Goal: Task Accomplishment & Management: Complete application form

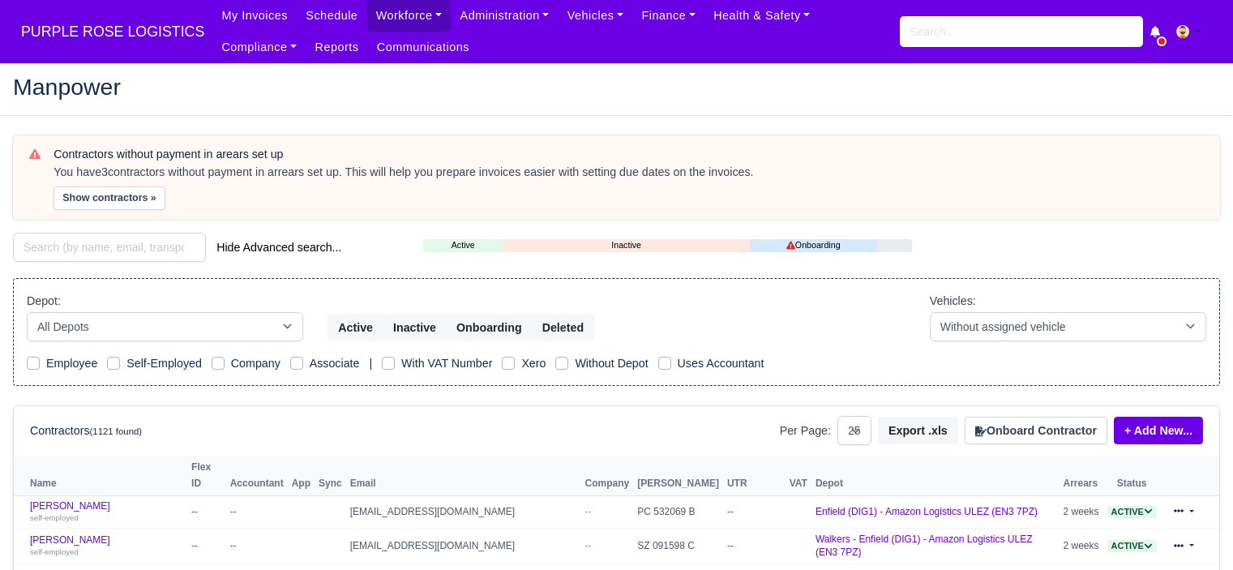
select select "25"
click at [1033, 431] on button "Onboard Contractor" at bounding box center [1036, 431] width 143 height 28
select select "25"
click at [1013, 437] on button "Onboard Contractor" at bounding box center [1036, 431] width 143 height 28
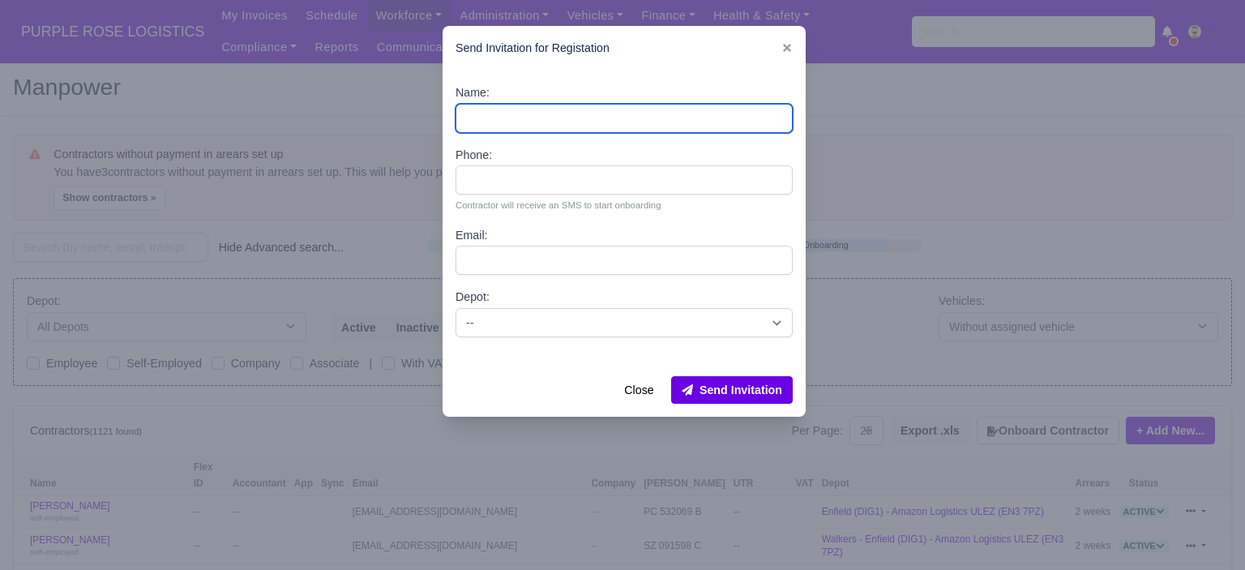
click at [504, 113] on input "Name:" at bounding box center [624, 118] width 337 height 29
paste input "[PERSON_NAME]"
type input "[PERSON_NAME]"
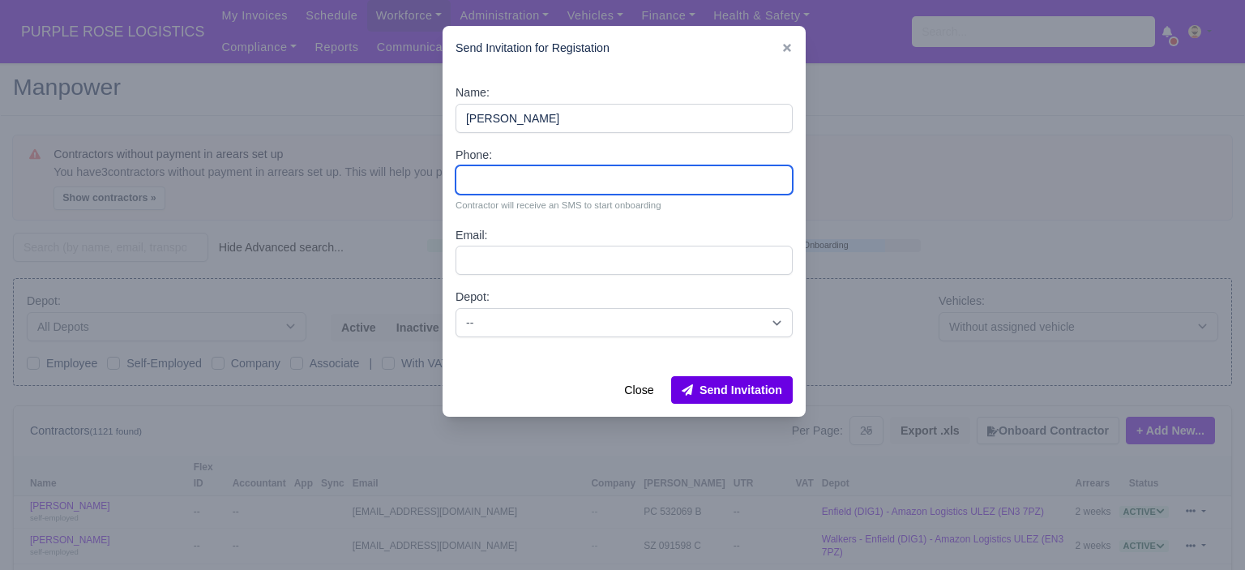
drag, startPoint x: 489, startPoint y: 174, endPoint x: 472, endPoint y: 147, distance: 32.4
click at [489, 174] on input "Phone:" at bounding box center [624, 179] width 337 height 29
click at [555, 190] on input "Phone:" at bounding box center [624, 179] width 337 height 29
paste input "44 7301 149556"
type input "44 7301 149556"
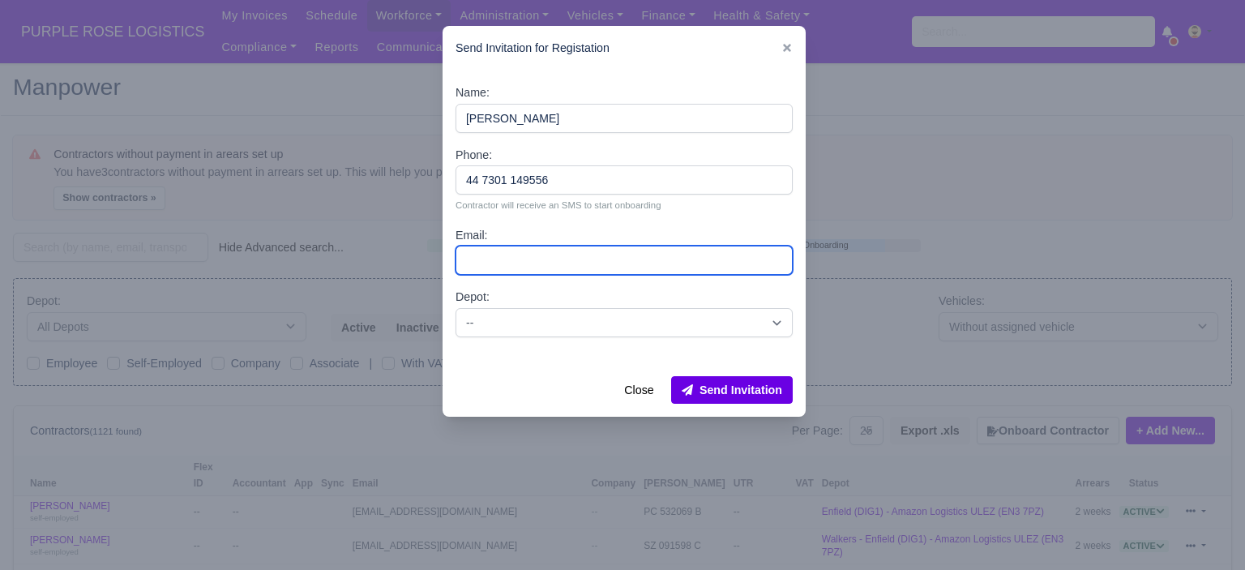
click at [575, 266] on input "Email:" at bounding box center [624, 260] width 337 height 29
paste input "[EMAIL_ADDRESS][DOMAIN_NAME]"
type input "[EMAIL_ADDRESS][DOMAIN_NAME]"
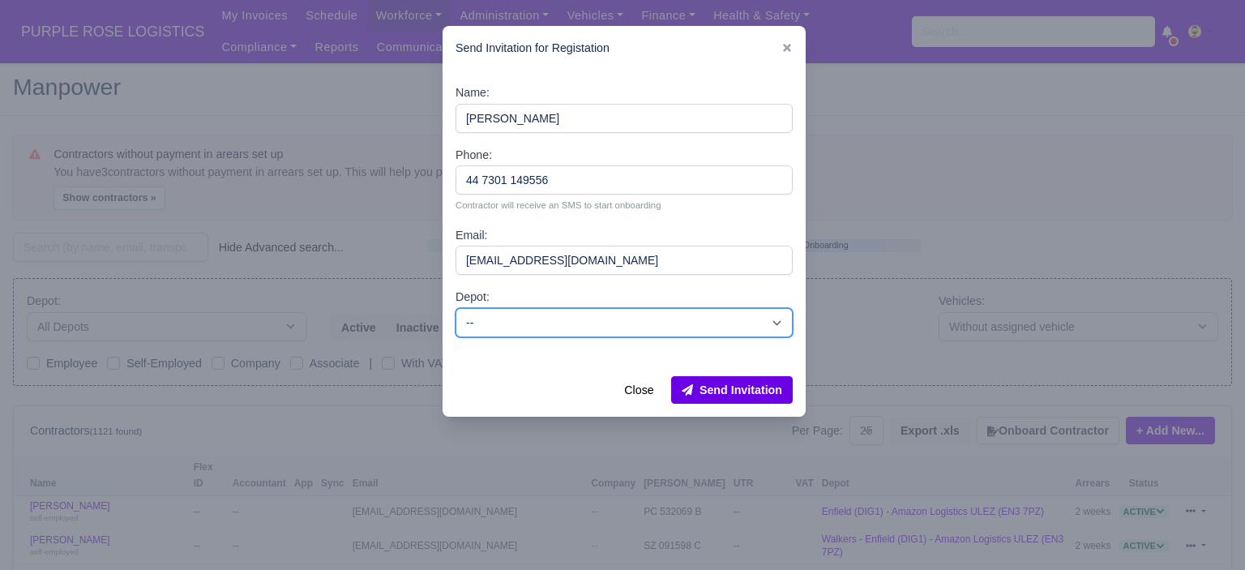
drag, startPoint x: 580, startPoint y: 320, endPoint x: 583, endPoint y: 336, distance: 15.7
click at [580, 320] on select "-- Enfield (DIG1) - Amazon Logistics ULEZ (EN3 7PZ) Harlow (DHW1) - Amazon Logi…" at bounding box center [624, 322] width 337 height 29
select select "5"
click at [456, 308] on select "-- Enfield (DIG1) - Amazon Logistics ULEZ (EN3 7PZ) Harlow (DHW1) - Amazon Logi…" at bounding box center [624, 322] width 337 height 29
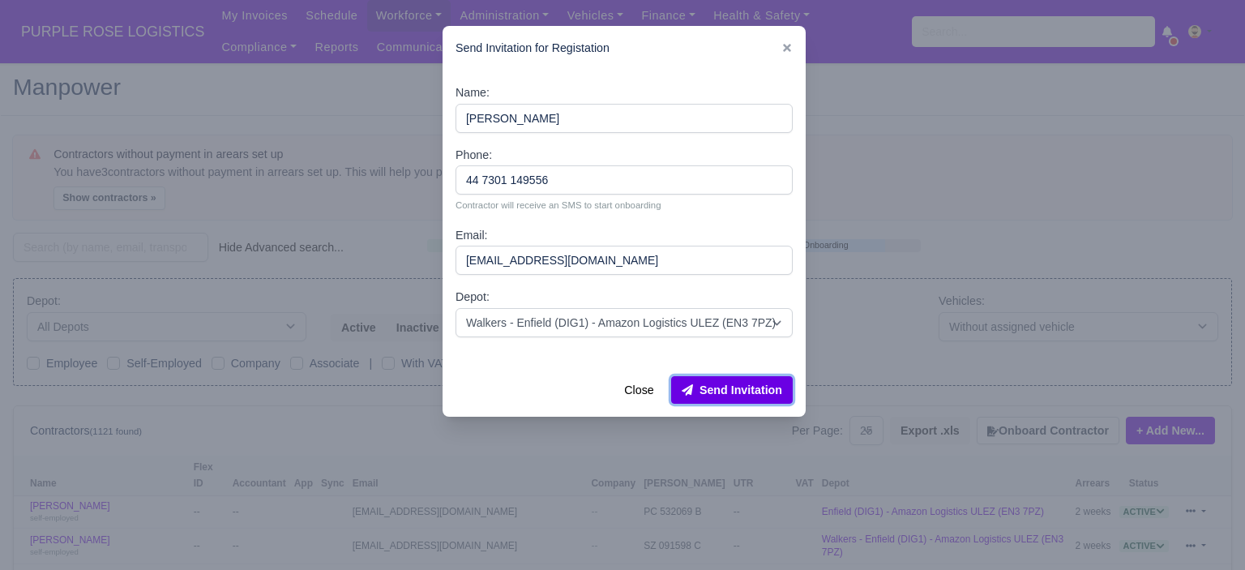
click at [706, 387] on button "Send Invitation" at bounding box center [732, 390] width 122 height 28
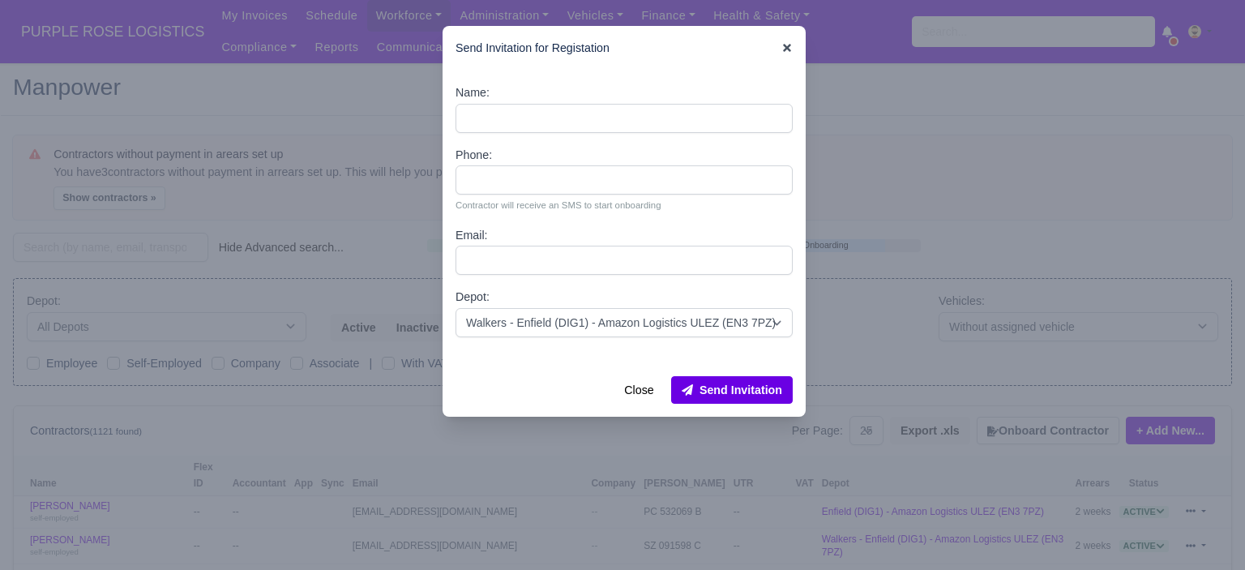
drag, startPoint x: 788, startPoint y: 45, endPoint x: 801, endPoint y: 48, distance: 13.4
click at [788, 45] on icon at bounding box center [787, 47] width 11 height 11
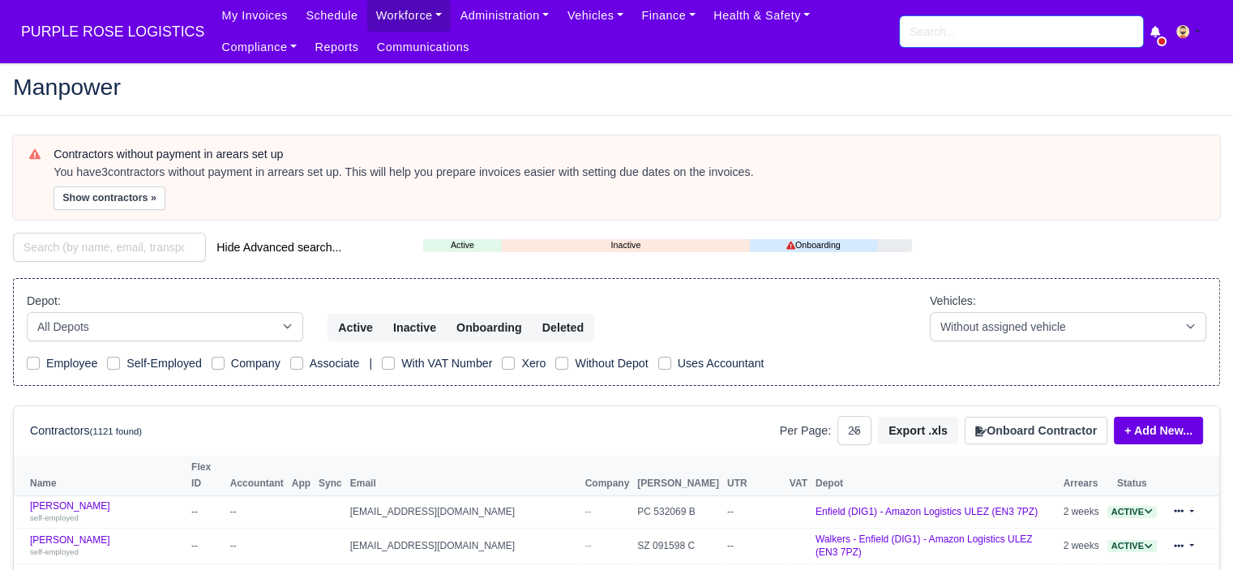
click at [937, 36] on input "search" at bounding box center [1021, 31] width 243 height 31
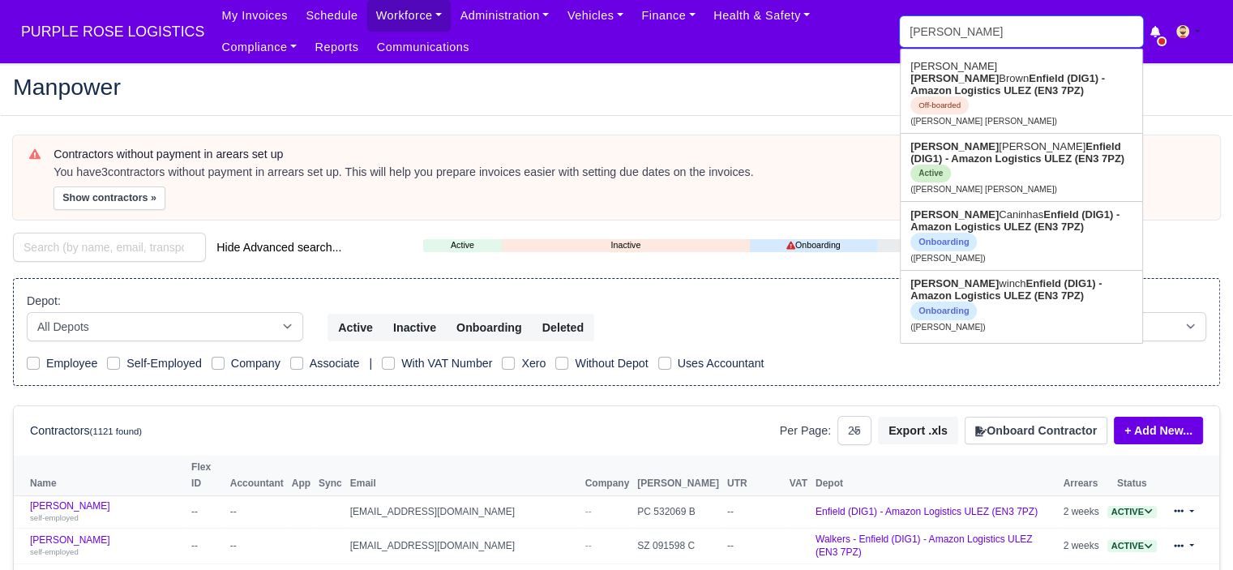
type input "william w"
type input "william winch"
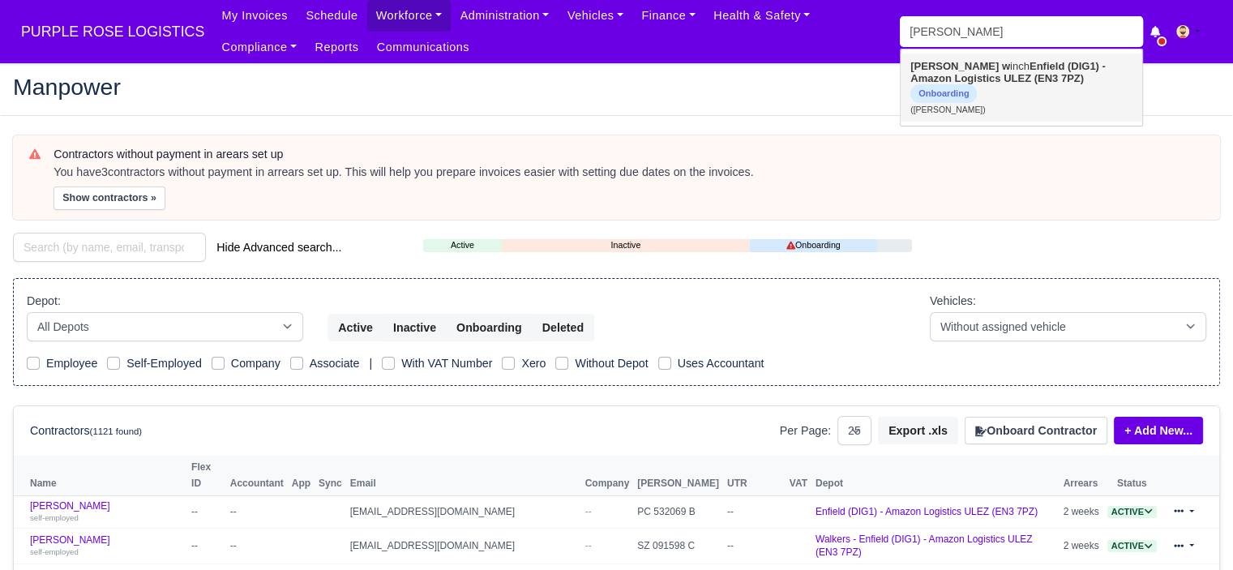
click at [960, 73] on link "William w inch Enfield (DIG1) - Amazon Logistics ULEZ (EN3 7PZ) Onboarding (Wil…" at bounding box center [1022, 88] width 242 height 68
type input "[PERSON_NAME]"
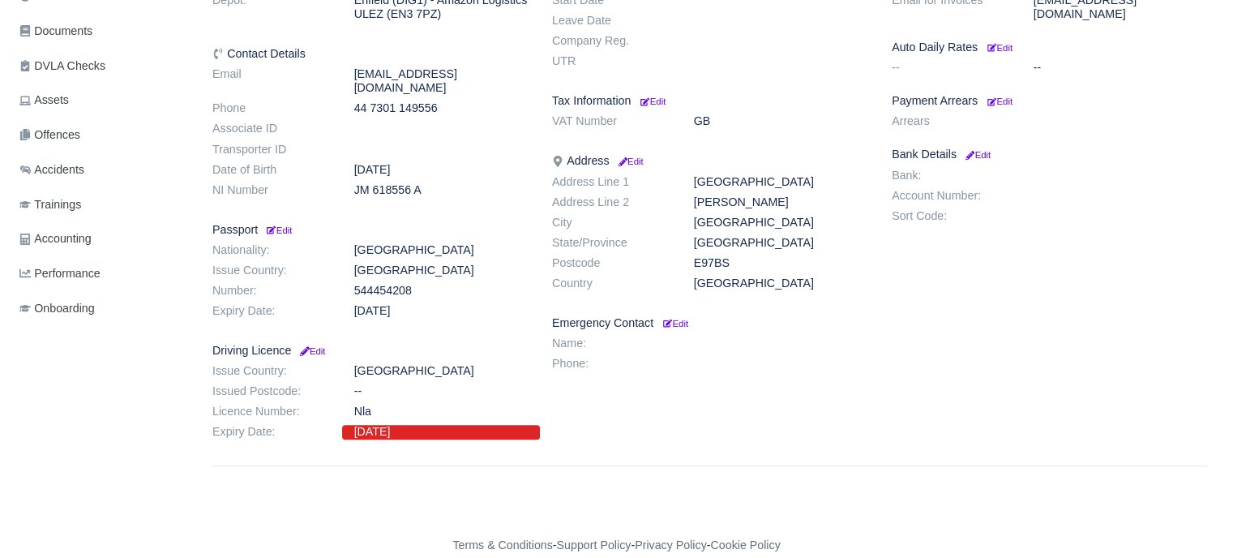
scroll to position [454, 0]
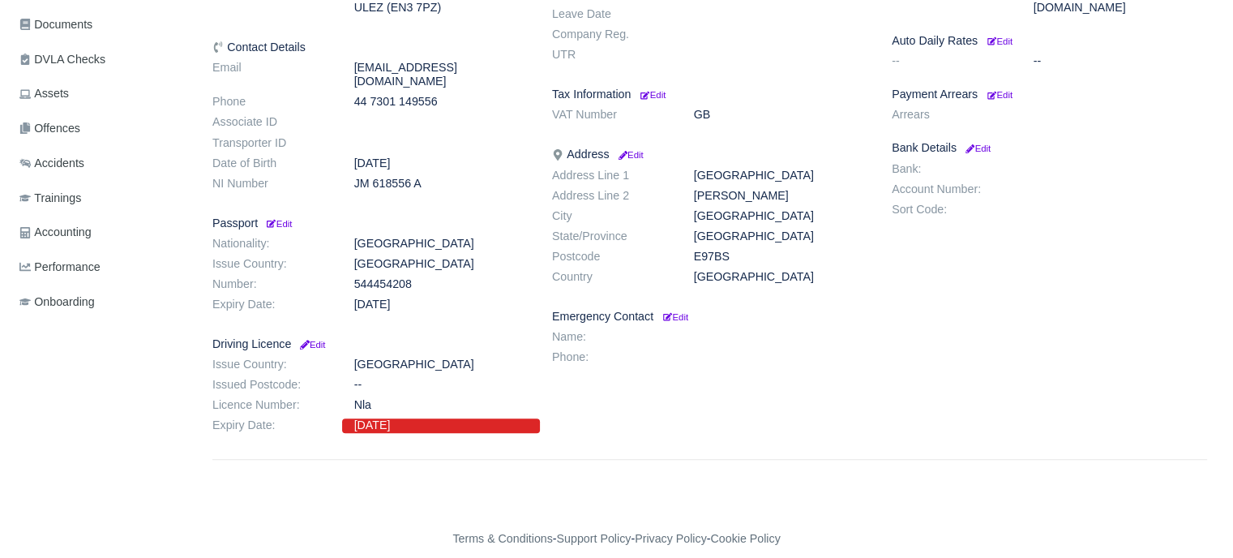
click at [430, 418] on dd "[DATE]" at bounding box center [441, 425] width 198 height 14
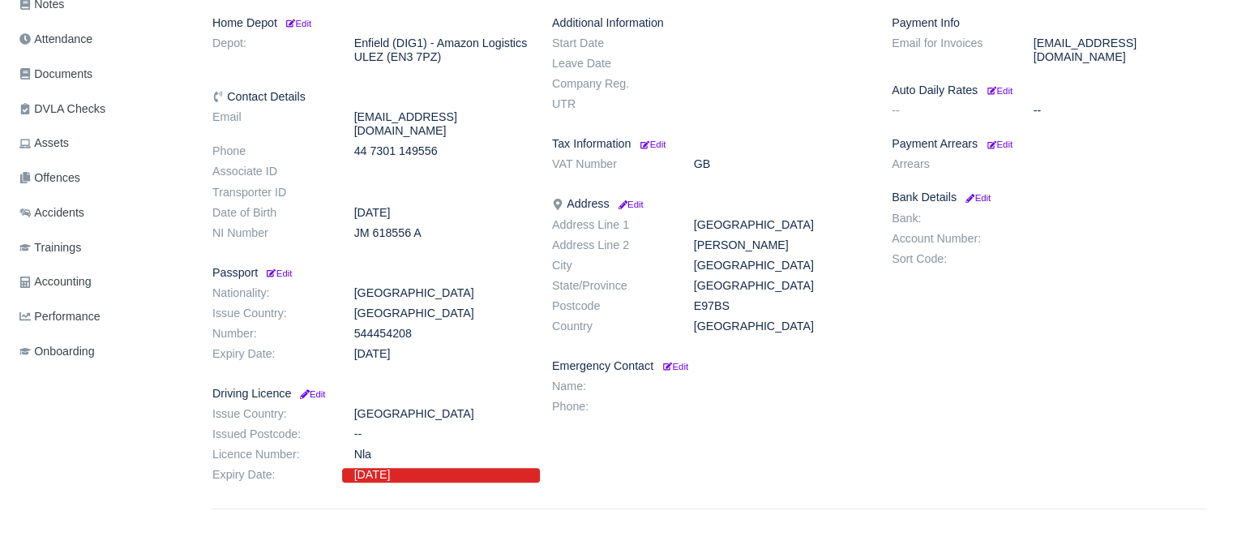
scroll to position [405, 0]
drag, startPoint x: 420, startPoint y: 400, endPoint x: 347, endPoint y: 399, distance: 73.0
click at [347, 406] on dd "[GEOGRAPHIC_DATA]" at bounding box center [441, 413] width 198 height 14
click at [370, 406] on dd "[GEOGRAPHIC_DATA]" at bounding box center [441, 413] width 198 height 14
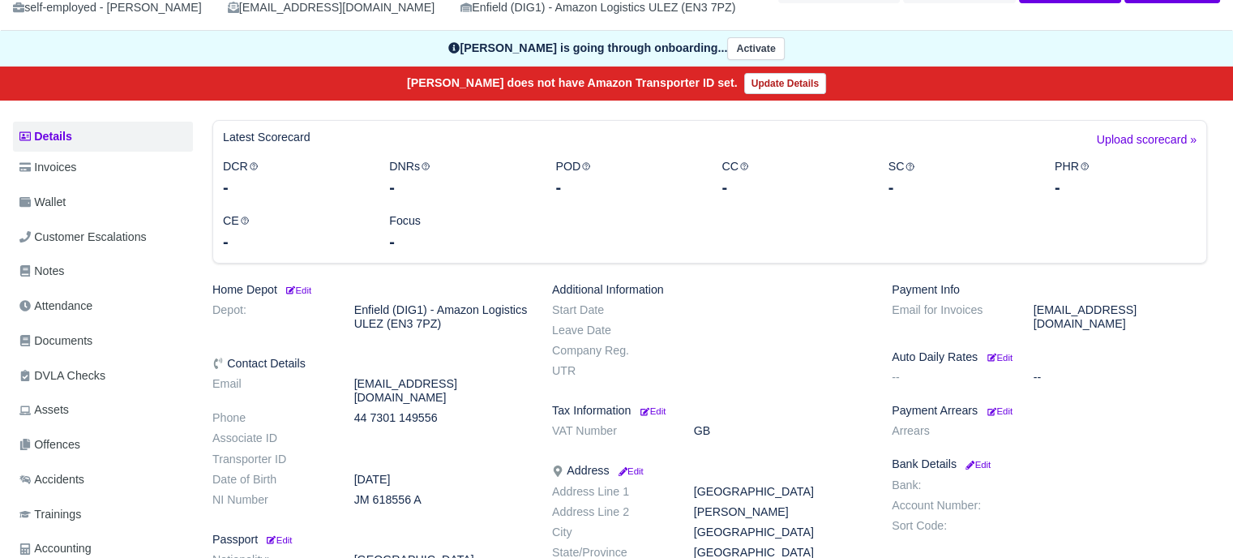
scroll to position [0, 0]
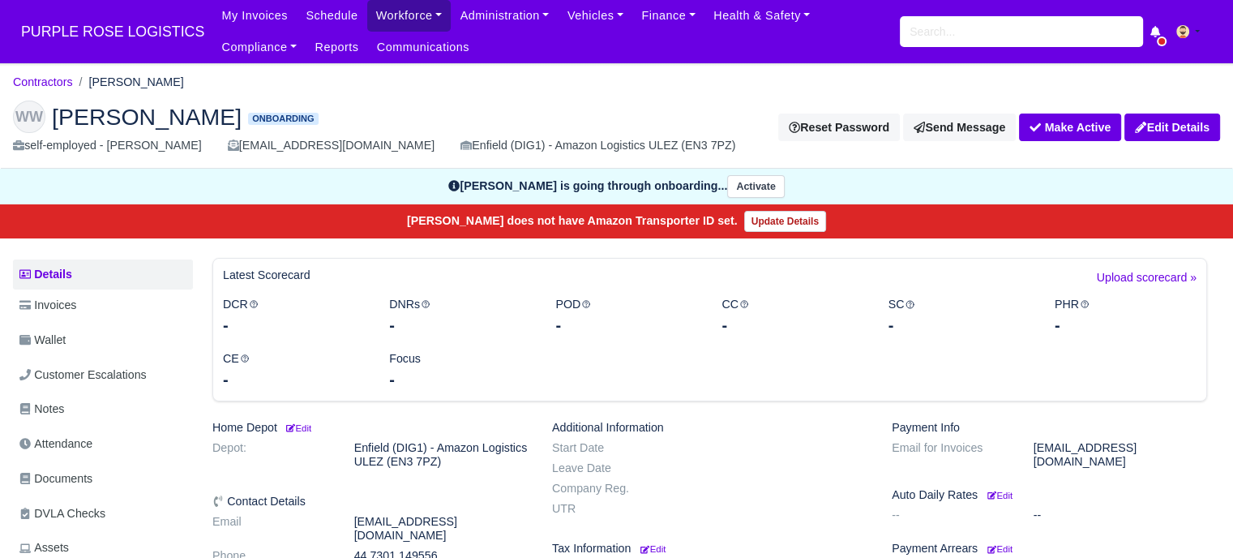
click at [367, 20] on link "Workforce" at bounding box center [409, 16] width 84 height 32
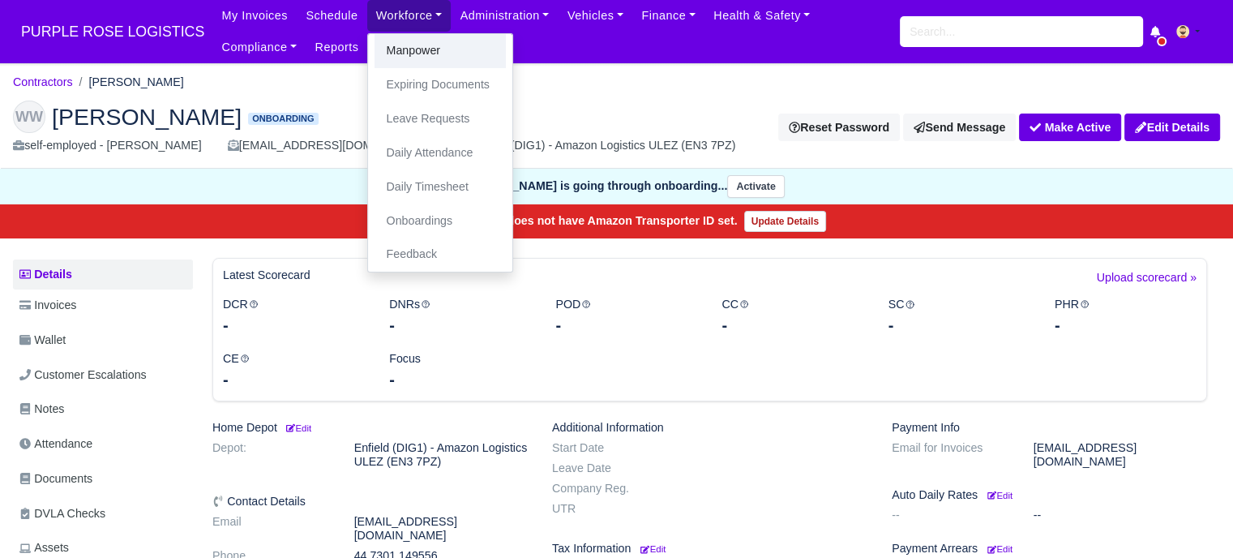
click at [396, 64] on link "Manpower" at bounding box center [440, 51] width 131 height 34
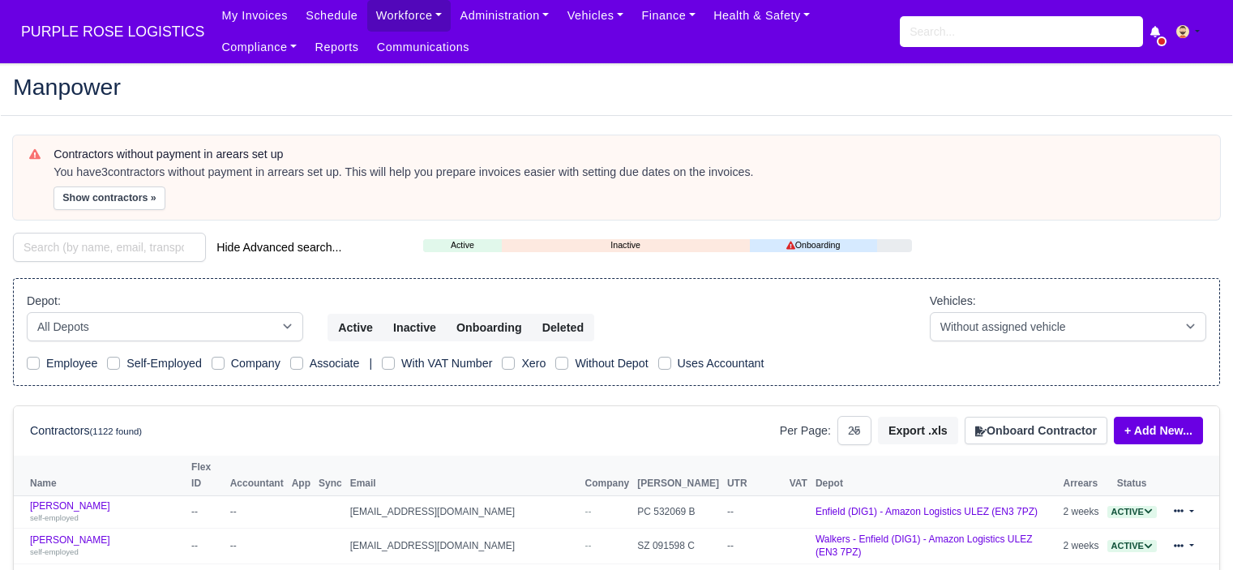
select select "25"
click at [1035, 440] on button "Onboard Contractor" at bounding box center [1036, 431] width 143 height 28
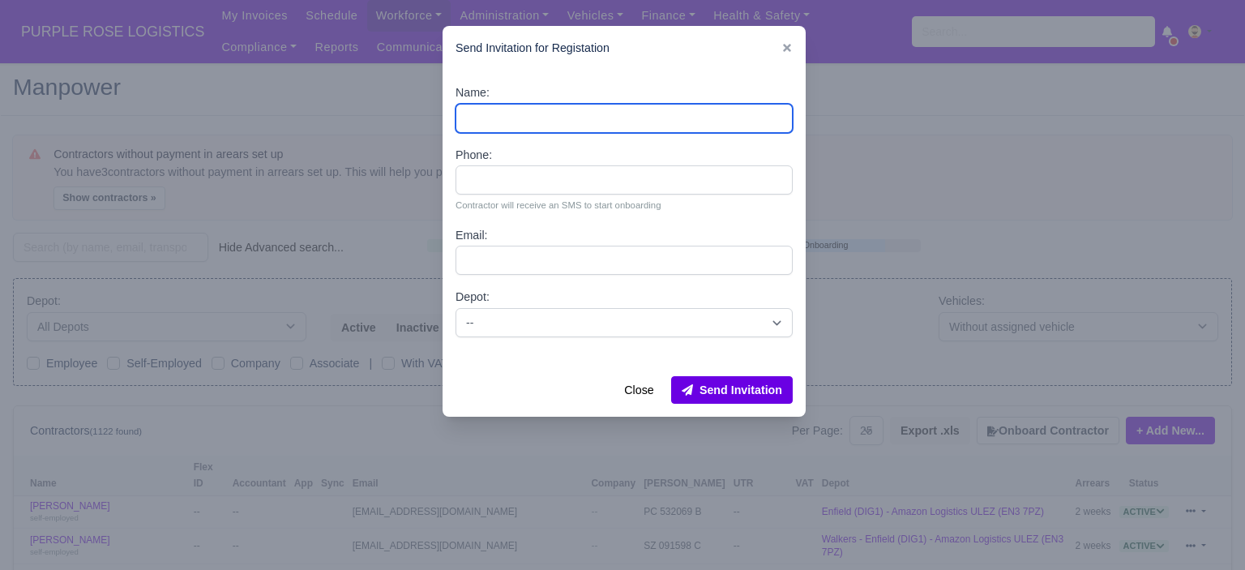
click at [574, 112] on input "Name:" at bounding box center [624, 118] width 337 height 29
paste input "Kyle Osborne"
type input "Kyle Osborne"
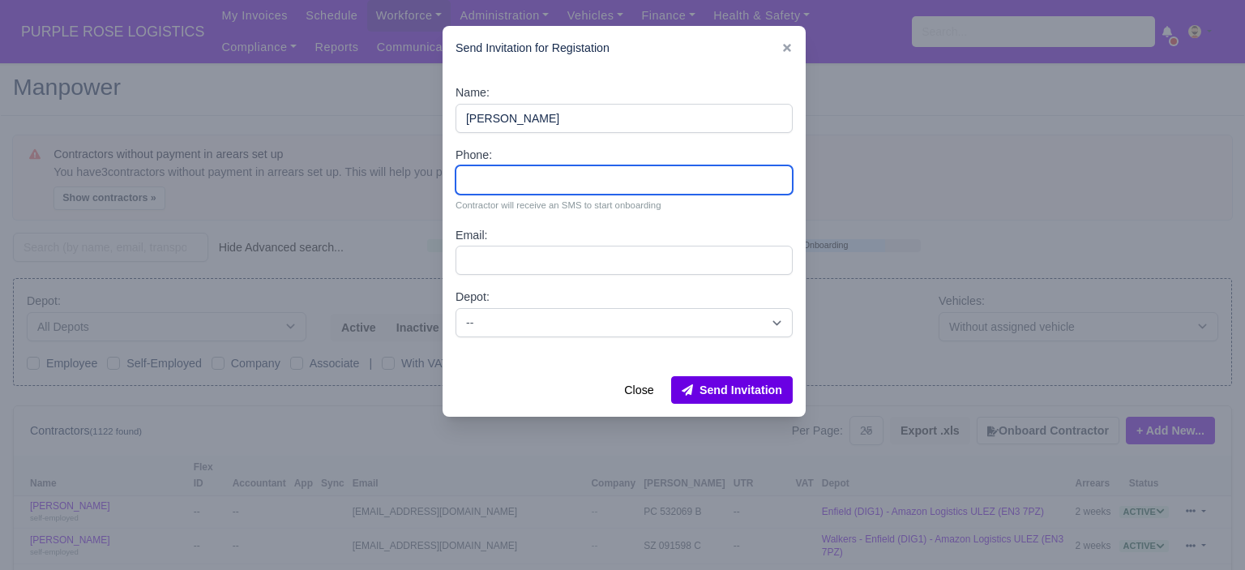
drag, startPoint x: 532, startPoint y: 178, endPoint x: 519, endPoint y: 147, distance: 33.4
click at [532, 178] on input "Phone:" at bounding box center [624, 179] width 337 height 29
paste input "44 7983 822395"
type input "44 7983 822395"
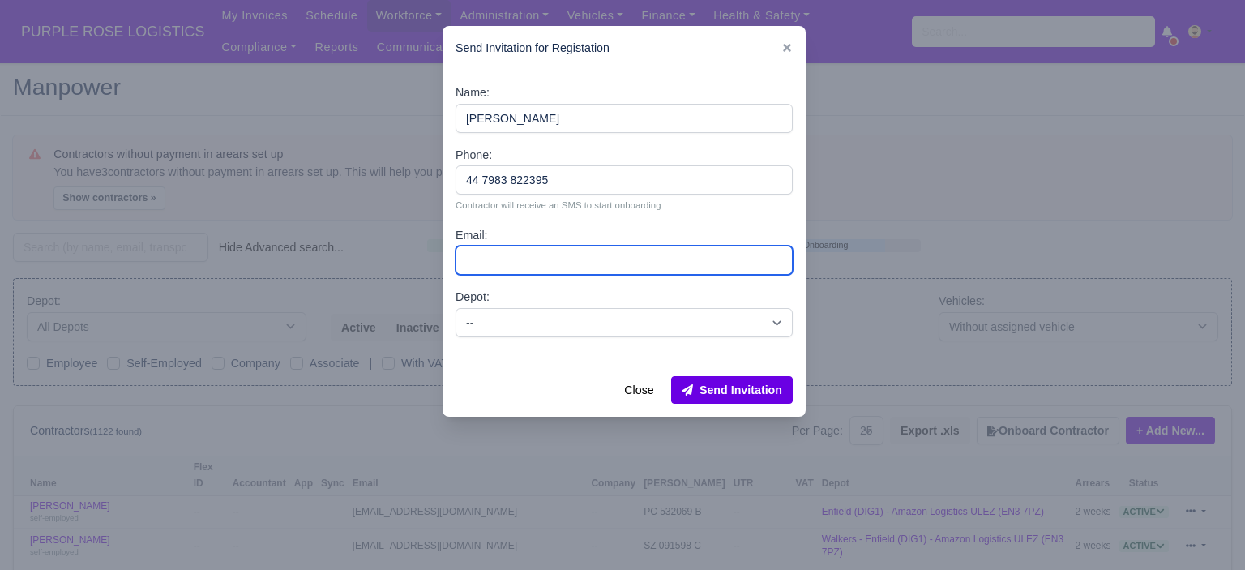
click at [528, 253] on input "Email:" at bounding box center [624, 260] width 337 height 29
paste input "Kylecurtis.o25@gmail.com"
type input "Kylecurtis.o25@gmail.com"
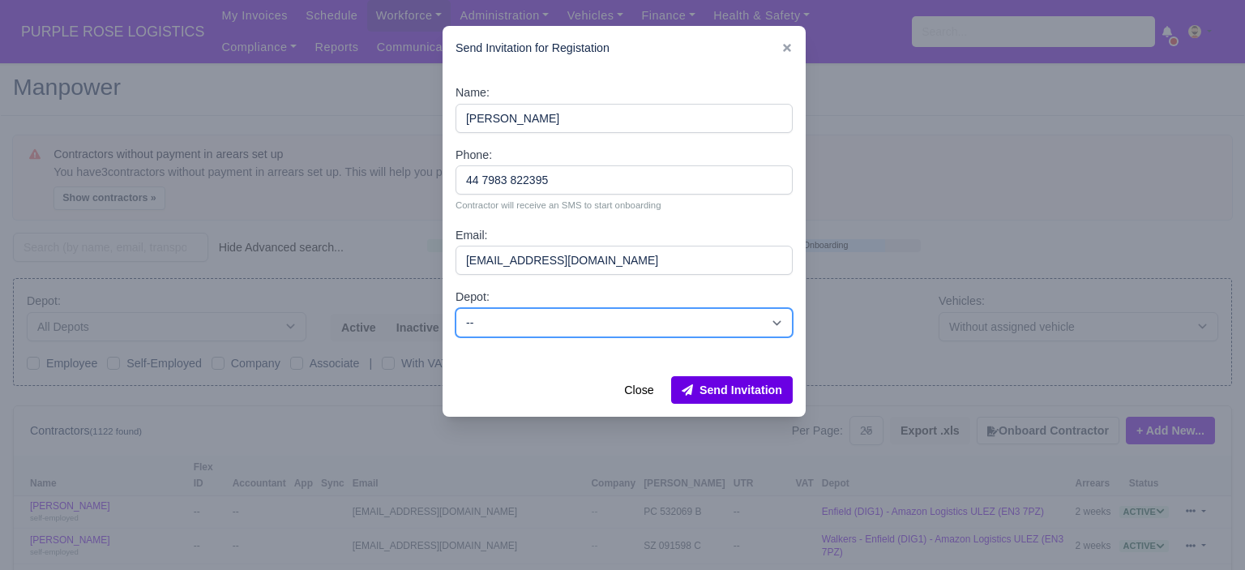
click at [555, 324] on select "-- Enfield (DIG1) - Amazon Logistics ULEZ (EN3 7PZ) Harlow (DHW1) - Amazon Logi…" at bounding box center [624, 322] width 337 height 29
select select "5"
click at [456, 308] on select "-- Enfield (DIG1) - Amazon Logistics ULEZ (EN3 7PZ) Harlow (DHW1) - Amazon Logi…" at bounding box center [624, 322] width 337 height 29
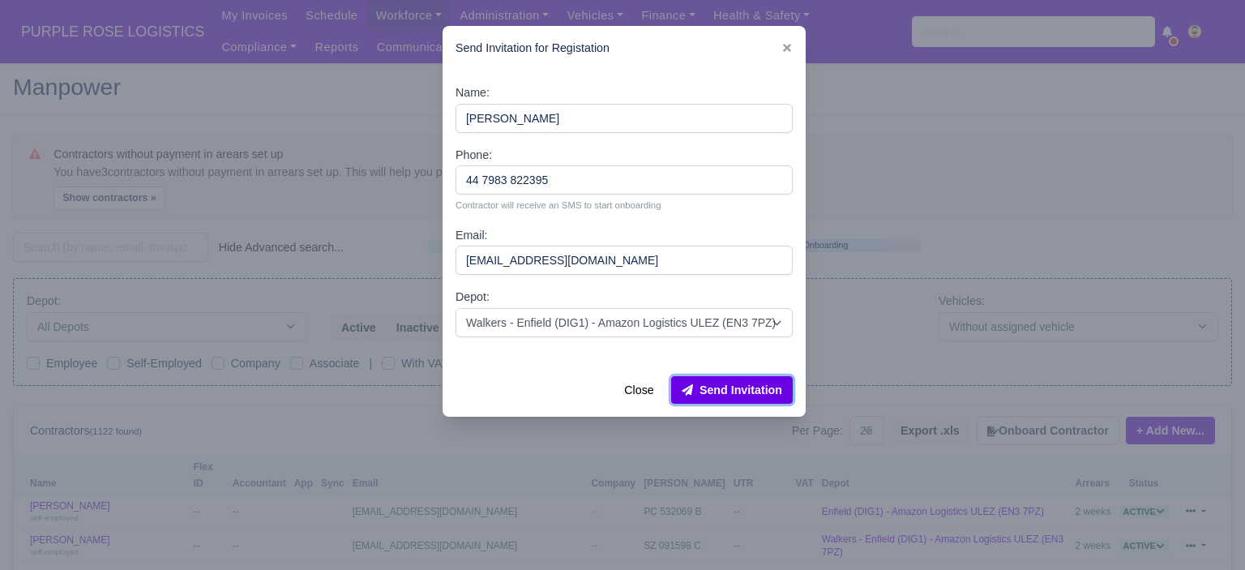
click at [768, 401] on button "Send Invitation" at bounding box center [732, 390] width 122 height 28
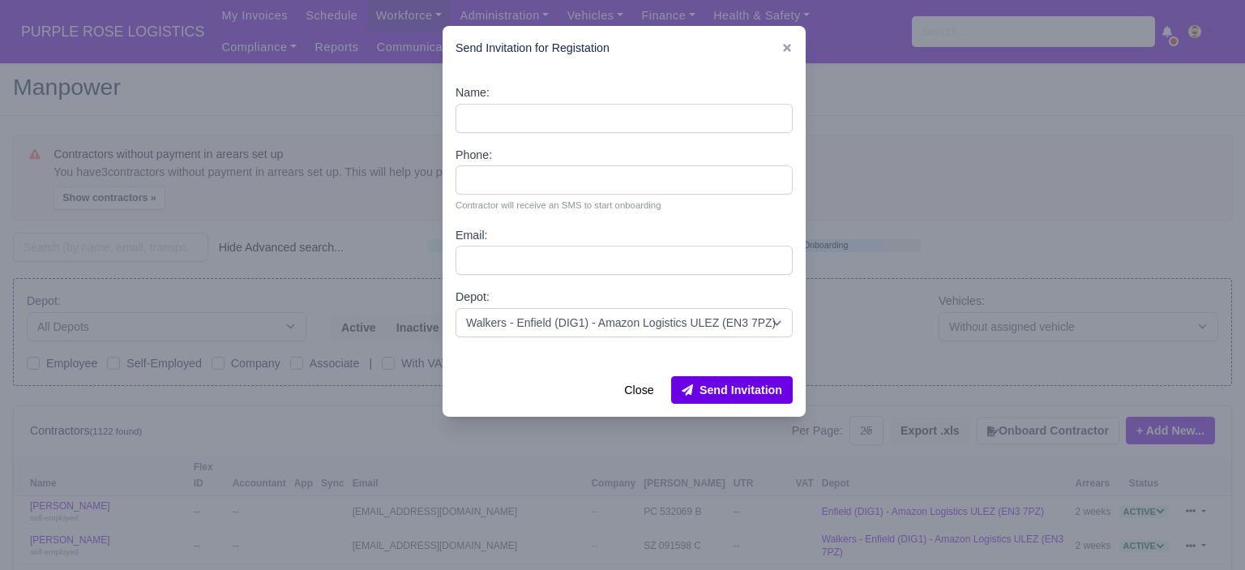
click at [973, 259] on div at bounding box center [622, 285] width 1245 height 570
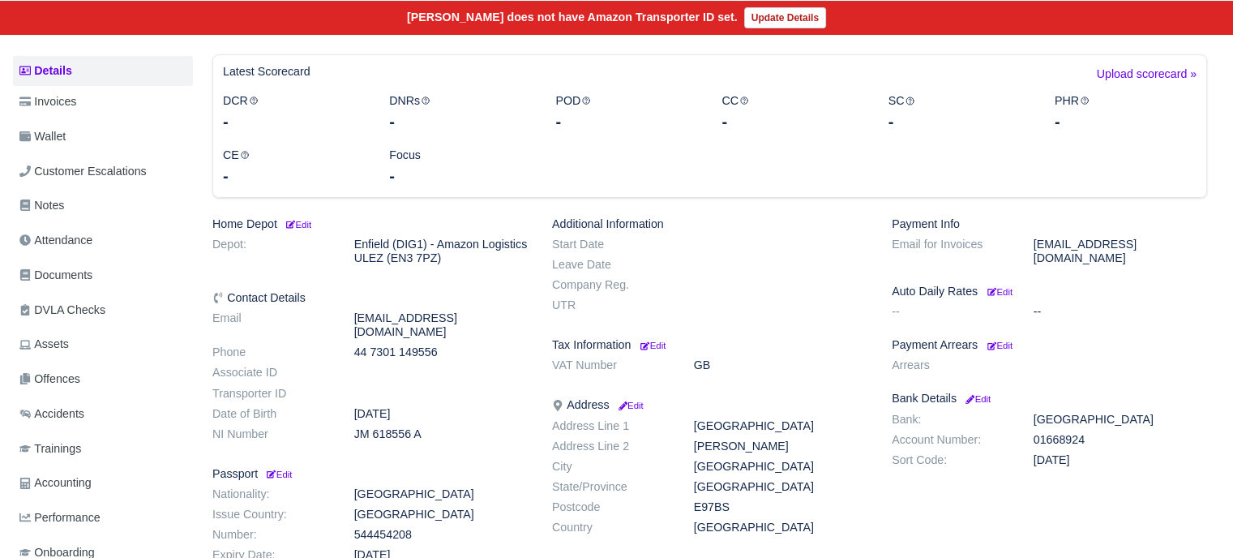
scroll to position [454, 0]
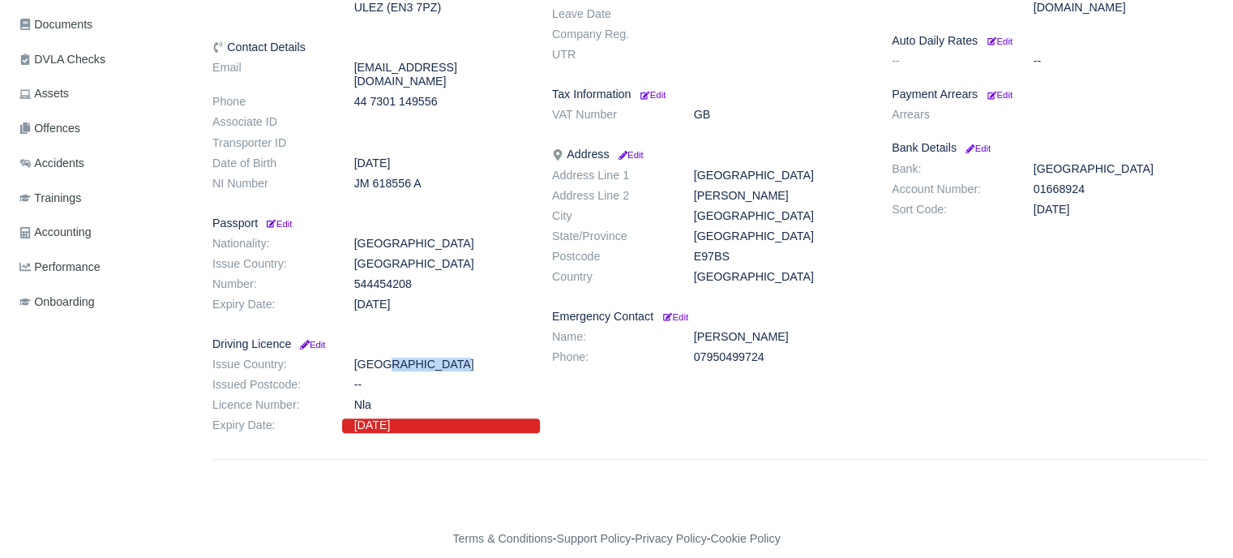
drag, startPoint x: 423, startPoint y: 350, endPoint x: 352, endPoint y: 353, distance: 71.4
click at [352, 358] on dd "[GEOGRAPHIC_DATA]" at bounding box center [441, 365] width 198 height 14
click at [370, 397] on dl "Issue Country: [GEOGRAPHIC_DATA] Issued Postcode: -- Licence Number: [GEOGRAPHI…" at bounding box center [370, 398] width 340 height 81
click at [399, 177] on dd "JM 618556 A" at bounding box center [441, 184] width 198 height 14
click at [394, 158] on dl "Email [EMAIL_ADDRESS][DOMAIN_NAME] Phone [PHONE_NUMBER] Associate ID Transporte…" at bounding box center [370, 129] width 340 height 136
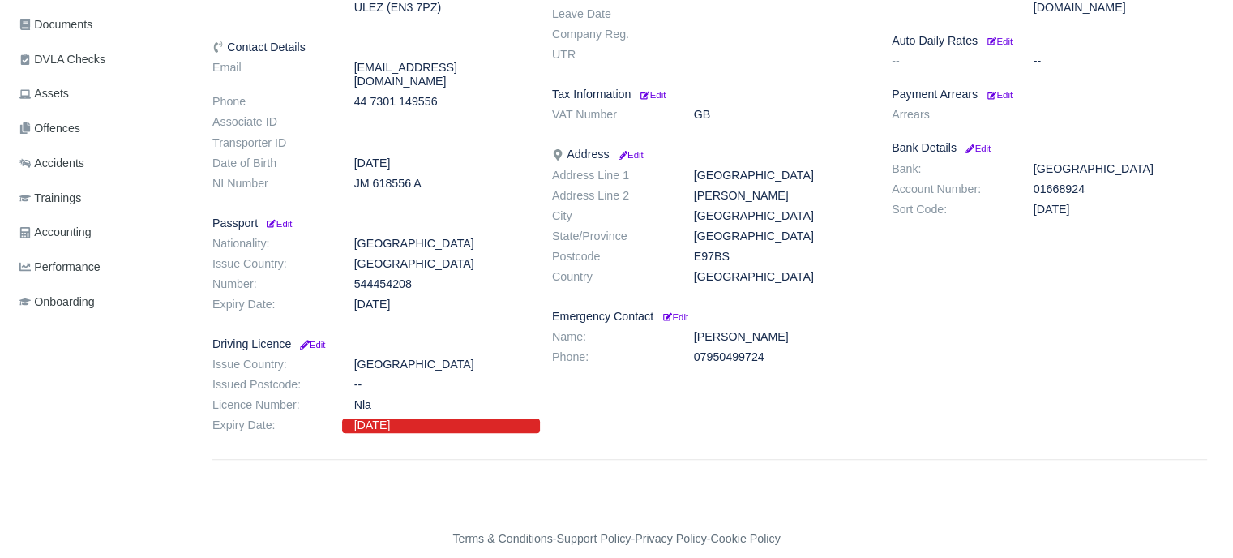
click at [401, 216] on h6 "Passport Edit" at bounding box center [369, 223] width 315 height 14
click at [400, 259] on dl "Nationality: [DEMOGRAPHIC_DATA] Issue Country: [GEOGRAPHIC_DATA] Number: 544454…" at bounding box center [370, 277] width 340 height 81
click at [402, 298] on dd "[DATE]" at bounding box center [441, 305] width 198 height 14
drag, startPoint x: 425, startPoint y: 351, endPoint x: 344, endPoint y: 351, distance: 81.1
click at [344, 358] on dd "[GEOGRAPHIC_DATA]" at bounding box center [441, 365] width 198 height 14
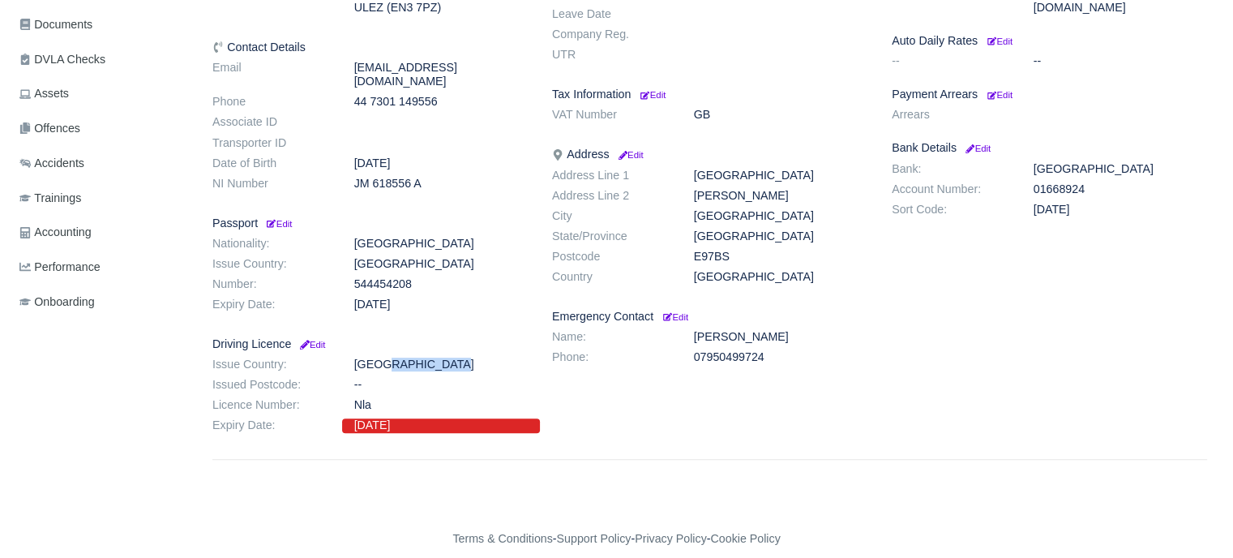
click at [371, 358] on dd "[GEOGRAPHIC_DATA]" at bounding box center [441, 365] width 198 height 14
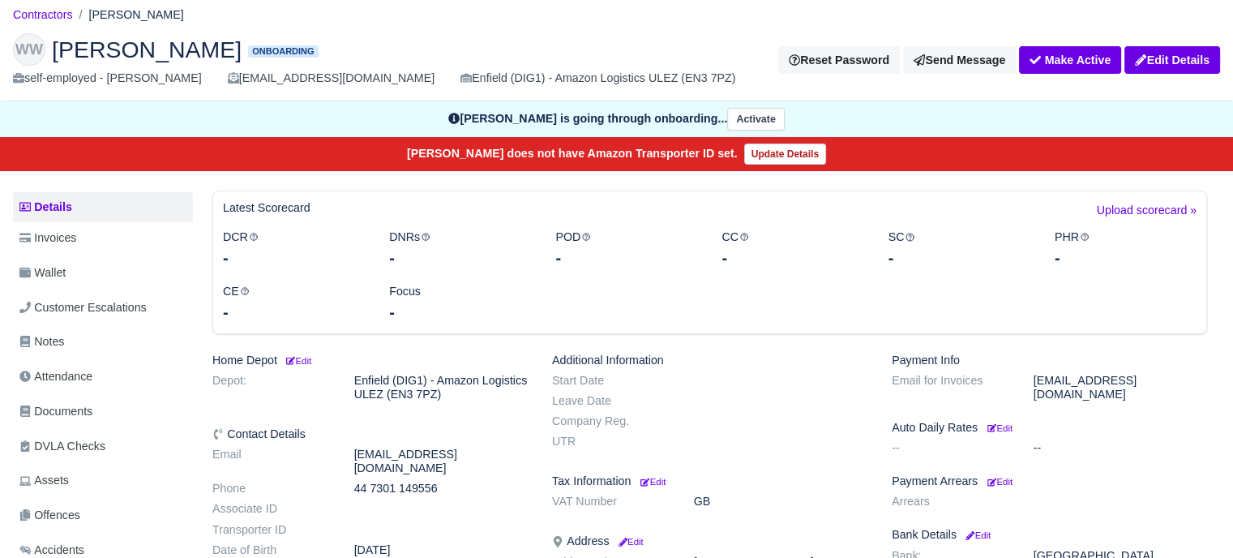
scroll to position [0, 0]
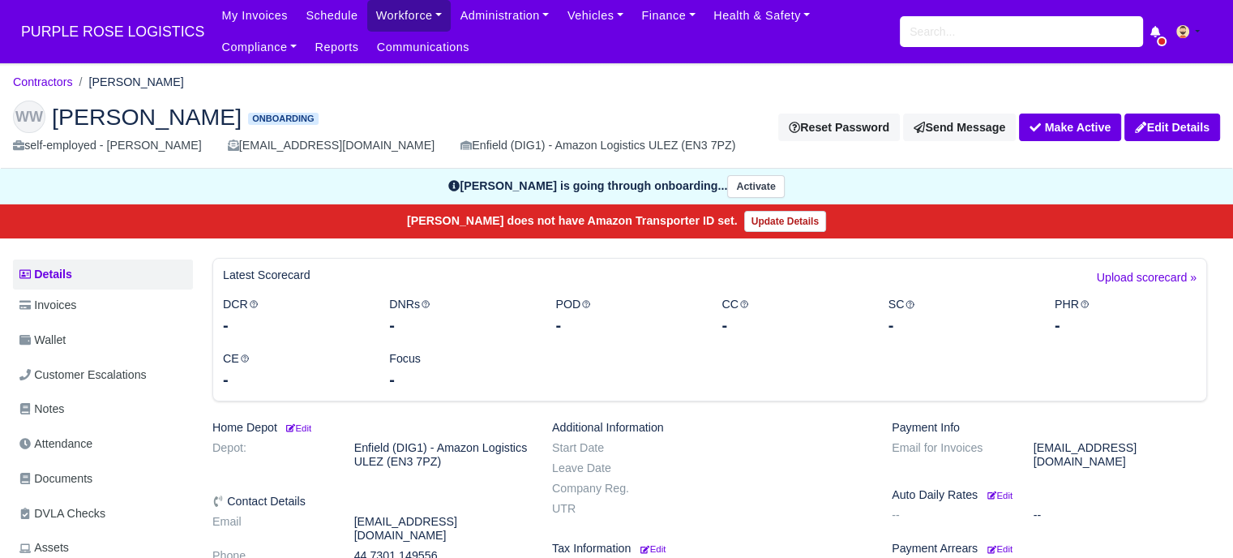
click at [396, 15] on link "Workforce" at bounding box center [409, 16] width 84 height 32
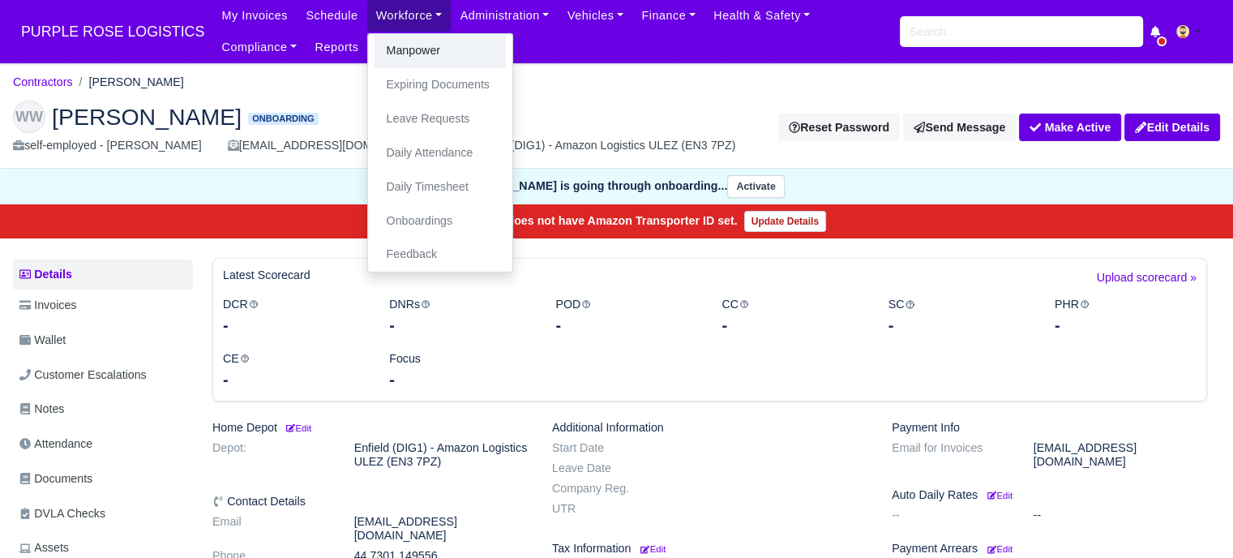
click at [415, 53] on link "Manpower" at bounding box center [440, 51] width 131 height 34
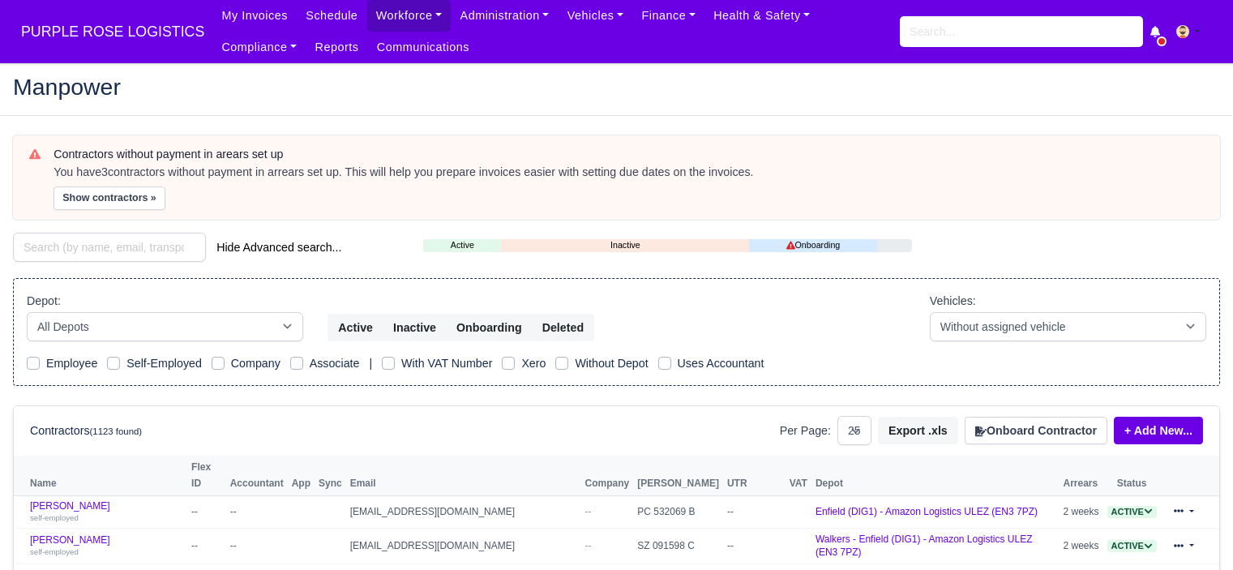
select select "25"
click at [1027, 427] on button "Onboard Contractor" at bounding box center [1036, 431] width 143 height 28
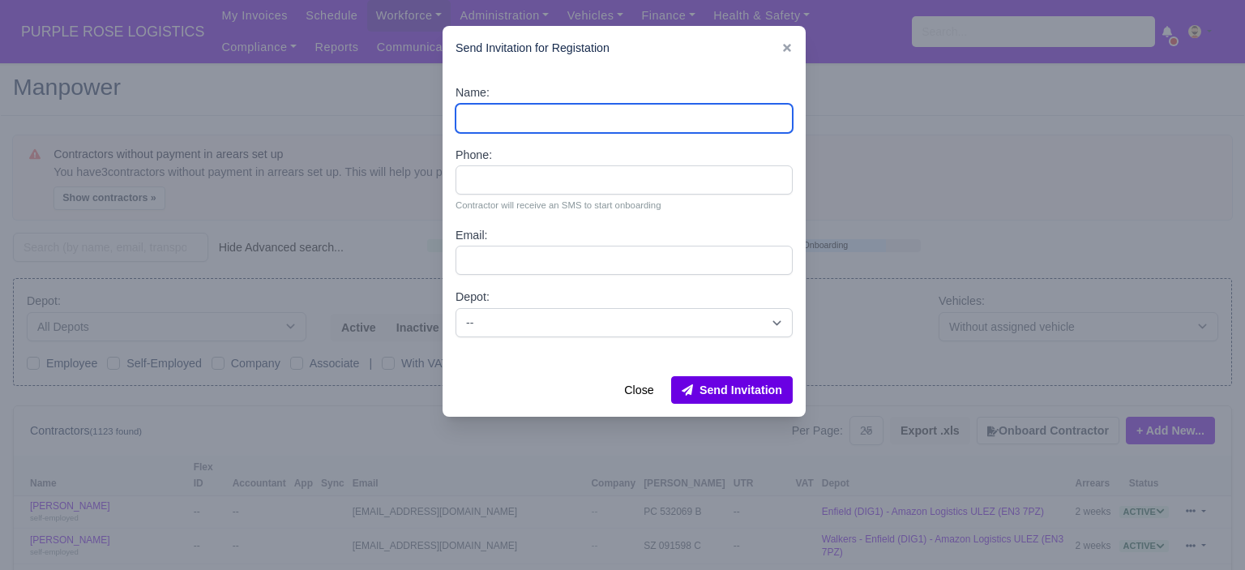
click at [571, 111] on input "Name:" at bounding box center [624, 118] width 337 height 29
paste input "Yordan mariyanov ivanov"
type input "Yordan mariyanov ivanov"
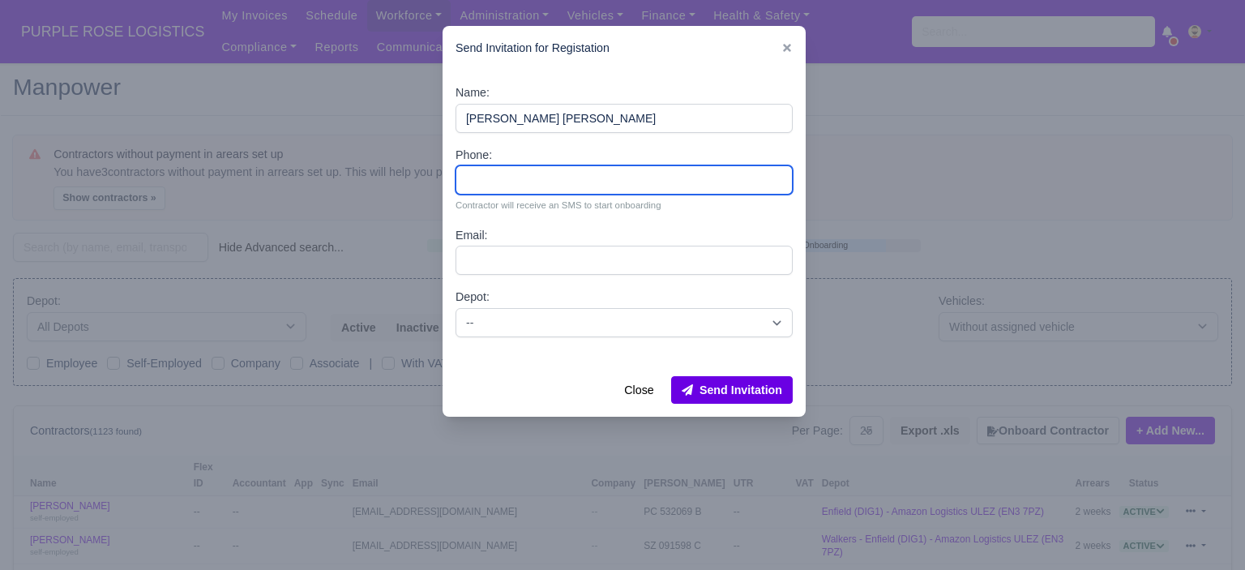
click at [505, 182] on input "Phone:" at bounding box center [624, 179] width 337 height 29
click at [575, 175] on input "Phone:" at bounding box center [624, 179] width 337 height 29
paste input "44 7459 015261"
type input "44 7459 015261"
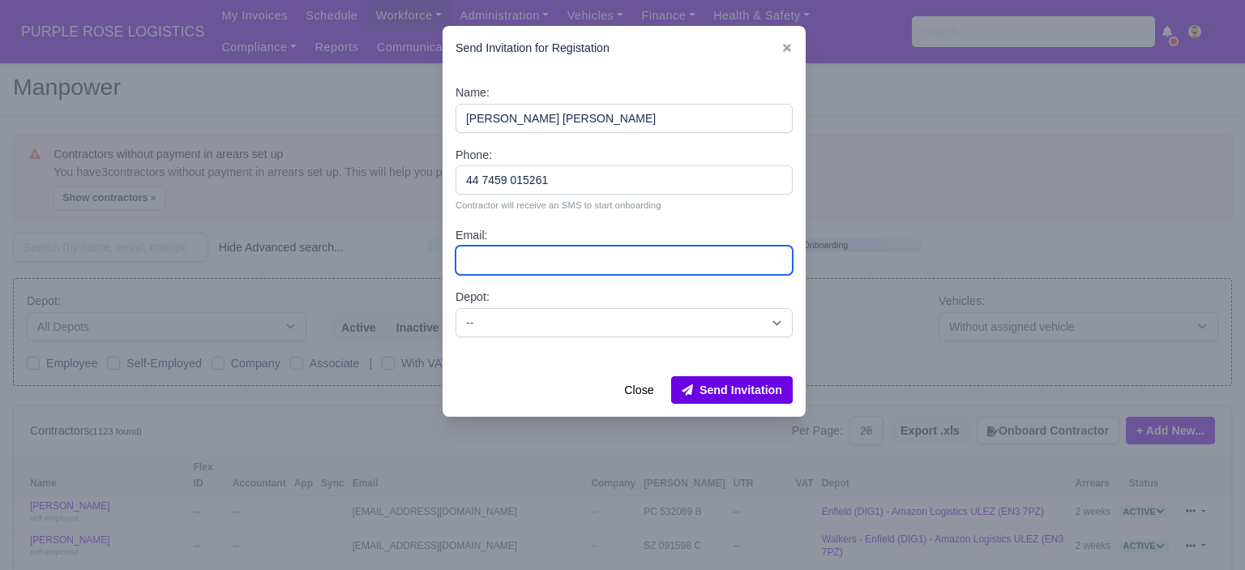
click at [542, 255] on input "Email:" at bounding box center [624, 260] width 337 height 29
paste input "Yordanivanov518@gmail.com"
type input "Yordanivanov518@gmail.com"
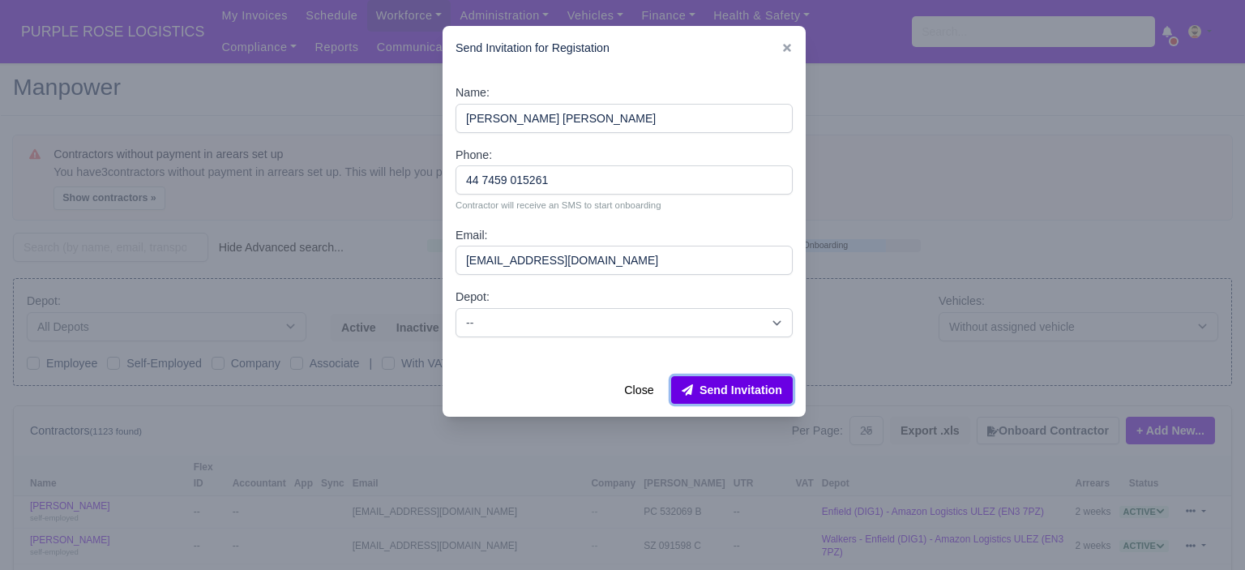
click at [733, 389] on button "Send Invitation" at bounding box center [732, 390] width 122 height 28
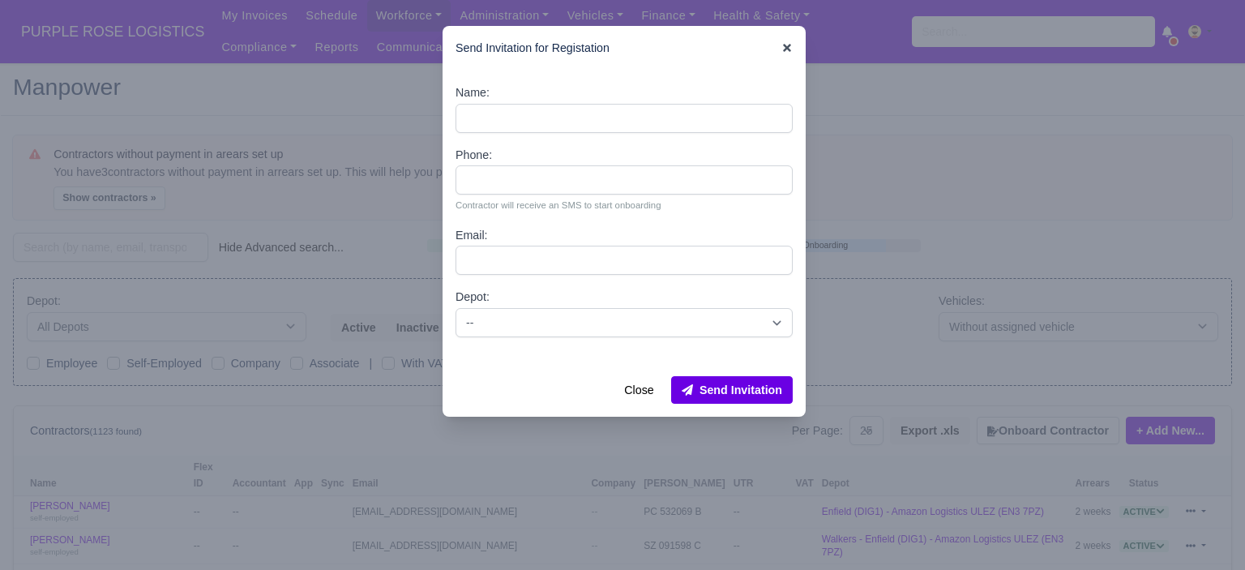
click at [782, 52] on icon at bounding box center [787, 47] width 11 height 11
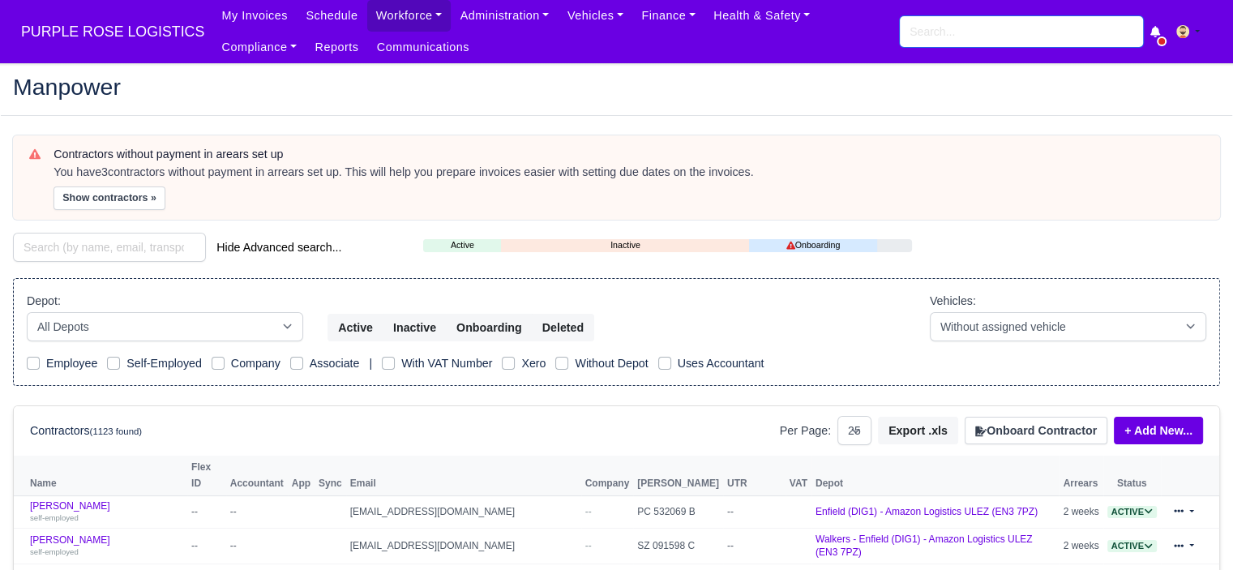
click at [970, 32] on input "search" at bounding box center [1021, 31] width 243 height 31
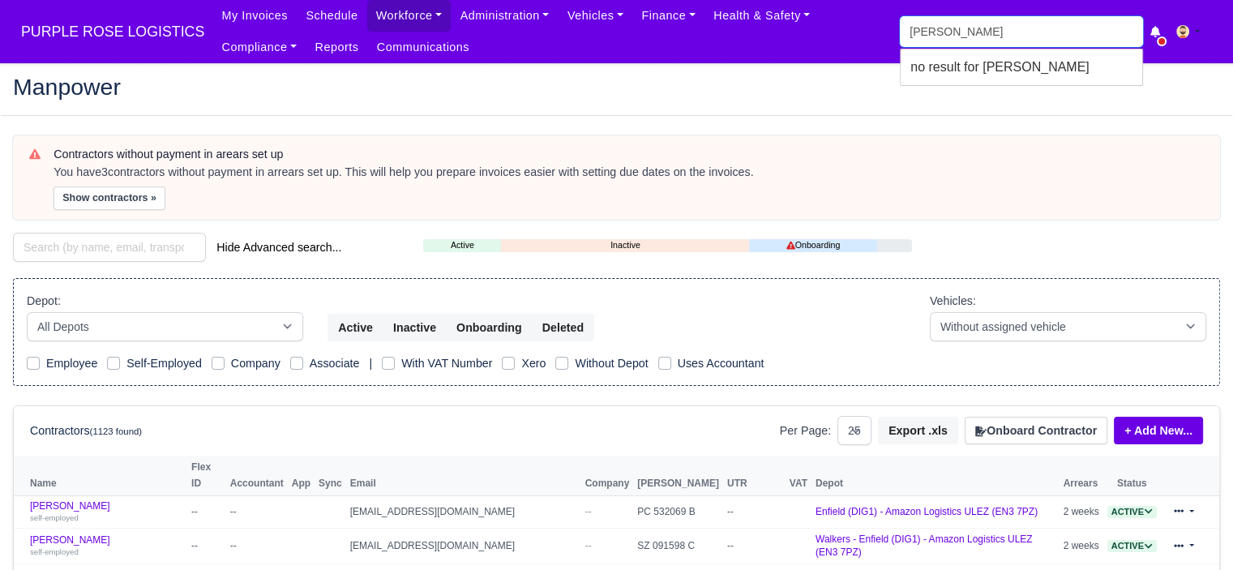
type input "william wi"
type input "william winch"
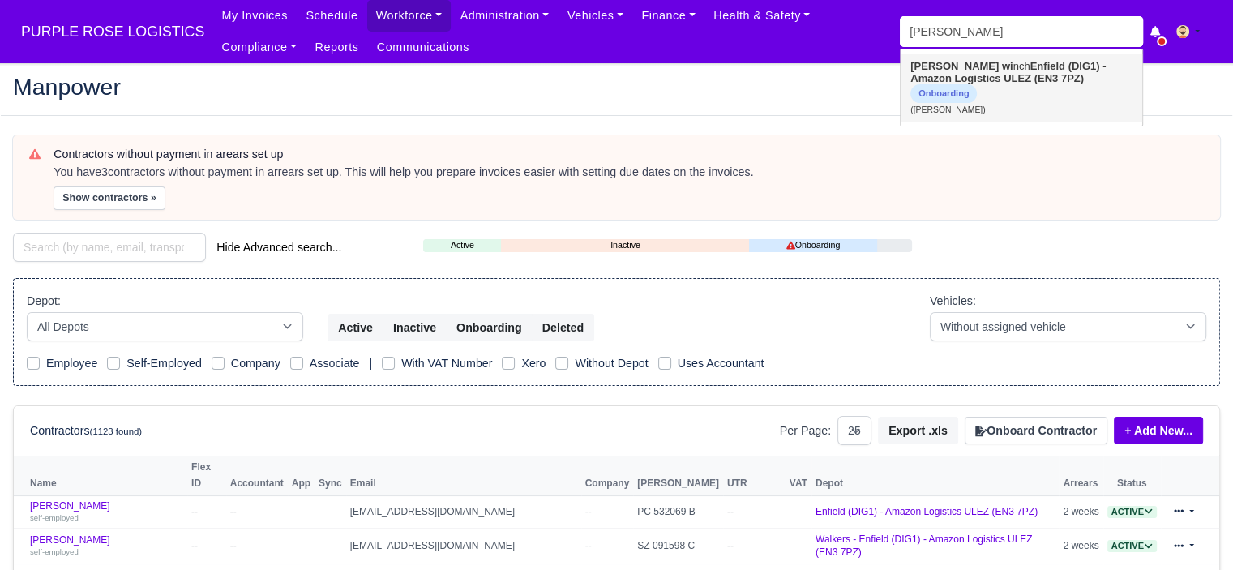
click at [959, 75] on strong "Enfield (DIG1) - Amazon Logistics ULEZ (EN3 7PZ)" at bounding box center [1008, 72] width 195 height 24
type input "William winch"
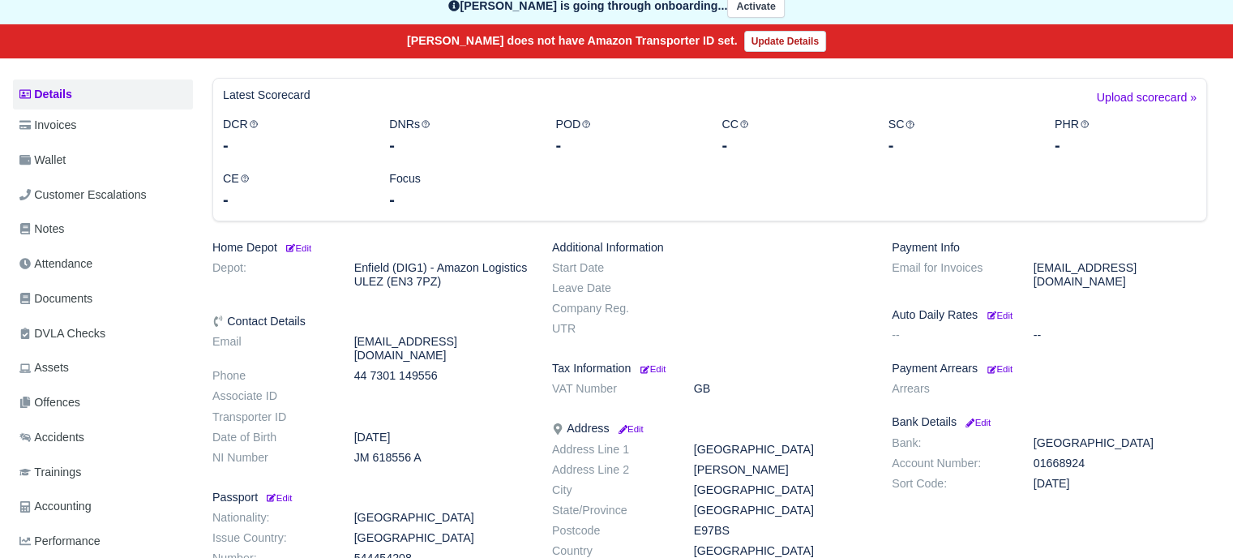
scroll to position [243, 0]
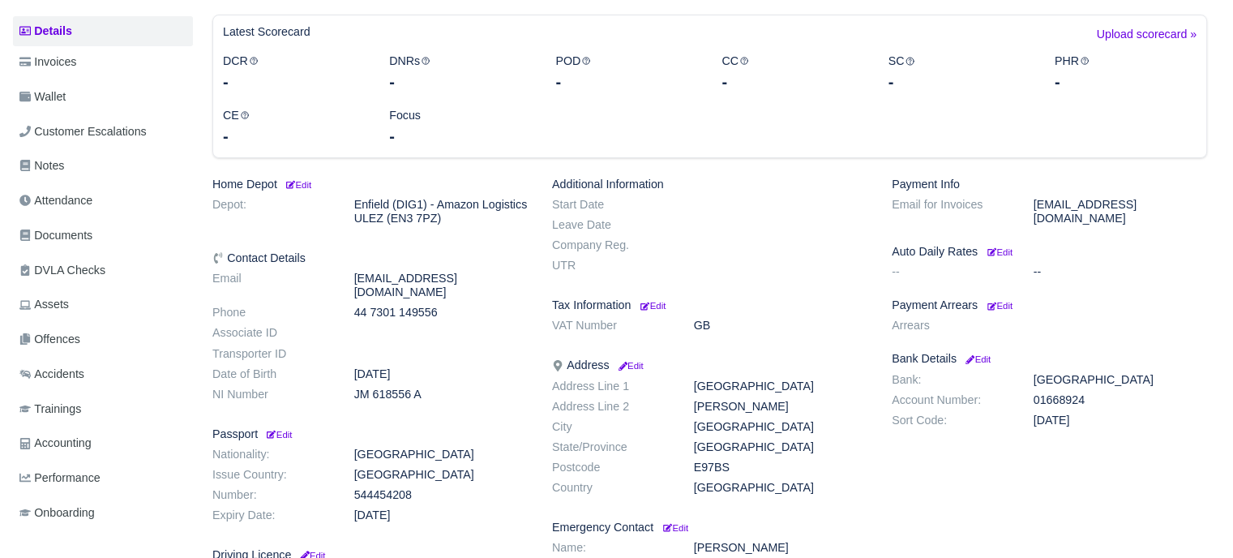
click at [318, 190] on h6 "Home Depot Edit" at bounding box center [369, 185] width 315 height 14
click at [311, 187] on small "Edit" at bounding box center [298, 185] width 28 height 10
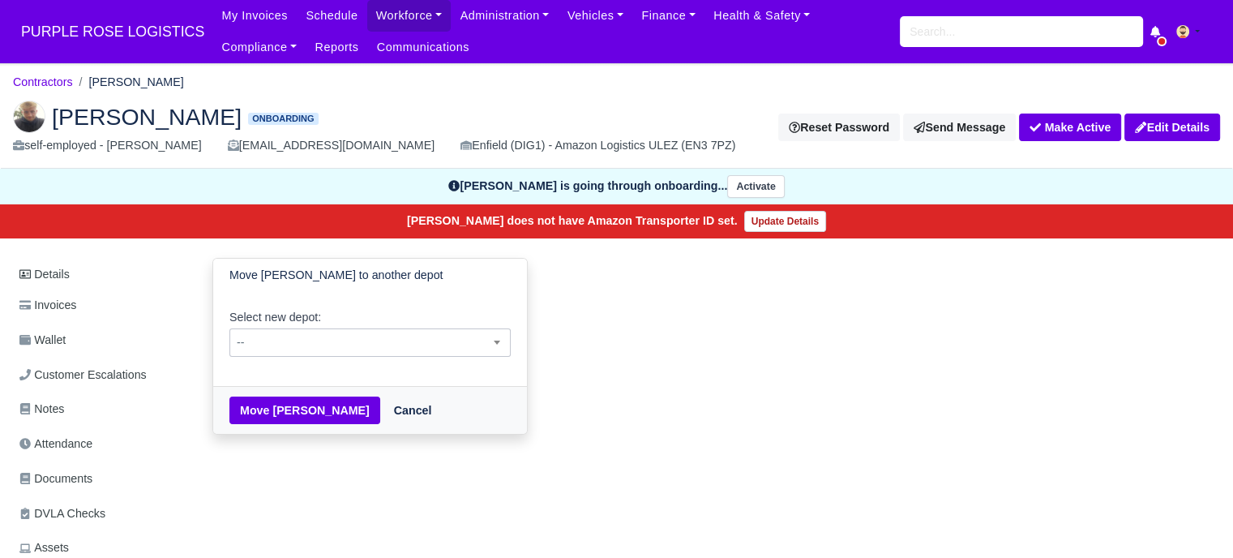
click at [333, 353] on span "--" at bounding box center [369, 342] width 281 height 28
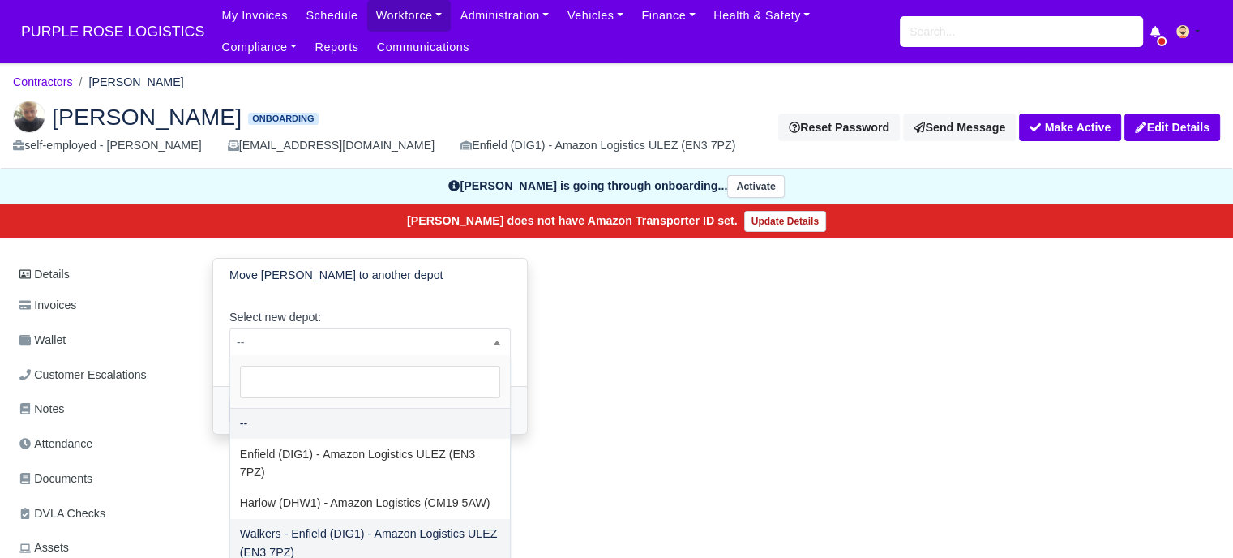
drag, startPoint x: 311, startPoint y: 521, endPoint x: 306, endPoint y: 508, distance: 13.1
select select "5"
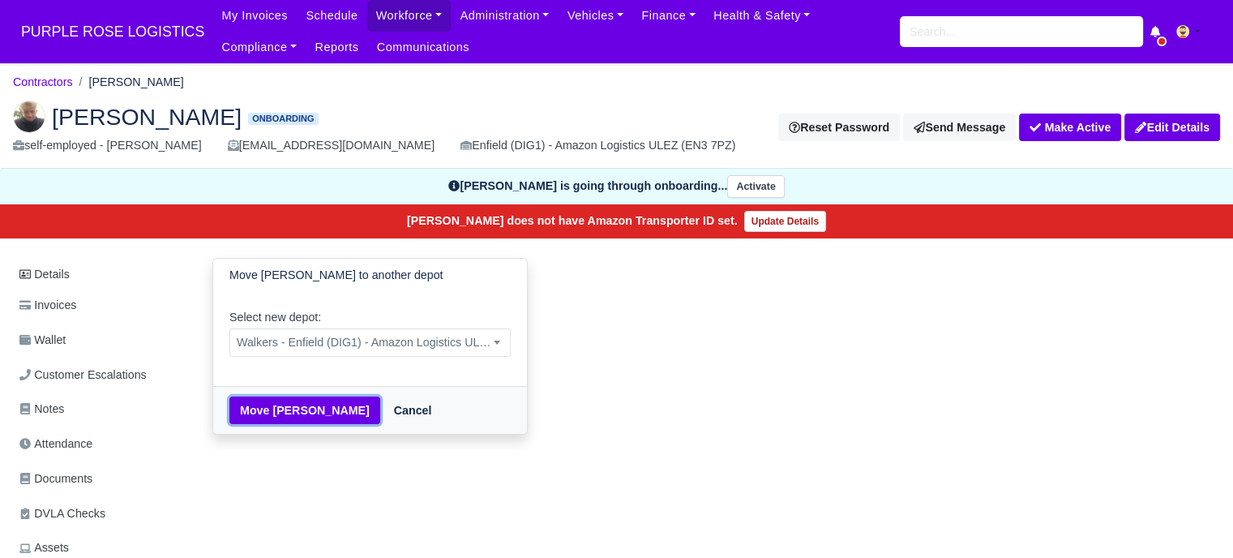
click at [300, 405] on button "Move William winch" at bounding box center [304, 410] width 151 height 28
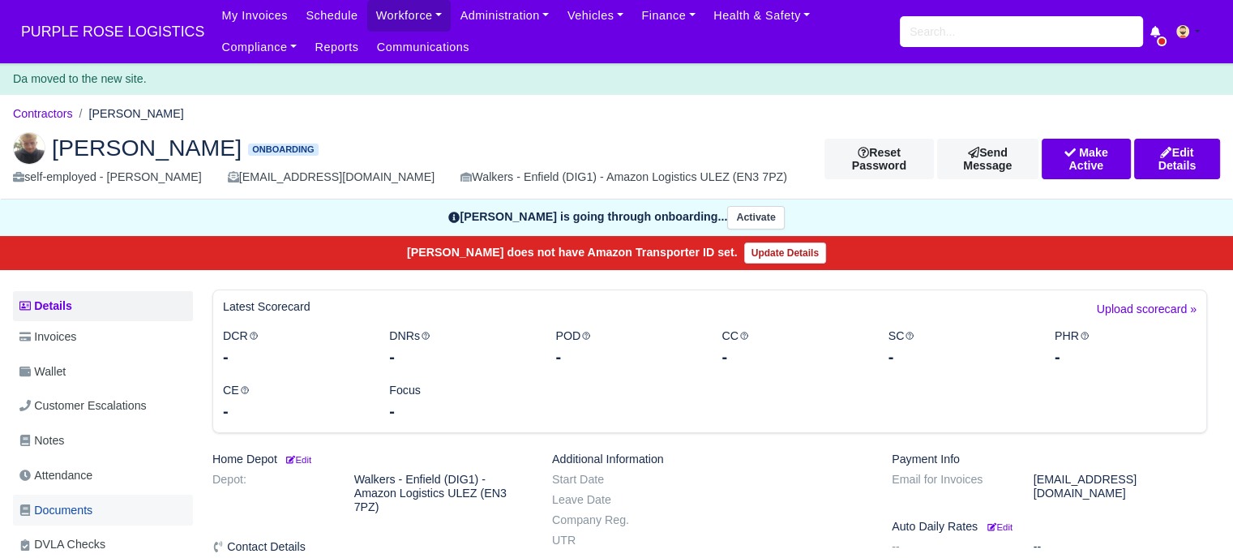
click at [84, 501] on span "Documents" at bounding box center [55, 510] width 73 height 19
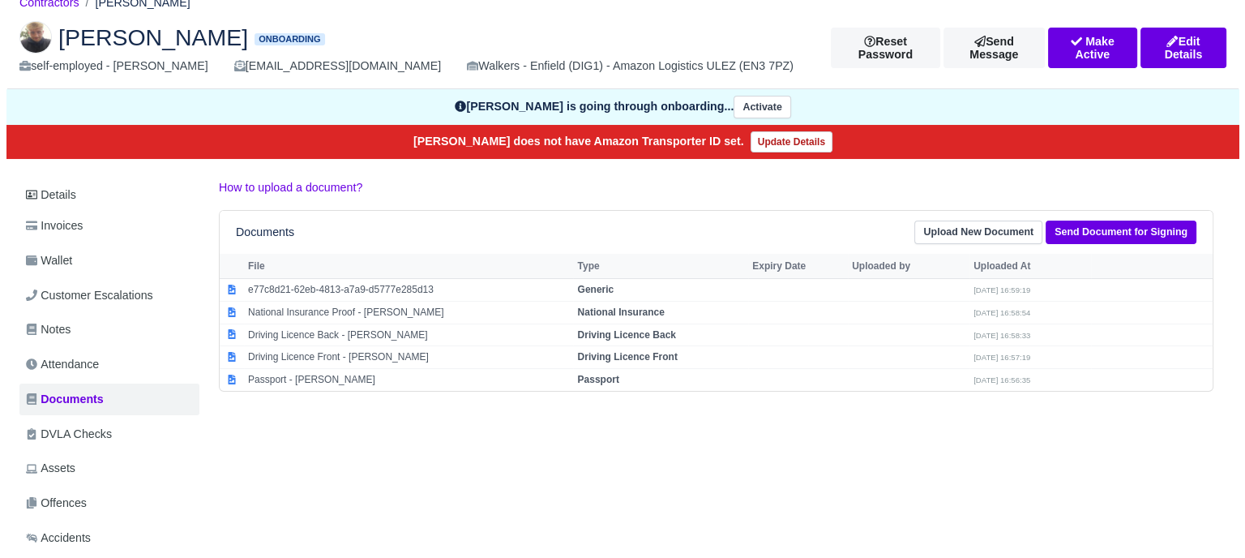
scroll to position [81, 0]
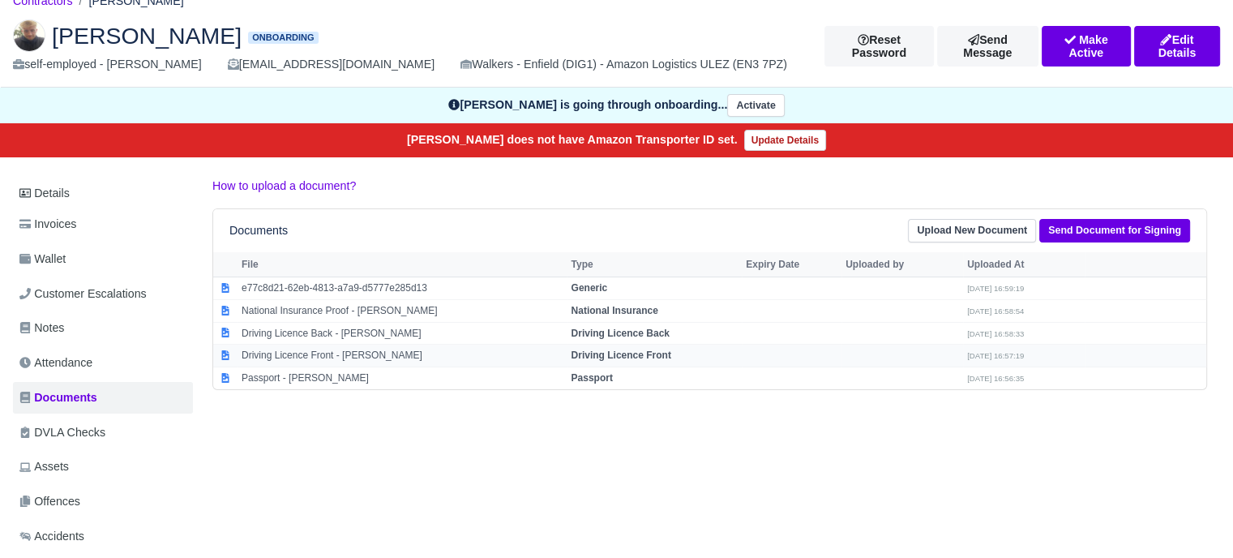
click at [585, 361] on td "Driving Licence Front" at bounding box center [654, 356] width 175 height 23
select select "driving-licence-front"
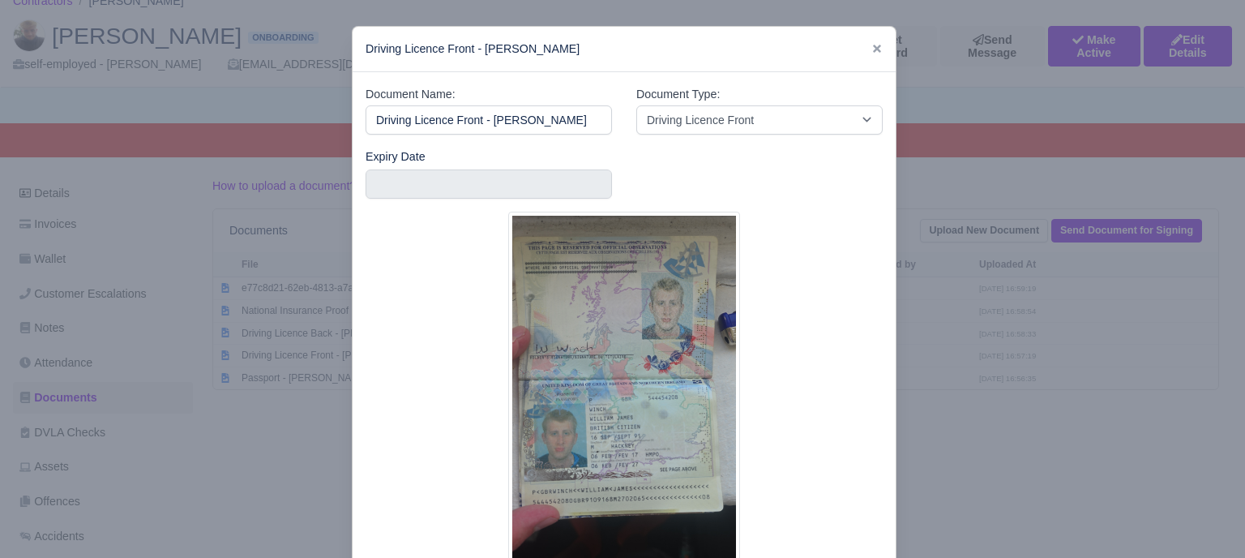
click at [1021, 281] on div at bounding box center [622, 279] width 1245 height 558
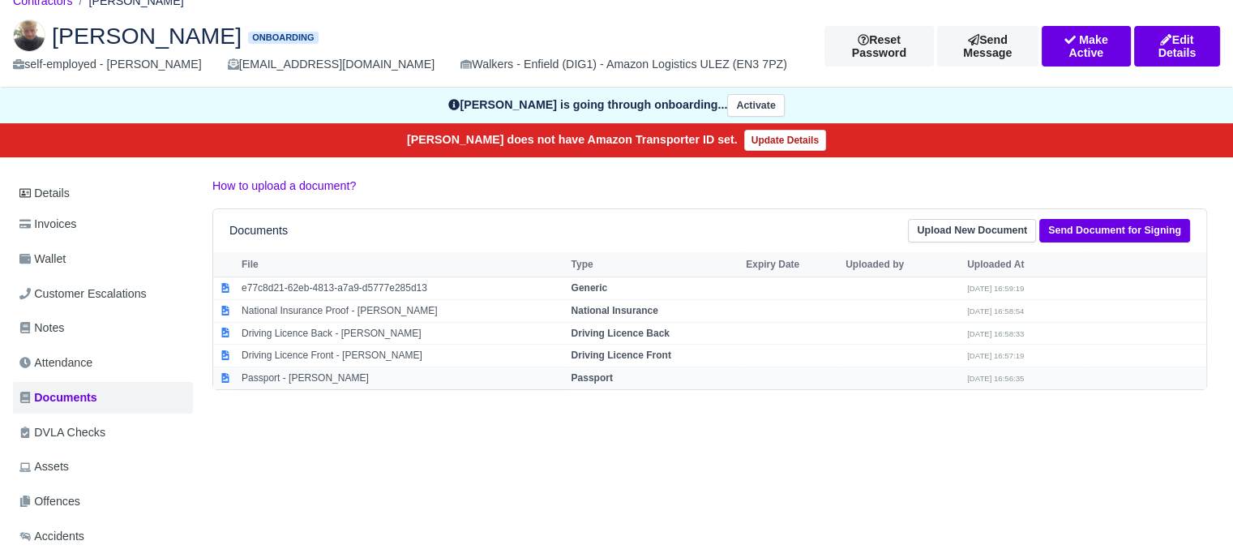
click at [599, 376] on strong "Passport" at bounding box center [591, 377] width 41 height 11
select select "passport"
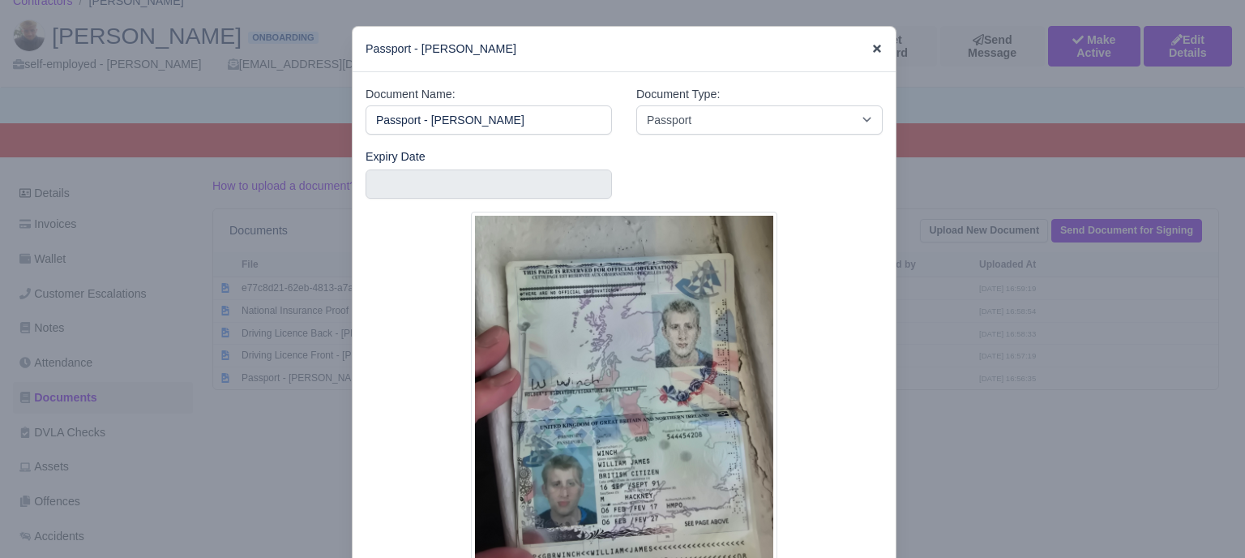
click at [872, 49] on icon at bounding box center [877, 48] width 11 height 11
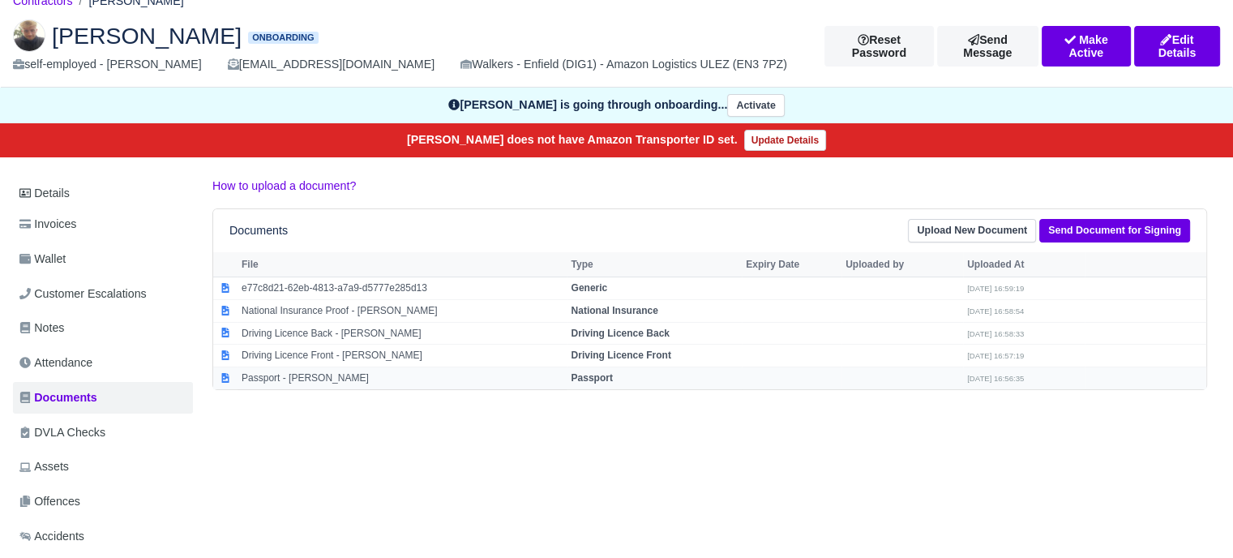
click at [589, 377] on strong "Passport" at bounding box center [591, 377] width 41 height 11
select select "passport"
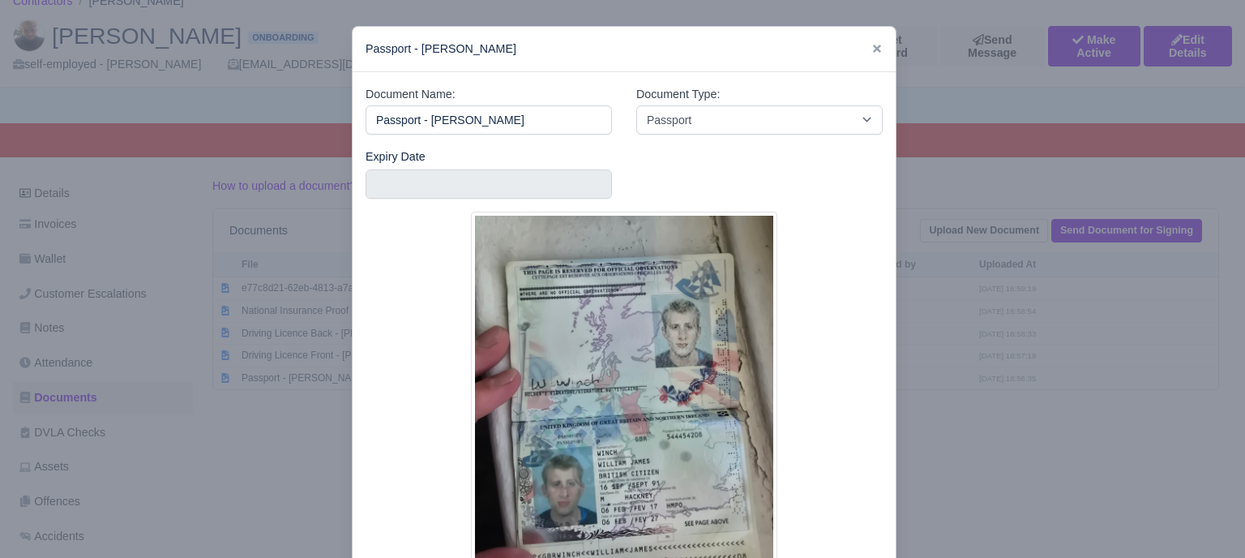
click at [623, 470] on img at bounding box center [624, 414] width 306 height 405
click at [892, 474] on div at bounding box center [622, 279] width 1245 height 558
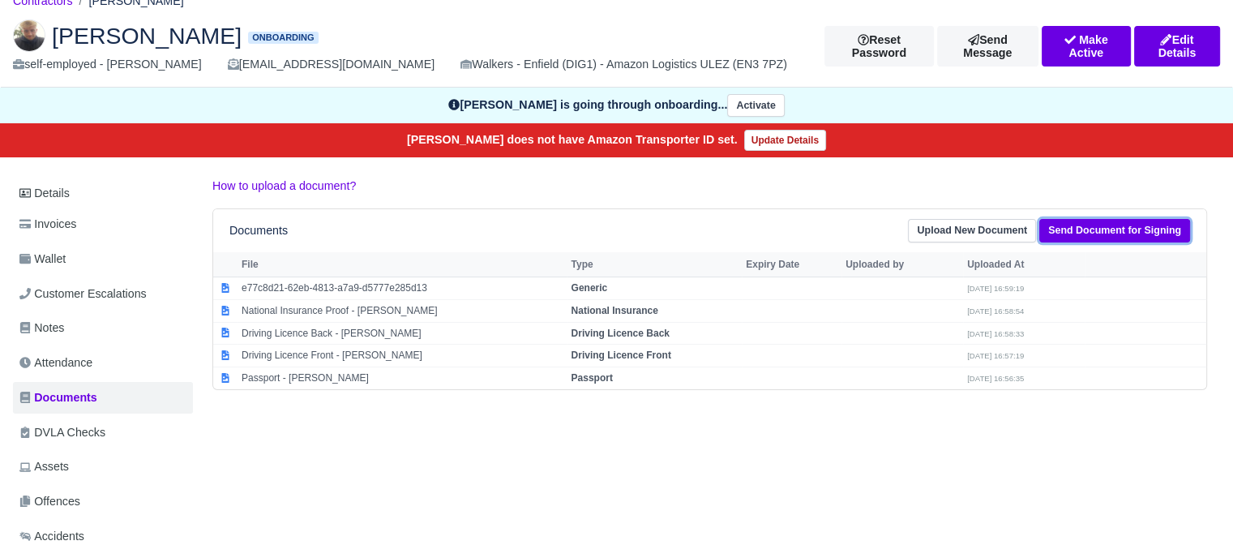
click at [1075, 235] on link "Send Document for Signing" at bounding box center [1114, 231] width 151 height 24
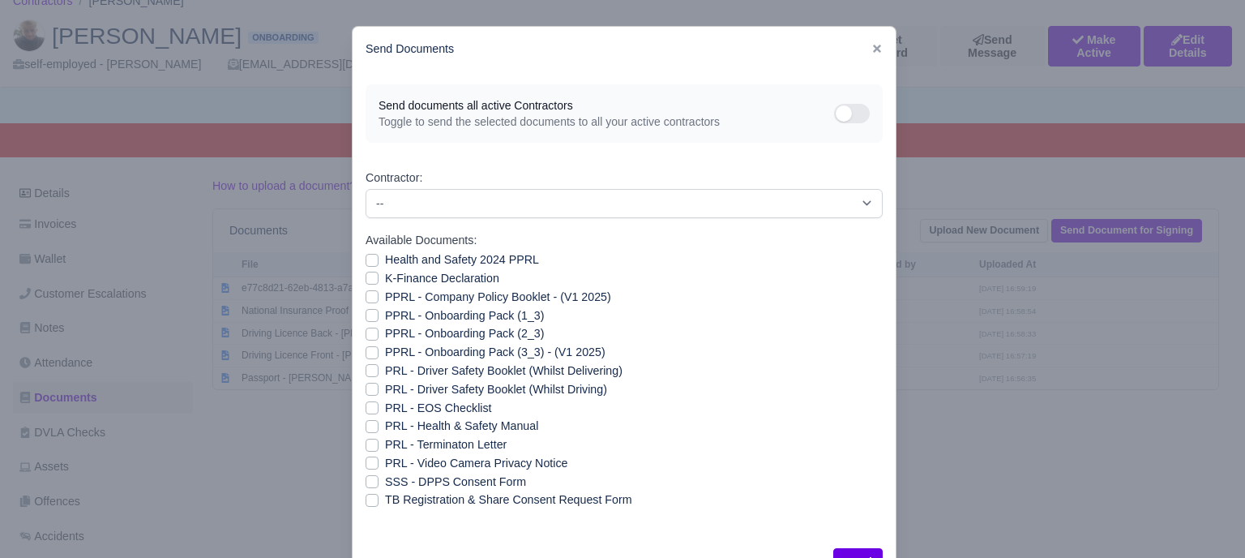
drag, startPoint x: 366, startPoint y: 260, endPoint x: 366, endPoint y: 272, distance: 12.2
click at [385, 261] on label "Health and Safety 2024 PPRL" at bounding box center [462, 260] width 154 height 19
click at [366, 261] on input "Health and Safety 2024 PPRL" at bounding box center [372, 257] width 13 height 13
checkbox input "true"
drag, startPoint x: 369, startPoint y: 280, endPoint x: 370, endPoint y: 294, distance: 14.6
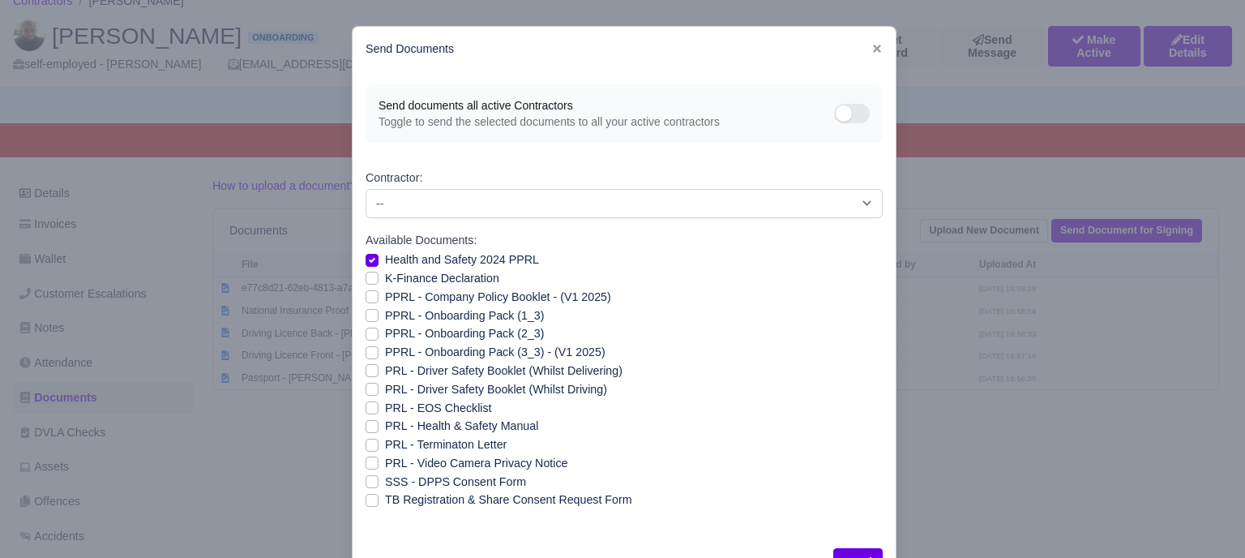
click at [385, 283] on label "K-Finance Declaration" at bounding box center [442, 278] width 114 height 19
click at [370, 282] on input "K-Finance Declaration" at bounding box center [372, 275] width 13 height 13
checkbox input "true"
click at [385, 298] on label "PPRL - Company Policy Booklet - (V1 2025)" at bounding box center [498, 297] width 226 height 19
click at [368, 298] on input "PPRL - Company Policy Booklet - (V1 2025)" at bounding box center [372, 294] width 13 height 13
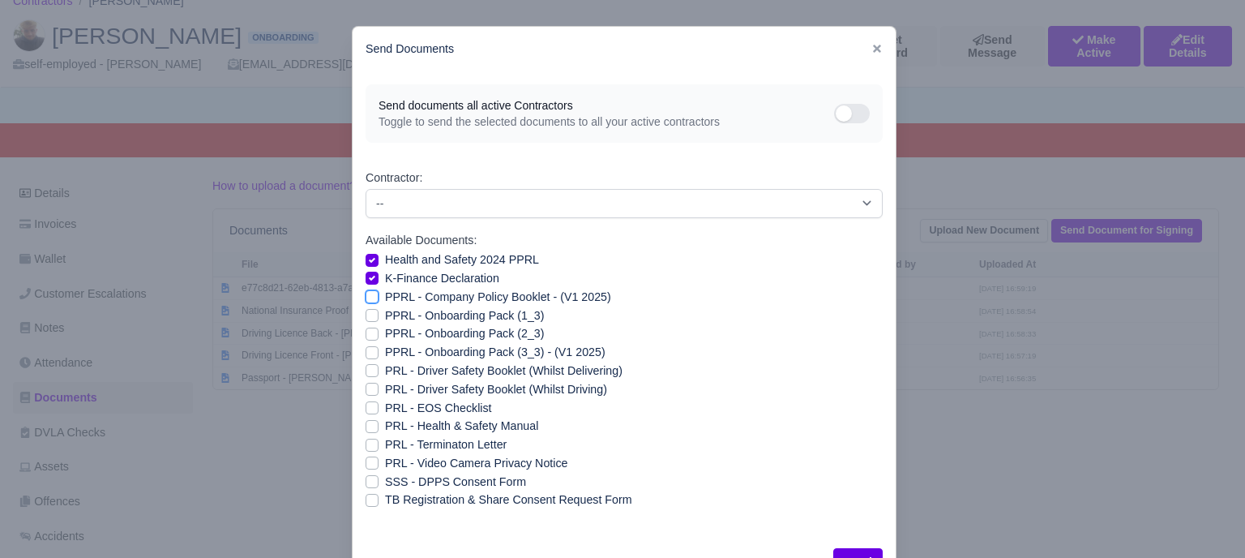
checkbox input "true"
drag, startPoint x: 369, startPoint y: 313, endPoint x: 366, endPoint y: 324, distance: 10.8
click at [385, 314] on label "PPRL - Onboarding Pack (1_3)" at bounding box center [464, 315] width 159 height 19
click at [369, 314] on input "PPRL - Onboarding Pack (1_3)" at bounding box center [372, 312] width 13 height 13
checkbox input "true"
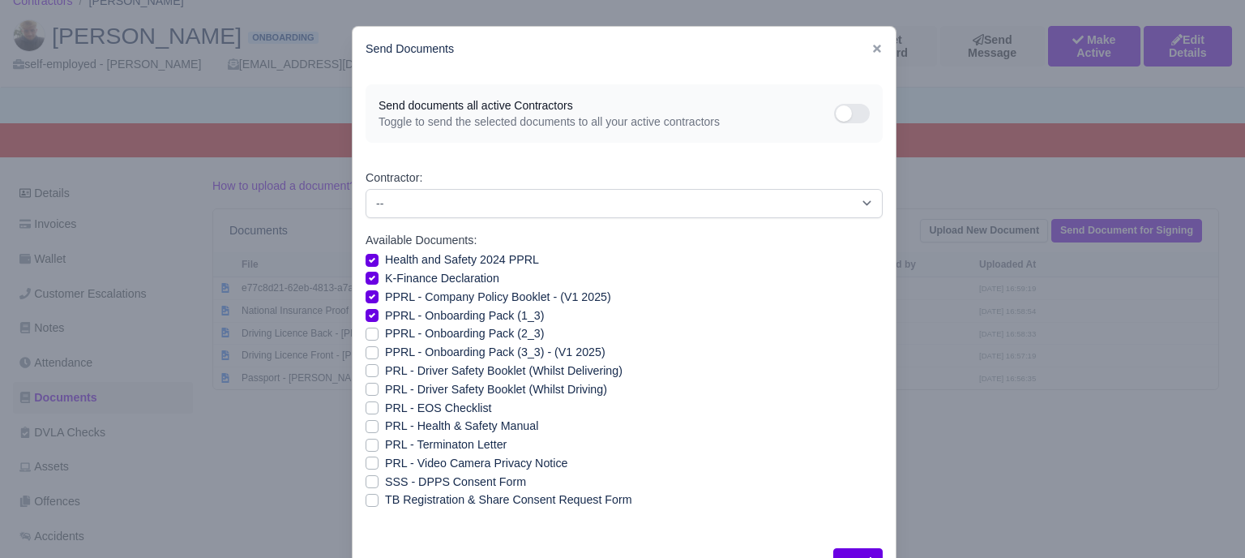
click at [385, 332] on label "PPRL - Onboarding Pack (2_3)" at bounding box center [464, 333] width 159 height 19
click at [366, 332] on input "PPRL - Onboarding Pack (2_3)" at bounding box center [372, 330] width 13 height 13
checkbox input "true"
drag, startPoint x: 365, startPoint y: 349, endPoint x: 363, endPoint y: 359, distance: 10.7
click at [385, 349] on label "PPRL - Onboarding Pack (3_3) - (V1 2025)" at bounding box center [495, 352] width 221 height 19
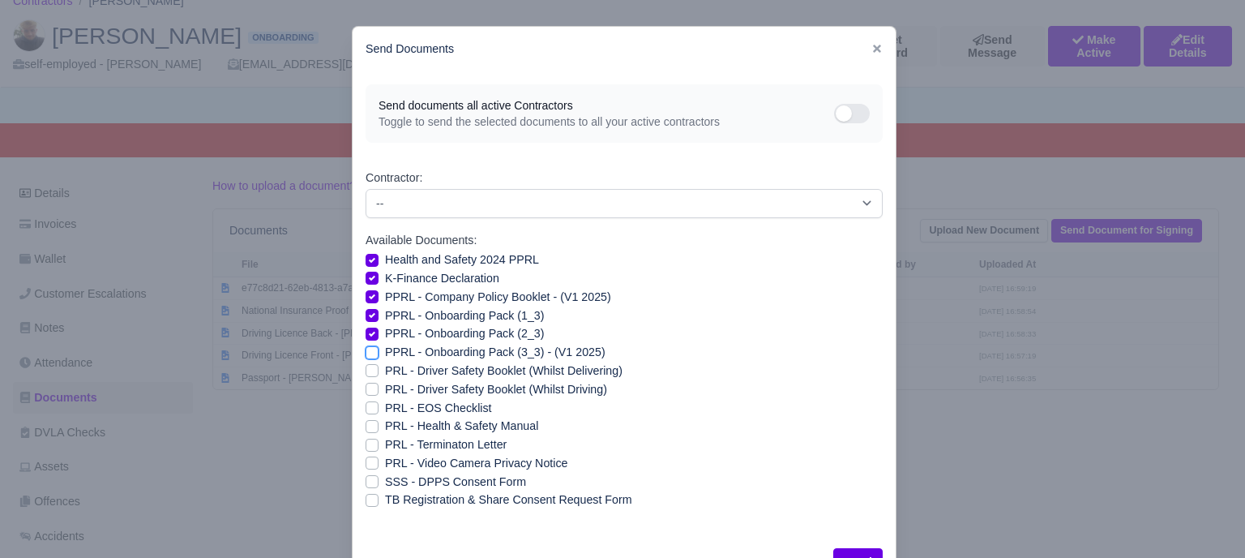
click at [366, 349] on input "PPRL - Onboarding Pack (3_3) - (V1 2025)" at bounding box center [372, 349] width 13 height 13
checkbox input "true"
click at [385, 422] on label "PRL - Health & Safety Manual" at bounding box center [461, 426] width 153 height 19
click at [366, 422] on input "PRL - Health & Safety Manual" at bounding box center [372, 423] width 13 height 13
checkbox input "true"
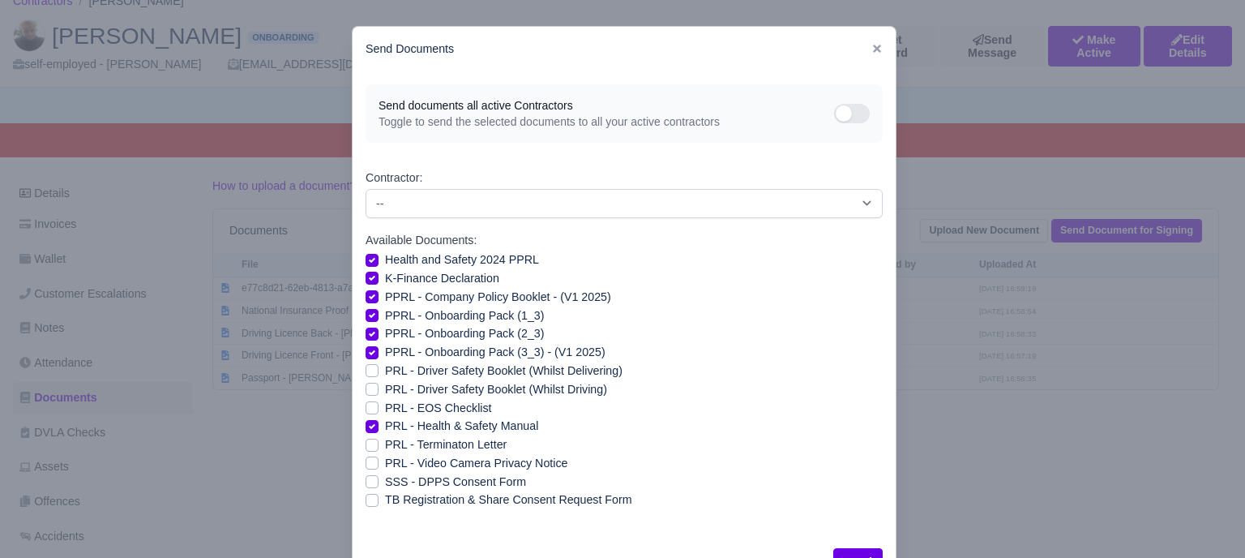
click at [385, 465] on label "PRL - Video Camera Privacy Notice" at bounding box center [476, 463] width 182 height 19
click at [366, 465] on input "PRL - Video Camera Privacy Notice" at bounding box center [372, 460] width 13 height 13
checkbox input "true"
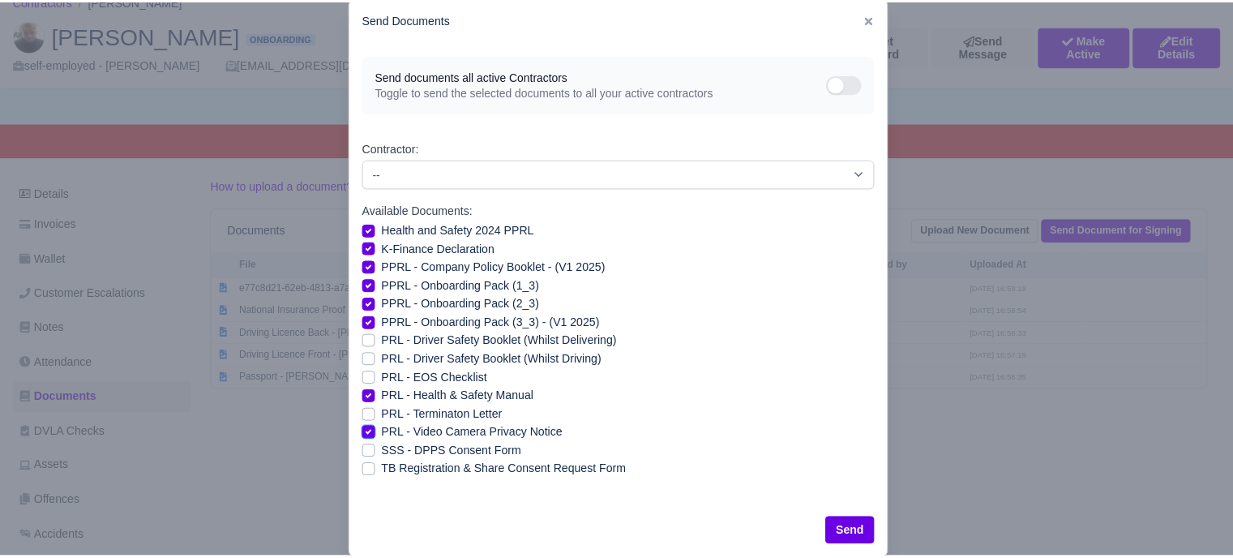
scroll to position [58, 0]
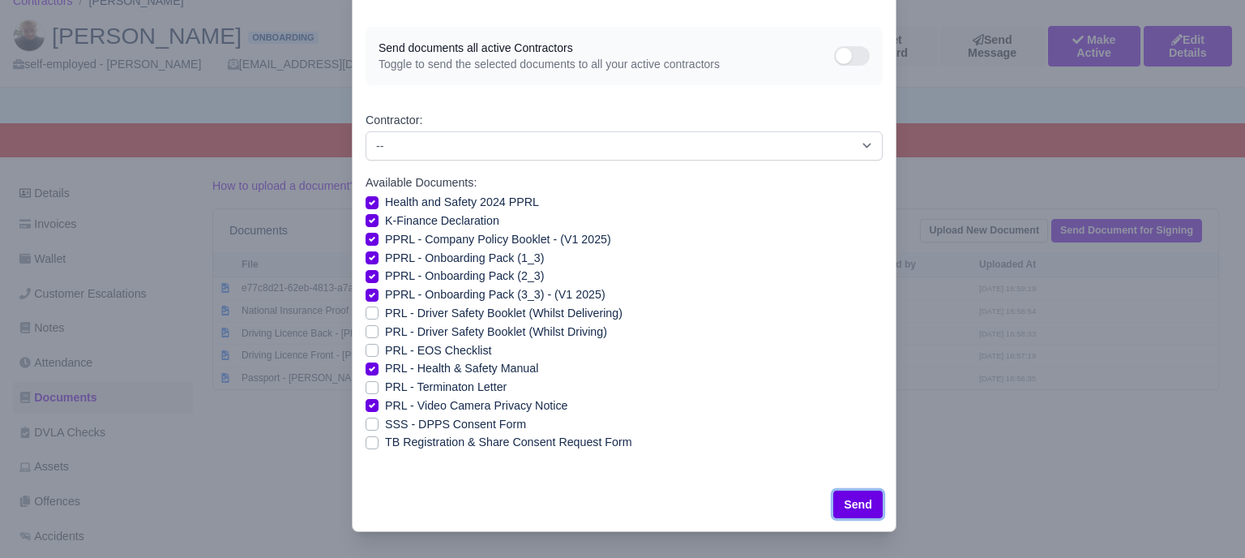
click at [846, 513] on button "Send" at bounding box center [858, 505] width 49 height 28
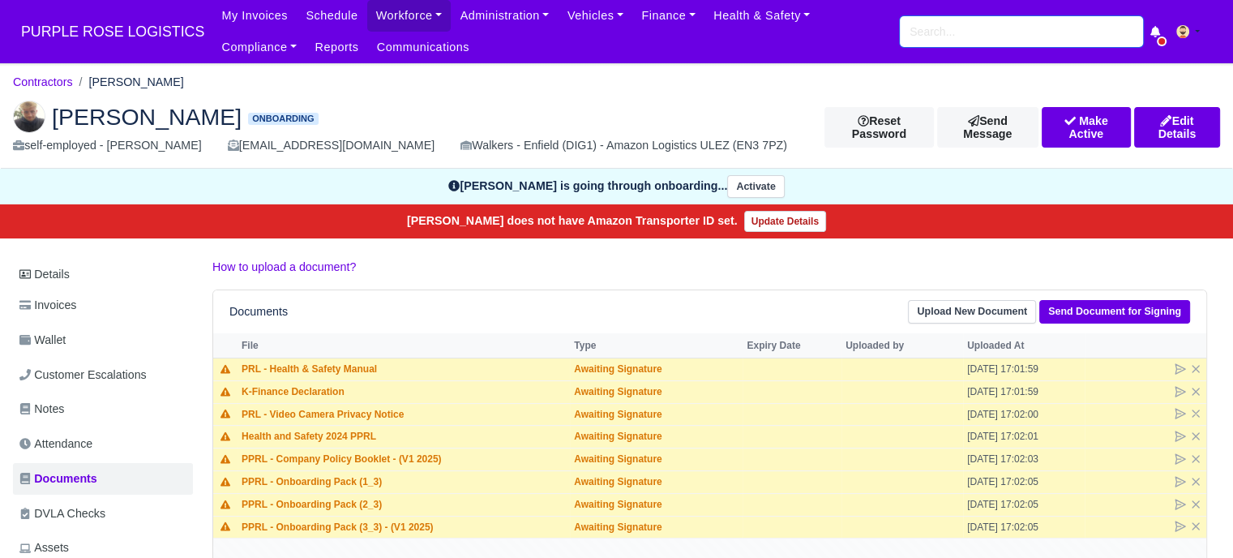
click at [1025, 37] on input "search" at bounding box center [1021, 31] width 243 height 31
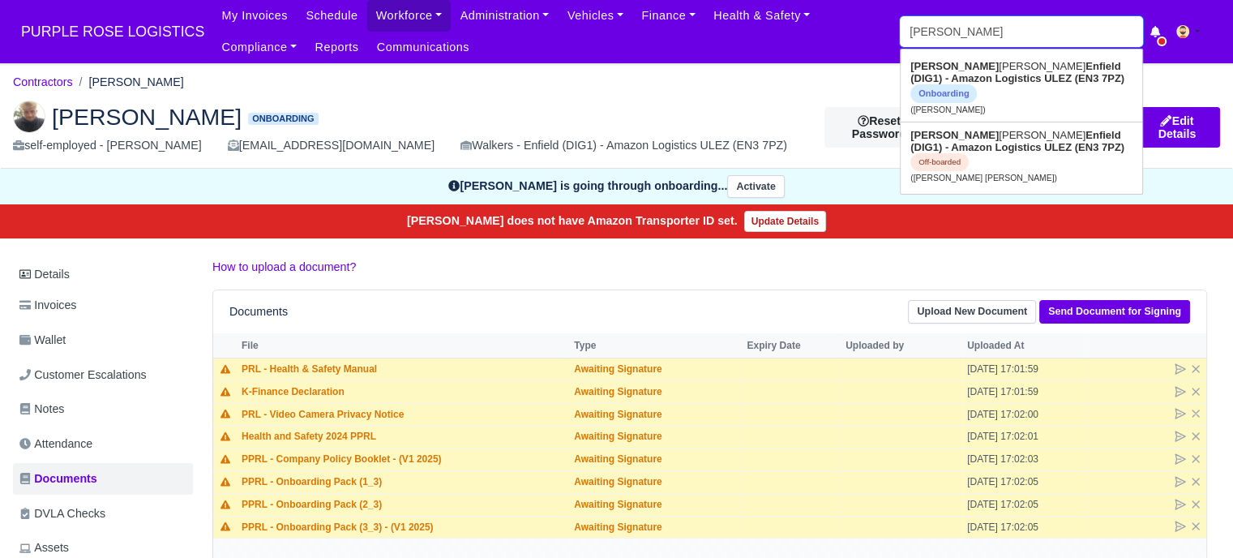
type input "[PERSON_NAME]"
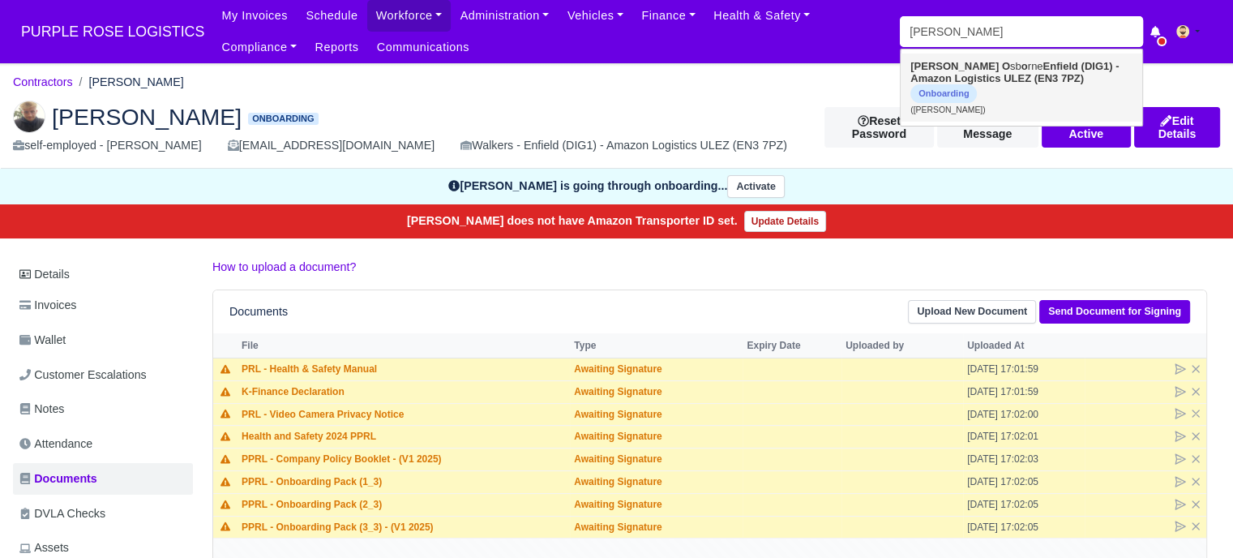
click at [1031, 96] on link "[PERSON_NAME] O sb o rne Enfield (DIG1) - Amazon Logistics ULEZ (EN3 7PZ) Onboa…" at bounding box center [1022, 88] width 242 height 68
type input "[PERSON_NAME]"
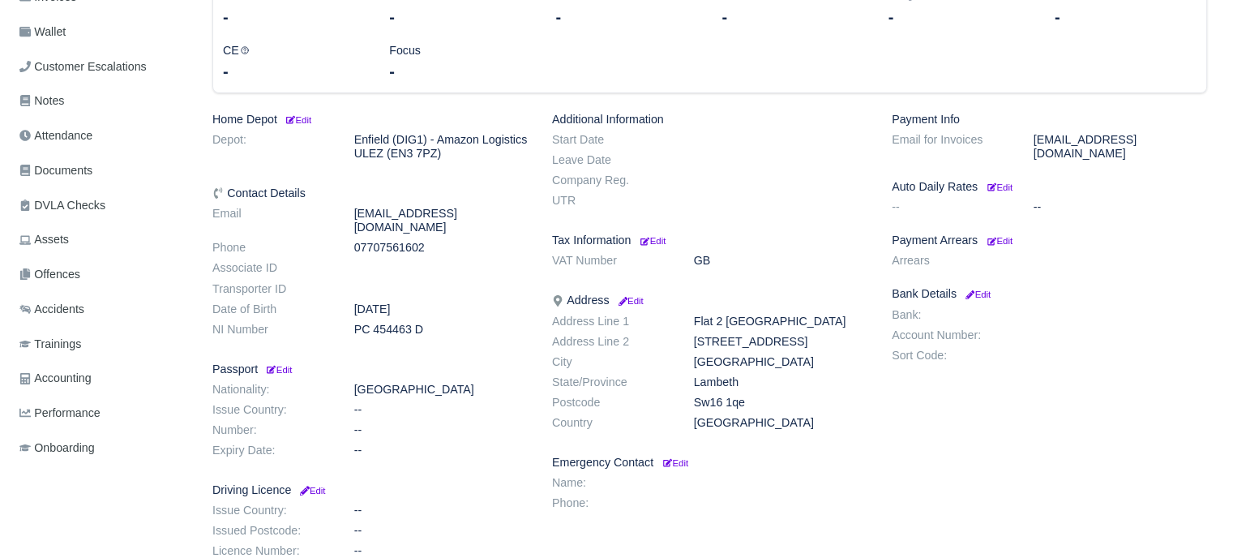
scroll to position [162, 0]
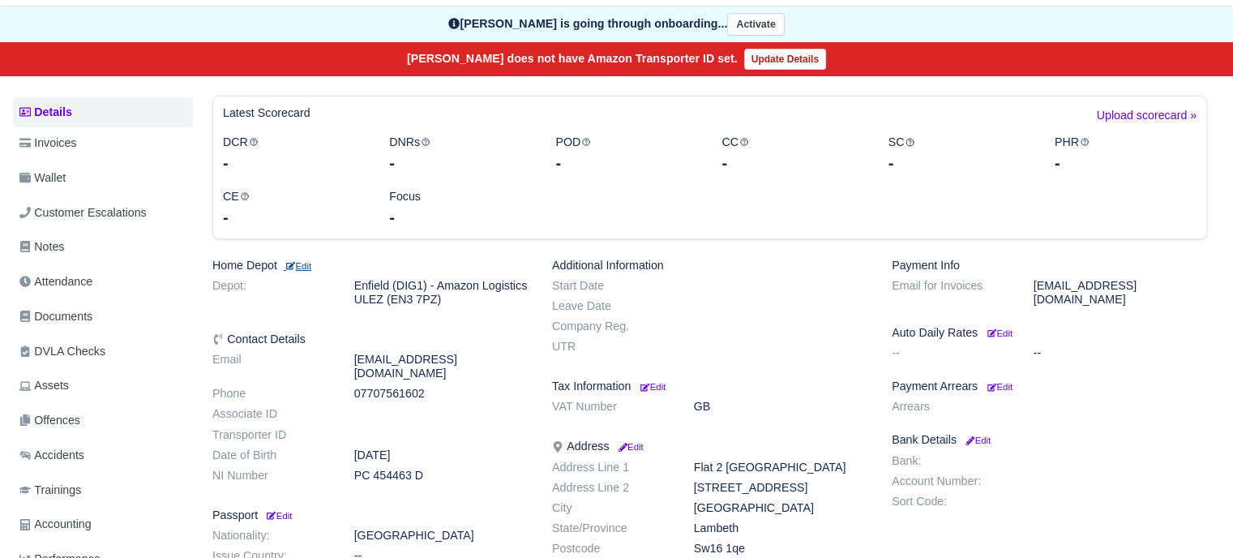
click at [303, 266] on small "Edit" at bounding box center [298, 266] width 28 height 10
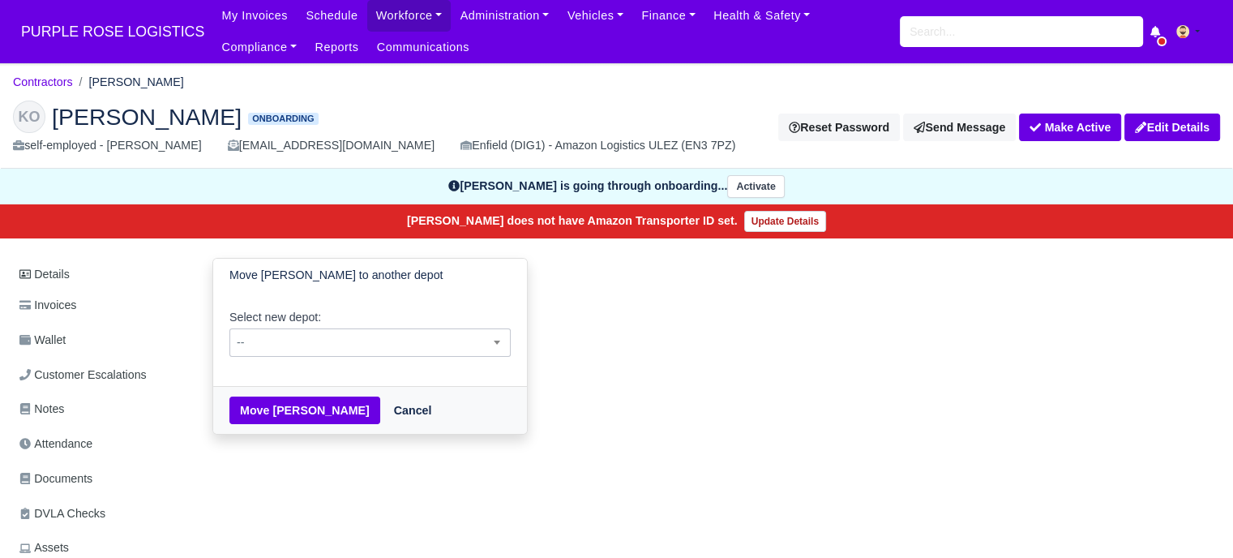
click at [402, 345] on span "--" at bounding box center [370, 342] width 280 height 20
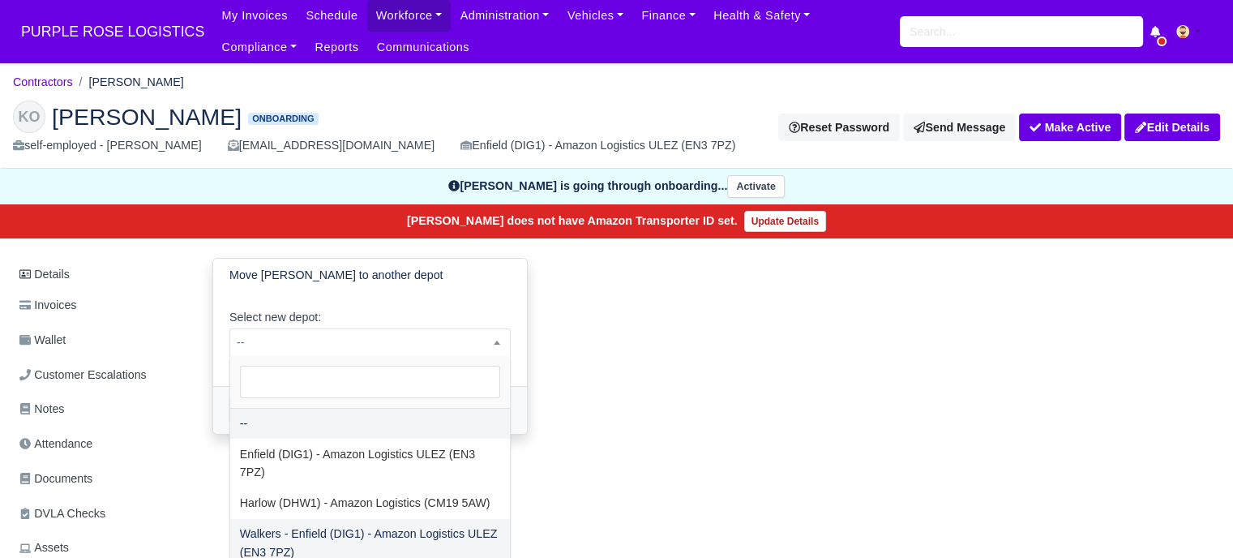
select select "5"
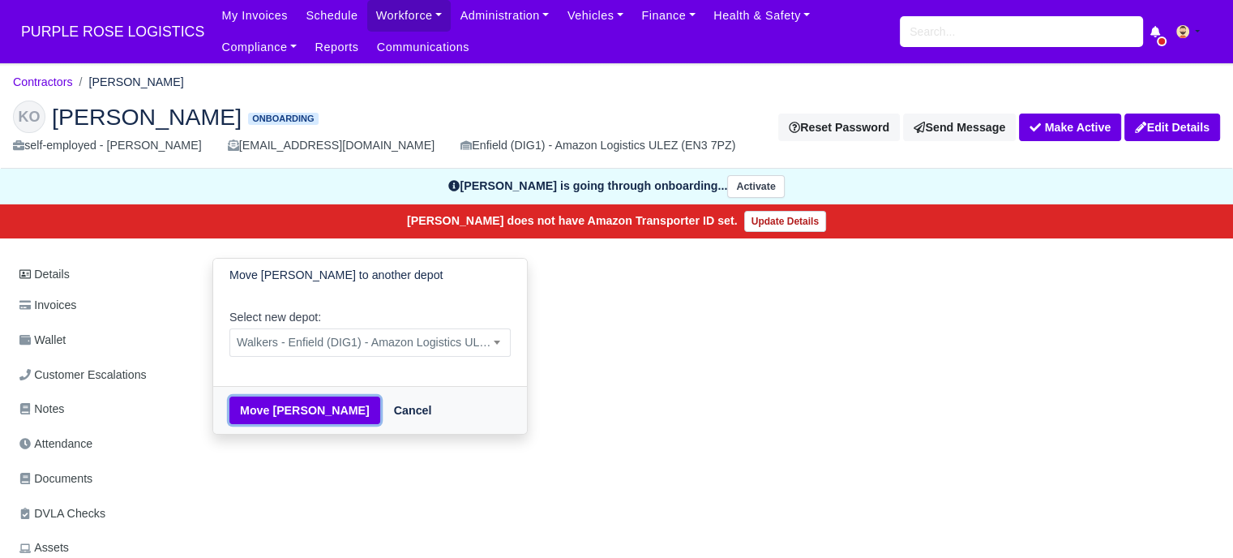
click at [289, 408] on button "Move [PERSON_NAME]" at bounding box center [304, 410] width 151 height 28
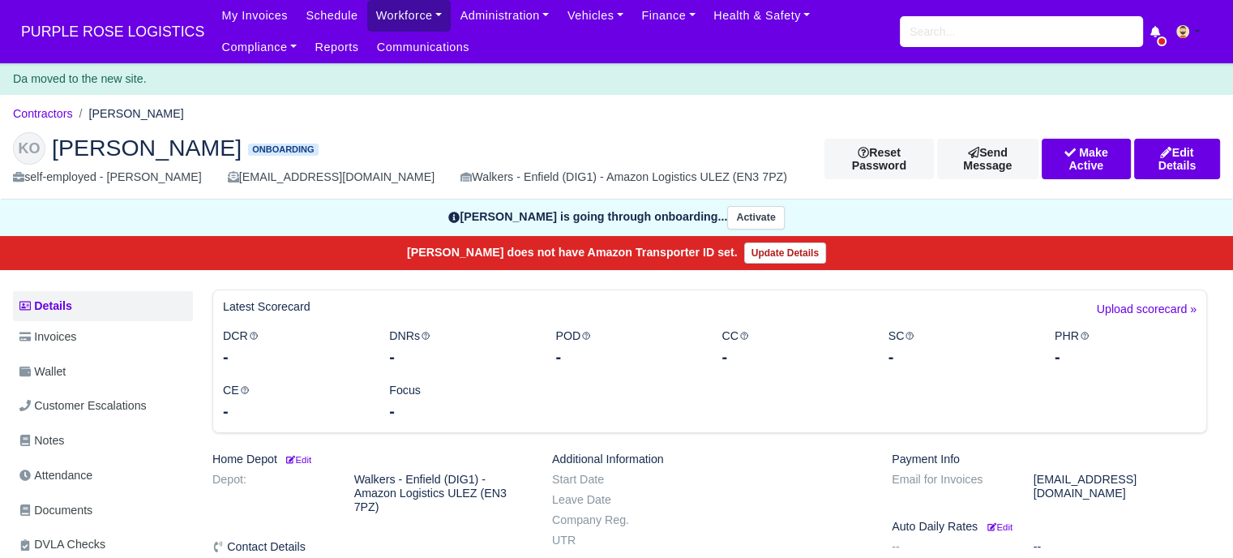
click at [404, 16] on link "Workforce" at bounding box center [409, 16] width 84 height 32
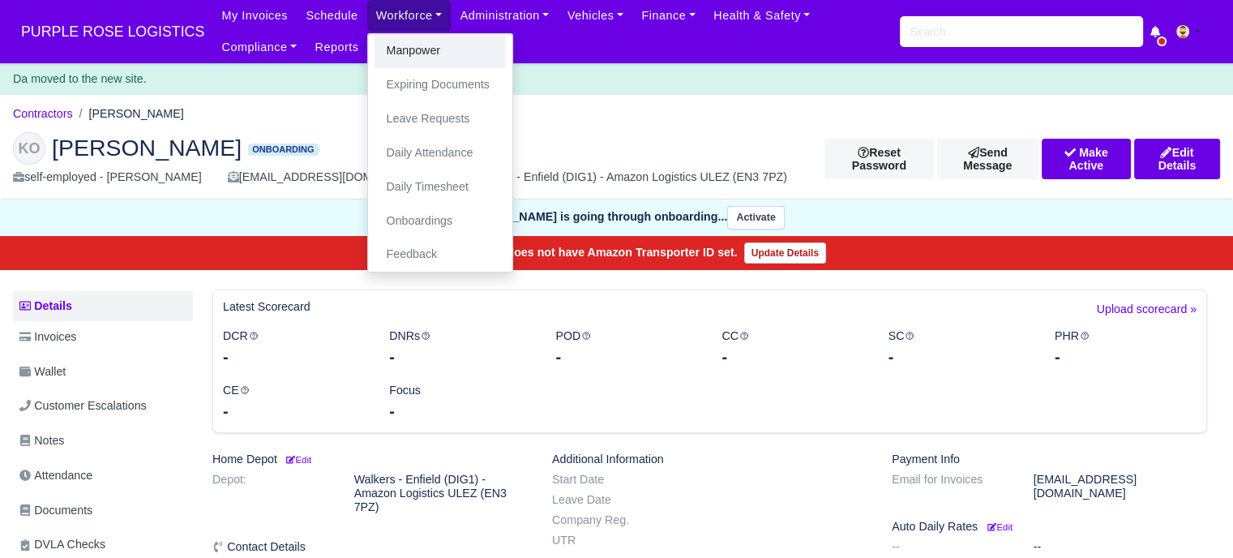
click at [406, 51] on link "Manpower" at bounding box center [440, 51] width 131 height 34
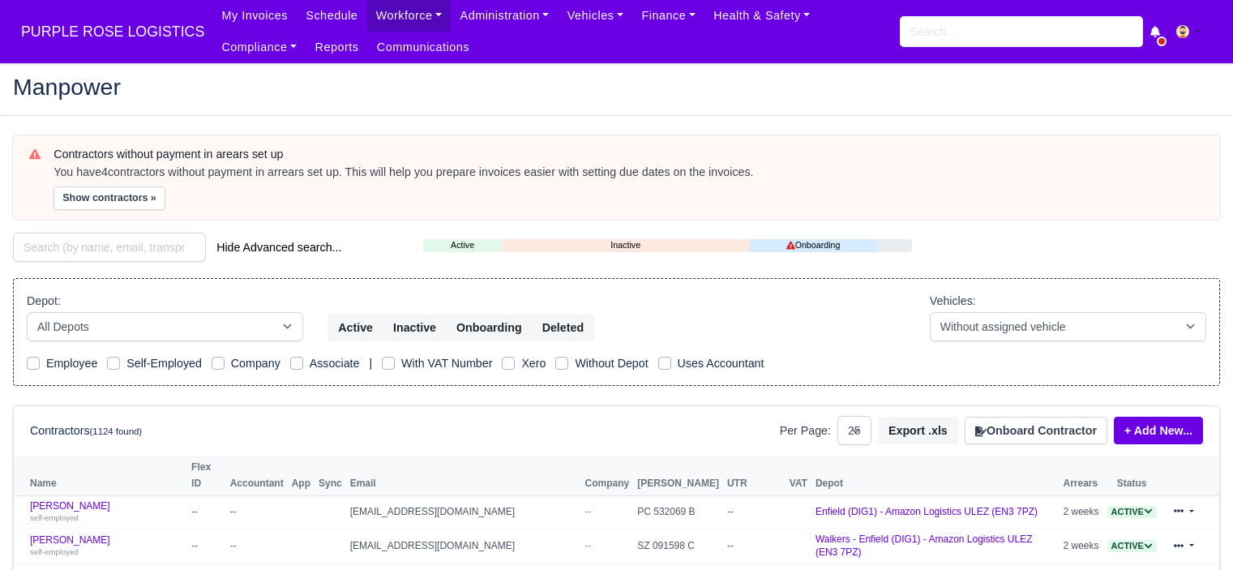
select select "25"
click at [1013, 324] on select "-- With assigned vehicle Without assigned vehicle" at bounding box center [1068, 326] width 276 height 29
click at [1017, 433] on button "Onboard Contractor" at bounding box center [1036, 431] width 143 height 28
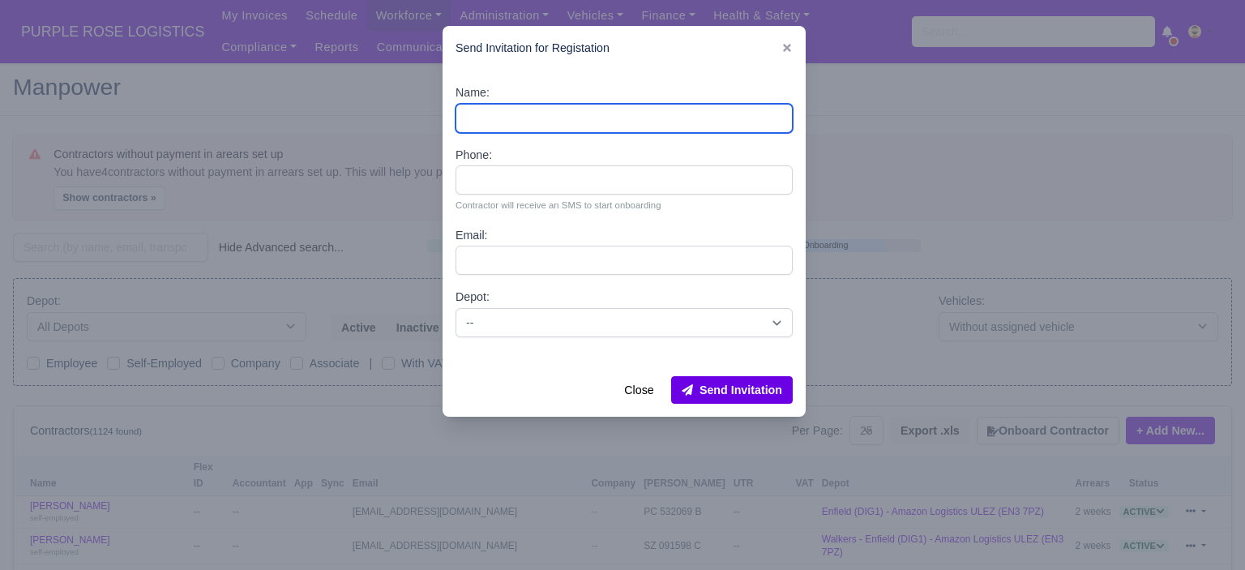
click at [650, 115] on input "Name:" at bounding box center [624, 118] width 337 height 29
paste input "YORDAN STEFANOV BELCHEV"
type input "YORDAN STEFANOV BELCHEV"
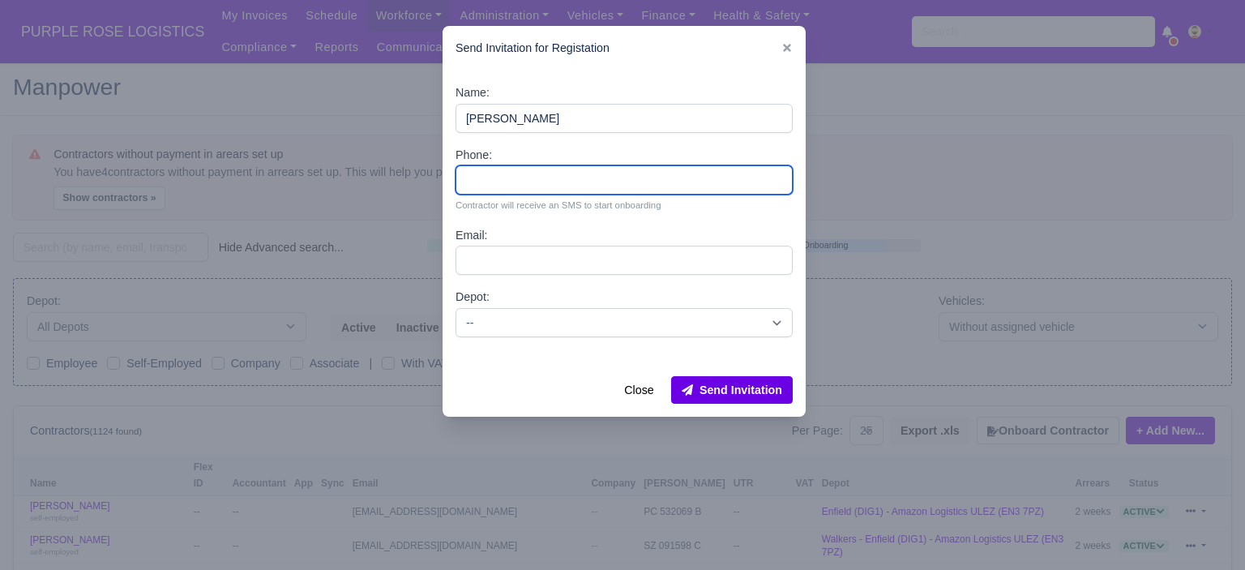
click at [589, 180] on input "Phone:" at bounding box center [624, 179] width 337 height 29
click at [573, 182] on input "Phone:" at bounding box center [624, 179] width 337 height 29
paste input "44 7770 037964"
type input "44 7770 037964"
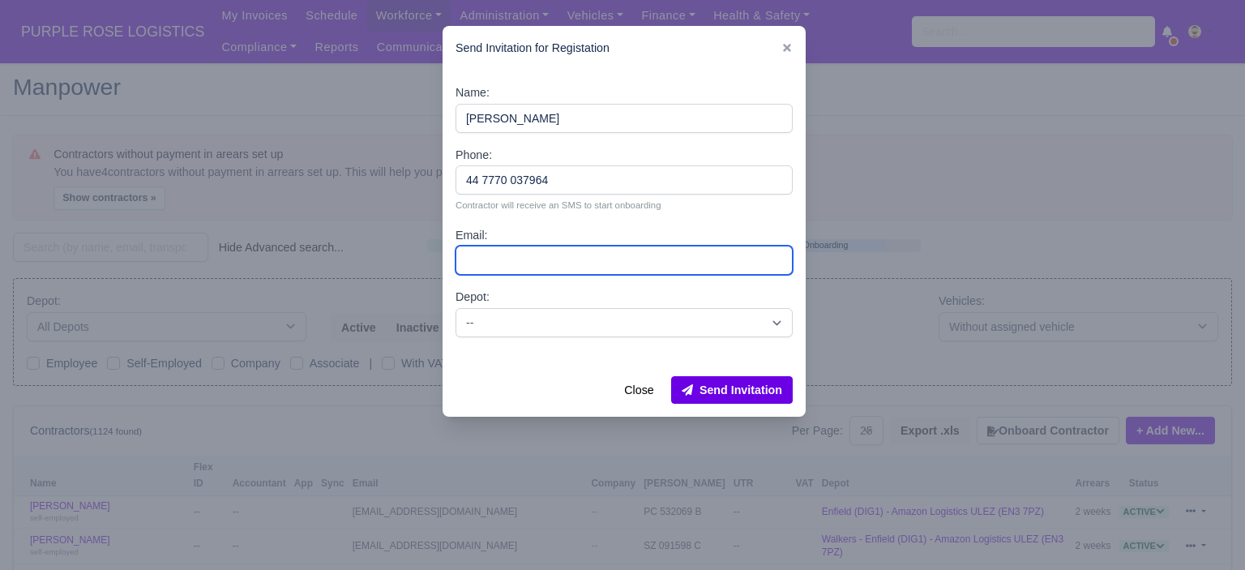
click at [538, 259] on input "Email:" at bounding box center [624, 260] width 337 height 29
paste input "Ybelchev0@gmail.com"
type input "Ybelchev0@gmail.com"
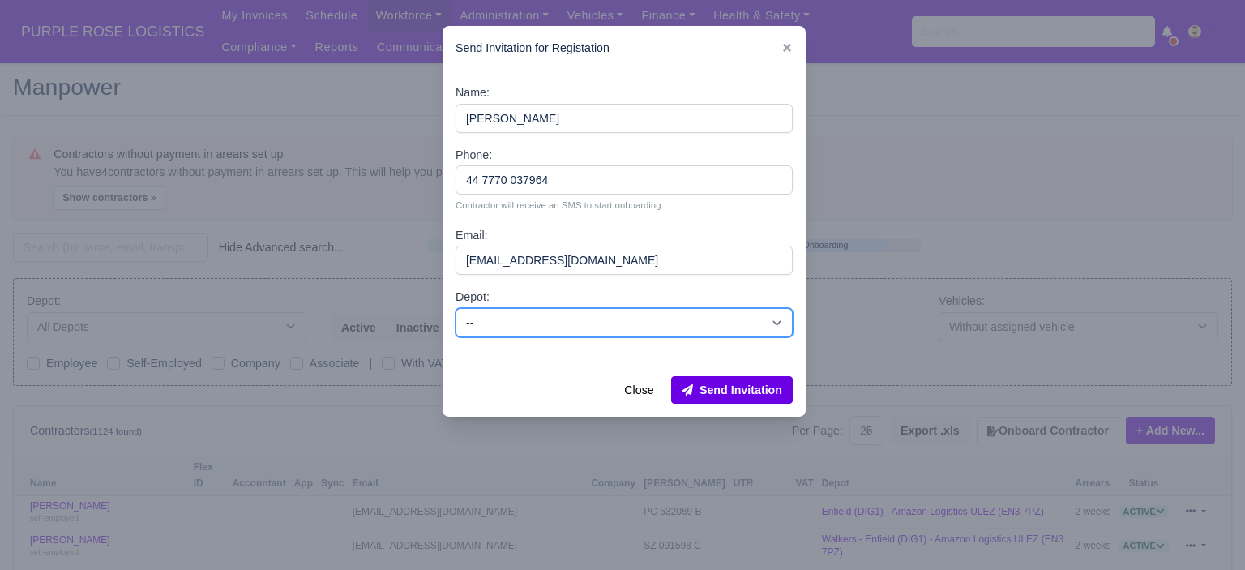
click at [645, 330] on select "-- Enfield (DIG1) - Amazon Logistics ULEZ (EN3 7PZ) Harlow (DHW1) - Amazon Logi…" at bounding box center [624, 322] width 337 height 29
select select "1"
click at [456, 308] on select "-- Enfield (DIG1) - Amazon Logistics ULEZ (EN3 7PZ) Harlow (DHW1) - Amazon Logi…" at bounding box center [624, 322] width 337 height 29
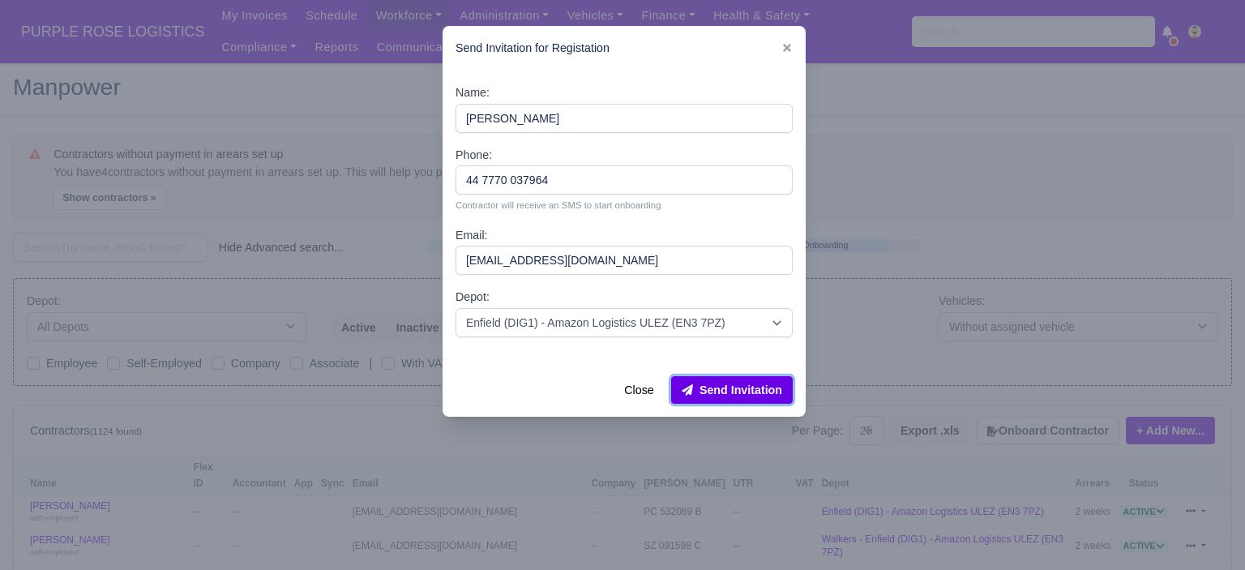
click at [748, 392] on button "Send Invitation" at bounding box center [732, 390] width 122 height 28
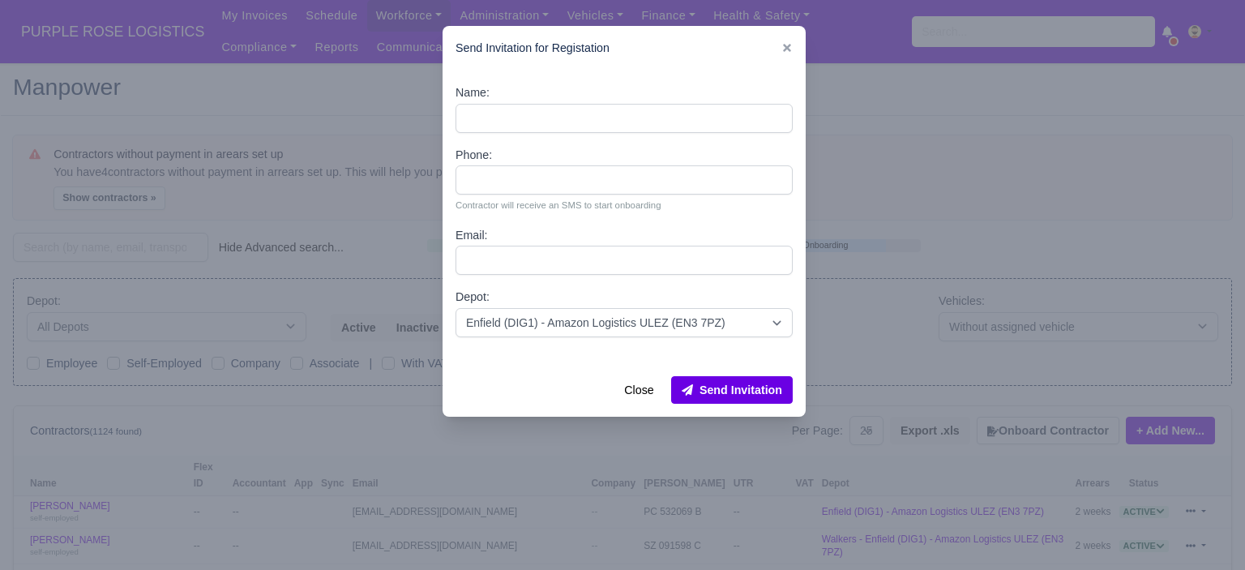
drag, startPoint x: 934, startPoint y: 285, endPoint x: 945, endPoint y: 124, distance: 160.9
click at [936, 272] on div at bounding box center [622, 285] width 1245 height 570
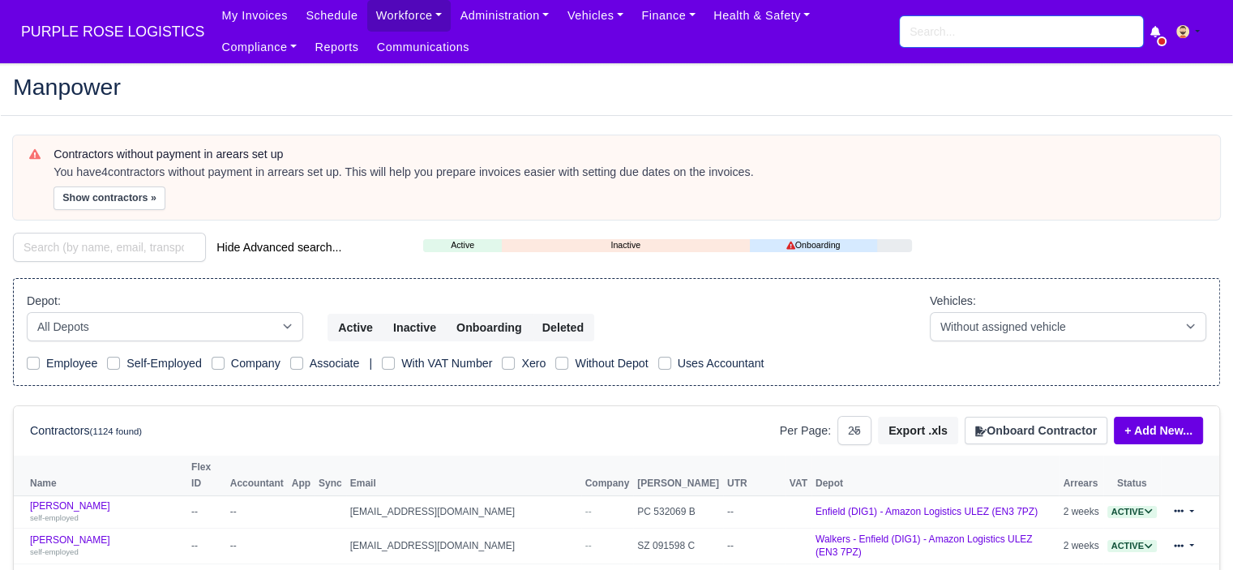
click at [963, 30] on input "search" at bounding box center [1021, 31] width 243 height 31
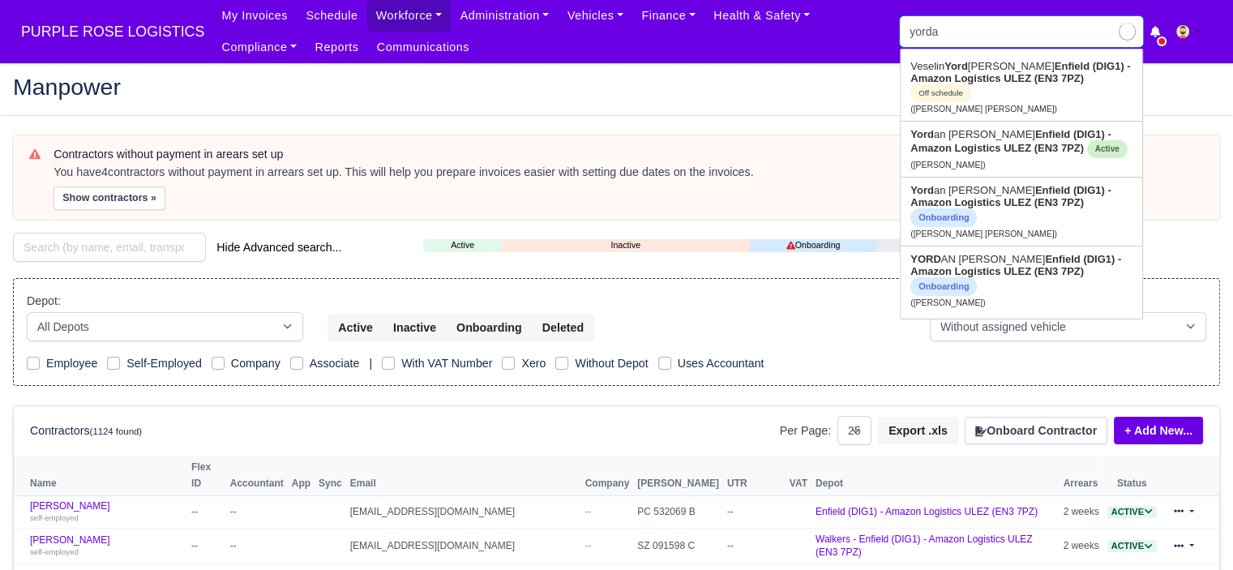
type input "yordan"
type input "yordan Angelov Svetlinov"
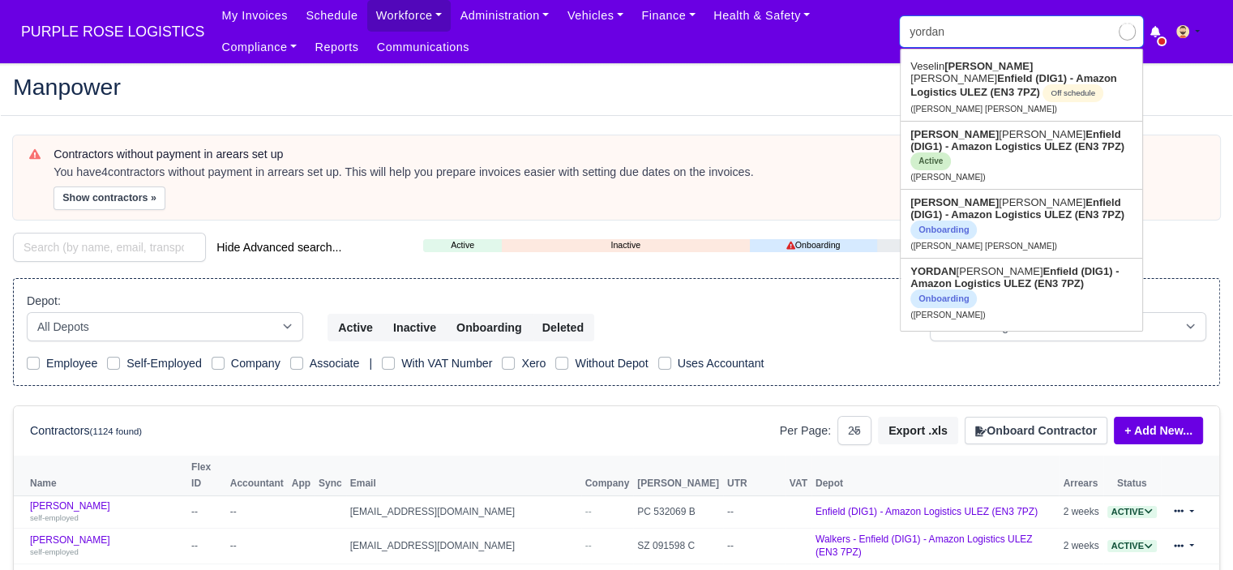
type input "yordan"
type input "yordan Angelov Svetlinov"
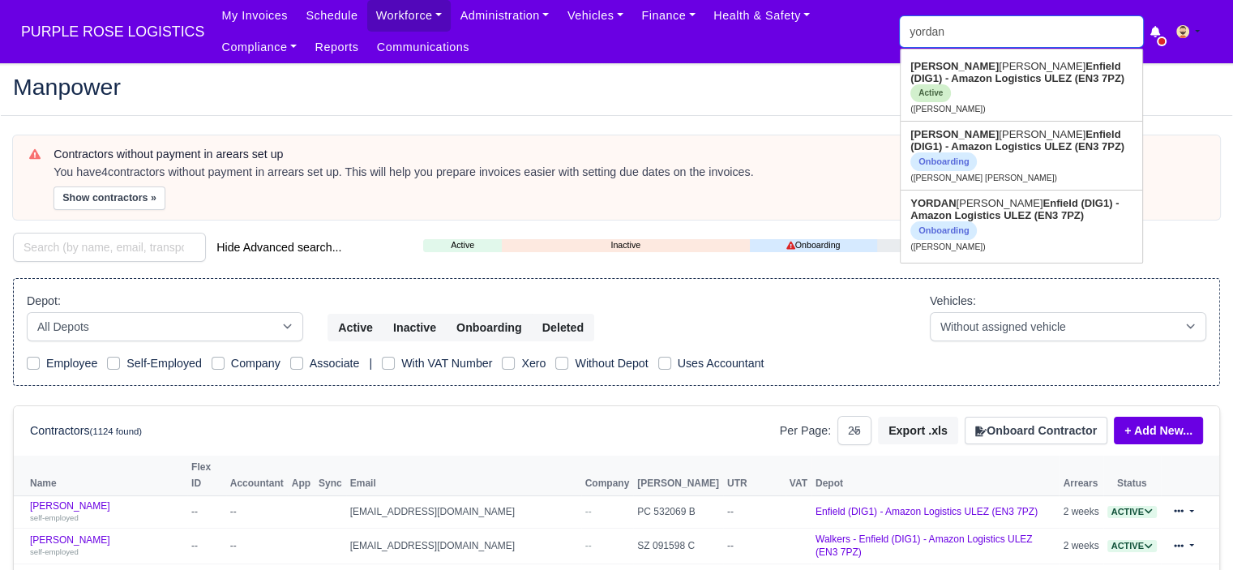
type input "yordan m"
type input "yordan ma"
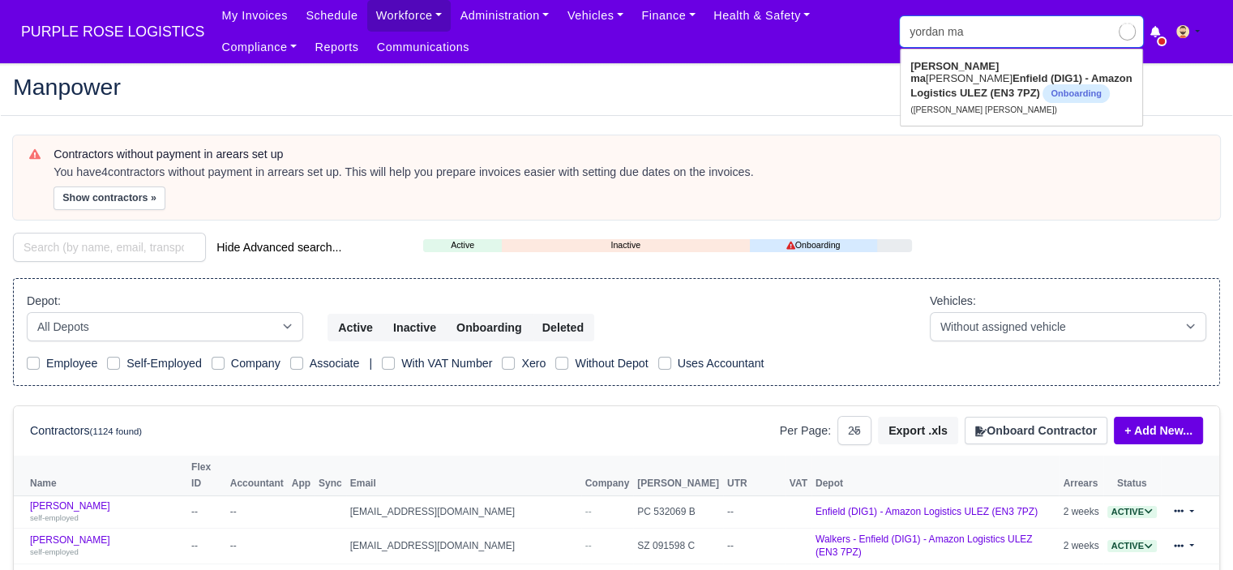
type input "yordan mariyanov ivanov"
click at [1048, 75] on strong "Enfield (DIG1) - Amazon Logistics ULEZ (EN3 7PZ)" at bounding box center [1021, 85] width 221 height 27
type input "Yordan mariyanov ivanov"
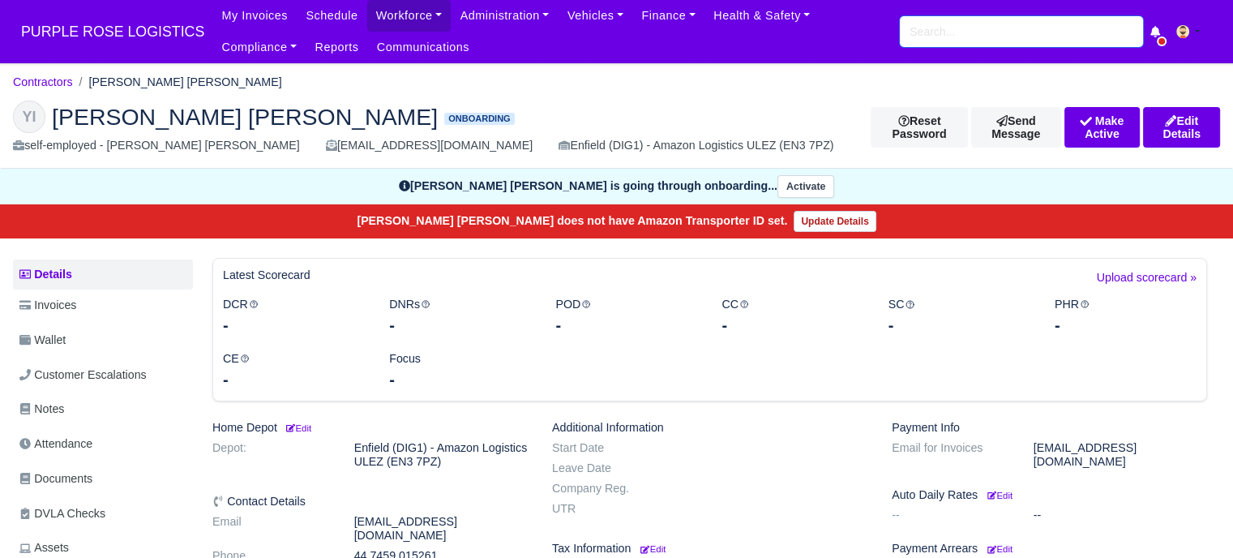
click at [1026, 28] on input "search" at bounding box center [1021, 31] width 243 height 31
click at [984, 34] on input "search" at bounding box center [1021, 31] width 243 height 31
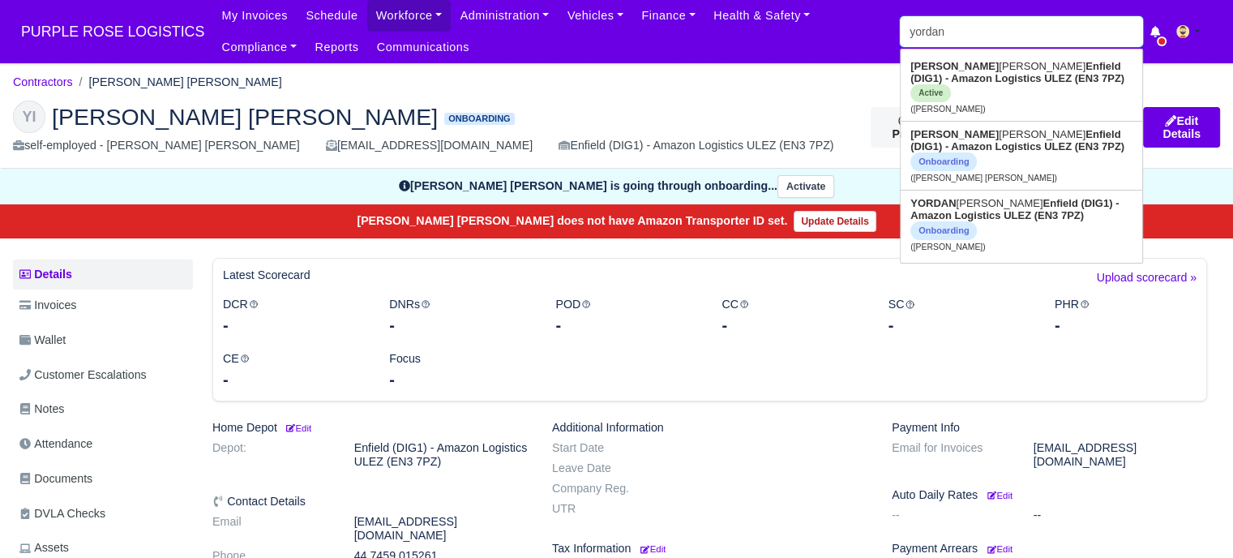
type input "yordan m"
type input "yordan ma"
type input "yordan mariyanov ivanov"
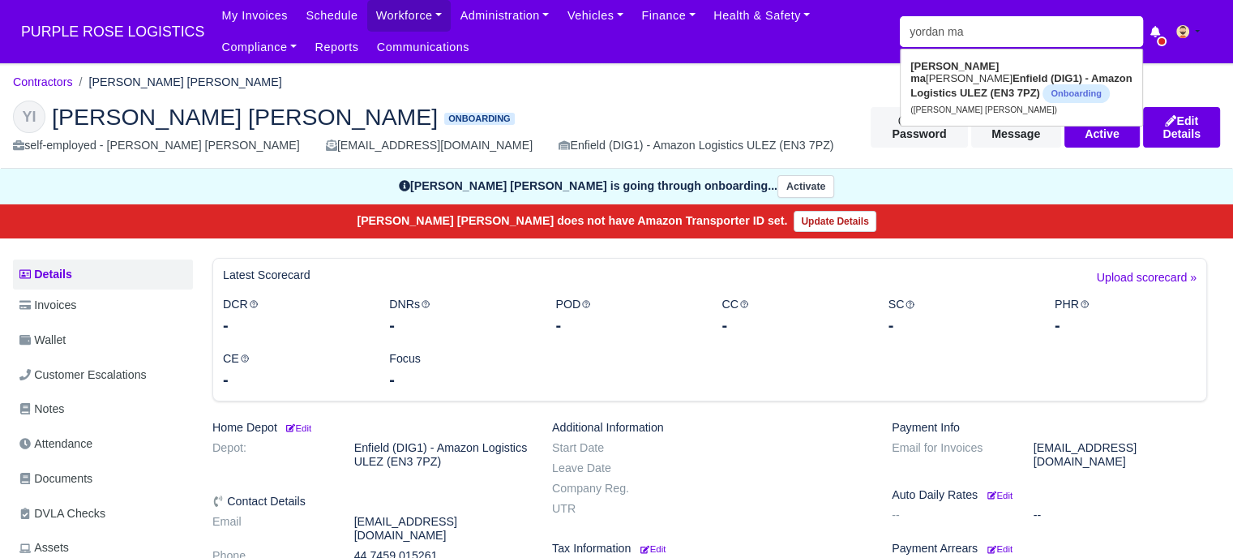
click at [645, 117] on h2 "YI Yordan mariyanov ivanov Onboarding" at bounding box center [430, 117] width 834 height 32
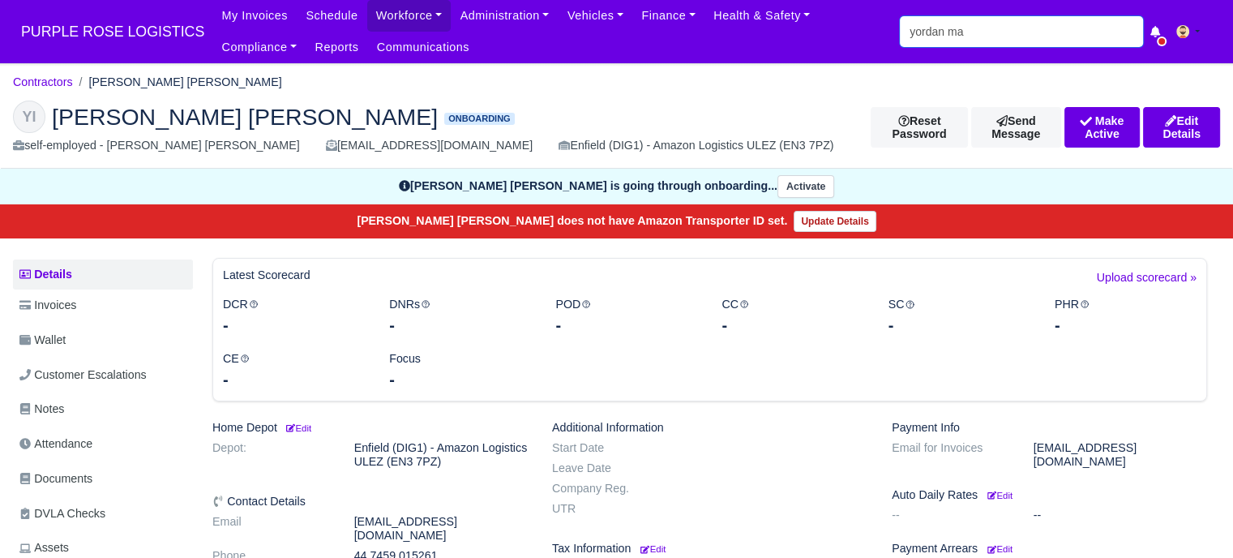
click at [1035, 32] on input "yordan ma" at bounding box center [1021, 31] width 243 height 31
click at [1035, 35] on input "yordan ma" at bounding box center [1021, 31] width 243 height 31
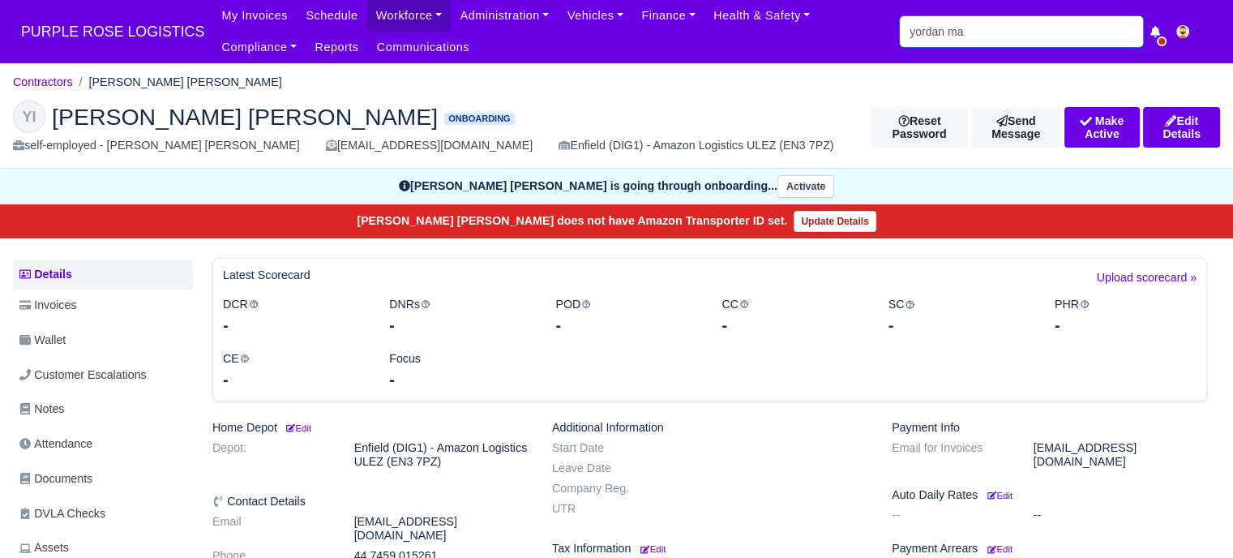
click at [1035, 35] on input "yordan ma" at bounding box center [1021, 31] width 243 height 31
type input "w"
type input "willia"
type input "william Rodriguez Rodriguez"
type input "william"
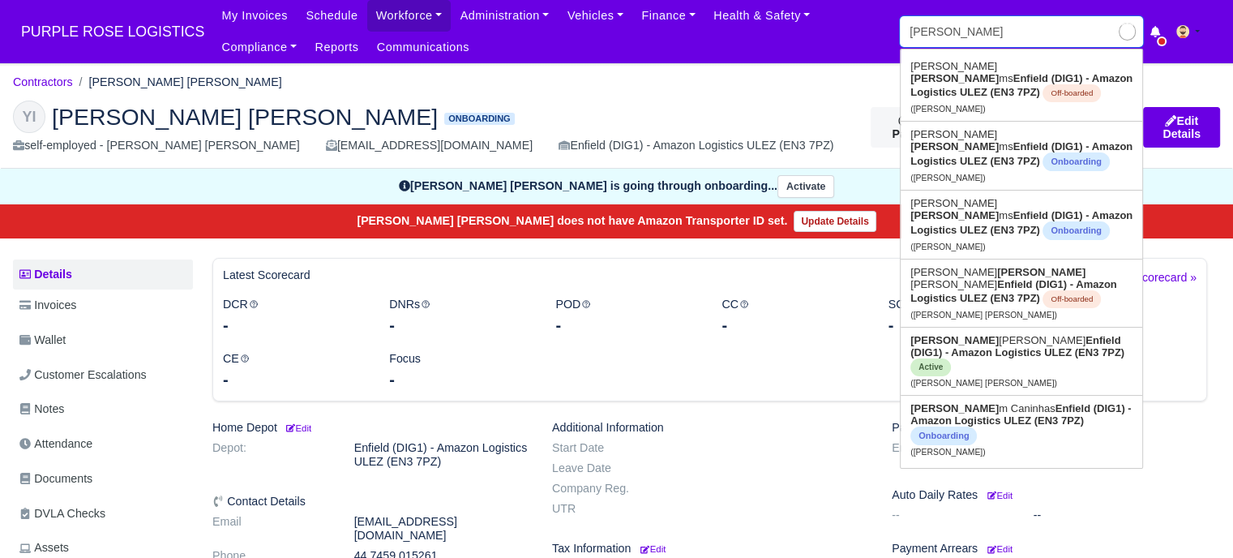
type input "william Rodriguez Rodriguez"
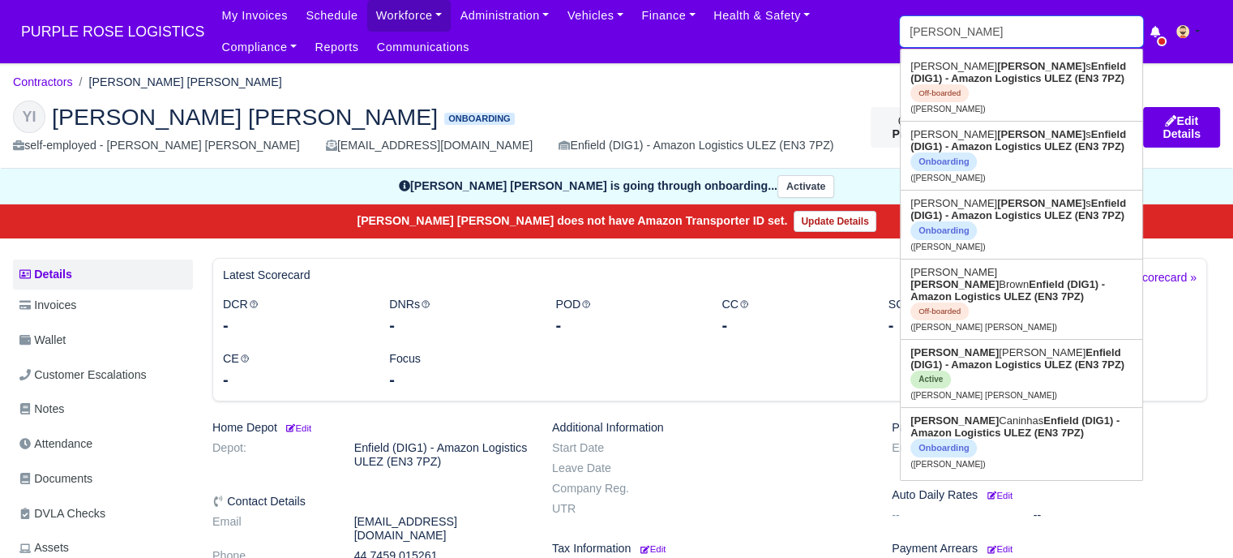
type input "[PERSON_NAME]"
type input "william winch"
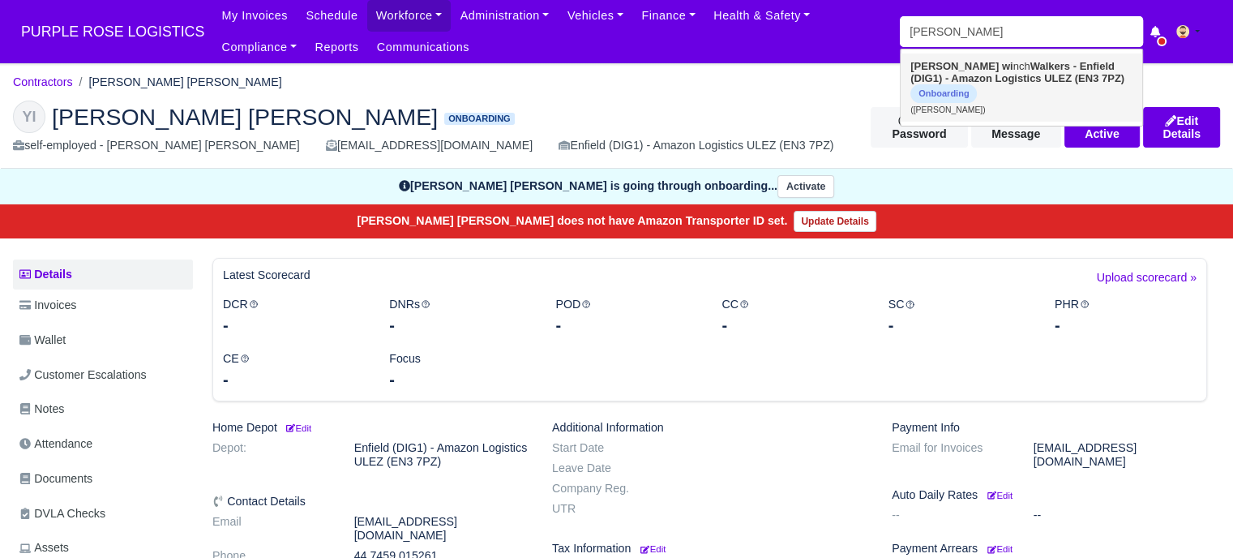
click at [1012, 77] on strong "Walkers - Enfield (DIG1) - Amazon Logistics ULEZ (EN3 7PZ)" at bounding box center [1018, 72] width 214 height 24
type input "William winch"
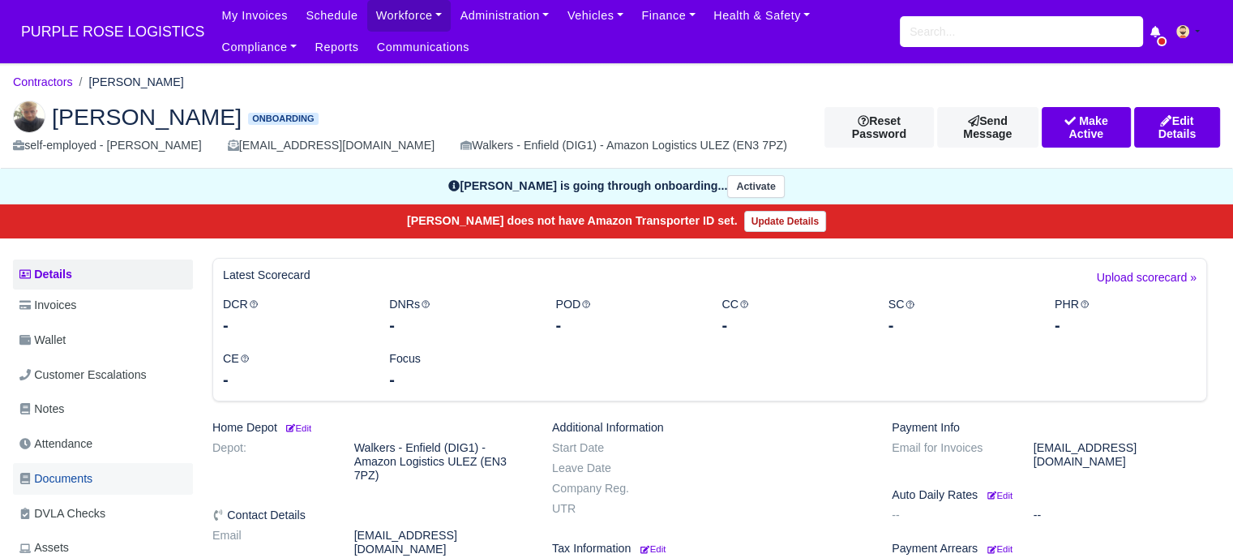
click at [81, 472] on span "Documents" at bounding box center [55, 478] width 73 height 19
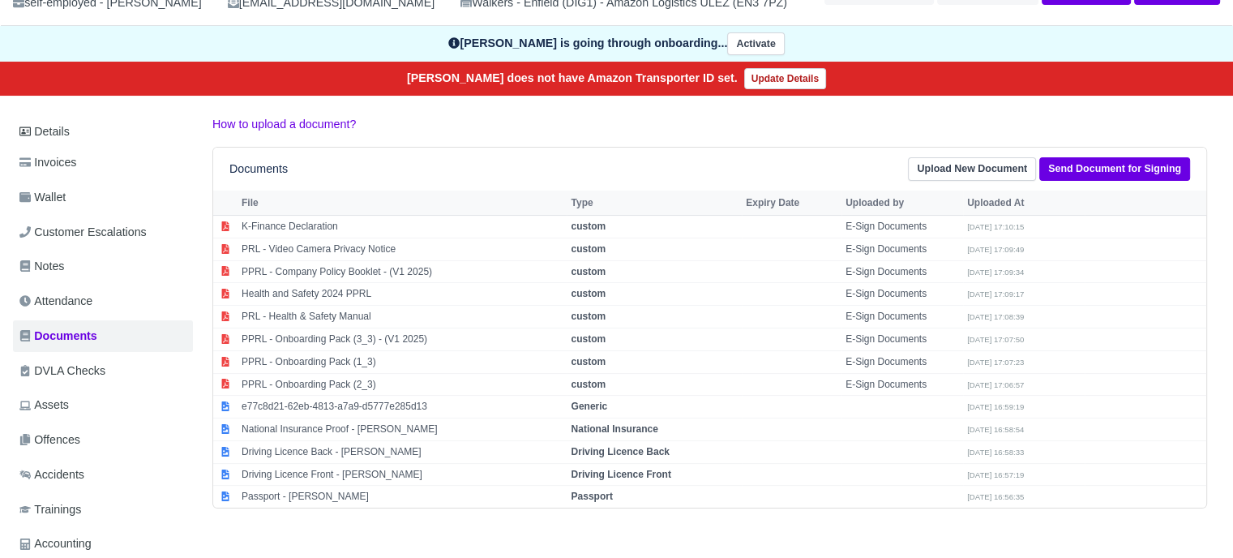
scroll to position [315, 0]
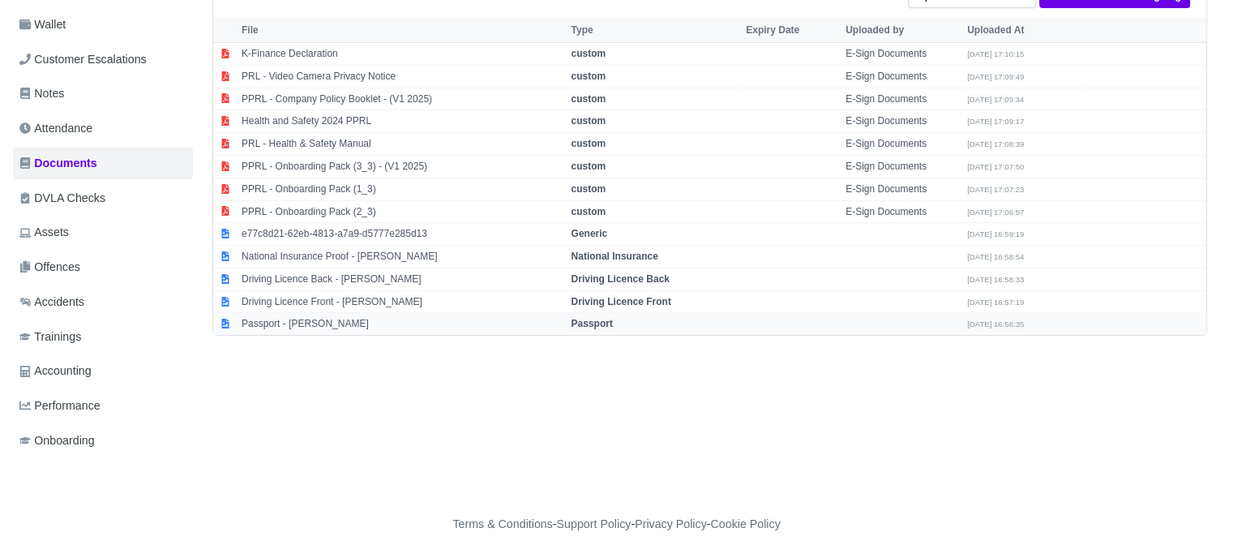
click at [606, 320] on strong "Passport" at bounding box center [591, 323] width 41 height 11
select select "passport"
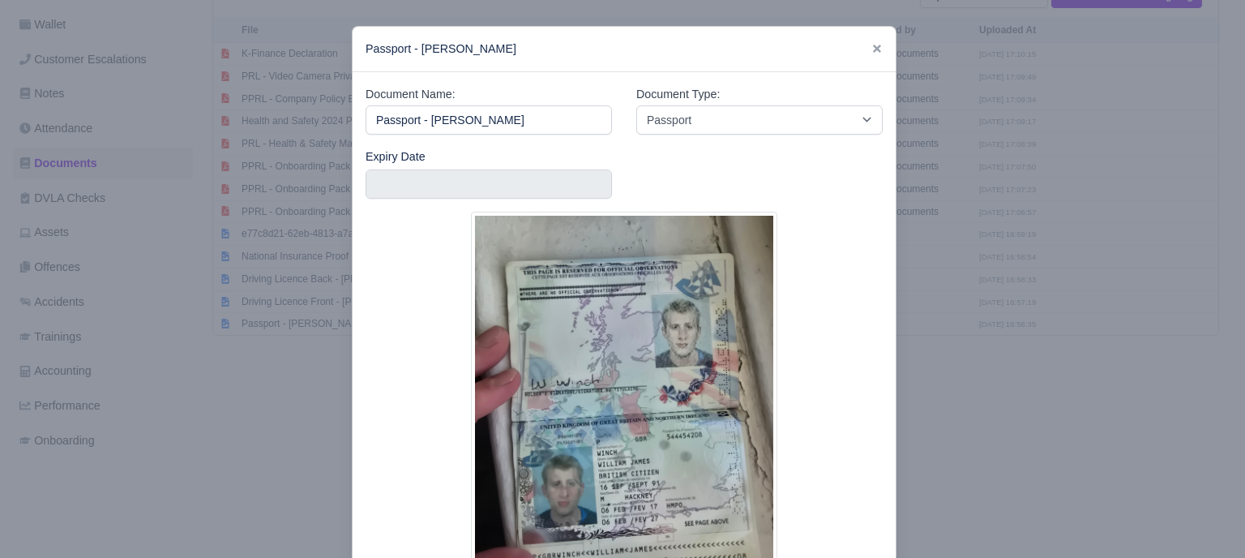
click at [1018, 298] on div at bounding box center [622, 279] width 1245 height 558
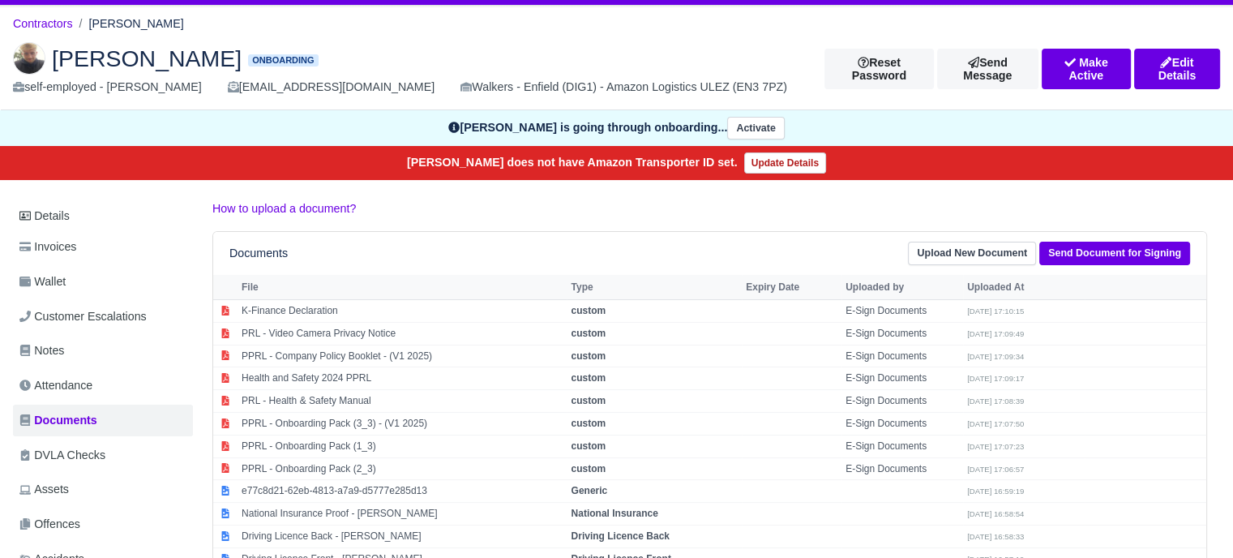
scroll to position [0, 0]
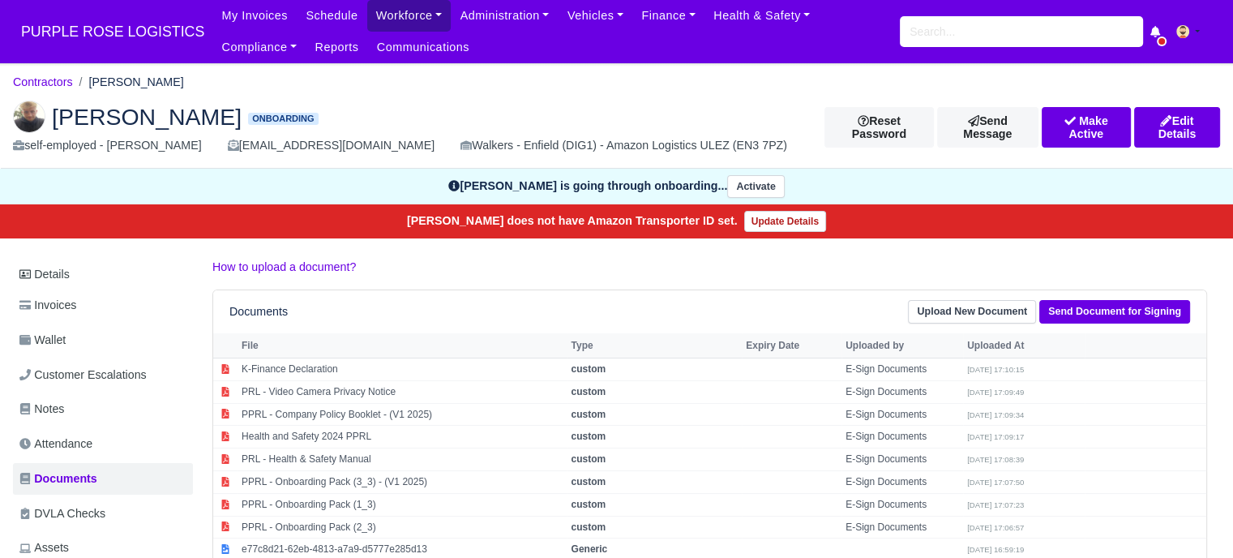
click at [371, 7] on link "Workforce" at bounding box center [409, 16] width 84 height 32
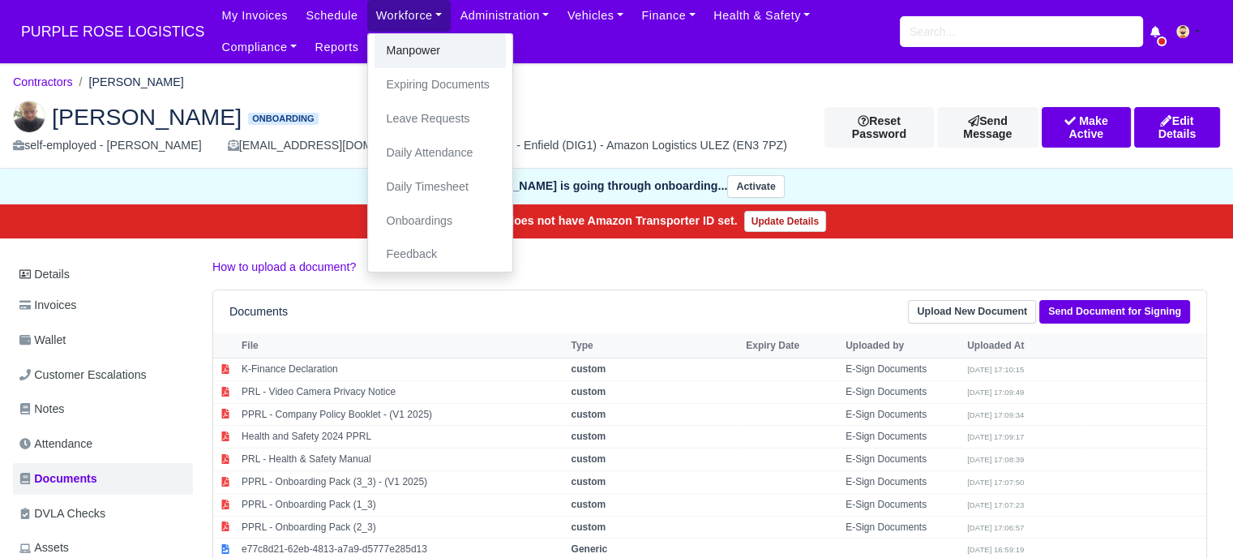
drag, startPoint x: 392, startPoint y: 49, endPoint x: 521, endPoint y: 88, distance: 134.7
click at [395, 49] on link "Manpower" at bounding box center [440, 51] width 131 height 34
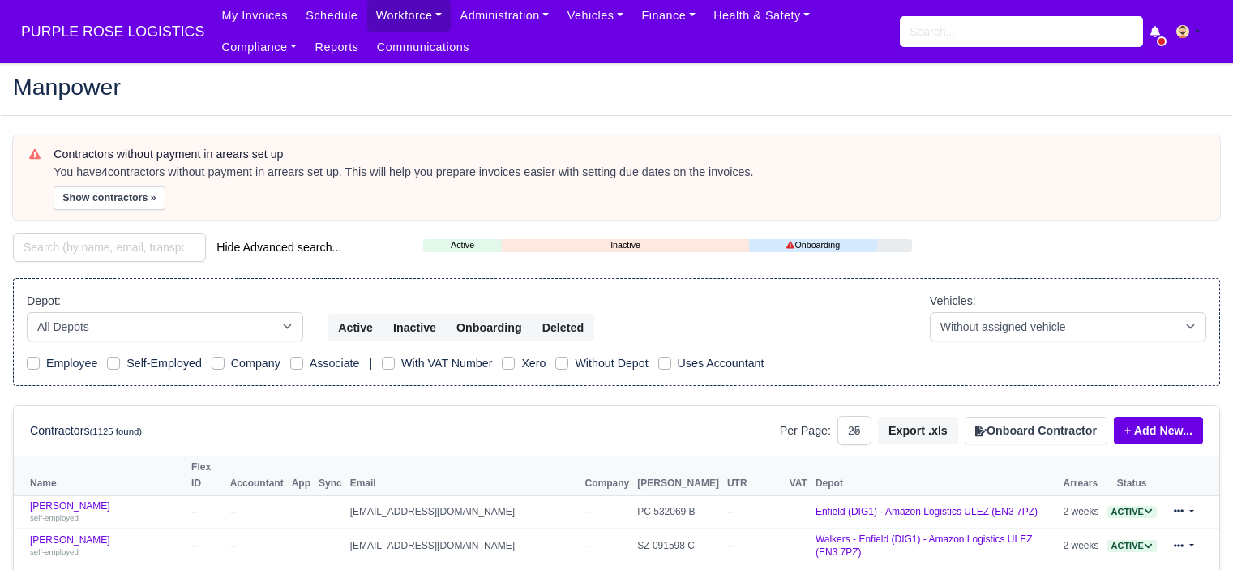
select select "25"
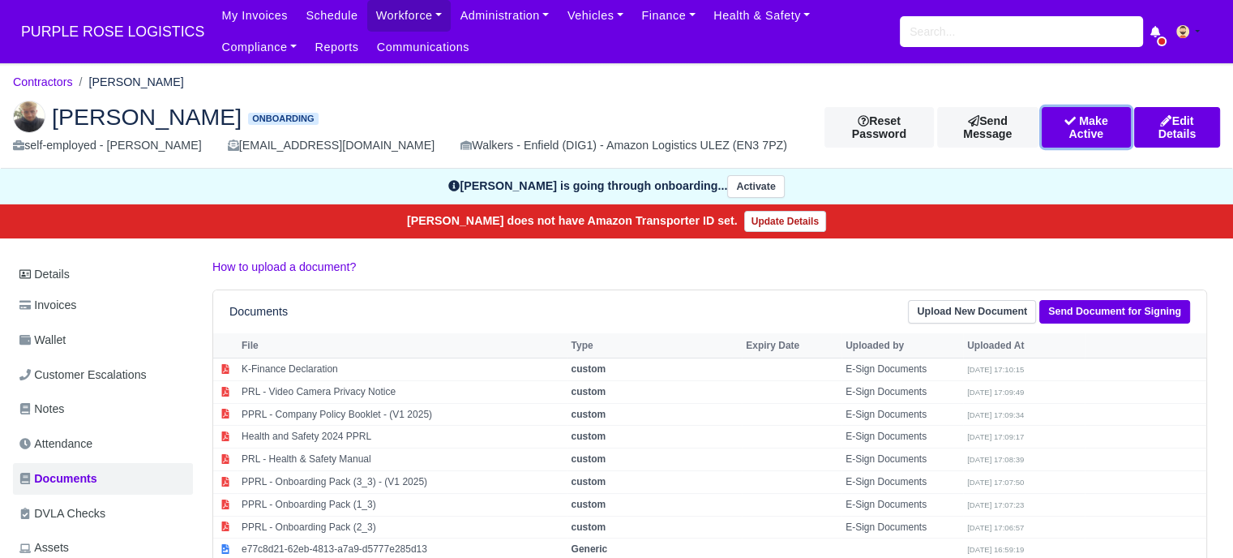
click at [1061, 132] on button "Make Active" at bounding box center [1086, 127] width 89 height 41
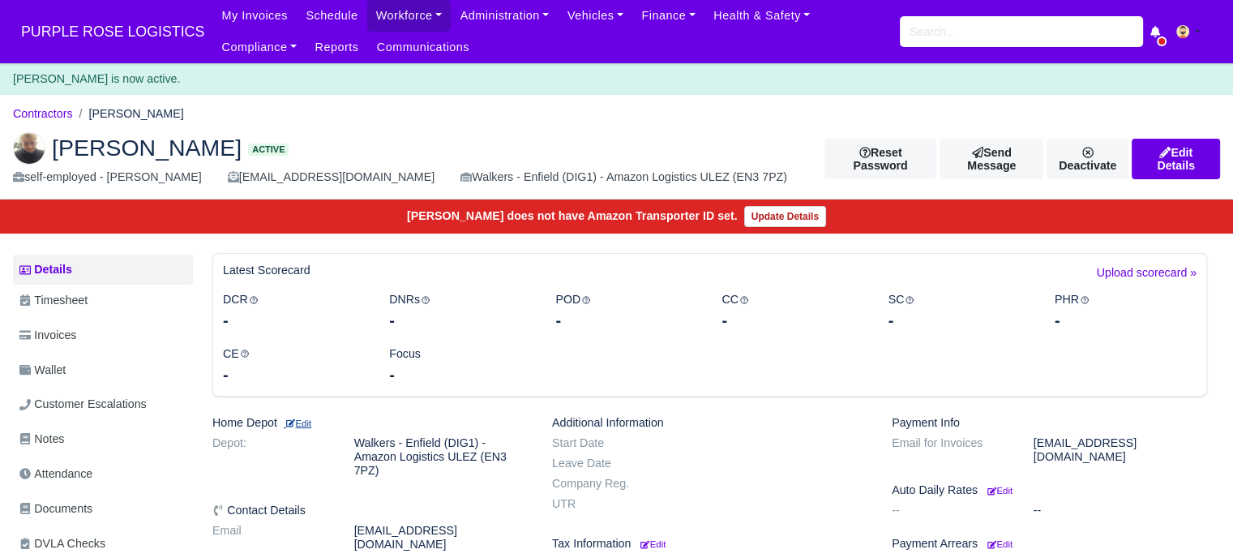
click at [307, 422] on small "Edit" at bounding box center [298, 423] width 28 height 10
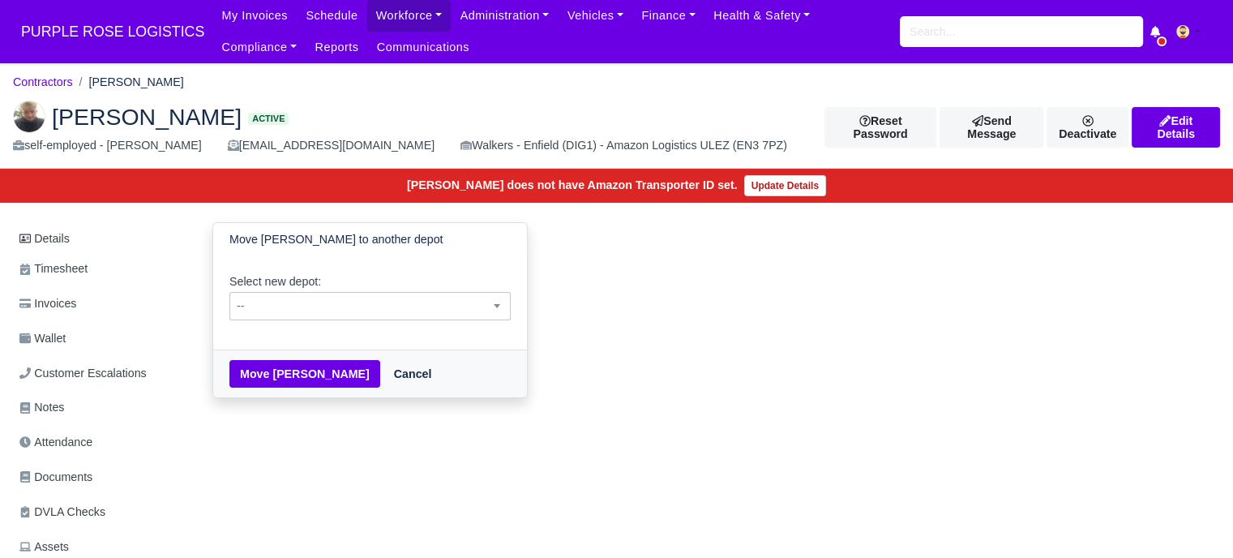
click at [364, 305] on span "--" at bounding box center [370, 306] width 280 height 20
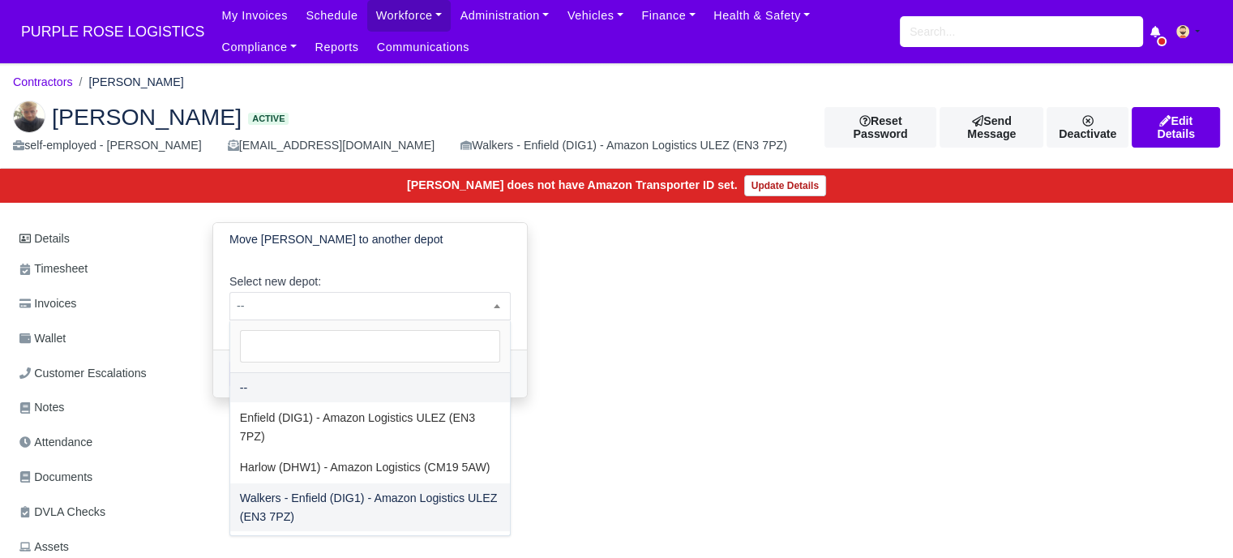
select select "5"
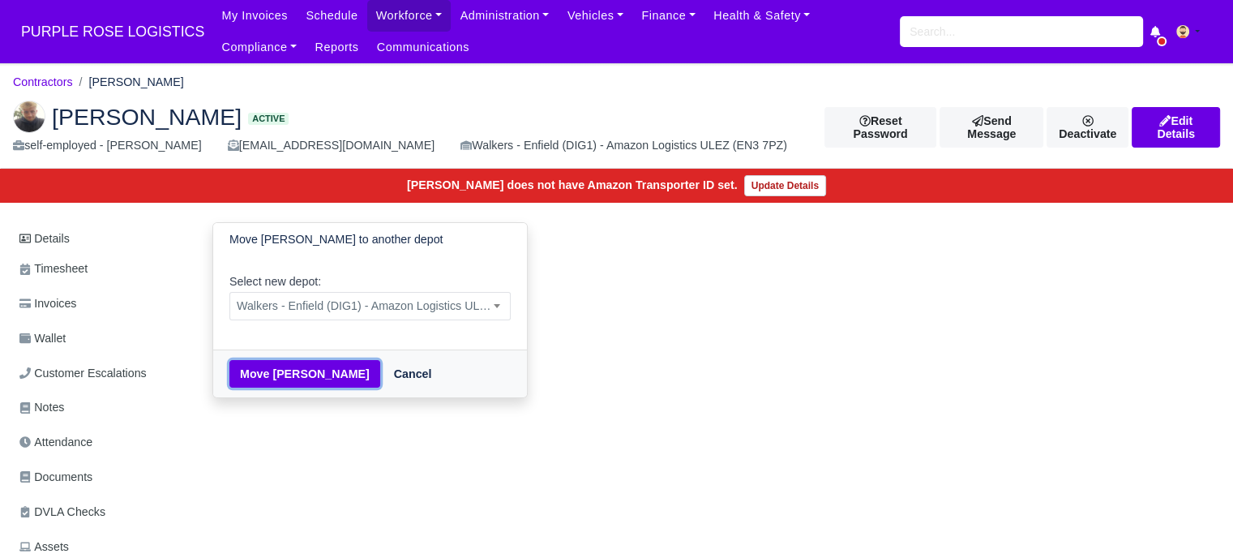
click at [264, 370] on button "Move [PERSON_NAME]" at bounding box center [304, 374] width 151 height 28
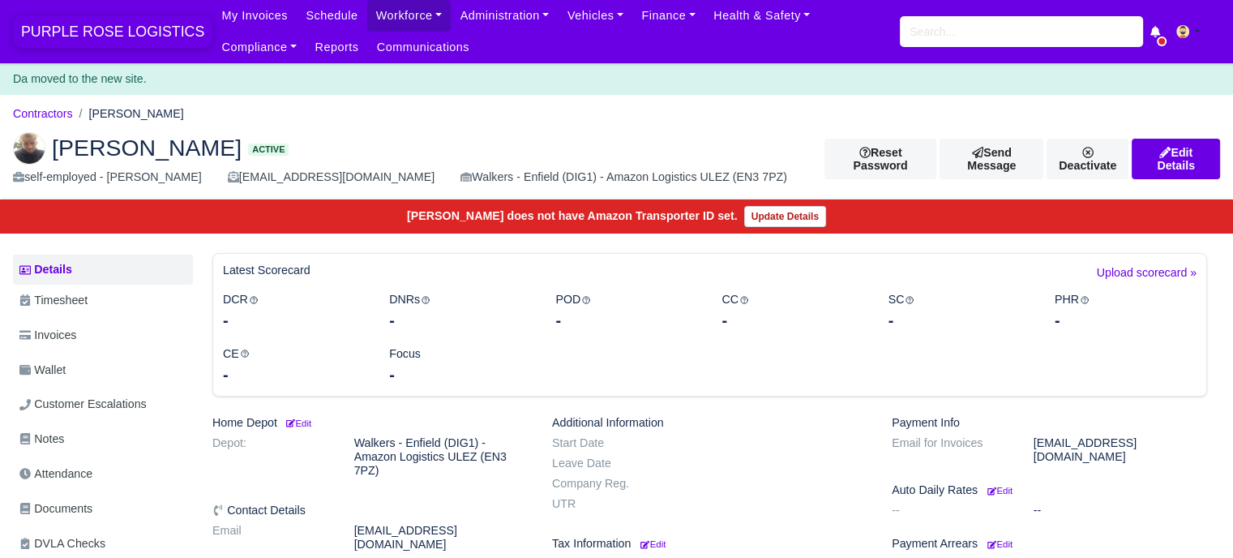
click at [140, 32] on span "PURPLE ROSE LOGISTICS" at bounding box center [112, 31] width 199 height 32
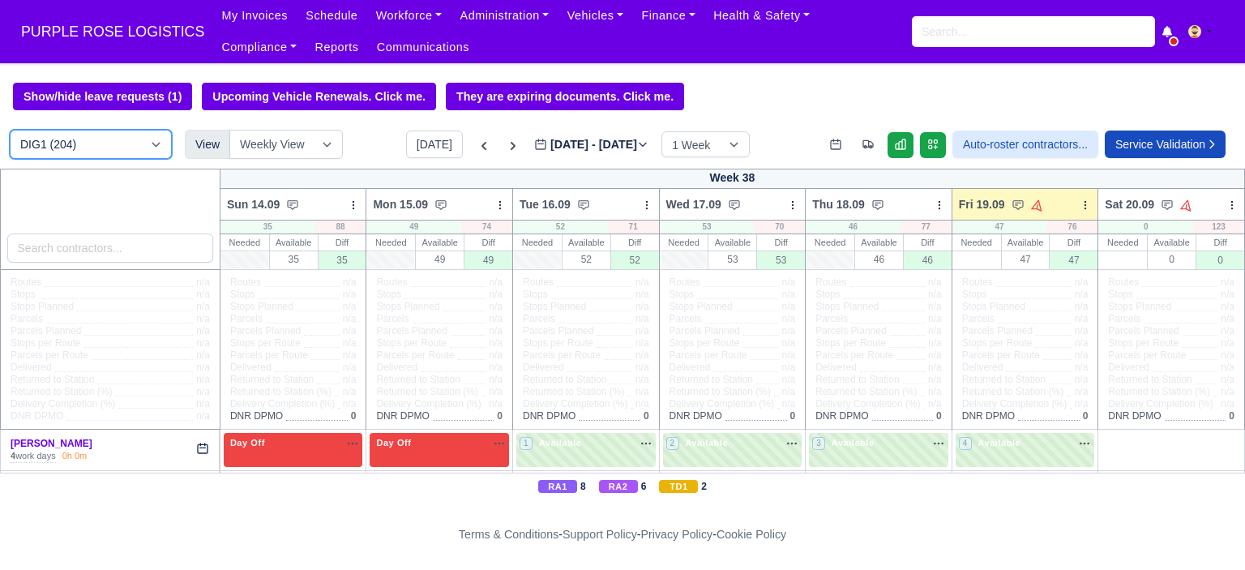
click at [120, 145] on select "DIG1 (204) DAK1 (1) GIMD (56)" at bounding box center [91, 144] width 162 height 29
select select "5"
click at [10, 131] on select "DIG1 (204) DAK1 (1) GIMD (56)" at bounding box center [91, 144] width 162 height 29
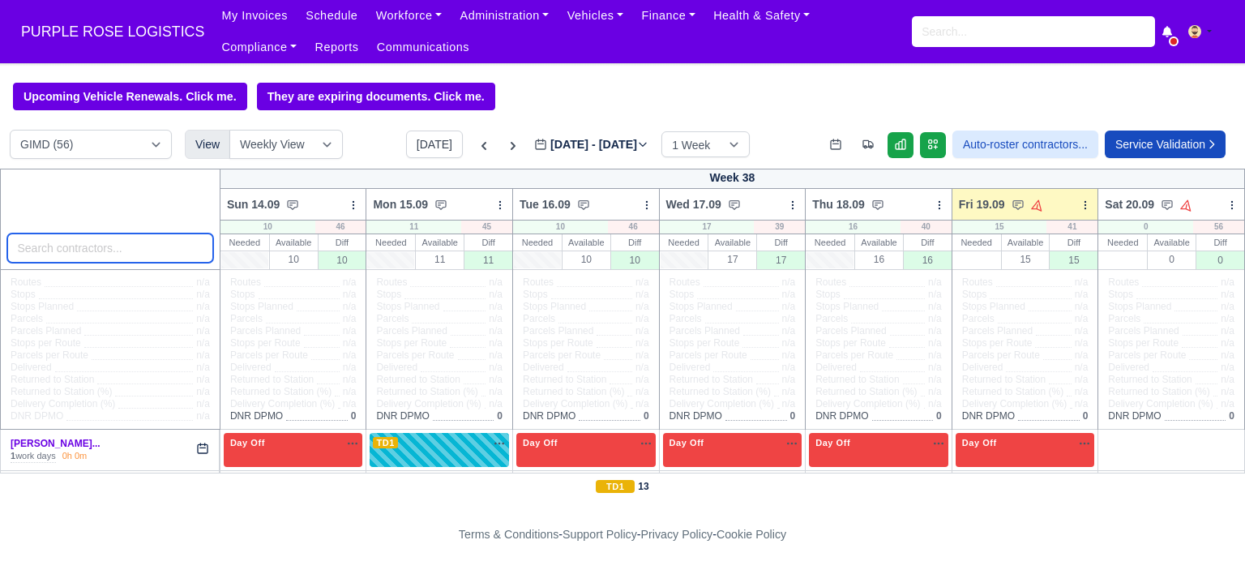
click at [104, 255] on input "search" at bounding box center [110, 248] width 206 height 29
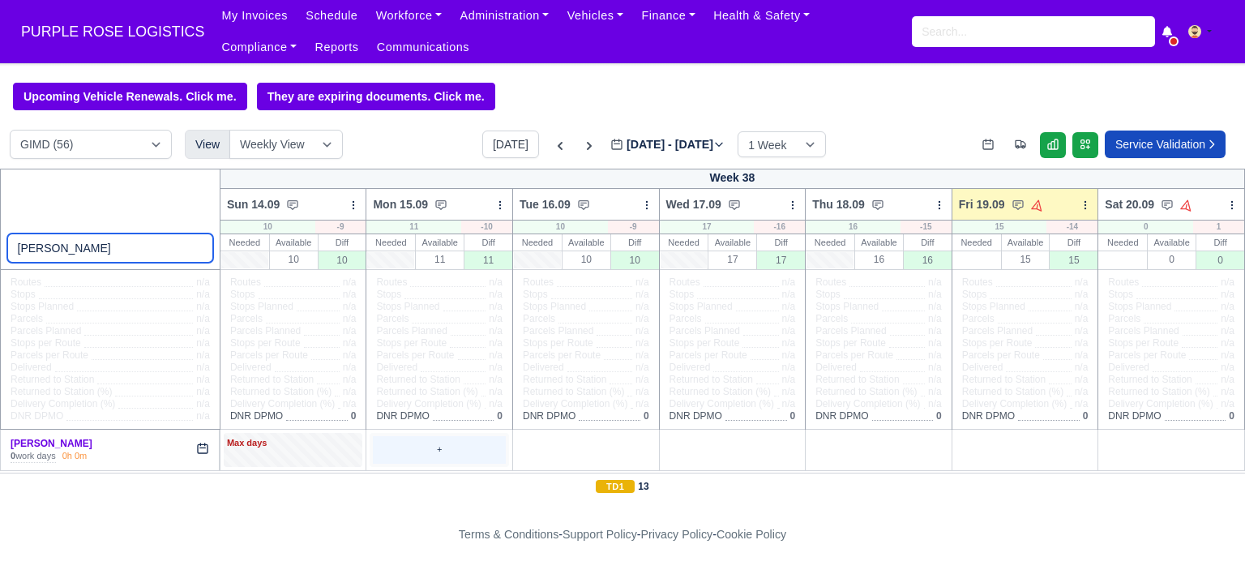
type input "william wi"
click at [409, 453] on div "+" at bounding box center [439, 449] width 133 height 27
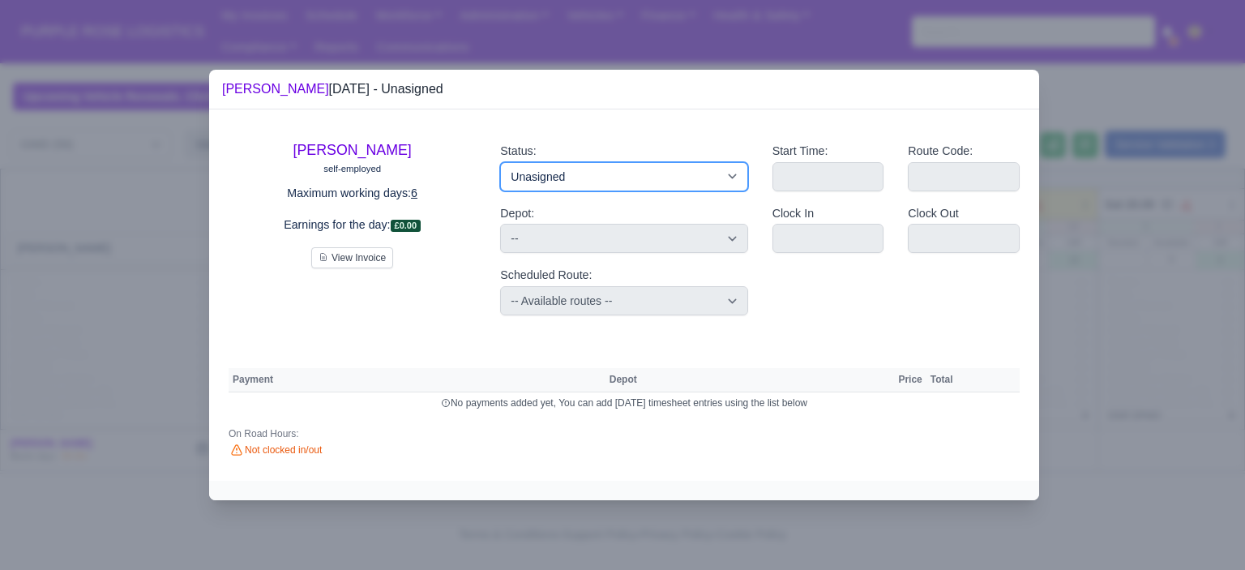
drag, startPoint x: 599, startPoint y: 178, endPoint x: 607, endPoint y: 188, distance: 13.3
click at [599, 178] on select "Available Day Off Stand By Holiday Other Depot In Office OSM Ridealong Nursery …" at bounding box center [623, 176] width 247 height 29
select select "Day Off"
click at [500, 162] on select "Available Day Off Stand By Holiday Other Depot In Office OSM Ridealong Nursery …" at bounding box center [623, 176] width 247 height 29
select select
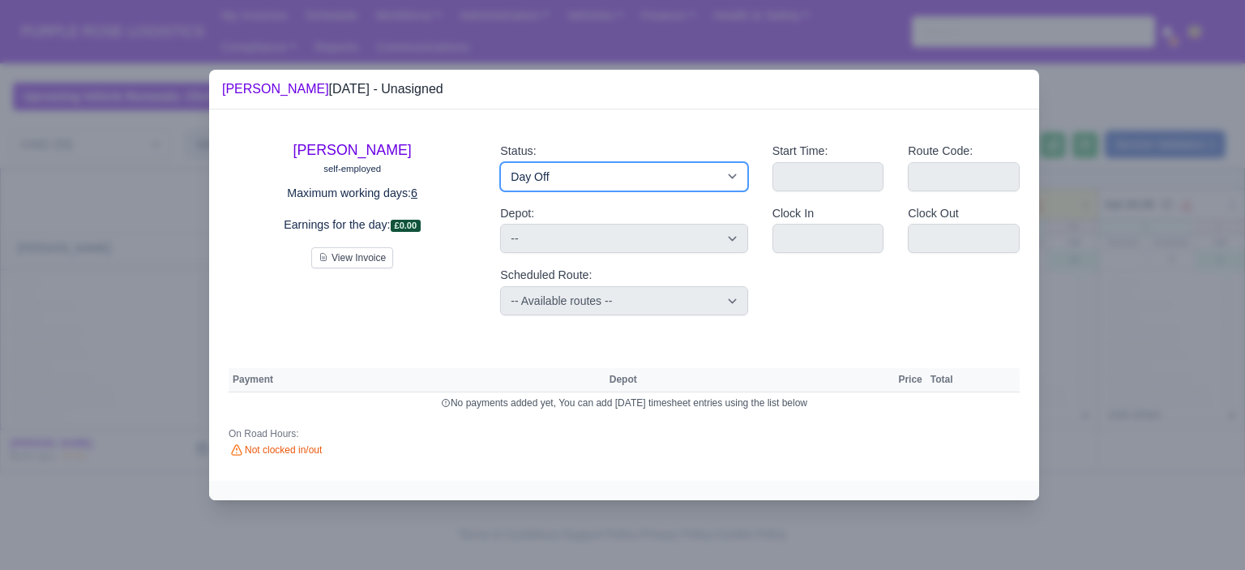
select select "na"
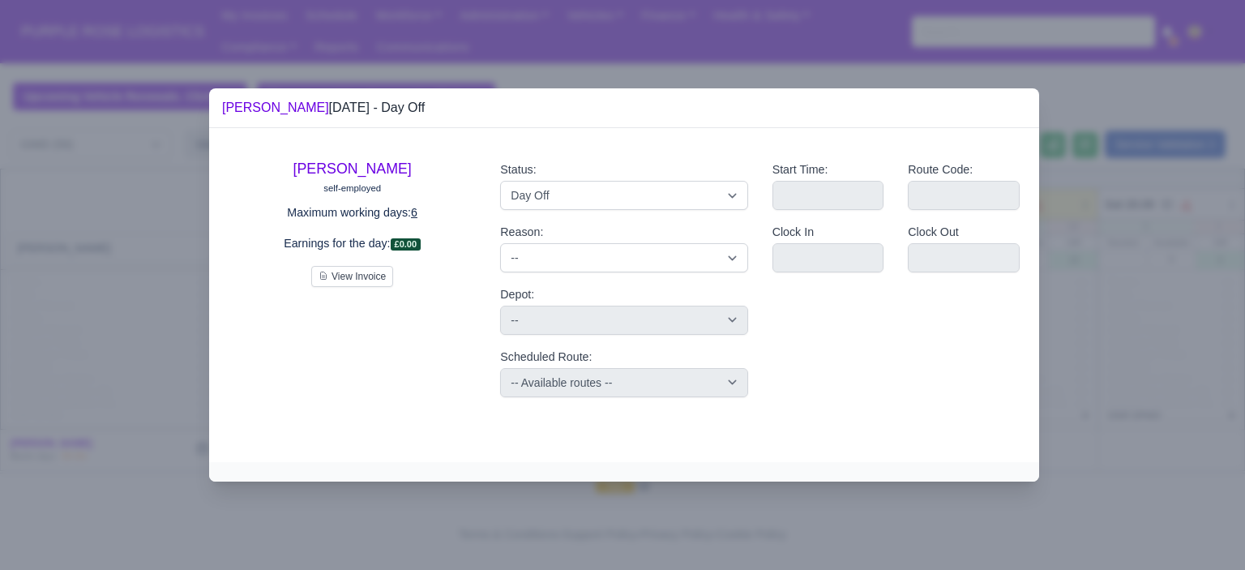
click at [1243, 338] on div at bounding box center [622, 285] width 1245 height 570
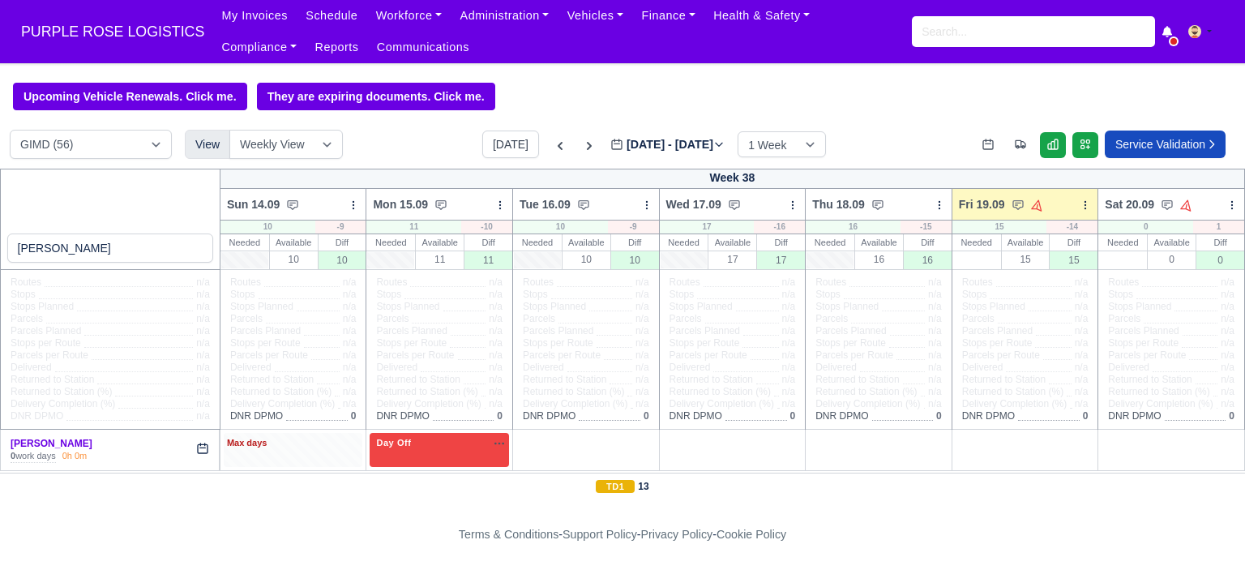
click at [300, 450] on div "Max days" at bounding box center [293, 443] width 133 height 15
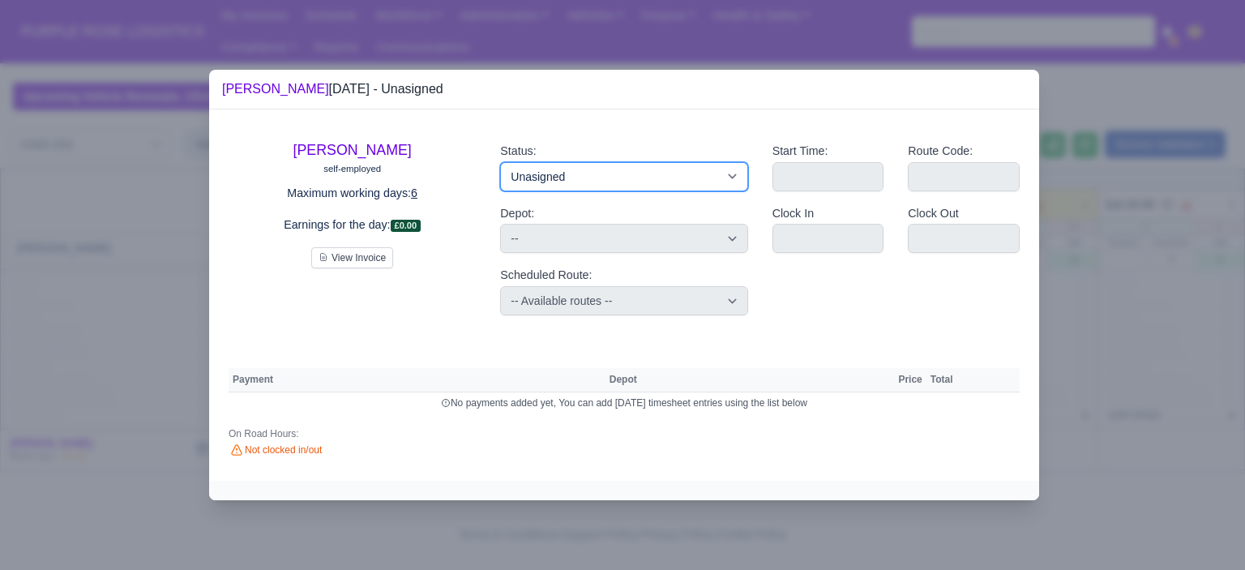
click at [573, 178] on select "Available Day Off Stand By Holiday Other Depot In Office OSM Ridealong Nursery …" at bounding box center [623, 176] width 247 height 29
select select "Day Off"
click at [500, 162] on select "Available Day Off Stand By Holiday Other Depot In Office OSM Ridealong Nursery …" at bounding box center [623, 176] width 247 height 29
select select
select select "na"
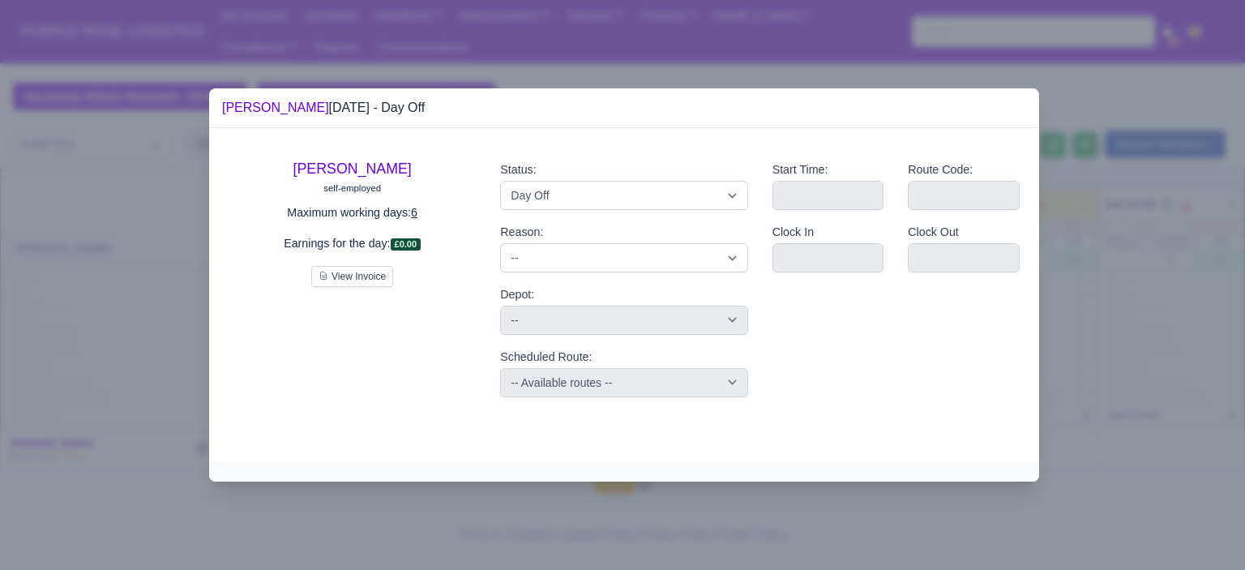
drag, startPoint x: 1138, startPoint y: 370, endPoint x: 947, endPoint y: 392, distance: 192.7
click at [1137, 370] on div at bounding box center [622, 285] width 1245 height 570
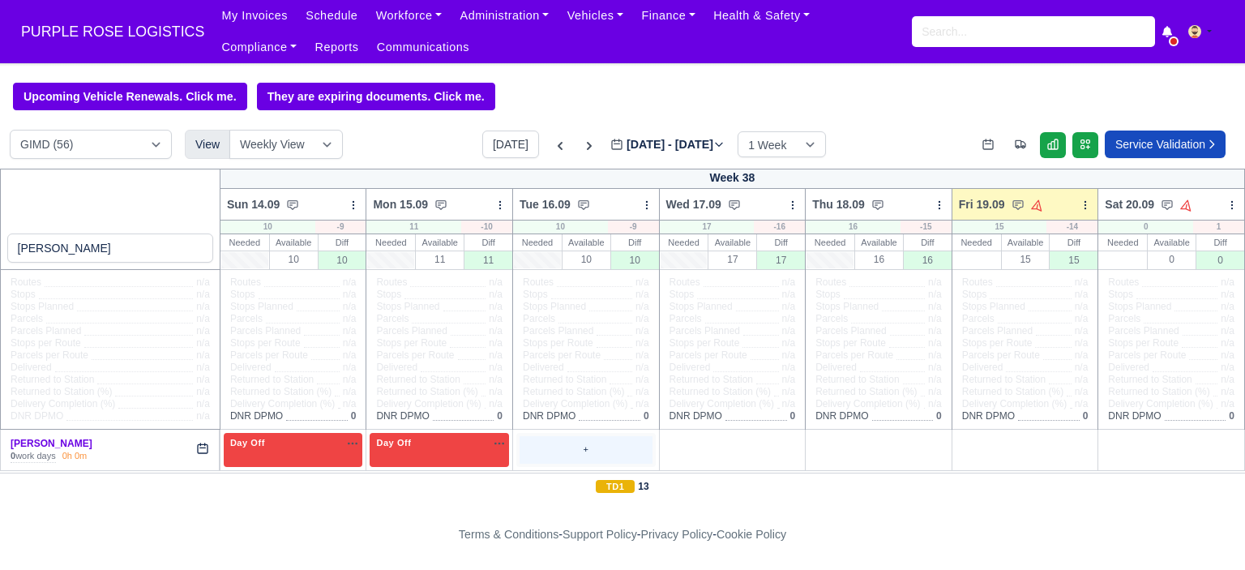
click at [558, 445] on div "+" at bounding box center [586, 449] width 133 height 27
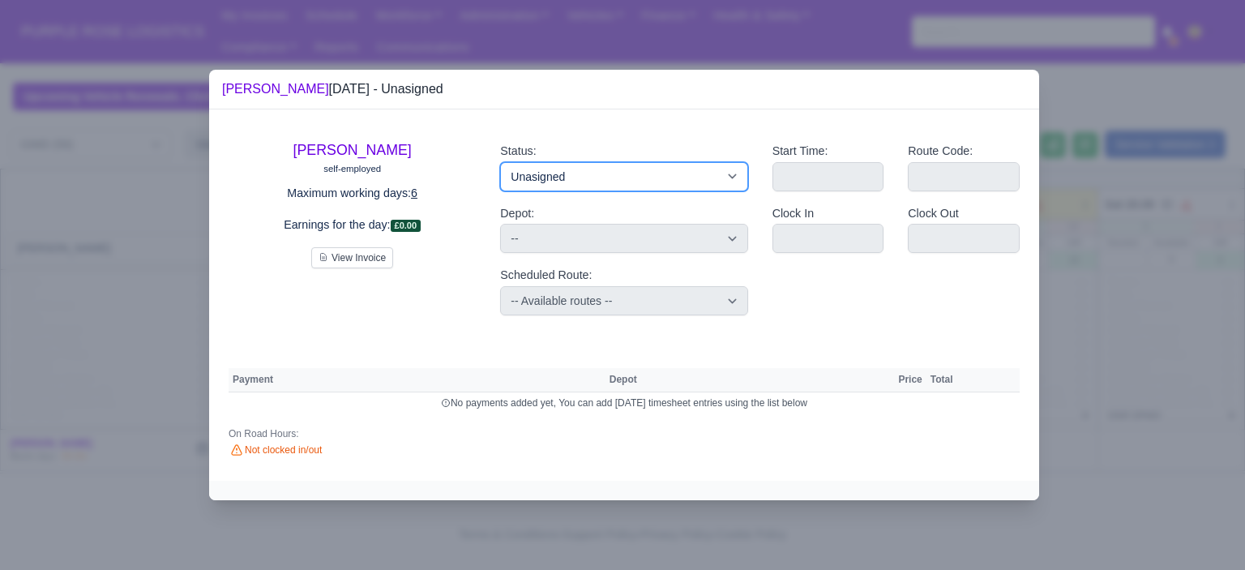
click at [618, 186] on select "Available Day Off Stand By Holiday Other Depot In Office OSM Ridealong Nursery …" at bounding box center [623, 176] width 247 height 29
select select "Day Off"
click at [500, 162] on select "Available Day Off Stand By Holiday Other Depot In Office OSM Ridealong Nursery …" at bounding box center [623, 176] width 247 height 29
select select
select select "na"
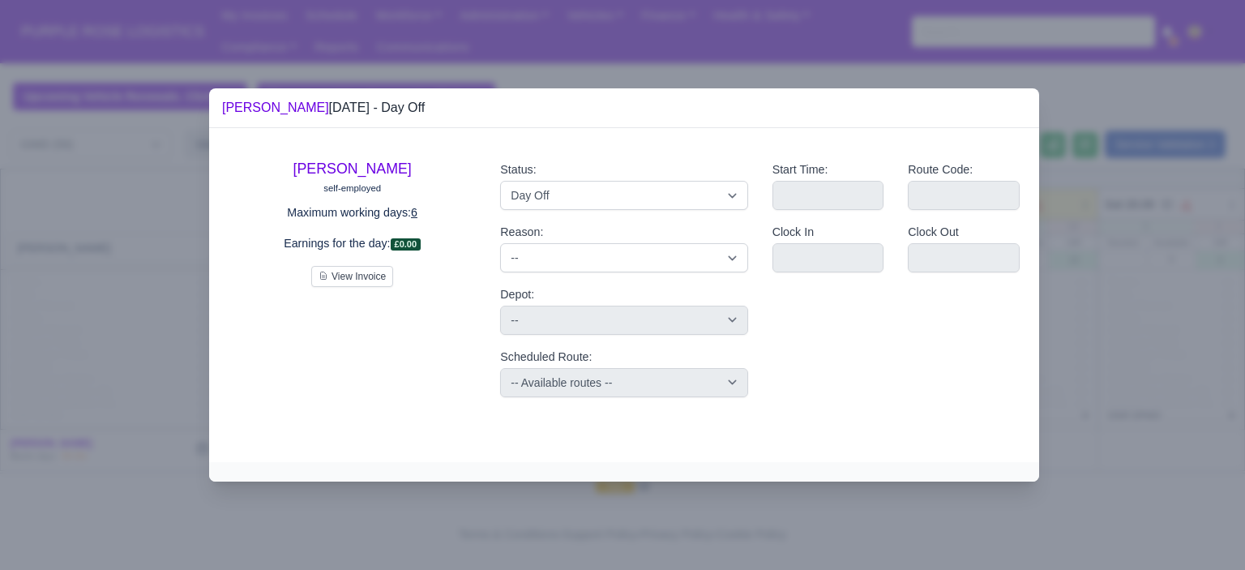
click at [1229, 324] on div at bounding box center [622, 285] width 1245 height 570
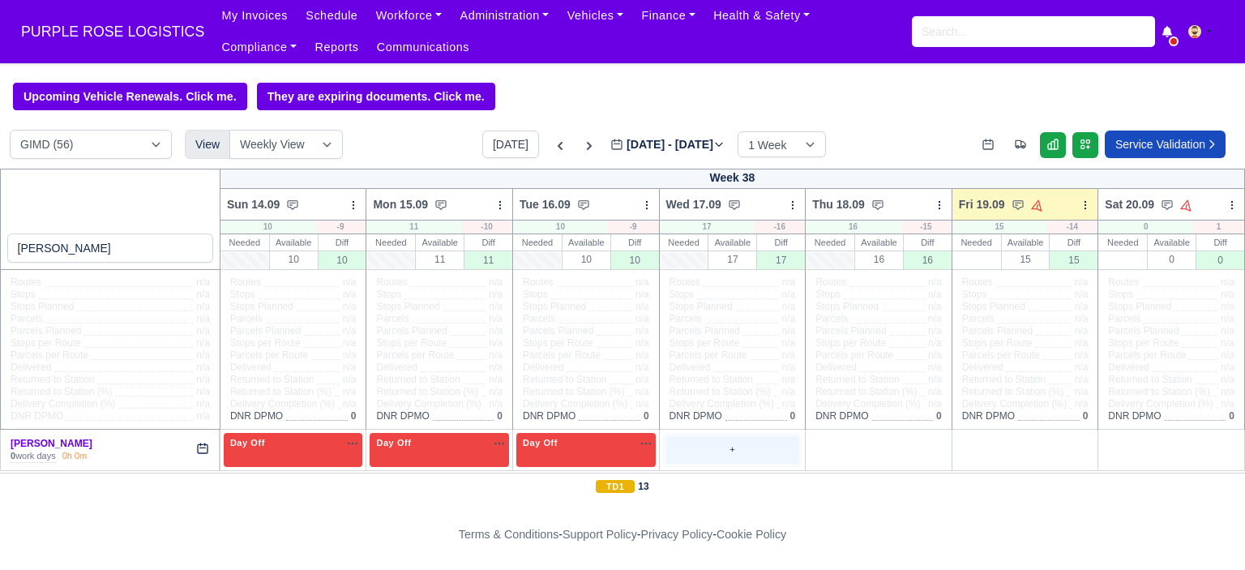
drag, startPoint x: 709, startPoint y: 450, endPoint x: 719, endPoint y: 441, distance: 13.8
click at [709, 449] on div "+" at bounding box center [732, 449] width 133 height 27
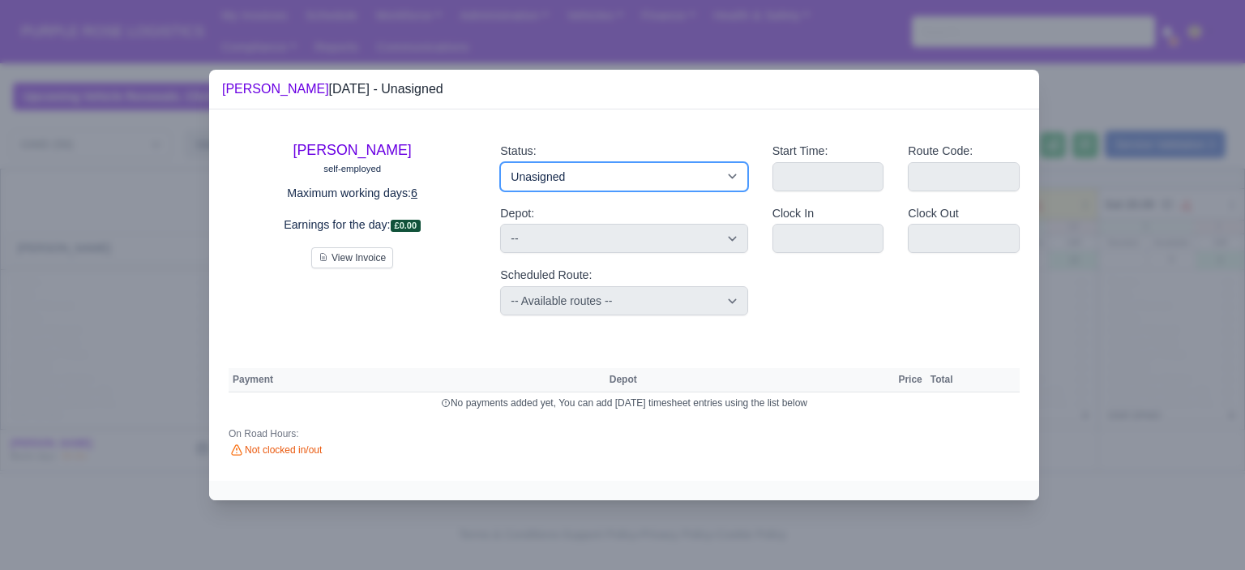
click at [683, 185] on select "Available Day Off Stand By Holiday Other Depot In Office OSM Ridealong Nursery …" at bounding box center [623, 176] width 247 height 29
select select "Day Off"
click at [500, 162] on select "Available Day Off Stand By Holiday Other Depot In Office OSM Ridealong Nursery …" at bounding box center [623, 176] width 247 height 29
select select
click at [1154, 304] on div at bounding box center [622, 285] width 1245 height 570
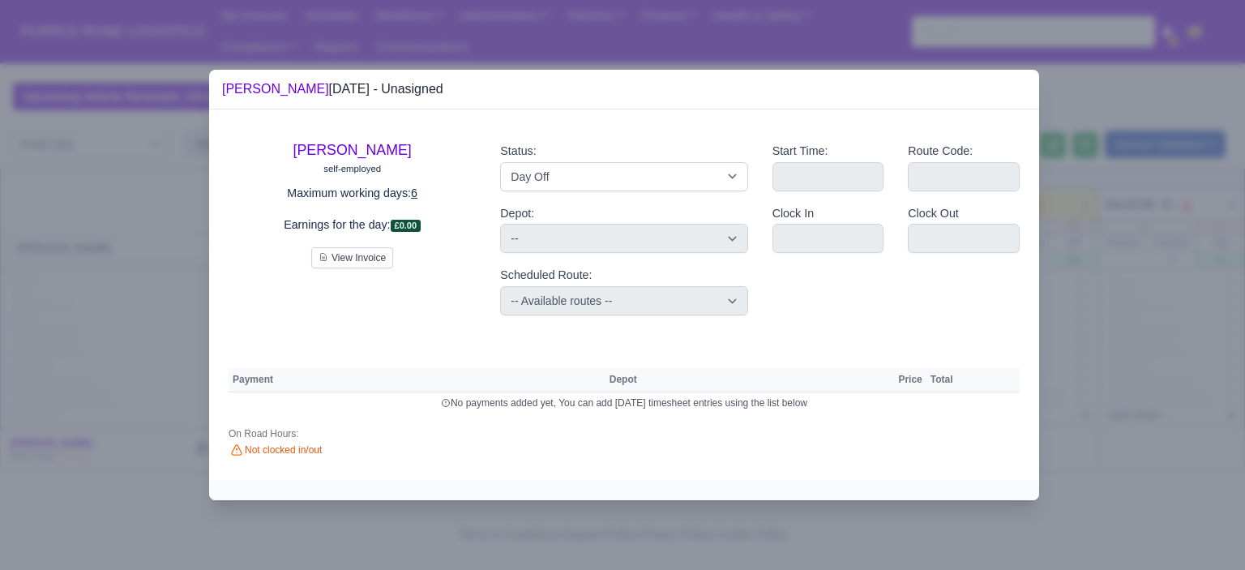
select select "na"
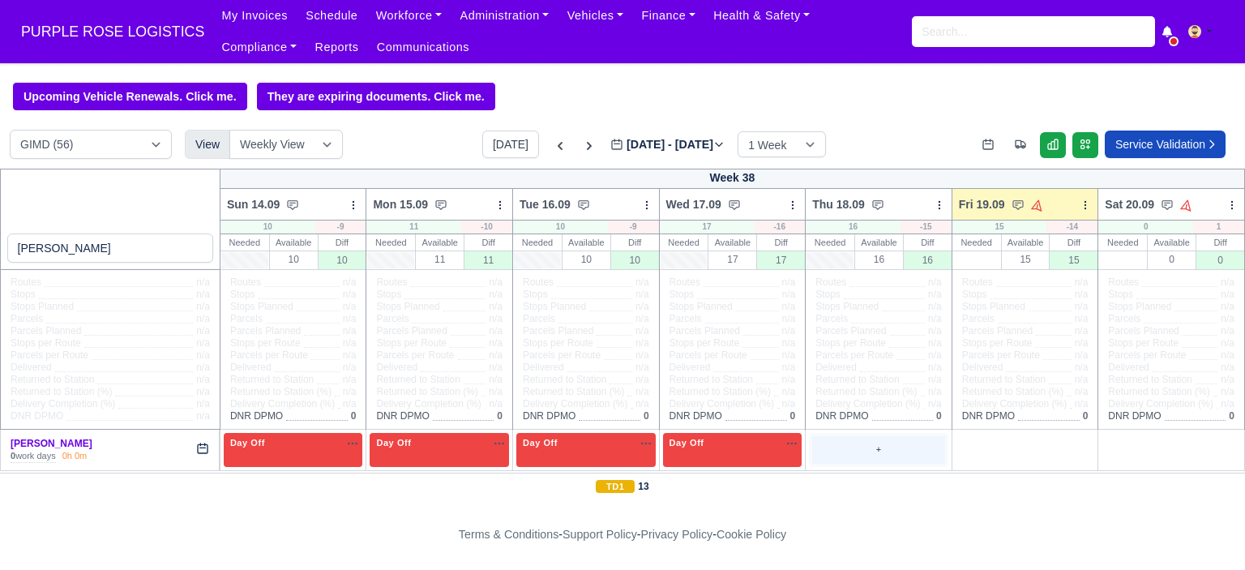
drag, startPoint x: 863, startPoint y: 457, endPoint x: 867, endPoint y: 436, distance: 21.5
click at [863, 455] on div "+" at bounding box center [878, 449] width 133 height 27
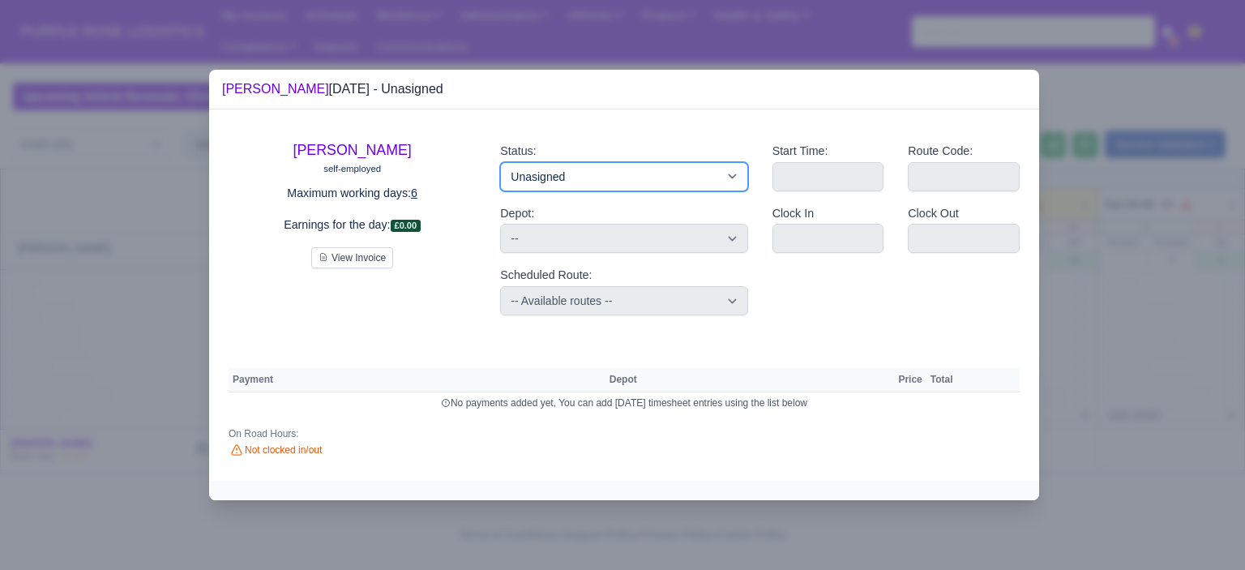
click at [697, 181] on select "Available Day Off Stand By Holiday Other Depot In Office OSM Ridealong Nursery …" at bounding box center [623, 176] width 247 height 29
select select "Day Off"
click at [500, 162] on select "Available Day Off Stand By Holiday Other Depot In Office OSM Ridealong Nursery …" at bounding box center [623, 176] width 247 height 29
select select
select select "na"
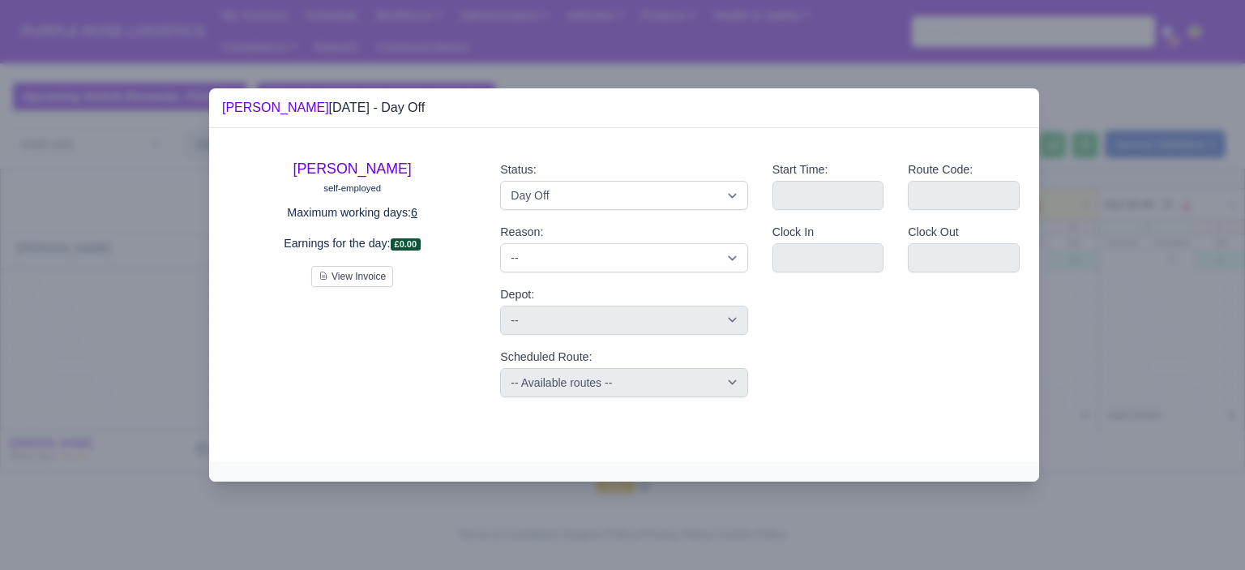
drag, startPoint x: 1185, startPoint y: 285, endPoint x: 1129, endPoint y: 331, distance: 73.2
click at [1185, 285] on div at bounding box center [622, 285] width 1245 height 570
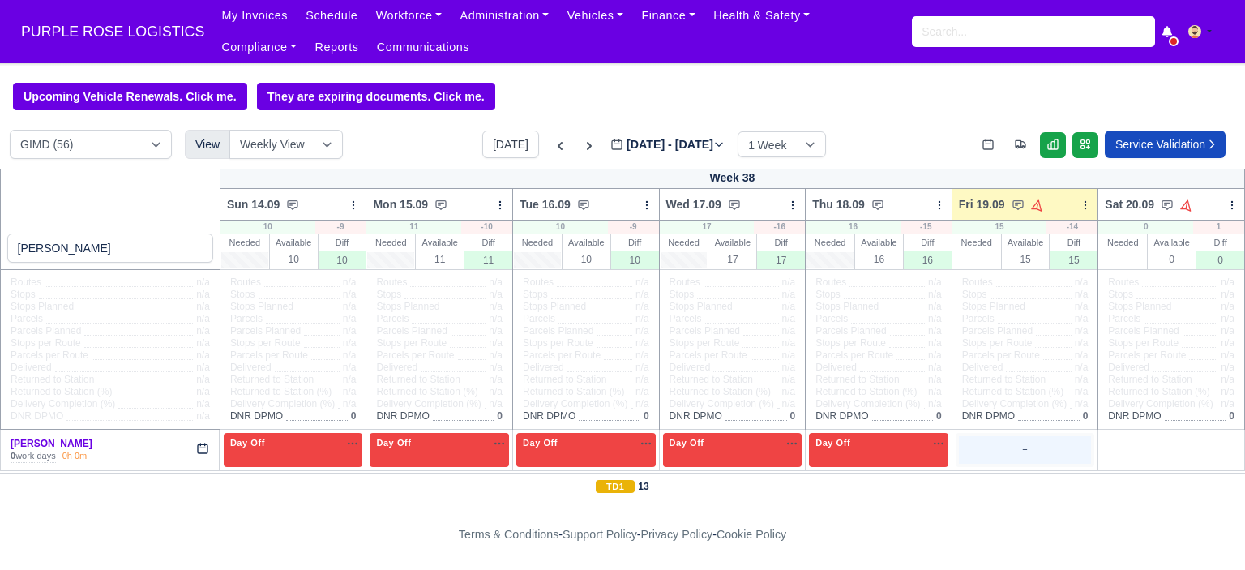
click at [983, 461] on div "+" at bounding box center [1025, 449] width 133 height 27
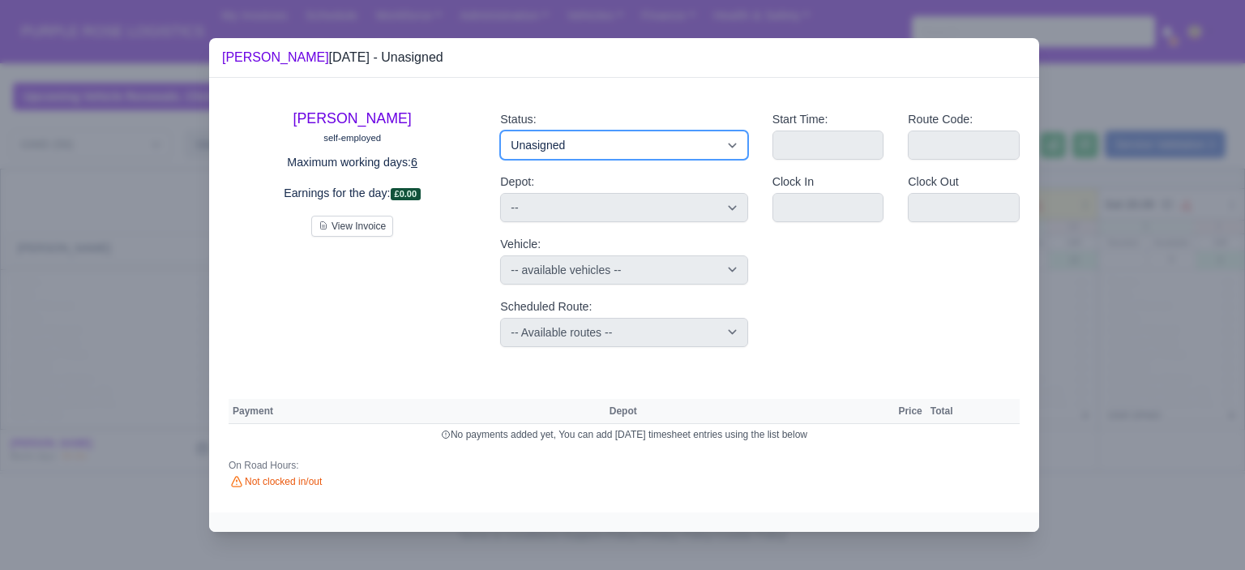
drag, startPoint x: 621, startPoint y: 142, endPoint x: 613, endPoint y: 153, distance: 13.9
click at [621, 142] on select "Available Day Off Stand By Holiday Other Depot In Office OSM Ridealong Nursery …" at bounding box center [623, 145] width 247 height 29
select select "Day Off"
click at [500, 131] on select "Available Day Off Stand By Holiday Other Depot In Office OSM Ridealong Nursery …" at bounding box center [623, 145] width 247 height 29
select select "na"
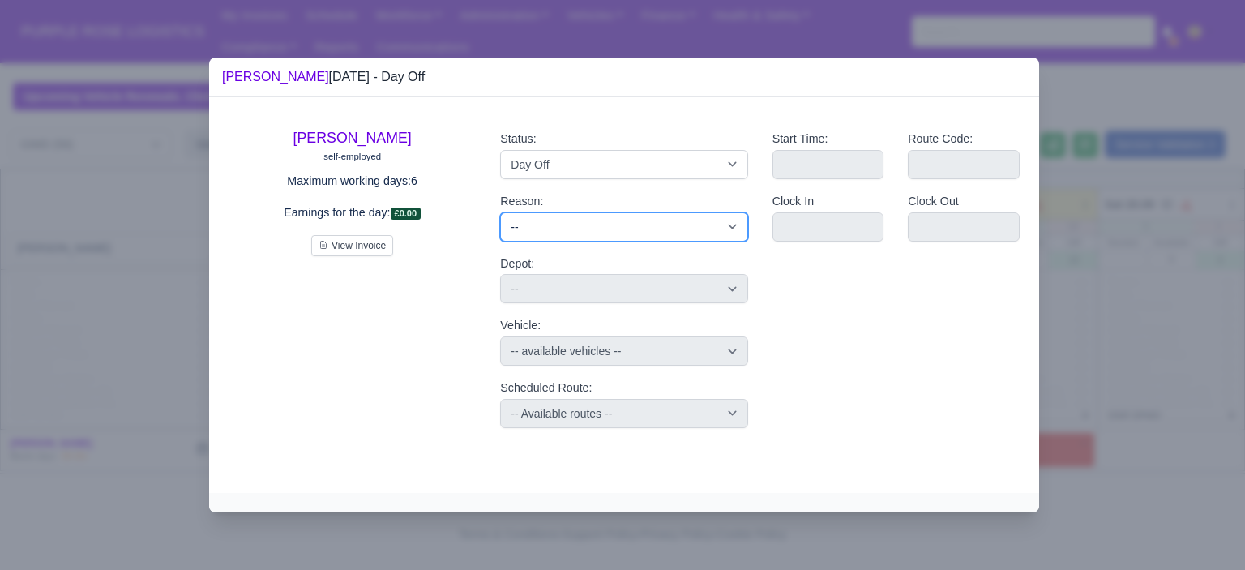
click at [613, 228] on select "-- Time Off Sick Last Minute Sick No Show Family Emergency Route Dropped Route …" at bounding box center [623, 226] width 247 height 29
drag, startPoint x: 613, startPoint y: 228, endPoint x: 617, endPoint y: 165, distance: 62.6
click at [613, 227] on select "-- Time Off Sick Last Minute Sick No Show Family Emergency Route Dropped Route …" at bounding box center [623, 226] width 247 height 29
click at [622, 148] on div "Status: Available Day Off Stand By Holiday Other Depot In Office OSM Ridealong …" at bounding box center [623, 154] width 247 height 49
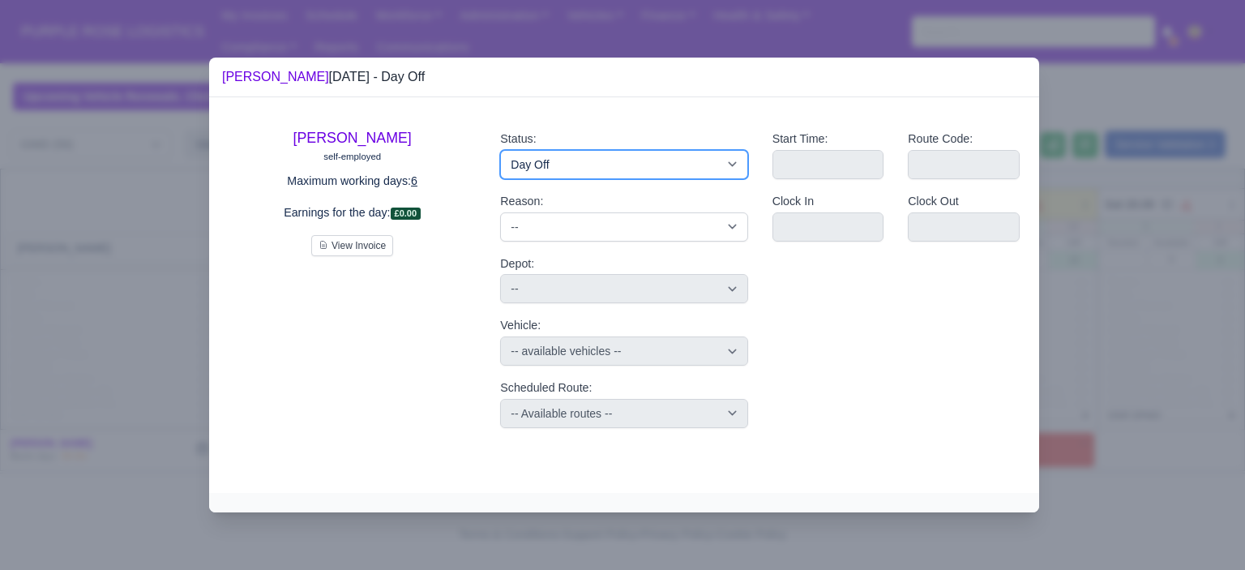
click at [606, 170] on select "Available Day Off Stand By Holiday Other Depot In Office OSM Ridealong Nursery …" at bounding box center [623, 164] width 247 height 29
select select "Training"
click at [500, 150] on select "Available Day Off Stand By Holiday Other Depot In Office OSM Ridealong Nursery …" at bounding box center [623, 164] width 247 height 29
select select
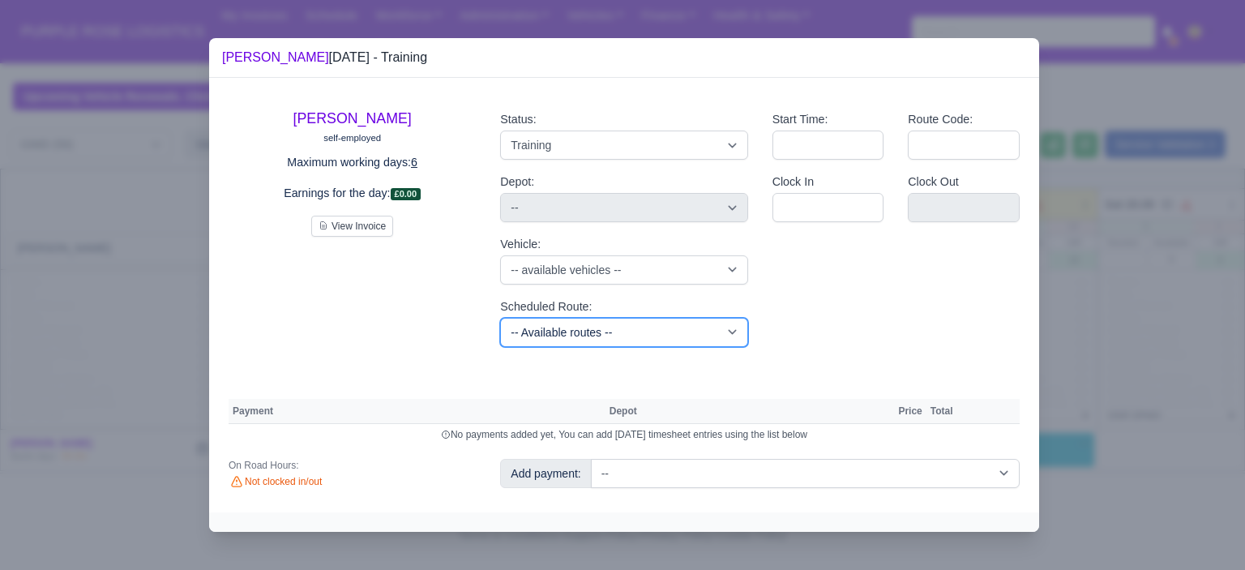
click at [618, 329] on select "-- Available routes -- Standard Parcel - Block of 6 Hours - (SD6) AmFlex RTS Ve…" at bounding box center [623, 332] width 247 height 29
select select "6"
click at [500, 318] on select "-- Available routes -- Standard Parcel - Block of 6 Hours - (SD6) AmFlex RTS Ve…" at bounding box center [623, 332] width 247 height 29
select select
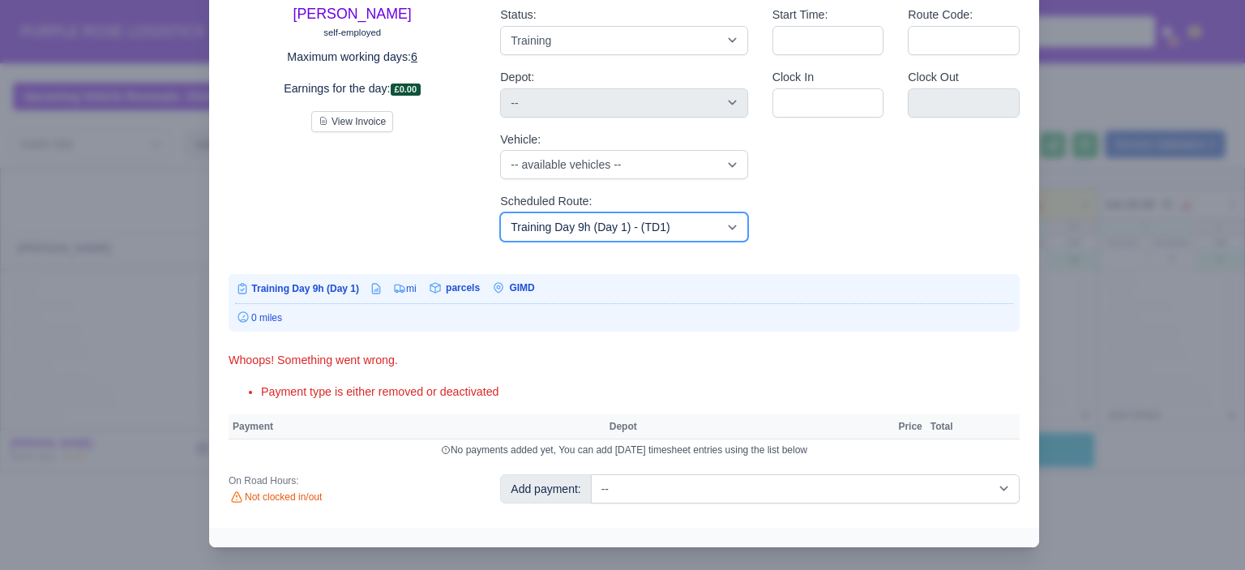
scroll to position [96, 0]
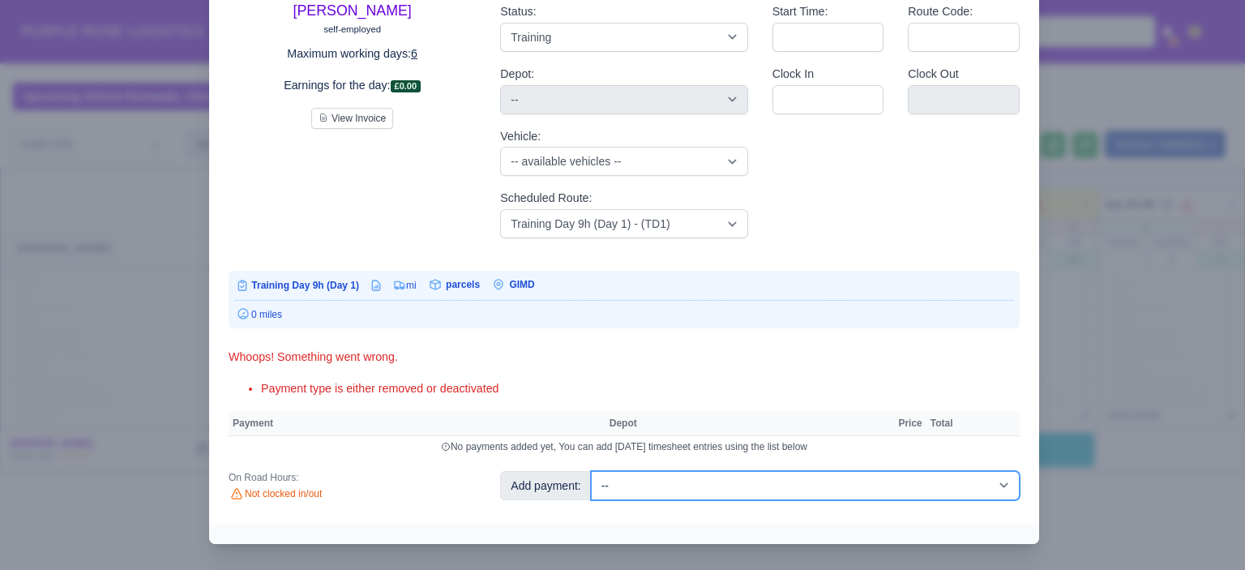
click at [791, 479] on select "-- Additional Hour Support (£14.50) Additional Hour Support (Walkers) (£13.50) …" at bounding box center [805, 485] width 429 height 29
click at [591, 471] on select "-- Additional Hour Support (£14.50) Additional Hour Support (Walkers) (£13.50) …" at bounding box center [805, 485] width 429 height 29
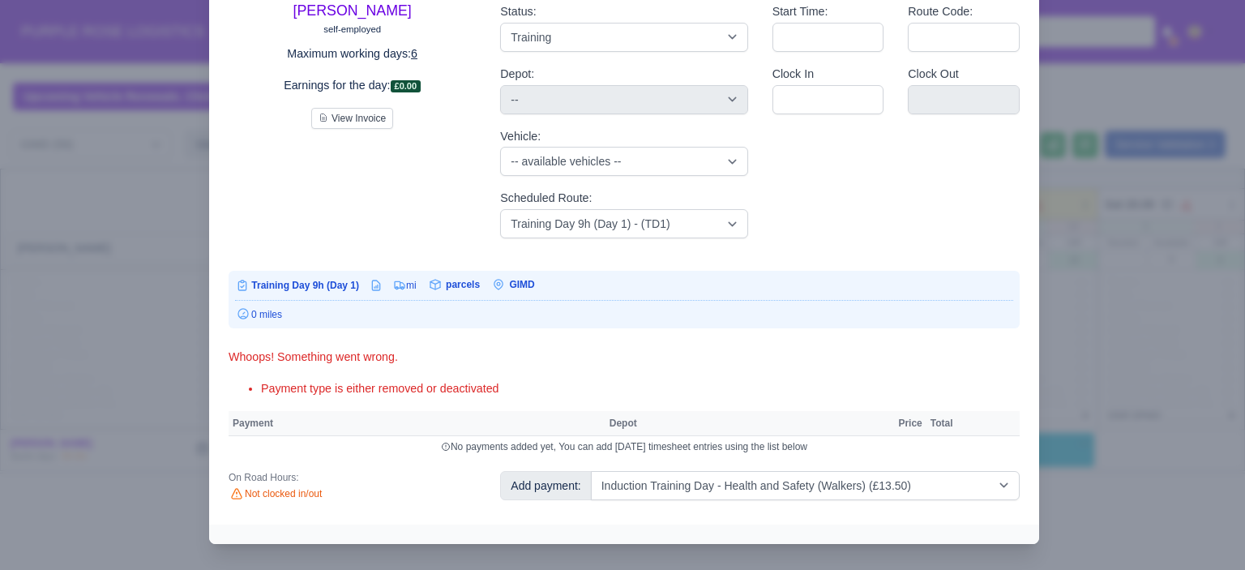
select select "5"
select select
select select "5"
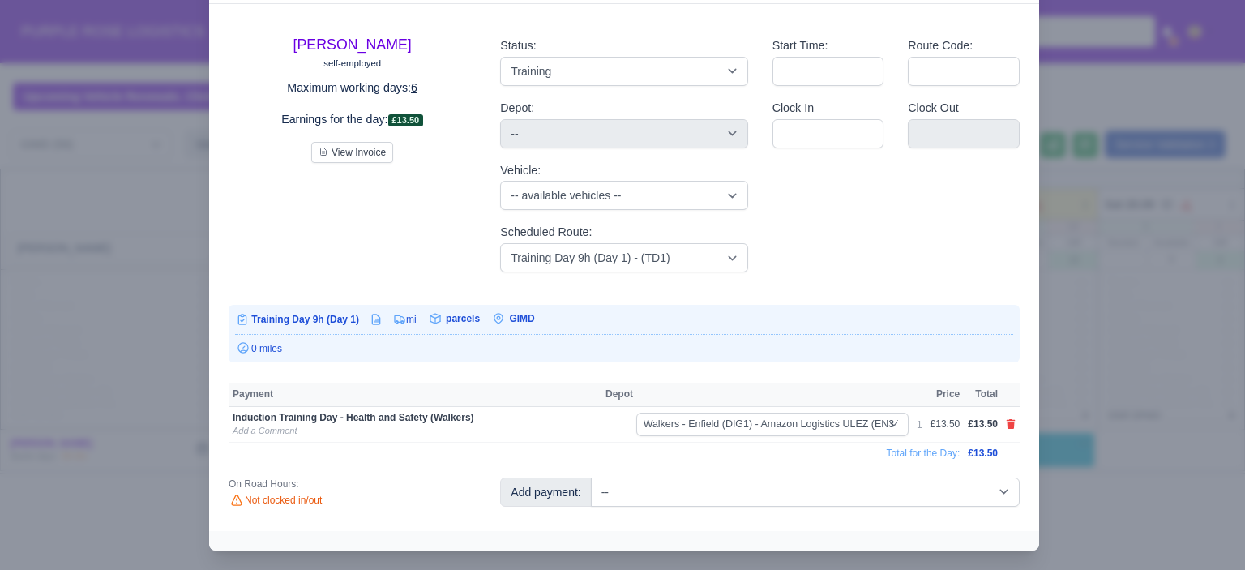
scroll to position [68, 0]
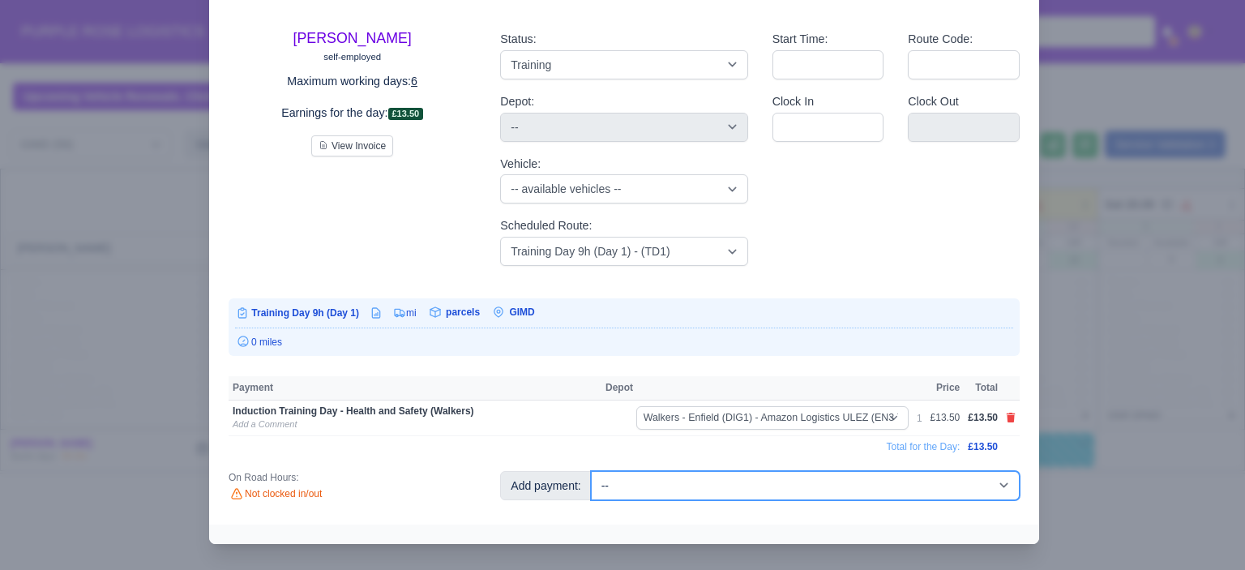
click at [837, 492] on select "-- Additional Hour Support (£14.50) Additional Hour Support (Walkers) (£13.50) …" at bounding box center [805, 485] width 429 height 29
select select "85"
click at [591, 471] on select "-- Additional Hour Support (£14.50) Additional Hour Support (Walkers) (£13.50) …" at bounding box center [805, 485] width 429 height 29
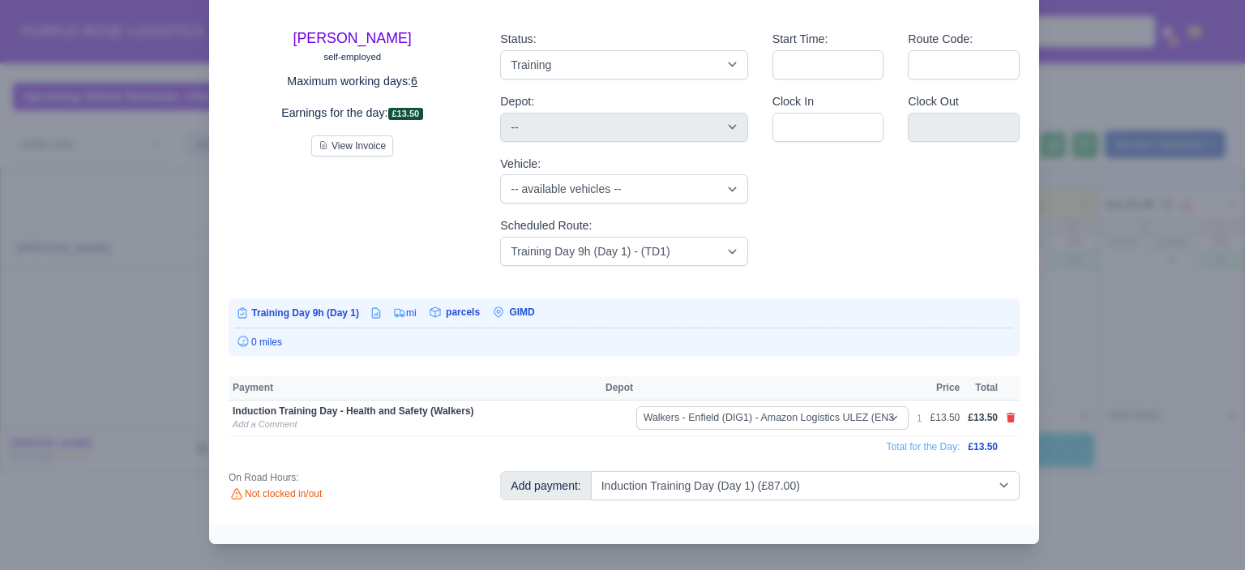
select select
select select "5"
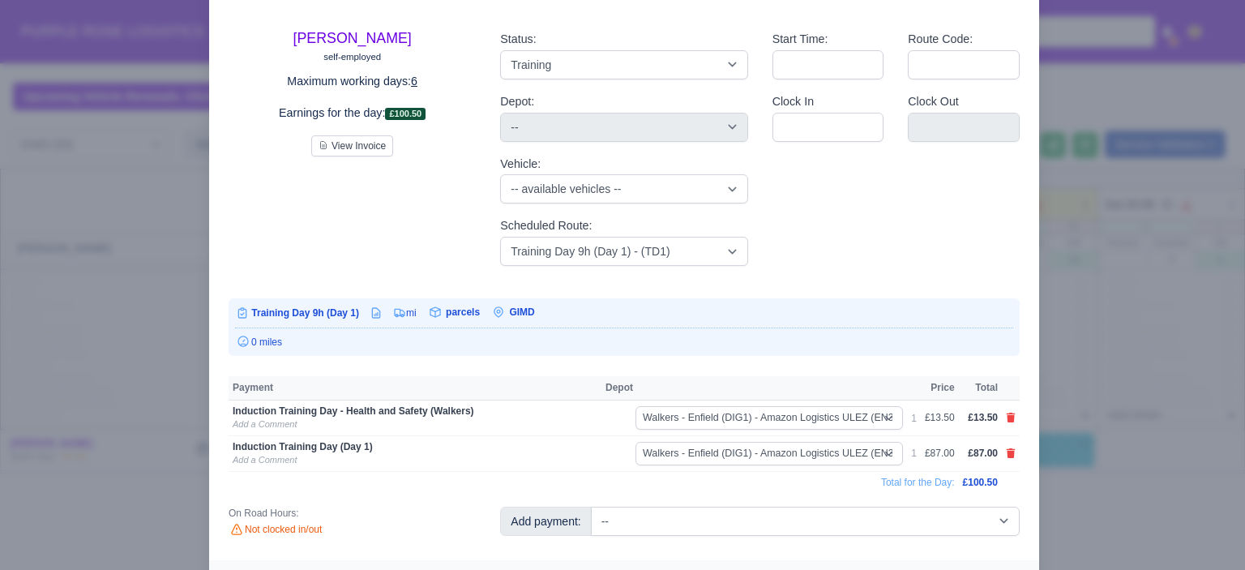
scroll to position [85, 0]
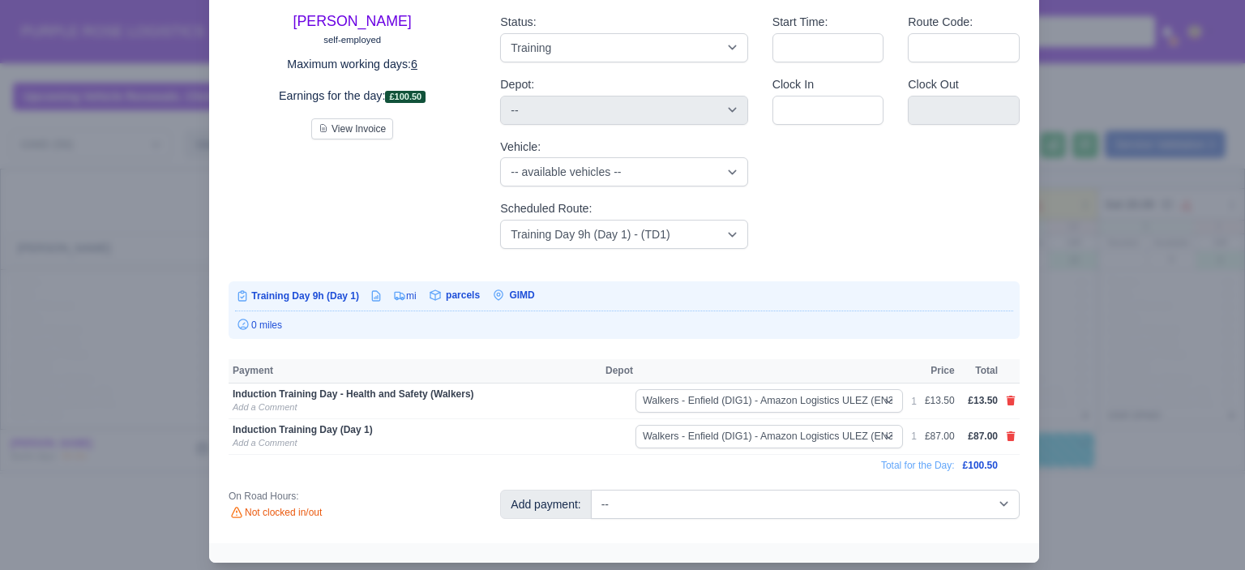
click at [1102, 437] on div at bounding box center [622, 285] width 1245 height 570
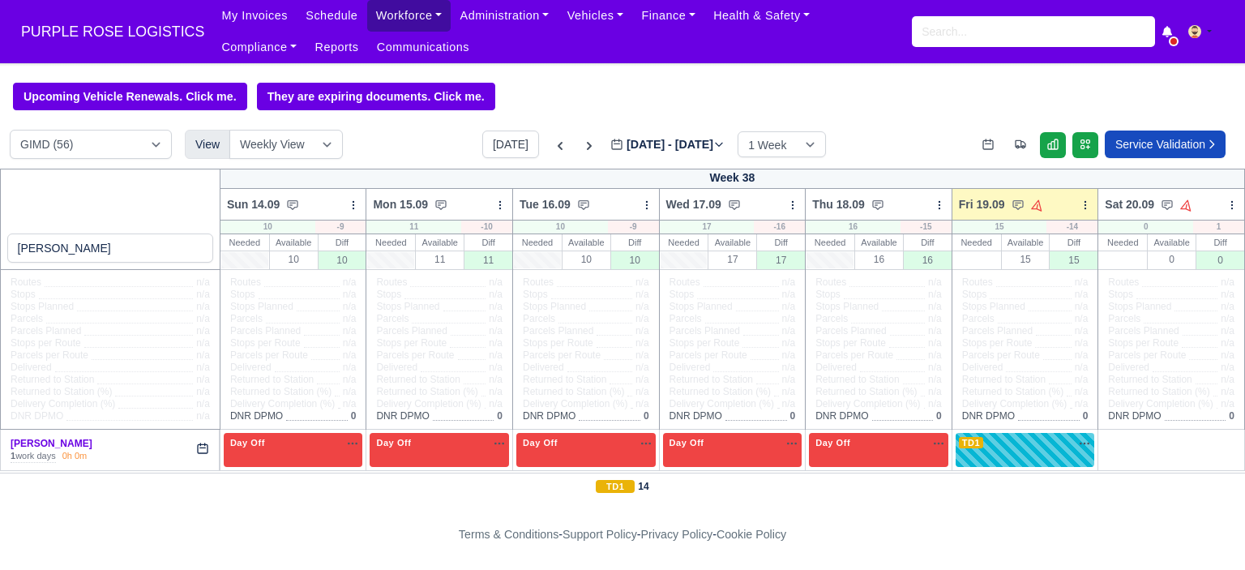
click at [404, 15] on link "Workforce" at bounding box center [409, 16] width 84 height 32
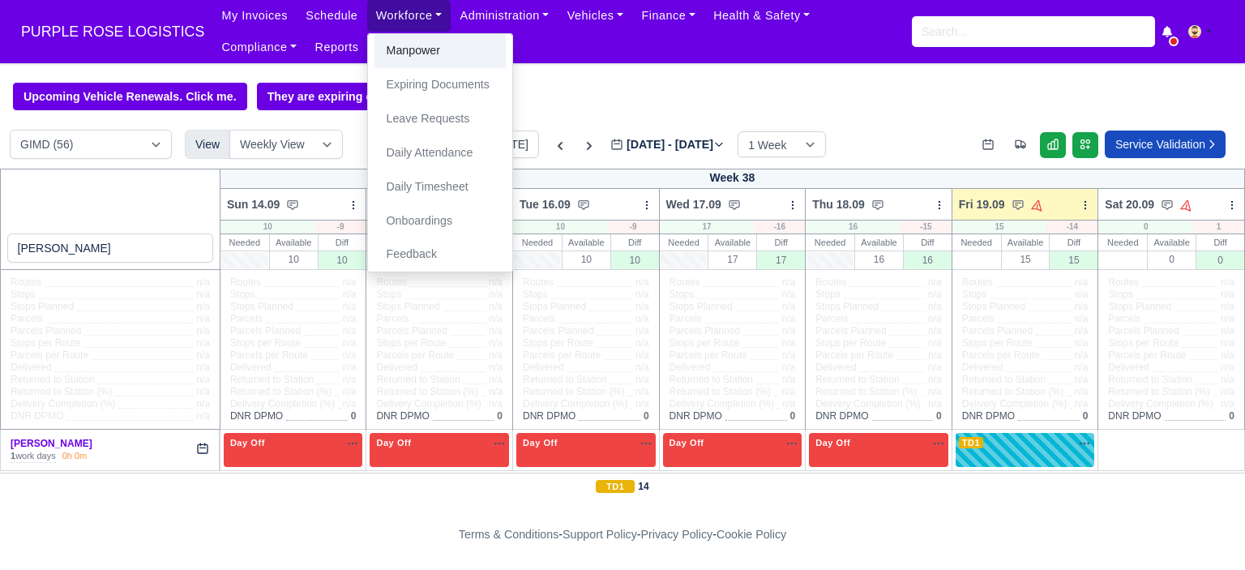
click at [404, 49] on link "Manpower" at bounding box center [440, 51] width 131 height 34
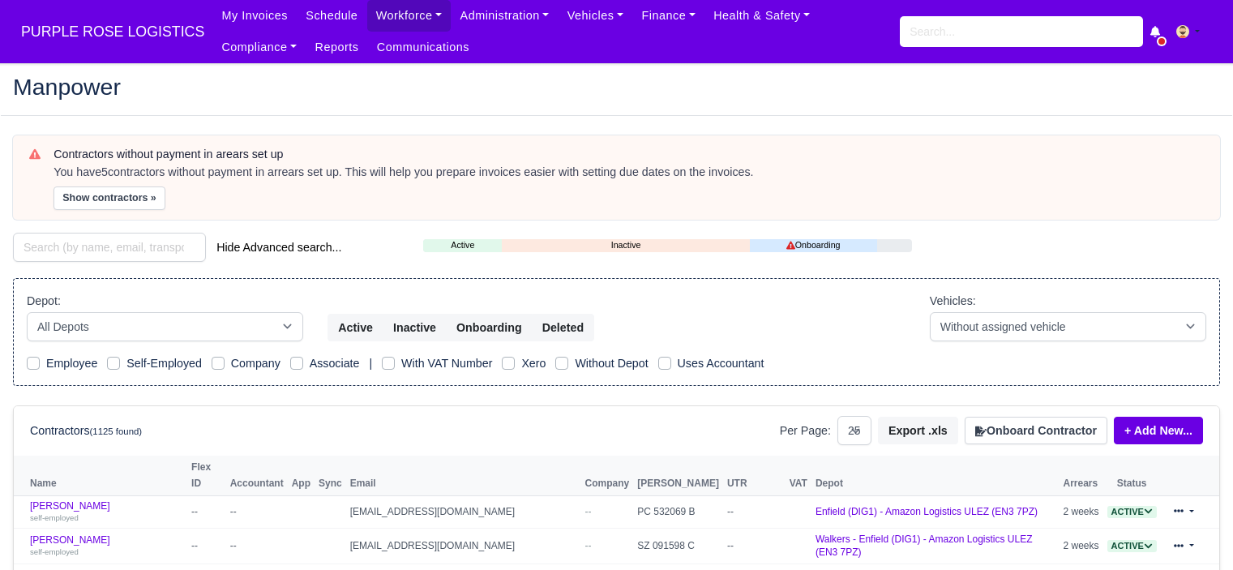
select select "25"
click at [1010, 430] on button "Onboard Contractor" at bounding box center [1036, 431] width 143 height 28
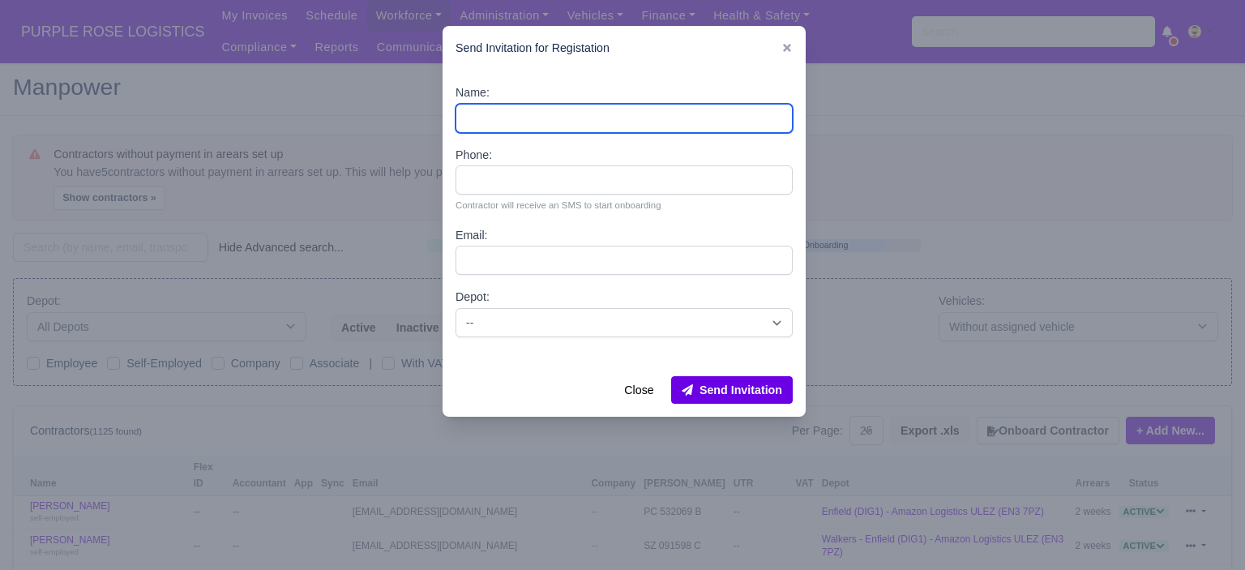
click at [571, 124] on input "Name:" at bounding box center [624, 118] width 337 height 29
paste input "Sharaf rashid"
type input "Sharaf rashid"
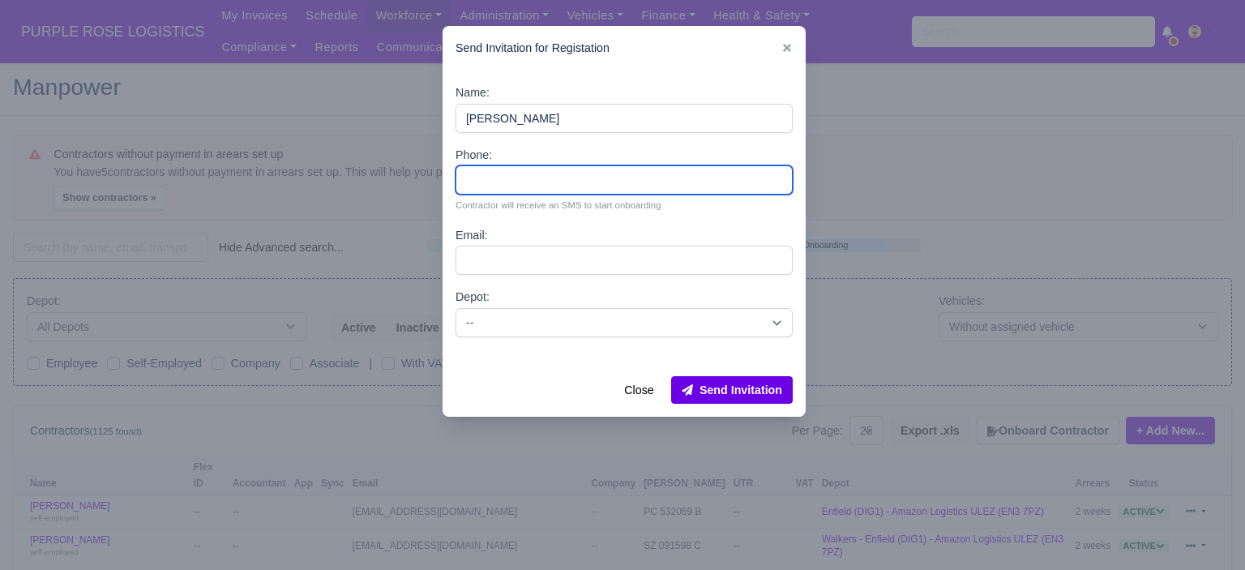
click at [577, 174] on input "Phone:" at bounding box center [624, 179] width 337 height 29
paste input "44 7404 767736"
type input "44 7404 767736"
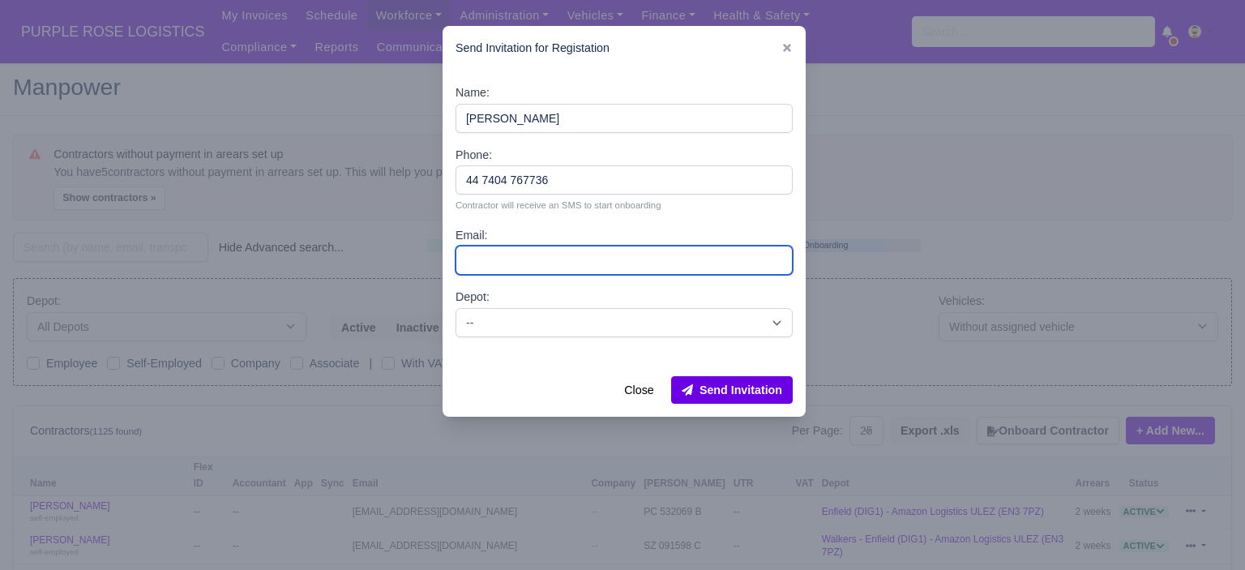
click at [555, 268] on input "Email:" at bounding box center [624, 260] width 337 height 29
paste input "Sharaf.r2002@gmail.com"
type input "Sharaf.r2002@gmail.com"
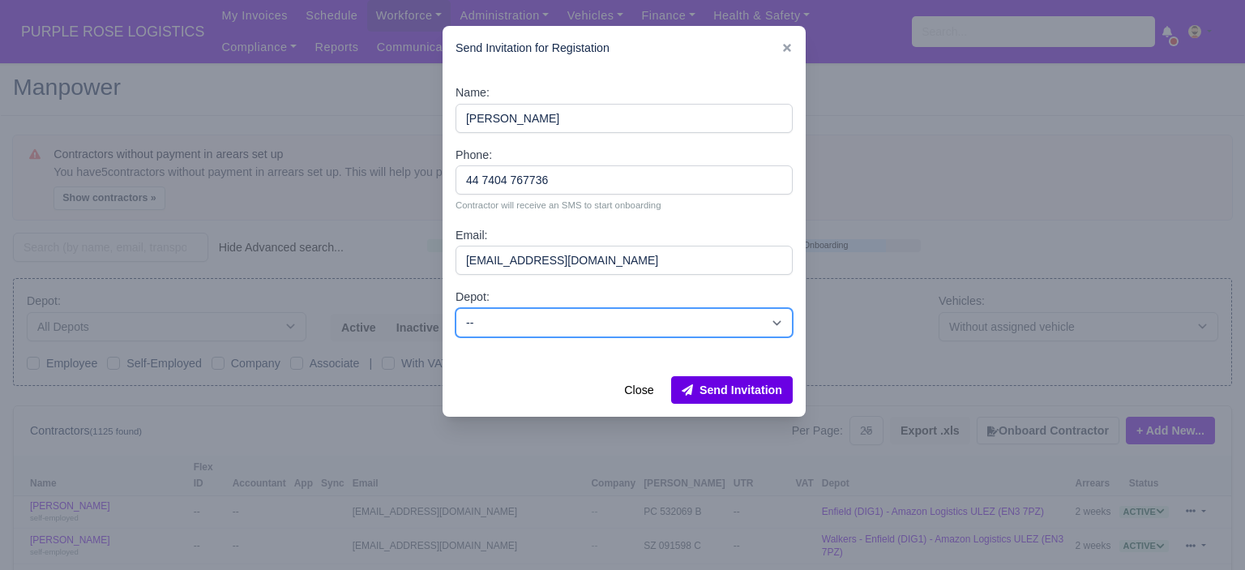
click at [610, 328] on select "-- Enfield (DIG1) - Amazon Logistics ULEZ (EN3 7PZ) Harlow (DHW1) - Amazon Logi…" at bounding box center [624, 322] width 337 height 29
select select "5"
click at [456, 308] on select "-- Enfield (DIG1) - Amazon Logistics ULEZ (EN3 7PZ) Harlow (DHW1) - Amazon Logi…" at bounding box center [624, 322] width 337 height 29
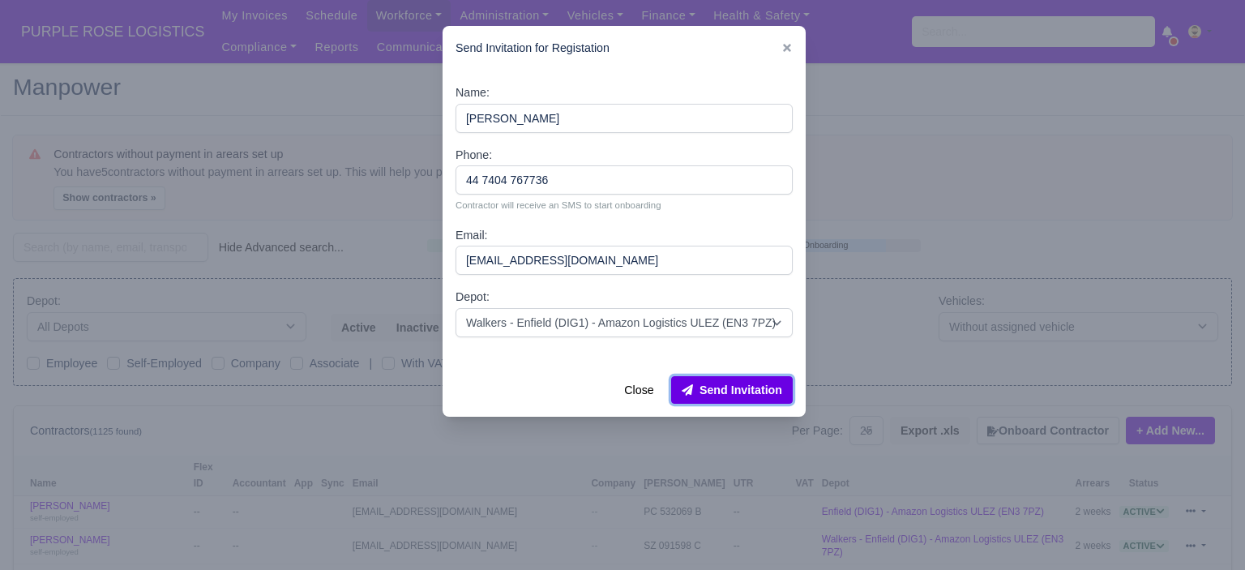
click at [752, 392] on button "Send Invitation" at bounding box center [732, 390] width 122 height 28
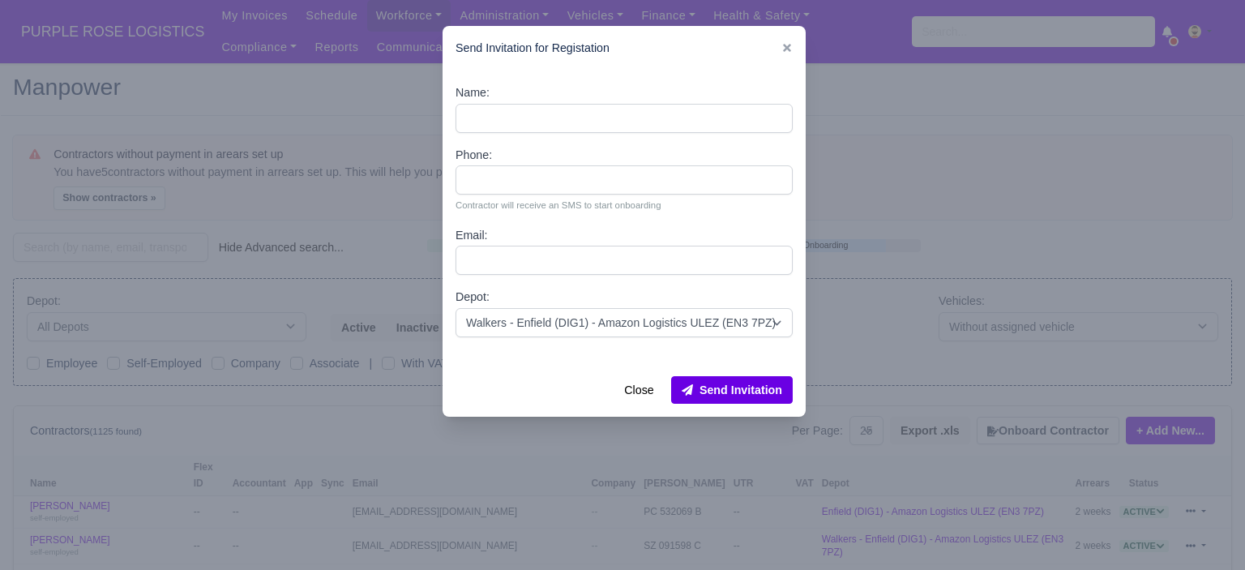
drag, startPoint x: 928, startPoint y: 278, endPoint x: 923, endPoint y: 268, distance: 10.9
click at [928, 277] on div at bounding box center [622, 285] width 1245 height 570
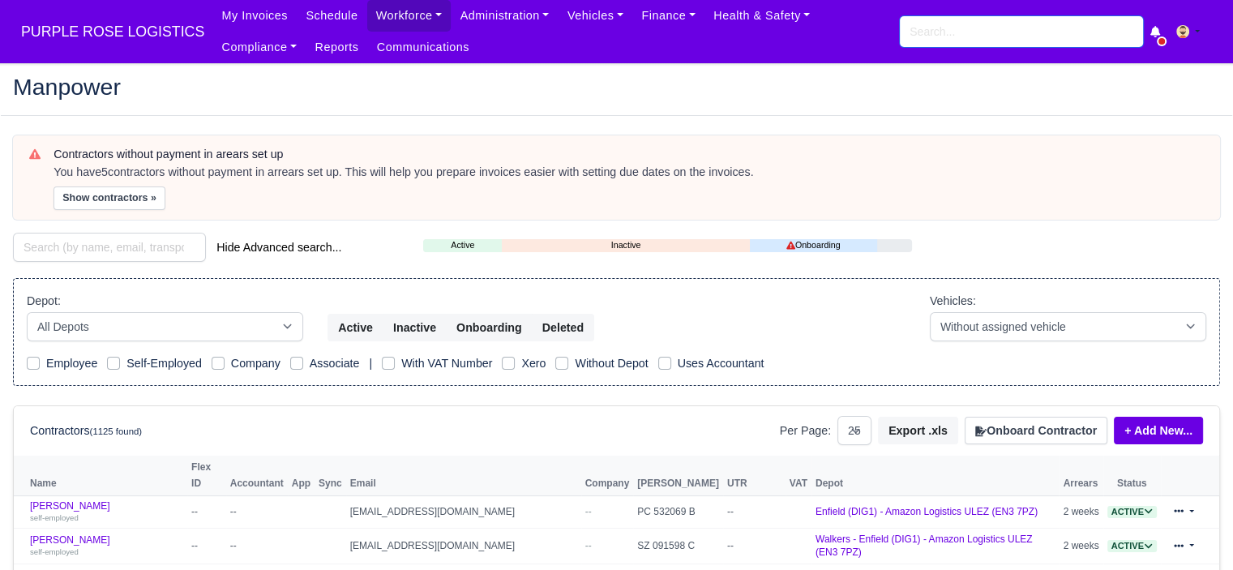
click at [958, 36] on input "search" at bounding box center [1021, 31] width 243 height 31
paste input "Prince ossai"
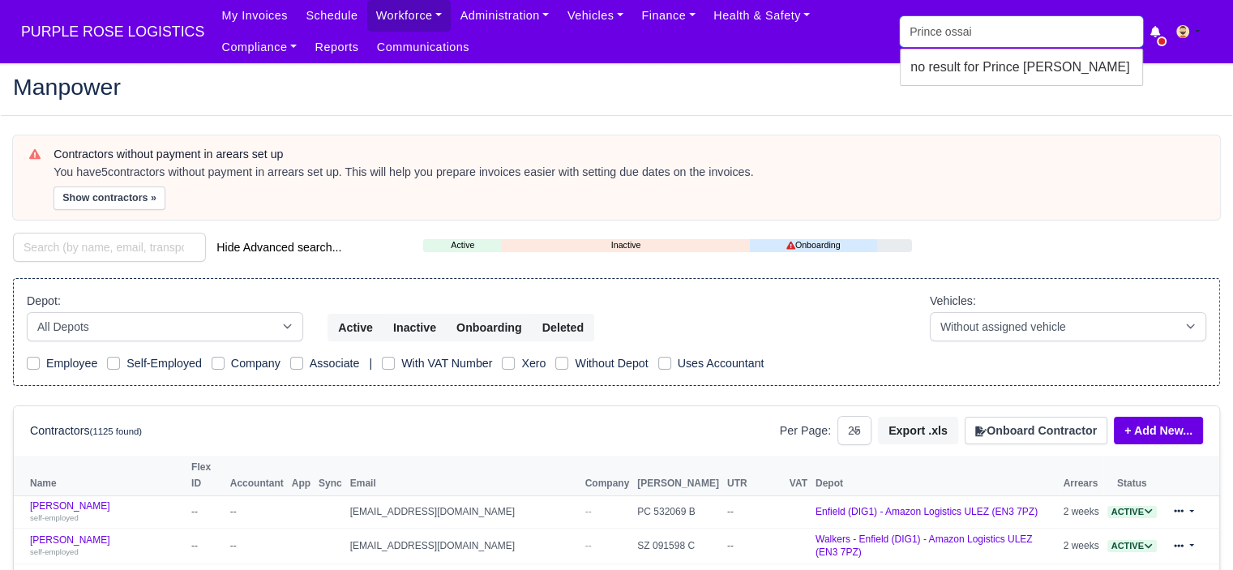
type input "Prince ossai"
click at [1064, 431] on button "Onboard Contractor" at bounding box center [1036, 431] width 143 height 28
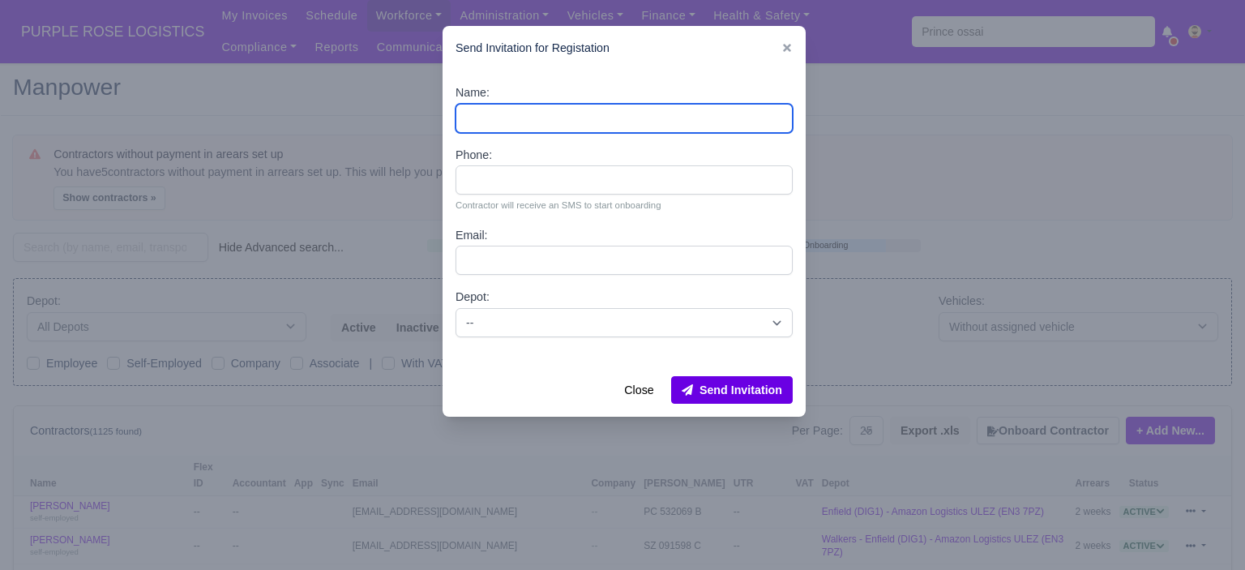
click at [667, 118] on input "Name:" at bounding box center [624, 118] width 337 height 29
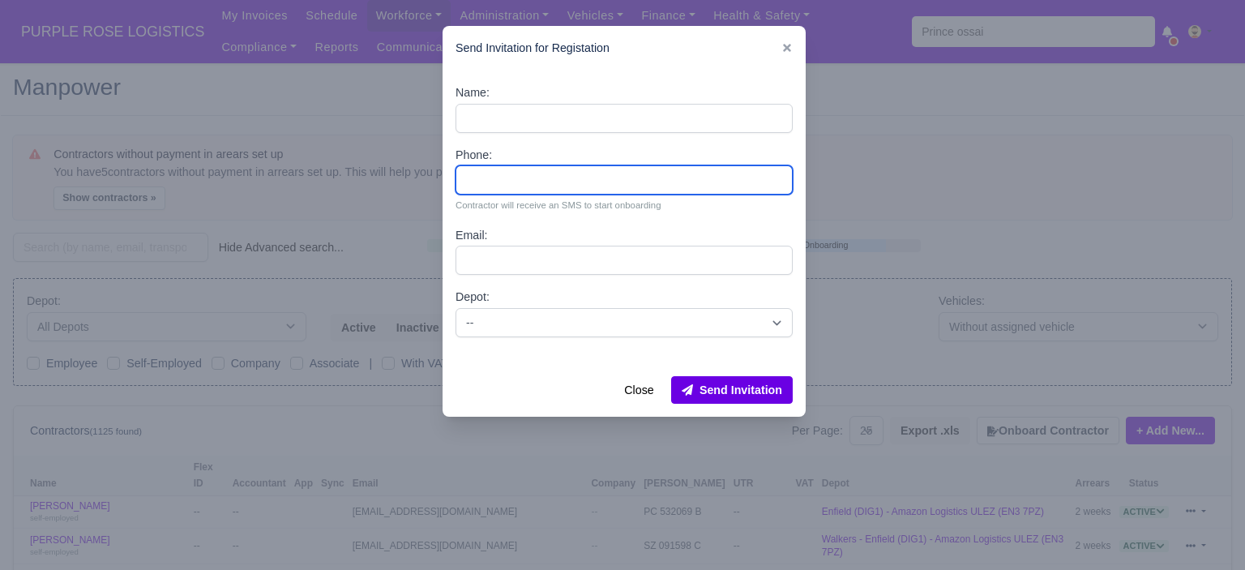
click at [499, 191] on input "Phone:" at bounding box center [624, 179] width 337 height 29
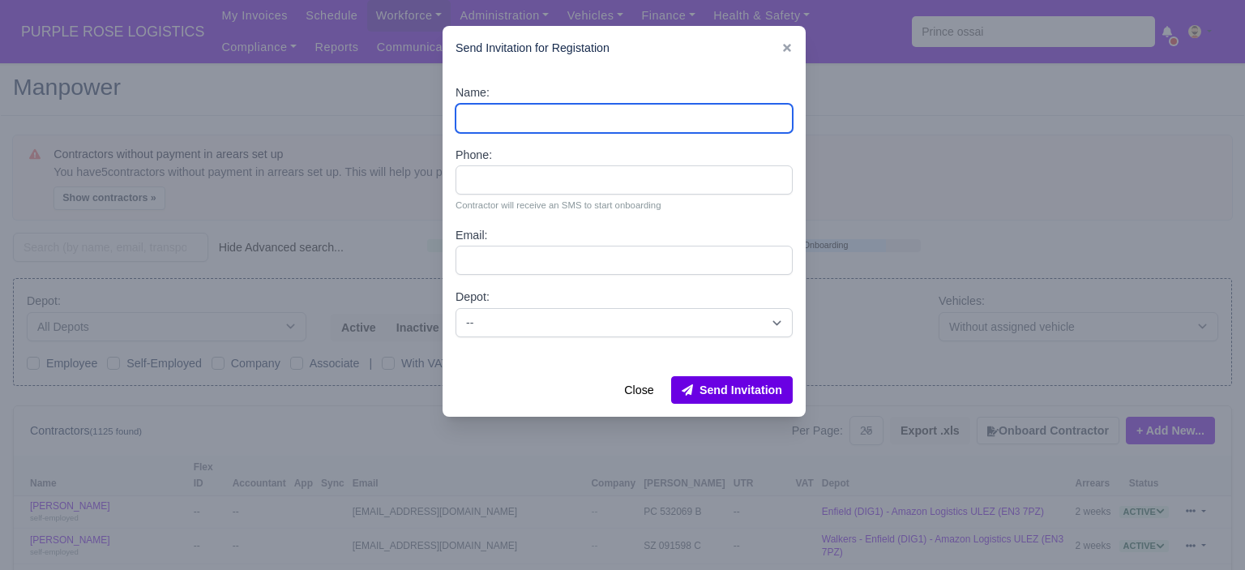
click at [506, 112] on input "Name:" at bounding box center [624, 118] width 337 height 29
click at [501, 119] on input "Name:" at bounding box center [624, 118] width 337 height 29
click at [489, 127] on input "Name:" at bounding box center [624, 118] width 337 height 29
click at [490, 126] on input "Name:" at bounding box center [624, 118] width 337 height 29
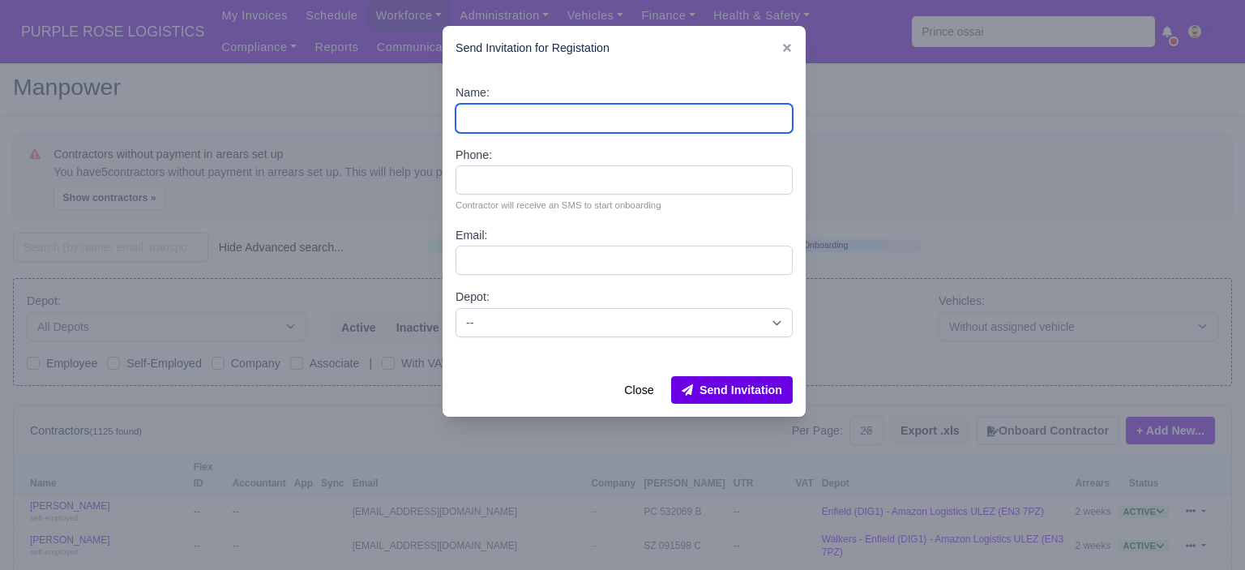
click at [490, 124] on input "Name:" at bounding box center [624, 118] width 337 height 29
paste input "Prince ossai"
type input "Prince ossai"
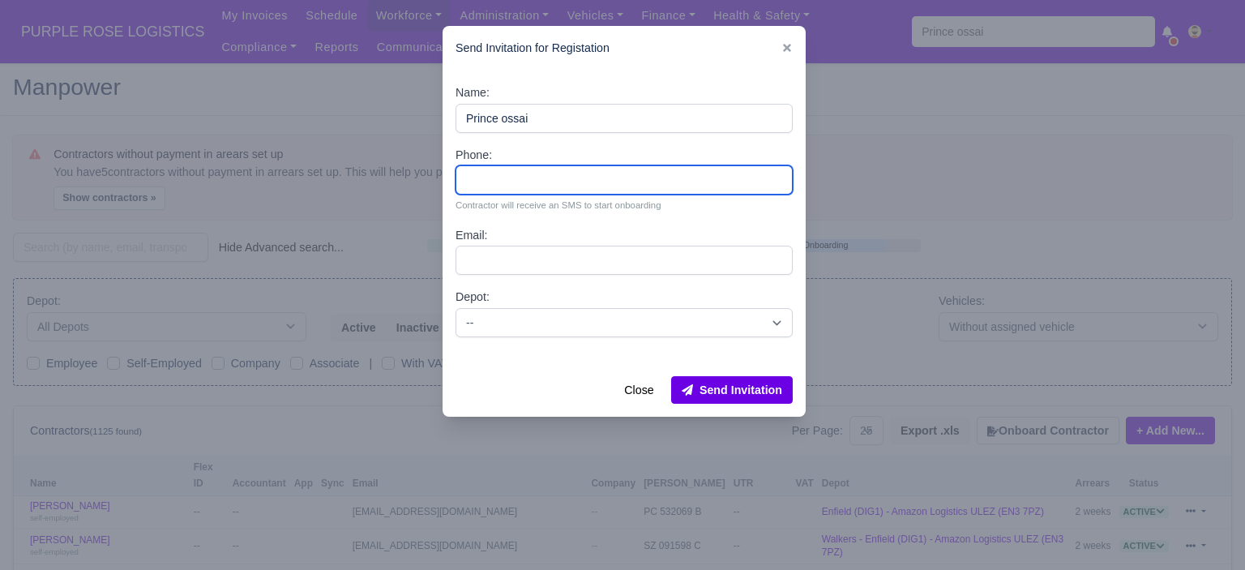
click at [540, 168] on input "Phone:" at bounding box center [624, 179] width 337 height 29
click at [538, 183] on input "Phone:" at bounding box center [624, 179] width 337 height 29
paste input "44 7391 115548"
type input "44 7391 115548"
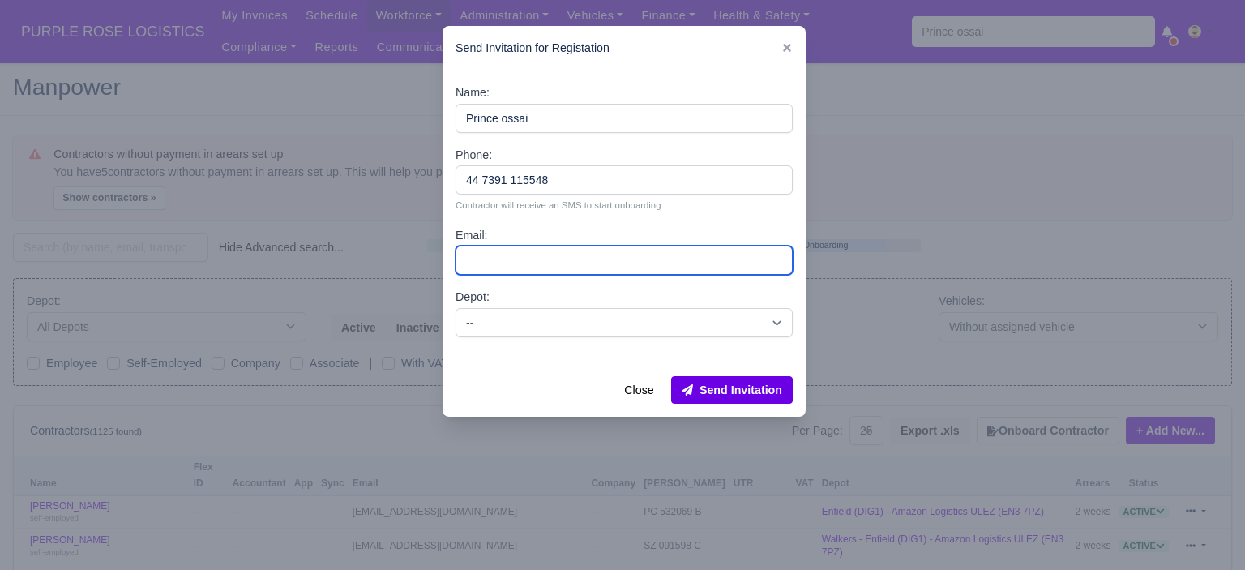
click at [517, 247] on input "Email:" at bounding box center [624, 260] width 337 height 29
paste input "prince3ossai18@gmail.com"
type input "prince3ossai18@gmail.com"
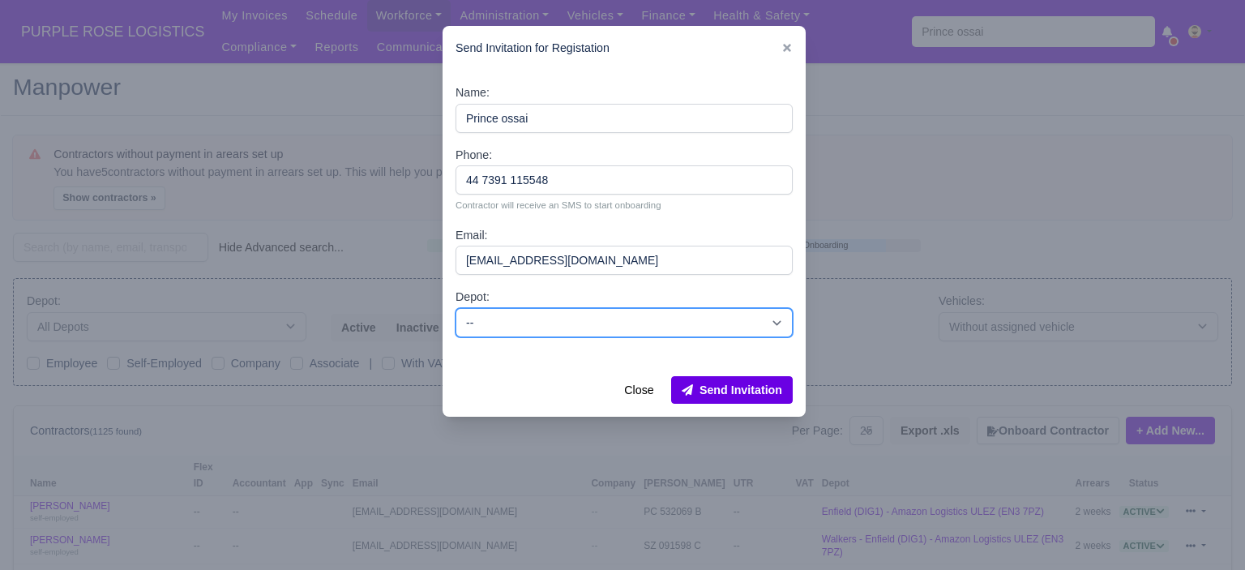
drag, startPoint x: 563, startPoint y: 323, endPoint x: 551, endPoint y: 333, distance: 15.5
click at [563, 323] on select "-- Enfield (DIG1) - Amazon Logistics ULEZ (EN3 7PZ) Harlow (DHW1) - Amazon Logi…" at bounding box center [624, 322] width 337 height 29
select select "5"
click at [456, 308] on select "-- Enfield (DIG1) - Amazon Logistics ULEZ (EN3 7PZ) Harlow (DHW1) - Amazon Logi…" at bounding box center [624, 322] width 337 height 29
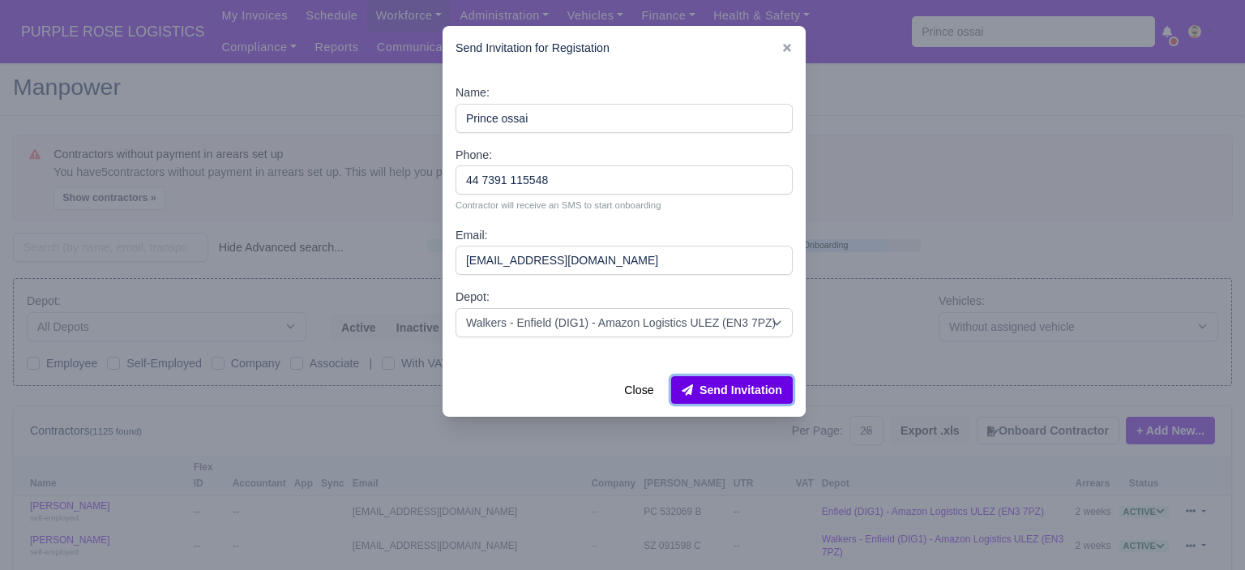
click at [746, 387] on button "Send Invitation" at bounding box center [732, 390] width 122 height 28
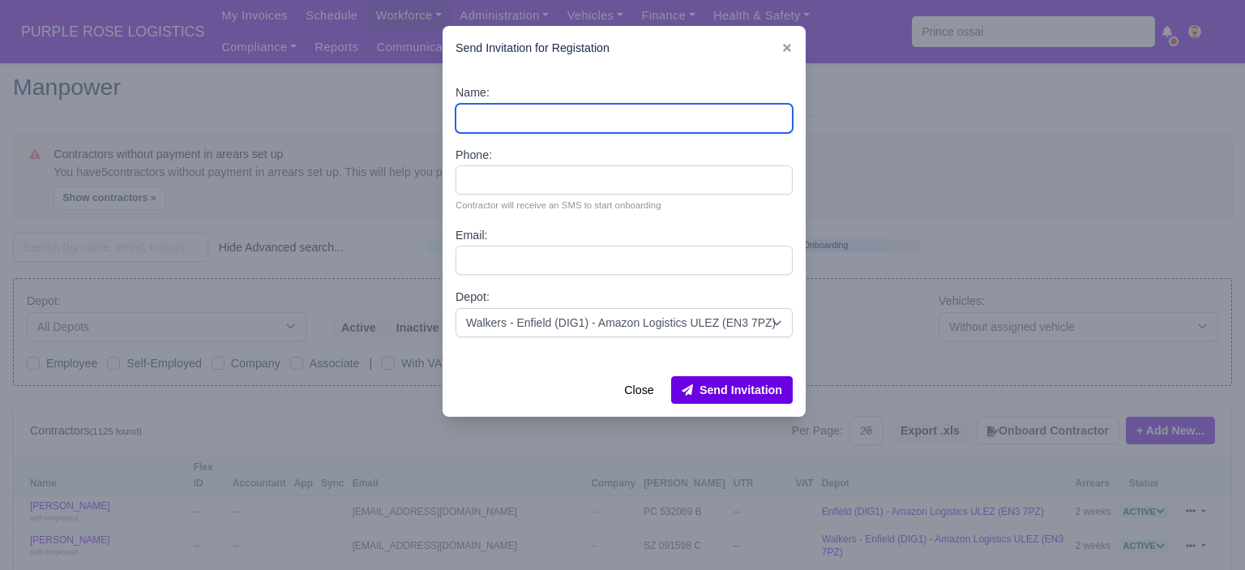
click at [594, 119] on input "Name:" at bounding box center [624, 118] width 337 height 29
paste input "Osman Handule"
type input "Osman Handule"
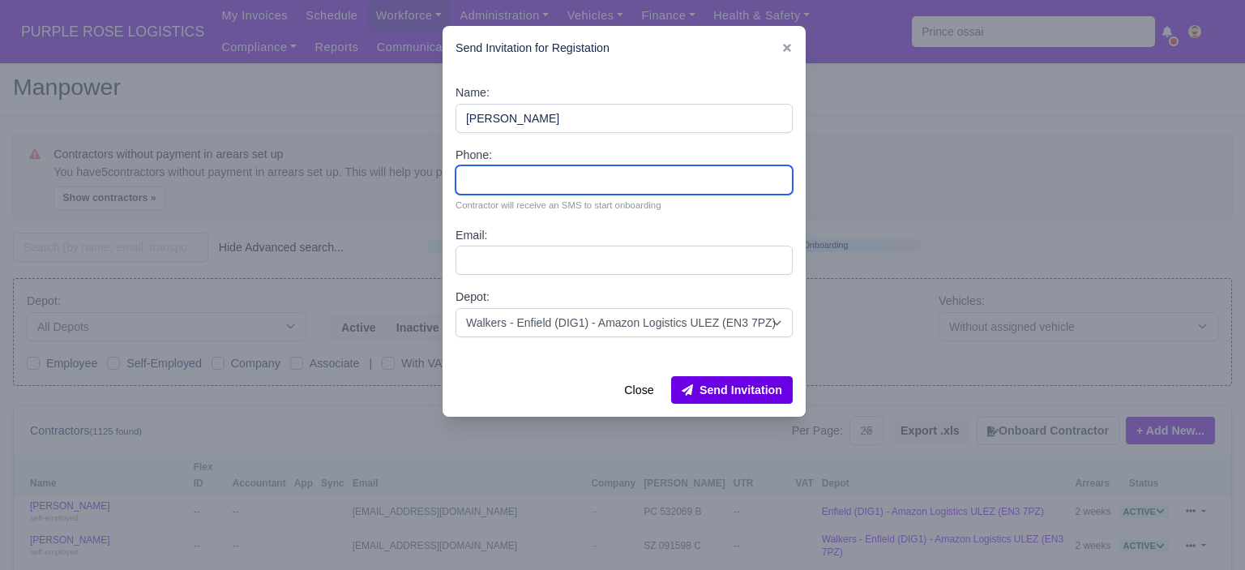
click at [566, 191] on input "Phone:" at bounding box center [624, 179] width 337 height 29
paste input "44 7873 469372"
type input "44 7873 469372"
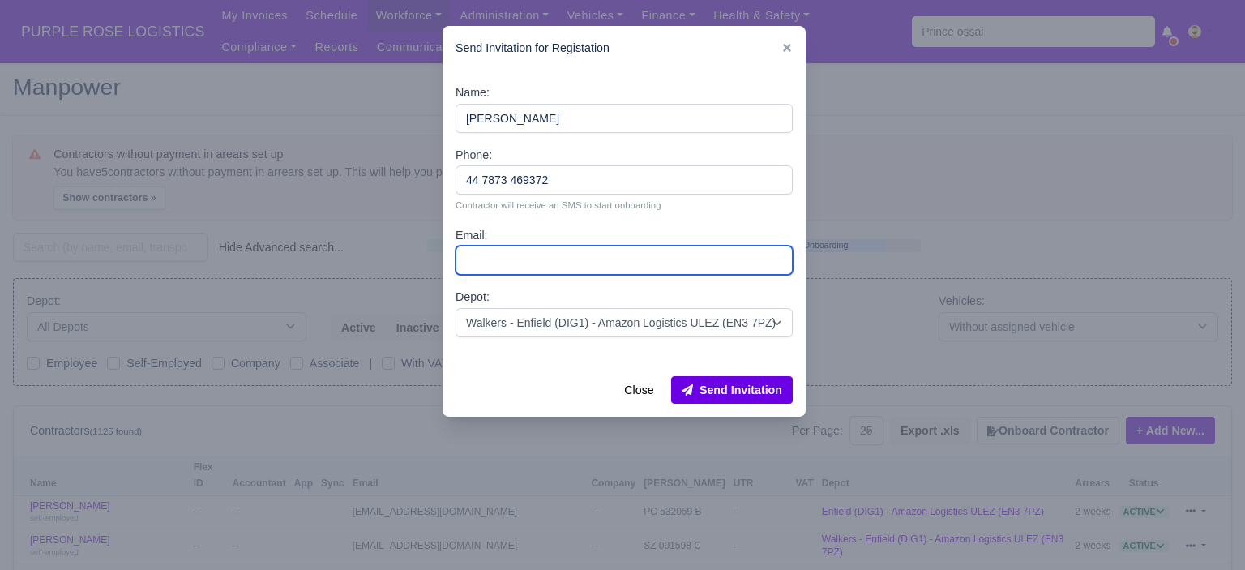
click at [541, 261] on input "Email:" at bounding box center [624, 260] width 337 height 29
paste input "Ozzy1234567789@hotmail.com"
type input "Ozzy1234567789@hotmail.com"
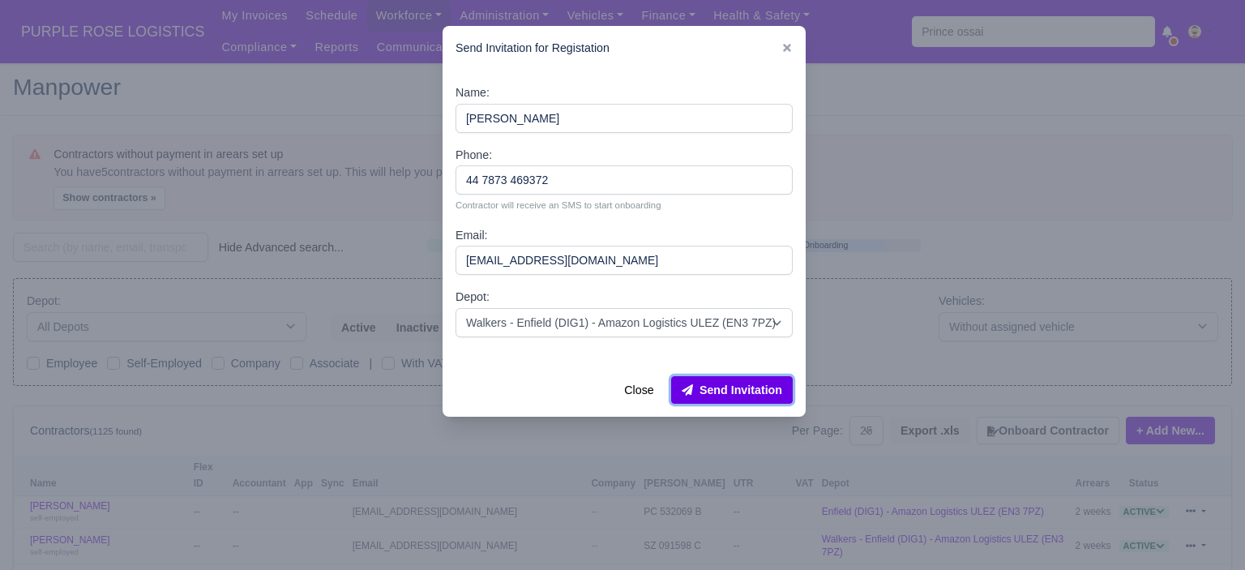
click at [752, 391] on button "Send Invitation" at bounding box center [732, 390] width 122 height 28
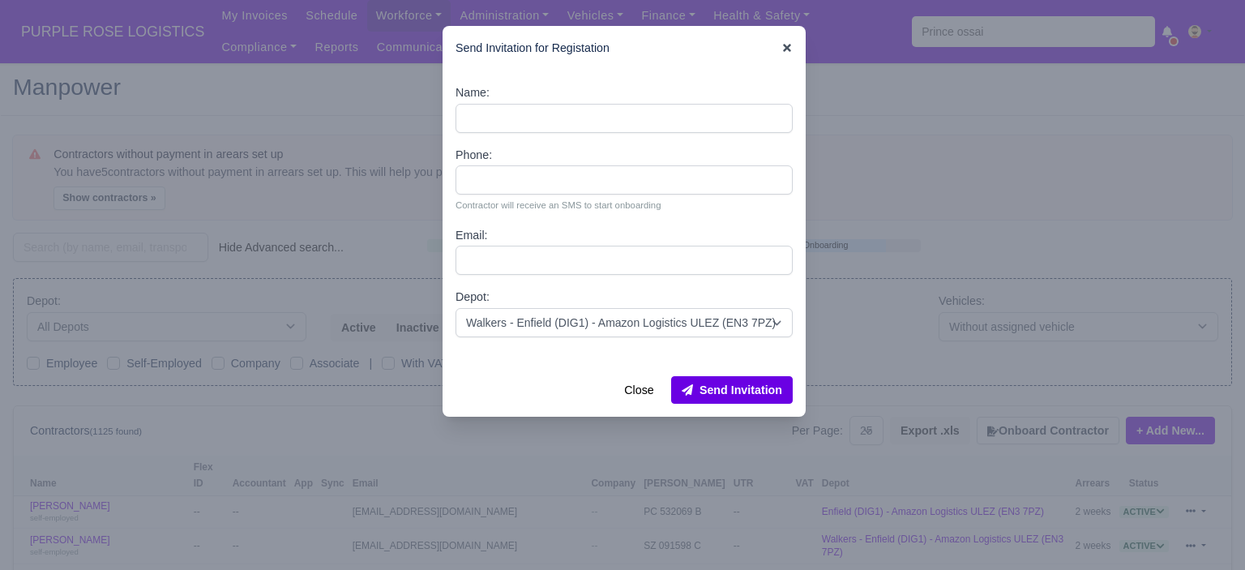
click at [791, 50] on icon at bounding box center [787, 47] width 11 height 11
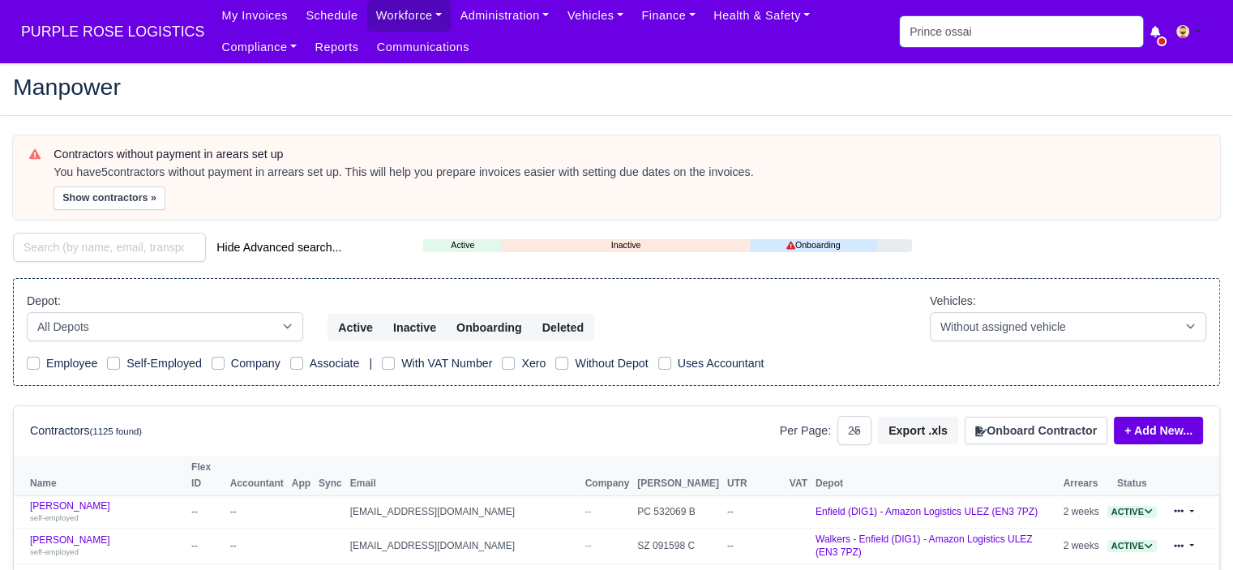
click at [947, 39] on input "Prince ossai" at bounding box center [1021, 31] width 243 height 31
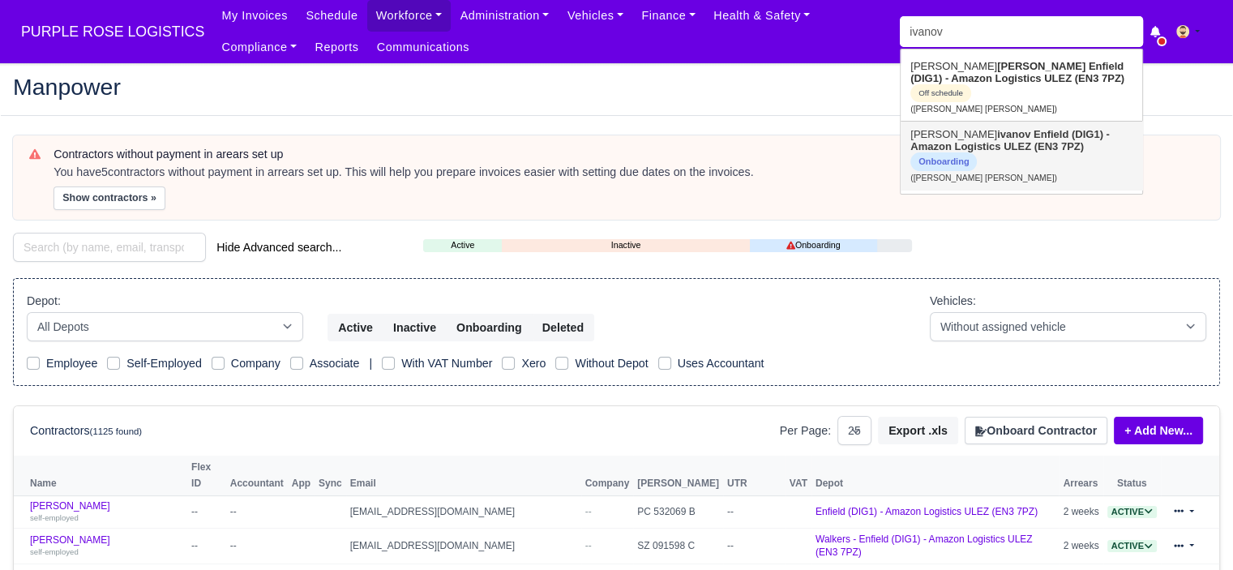
click at [992, 153] on link "Yordan mariyanov ivanov Enfield (DIG1) - Amazon Logistics ULEZ (EN3 7PZ) Onboar…" at bounding box center [1022, 156] width 242 height 68
type input "Yordan mariyanov ivanov"
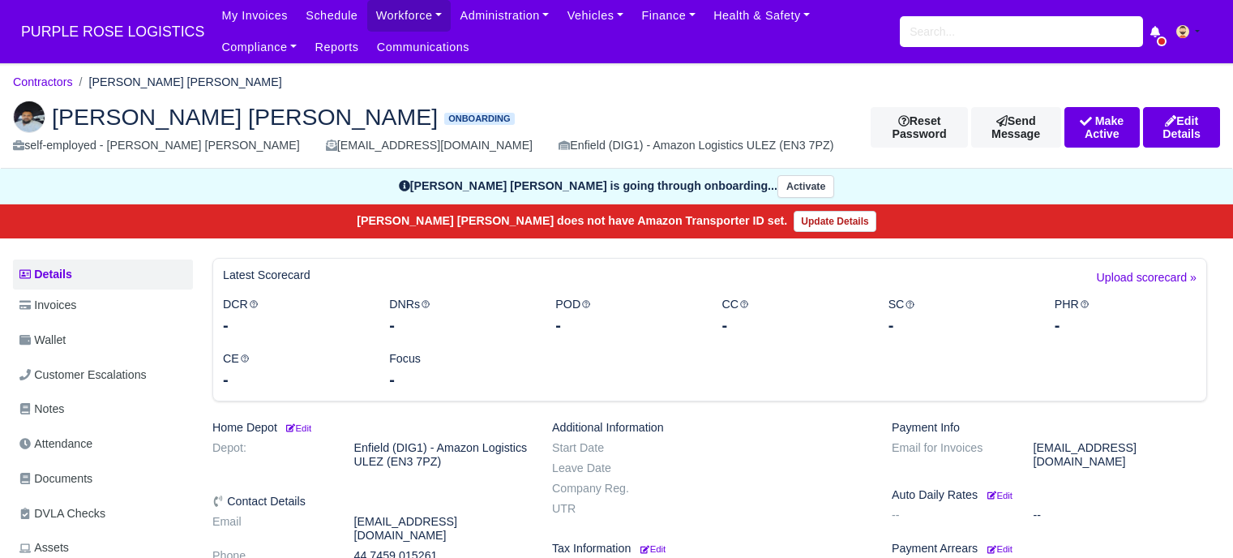
scroll to position [324, 0]
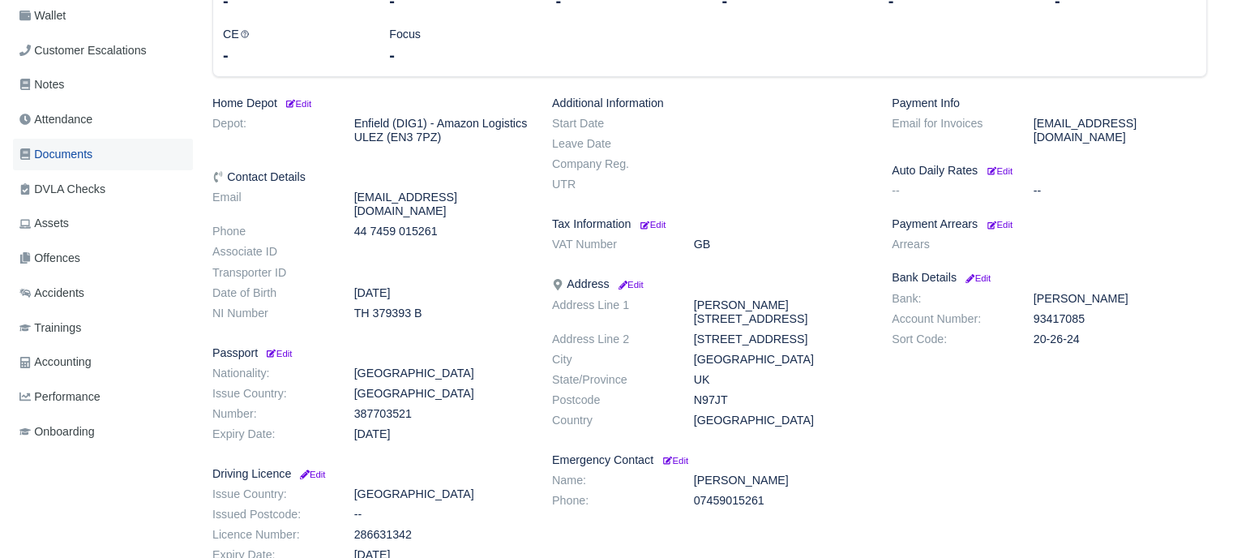
click at [68, 146] on span "Documents" at bounding box center [55, 154] width 73 height 19
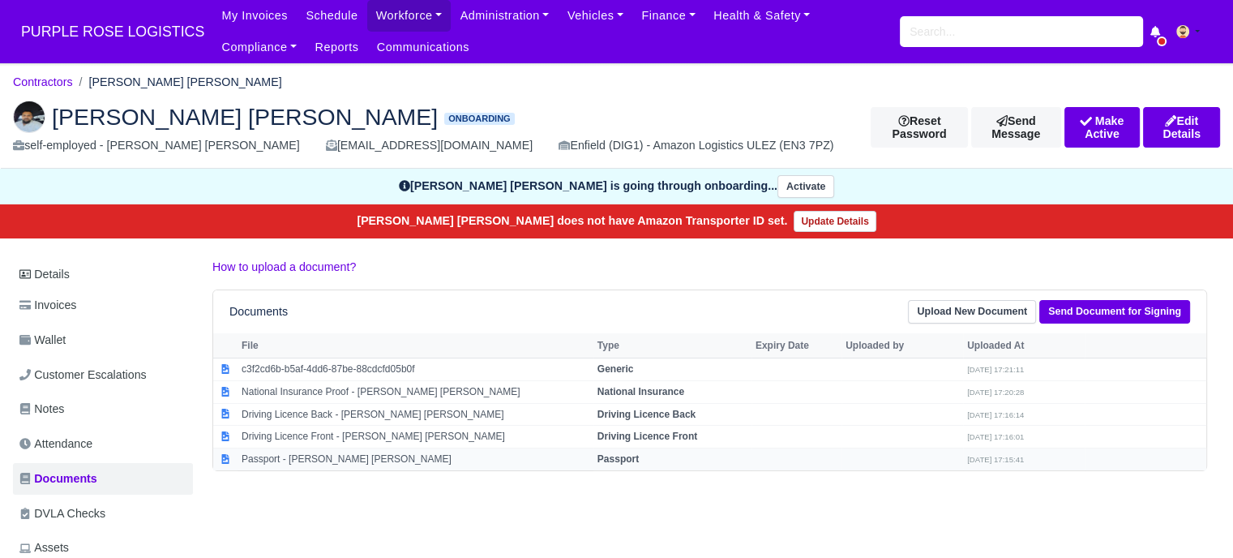
click at [628, 457] on strong "Passport" at bounding box center [618, 458] width 41 height 11
select select "passport"
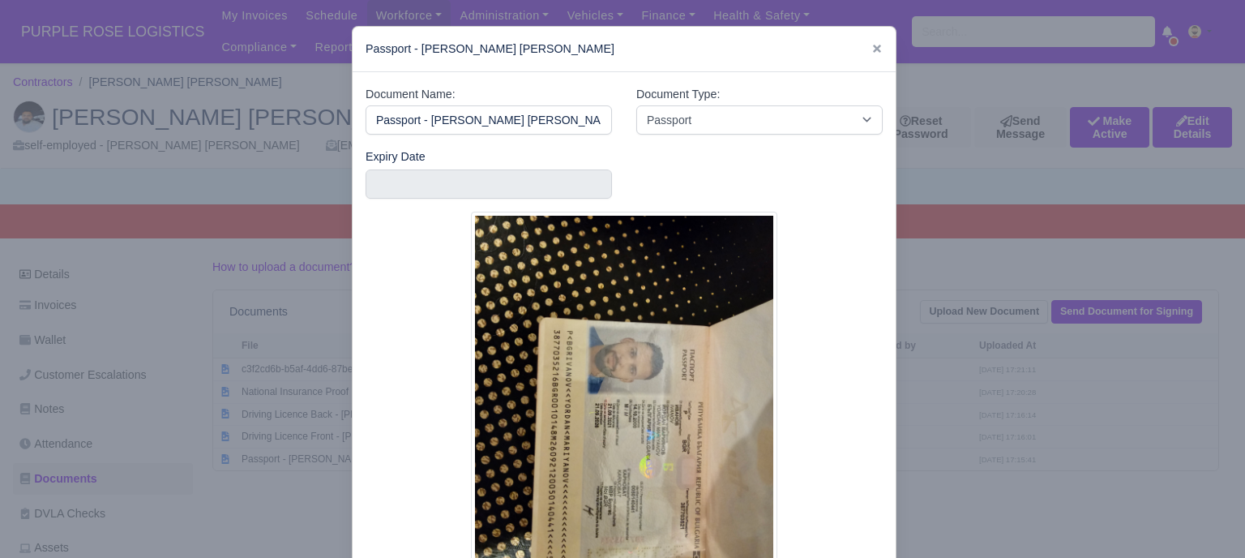
click at [938, 461] on div at bounding box center [622, 279] width 1245 height 558
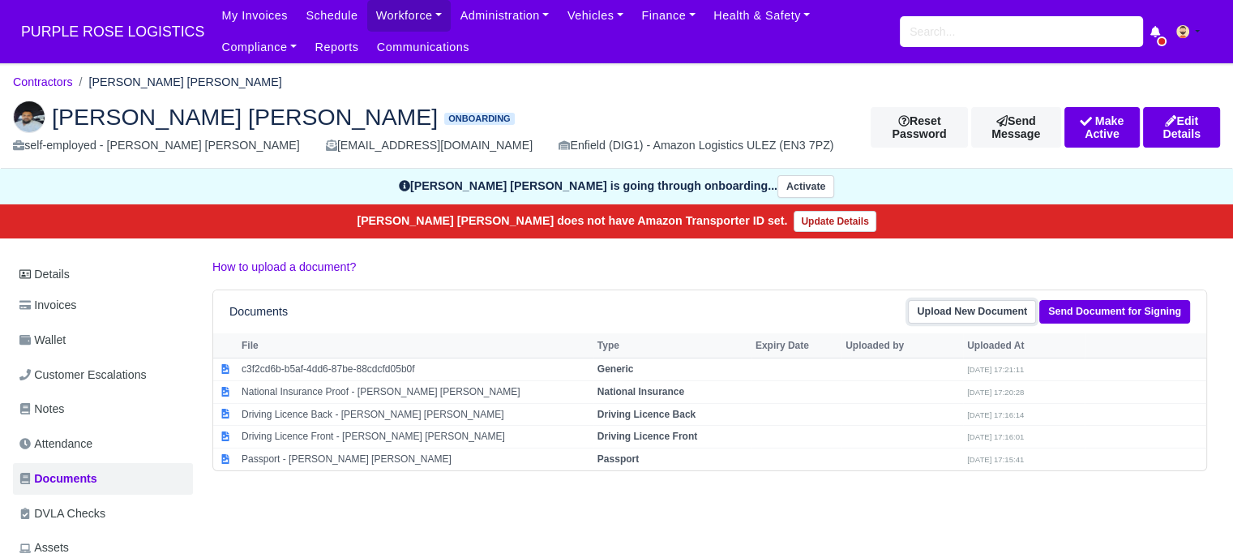
click at [970, 307] on link "Upload New Document" at bounding box center [972, 312] width 128 height 24
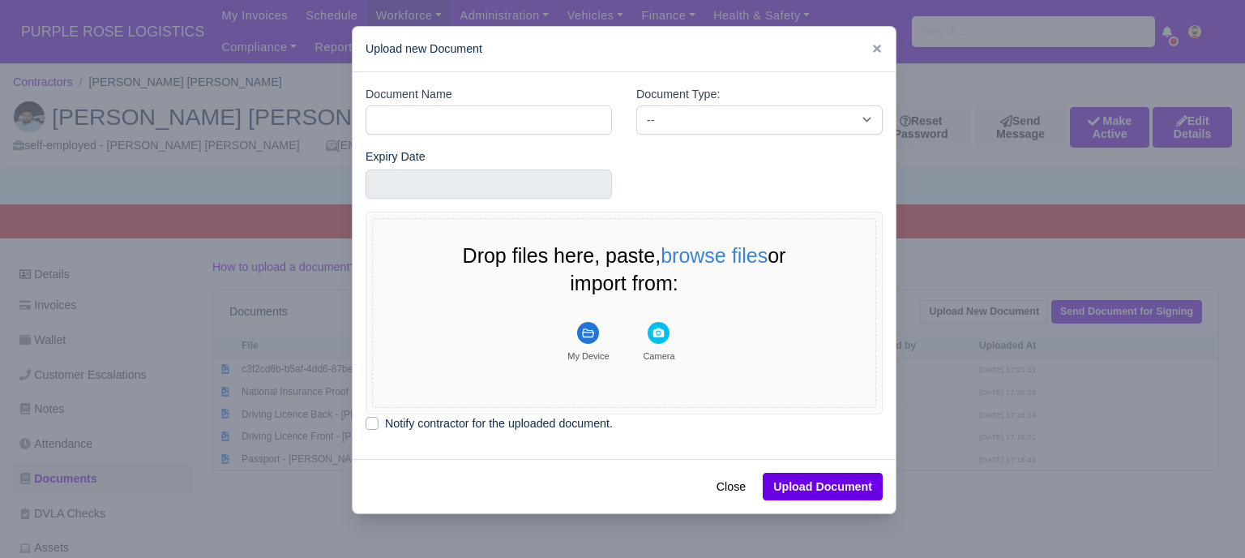
drag, startPoint x: 866, startPoint y: 50, endPoint x: 962, endPoint y: 90, distance: 104.3
click at [872, 50] on icon at bounding box center [877, 48] width 11 height 11
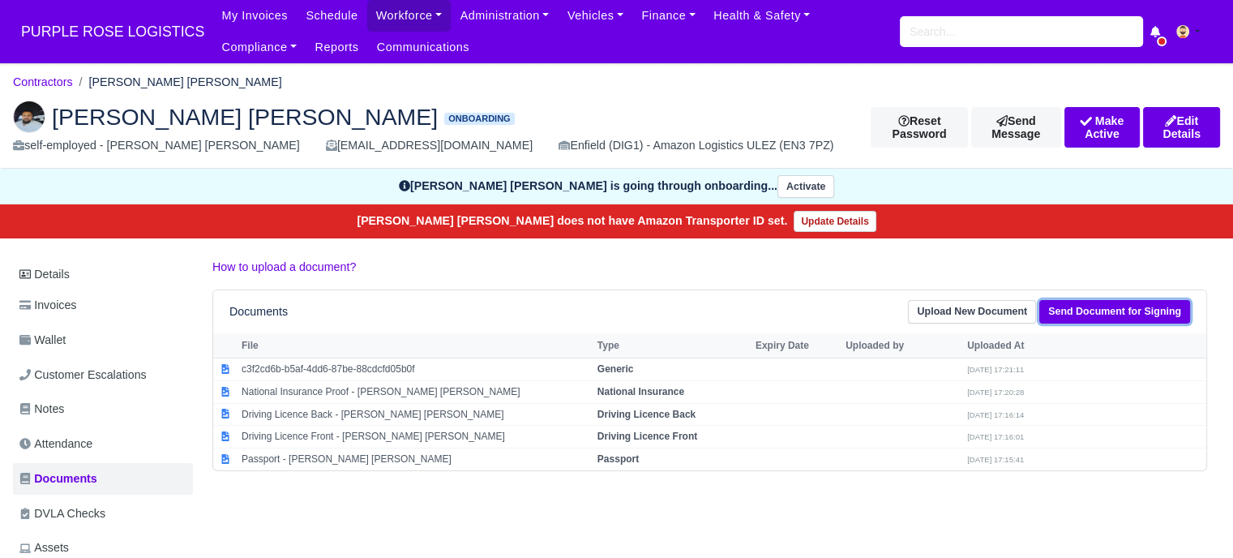
drag, startPoint x: 1079, startPoint y: 307, endPoint x: 1039, endPoint y: 315, distance: 41.3
click at [1080, 308] on link "Send Document for Signing" at bounding box center [1114, 312] width 151 height 24
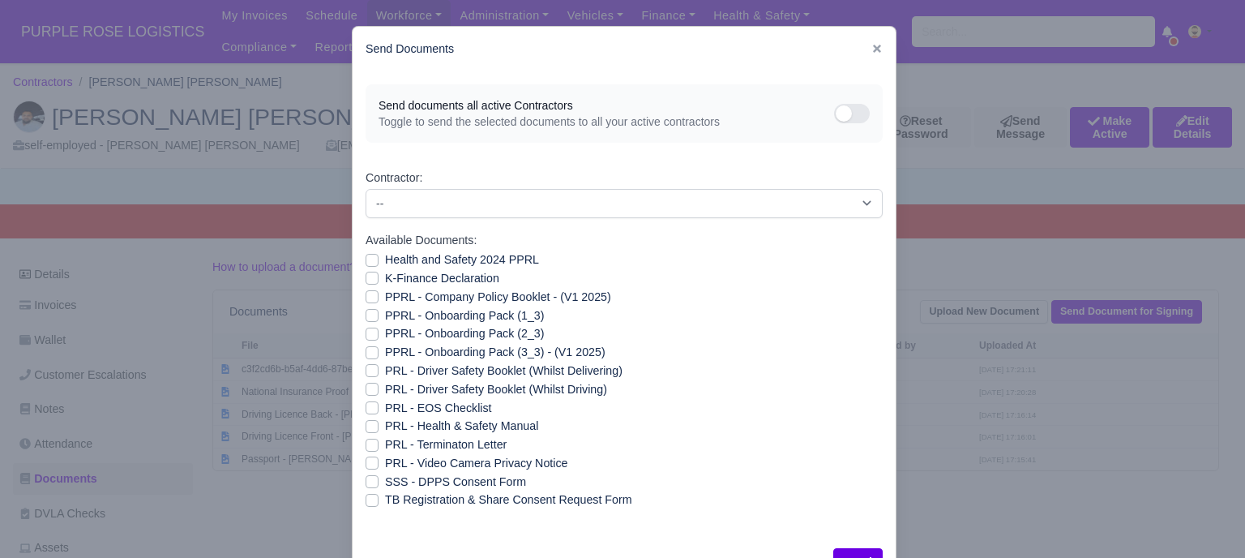
click at [385, 264] on label "Health and Safety 2024 PPRL" at bounding box center [462, 260] width 154 height 19
click at [370, 264] on input "Health and Safety 2024 PPRL" at bounding box center [372, 257] width 13 height 13
checkbox input "true"
click at [385, 285] on label "K-Finance Declaration" at bounding box center [442, 278] width 114 height 19
click at [366, 282] on input "K-Finance Declaration" at bounding box center [372, 275] width 13 height 13
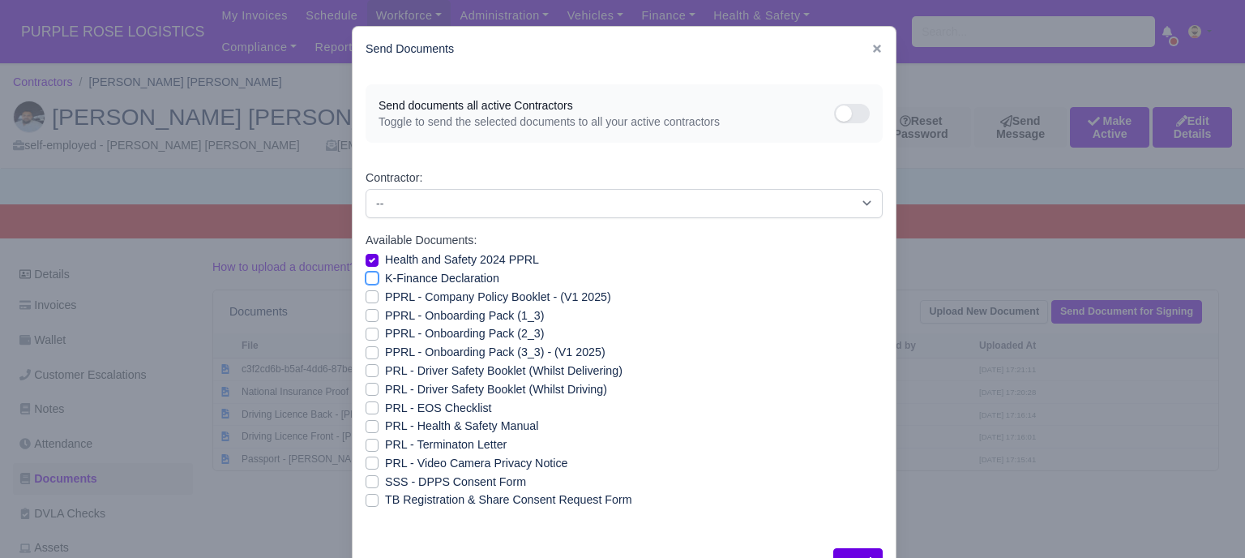
checkbox input "true"
click at [366, 304] on div "PPRL - Company Policy Booklet - (V1 2025)" at bounding box center [624, 297] width 517 height 19
drag, startPoint x: 365, startPoint y: 316, endPoint x: 366, endPoint y: 328, distance: 11.5
click at [385, 319] on label "PPRL - Onboarding Pack (1_3)" at bounding box center [464, 315] width 159 height 19
click at [366, 319] on input "PPRL - Onboarding Pack (1_3)" at bounding box center [372, 312] width 13 height 13
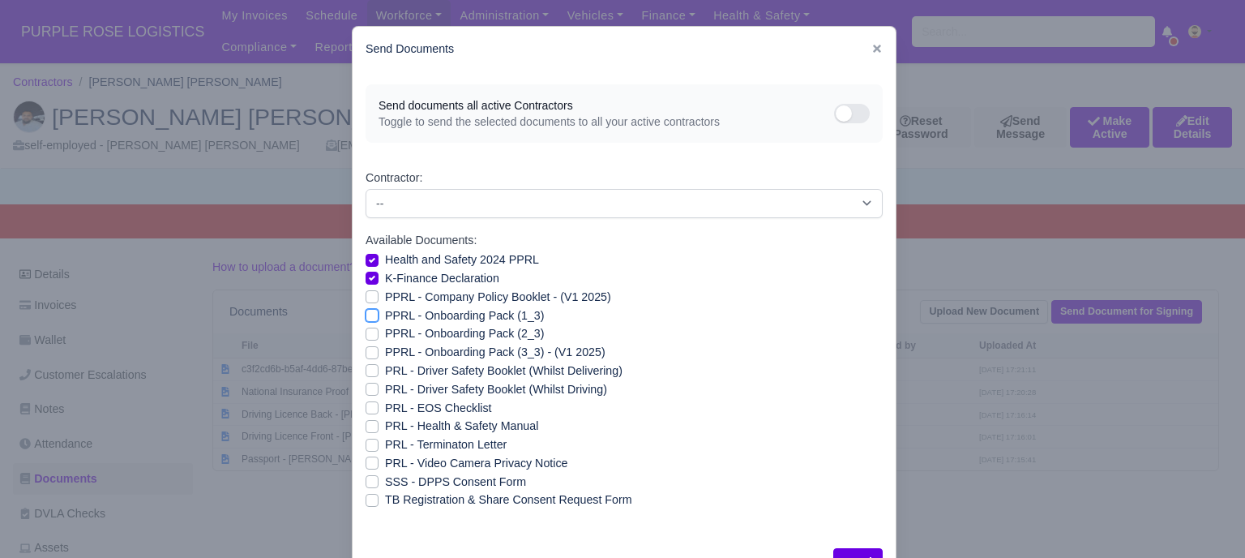
checkbox input "true"
click at [385, 338] on label "PPRL - Onboarding Pack (2_3)" at bounding box center [464, 333] width 159 height 19
click at [368, 337] on input "PPRL - Onboarding Pack (2_3)" at bounding box center [372, 330] width 13 height 13
checkbox input "true"
click at [385, 299] on label "PPRL - Company Policy Booklet - (V1 2025)" at bounding box center [498, 297] width 226 height 19
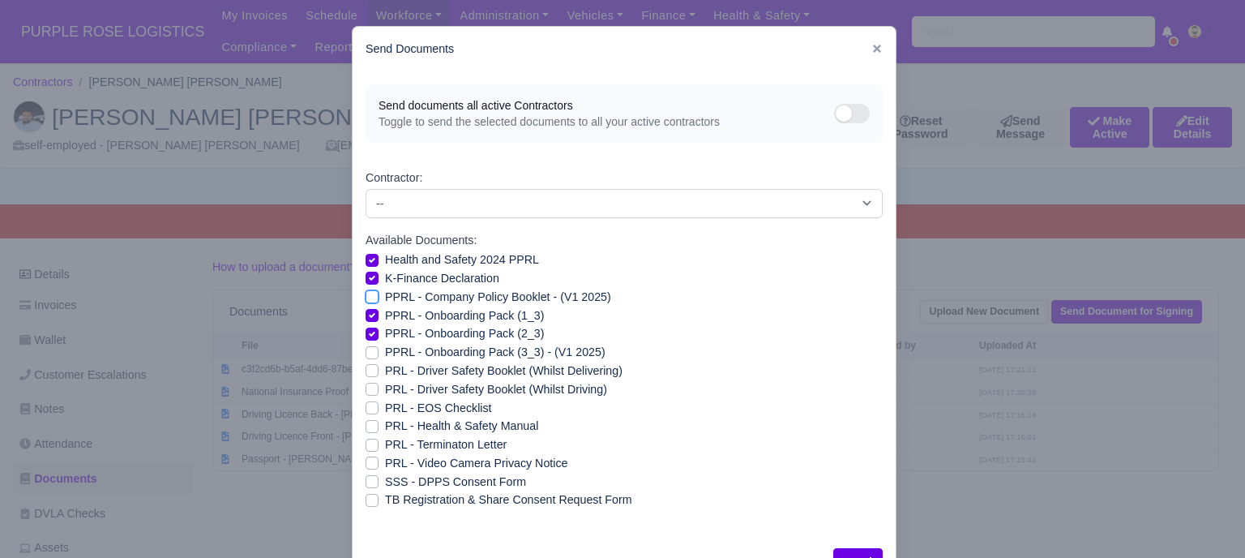
click at [366, 299] on input "PPRL - Company Policy Booklet - (V1 2025)" at bounding box center [372, 294] width 13 height 13
checkbox input "true"
click at [385, 356] on label "PPRL - Onboarding Pack (3_3) - (V1 2025)" at bounding box center [495, 352] width 221 height 19
click at [366, 356] on input "PPRL - Onboarding Pack (3_3) - (V1 2025)" at bounding box center [372, 349] width 13 height 13
checkbox input "true"
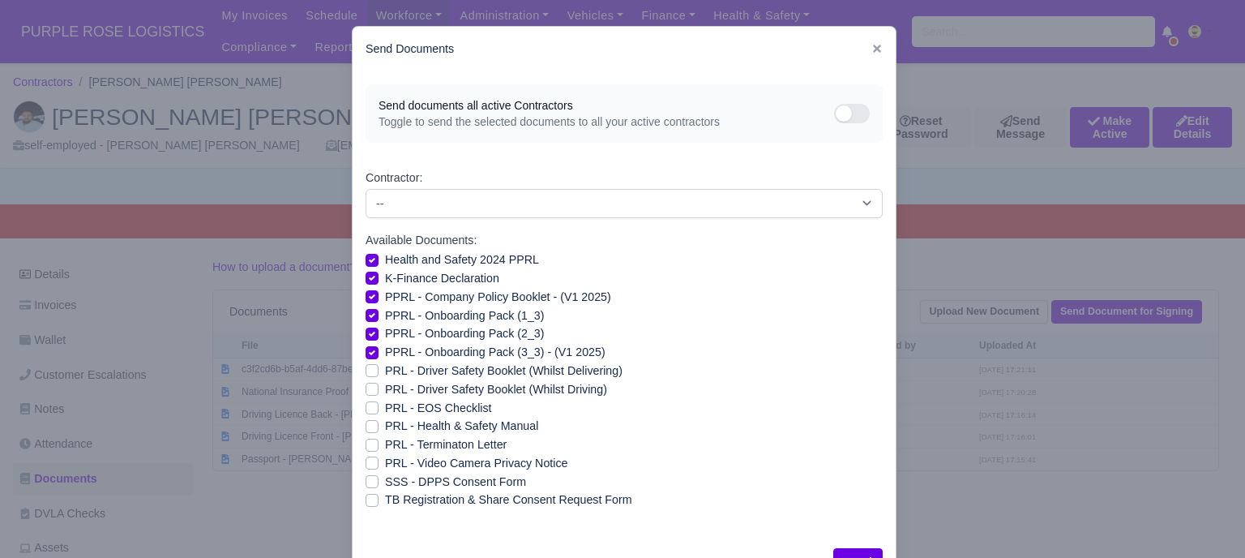
click at [385, 372] on label "PRL - Driver Safety Booklet (Whilst Delivering)" at bounding box center [504, 371] width 238 height 19
click at [370, 372] on input "PRL - Driver Safety Booklet (Whilst Delivering)" at bounding box center [372, 368] width 13 height 13
checkbox input "true"
click at [385, 388] on label "PRL - Driver Safety Booklet (Whilst Driving)" at bounding box center [496, 389] width 222 height 19
click at [367, 388] on input "PRL - Driver Safety Booklet (Whilst Driving)" at bounding box center [372, 386] width 13 height 13
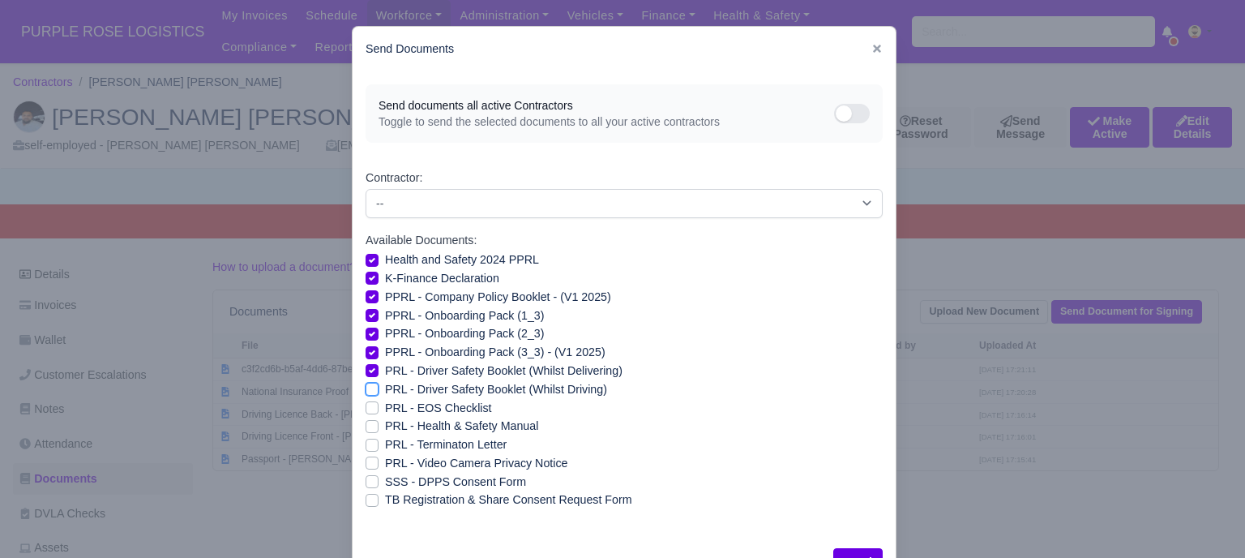
checkbox input "true"
click at [372, 427] on div "PRL - Health & Safety Manual" at bounding box center [624, 426] width 517 height 19
click at [385, 464] on label "PRL - Video Camera Privacy Notice" at bounding box center [476, 463] width 182 height 19
click at [366, 464] on input "PRL - Video Camera Privacy Notice" at bounding box center [372, 460] width 13 height 13
checkbox input "true"
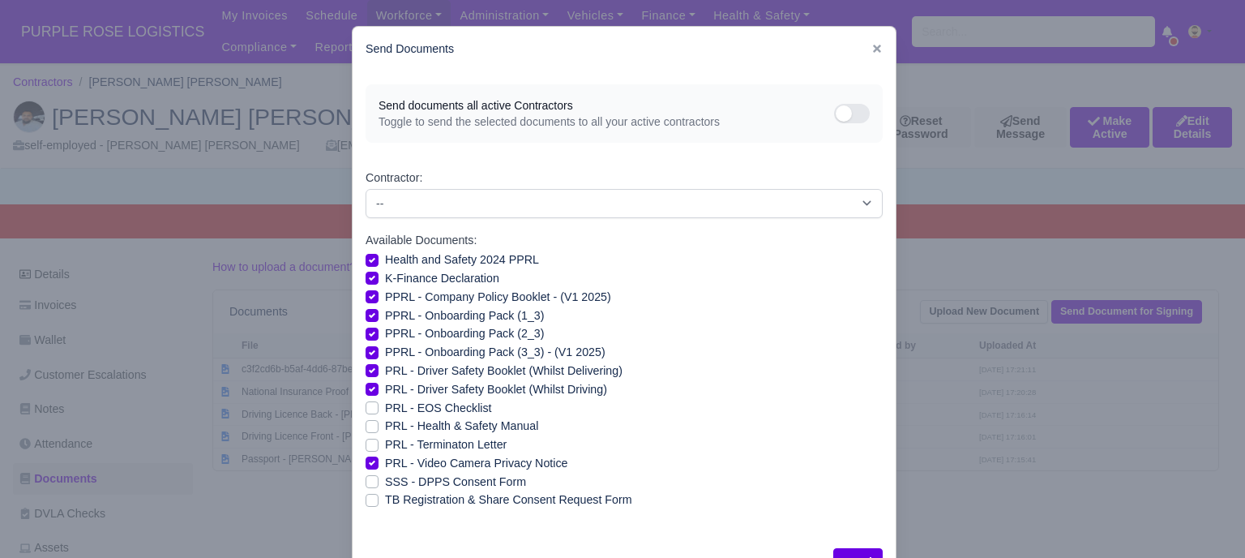
drag, startPoint x: 363, startPoint y: 426, endPoint x: 470, endPoint y: 466, distance: 114.2
click at [385, 426] on label "PRL - Health & Safety Manual" at bounding box center [461, 426] width 153 height 19
click at [366, 426] on input "PRL - Health & Safety Manual" at bounding box center [372, 423] width 13 height 13
checkbox input "true"
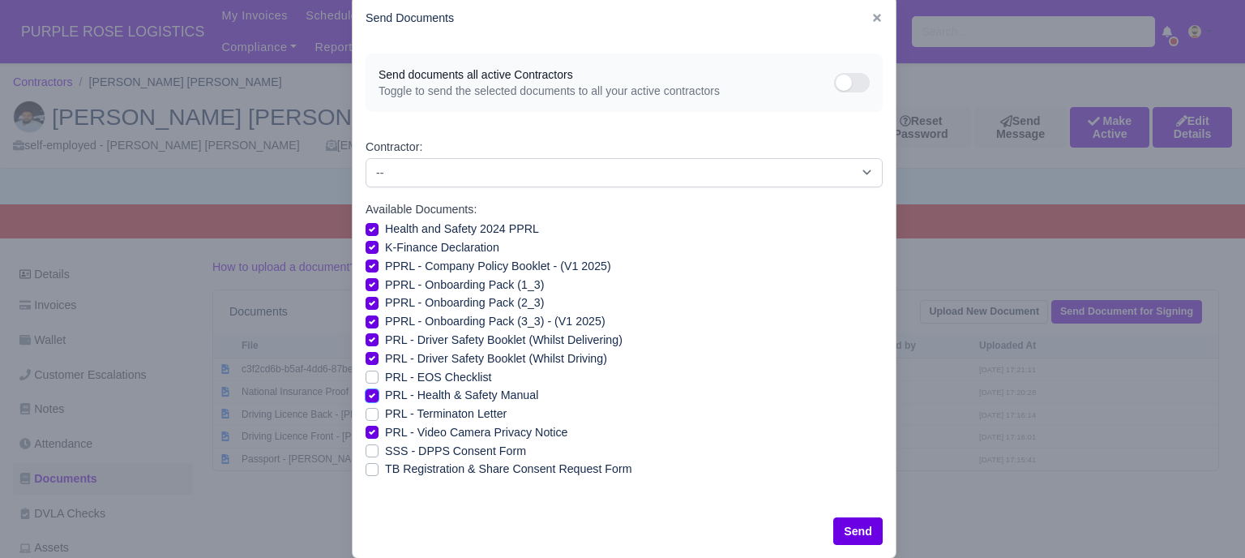
scroll to position [58, 0]
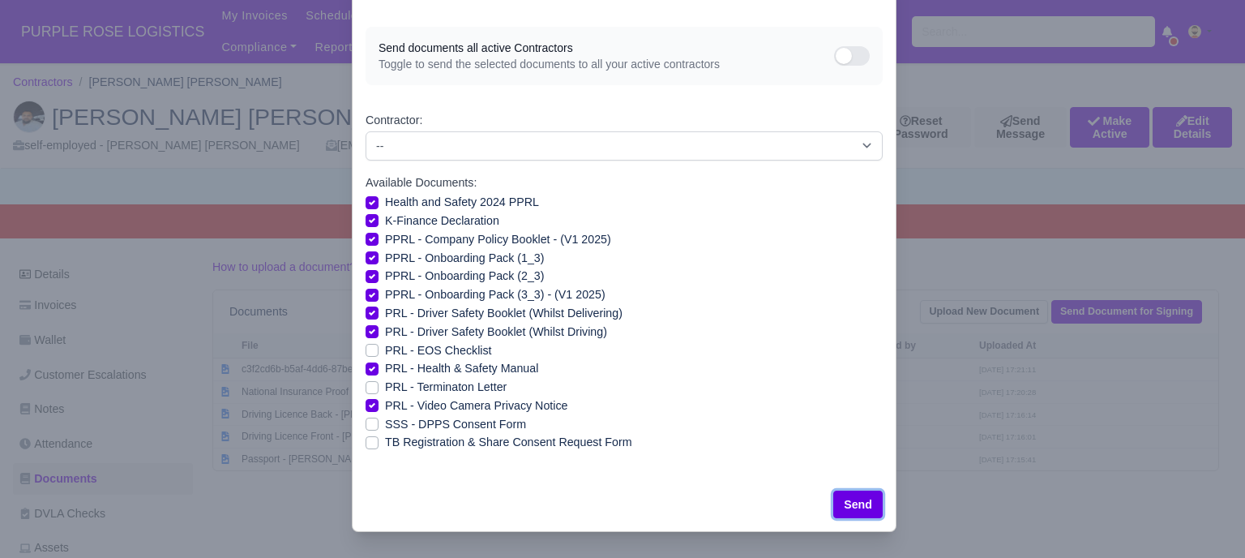
click at [859, 502] on button "Send" at bounding box center [858, 505] width 49 height 28
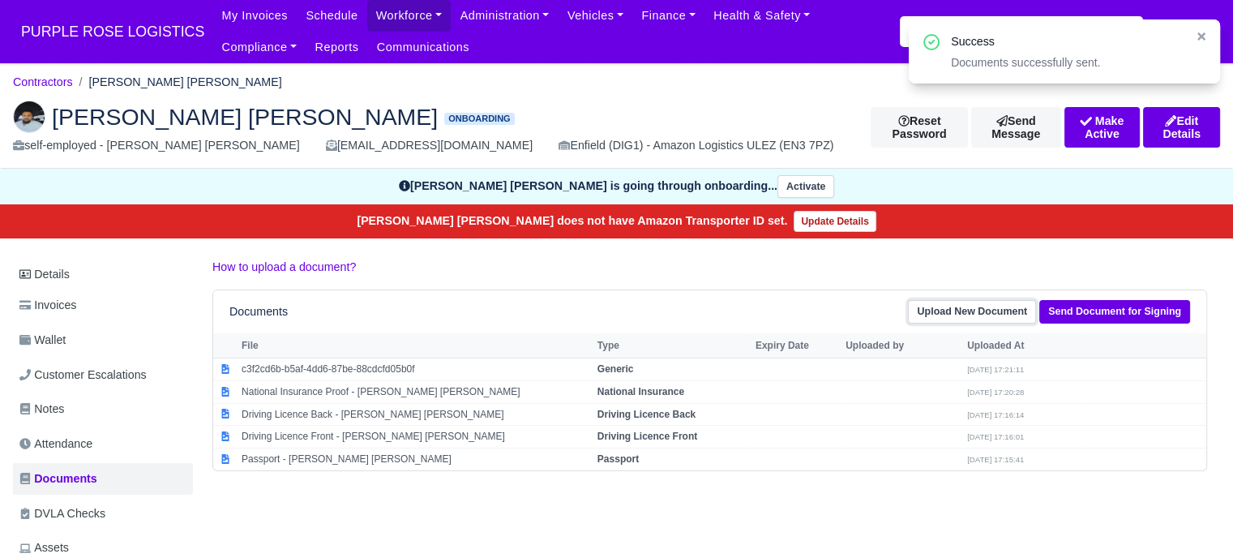
click at [967, 317] on link "Upload New Document" at bounding box center [972, 312] width 128 height 24
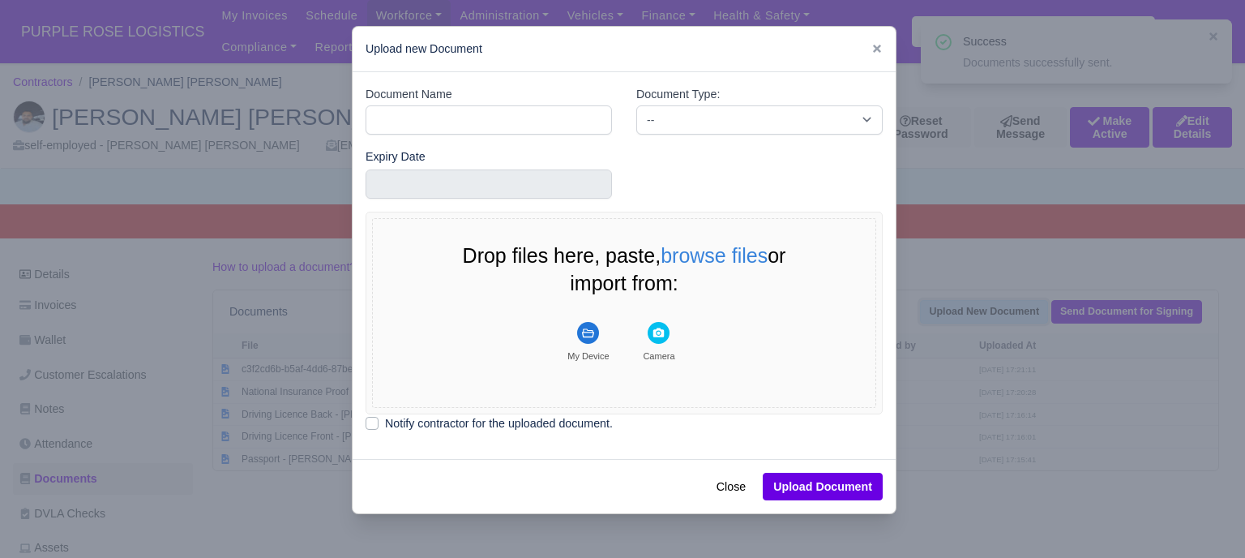
scroll to position [0, 0]
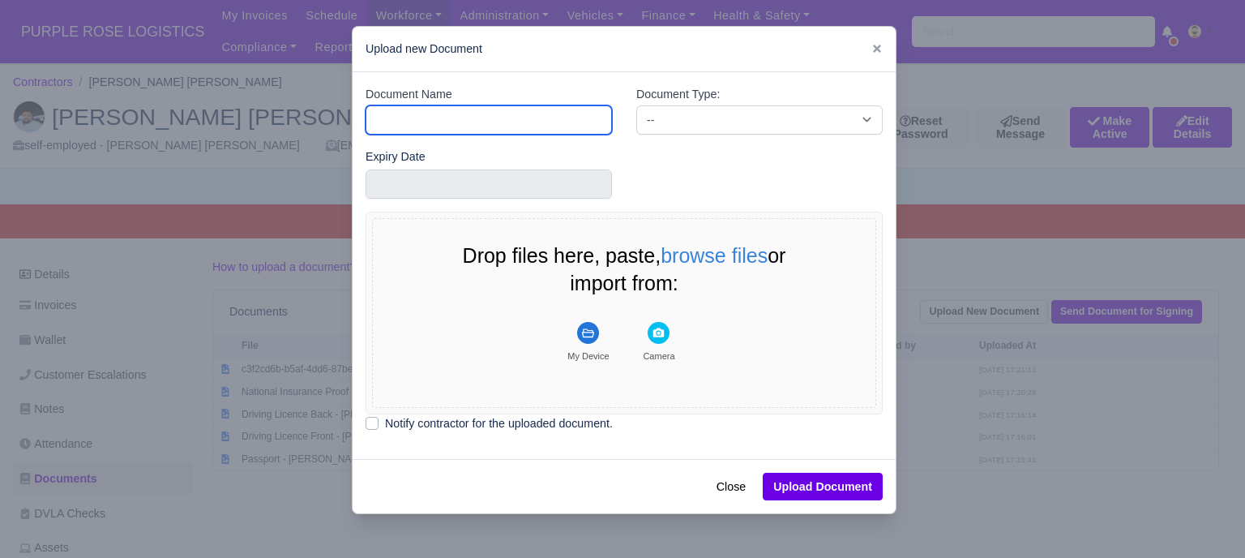
click at [496, 119] on input "Document Name" at bounding box center [489, 119] width 246 height 29
type input "RTW"
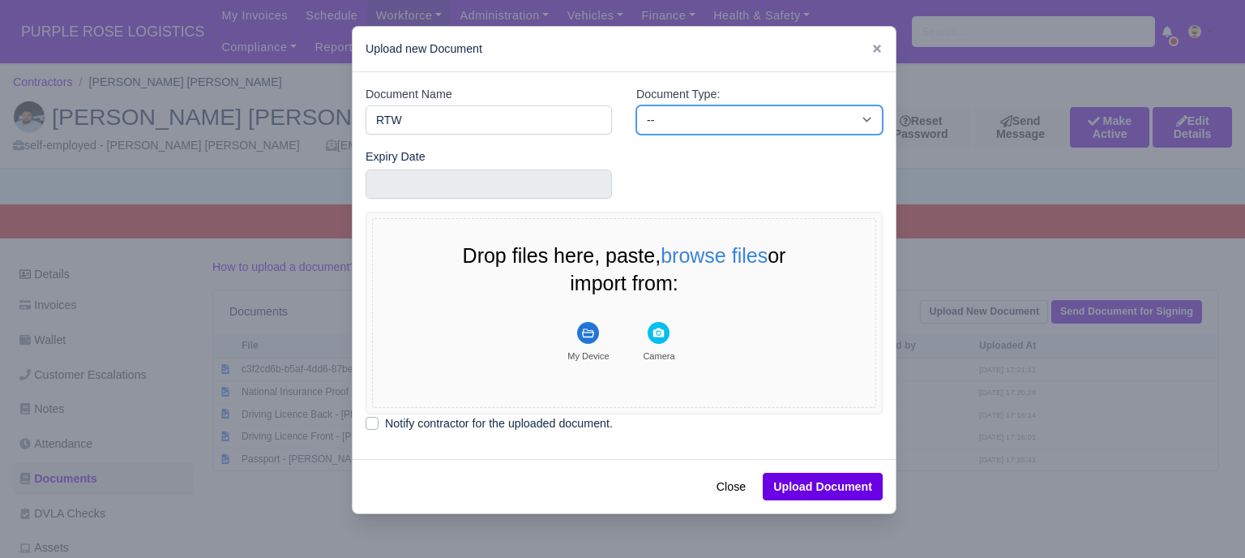
click at [671, 122] on select "-- Accounting Engagement Letter Age Verification Confirmation Background Check …" at bounding box center [759, 119] width 246 height 29
select select "right-to-work"
click at [636, 105] on select "-- Accounting Engagement Letter Age Verification Confirmation Background Check …" at bounding box center [759, 119] width 246 height 29
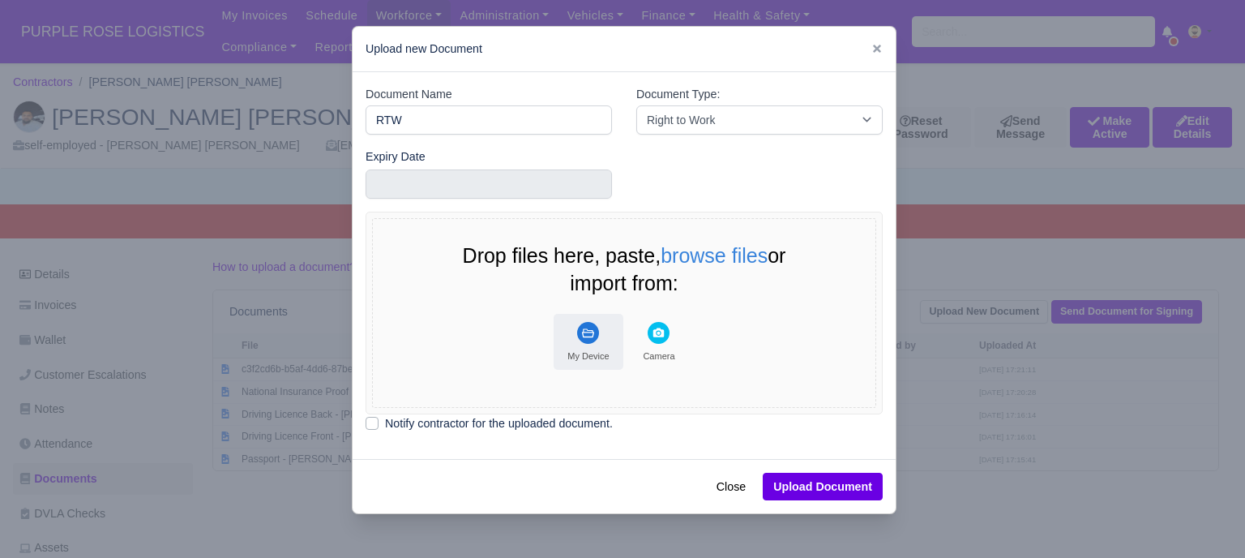
click at [577, 338] on icon "File Uploader" at bounding box center [588, 333] width 22 height 22
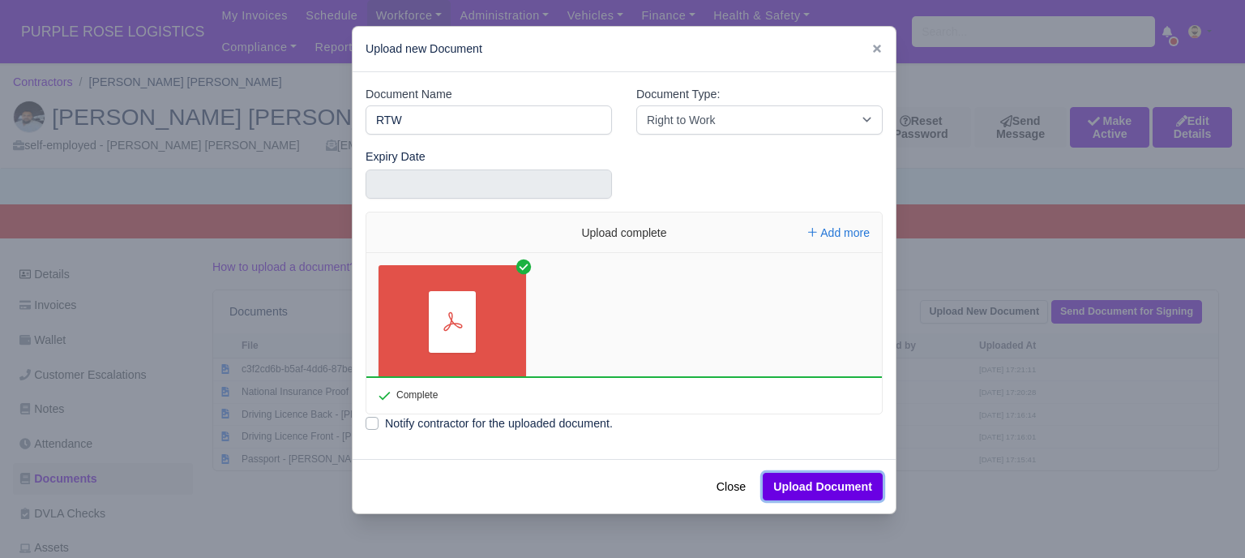
click at [808, 485] on button "Upload Document" at bounding box center [823, 487] width 120 height 28
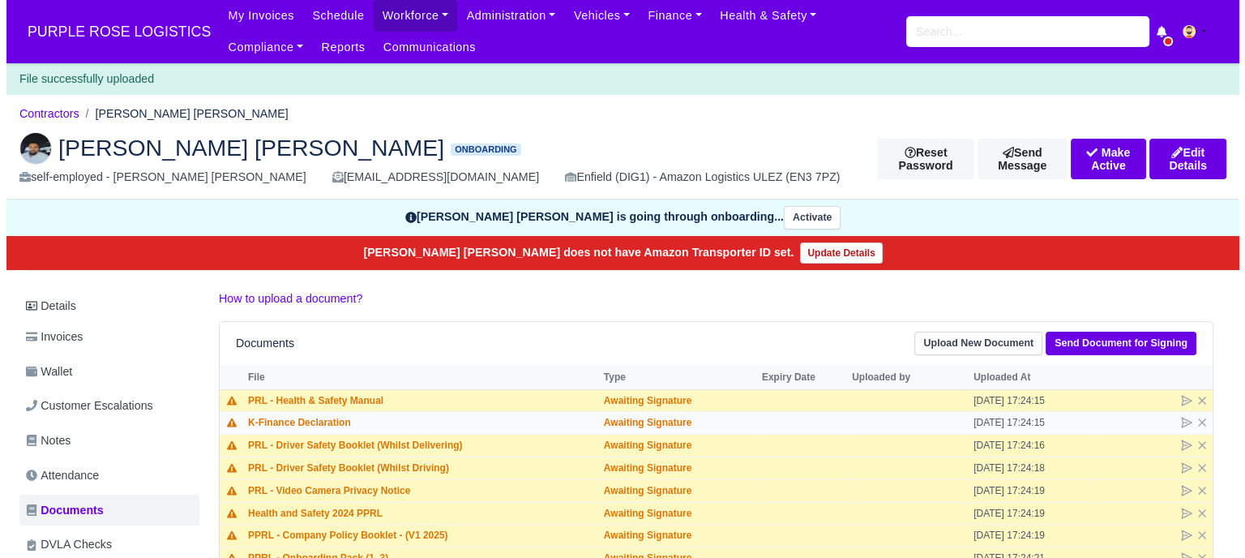
scroll to position [347, 0]
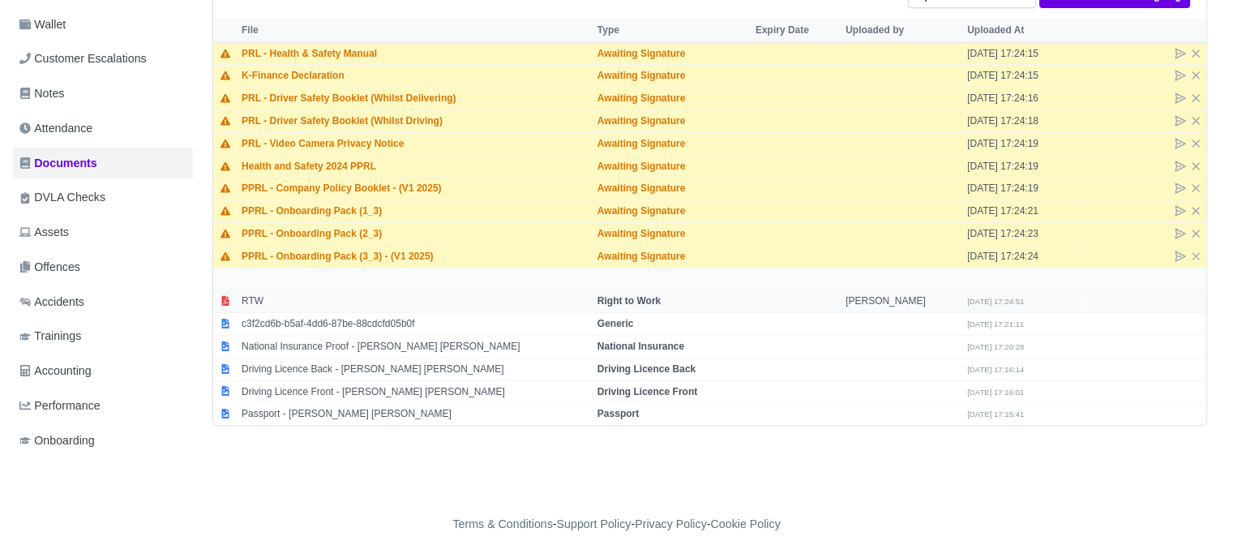
click at [635, 300] on strong "Right to Work" at bounding box center [629, 300] width 63 height 11
select select "right-to-work"
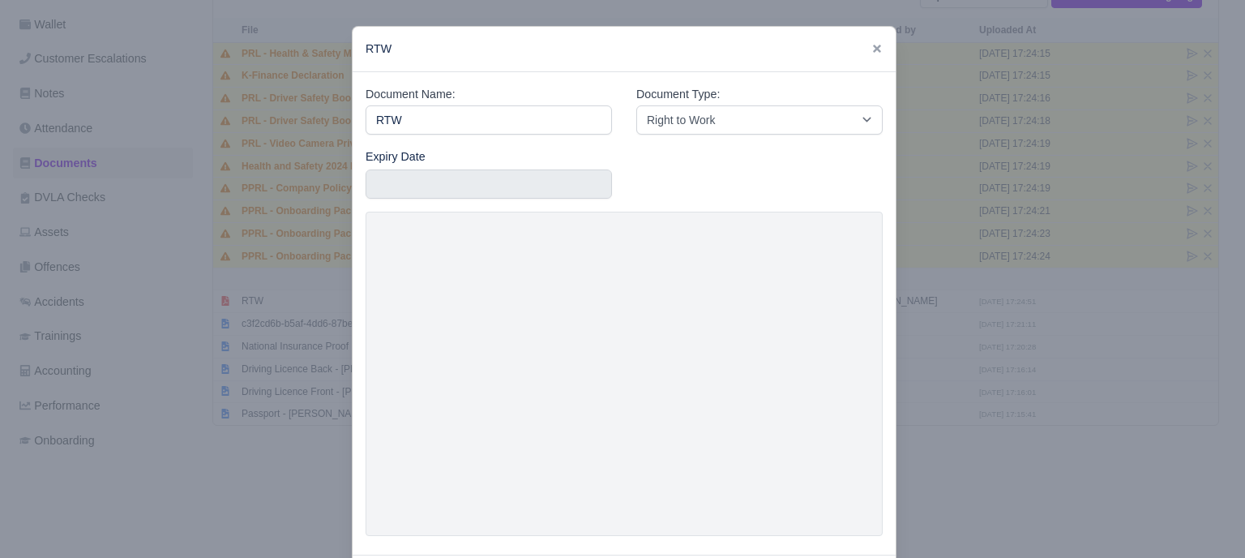
click at [975, 406] on div at bounding box center [622, 279] width 1245 height 558
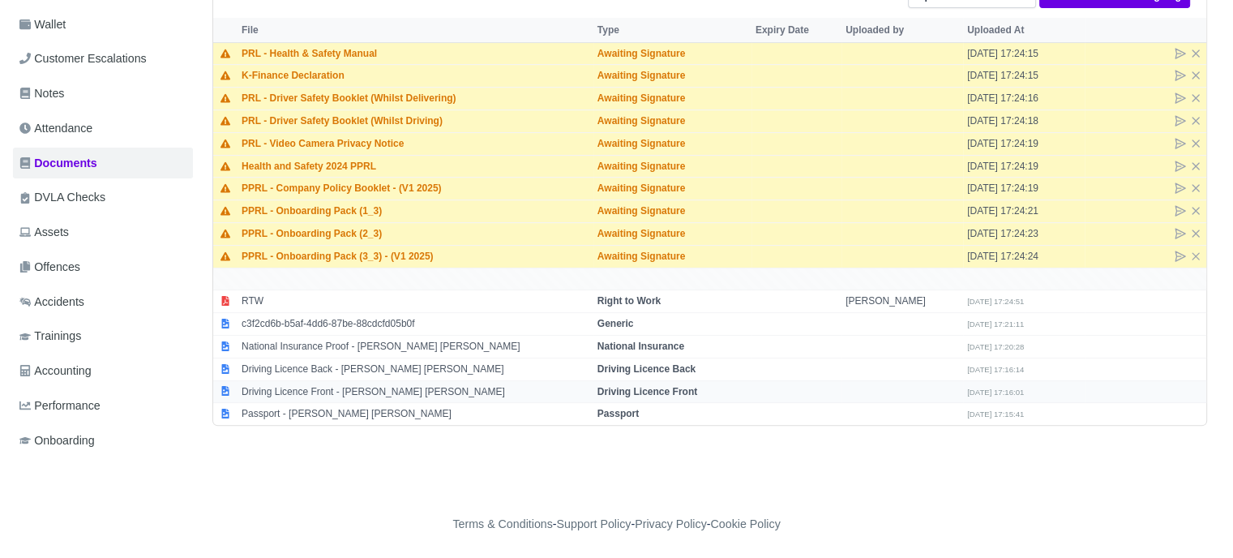
click at [677, 386] on strong "Driving Licence Front" at bounding box center [648, 391] width 100 height 11
select select "driving-licence-front"
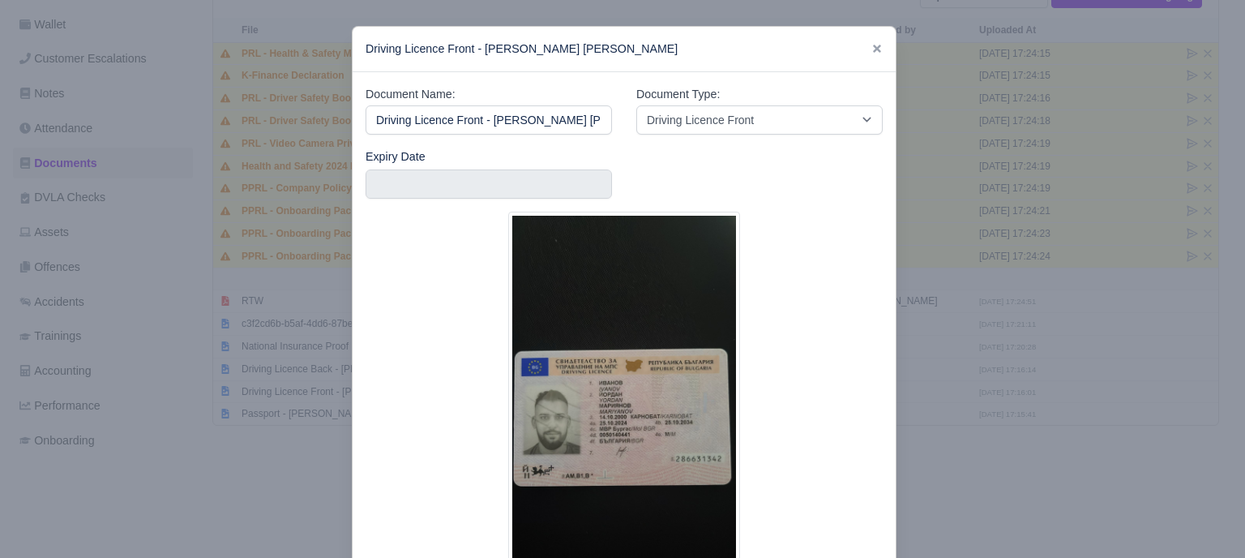
scroll to position [0, 16]
click at [539, 185] on input "text" at bounding box center [489, 183] width 246 height 29
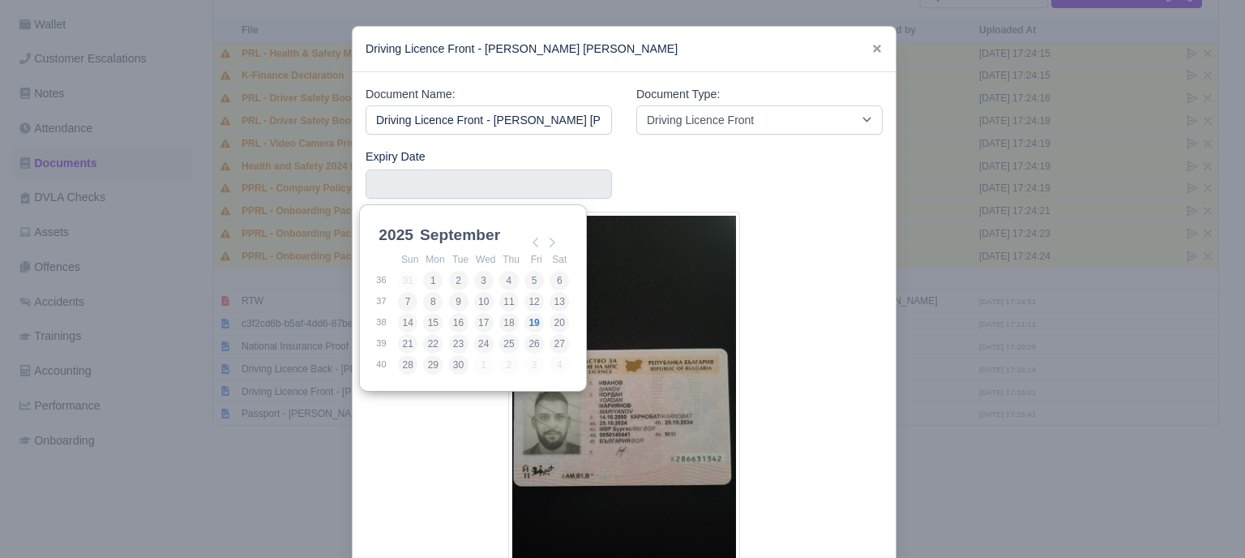
click at [402, 238] on select "2025 2026 2027 2028 2029 2030 2031 2032 2033 2034 2035 2036 2037 2038 2039 2040…" at bounding box center [411, 244] width 73 height 34
click at [488, 234] on select "January February March April May June July August September October November De…" at bounding box center [471, 244] width 108 height 34
type input "[DATE]"
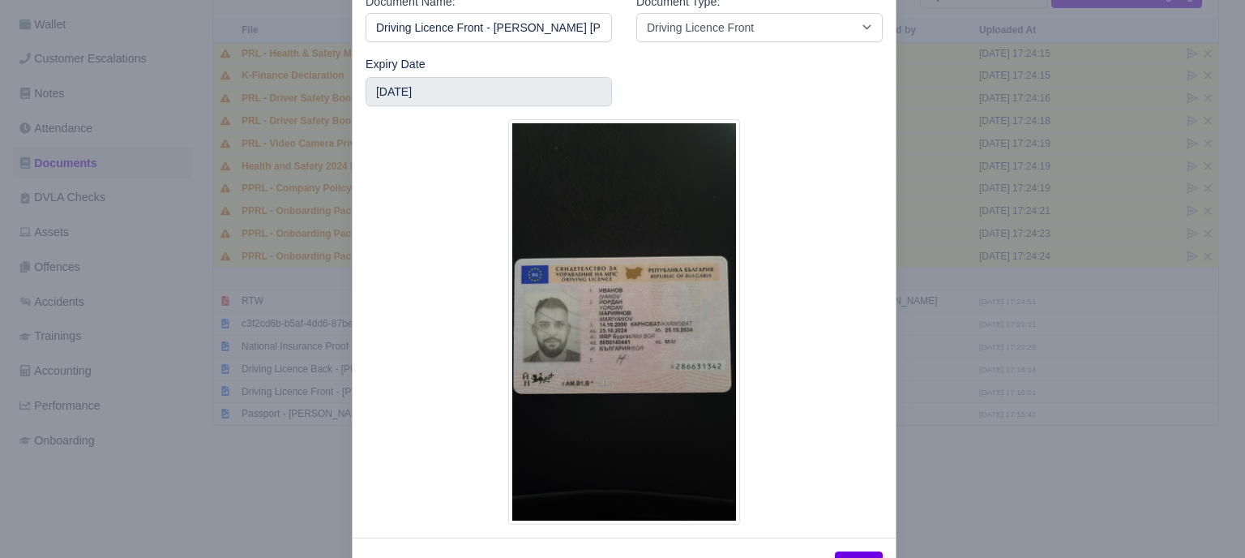
scroll to position [154, 0]
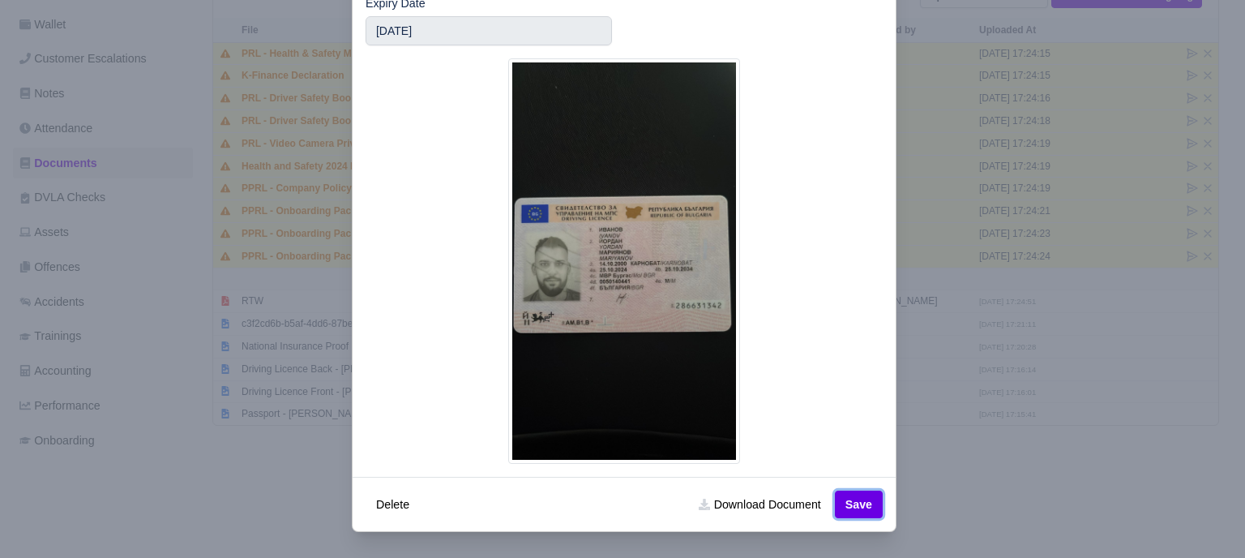
click at [864, 508] on button "Save" at bounding box center [859, 505] width 48 height 28
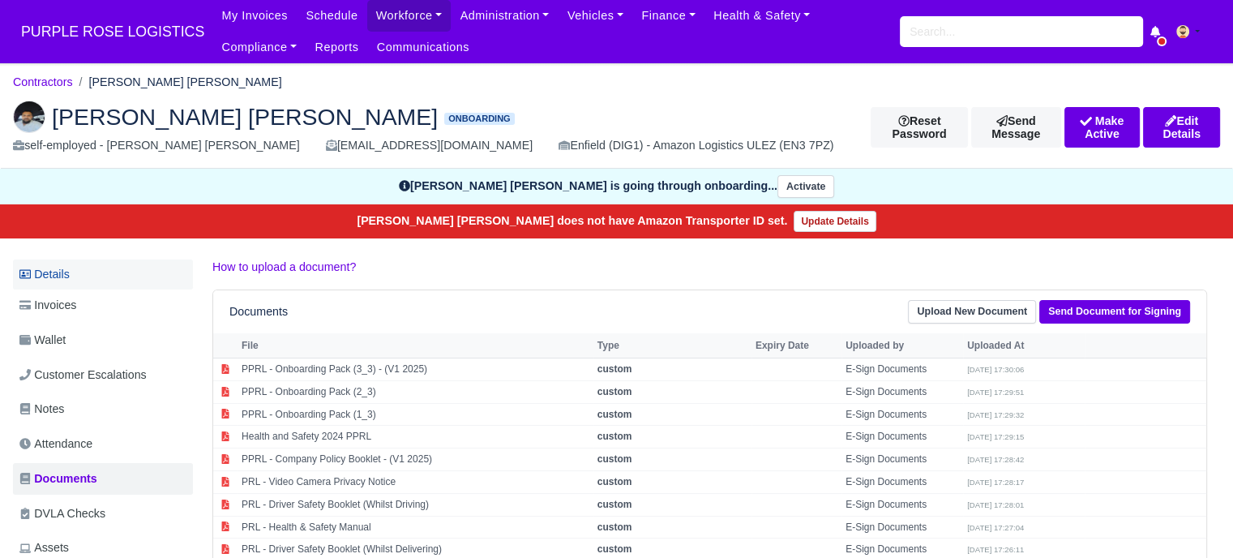
click at [104, 278] on link "Details" at bounding box center [103, 274] width 180 height 30
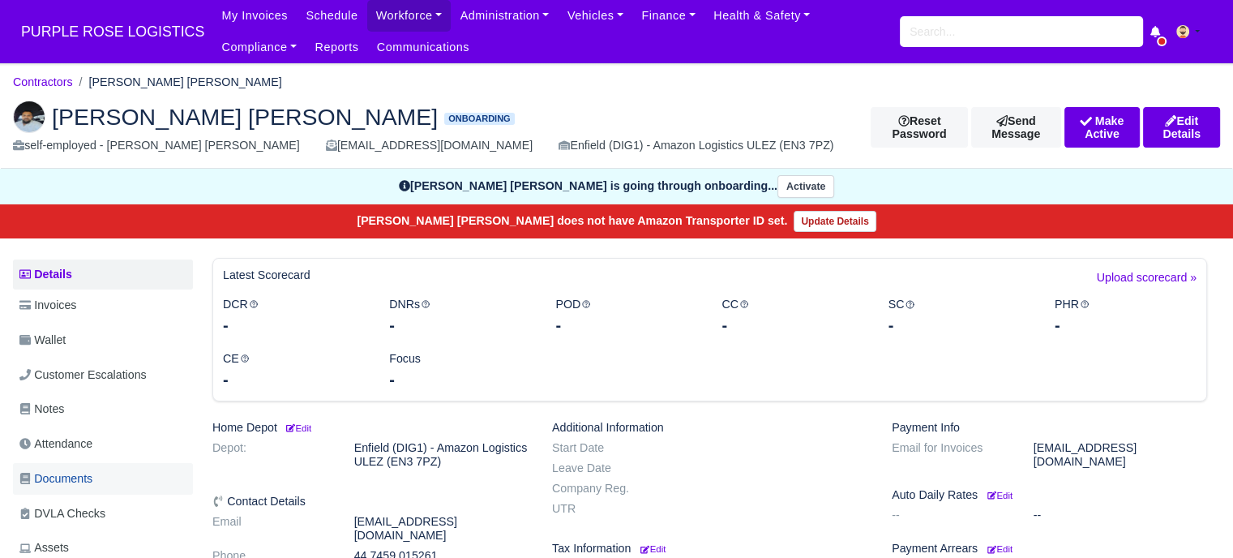
click at [71, 478] on span "Documents" at bounding box center [55, 478] width 73 height 19
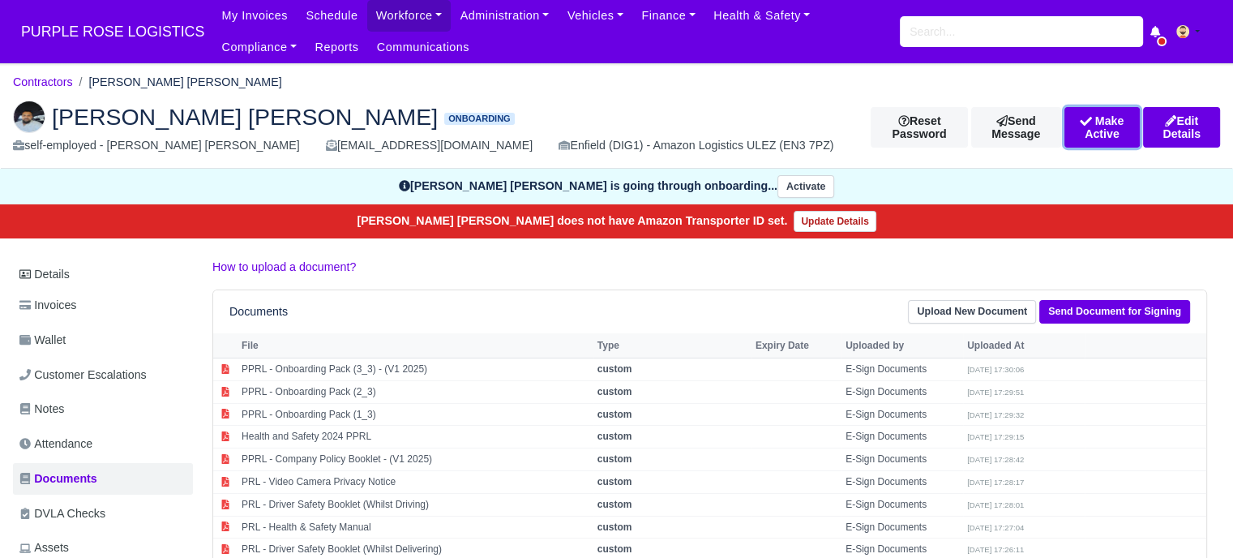
click at [1083, 121] on button "Make Active" at bounding box center [1103, 127] width 76 height 41
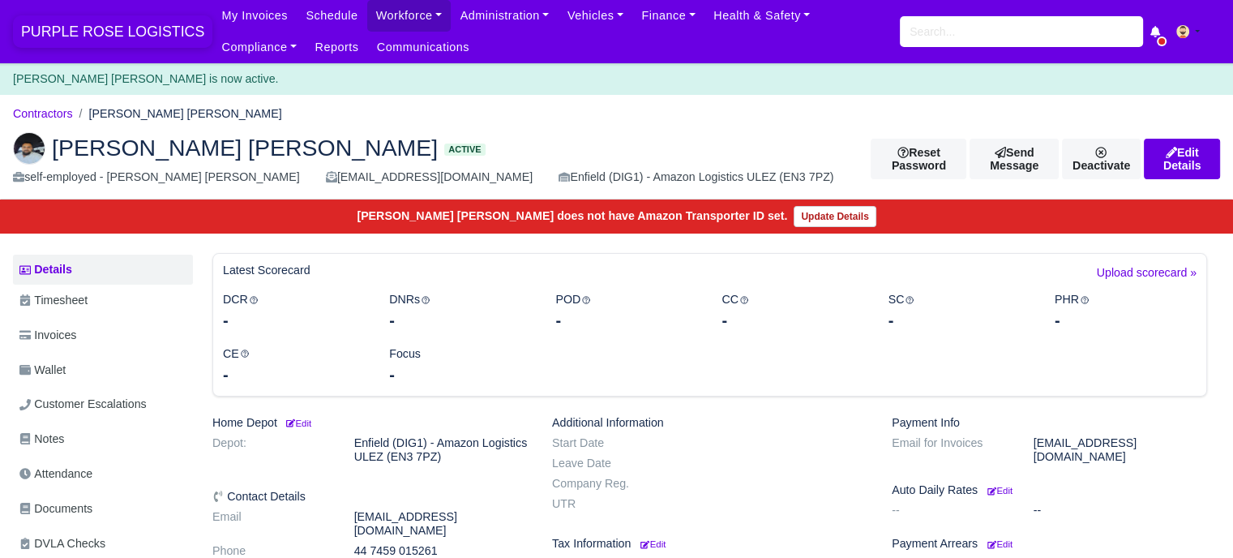
click at [155, 28] on span "PURPLE ROSE LOGISTICS" at bounding box center [112, 31] width 199 height 32
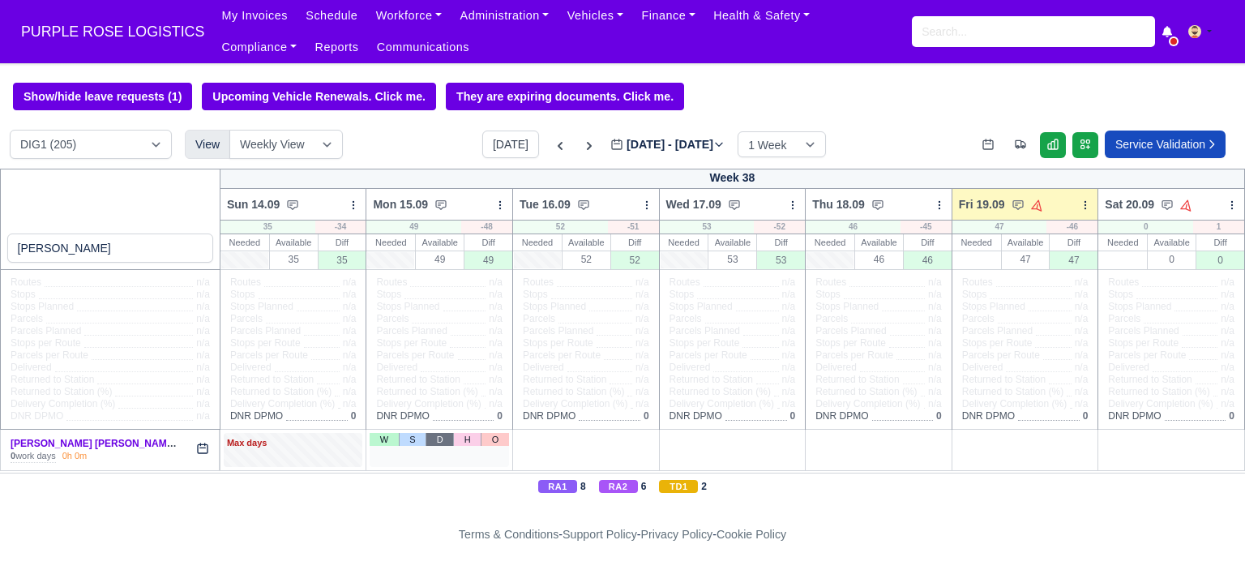
type input "[PERSON_NAME]"
click at [432, 446] on link "D" at bounding box center [440, 439] width 28 height 13
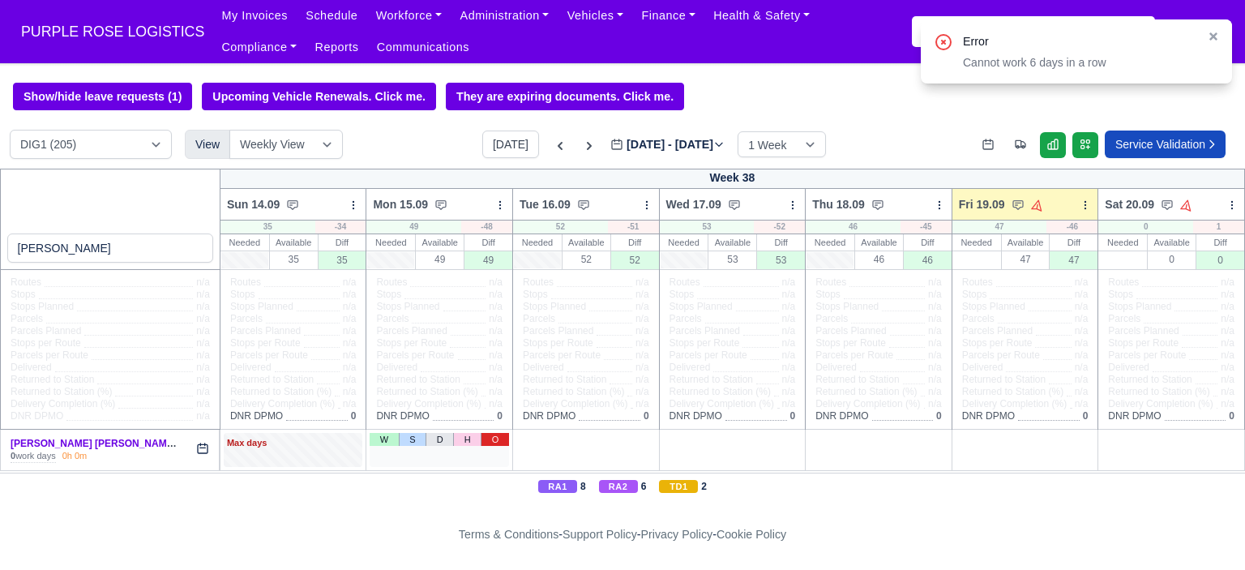
click at [485, 441] on link "O" at bounding box center [495, 439] width 28 height 13
click at [314, 450] on div "Max days" at bounding box center [293, 443] width 133 height 15
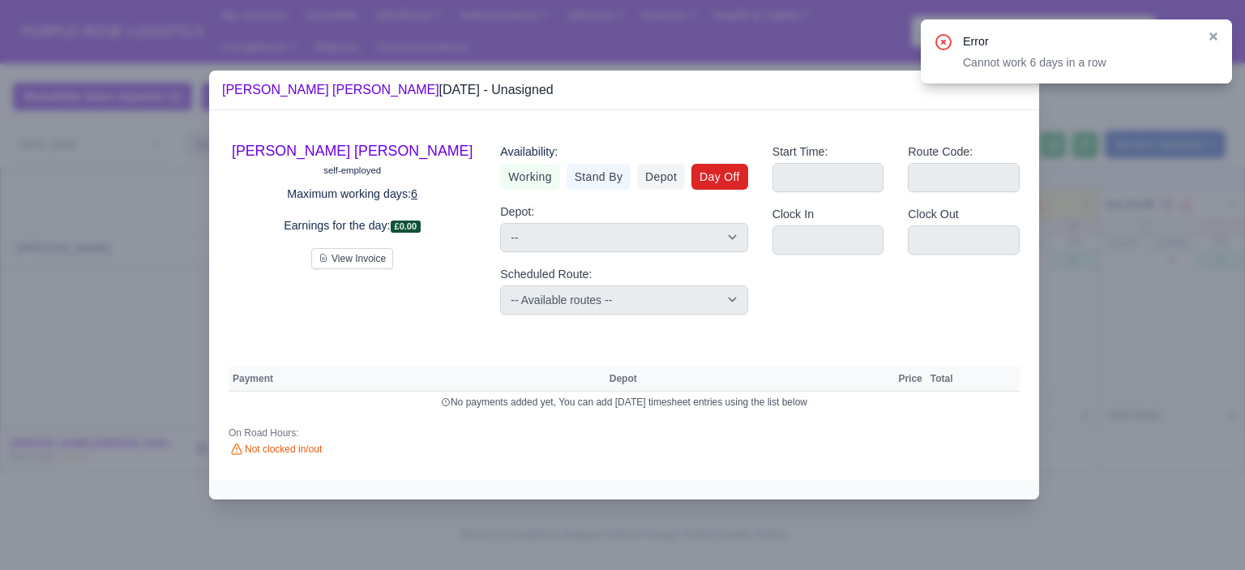
click at [726, 179] on link "Day Off" at bounding box center [720, 177] width 57 height 26
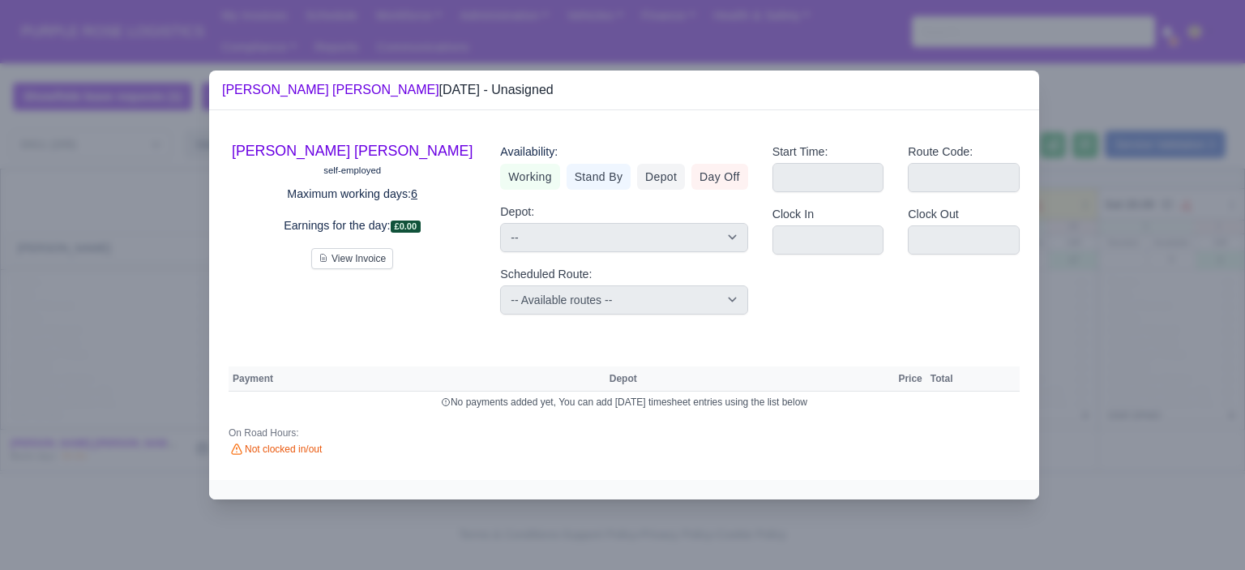
select select
select select "na"
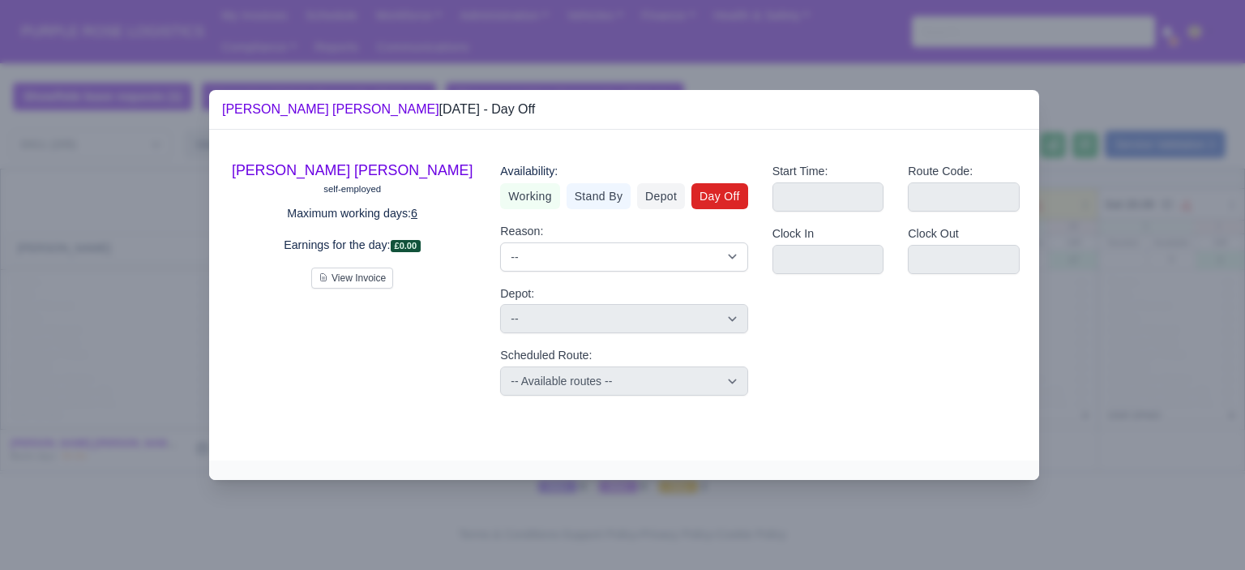
click at [1094, 341] on div at bounding box center [622, 285] width 1245 height 570
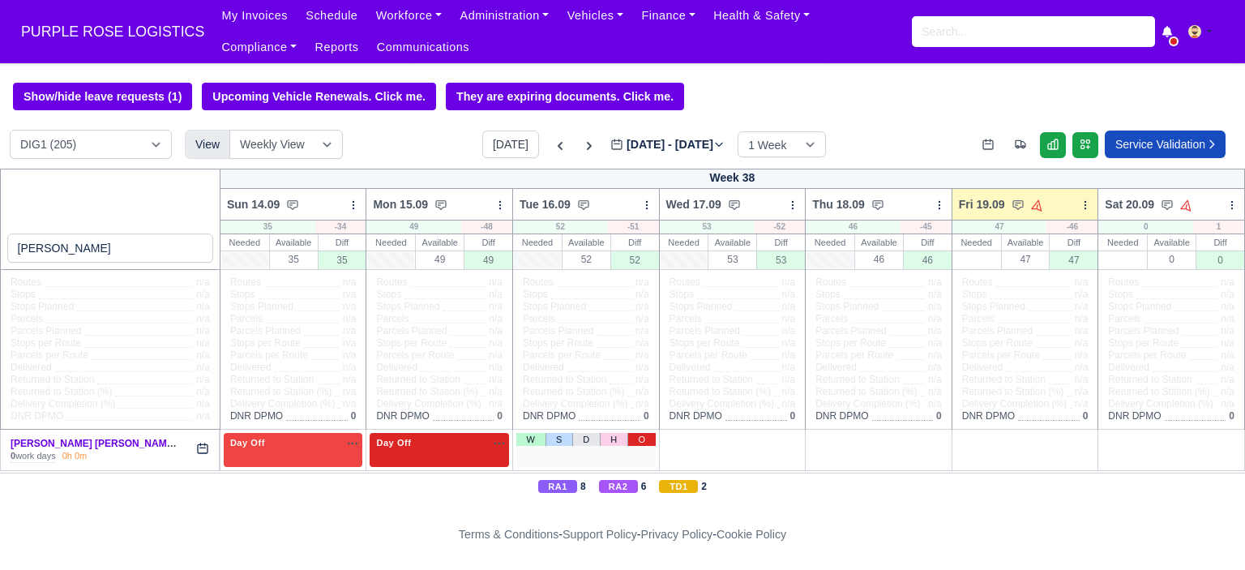
click at [640, 440] on link "O" at bounding box center [642, 439] width 28 height 13
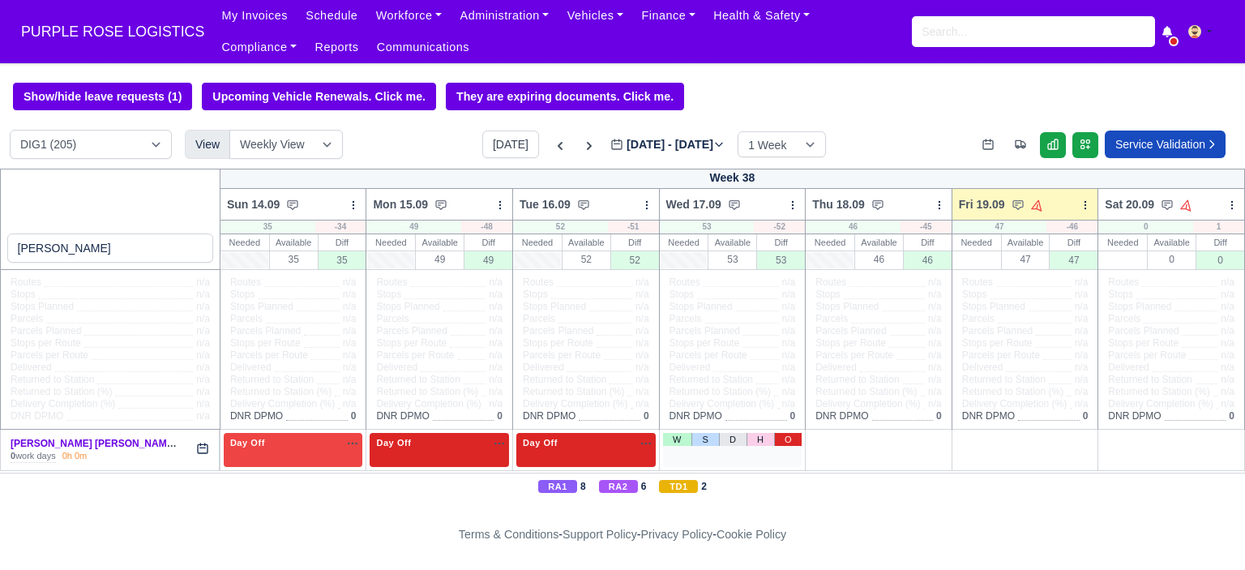
click at [784, 444] on link "O" at bounding box center [788, 439] width 28 height 13
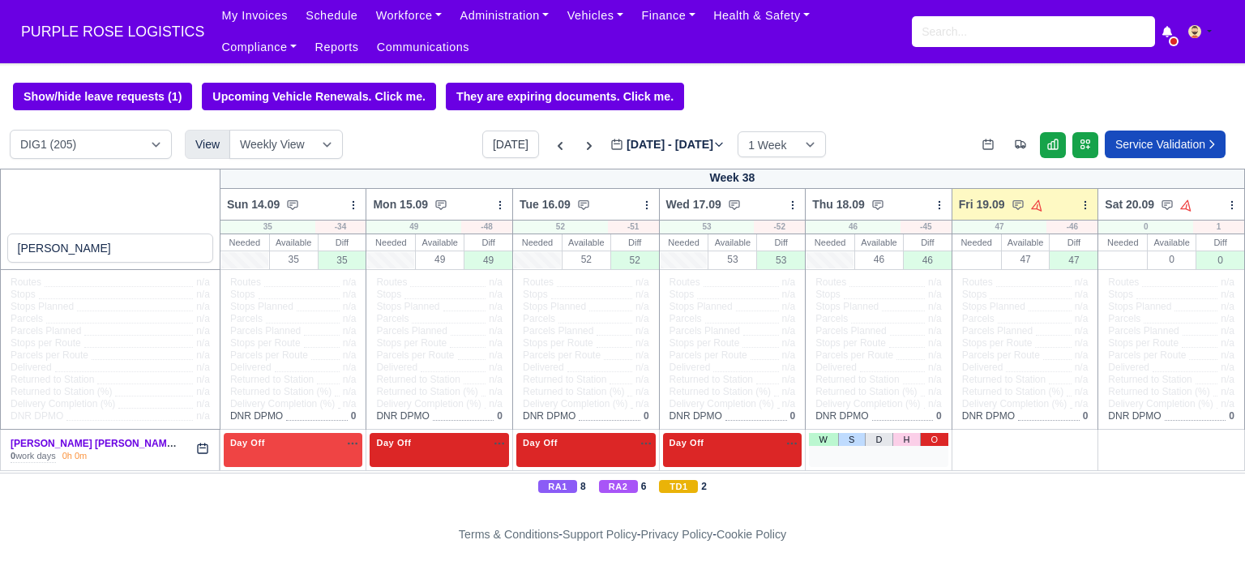
click at [921, 440] on link "O" at bounding box center [934, 439] width 28 height 13
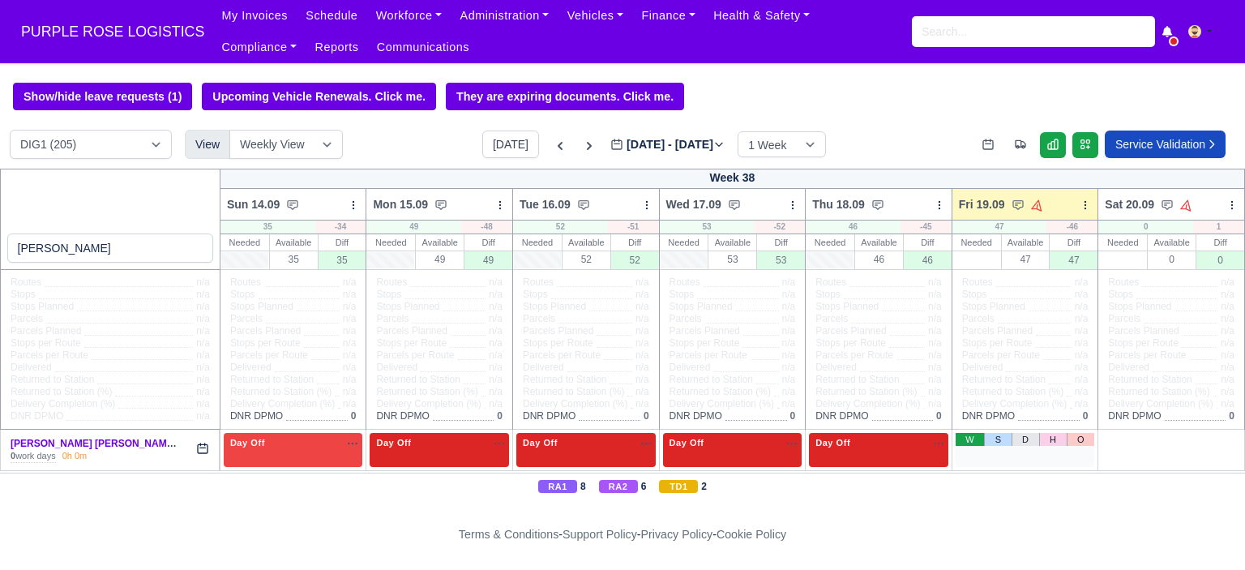
click at [969, 442] on link "W" at bounding box center [970, 439] width 28 height 13
click at [1015, 448] on div "1 Available na" at bounding box center [1025, 443] width 133 height 14
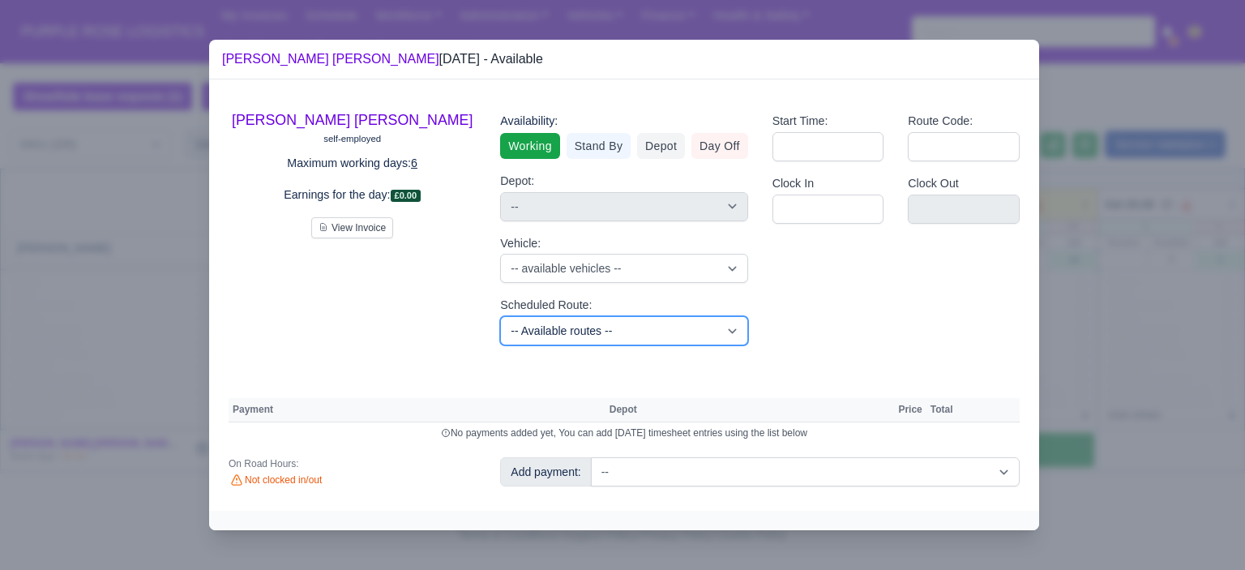
click at [630, 330] on select "-- Available routes -- Standard Parcel - Block of 6 Hours - (SD6) AmFlex RTS Ve…" at bounding box center [623, 330] width 247 height 29
select select "6"
click at [500, 316] on select "-- Available routes -- Standard Parcel - Block of 6 Hours - (SD6) AmFlex RTS Ve…" at bounding box center [623, 330] width 247 height 29
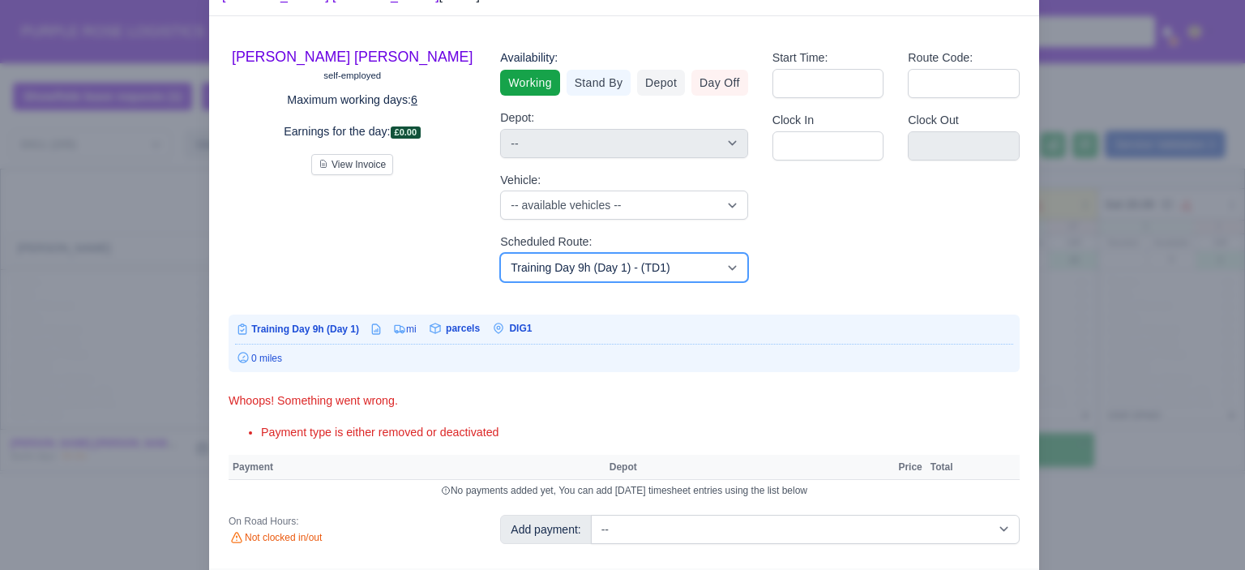
scroll to position [93, 0]
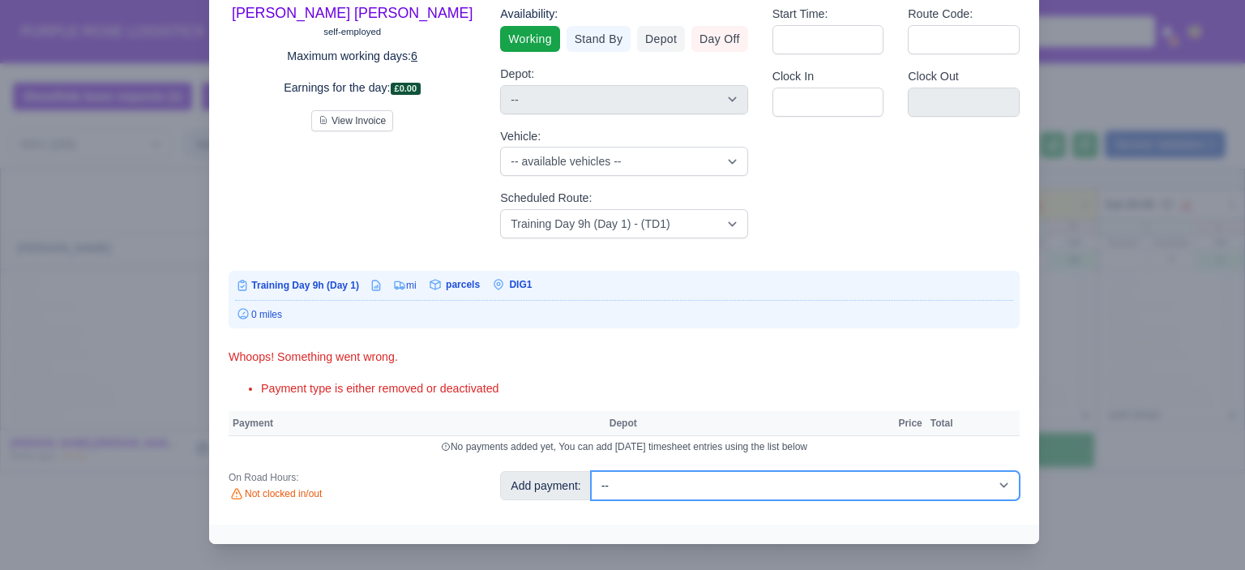
drag, startPoint x: 842, startPoint y: 491, endPoint x: 842, endPoint y: 482, distance: 8.9
click at [842, 491] on select "-- Additional Hour Support (£14.50) Additional Hour Support (Walkers) (£13.50) …" at bounding box center [805, 485] width 429 height 29
select select "103"
click at [591, 471] on select "-- Additional Hour Support (£14.50) Additional Hour Support (Walkers) (£13.50) …" at bounding box center [805, 485] width 429 height 29
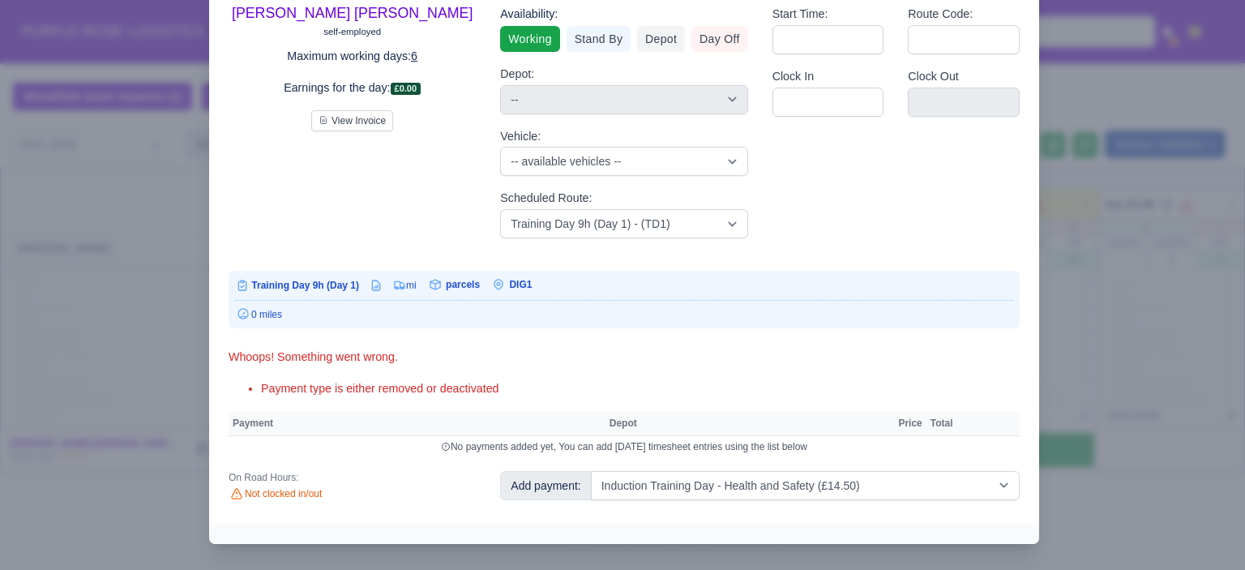
select select "1"
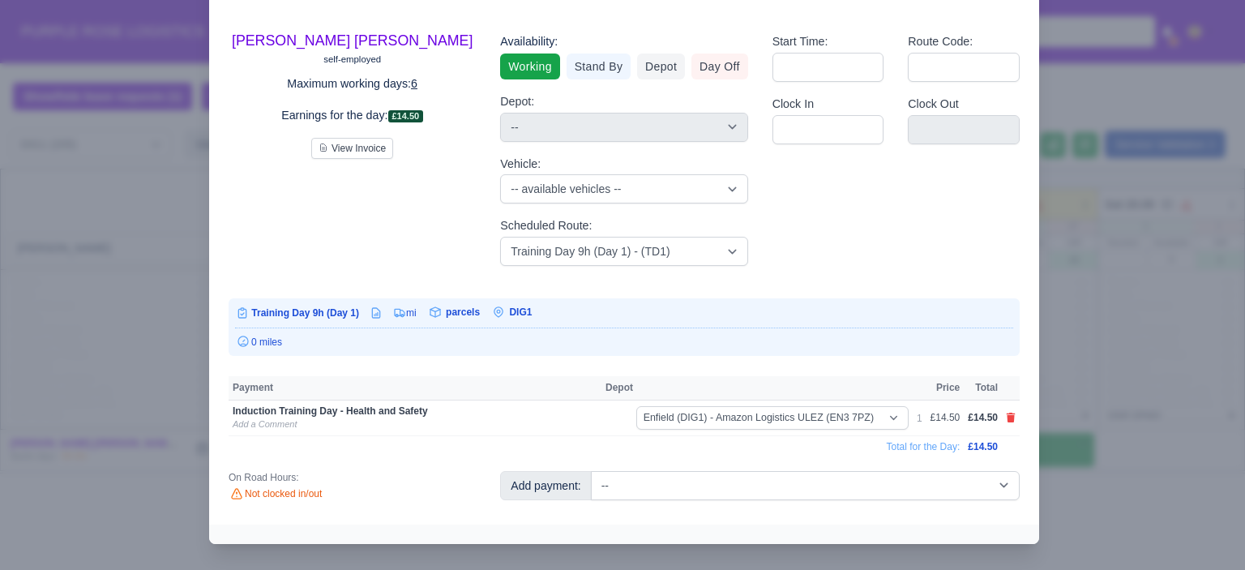
scroll to position [54, 0]
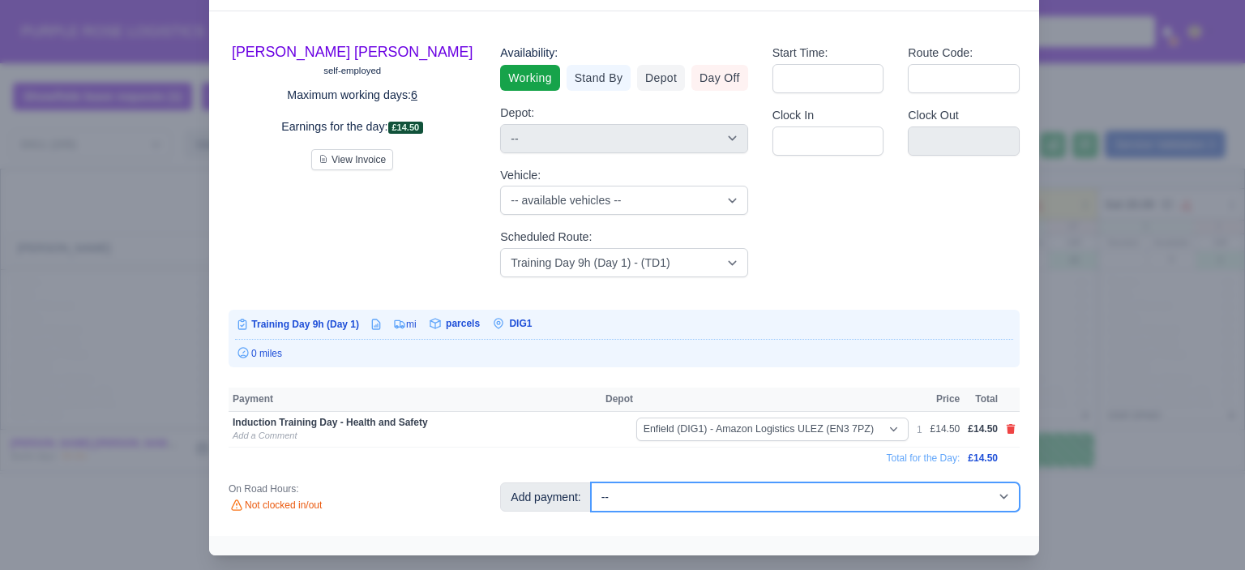
click at [866, 499] on select "-- Additional Hour Support (£14.50) Additional Hour Support (Walkers) (£13.50) …" at bounding box center [805, 496] width 429 height 29
select select "85"
click at [591, 482] on select "-- Additional Hour Support (£14.50) Additional Hour Support (Walkers) (£13.50) …" at bounding box center [805, 496] width 429 height 29
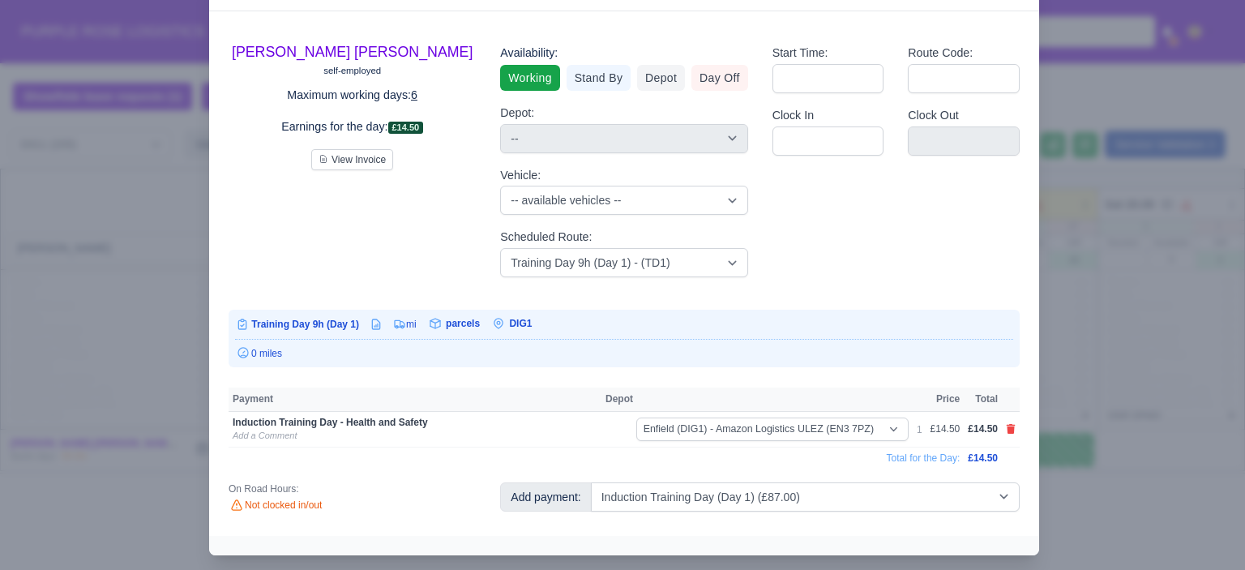
select select "1"
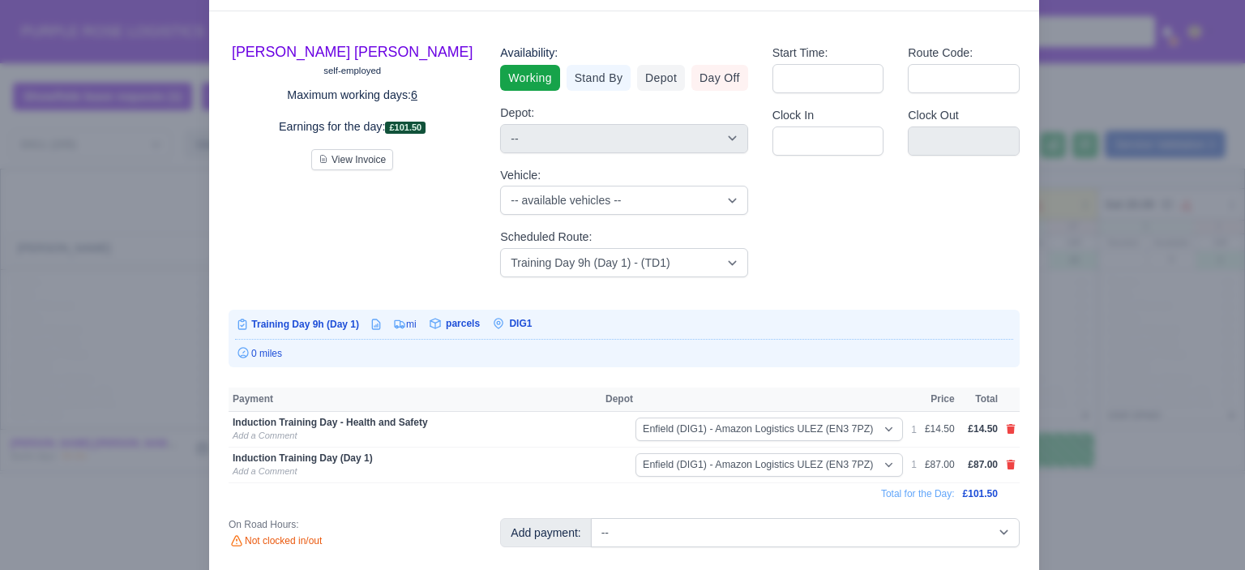
scroll to position [71, 0]
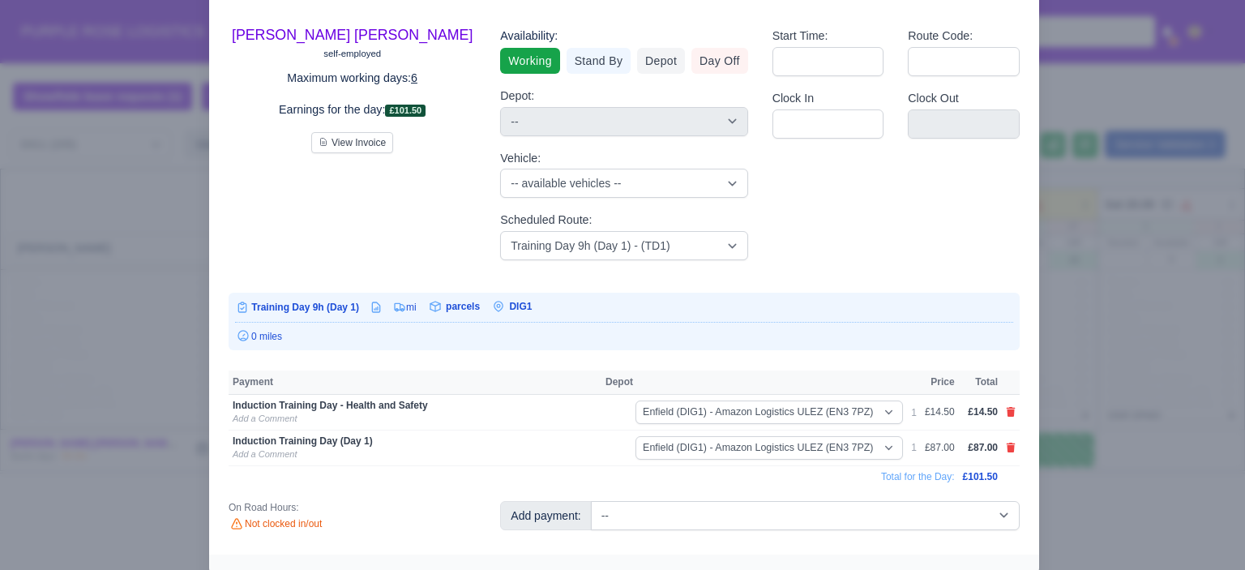
click at [1097, 416] on div at bounding box center [622, 285] width 1245 height 570
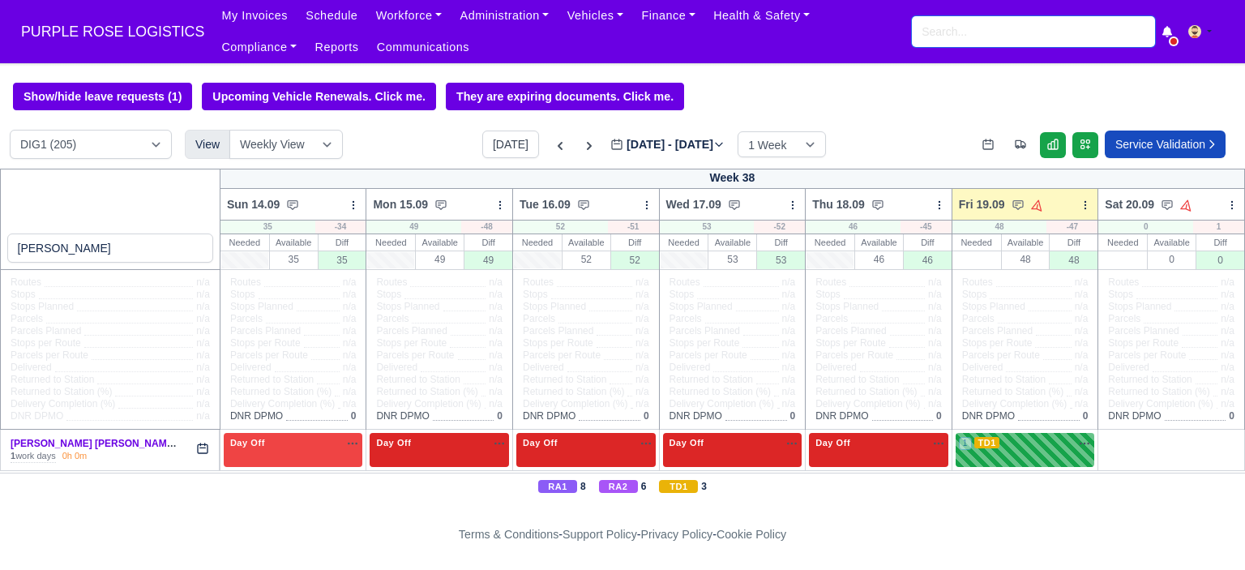
click at [993, 41] on input "search" at bounding box center [1033, 31] width 243 height 31
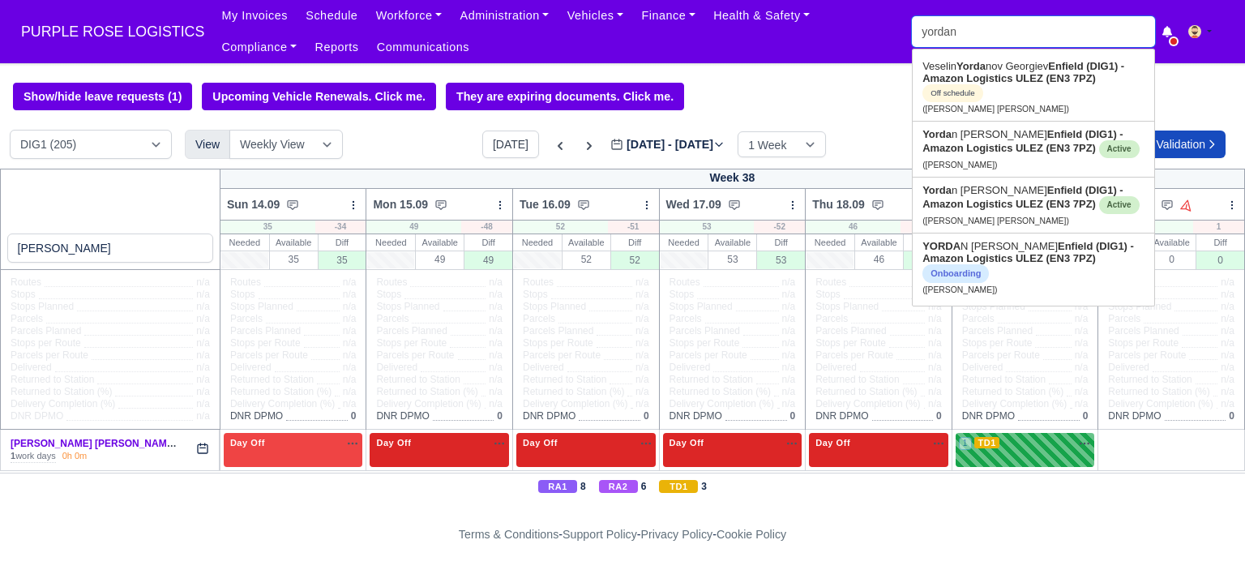
type input "yordan s"
type input "yordan ste"
type input "yordan steFANOV BELCHEV"
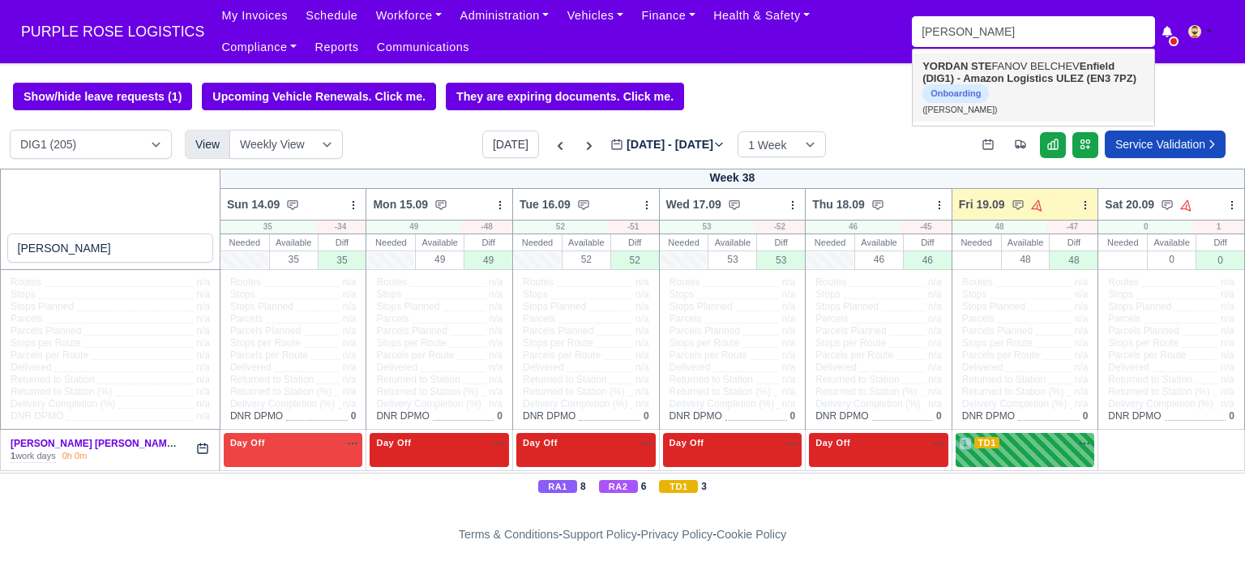
click at [1017, 75] on strong "Enfield (DIG1) - Amazon Logistics ULEZ (EN3 7PZ)" at bounding box center [1030, 72] width 214 height 24
type input "[PERSON_NAME]"
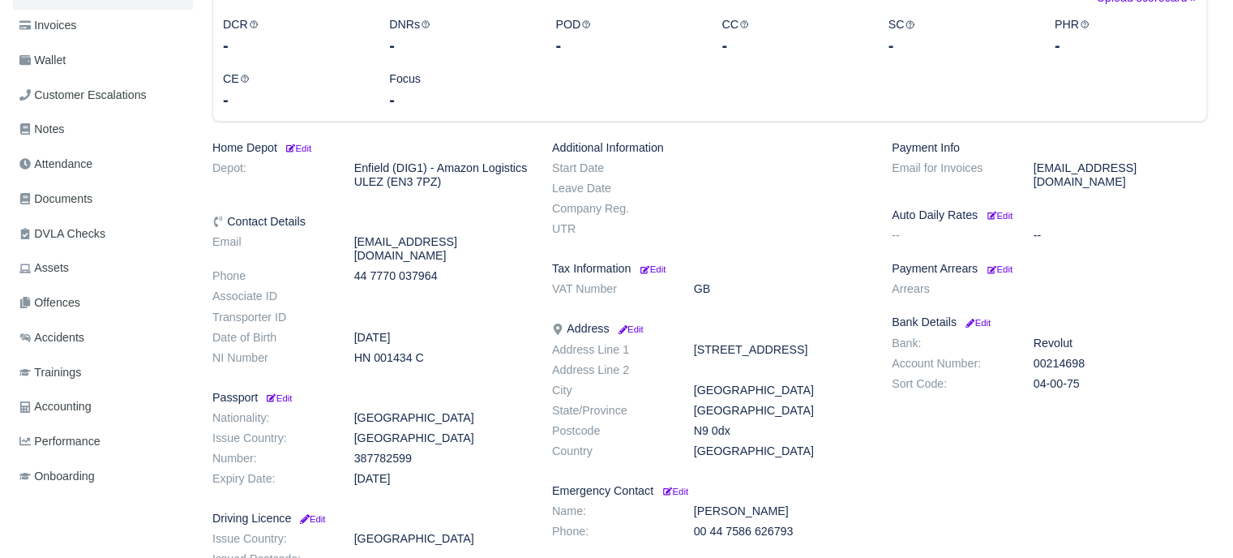
scroll to position [243, 0]
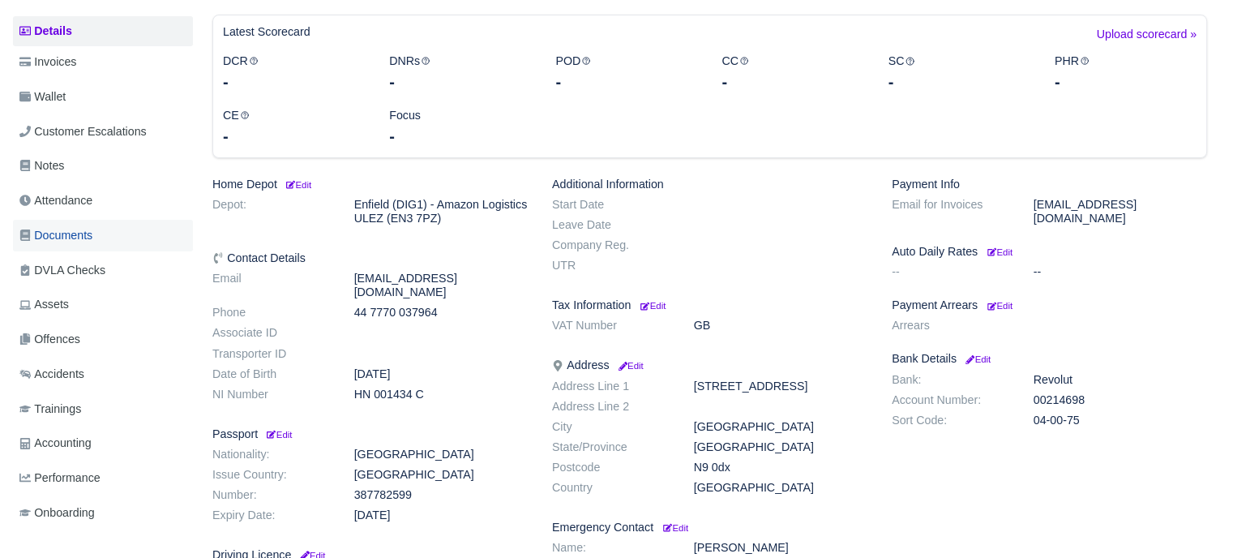
click at [98, 233] on link "Documents" at bounding box center [103, 236] width 180 height 32
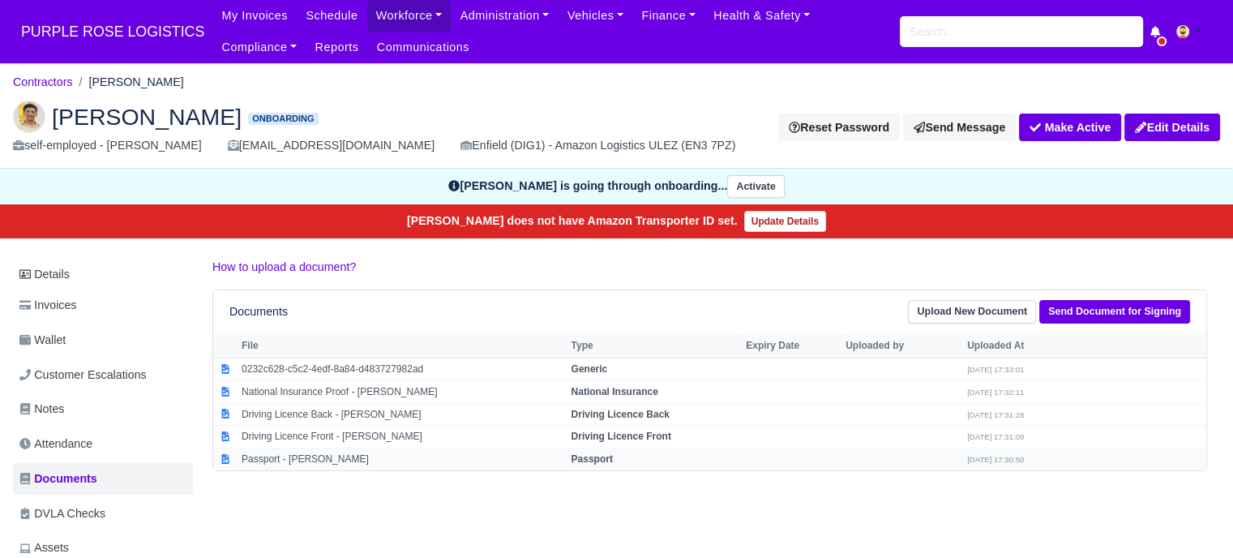
click at [612, 453] on strong "Passport" at bounding box center [591, 458] width 41 height 11
select select "passport"
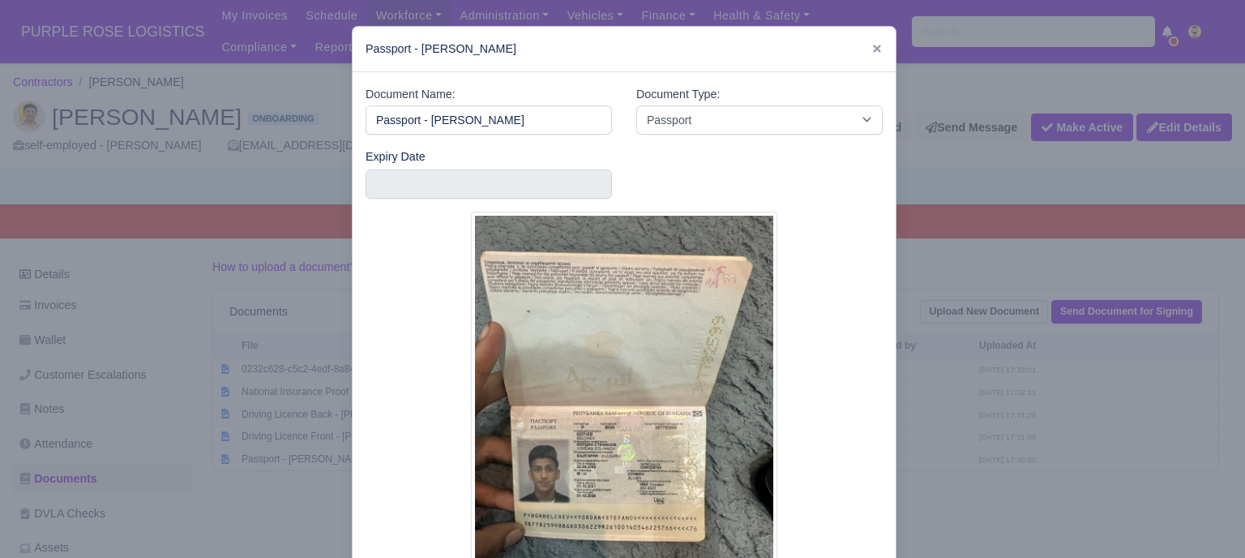
click at [983, 423] on div at bounding box center [622, 279] width 1245 height 558
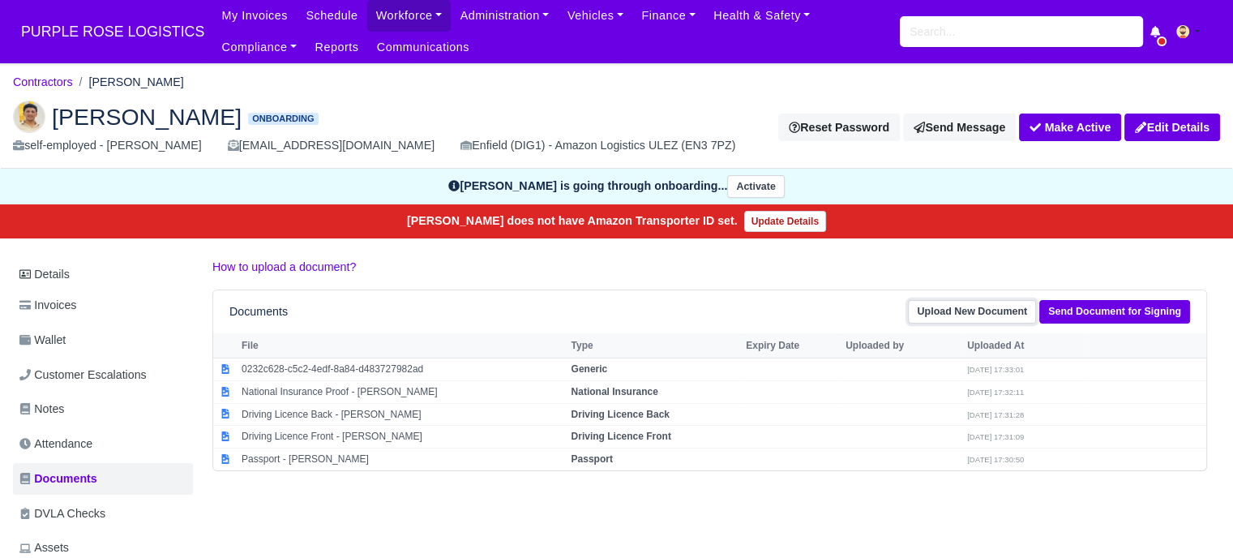
click at [986, 311] on link "Upload New Document" at bounding box center [972, 312] width 128 height 24
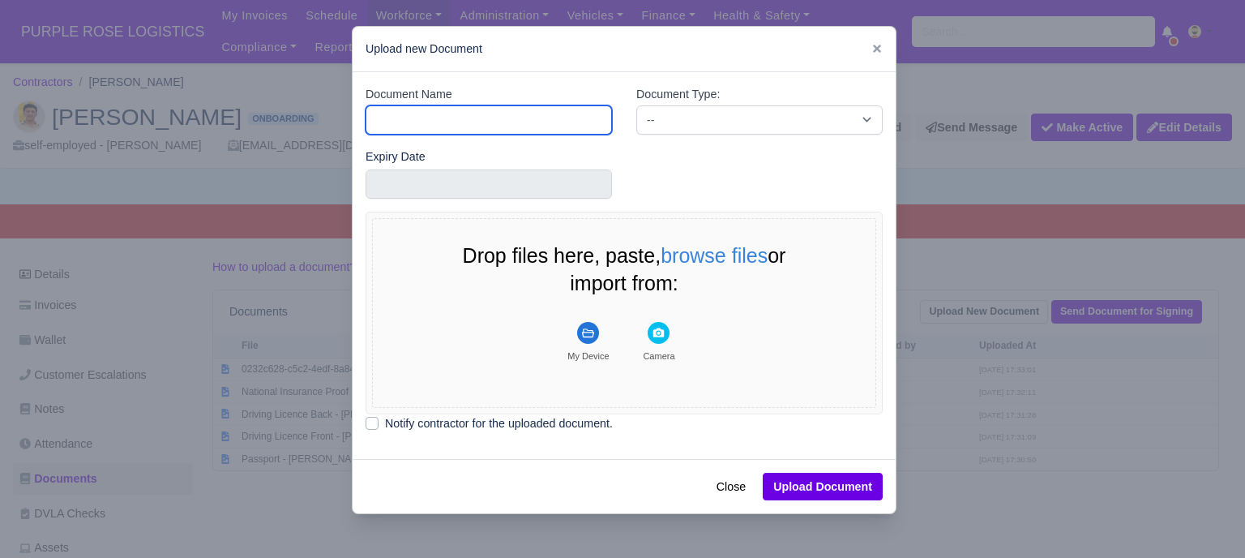
click at [507, 112] on input "Document Name" at bounding box center [489, 119] width 246 height 29
type input "RTW"
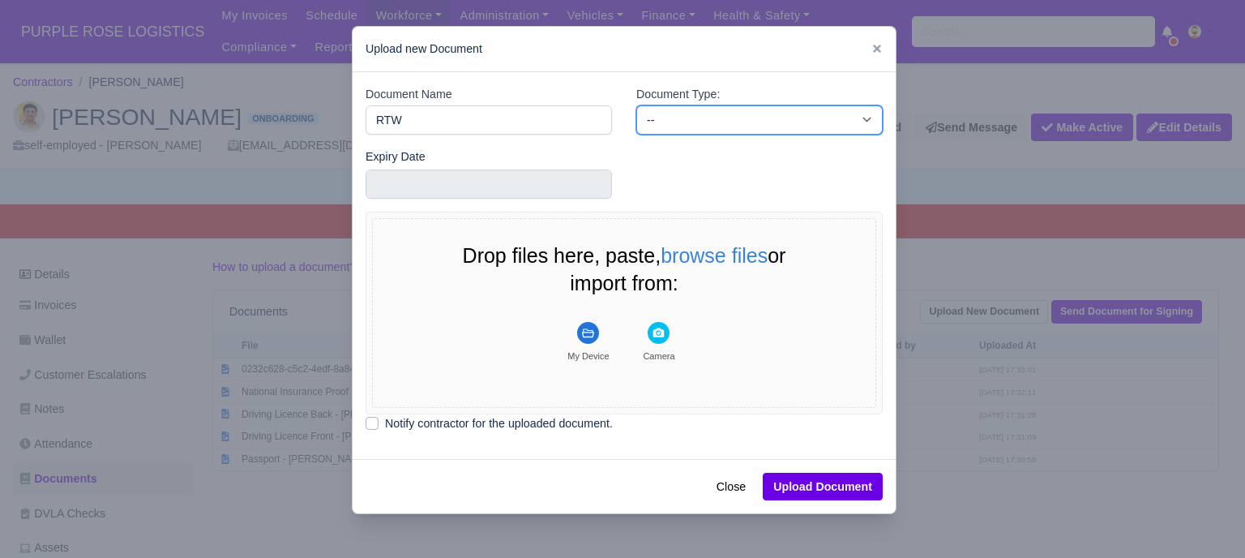
click at [670, 126] on select "-- Accounting Engagement Letter Age Verification Confirmation Background Check …" at bounding box center [759, 119] width 246 height 29
select select "right-to-work"
click at [636, 105] on select "-- Accounting Engagement Letter Age Verification Confirmation Background Check …" at bounding box center [759, 119] width 246 height 29
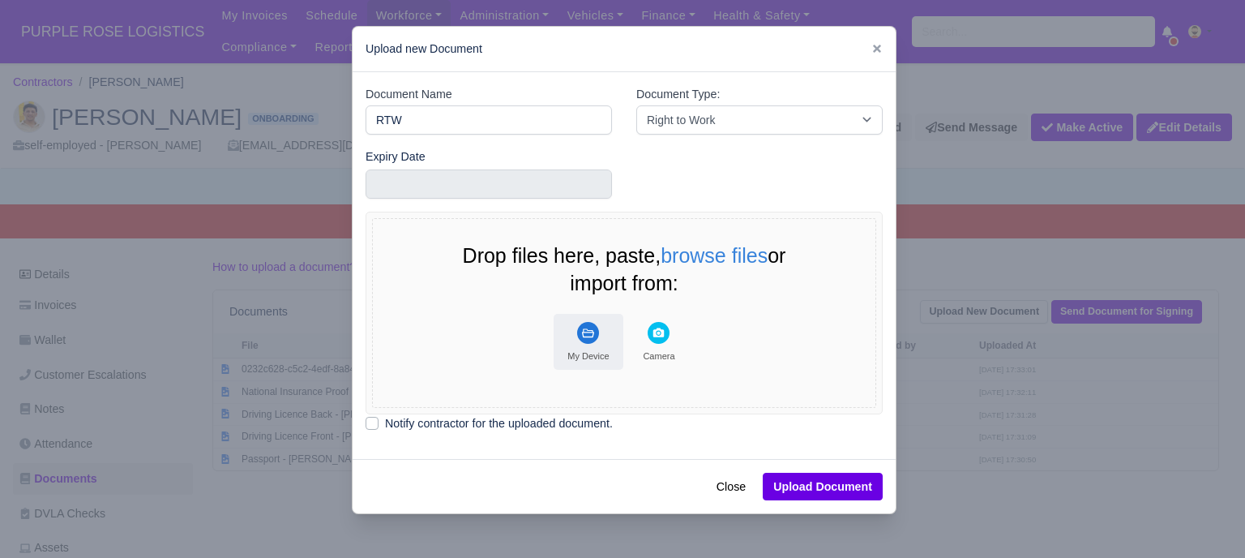
click at [580, 335] on rect "File Uploader" at bounding box center [588, 333] width 22 height 22
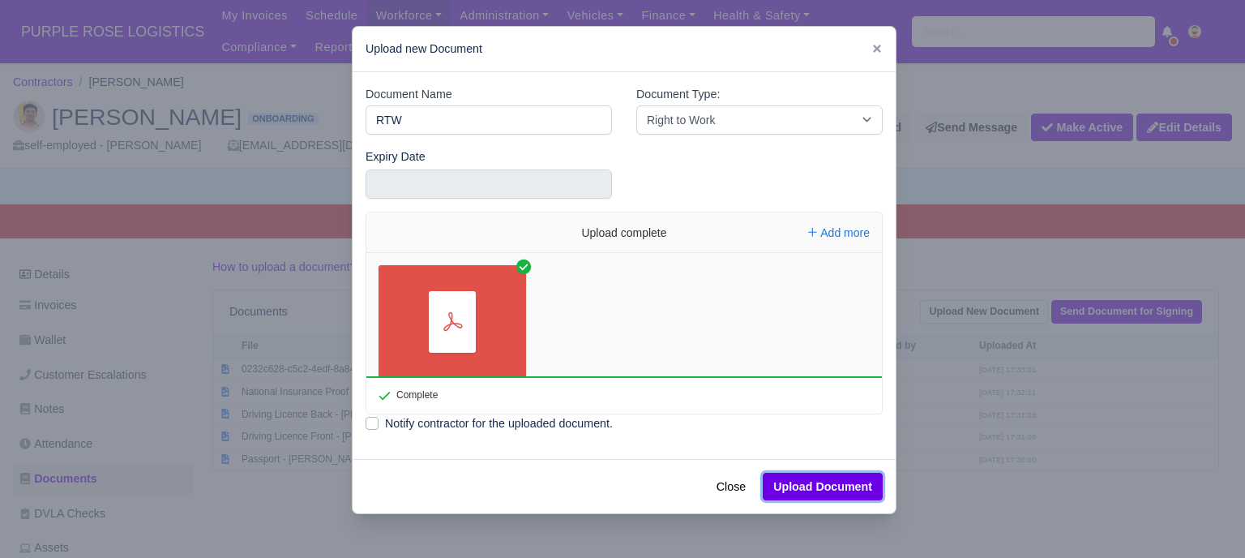
click at [840, 489] on button "Upload Document" at bounding box center [823, 487] width 120 height 28
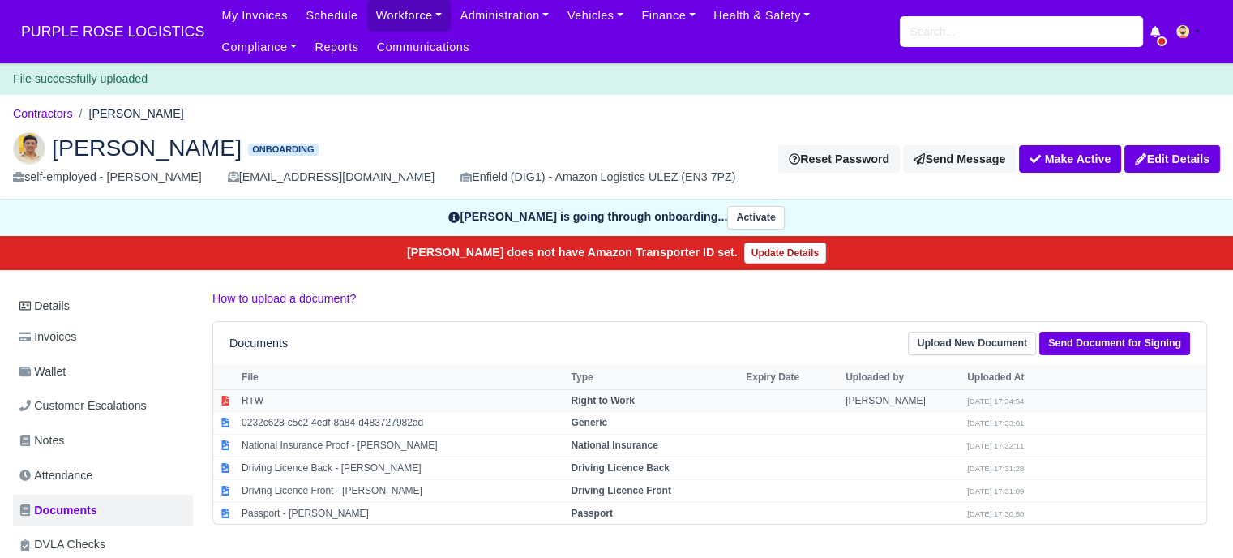
click at [634, 400] on strong "Right to Work" at bounding box center [602, 400] width 63 height 11
select select "right-to-work"
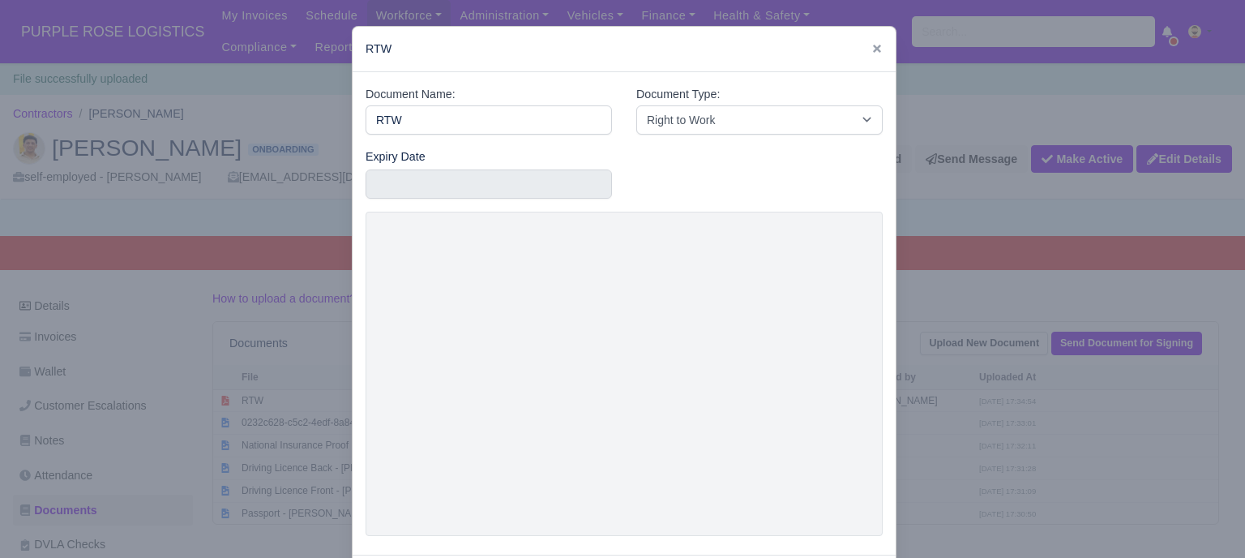
click at [945, 369] on div at bounding box center [622, 279] width 1245 height 558
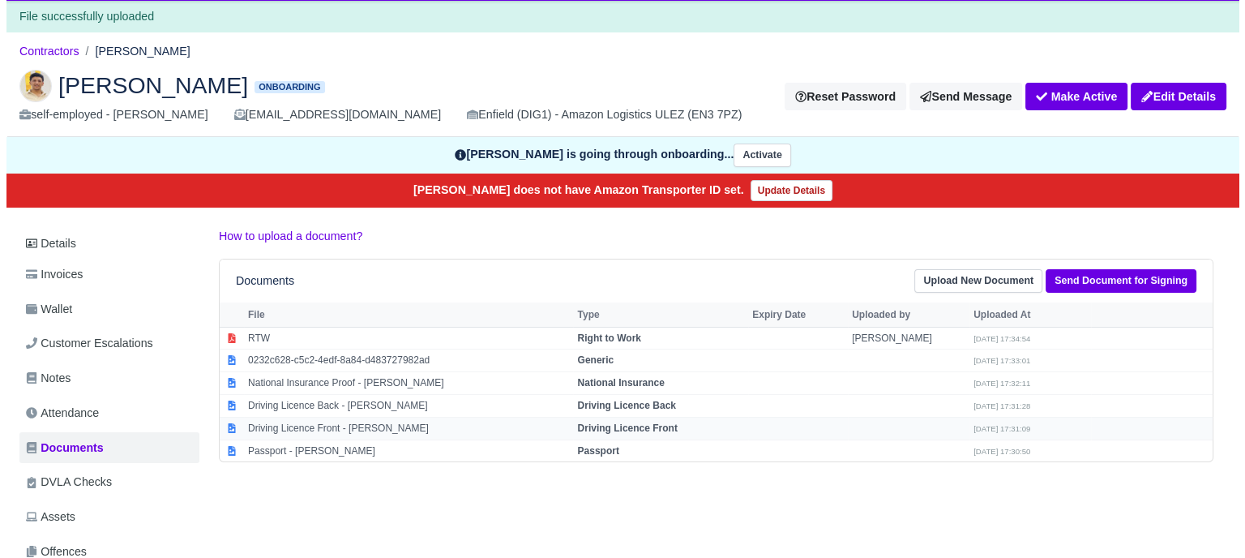
scroll to position [81, 0]
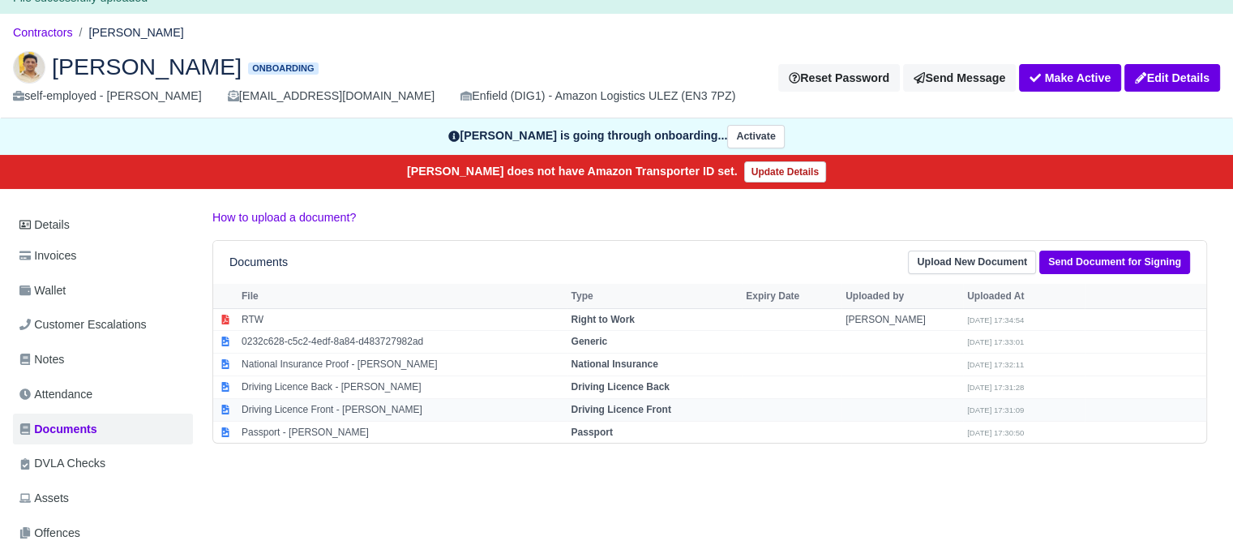
click at [671, 404] on strong "Driving Licence Front" at bounding box center [621, 409] width 100 height 11
select select "driving-licence-front"
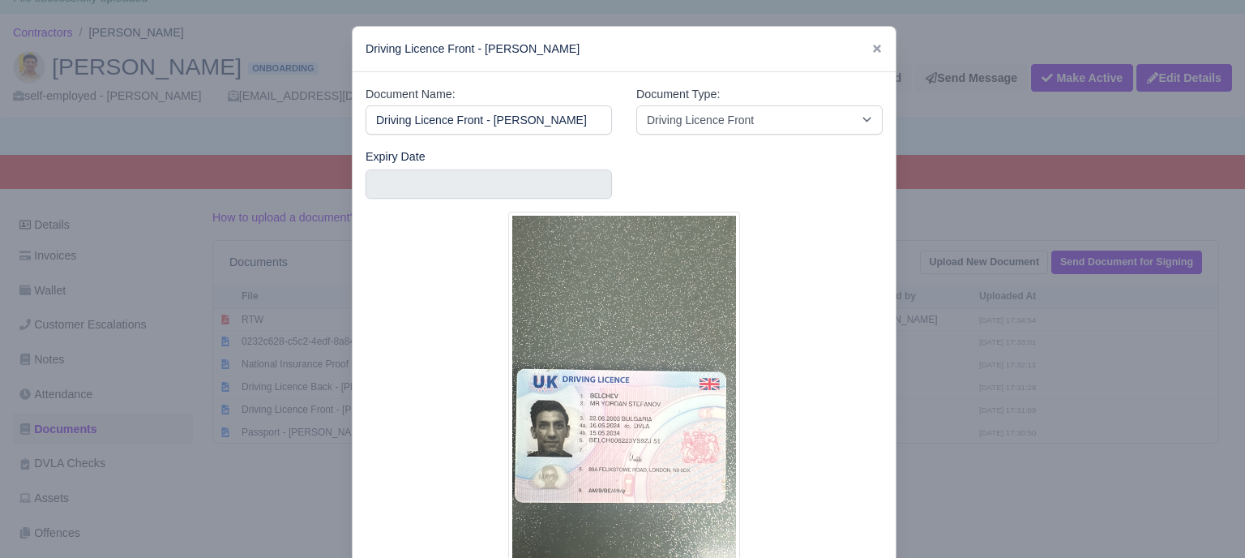
scroll to position [0, 40]
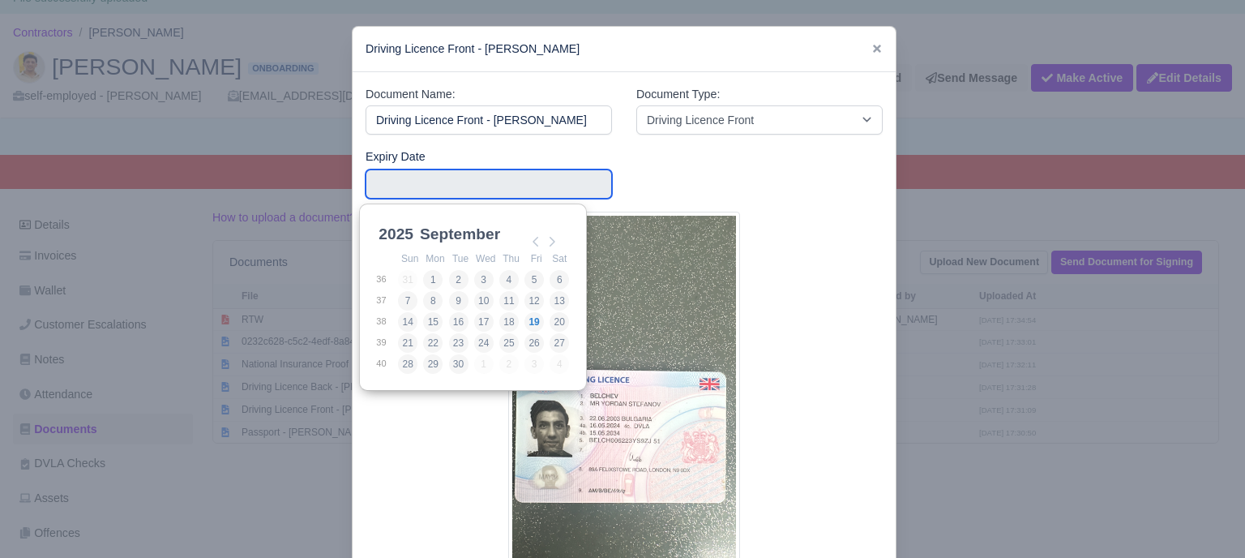
click at [480, 186] on input "Use the arrow keys to pick a date" at bounding box center [489, 183] width 246 height 29
click at [405, 234] on select "2025 2026 2027 2028 2029 2030 2031 2032 2033 2034 2035 2036 2037 2038 2039 2040…" at bounding box center [411, 243] width 73 height 34
click at [465, 233] on select "January February March April May June July August September October November De…" at bounding box center [471, 243] width 108 height 34
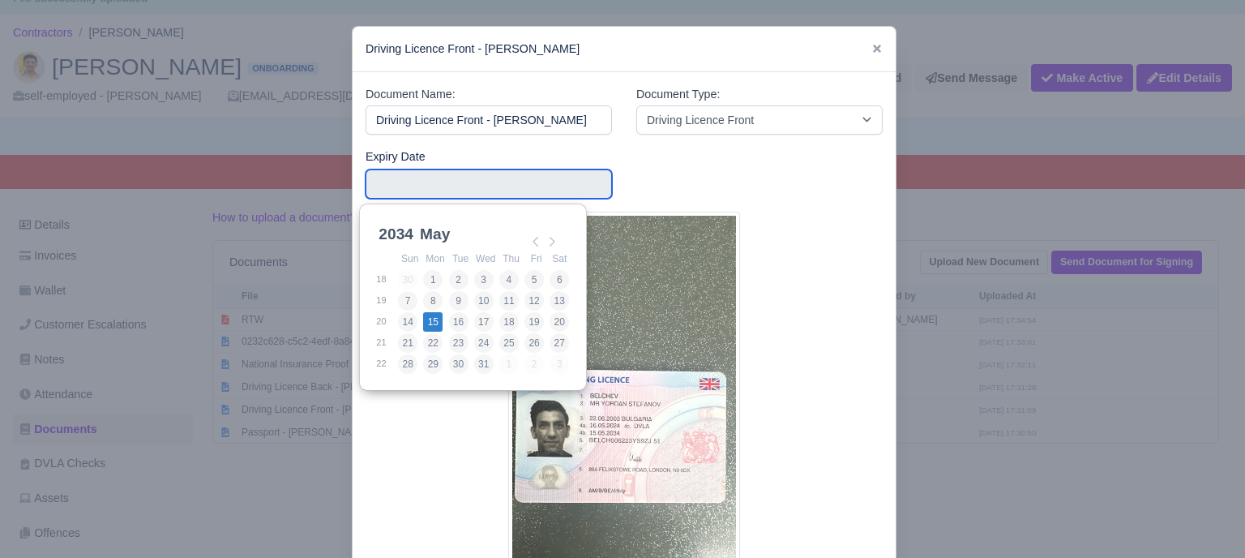
type input "2034-05-15"
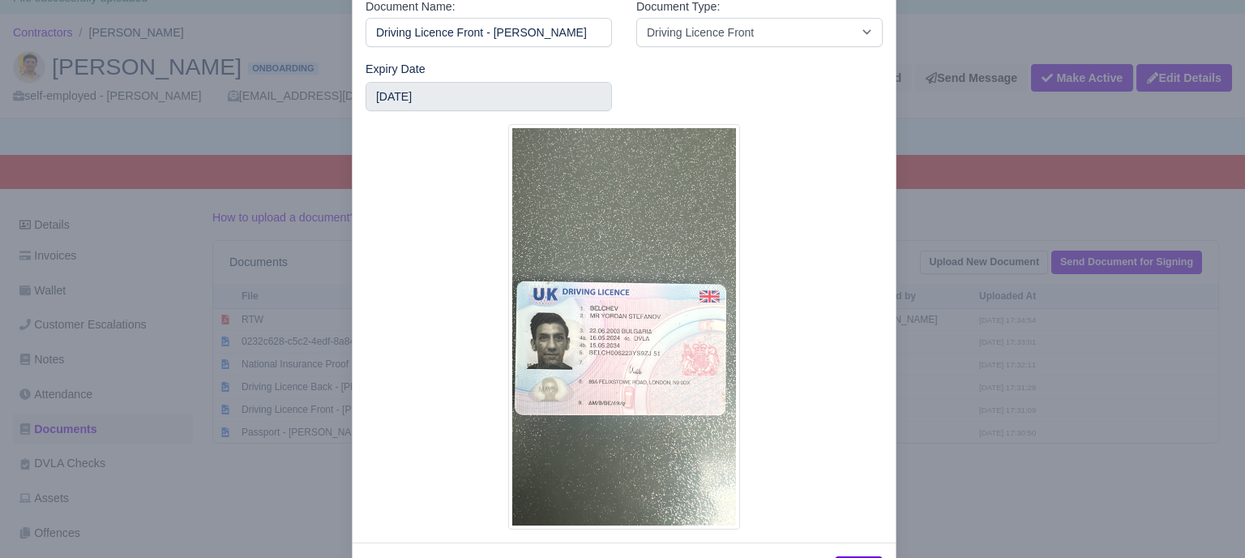
scroll to position [154, 0]
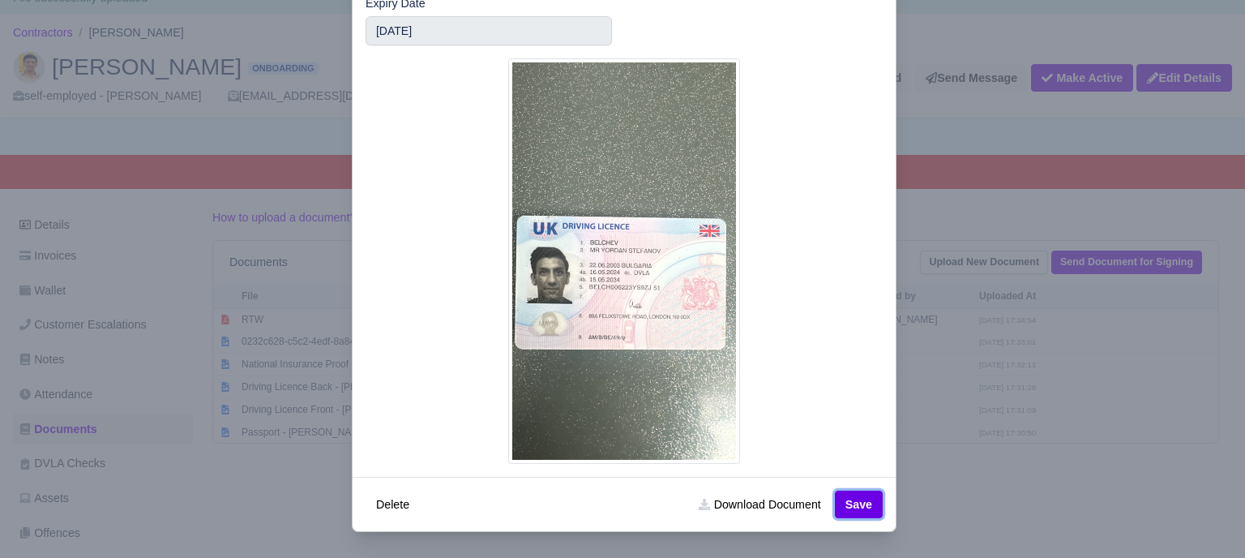
click at [861, 501] on button "Save" at bounding box center [859, 505] width 48 height 28
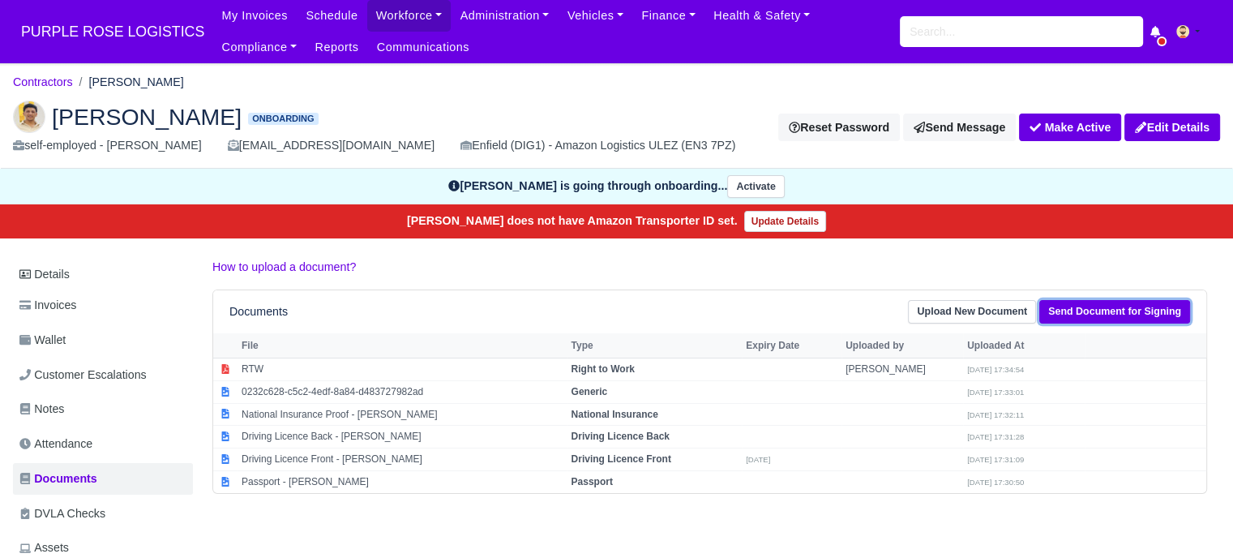
click at [1105, 314] on link "Send Document for Signing" at bounding box center [1114, 312] width 151 height 24
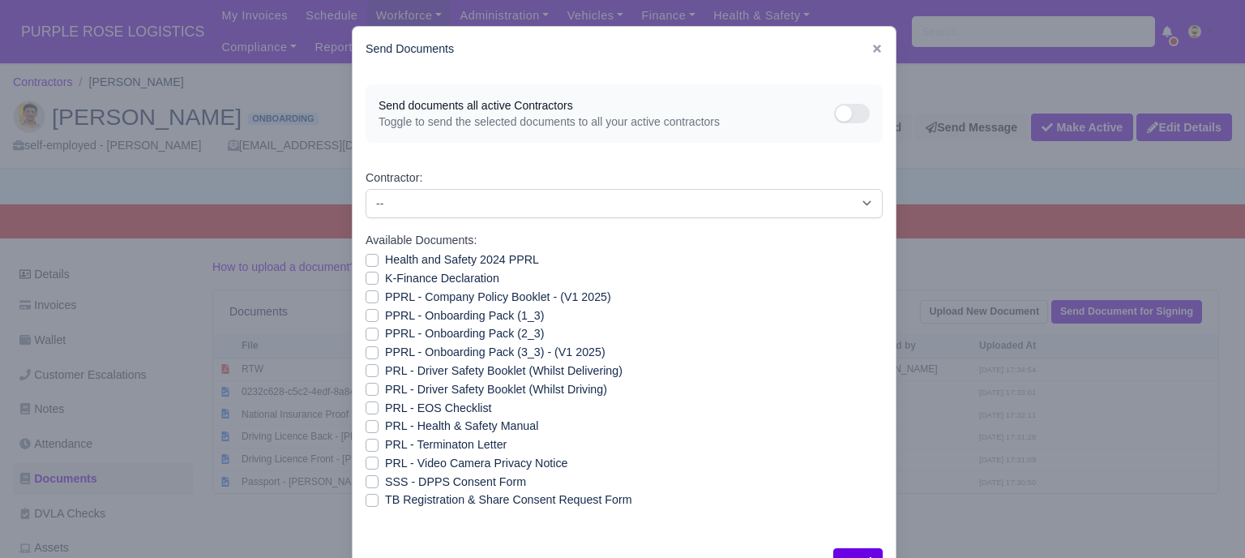
click at [385, 262] on label "Health and Safety 2024 PPRL" at bounding box center [462, 260] width 154 height 19
click at [366, 262] on input "Health and Safety 2024 PPRL" at bounding box center [372, 257] width 13 height 13
checkbox input "true"
click at [385, 277] on label "K-Finance Declaration" at bounding box center [442, 278] width 114 height 19
click at [371, 277] on input "K-Finance Declaration" at bounding box center [372, 275] width 13 height 13
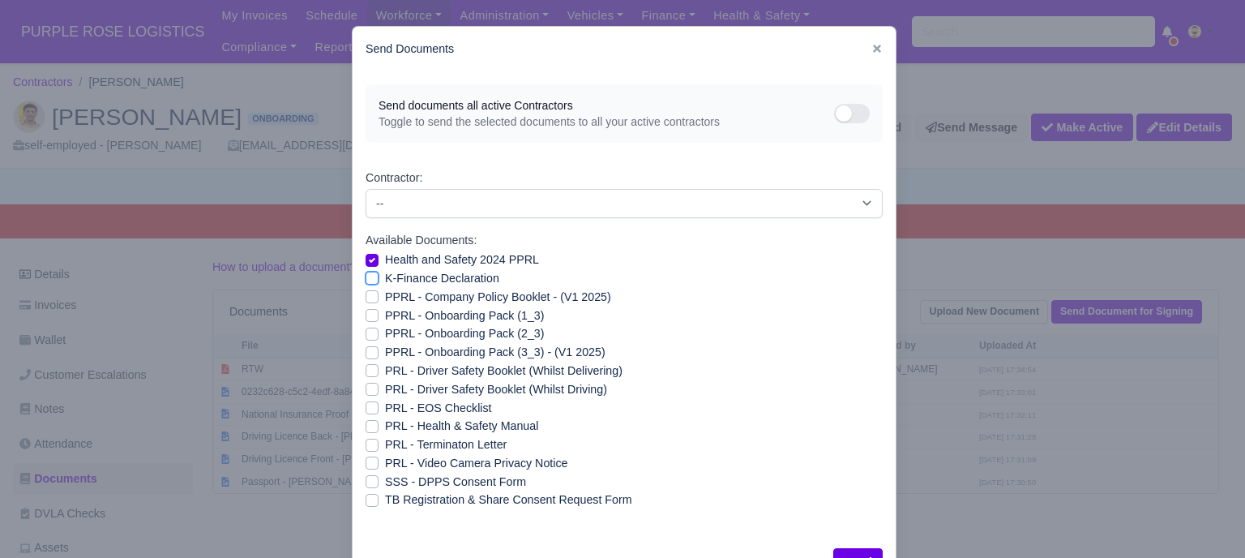
checkbox input "true"
click at [366, 304] on div "PPRL - Company Policy Booklet - (V1 2025)" at bounding box center [624, 297] width 517 height 19
drag, startPoint x: 367, startPoint y: 319, endPoint x: 367, endPoint y: 333, distance: 13.8
click at [385, 320] on label "PPRL - Onboarding Pack (1_3)" at bounding box center [464, 315] width 159 height 19
click at [367, 319] on input "PPRL - Onboarding Pack (1_3)" at bounding box center [372, 312] width 13 height 13
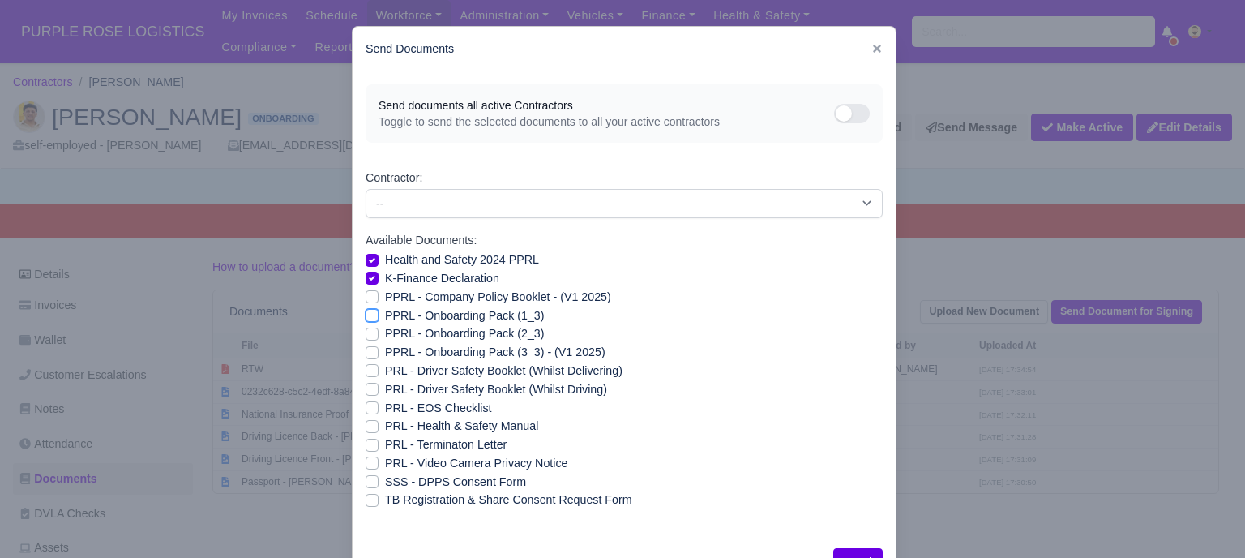
checkbox input "true"
click at [385, 335] on label "PPRL - Onboarding Pack (2_3)" at bounding box center [464, 333] width 159 height 19
click at [367, 335] on input "PPRL - Onboarding Pack (2_3)" at bounding box center [372, 330] width 13 height 13
checkbox input "true"
click at [385, 294] on label "PPRL - Company Policy Booklet - (V1 2025)" at bounding box center [498, 297] width 226 height 19
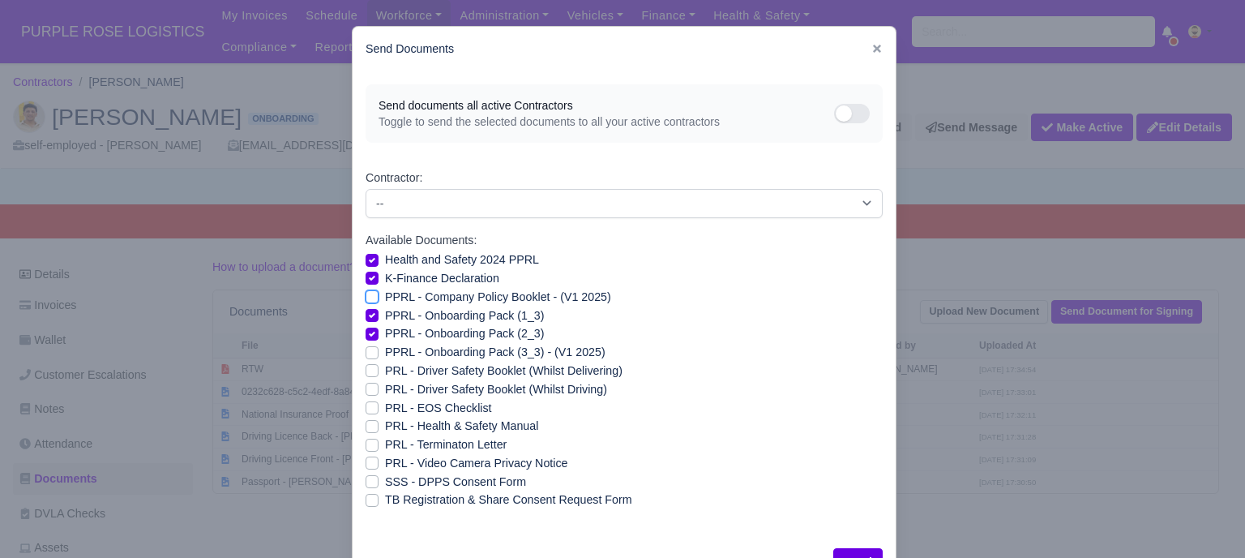
click at [366, 294] on input "PPRL - Company Policy Booklet - (V1 2025)" at bounding box center [372, 294] width 13 height 13
checkbox input "true"
click at [385, 354] on label "PPRL - Onboarding Pack (3_3) - (V1 2025)" at bounding box center [495, 352] width 221 height 19
click at [369, 354] on input "PPRL - Onboarding Pack (3_3) - (V1 2025)" at bounding box center [372, 349] width 13 height 13
checkbox input "true"
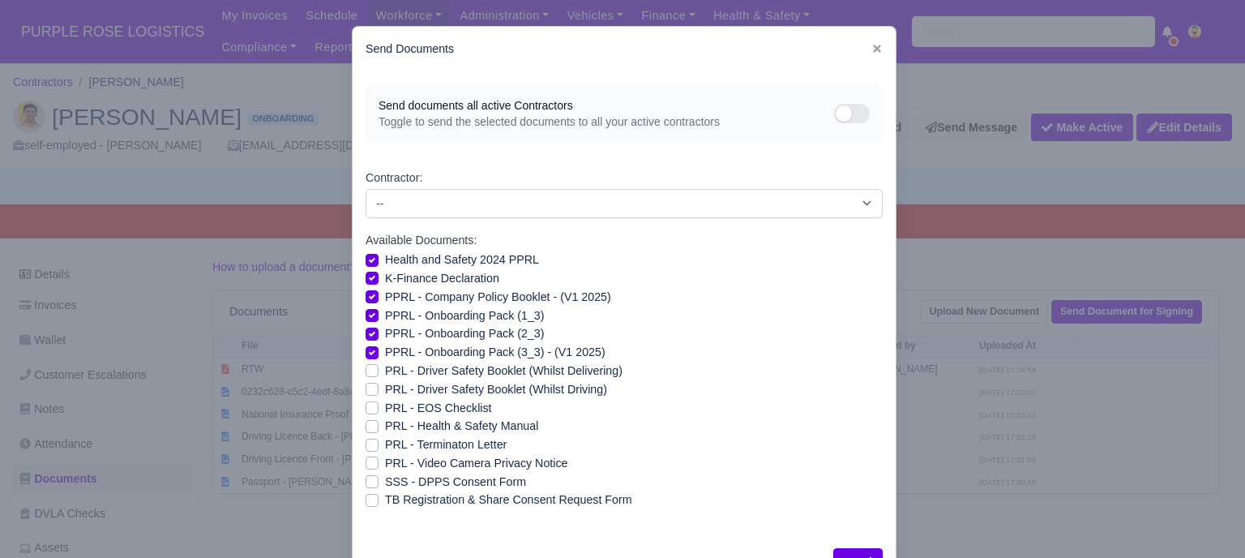
click at [385, 372] on label "PRL - Driver Safety Booklet (Whilst Delivering)" at bounding box center [504, 371] width 238 height 19
click at [370, 372] on input "PRL - Driver Safety Booklet (Whilst Delivering)" at bounding box center [372, 368] width 13 height 13
checkbox input "true"
click at [385, 388] on label "PRL - Driver Safety Booklet (Whilst Driving)" at bounding box center [496, 389] width 222 height 19
click at [370, 388] on input "PRL - Driver Safety Booklet (Whilst Driving)" at bounding box center [372, 386] width 13 height 13
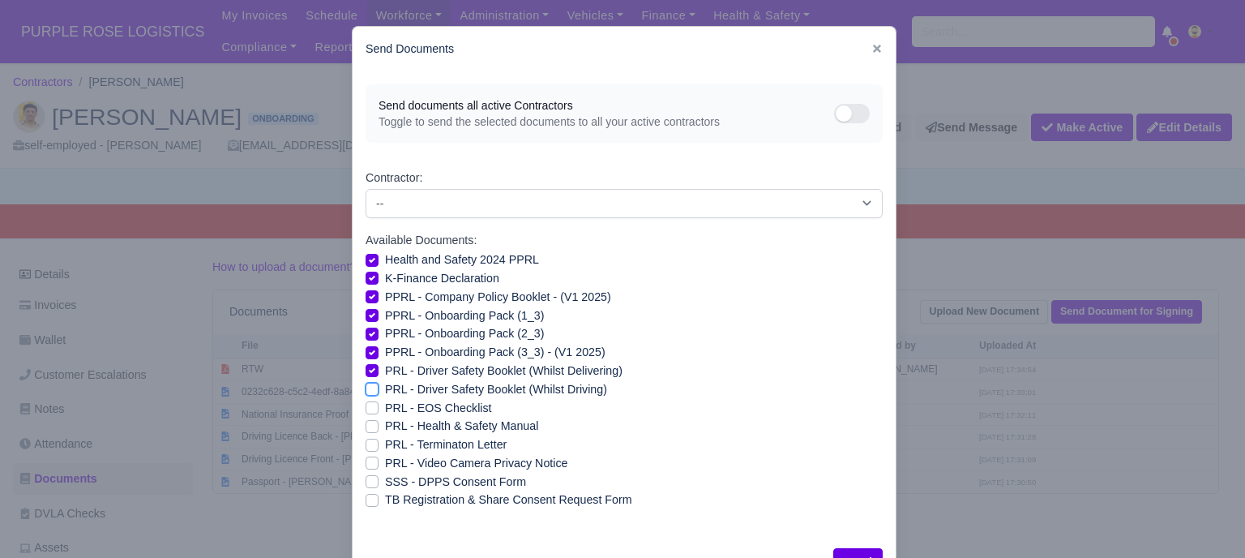
checkbox input "true"
click at [385, 431] on label "PRL - Health & Safety Manual" at bounding box center [461, 426] width 153 height 19
click at [366, 430] on input "PRL - Health & Safety Manual" at bounding box center [372, 423] width 13 height 13
checkbox input "true"
click at [385, 463] on label "PRL - Video Camera Privacy Notice" at bounding box center [476, 463] width 182 height 19
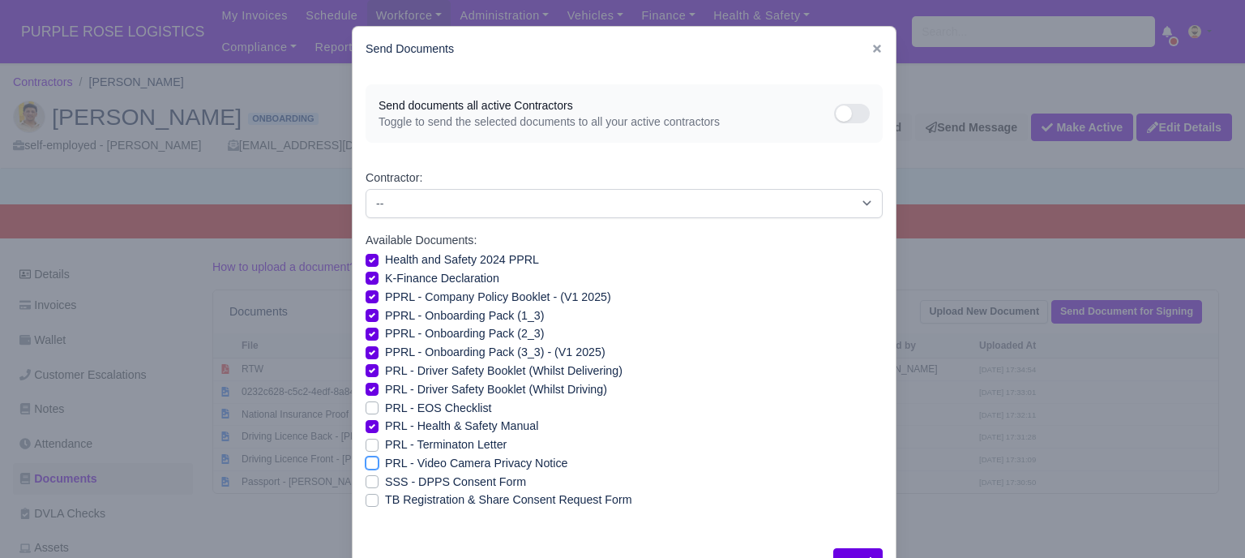
click at [366, 463] on input "PRL - Video Camera Privacy Notice" at bounding box center [372, 460] width 13 height 13
checkbox input "true"
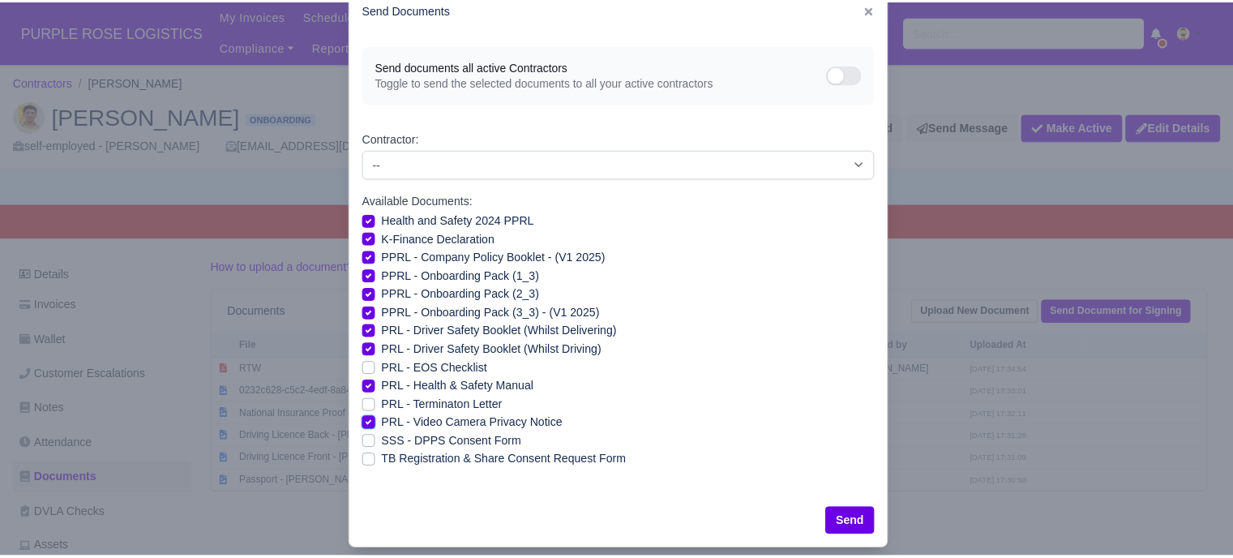
scroll to position [58, 0]
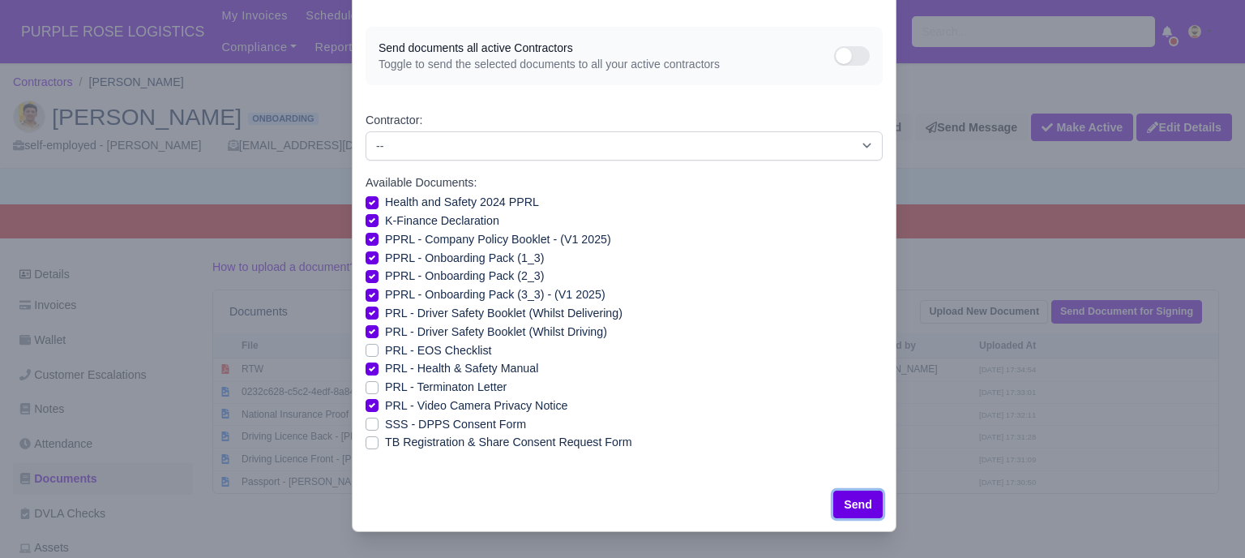
click at [838, 497] on button "Send" at bounding box center [858, 505] width 49 height 28
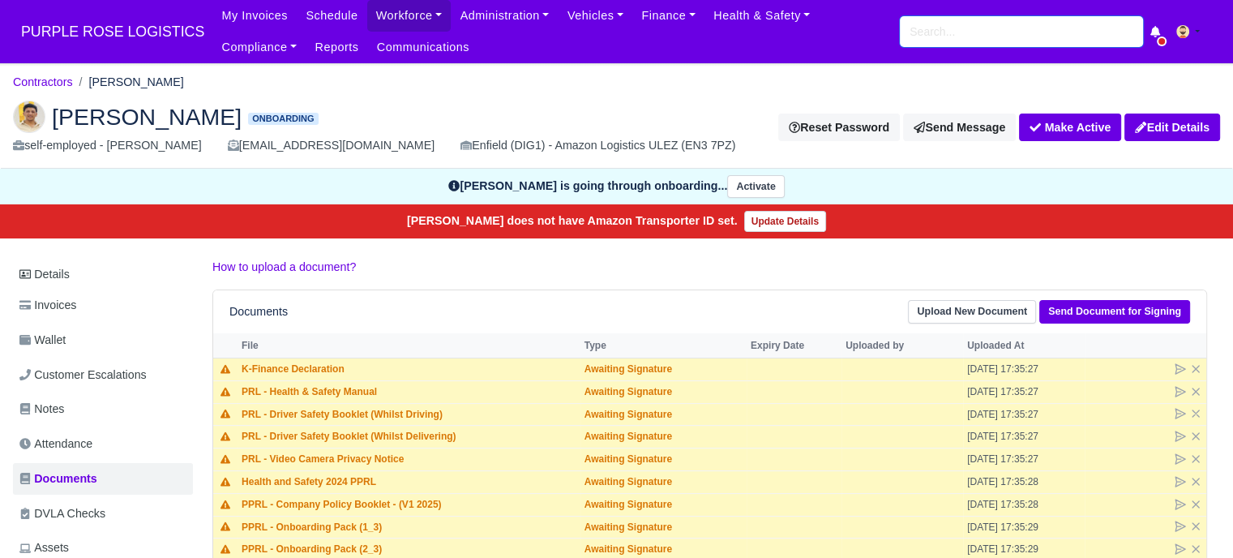
click at [967, 41] on input "search" at bounding box center [1021, 31] width 243 height 31
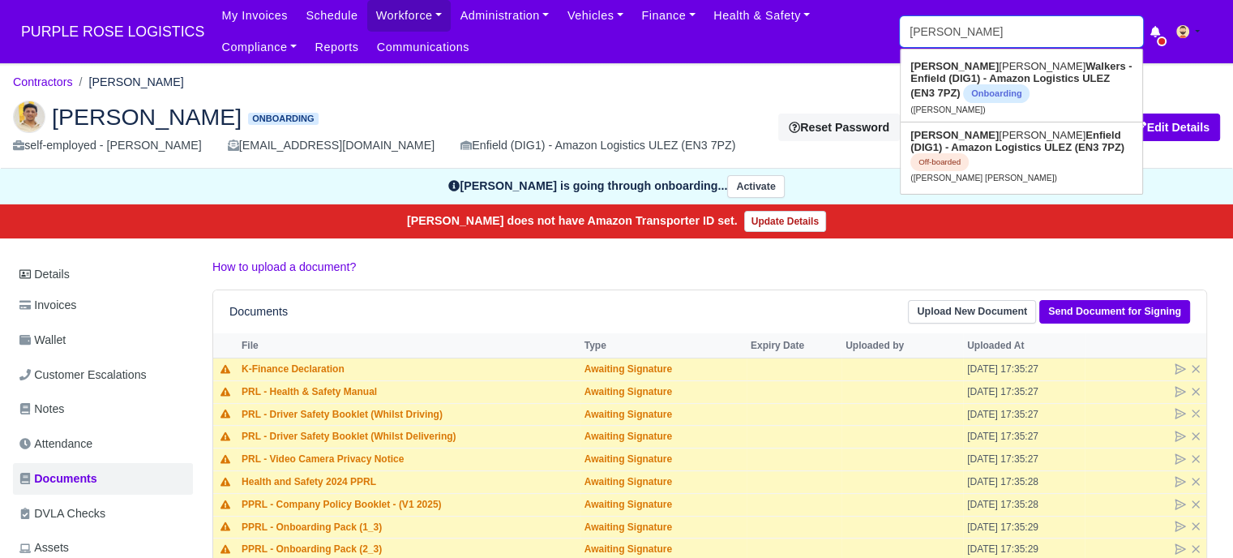
type input "[PERSON_NAME]"
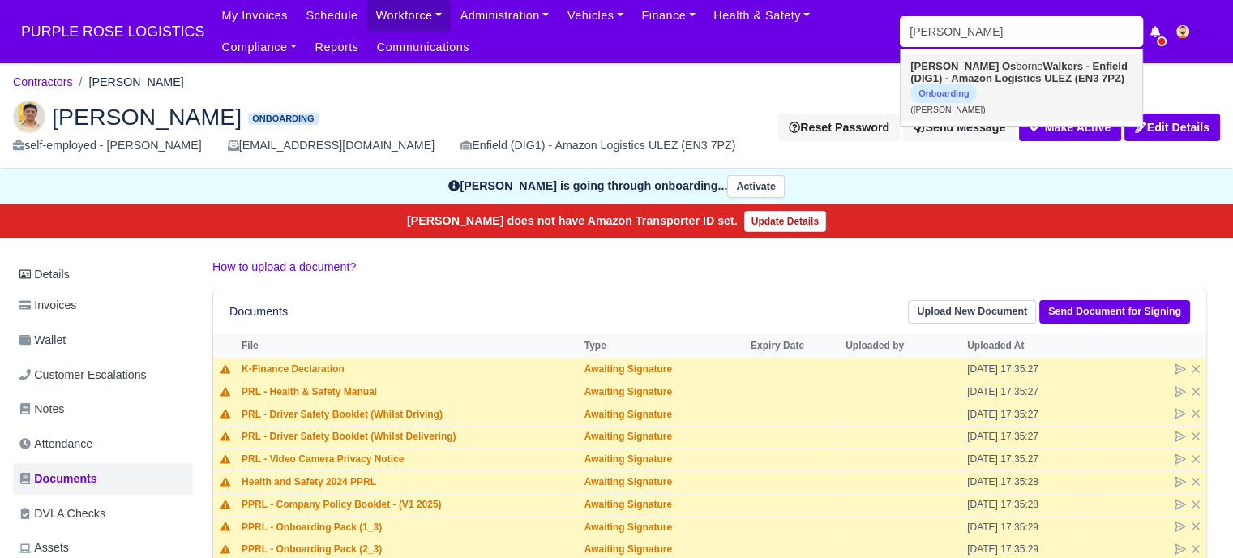
click at [989, 75] on strong "Walkers - Enfield (DIG1) - Amazon Logistics ULEZ (EN3 7PZ)" at bounding box center [1019, 72] width 217 height 24
type input "[PERSON_NAME]"
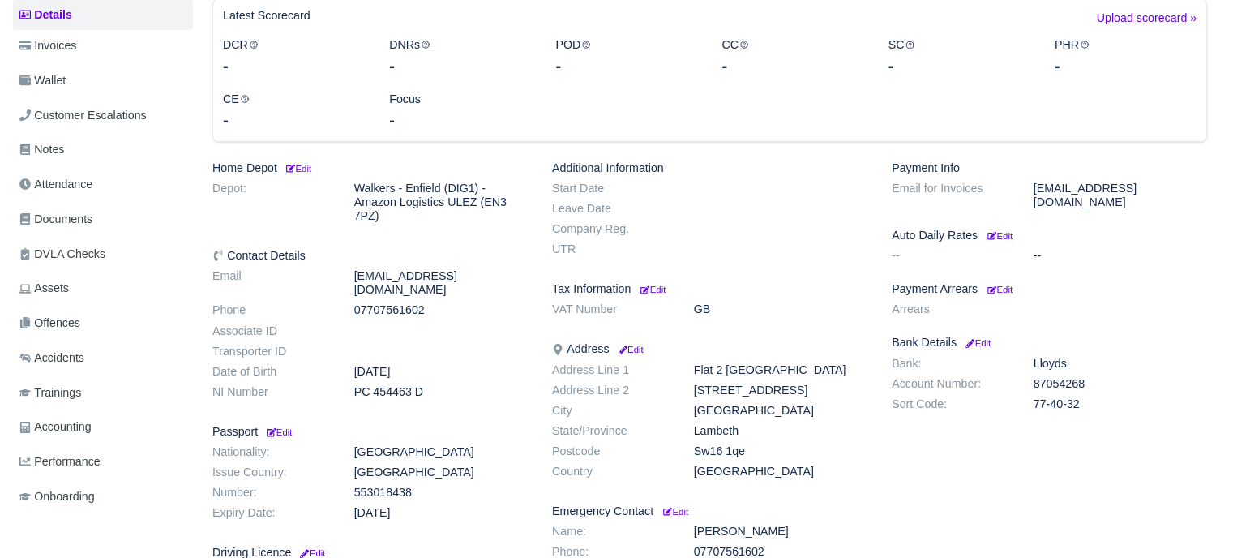
scroll to position [324, 0]
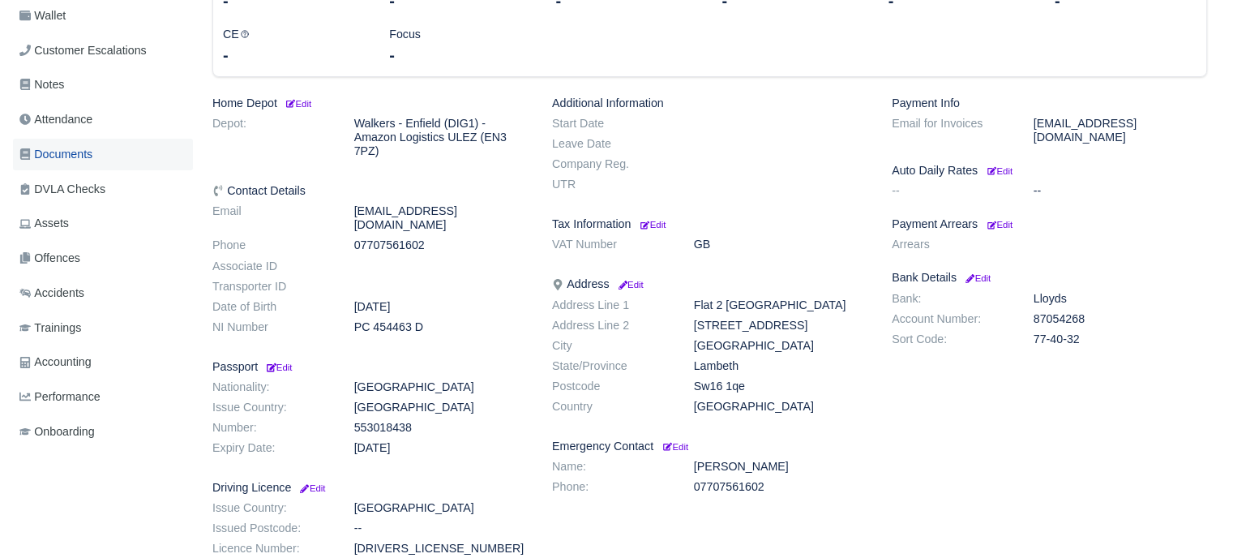
click at [90, 146] on span "Documents" at bounding box center [55, 154] width 73 height 19
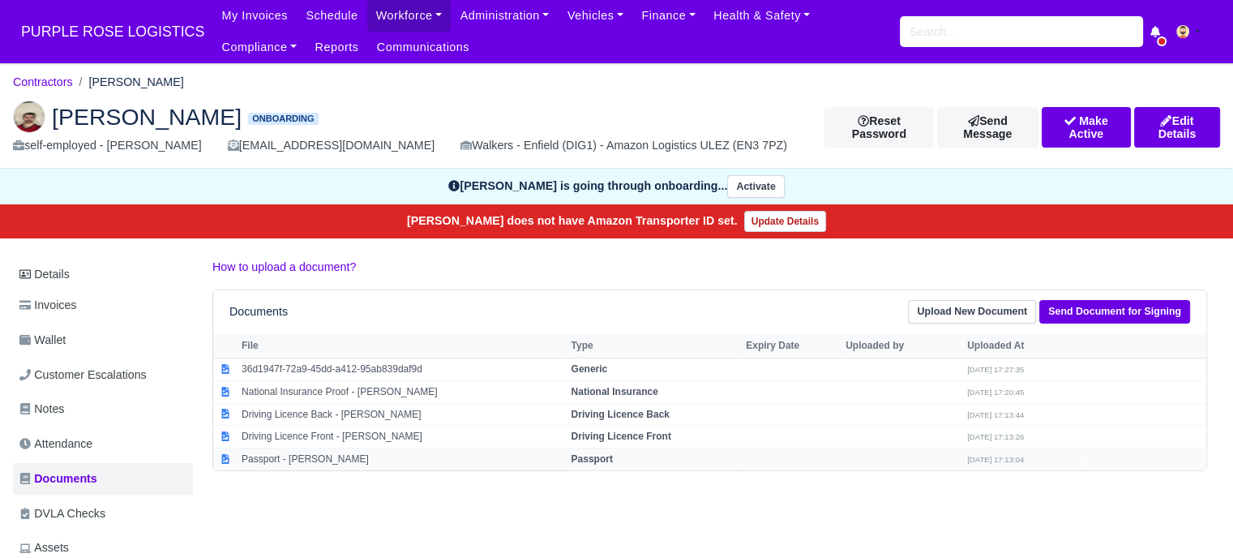
click at [598, 448] on td "Passport" at bounding box center [654, 459] width 175 height 22
select select "passport"
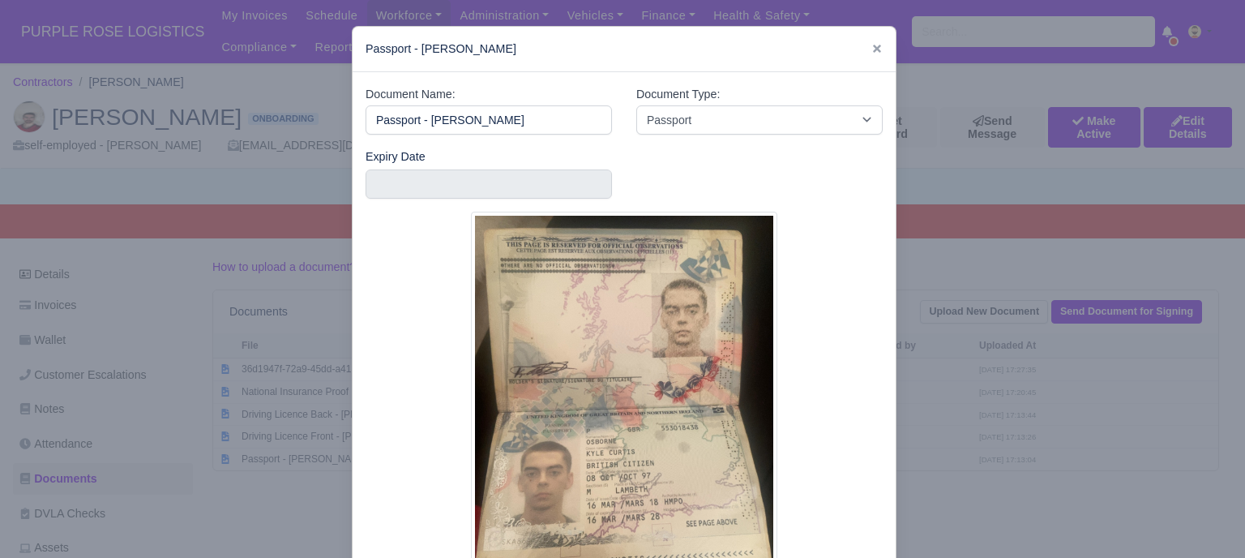
click at [975, 411] on div at bounding box center [622, 279] width 1245 height 558
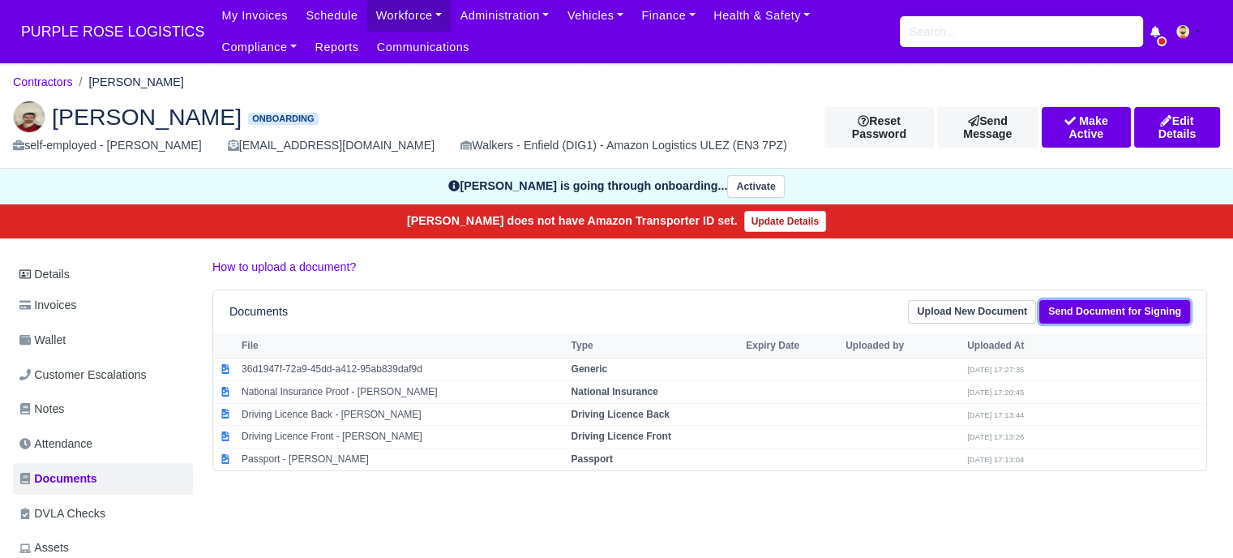
click at [1091, 308] on link "Send Document for Signing" at bounding box center [1114, 312] width 151 height 24
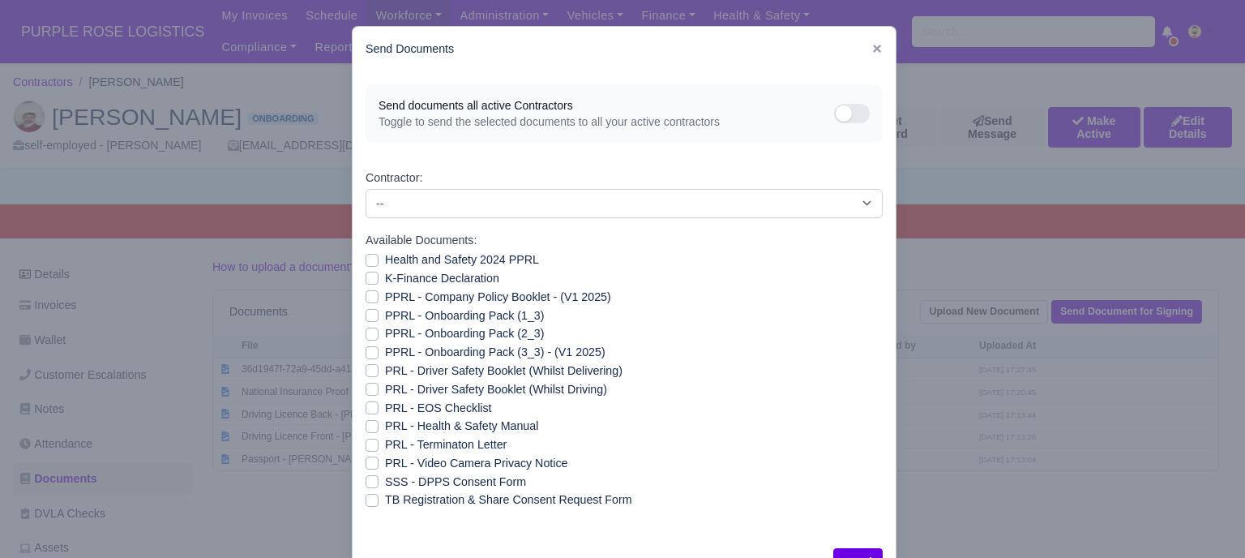
click at [385, 262] on label "Health and Safety 2024 PPRL" at bounding box center [462, 260] width 154 height 19
click at [366, 262] on input "Health and Safety 2024 PPRL" at bounding box center [372, 257] width 13 height 13
checkbox input "true"
click at [385, 280] on label "K-Finance Declaration" at bounding box center [442, 278] width 114 height 19
click at [370, 280] on input "K-Finance Declaration" at bounding box center [372, 275] width 13 height 13
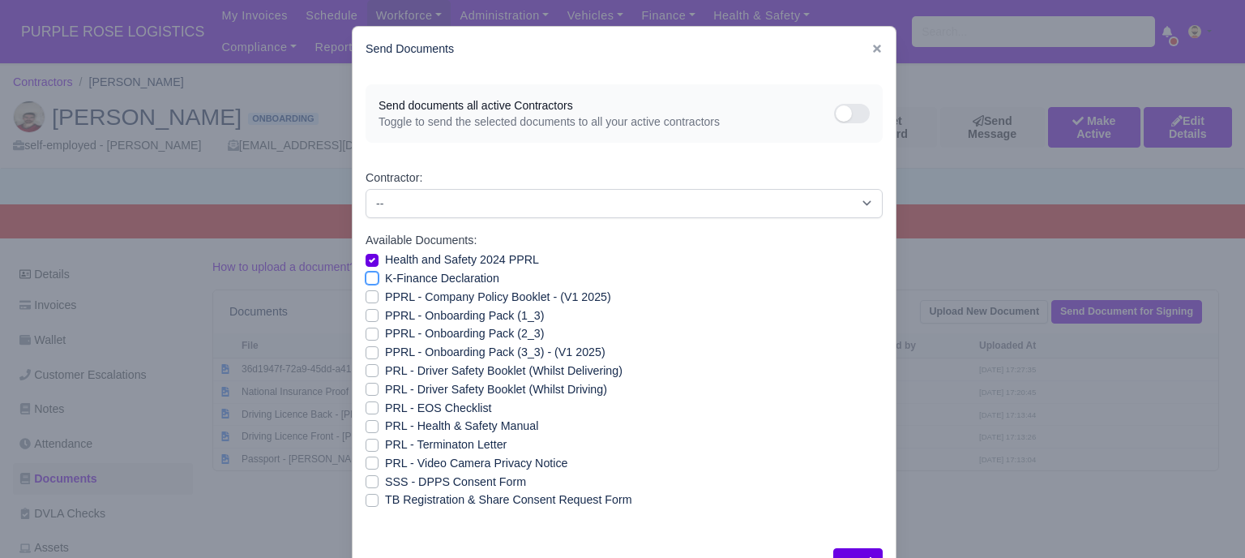
checkbox input "true"
click at [385, 298] on label "PPRL - Company Policy Booklet - (V1 2025)" at bounding box center [498, 297] width 226 height 19
click at [366, 298] on input "PPRL - Company Policy Booklet - (V1 2025)" at bounding box center [372, 294] width 13 height 13
checkbox input "true"
click at [385, 314] on label "PPRL - Onboarding Pack (1_3)" at bounding box center [464, 315] width 159 height 19
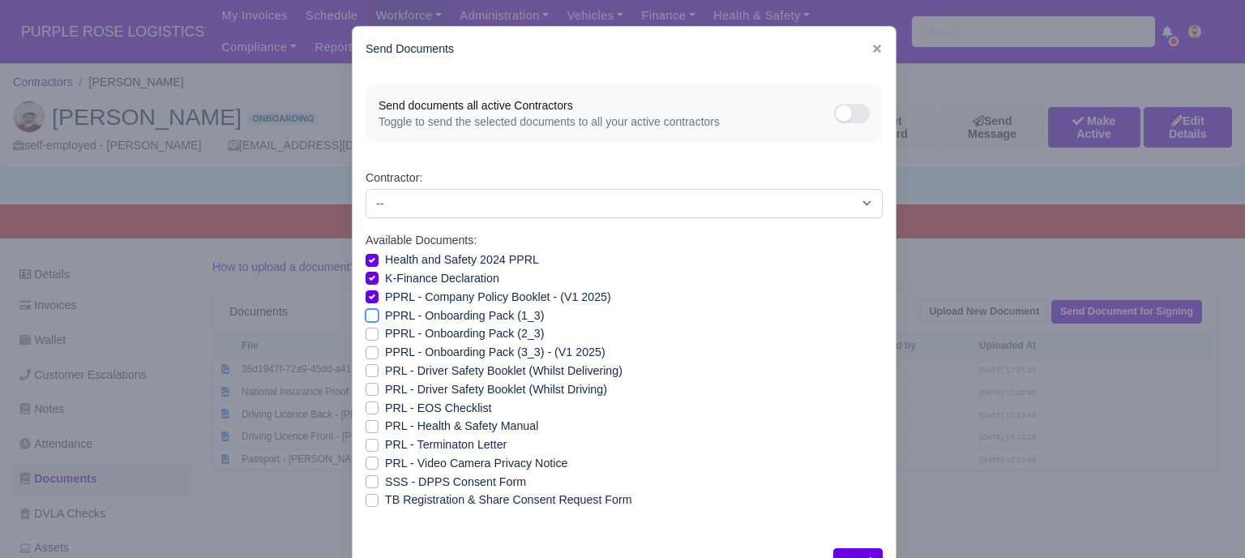
click at [366, 314] on input "PPRL - Onboarding Pack (1_3)" at bounding box center [372, 312] width 13 height 13
checkbox input "true"
drag, startPoint x: 365, startPoint y: 330, endPoint x: 364, endPoint y: 339, distance: 9.0
click at [385, 332] on label "PPRL - Onboarding Pack (2_3)" at bounding box center [464, 333] width 159 height 19
click at [366, 332] on input "PPRL - Onboarding Pack (2_3)" at bounding box center [372, 330] width 13 height 13
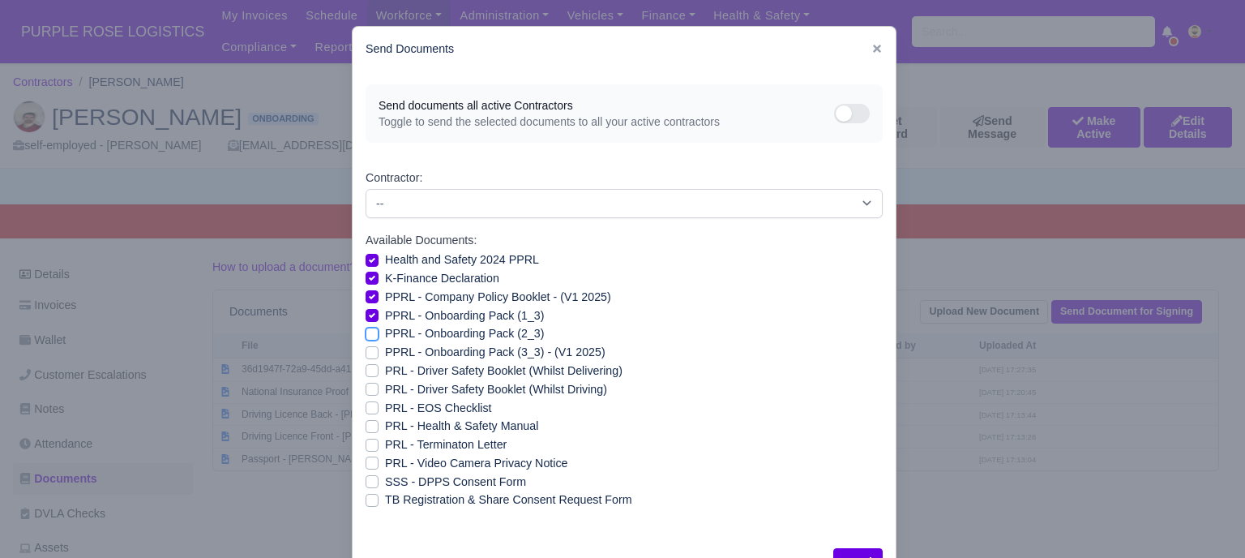
checkbox input "true"
click at [385, 349] on label "PPRL - Onboarding Pack (3_3) - (V1 2025)" at bounding box center [495, 352] width 221 height 19
click at [366, 349] on input "PPRL - Onboarding Pack (3_3) - (V1 2025)" at bounding box center [372, 349] width 13 height 13
checkbox input "true"
click at [385, 426] on label "PRL - Health & Safety Manual" at bounding box center [461, 426] width 153 height 19
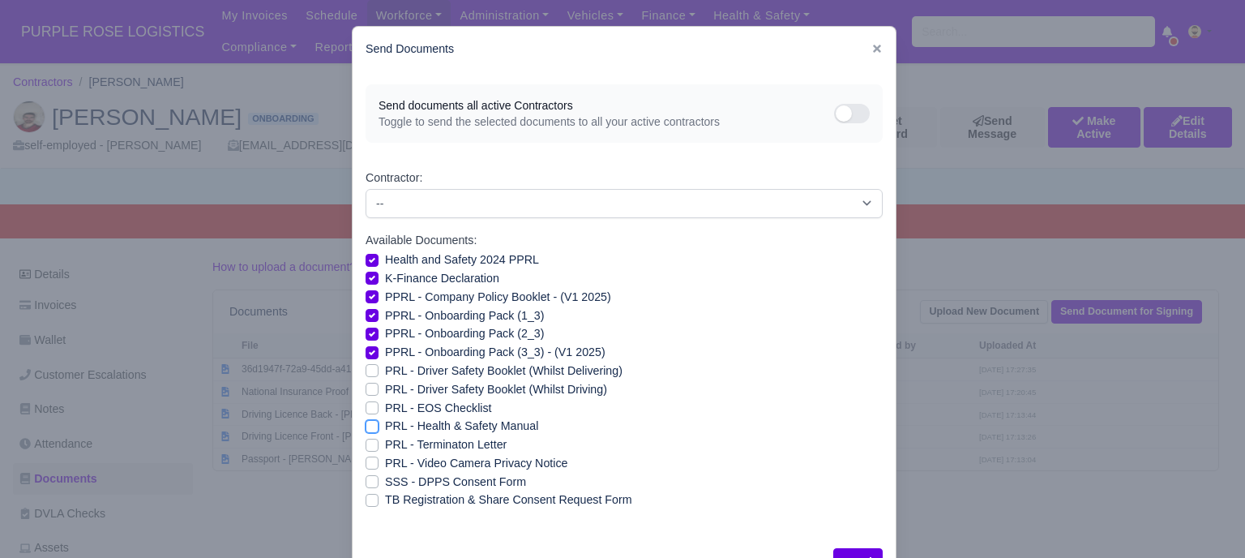
click at [366, 426] on input "PRL - Health & Safety Manual" at bounding box center [372, 423] width 13 height 13
checkbox input "true"
click at [385, 466] on label "PRL - Video Camera Privacy Notice" at bounding box center [476, 463] width 182 height 19
click at [368, 466] on input "PRL - Video Camera Privacy Notice" at bounding box center [372, 460] width 13 height 13
checkbox input "true"
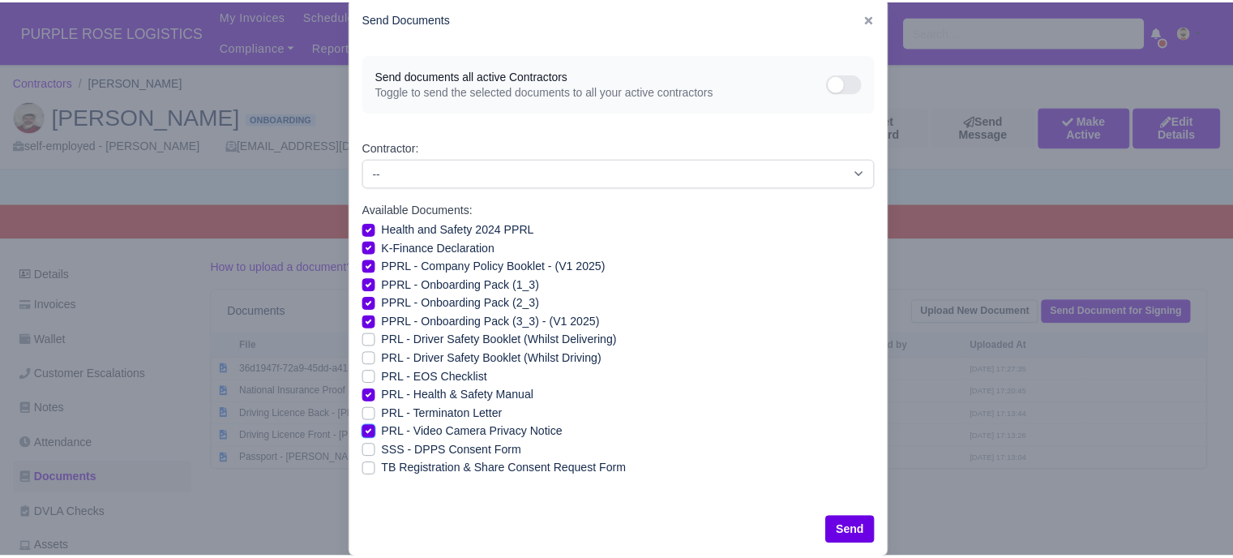
scroll to position [58, 0]
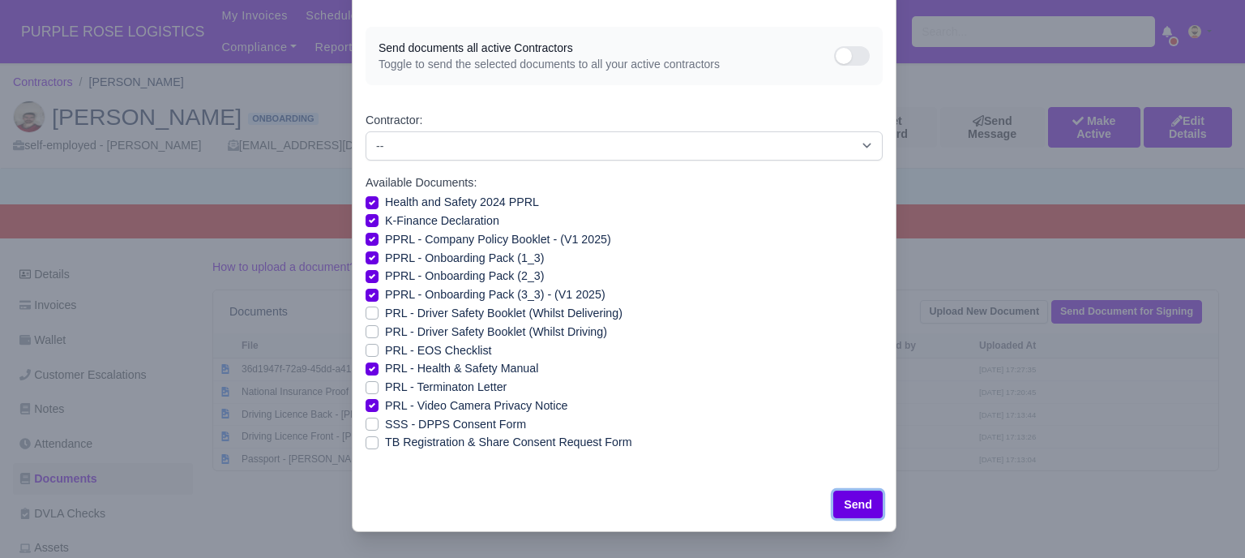
click at [869, 501] on button "Send" at bounding box center [858, 505] width 49 height 28
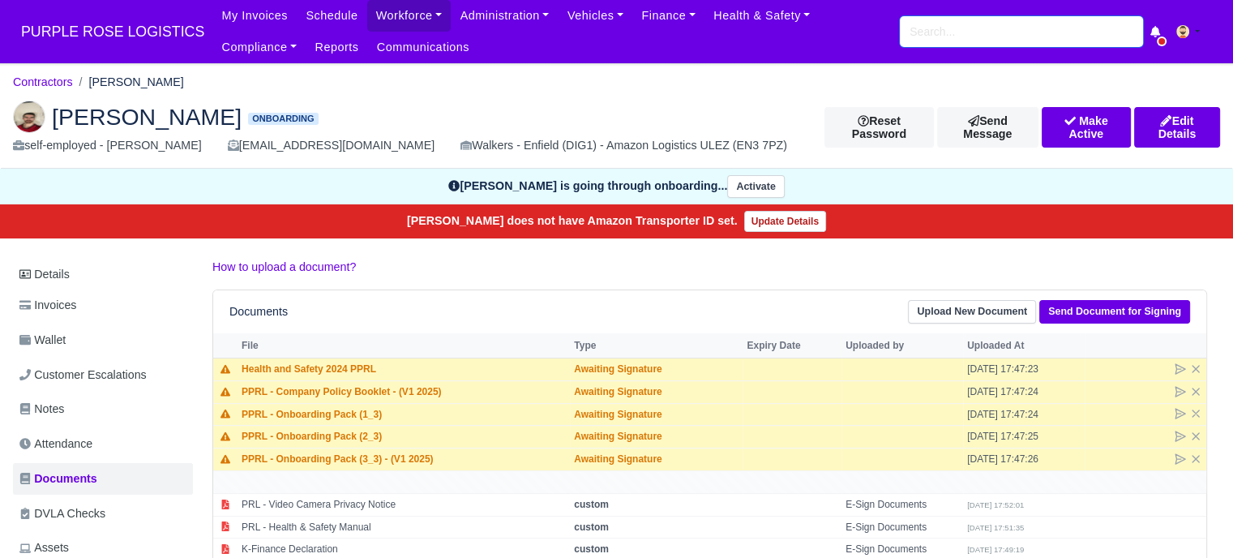
click at [979, 28] on input "search" at bounding box center [1021, 31] width 243 height 31
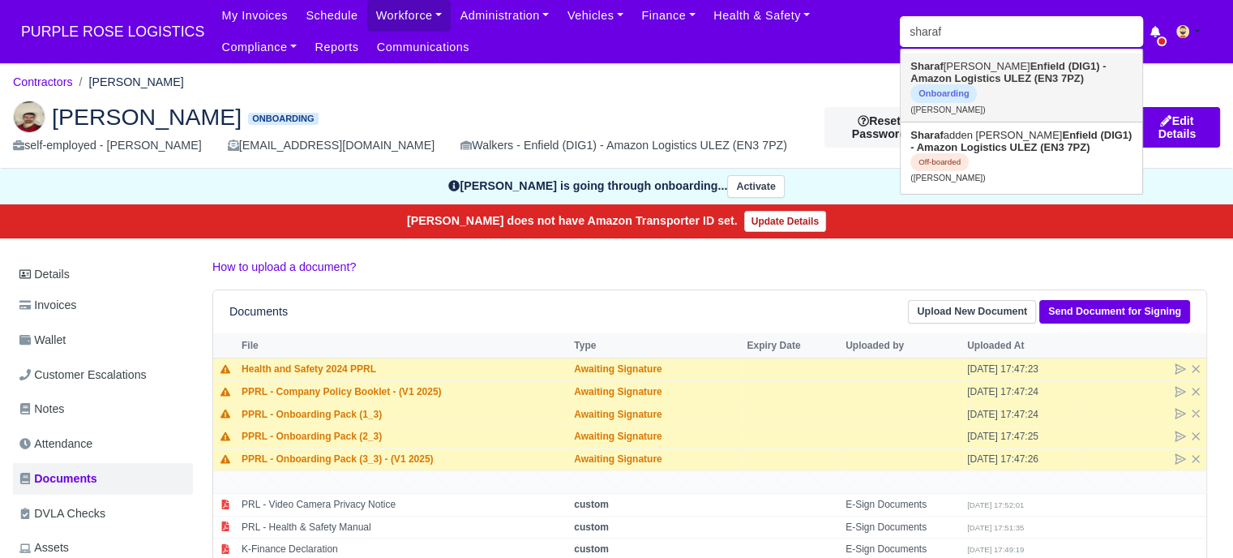
click at [1000, 76] on strong "Enfield (DIG1) - Amazon Logistics ULEZ (EN3 7PZ)" at bounding box center [1008, 72] width 195 height 24
type input "[PERSON_NAME]"
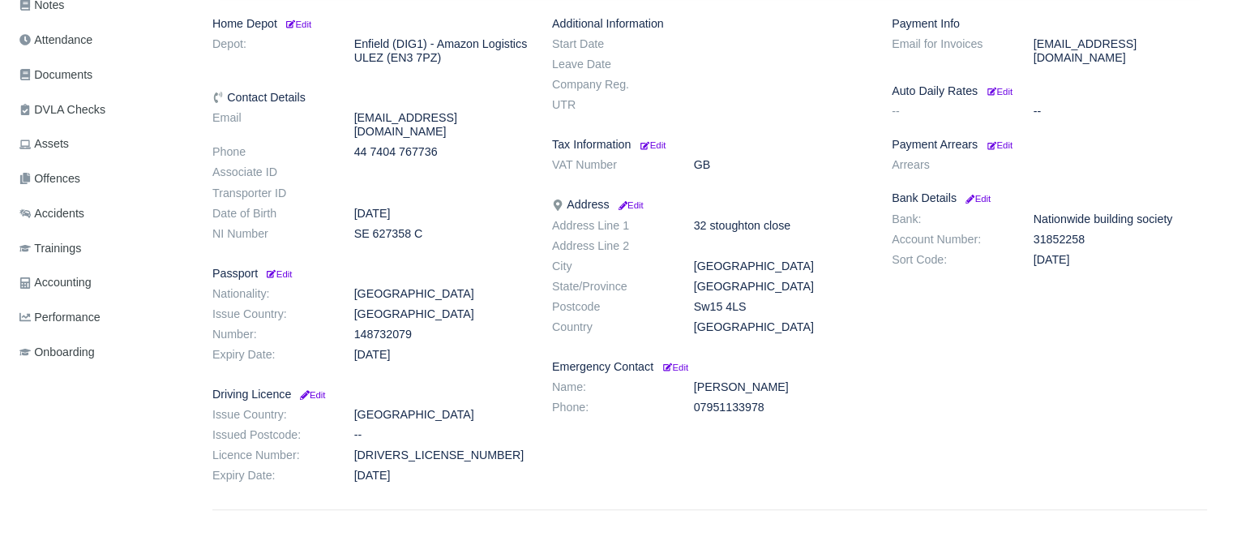
scroll to position [405, 0]
click at [71, 71] on span "Documents" at bounding box center [55, 73] width 73 height 19
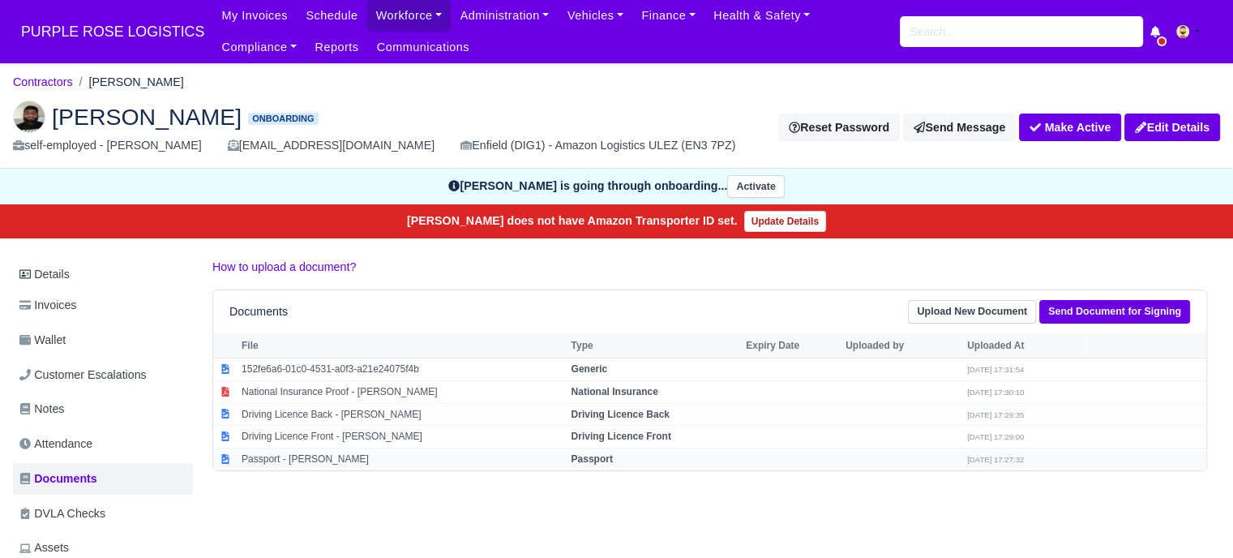
click at [584, 453] on strong "Passport" at bounding box center [591, 458] width 41 height 11
select select "passport"
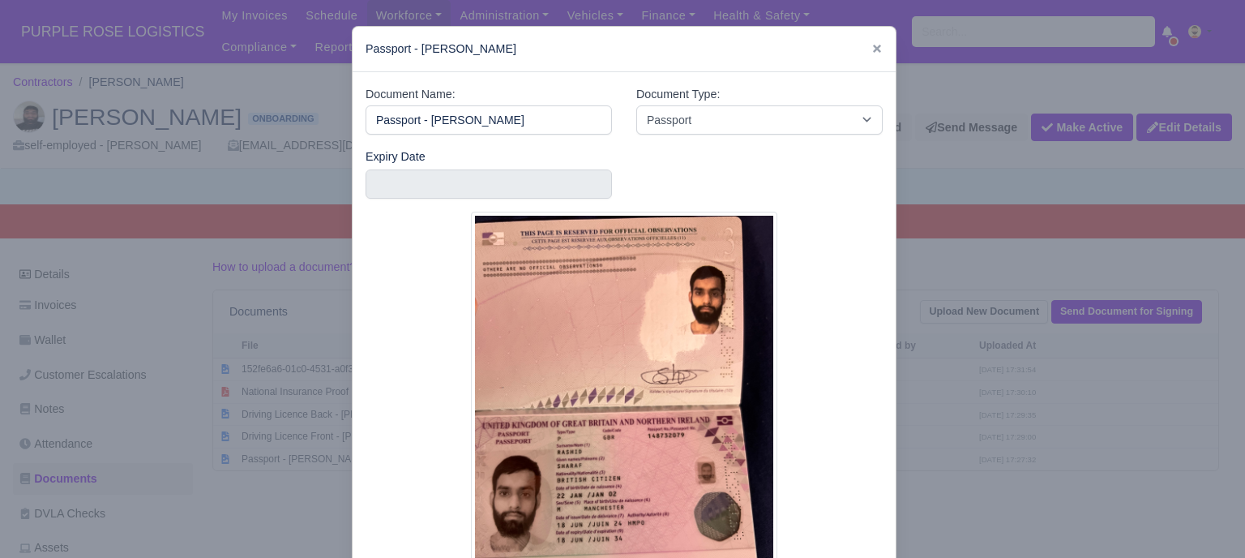
click at [900, 443] on div at bounding box center [622, 279] width 1245 height 558
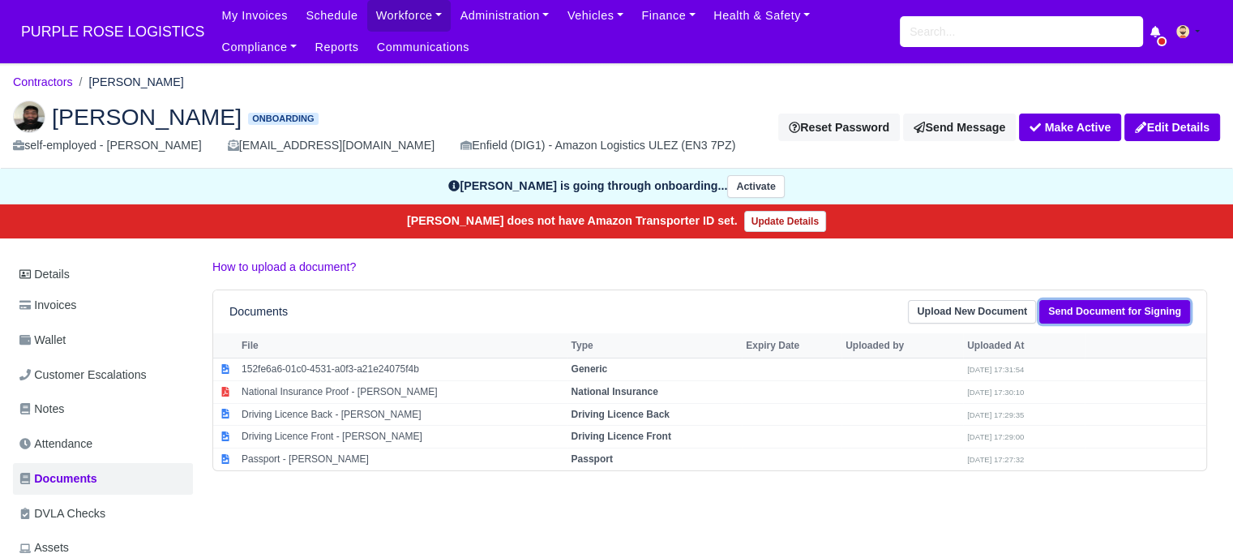
click at [1070, 311] on link "Send Document for Signing" at bounding box center [1114, 312] width 151 height 24
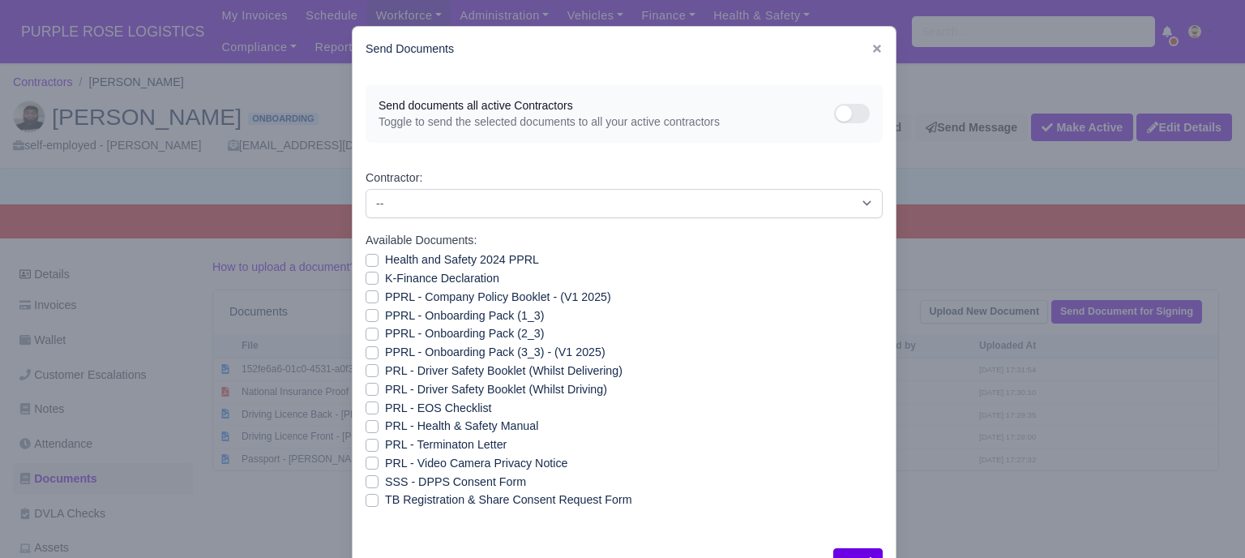
click at [385, 259] on label "Health and Safety 2024 PPRL" at bounding box center [462, 260] width 154 height 19
click at [366, 259] on input "Health and Safety 2024 PPRL" at bounding box center [372, 257] width 13 height 13
checkbox input "true"
click at [366, 285] on div "K-Finance Declaration" at bounding box center [624, 278] width 517 height 19
click at [385, 278] on label "K-Finance Declaration" at bounding box center [442, 278] width 114 height 19
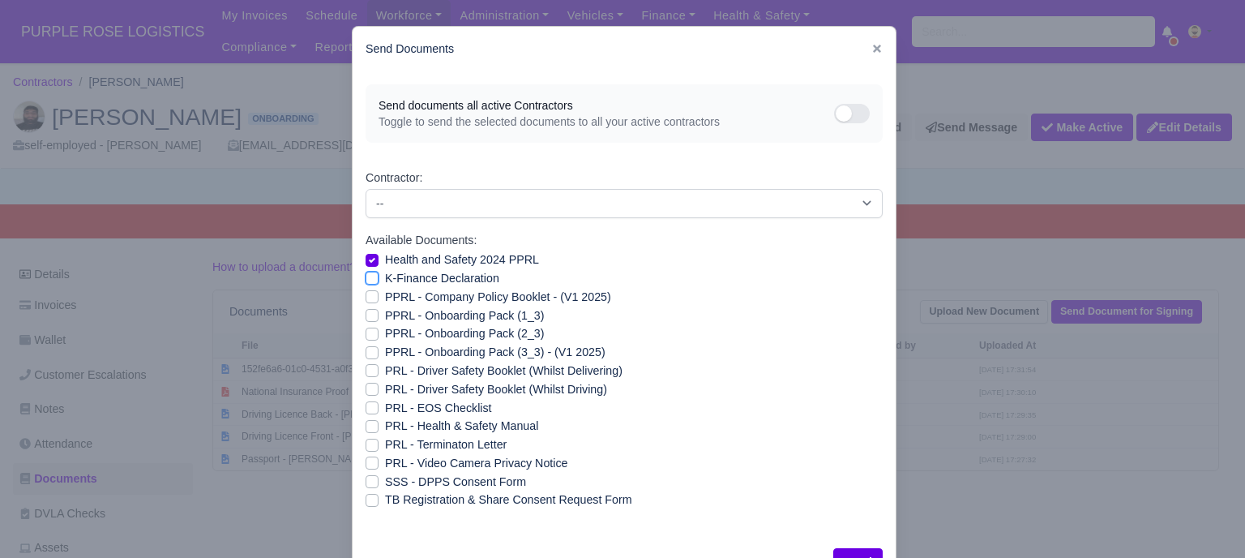
click at [366, 278] on input "K-Finance Declaration" at bounding box center [372, 275] width 13 height 13
checkbox input "true"
click at [385, 294] on label "PPRL - Company Policy Booklet - (V1 2025)" at bounding box center [498, 297] width 226 height 19
click at [369, 294] on input "PPRL - Company Policy Booklet - (V1 2025)" at bounding box center [372, 294] width 13 height 13
checkbox input "true"
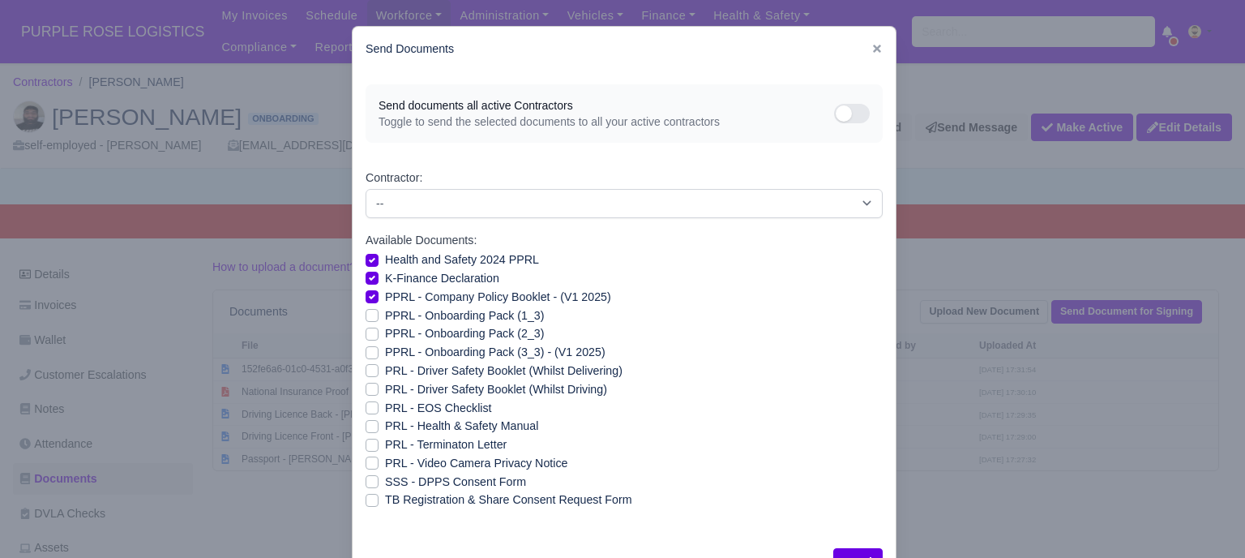
click at [385, 317] on label "PPRL - Onboarding Pack (1_3)" at bounding box center [464, 315] width 159 height 19
click at [368, 317] on input "PPRL - Onboarding Pack (1_3)" at bounding box center [372, 312] width 13 height 13
checkbox input "true"
click at [385, 332] on label "PPRL - Onboarding Pack (2_3)" at bounding box center [464, 333] width 159 height 19
click at [368, 332] on input "PPRL - Onboarding Pack (2_3)" at bounding box center [372, 330] width 13 height 13
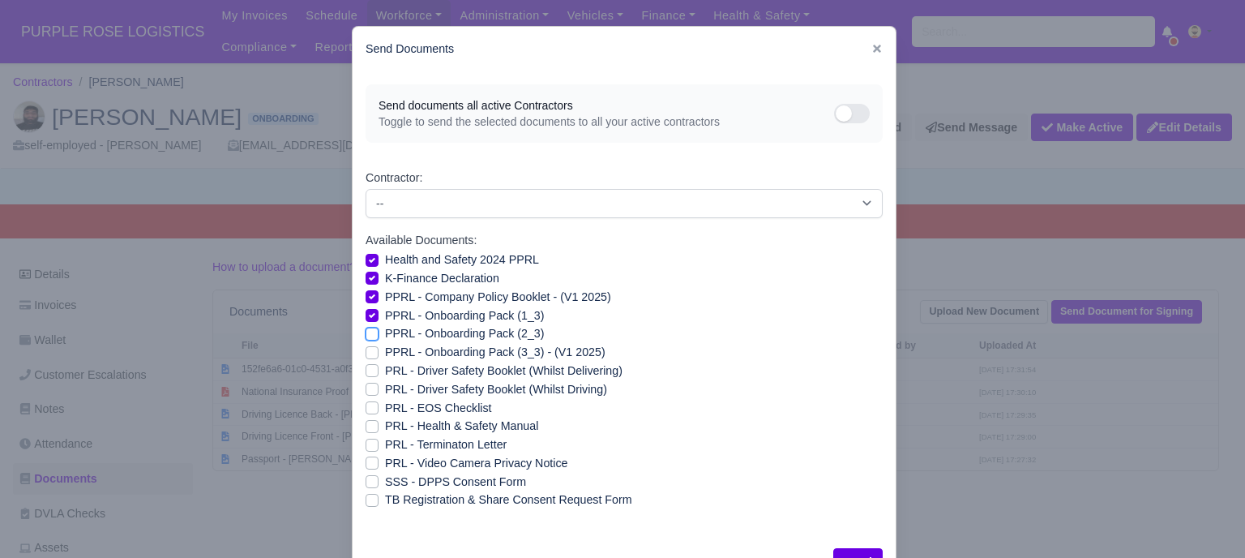
checkbox input "true"
click at [385, 350] on label "PPRL - Onboarding Pack (3_3) - (V1 2025)" at bounding box center [495, 352] width 221 height 19
click at [366, 350] on input "PPRL - Onboarding Pack (3_3) - (V1 2025)" at bounding box center [372, 349] width 13 height 13
checkbox input "true"
click at [385, 424] on label "PRL - Health & Safety Manual" at bounding box center [461, 426] width 153 height 19
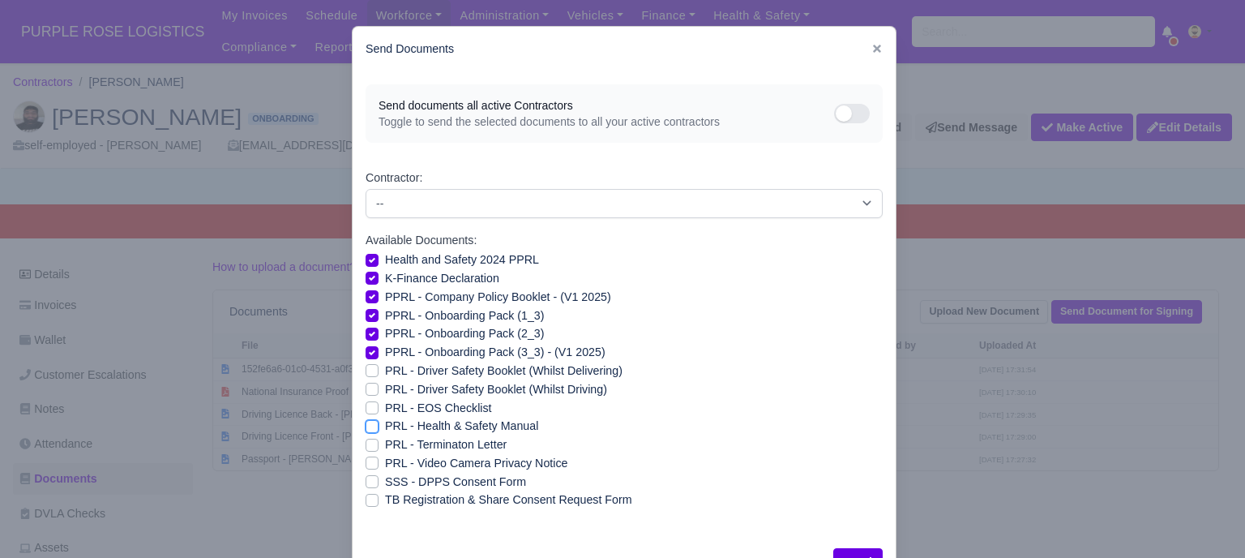
click at [367, 424] on input "PRL - Health & Safety Manual" at bounding box center [372, 423] width 13 height 13
checkbox input "true"
click at [372, 461] on div "PRL - Video Camera Privacy Notice" at bounding box center [624, 463] width 517 height 19
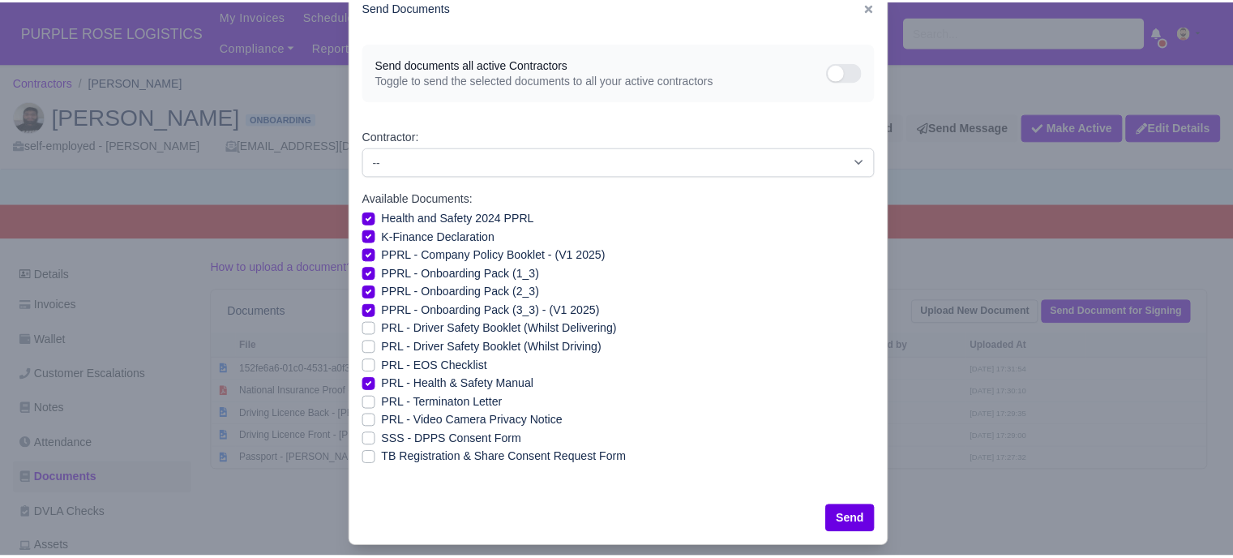
scroll to position [58, 0]
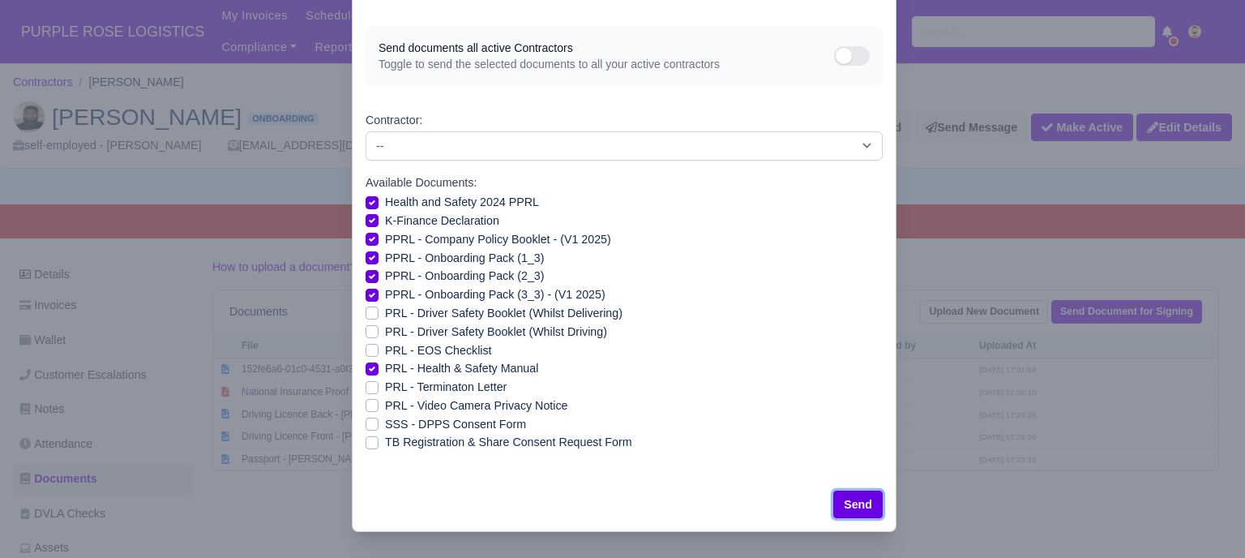
click at [849, 495] on button "Send" at bounding box center [858, 505] width 49 height 28
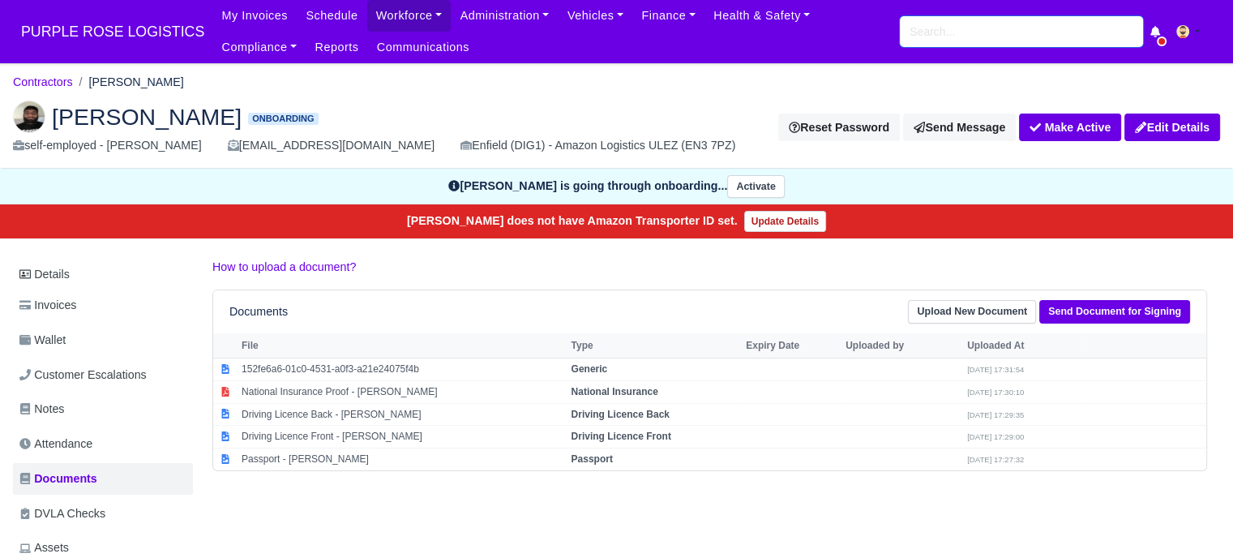
click at [957, 36] on input "search" at bounding box center [1021, 31] width 243 height 31
type input "B"
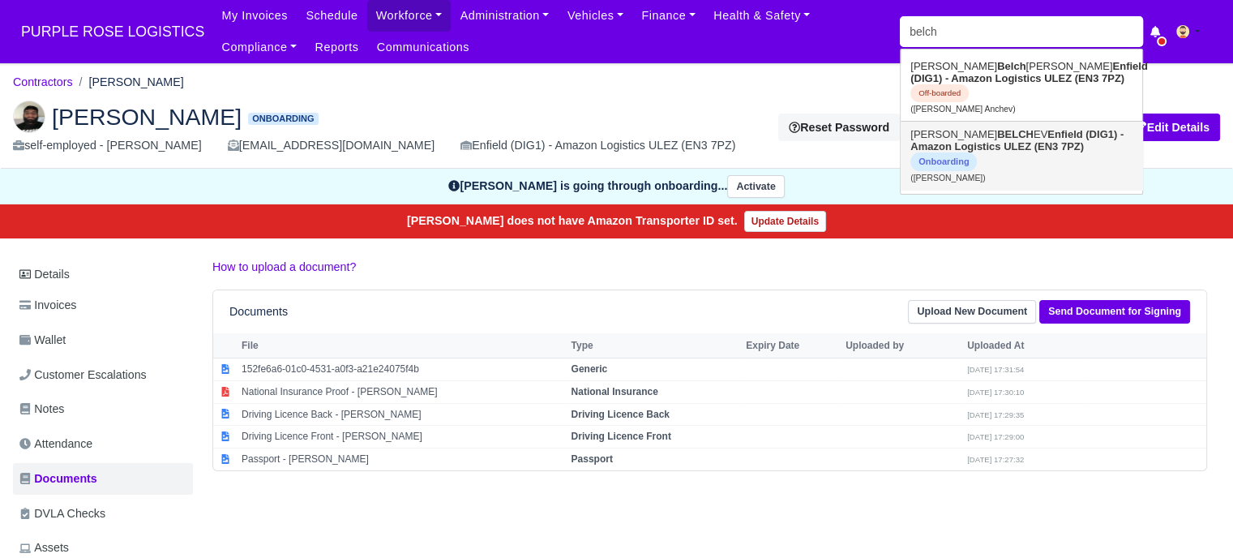
click at [988, 145] on strong "Enfield (DIG1) - Amazon Logistics ULEZ (EN3 7PZ)" at bounding box center [1017, 140] width 213 height 24
type input "[PERSON_NAME]"
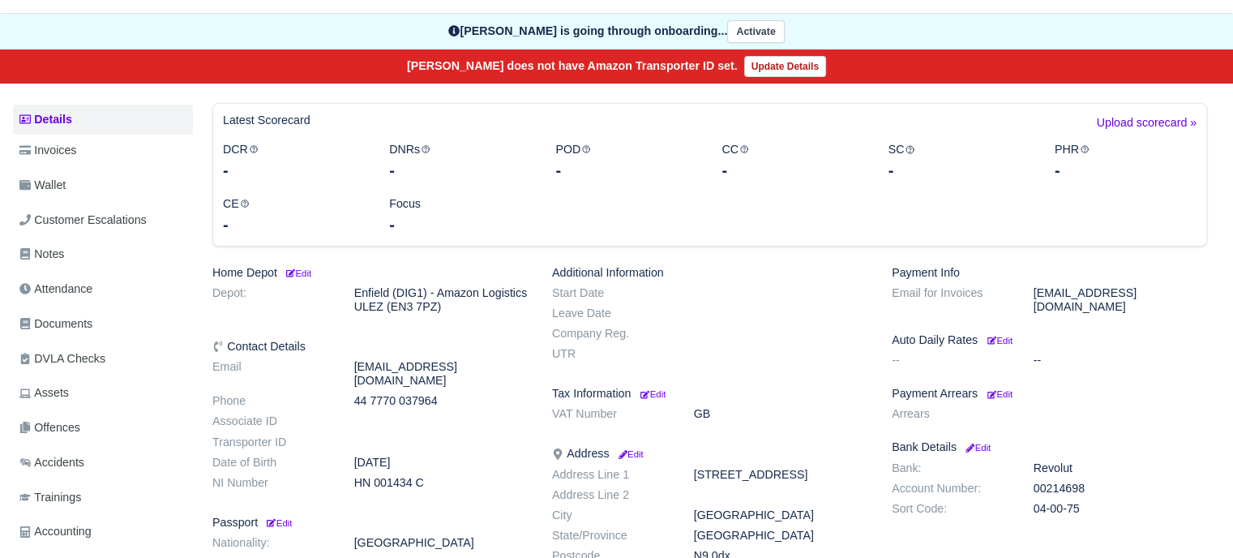
scroll to position [324, 0]
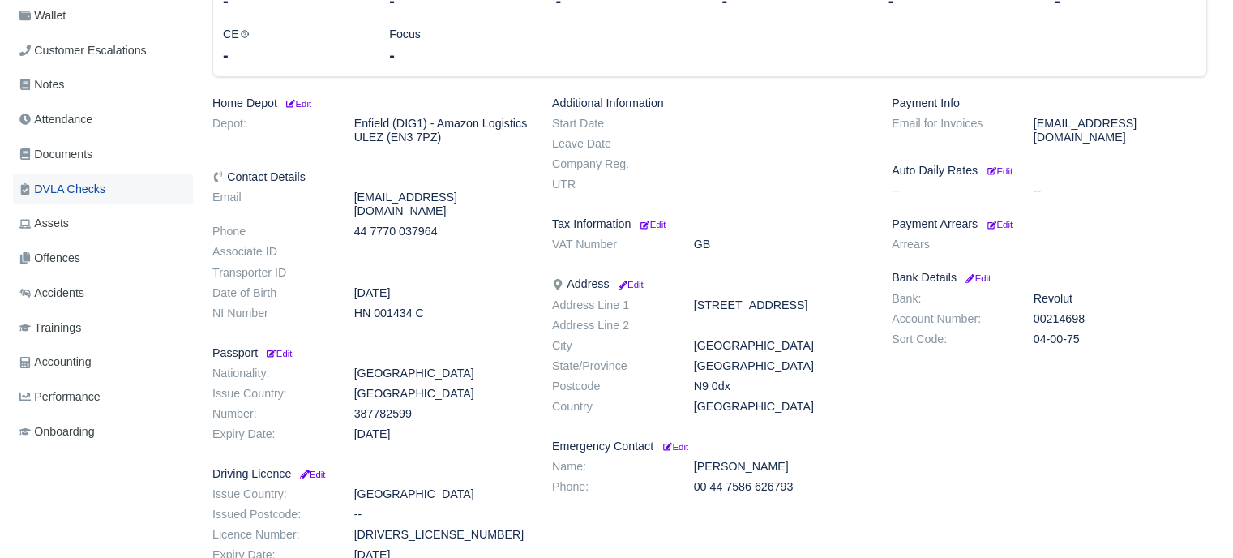
drag, startPoint x: 103, startPoint y: 158, endPoint x: 169, endPoint y: 172, distance: 67.1
click at [103, 157] on link "Documents" at bounding box center [103, 155] width 180 height 32
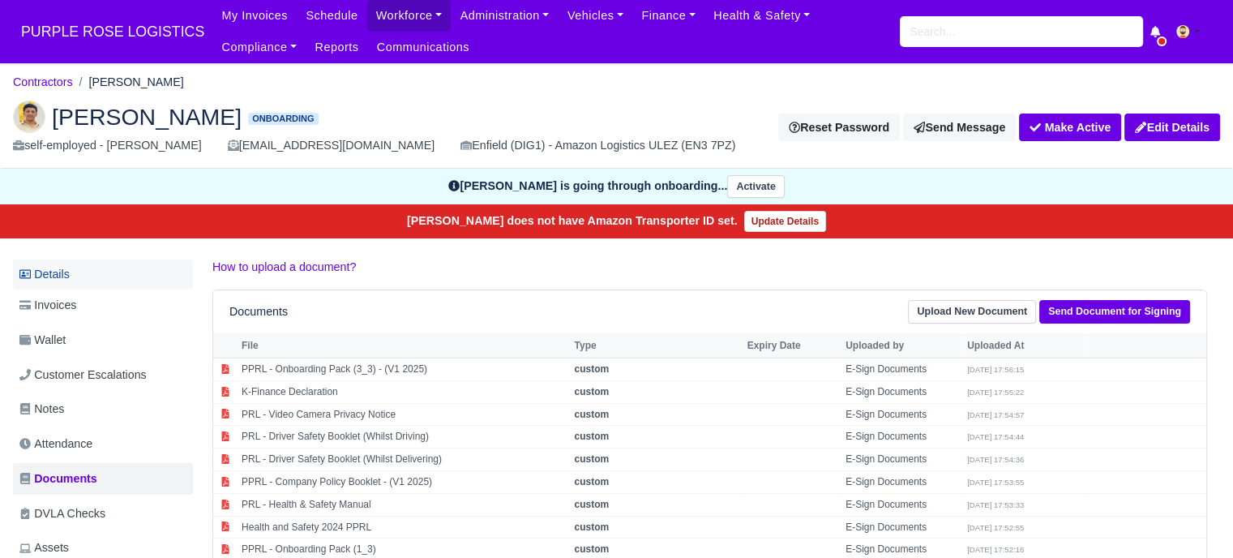
click at [107, 278] on link "Details" at bounding box center [103, 274] width 180 height 30
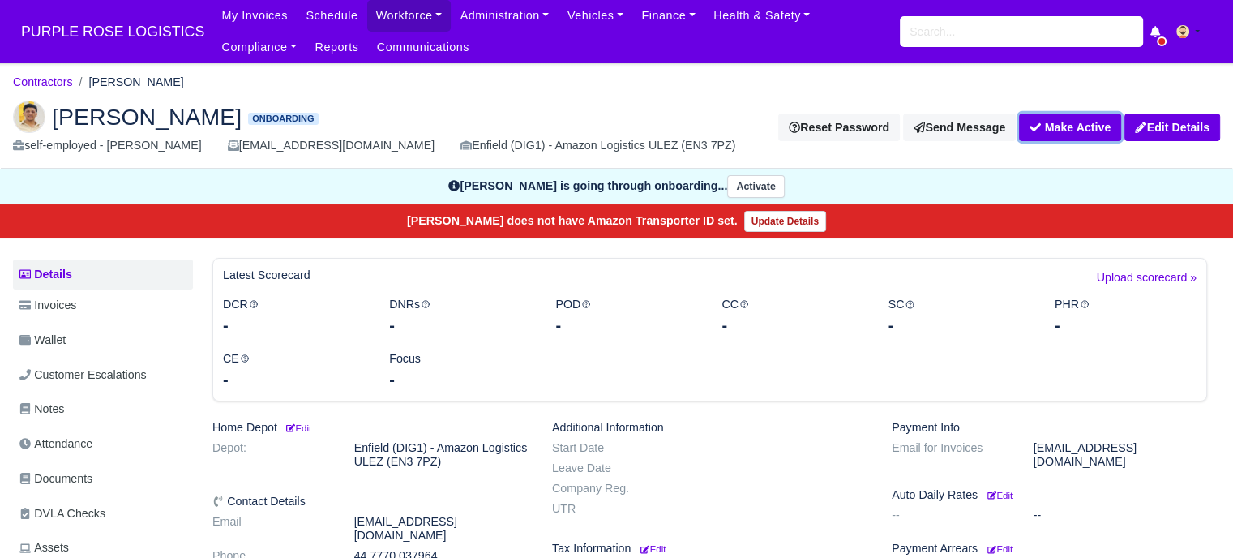
click at [1069, 132] on button "Make Active" at bounding box center [1070, 128] width 102 height 28
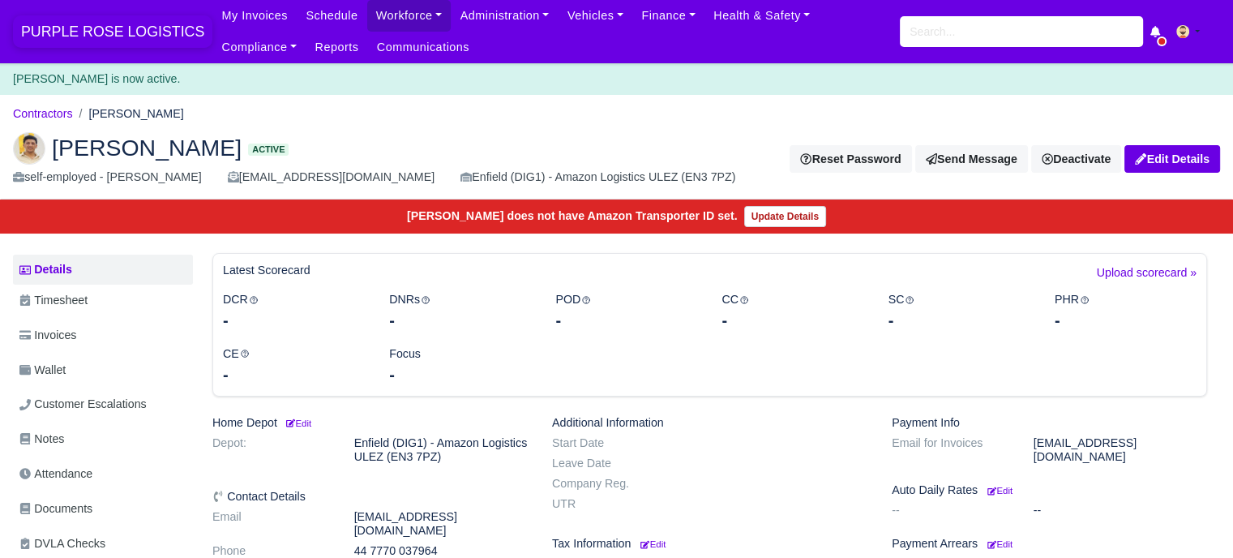
click at [107, 28] on span "PURPLE ROSE LOGISTICS" at bounding box center [112, 31] width 199 height 32
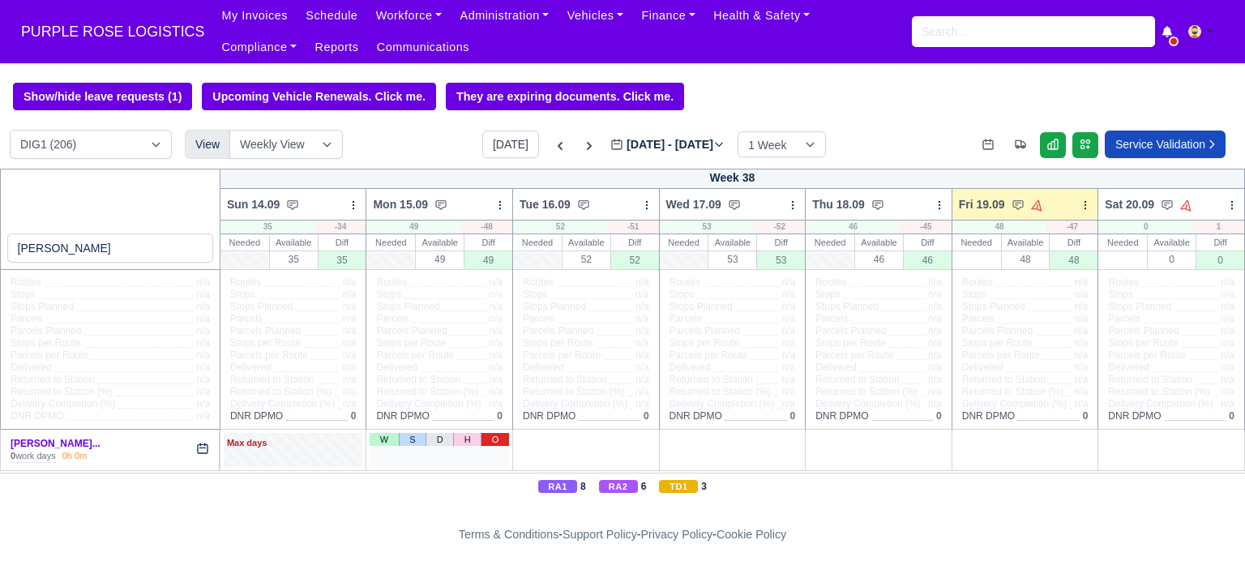
type input "yordan stef"
click at [490, 440] on link "O" at bounding box center [495, 439] width 28 height 13
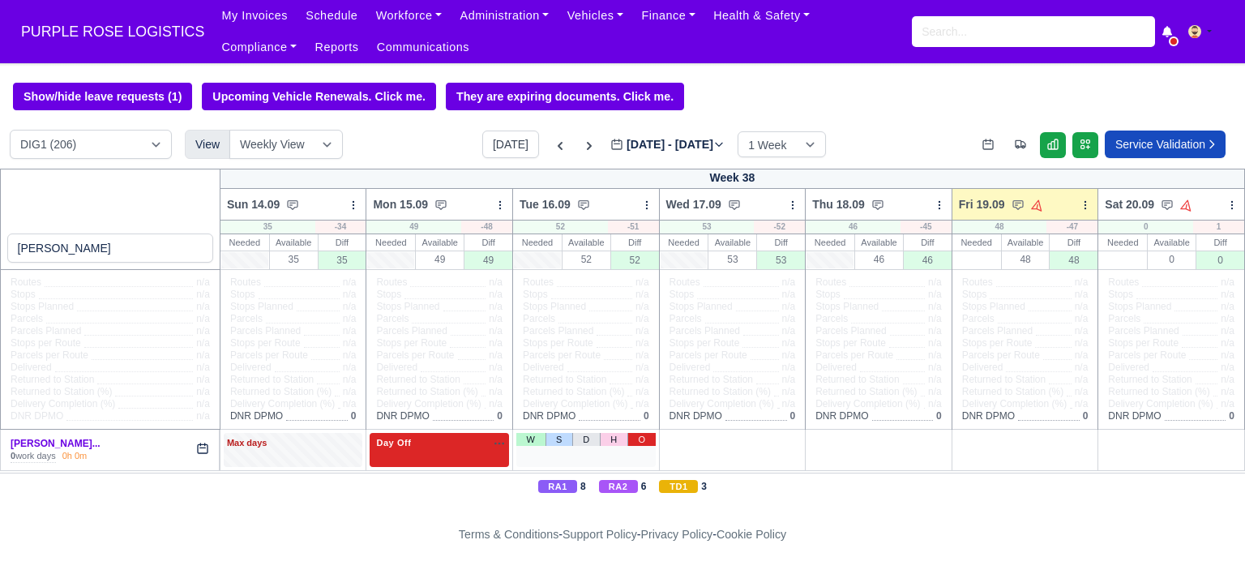
click at [638, 444] on link "O" at bounding box center [642, 439] width 28 height 13
click at [786, 444] on link "O" at bounding box center [788, 439] width 28 height 13
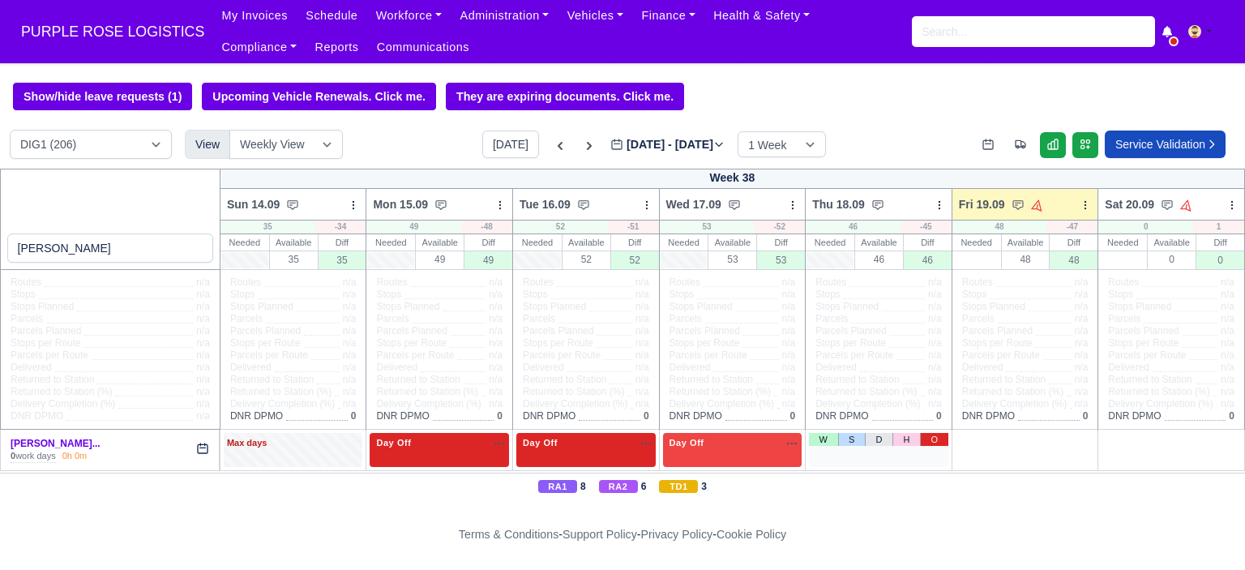
click at [927, 446] on link "O" at bounding box center [934, 439] width 28 height 13
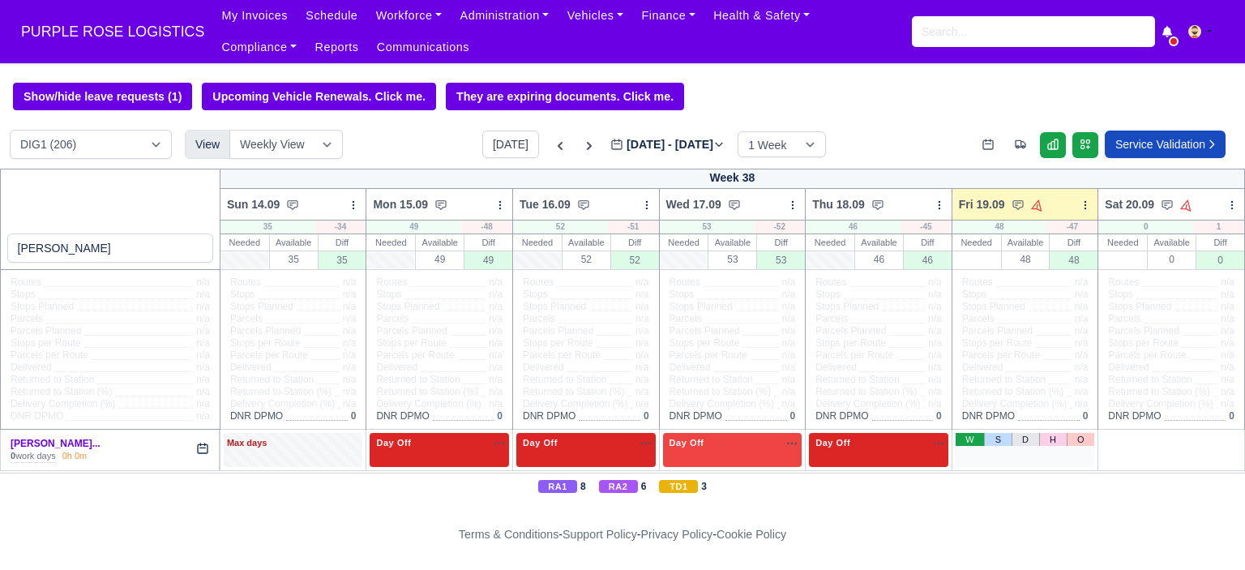
click at [959, 441] on link "W" at bounding box center [970, 439] width 28 height 13
click at [1014, 453] on div "1 Available na" at bounding box center [1025, 444] width 133 height 17
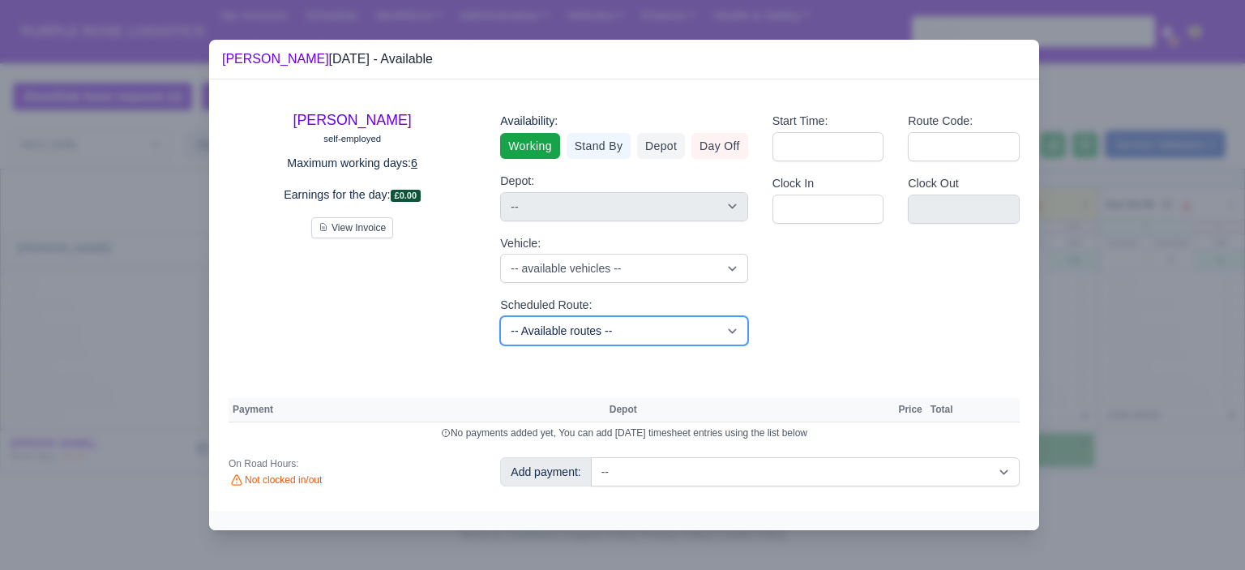
click at [605, 330] on select "-- Available routes -- Standard Parcel - Block of 6 Hours - (SD6) AmFlex RTS Ve…" at bounding box center [623, 330] width 247 height 29
select select "6"
click at [500, 316] on select "-- Available routes -- Standard Parcel - Block of 6 Hours - (SD6) AmFlex RTS Ve…" at bounding box center [623, 330] width 247 height 29
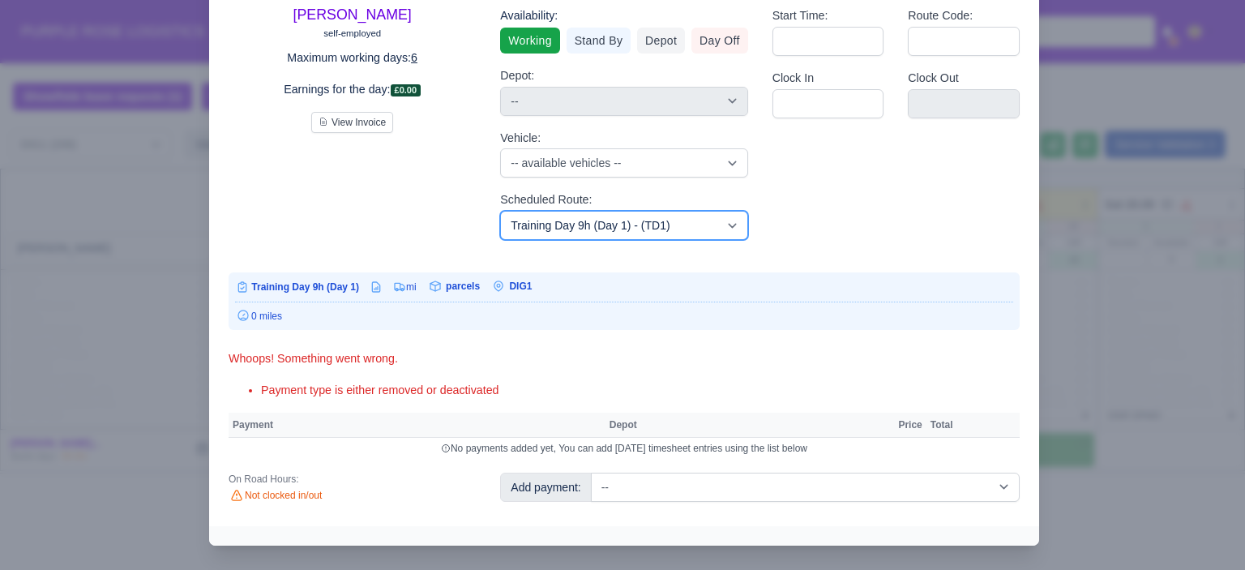
scroll to position [93, 0]
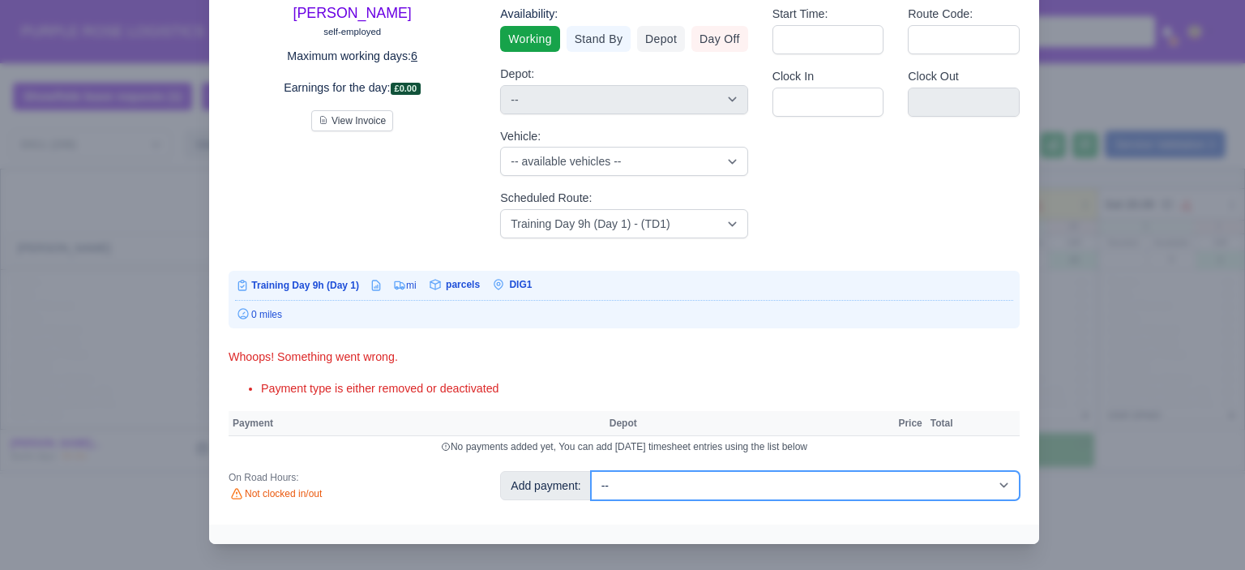
click at [801, 479] on select "-- Additional Hour Support (£14.50) Additional Hour Support (Walkers) (£13.50) …" at bounding box center [805, 485] width 429 height 29
select select "85"
click at [591, 471] on select "-- Additional Hour Support (£14.50) Additional Hour Support (Walkers) (£13.50) …" at bounding box center [805, 485] width 429 height 29
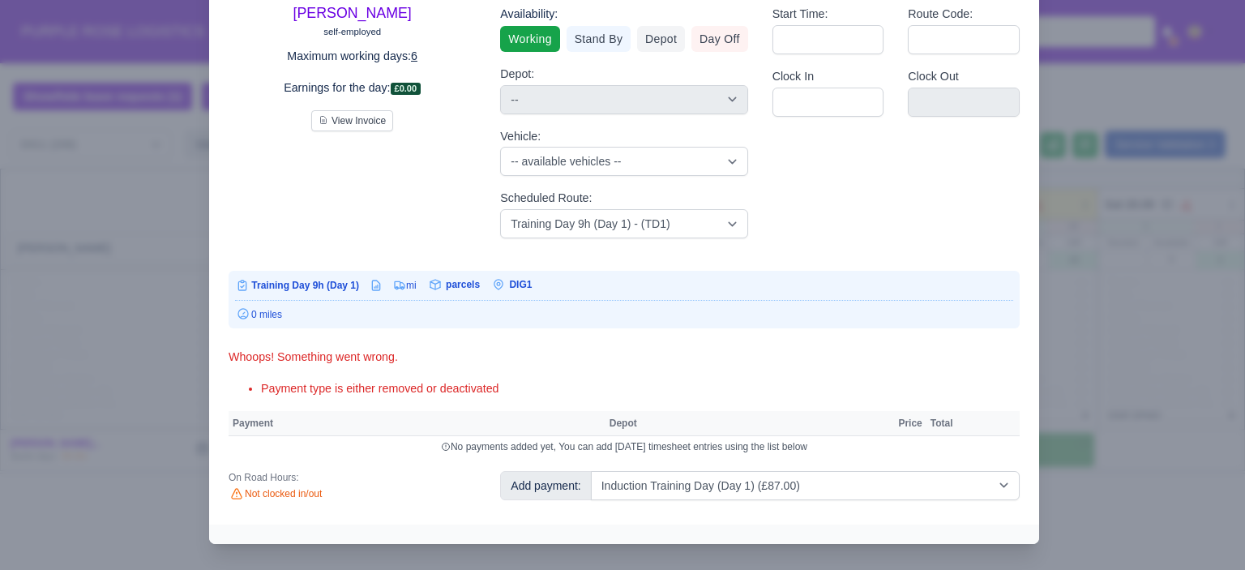
select select "1"
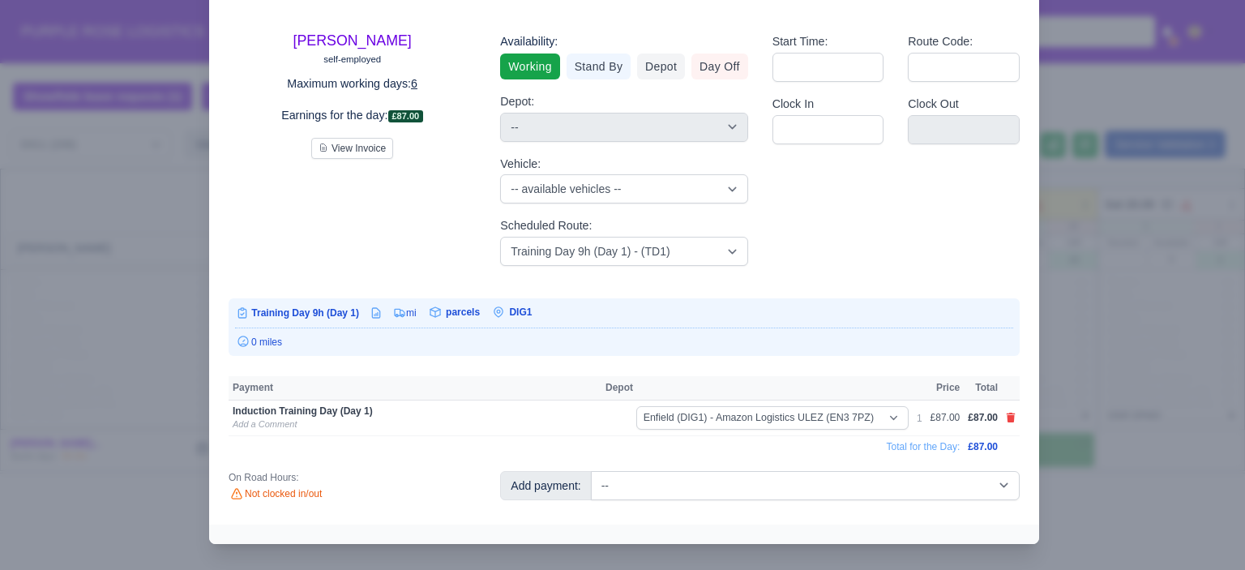
scroll to position [54, 0]
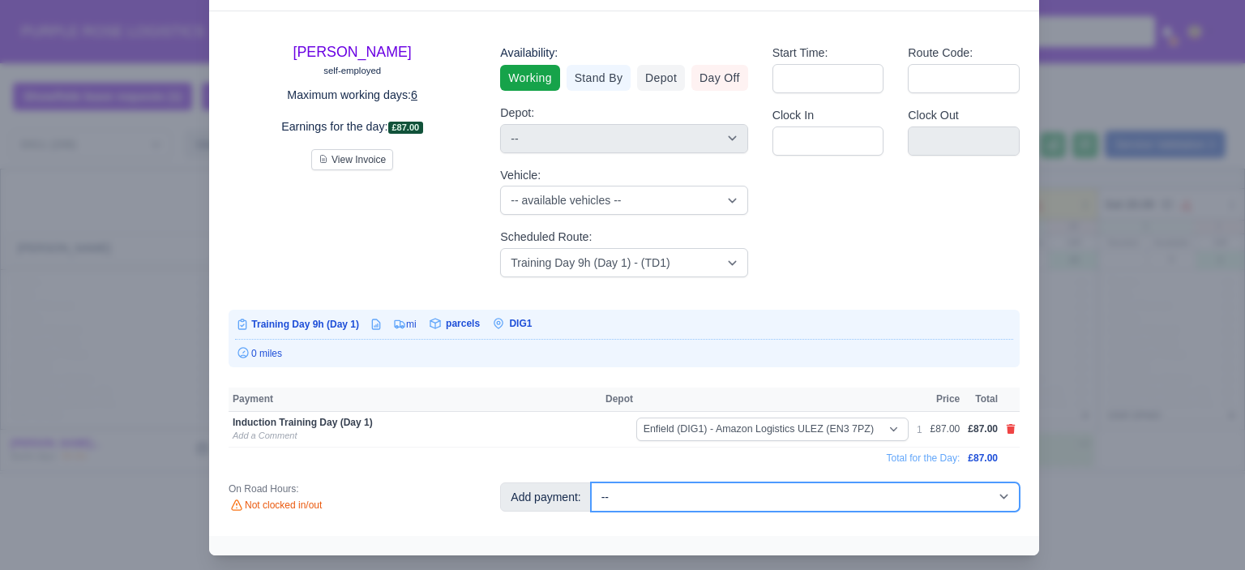
click at [744, 500] on select "-- Additional Hour Support (£14.50) Additional Hour Support (Walkers) (£13.50) …" at bounding box center [805, 496] width 429 height 29
select select "103"
click at [591, 482] on select "-- Additional Hour Support (£14.50) Additional Hour Support (Walkers) (£13.50) …" at bounding box center [805, 496] width 429 height 29
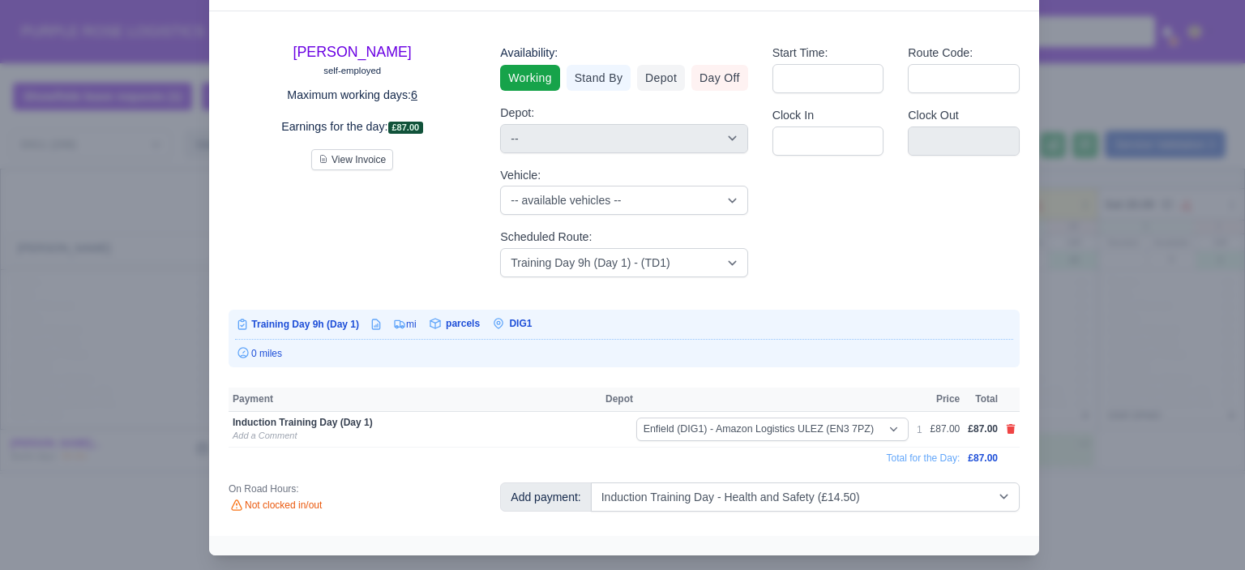
select select "1"
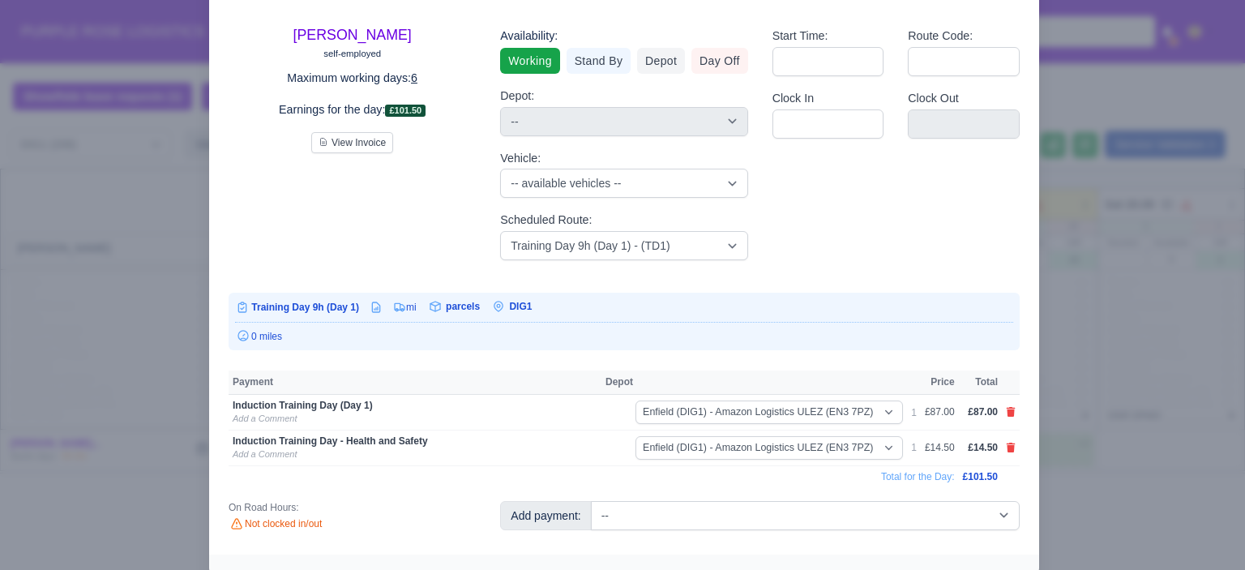
click at [1112, 408] on div at bounding box center [622, 285] width 1245 height 570
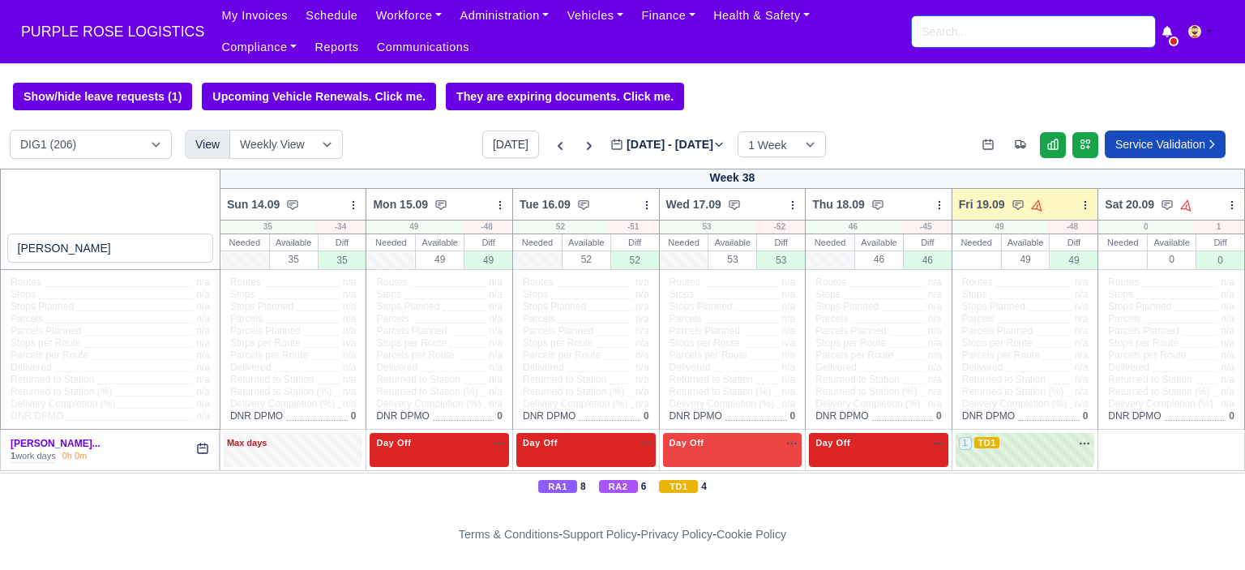
click at [978, 17] on input "search" at bounding box center [1033, 31] width 243 height 31
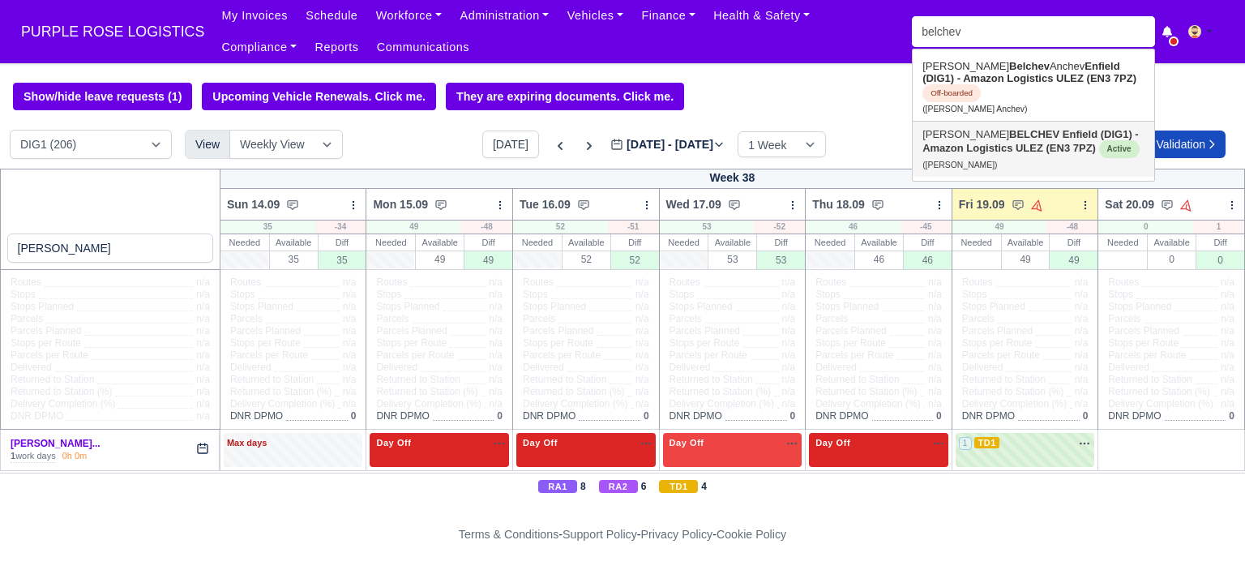
click at [1001, 150] on strong "Enfield (DIG1) - Amazon Logistics ULEZ (EN3 7PZ)" at bounding box center [1031, 141] width 216 height 26
type input "YORDAN STEFANOV BELCHEV"
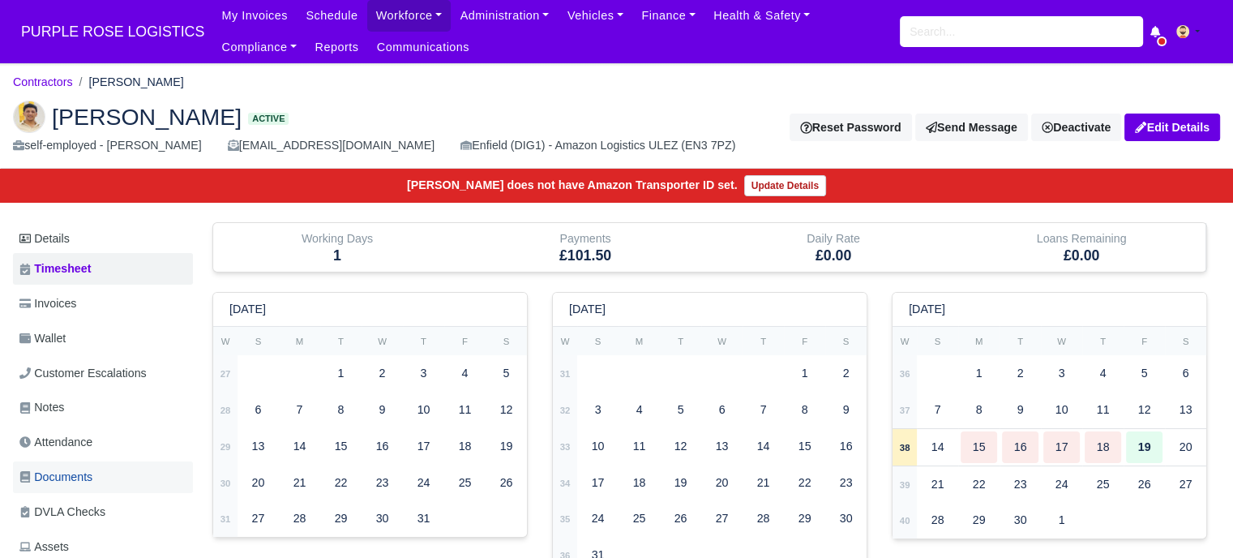
click at [76, 469] on span "Documents" at bounding box center [55, 477] width 73 height 19
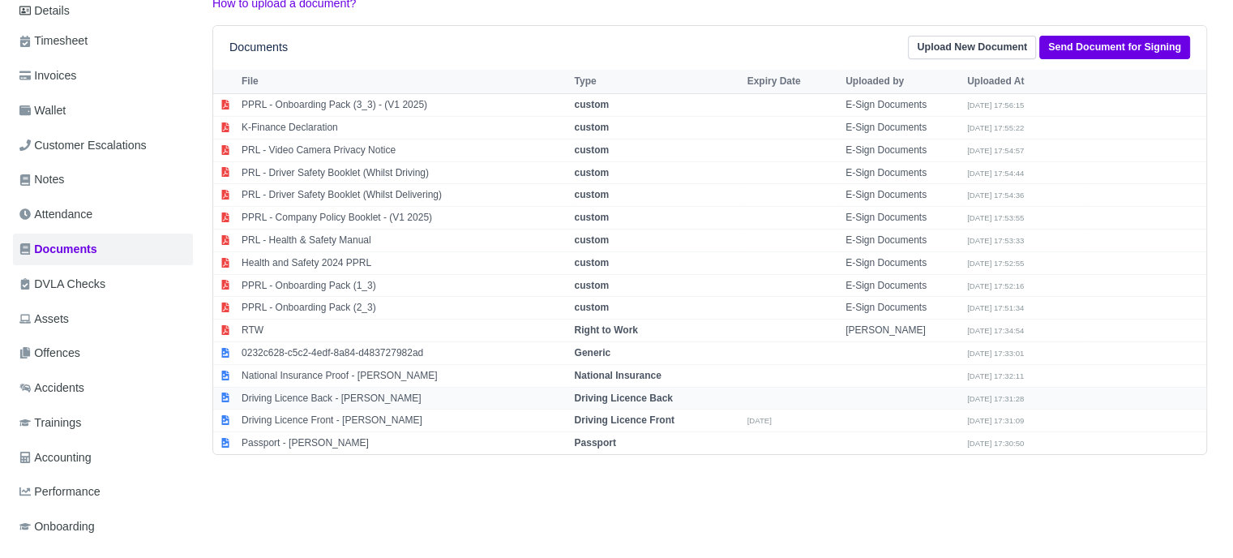
scroll to position [243, 0]
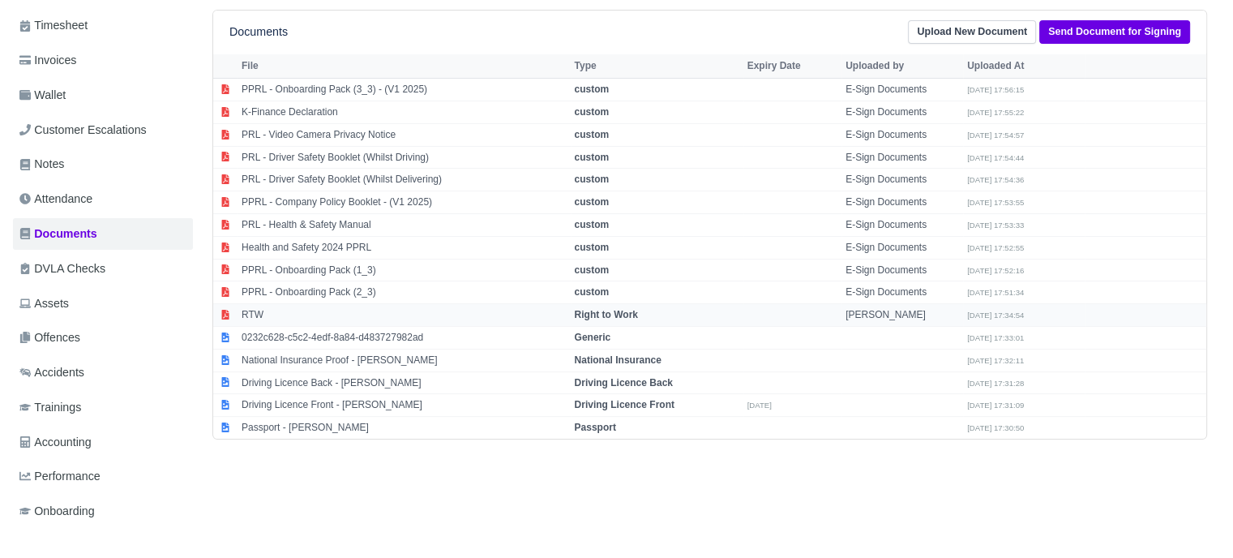
click at [634, 309] on strong "Right to Work" at bounding box center [606, 314] width 63 height 11
select select "right-to-work"
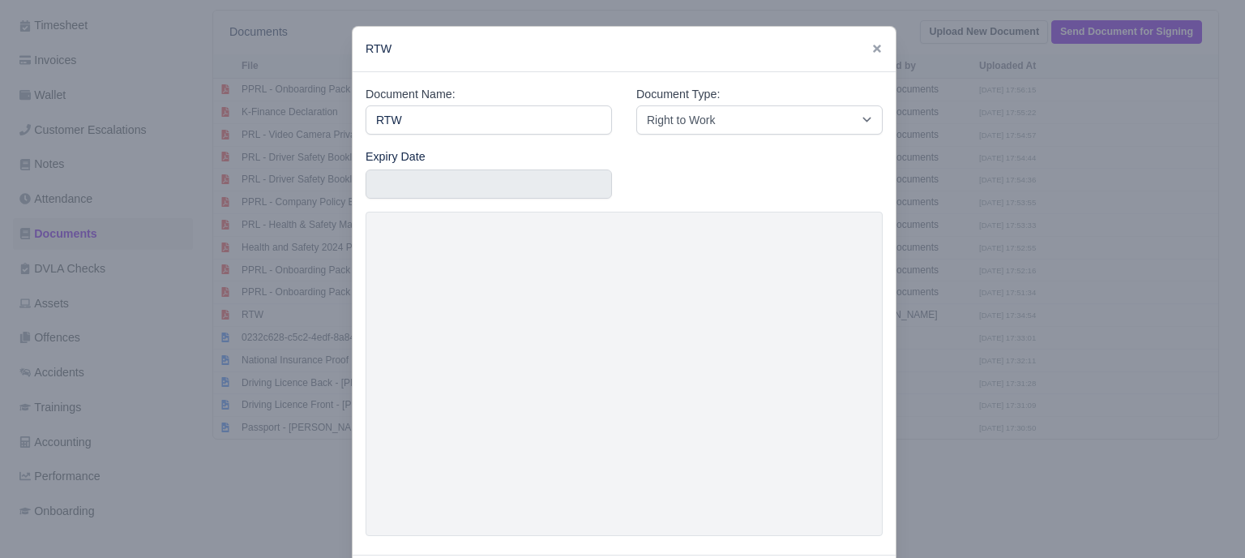
click at [987, 359] on div at bounding box center [622, 279] width 1245 height 558
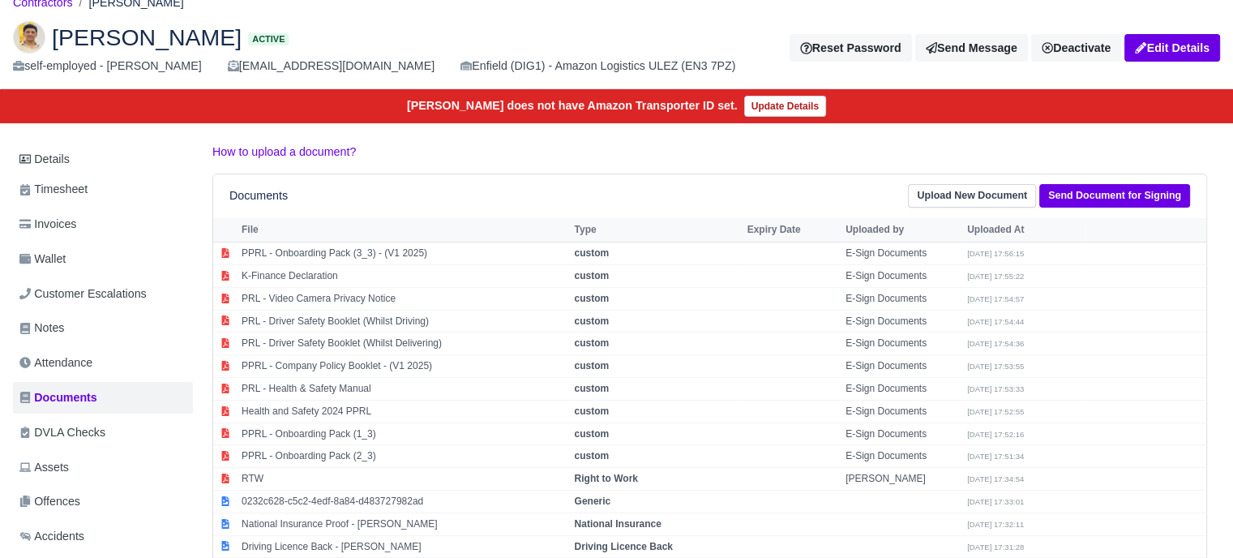
scroll to position [0, 0]
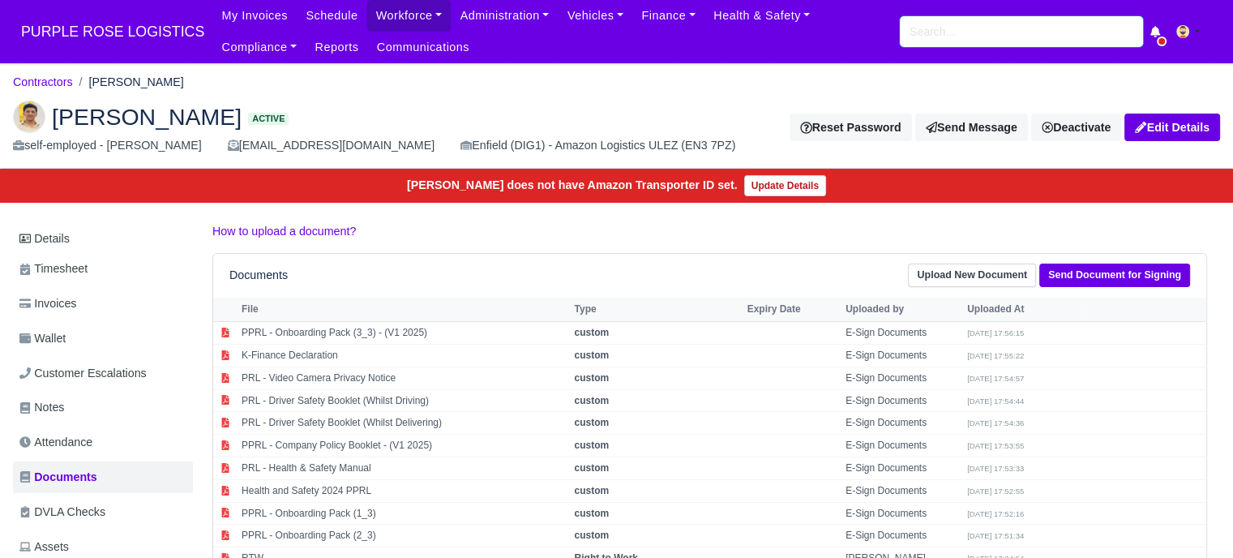
click at [954, 39] on input "search" at bounding box center [1021, 31] width 243 height 31
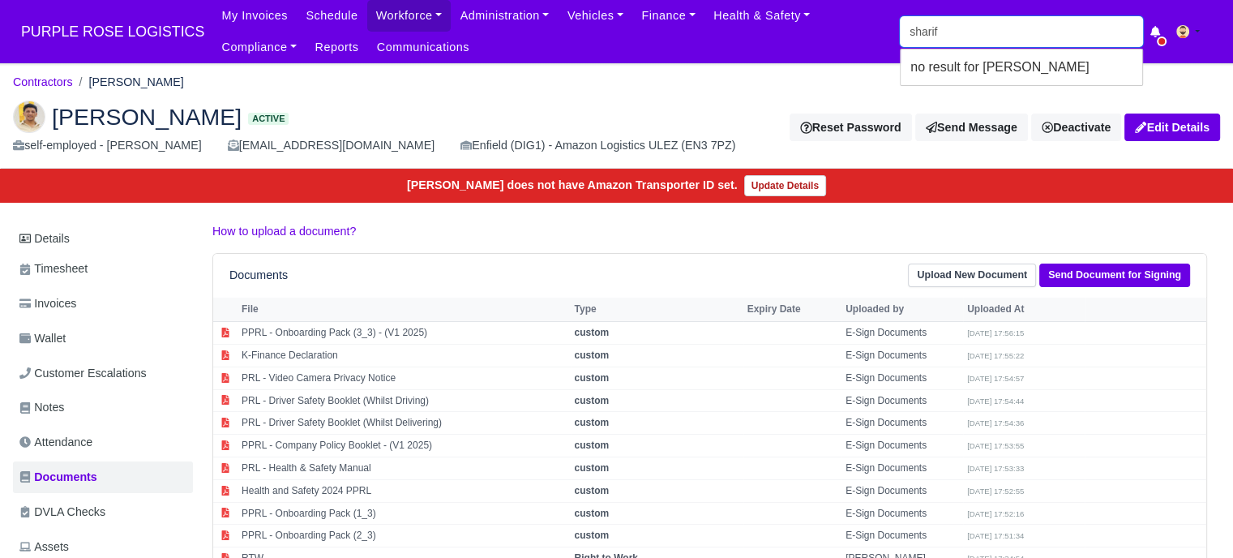
type input "shari"
type input "shariful Bhuiyan"
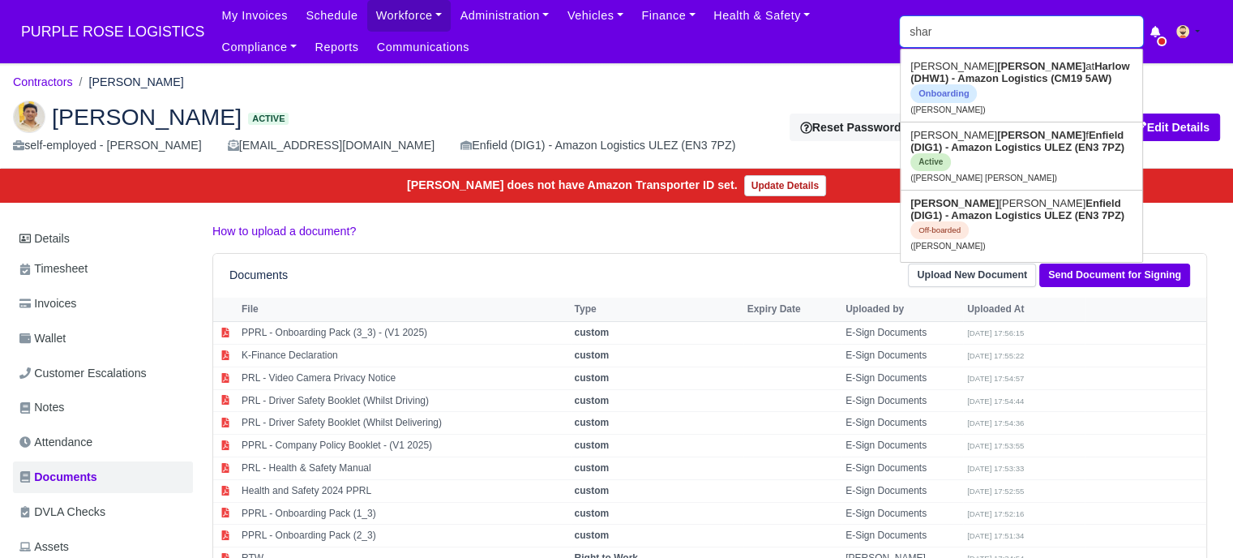
type input "shara"
type input "sharaf"
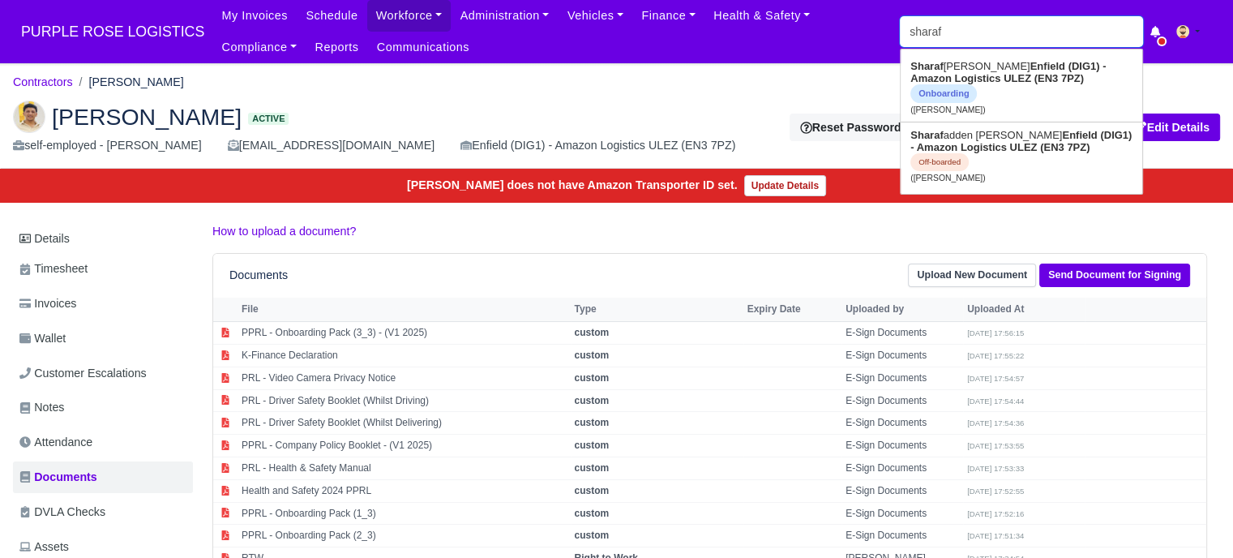
type input "sharaf rashid"
click at [989, 77] on strong "Enfield (DIG1) - Amazon Logistics ULEZ (EN3 7PZ)" at bounding box center [1008, 72] width 195 height 24
type input "Sharaf rashid"
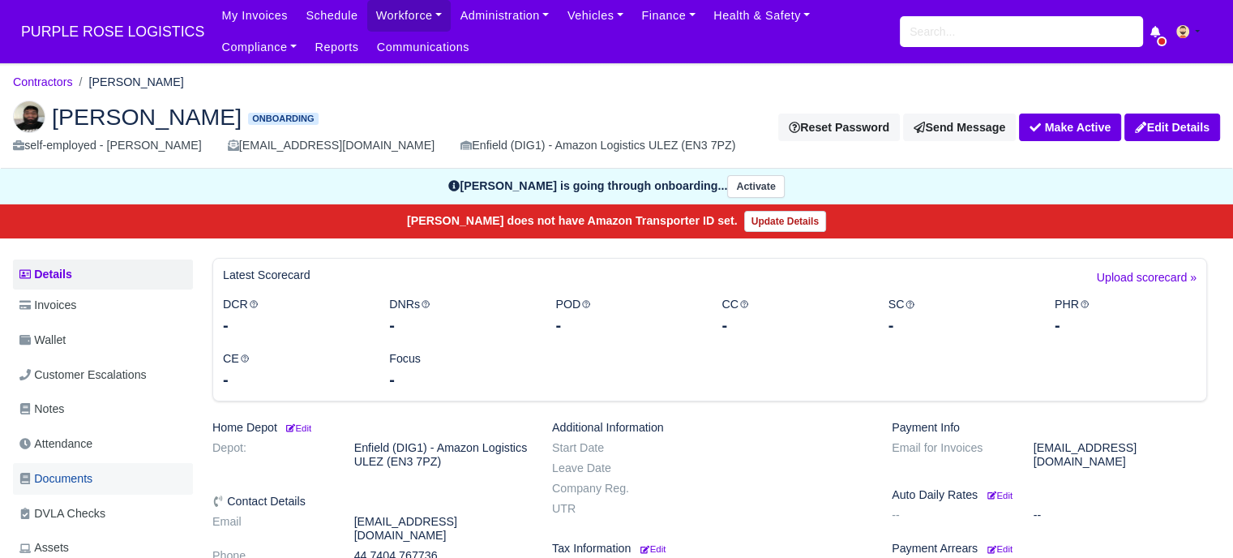
click at [68, 477] on span "Documents" at bounding box center [55, 478] width 73 height 19
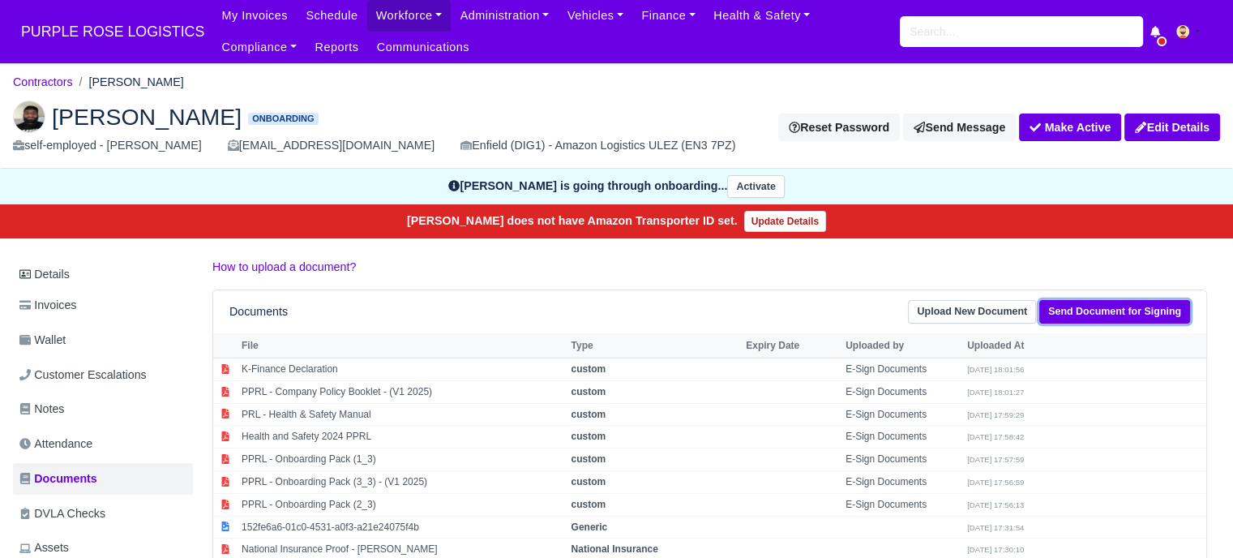
click at [1091, 314] on link "Send Document for Signing" at bounding box center [1114, 312] width 151 height 24
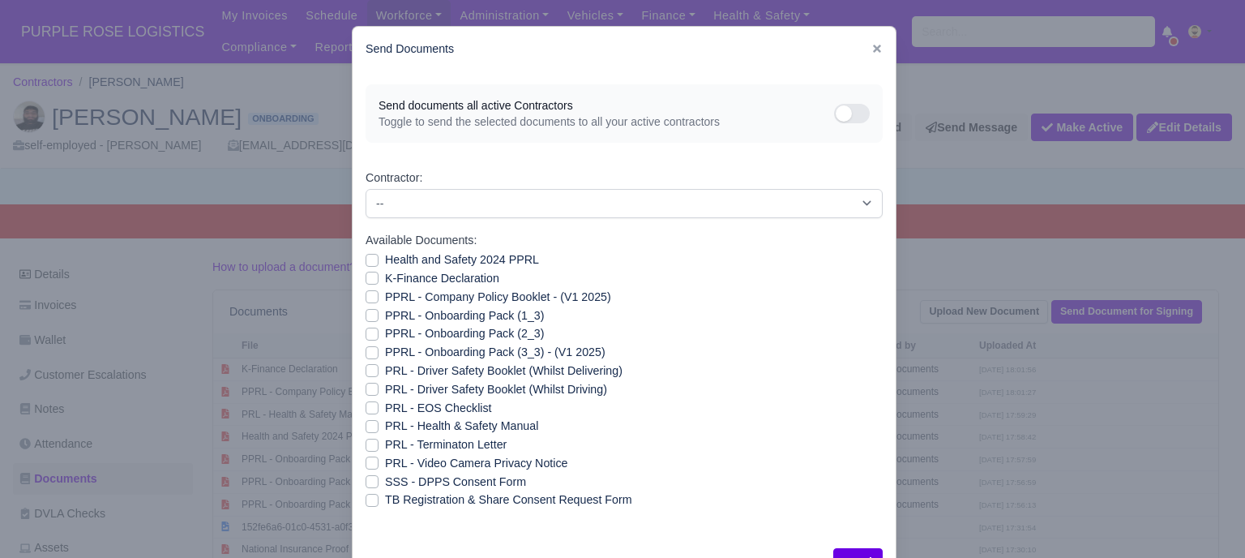
click at [385, 463] on label "PRL - Video Camera Privacy Notice" at bounding box center [476, 463] width 182 height 19
click at [366, 463] on input "PRL - Video Camera Privacy Notice" at bounding box center [372, 460] width 13 height 13
checkbox input "true"
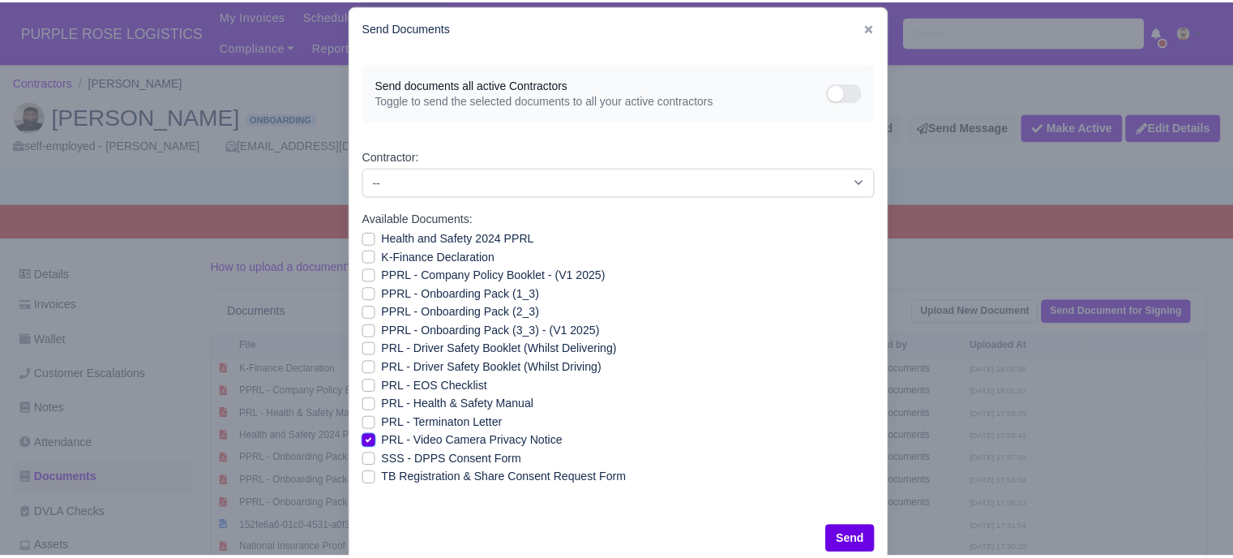
scroll to position [58, 0]
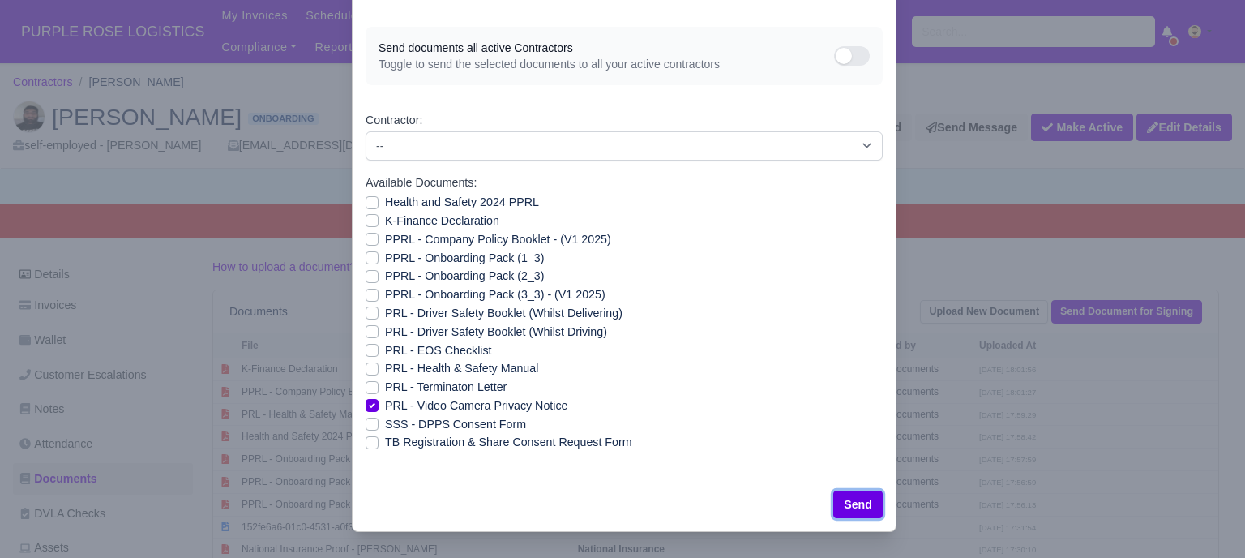
click at [853, 506] on button "Send" at bounding box center [858, 505] width 49 height 28
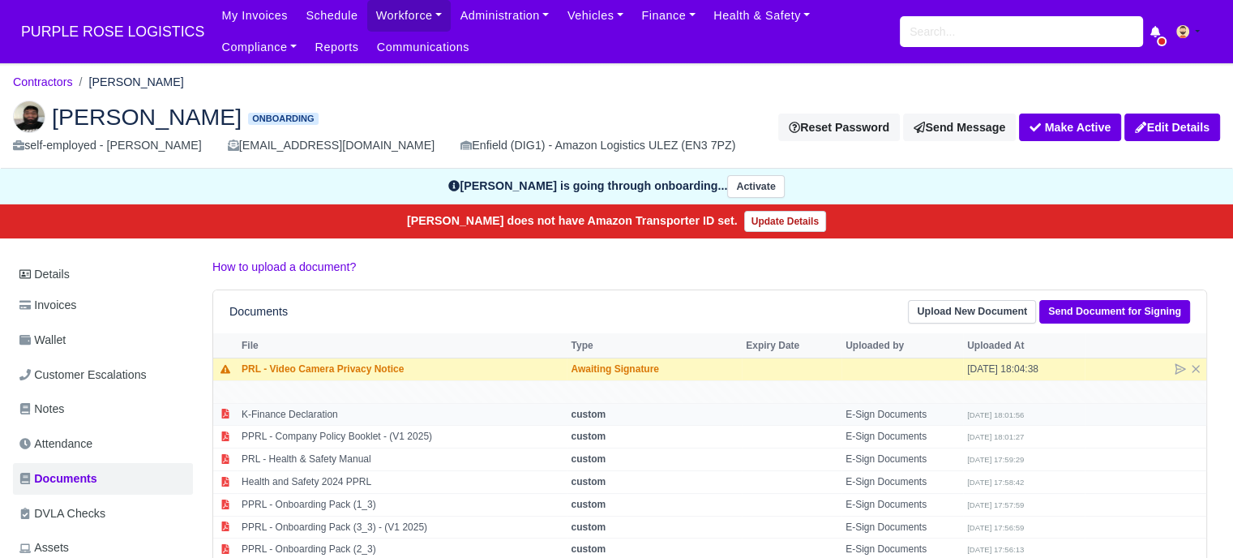
scroll to position [81, 0]
click at [946, 32] on input "search" at bounding box center [1021, 31] width 243 height 31
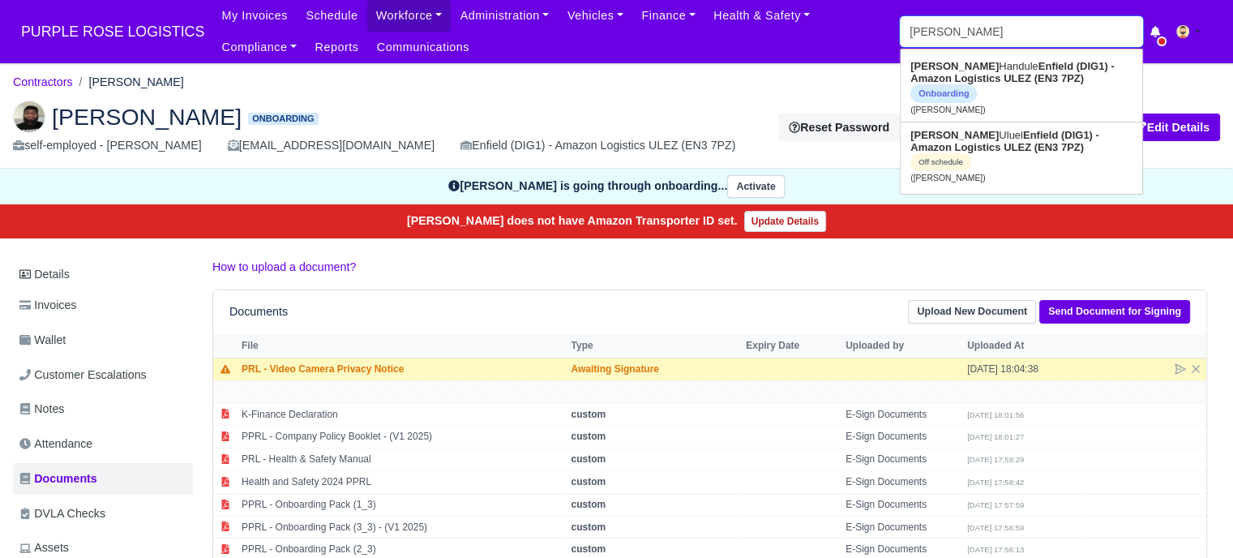
type input "[PERSON_NAME]"
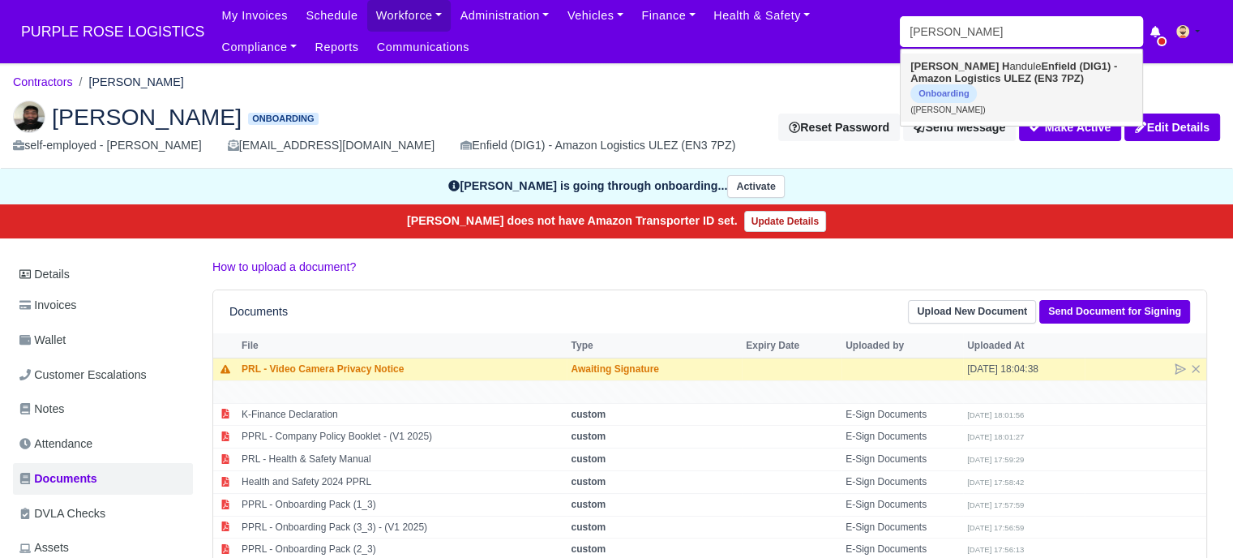
click at [1006, 77] on strong "Enfield (DIG1) - Amazon Logistics ULEZ (EN3 7PZ)" at bounding box center [1014, 72] width 207 height 24
type input "[PERSON_NAME]"
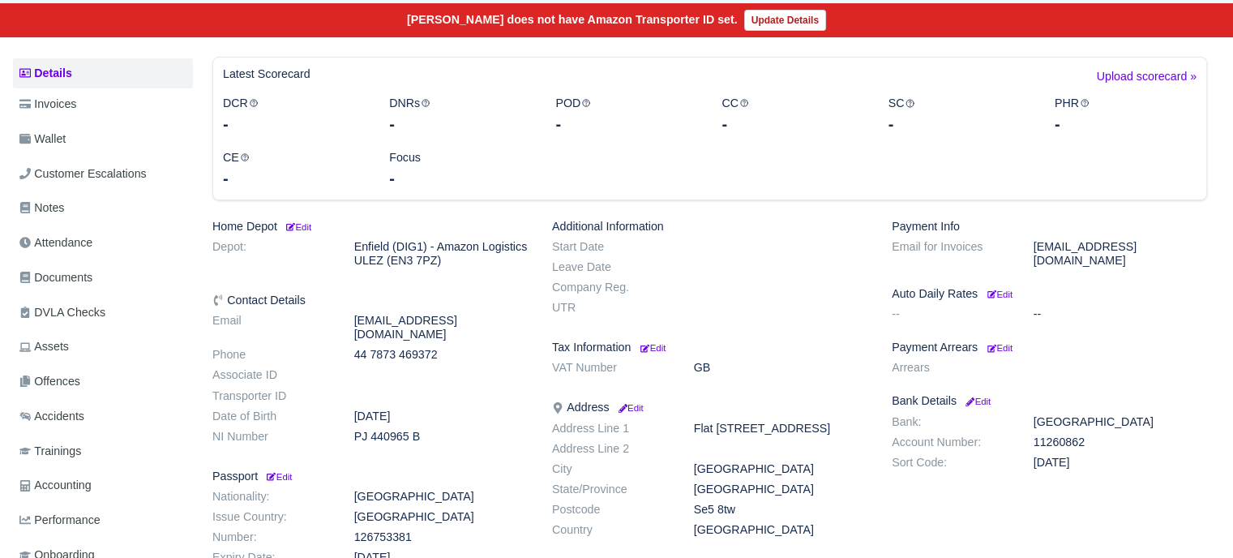
scroll to position [324, 0]
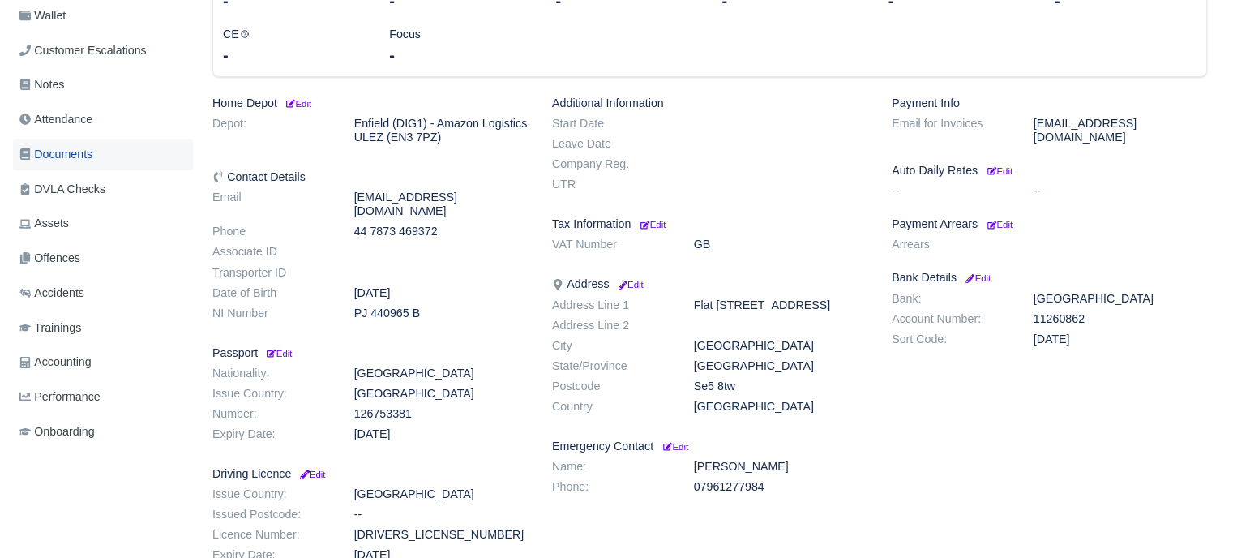
click at [82, 161] on span "Documents" at bounding box center [55, 154] width 73 height 19
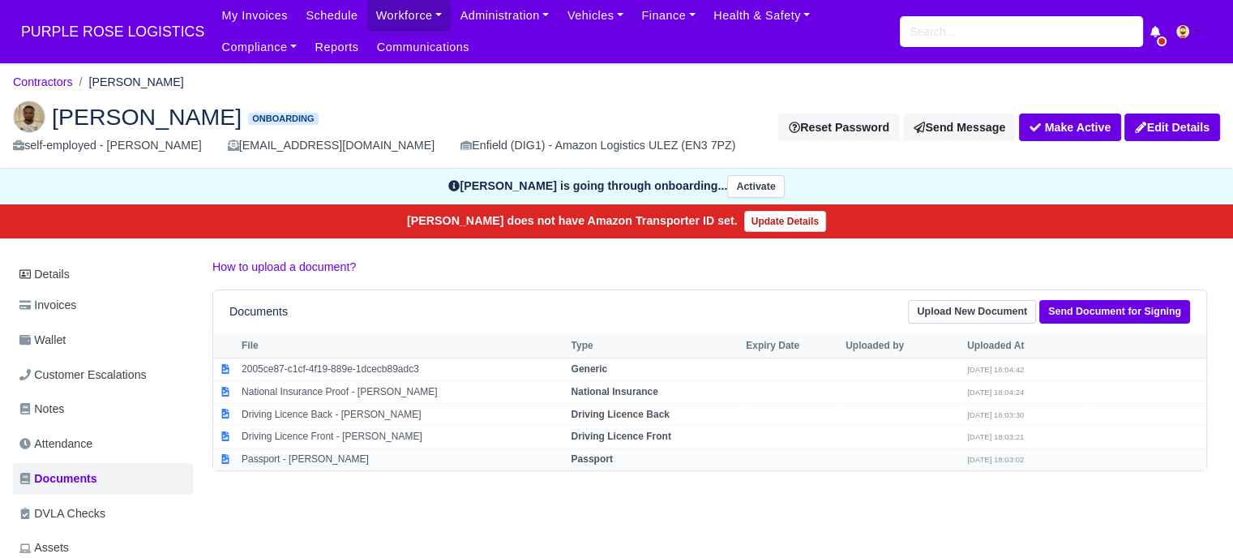
click at [606, 455] on strong "Passport" at bounding box center [591, 458] width 41 height 11
select select "passport"
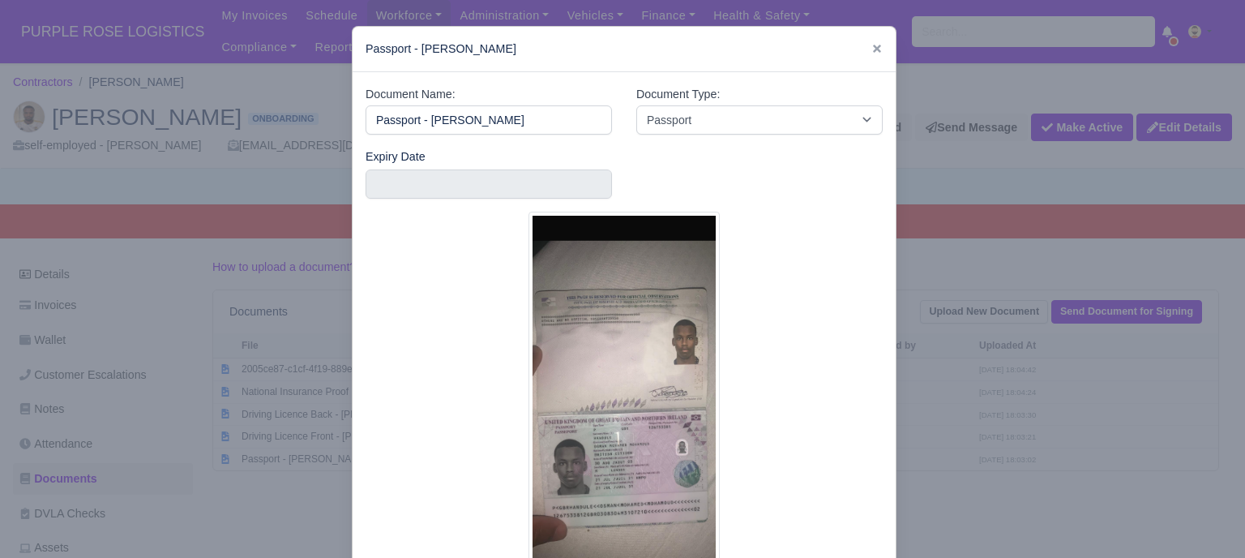
click at [997, 473] on div at bounding box center [622, 279] width 1245 height 558
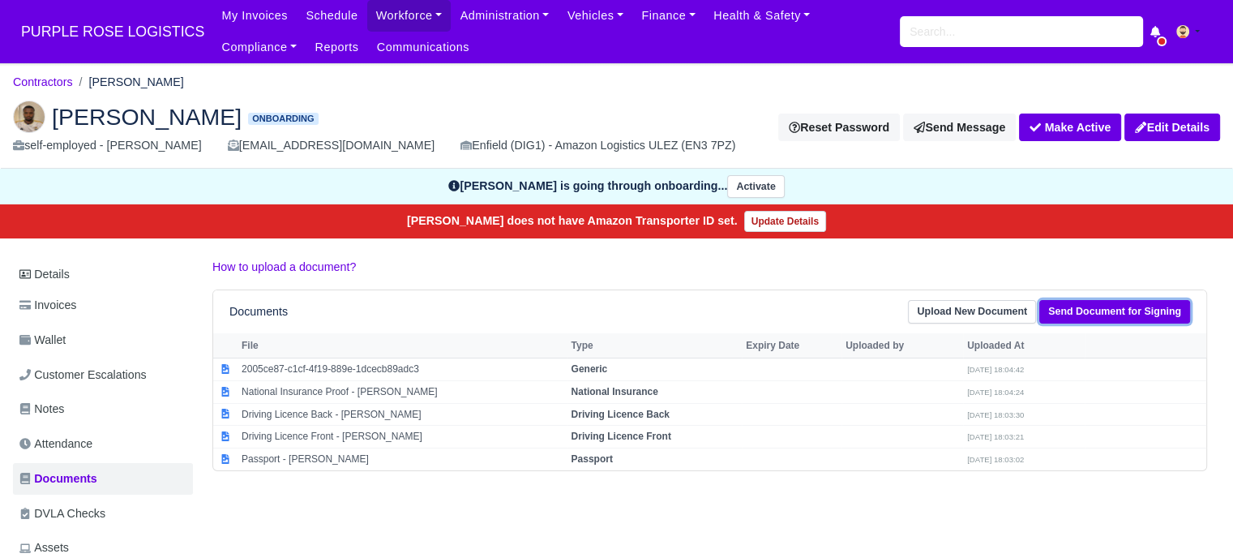
click at [1108, 318] on link "Send Document for Signing" at bounding box center [1114, 312] width 151 height 24
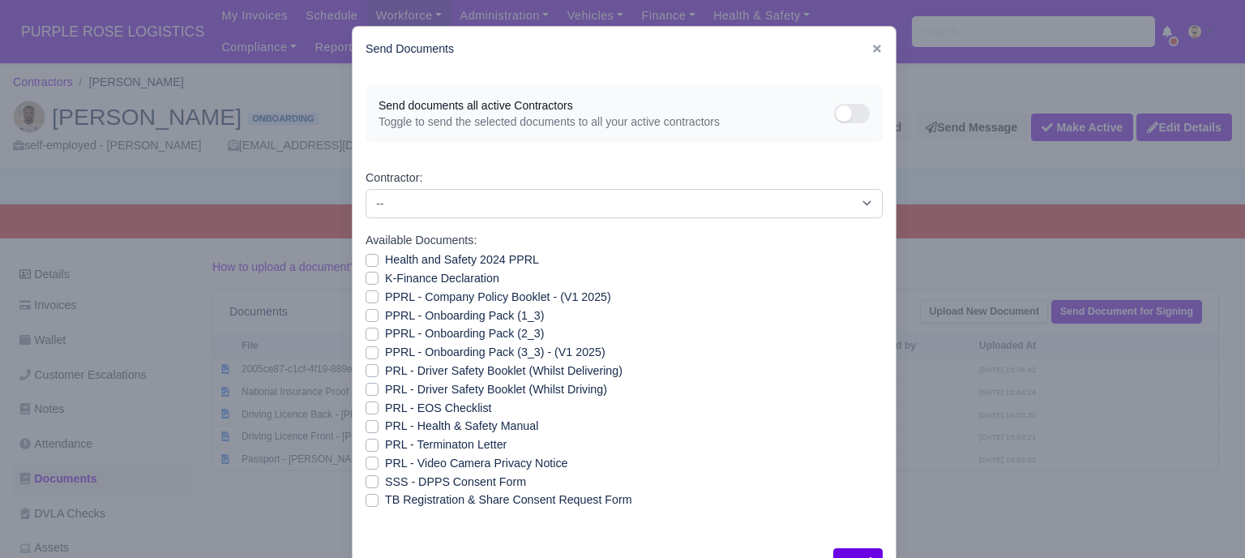
click at [401, 258] on label "Health and Safety 2024 PPRL" at bounding box center [462, 260] width 154 height 19
click at [379, 258] on input "Health and Safety 2024 PPRL" at bounding box center [372, 257] width 13 height 13
checkbox input "true"
click at [400, 276] on label "K-Finance Declaration" at bounding box center [442, 278] width 114 height 19
click at [379, 276] on input "K-Finance Declaration" at bounding box center [372, 275] width 13 height 13
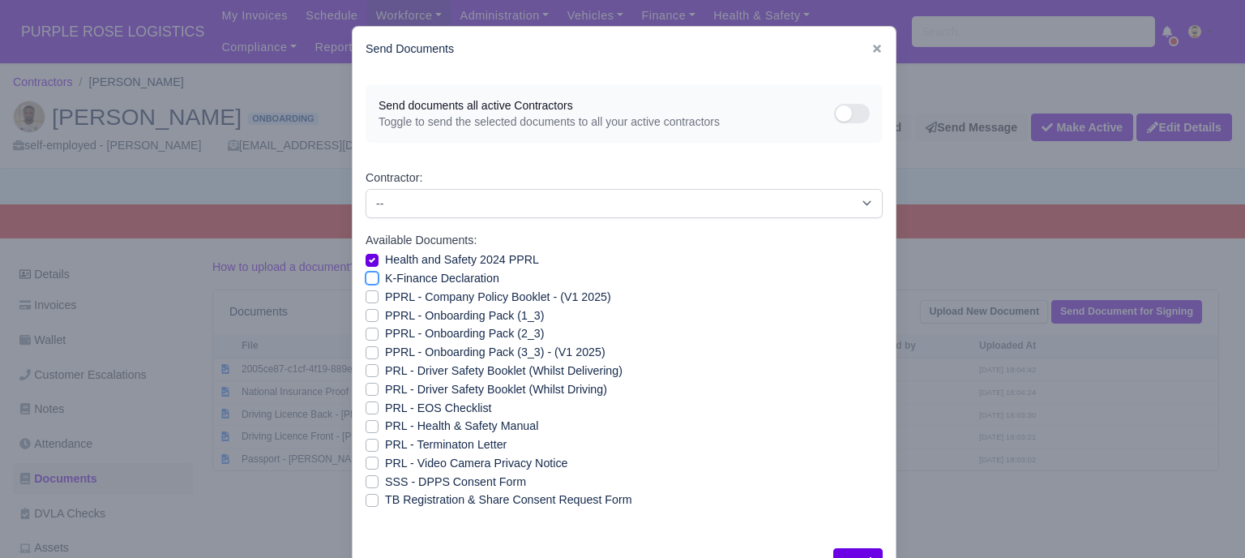
checkbox input "true"
click at [399, 294] on label "PPRL - Company Policy Booklet - (V1 2025)" at bounding box center [498, 297] width 226 height 19
click at [379, 294] on input "PPRL - Company Policy Booklet - (V1 2025)" at bounding box center [372, 294] width 13 height 13
checkbox input "true"
click at [399, 314] on label "PPRL - Onboarding Pack (1_3)" at bounding box center [464, 315] width 159 height 19
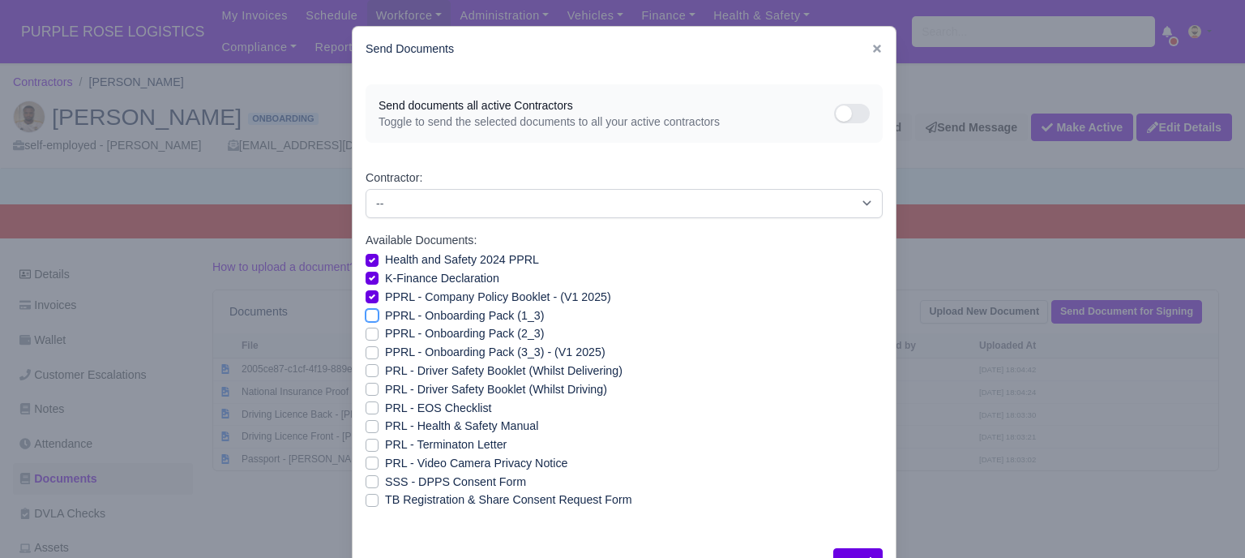
click at [379, 314] on input "PPRL - Onboarding Pack (1_3)" at bounding box center [372, 312] width 13 height 13
checkbox input "true"
click at [399, 332] on label "PPRL - Onboarding Pack (2_3)" at bounding box center [464, 333] width 159 height 19
click at [379, 332] on input "PPRL - Onboarding Pack (2_3)" at bounding box center [372, 330] width 13 height 13
checkbox input "true"
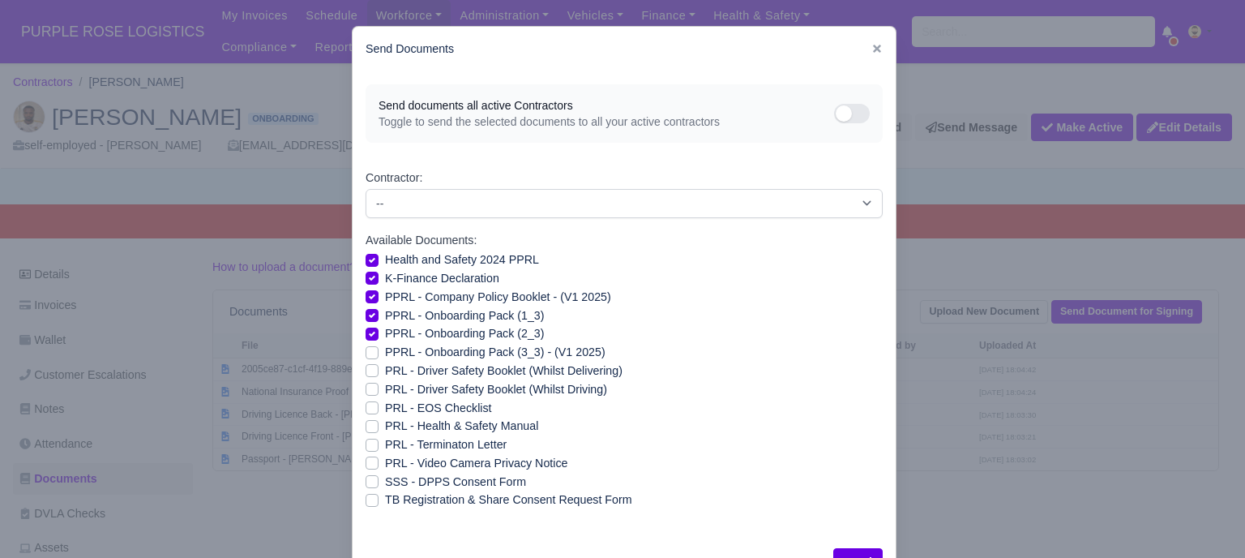
click at [396, 351] on label "PPRL - Onboarding Pack (3_3) - (V1 2025)" at bounding box center [495, 352] width 221 height 19
click at [379, 351] on input "PPRL - Onboarding Pack (3_3) - (V1 2025)" at bounding box center [372, 349] width 13 height 13
checkbox input "true"
click at [385, 427] on label "PRL - Health & Safety Manual" at bounding box center [461, 426] width 153 height 19
click at [366, 427] on input "PRL - Health & Safety Manual" at bounding box center [372, 423] width 13 height 13
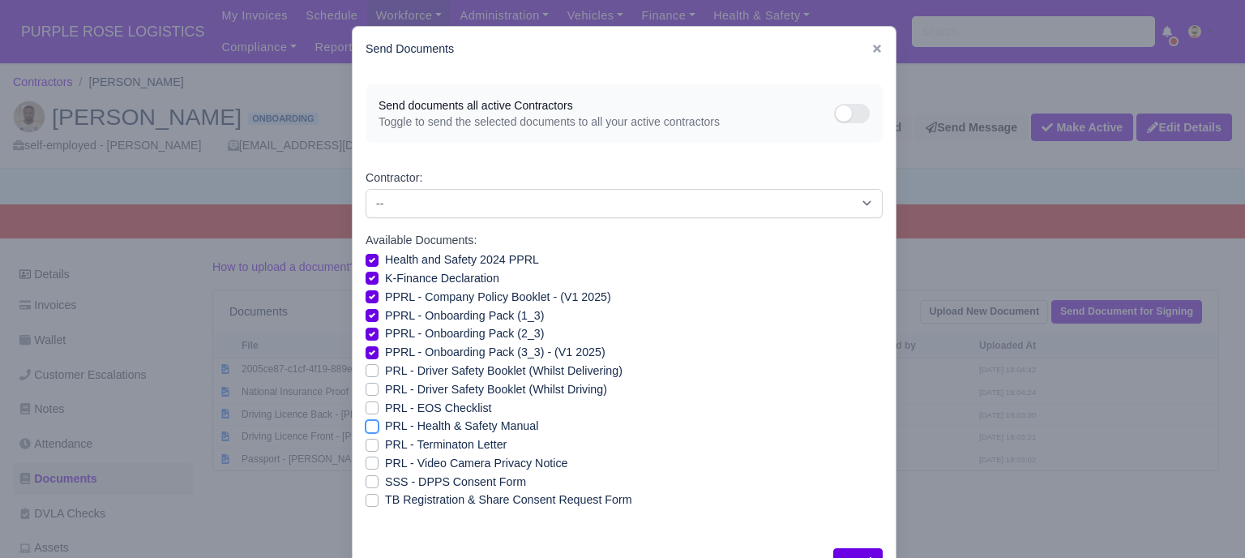
checkbox input "true"
click at [385, 466] on label "PRL - Video Camera Privacy Notice" at bounding box center [476, 463] width 182 height 19
click at [369, 466] on input "PRL - Video Camera Privacy Notice" at bounding box center [372, 460] width 13 height 13
checkbox input "true"
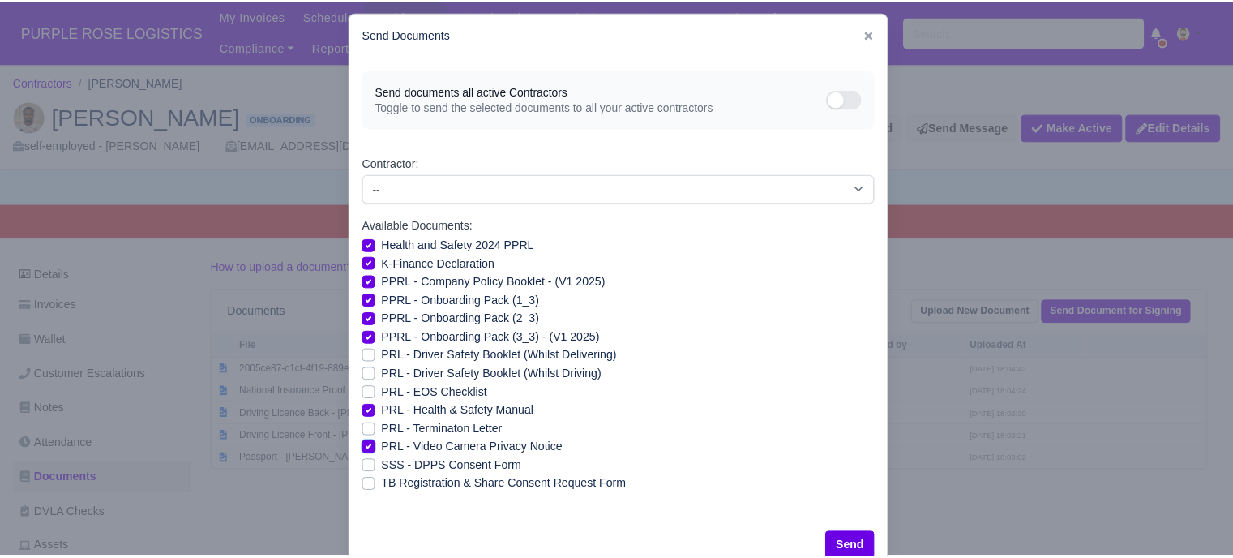
scroll to position [58, 0]
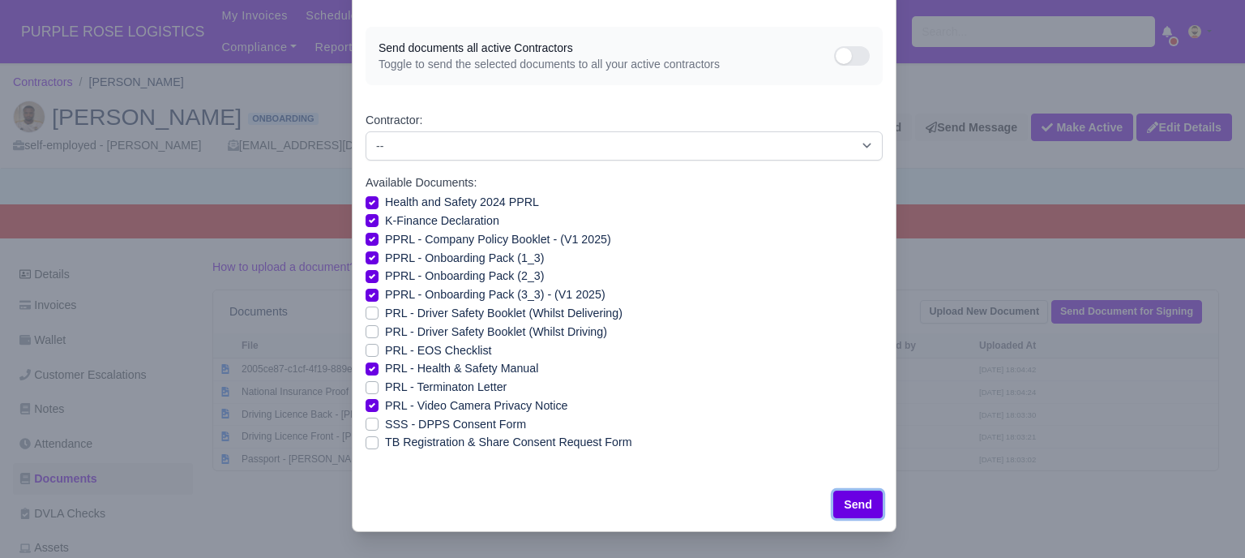
click at [863, 497] on button "Send" at bounding box center [858, 505] width 49 height 28
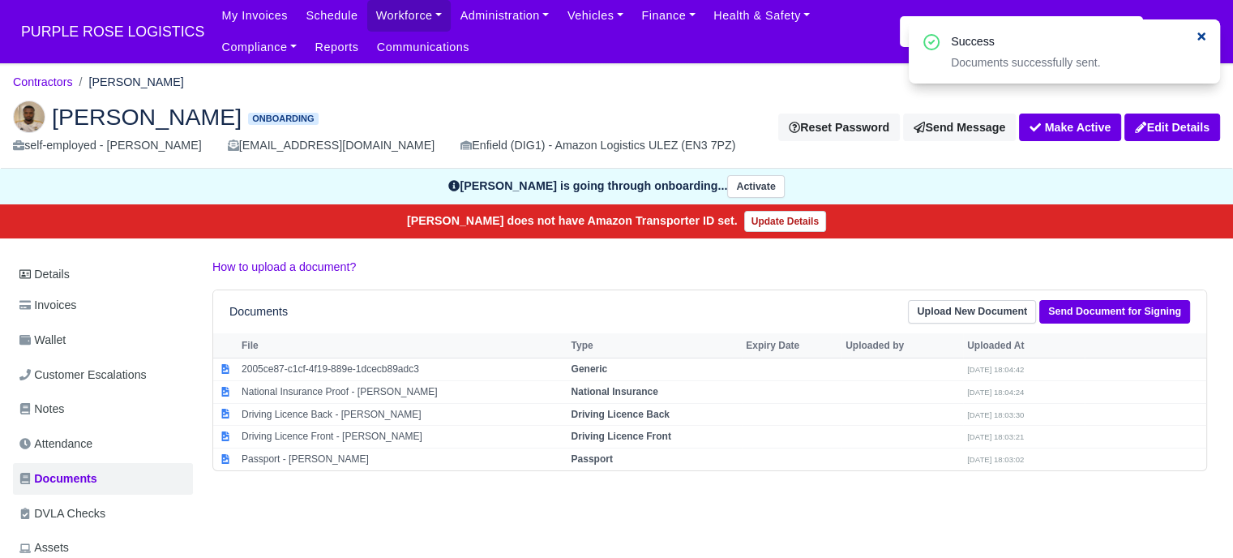
click at [1198, 41] on icon at bounding box center [1201, 36] width 11 height 11
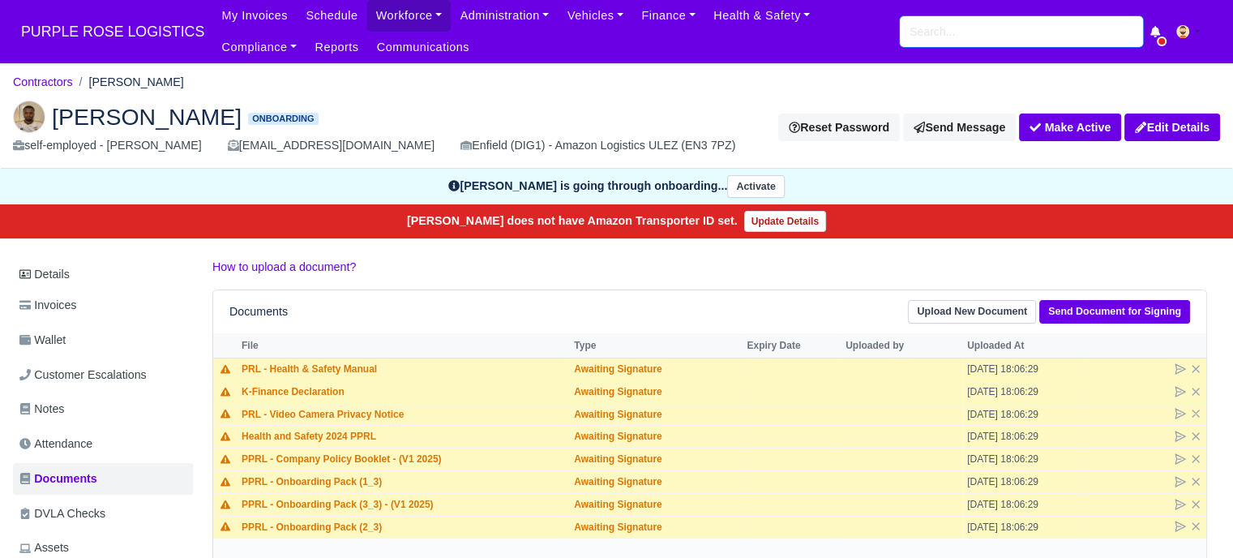
click at [942, 41] on input "search" at bounding box center [1021, 31] width 243 height 31
click at [966, 47] on div "My Invoices Schedule Workforce Manpower Expiring Documents Leave Requests Daily…" at bounding box center [716, 31] width 1008 height 63
click at [965, 35] on input "search" at bounding box center [1021, 31] width 243 height 31
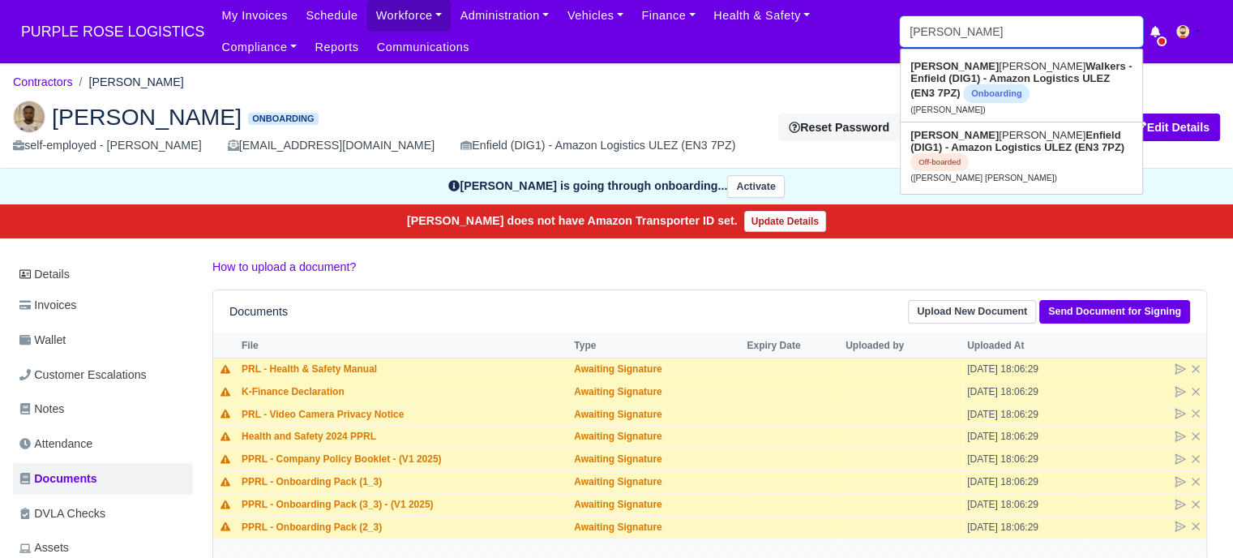
type input "[PERSON_NAME]"
click at [1066, 73] on strong "Walkers - Enfield (DIG1) - Amazon Logistics ULEZ (EN3 7PZ)" at bounding box center [1021, 79] width 221 height 39
type input "[PERSON_NAME]"
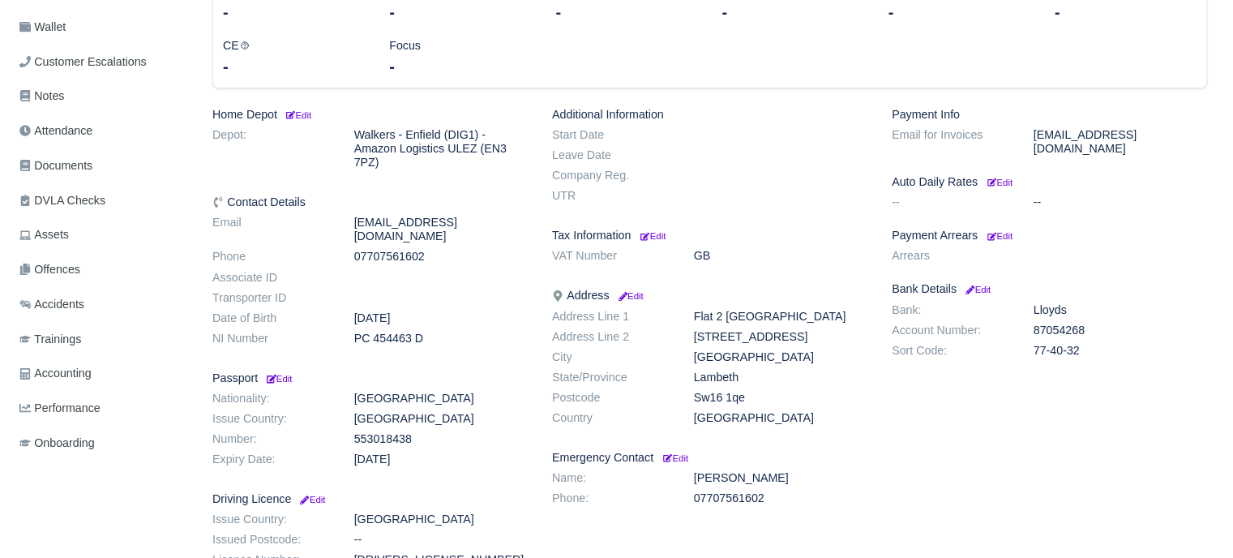
scroll to position [324, 0]
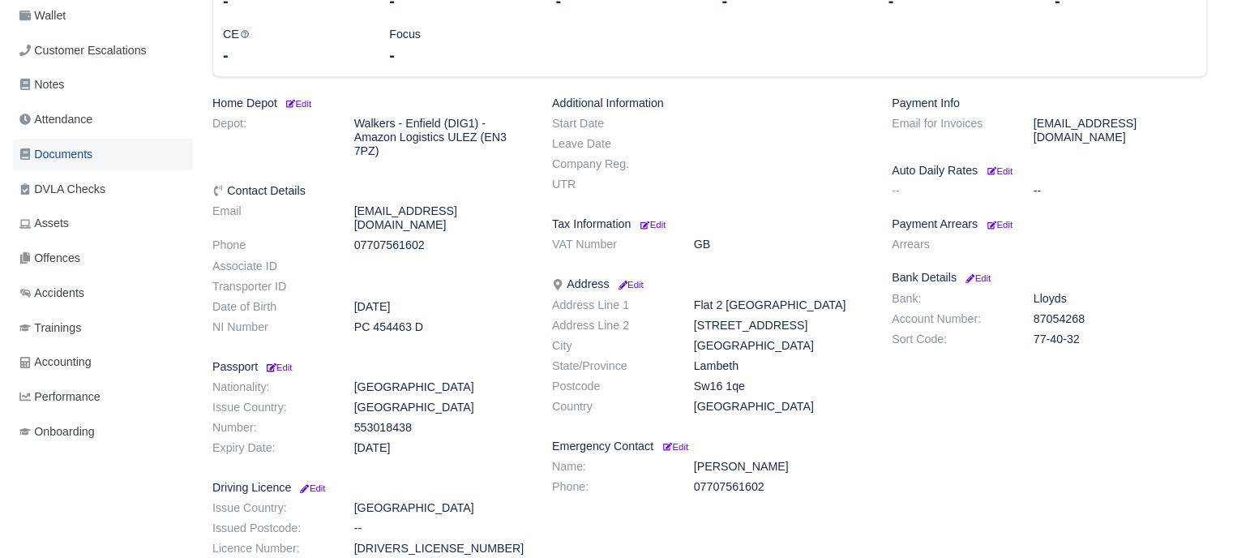
click at [65, 155] on span "Documents" at bounding box center [55, 154] width 73 height 19
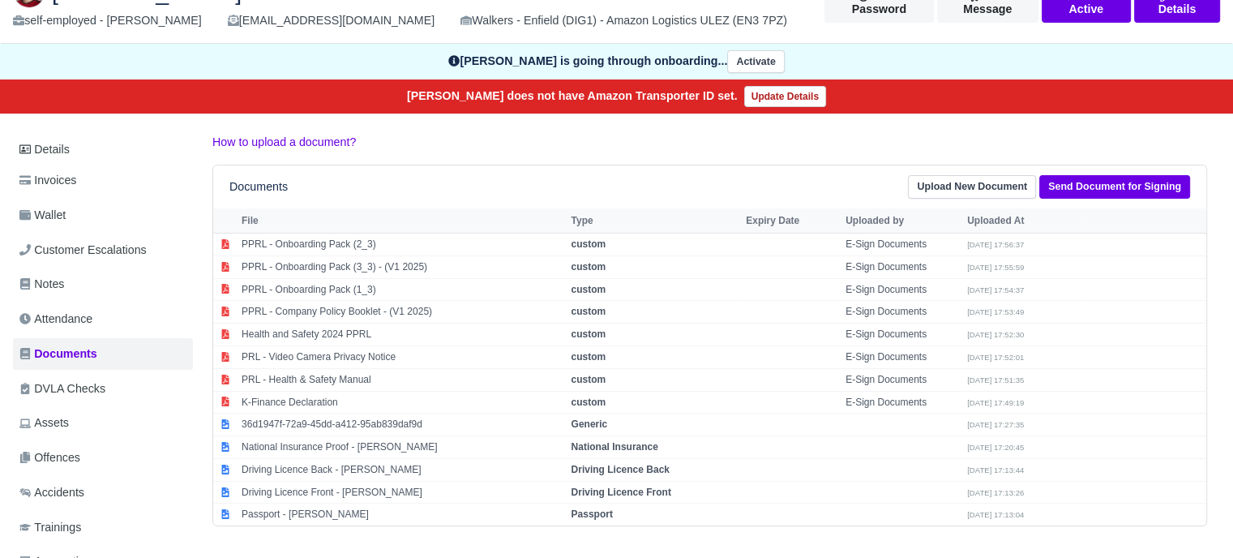
scroll to position [243, 0]
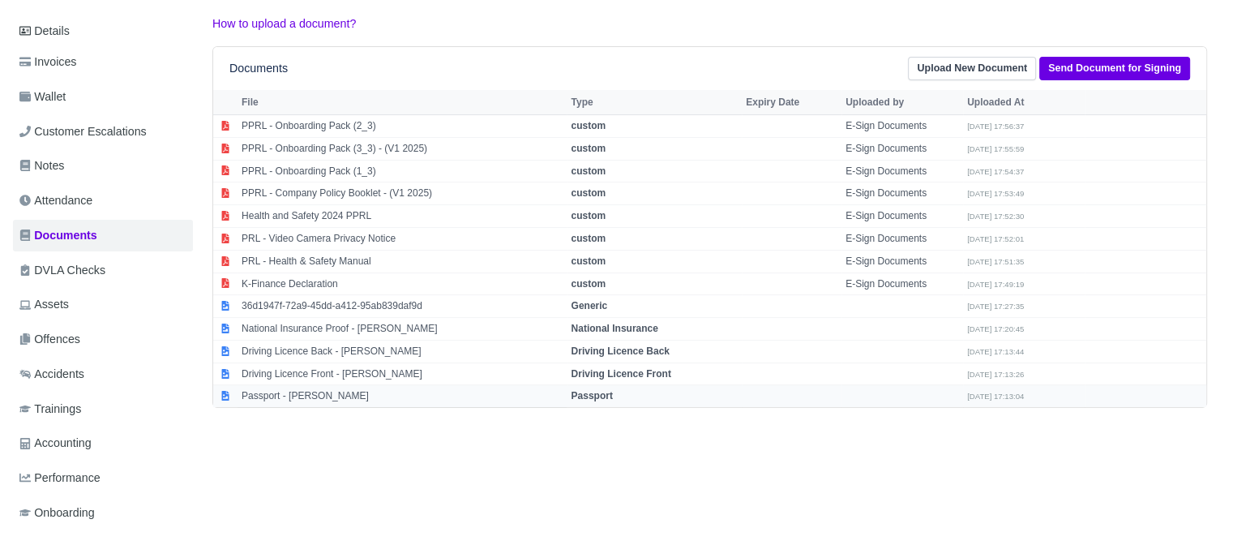
click at [585, 390] on strong "Passport" at bounding box center [591, 395] width 41 height 11
select select "passport"
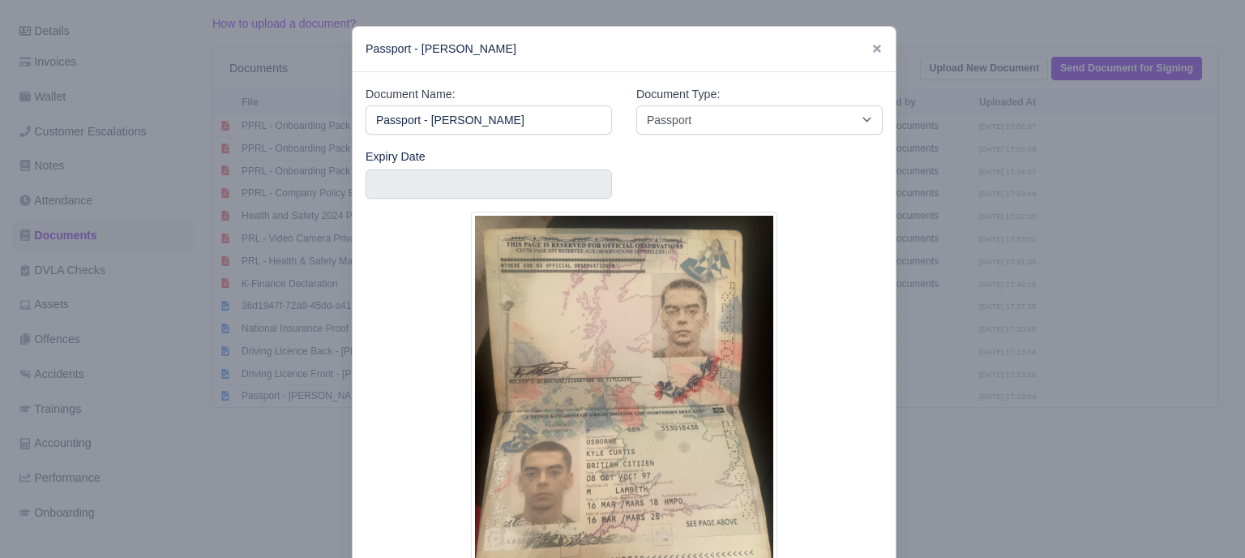
click at [955, 362] on div at bounding box center [622, 279] width 1245 height 558
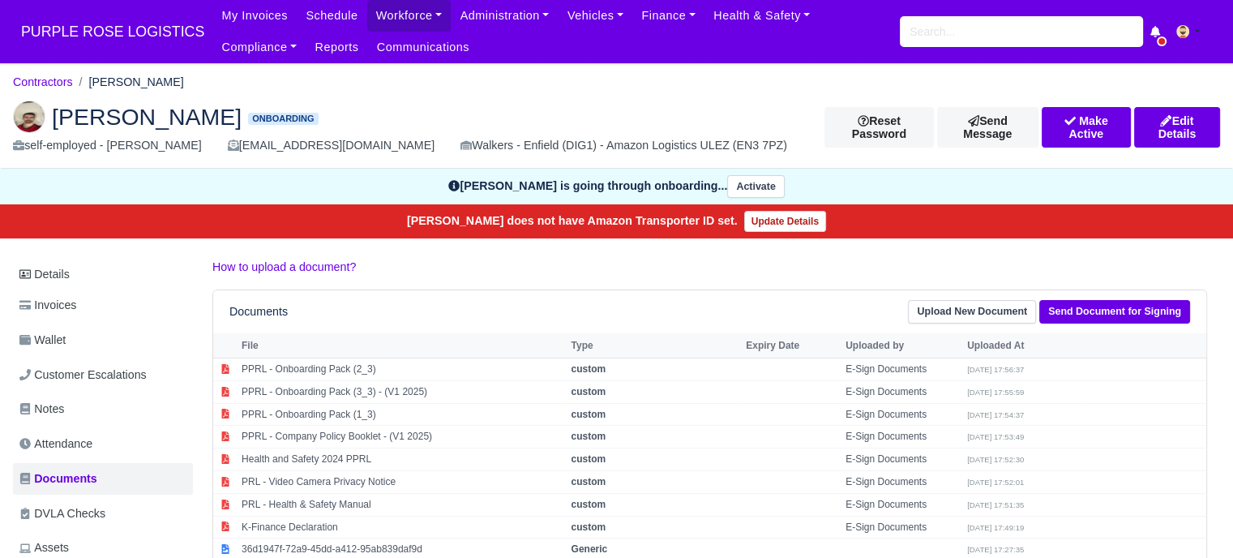
scroll to position [0, 0]
click at [77, 275] on link "Details" at bounding box center [103, 274] width 180 height 30
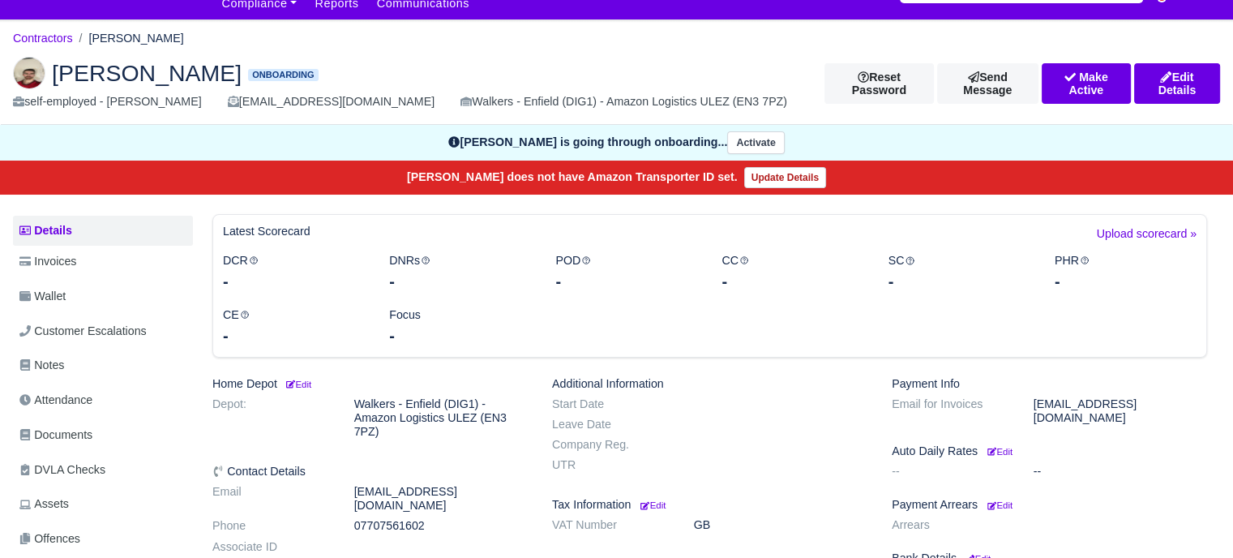
scroll to position [81, 0]
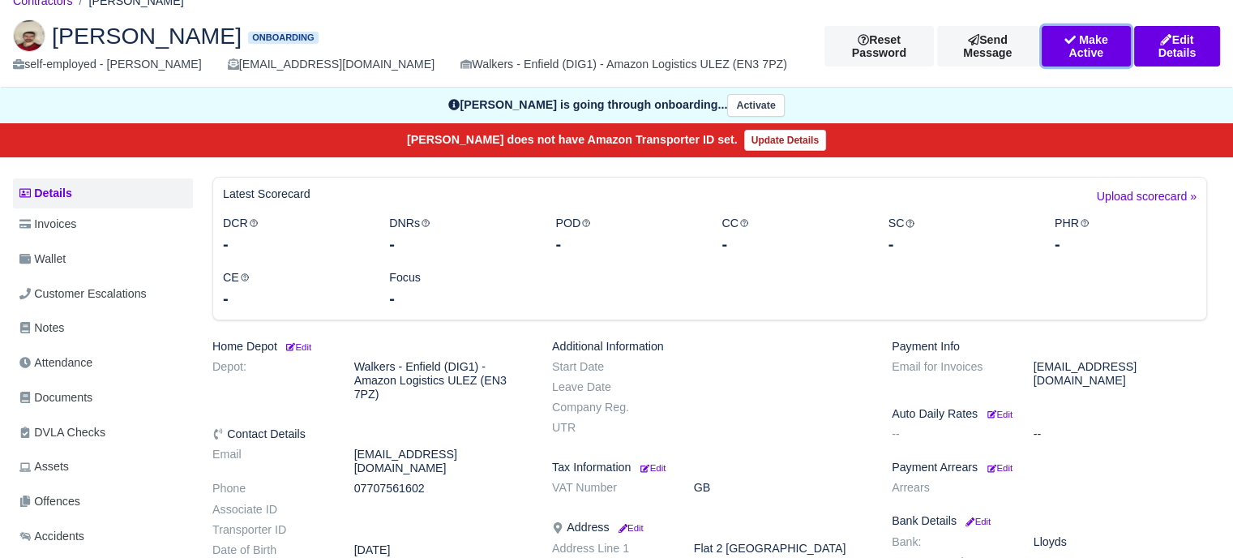
click at [1079, 46] on button "Make Active" at bounding box center [1086, 46] width 89 height 41
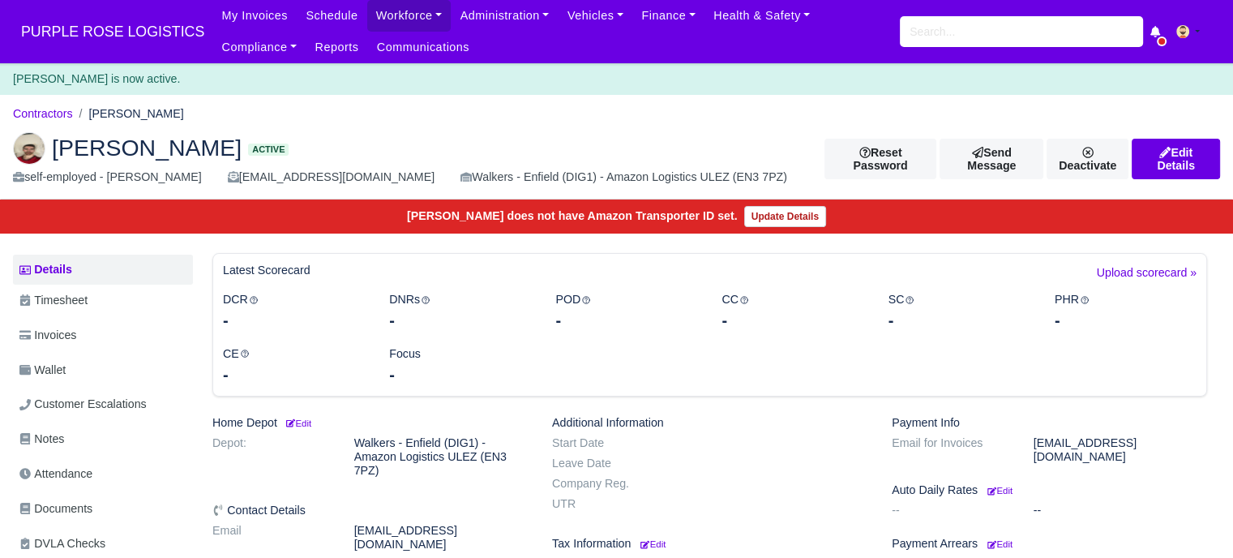
drag, startPoint x: 91, startPoint y: 32, endPoint x: 305, endPoint y: 97, distance: 223.9
click at [92, 31] on span "PURPLE ROSE LOGISTICS" at bounding box center [112, 31] width 199 height 32
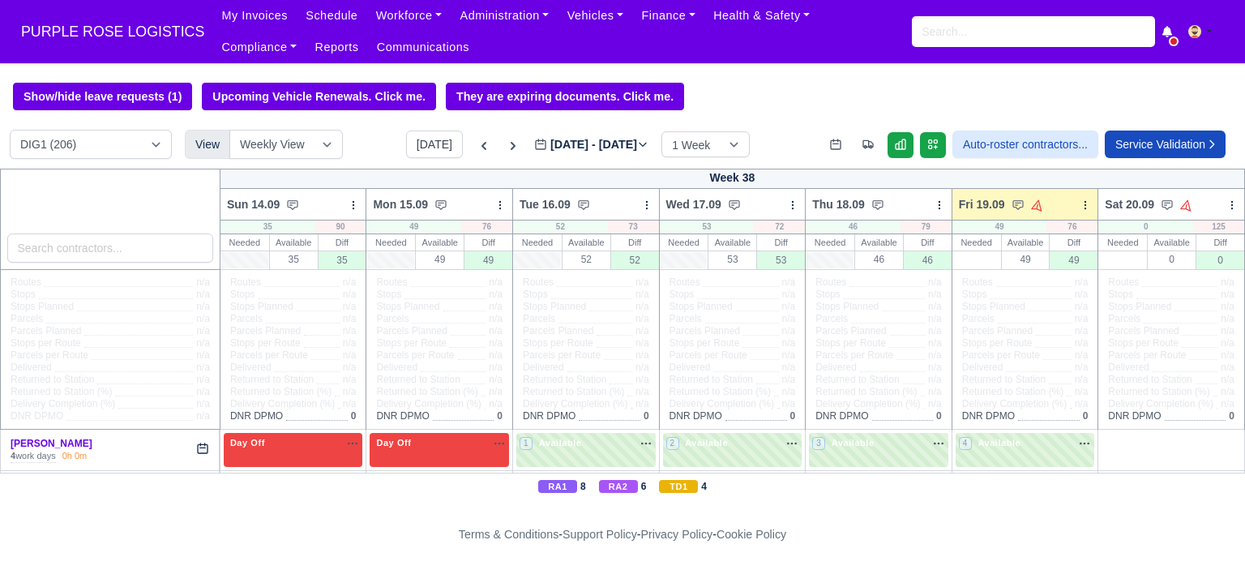
click at [150, 150] on select "DIG1 (206) DAK1 (1) GIMD (57)" at bounding box center [91, 144] width 162 height 29
click at [152, 148] on select "DIG1 (206) DAK1 (1) GIMD (57)" at bounding box center [91, 144] width 162 height 29
click at [156, 144] on select "DIG1 (206) DAK1 (1) GIMD (57)" at bounding box center [91, 144] width 162 height 29
select select "5"
click at [10, 131] on select "DIG1 (206) DAK1 (1) GIMD (57)" at bounding box center [91, 144] width 162 height 29
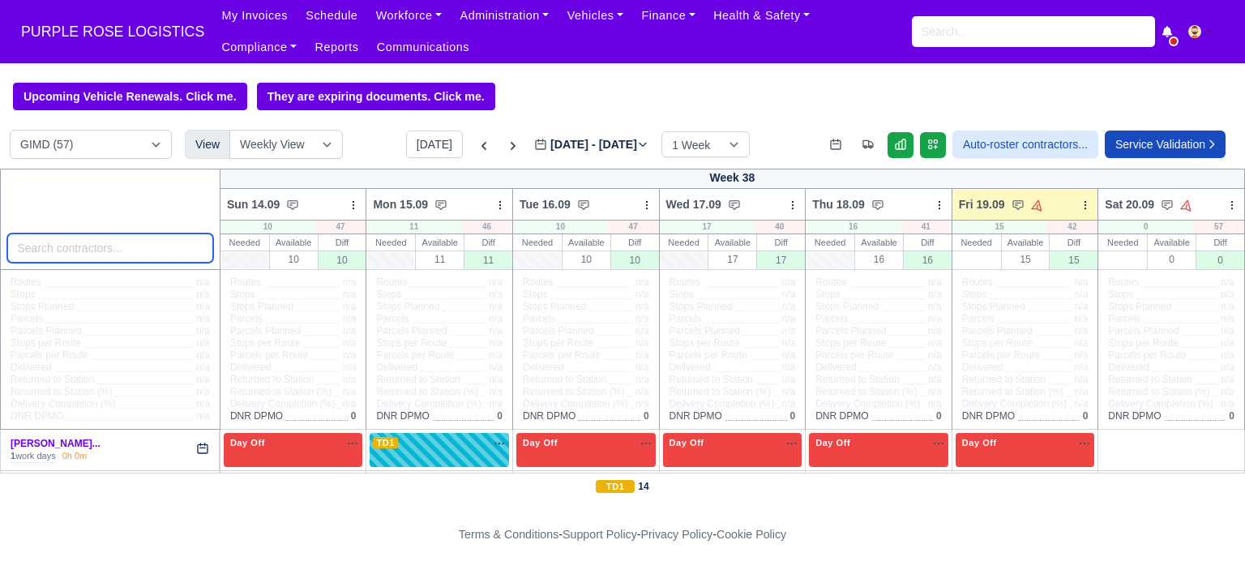
click at [101, 251] on input "search" at bounding box center [110, 248] width 206 height 29
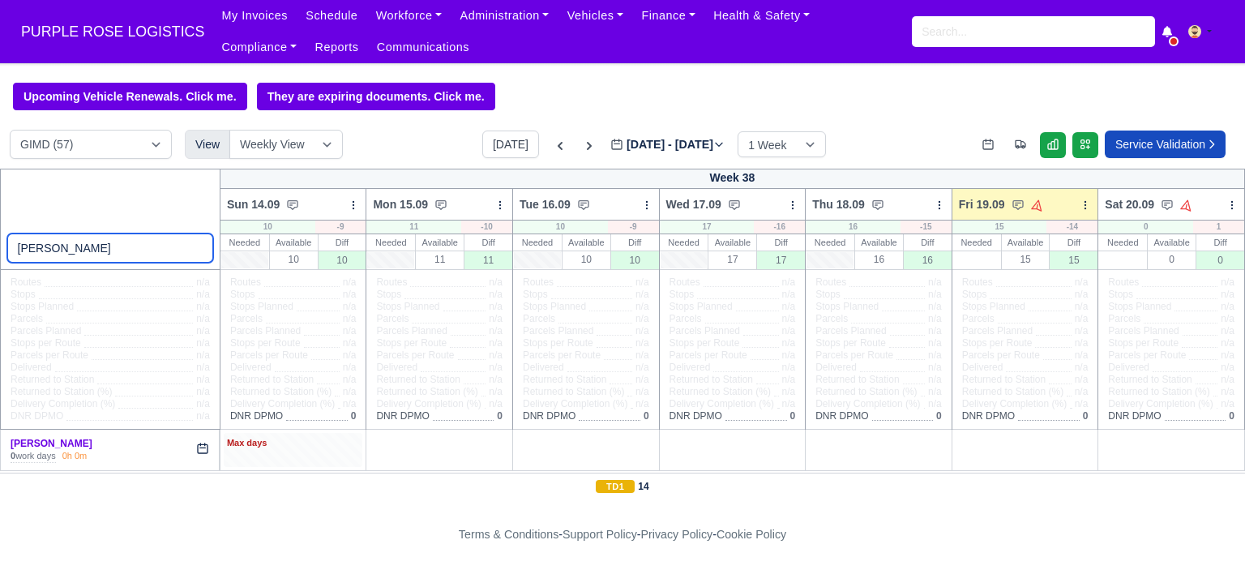
type input "kyle osb"
click at [330, 450] on div "Max days" at bounding box center [293, 443] width 133 height 15
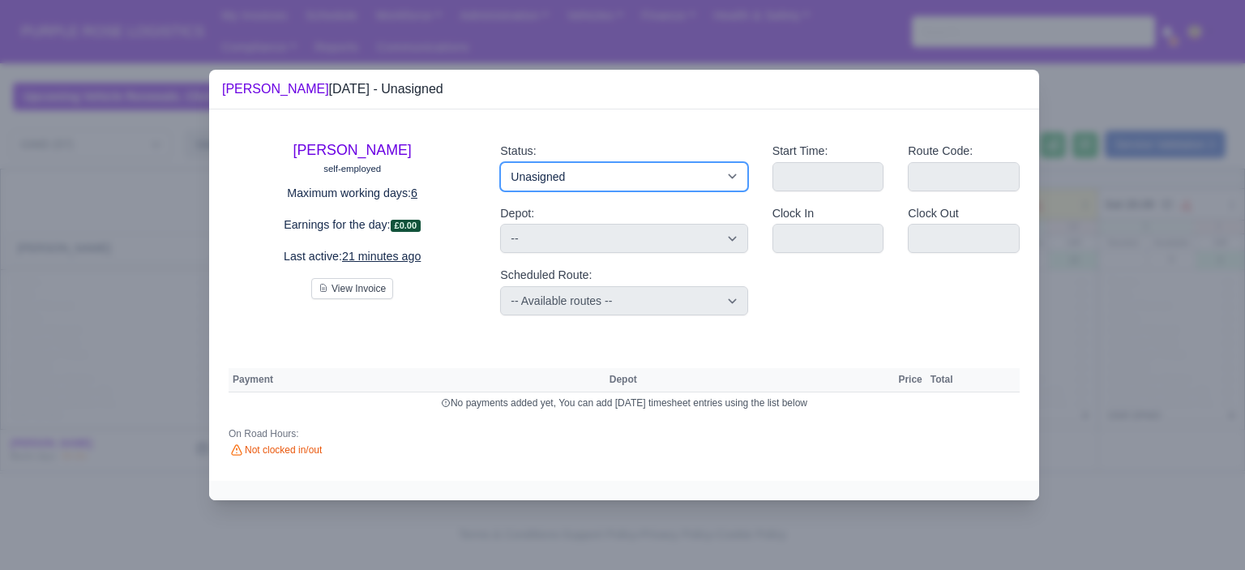
click at [575, 171] on select "Available Day Off Stand By Holiday Other Depot In Office OSM Ridealong Nursery …" at bounding box center [623, 176] width 247 height 29
select select "Day Off"
click at [500, 162] on select "Available Day Off Stand By Holiday Other Depot In Office OSM Ridealong Nursery …" at bounding box center [623, 176] width 247 height 29
select select
select select "na"
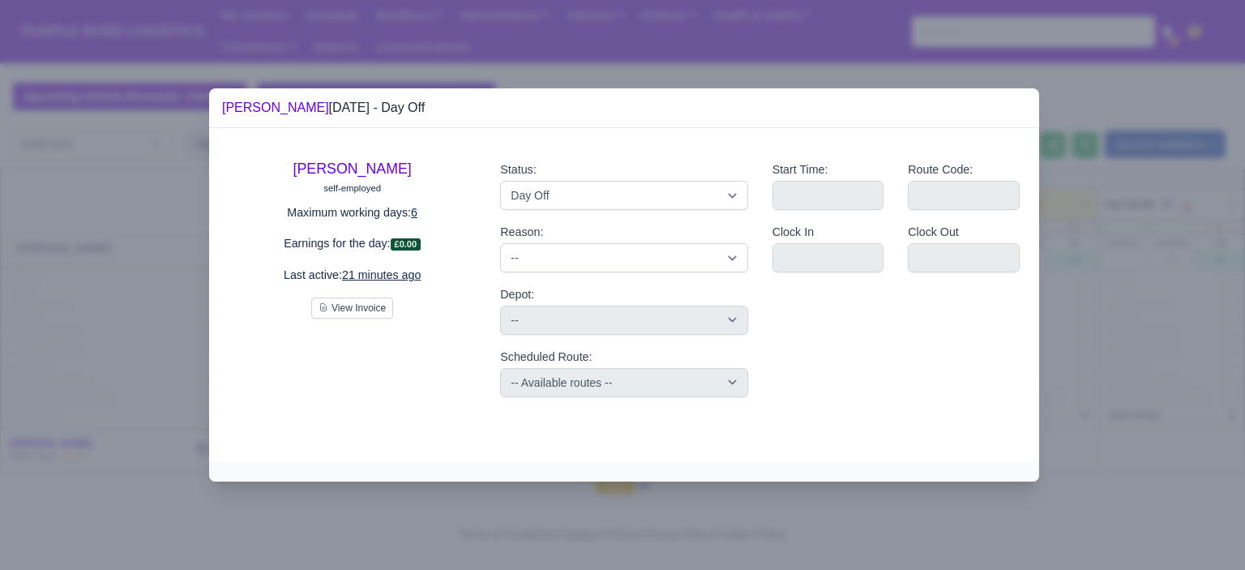
click at [1070, 349] on div at bounding box center [622, 285] width 1245 height 570
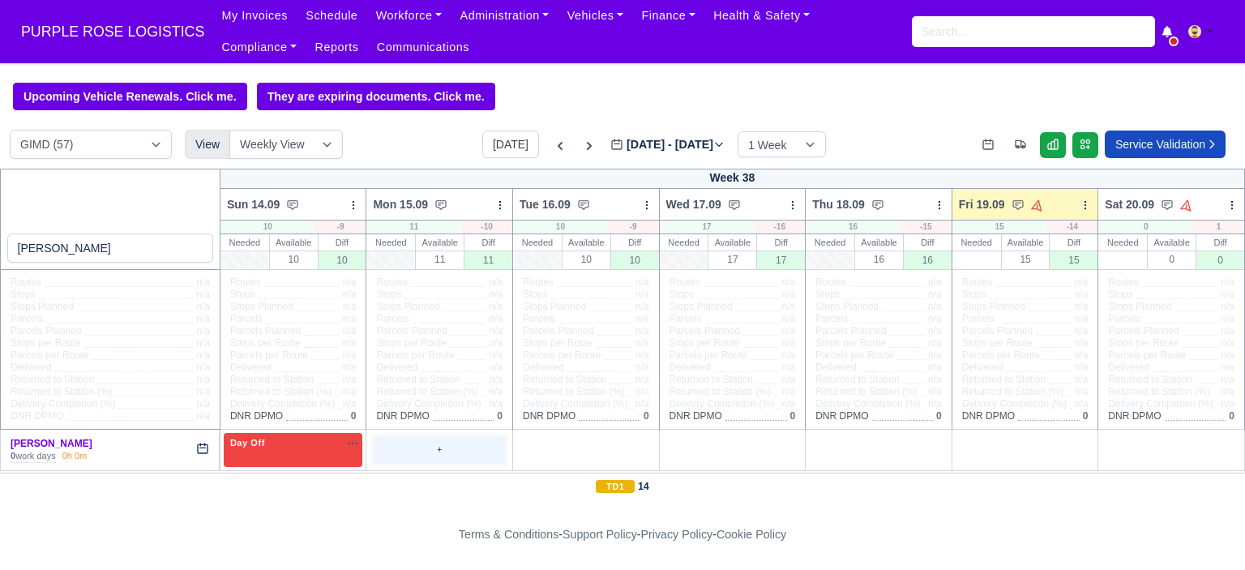
click at [411, 448] on div "+" at bounding box center [439, 449] width 133 height 27
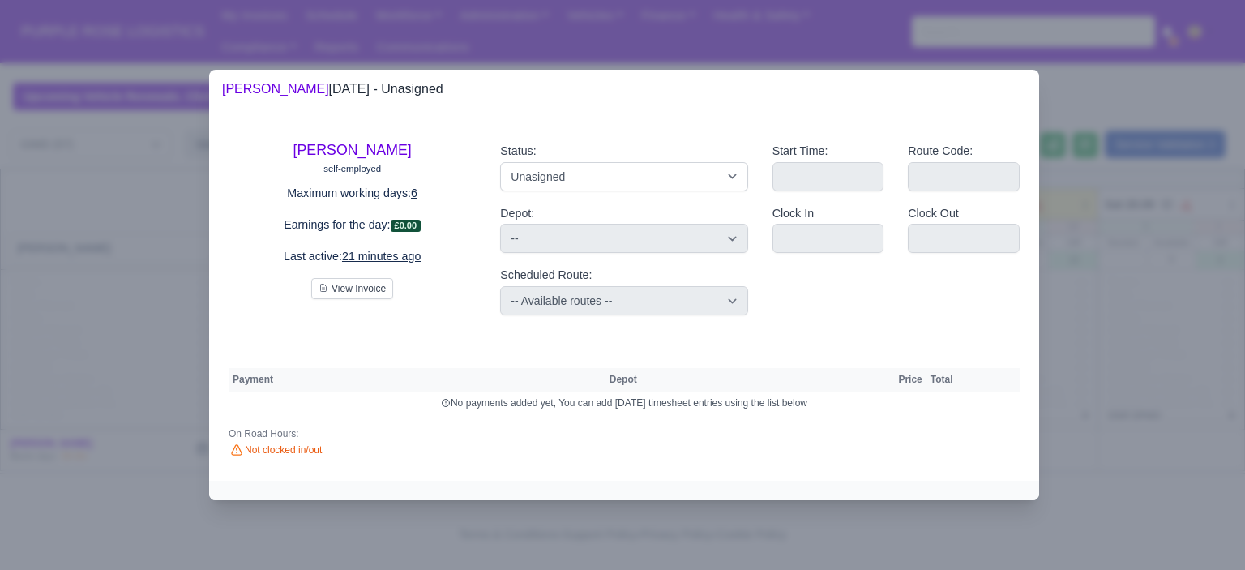
click at [535, 160] on div "Status: Available Day Off Stand By Holiday Other Depot In Office OSM Ridealong …" at bounding box center [623, 166] width 247 height 49
drag, startPoint x: 542, startPoint y: 179, endPoint x: 547, endPoint y: 188, distance: 10.6
click at [542, 179] on select "Available Day Off Stand By Holiday Other Depot In Office OSM Ridealong Nursery …" at bounding box center [623, 176] width 247 height 29
select select "Day Off"
click at [500, 162] on select "Available Day Off Stand By Holiday Other Depot In Office OSM Ridealong Nursery …" at bounding box center [623, 176] width 247 height 29
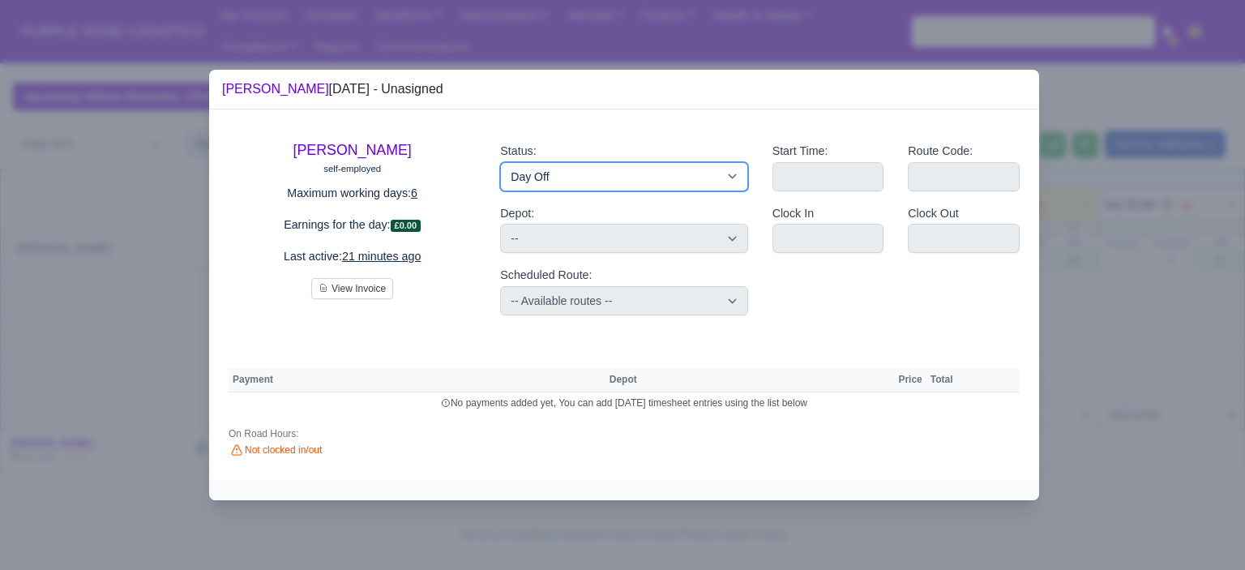
select select
click at [1096, 281] on div at bounding box center [622, 285] width 1245 height 570
select select "na"
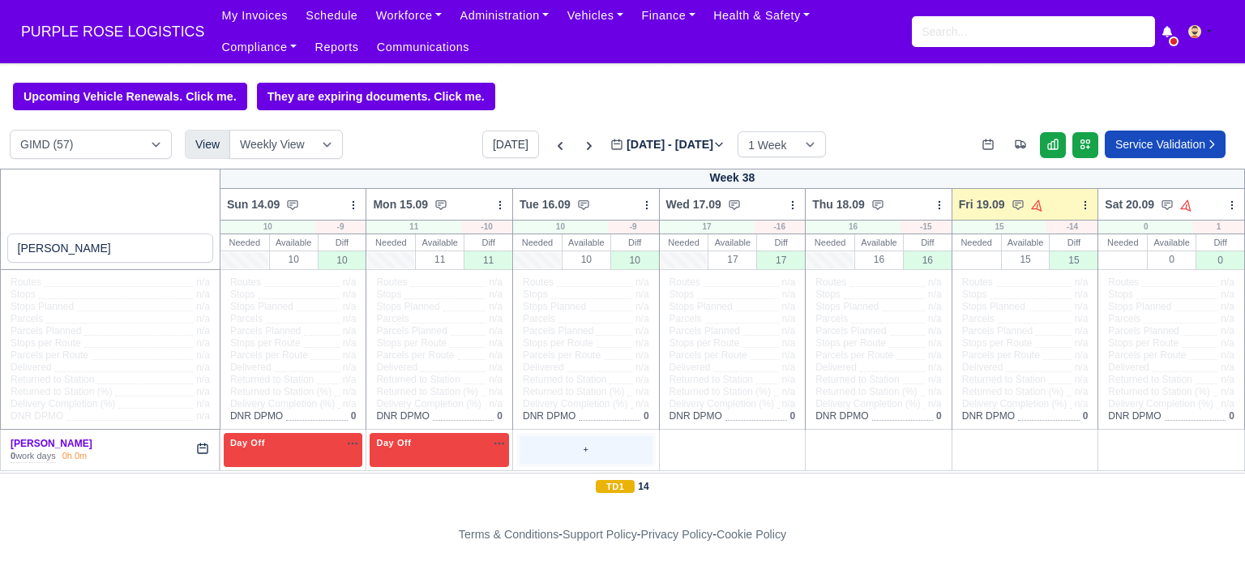
click at [574, 441] on div "+" at bounding box center [586, 449] width 133 height 27
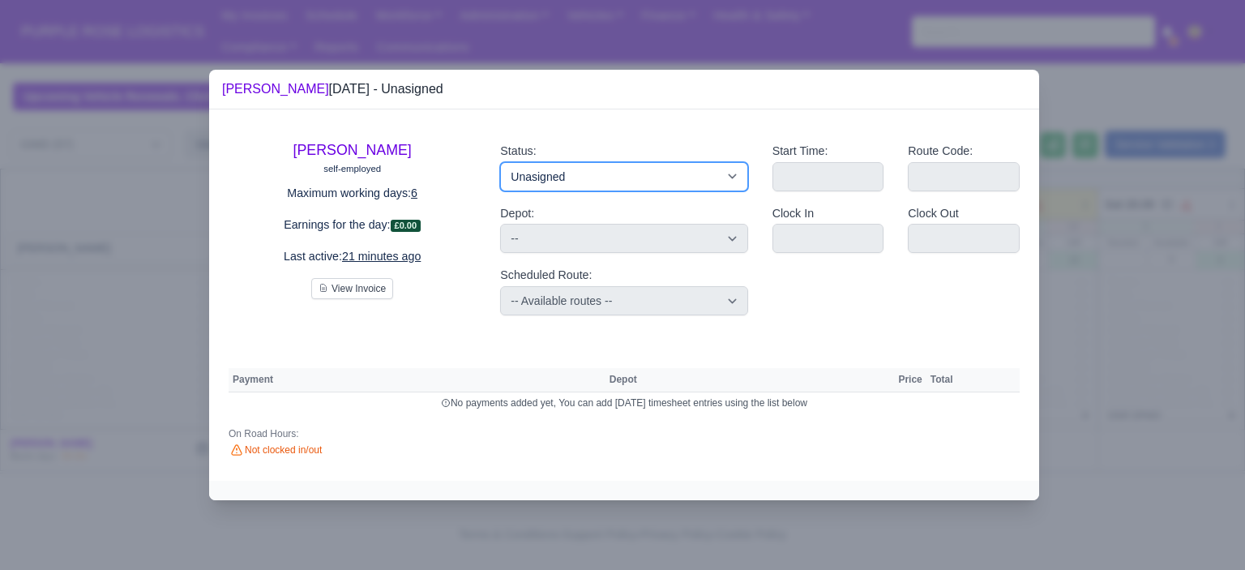
click at [602, 174] on select "Available Day Off Stand By Holiday Other Depot In Office OSM Ridealong Nursery …" at bounding box center [623, 176] width 247 height 29
select select "Day Off"
click at [500, 162] on select "Available Day Off Stand By Holiday Other Depot In Office OSM Ridealong Nursery …" at bounding box center [623, 176] width 247 height 29
select select
select select "na"
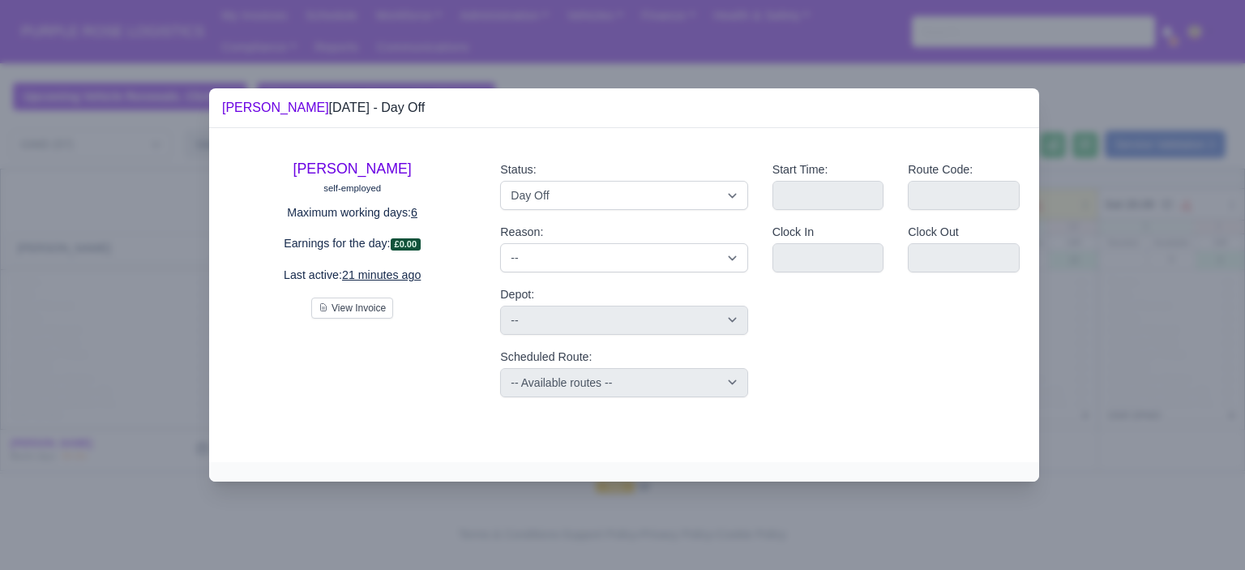
click at [1164, 294] on div at bounding box center [622, 285] width 1245 height 570
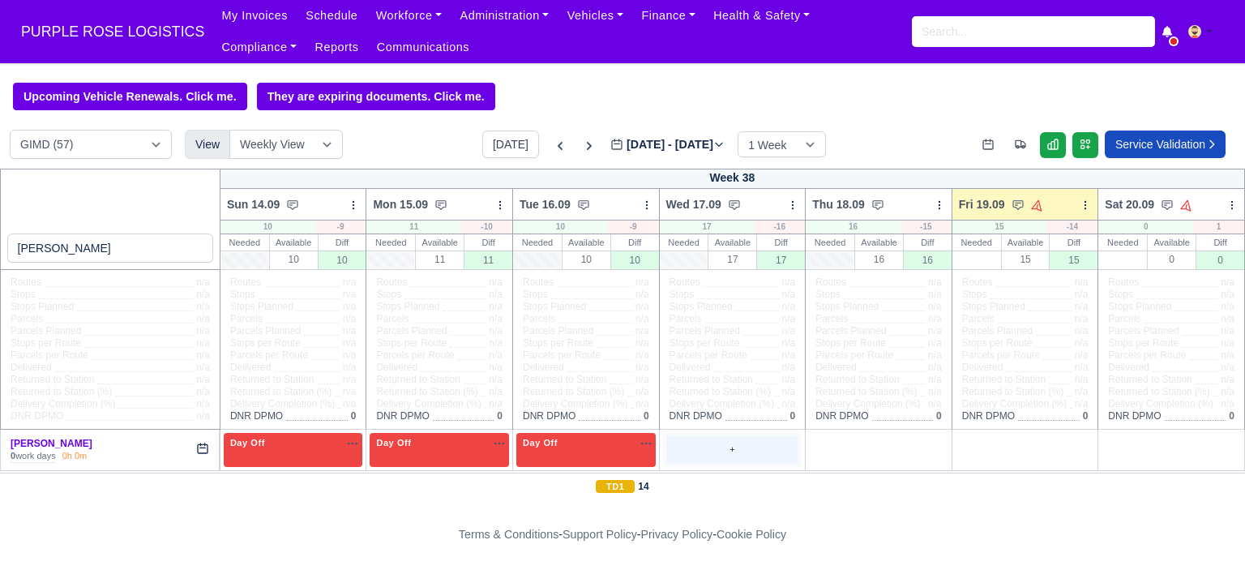
click at [690, 448] on div "+" at bounding box center [732, 449] width 133 height 27
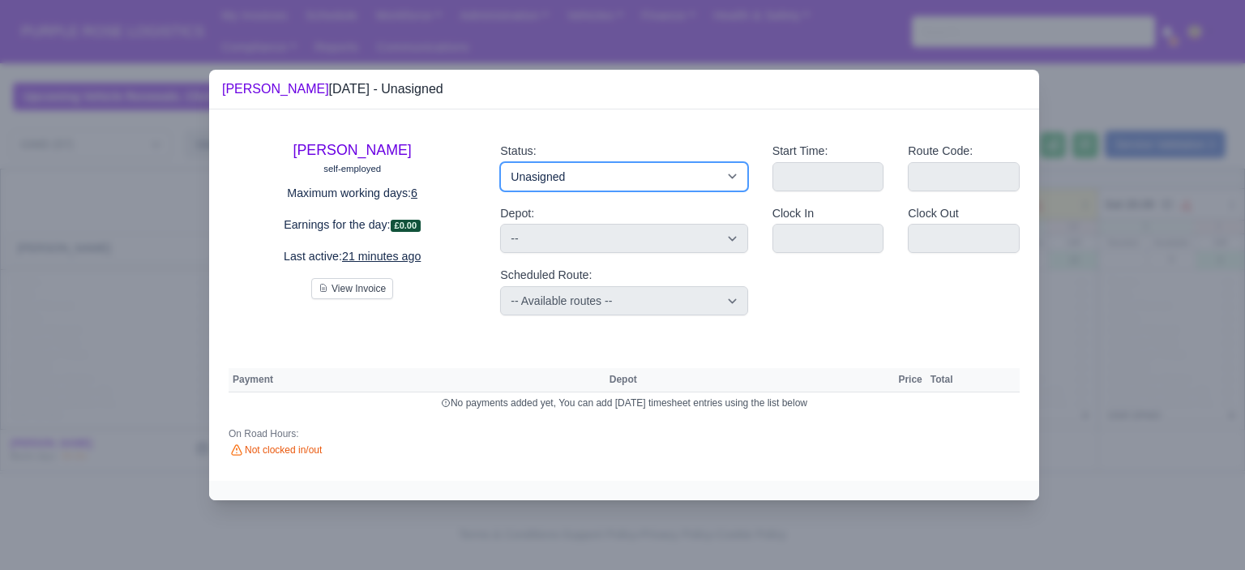
click at [658, 177] on select "Available Day Off Stand By Holiday Other Depot In Office OSM Ridealong Nursery …" at bounding box center [623, 176] width 247 height 29
select select "Day Off"
click at [500, 162] on select "Available Day Off Stand By Holiday Other Depot In Office OSM Ridealong Nursery …" at bounding box center [623, 176] width 247 height 29
select select
select select "na"
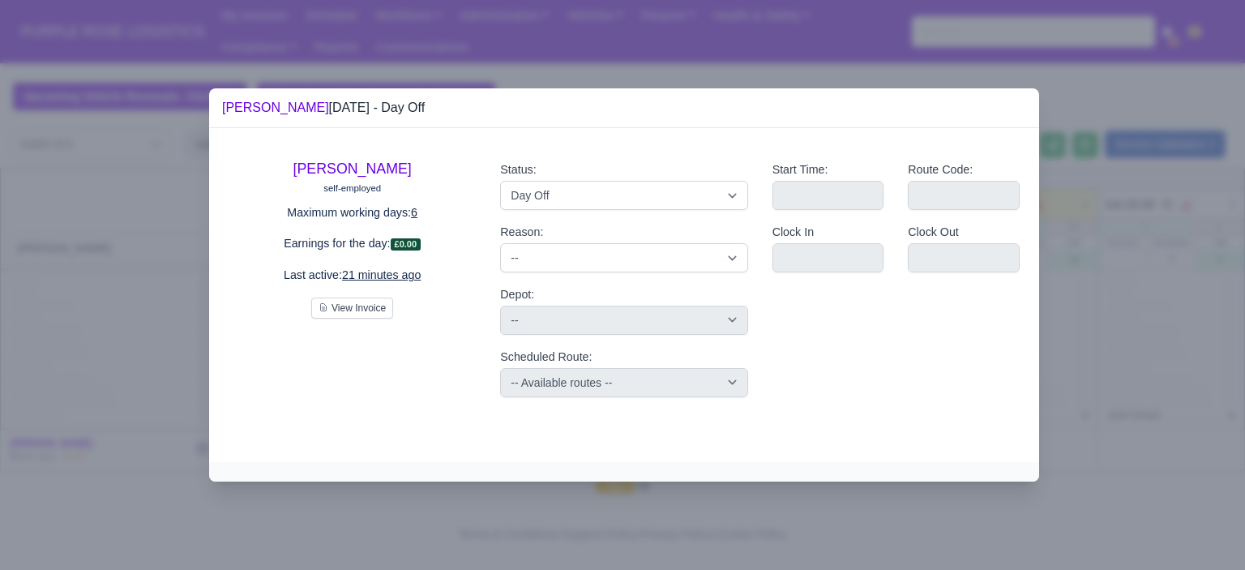
click at [1195, 272] on div at bounding box center [622, 285] width 1245 height 570
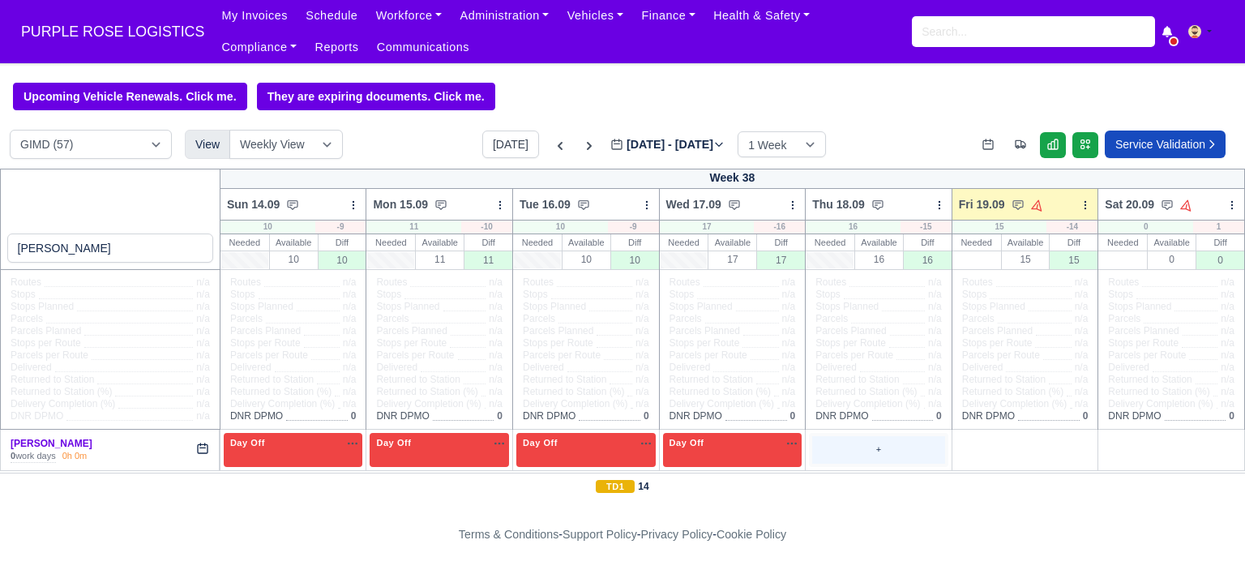
click at [876, 459] on div "+" at bounding box center [878, 449] width 133 height 27
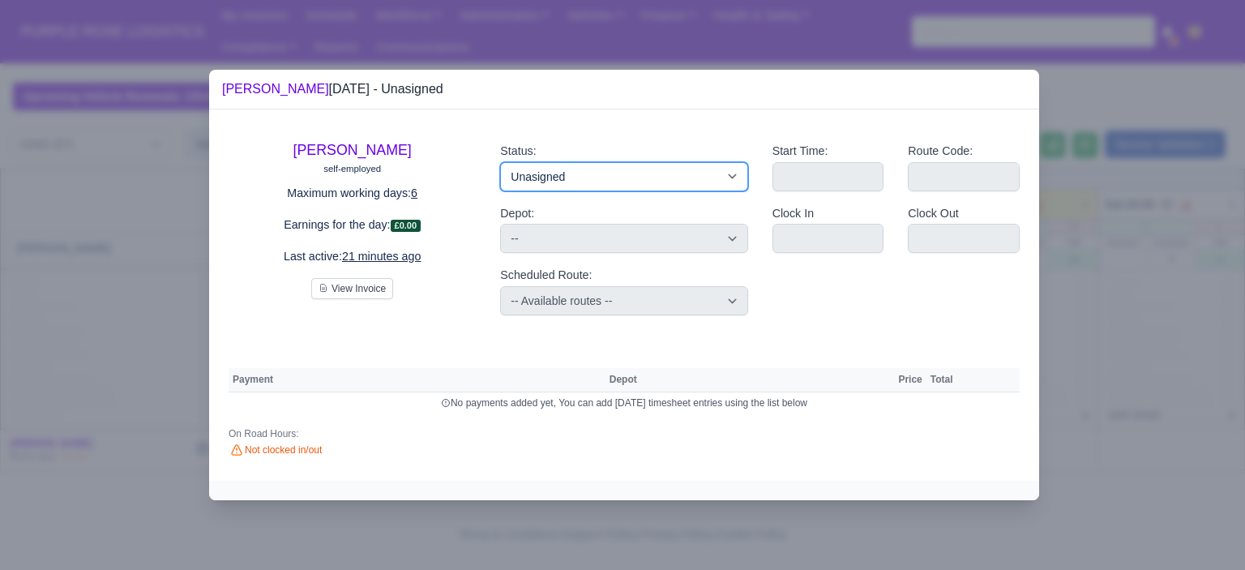
click at [700, 173] on select "Available Day Off Stand By Holiday Other Depot In Office OSM Ridealong Nursery …" at bounding box center [623, 176] width 247 height 29
select select "Day Off"
click at [500, 162] on select "Available Day Off Stand By Holiday Other Depot In Office OSM Ridealong Nursery …" at bounding box center [623, 176] width 247 height 29
select select
select select "na"
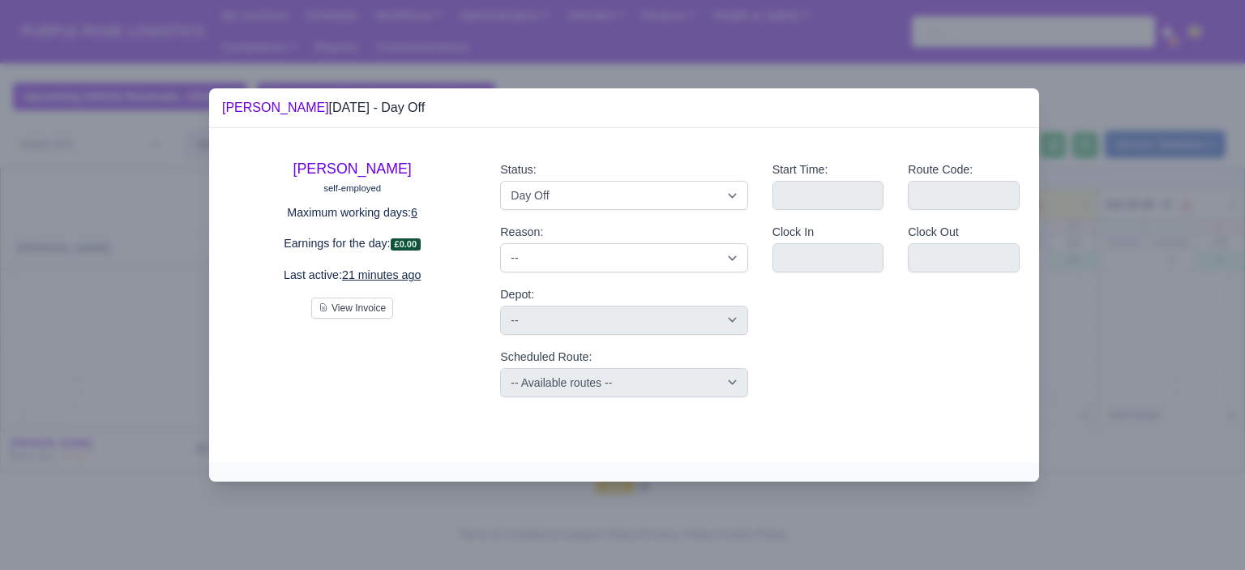
click at [1173, 258] on div at bounding box center [622, 285] width 1245 height 570
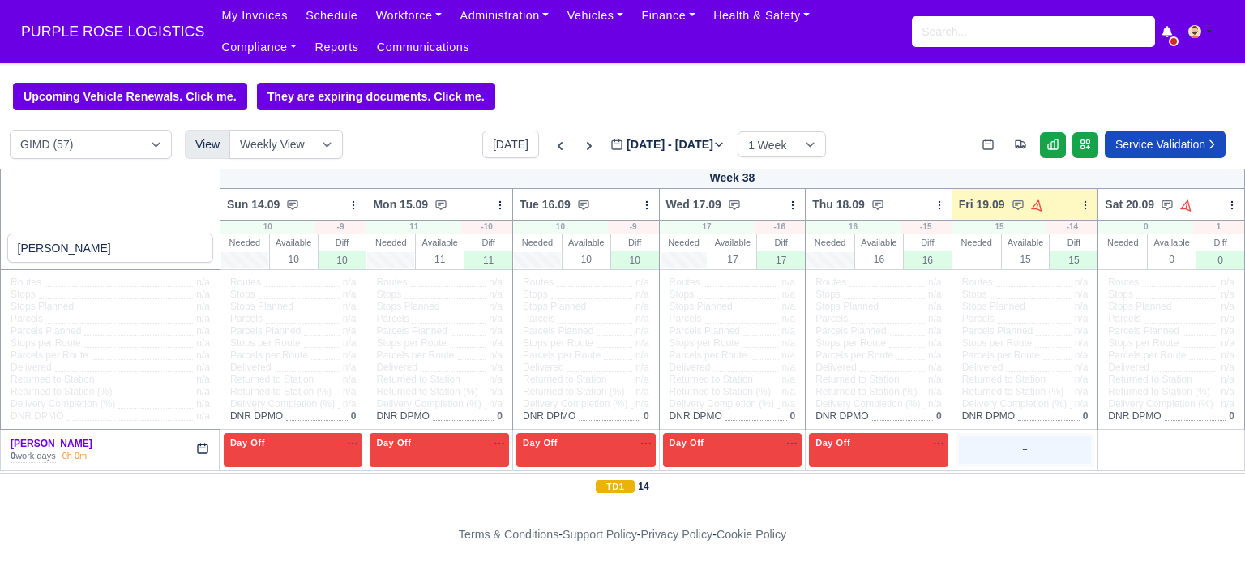
click at [1007, 445] on div "+" at bounding box center [1025, 449] width 133 height 27
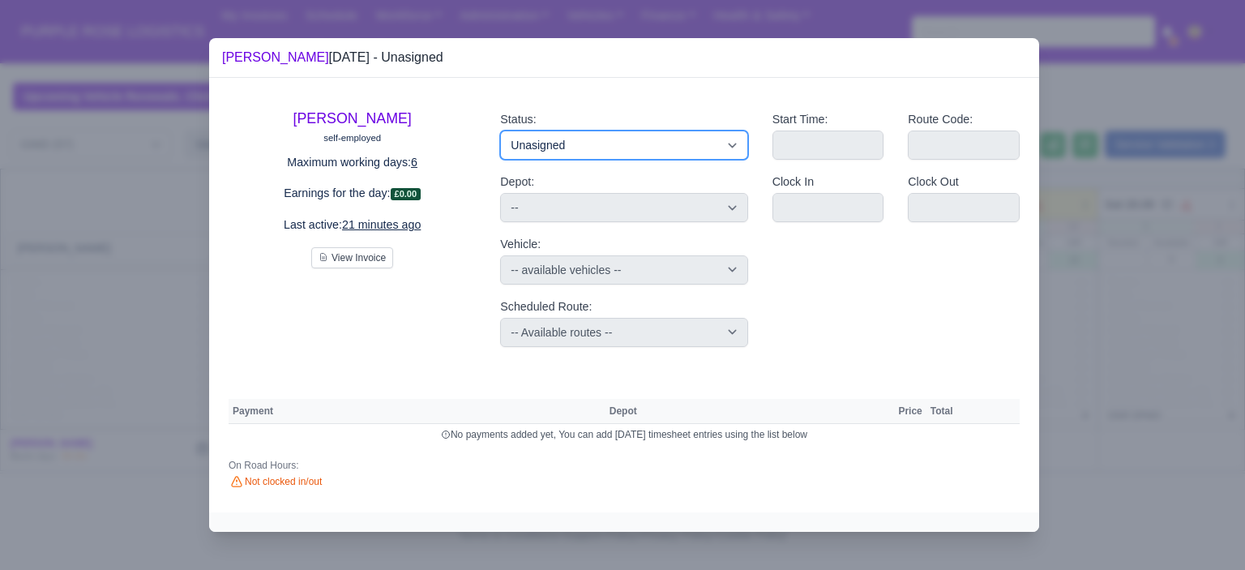
click at [639, 146] on select "Available Day Off Stand By Holiday Other Depot In Office OSM Ridealong Nursery …" at bounding box center [623, 145] width 247 height 29
select select "Training"
click at [500, 131] on select "Available Day Off Stand By Holiday Other Depot In Office OSM Ridealong Nursery …" at bounding box center [623, 145] width 247 height 29
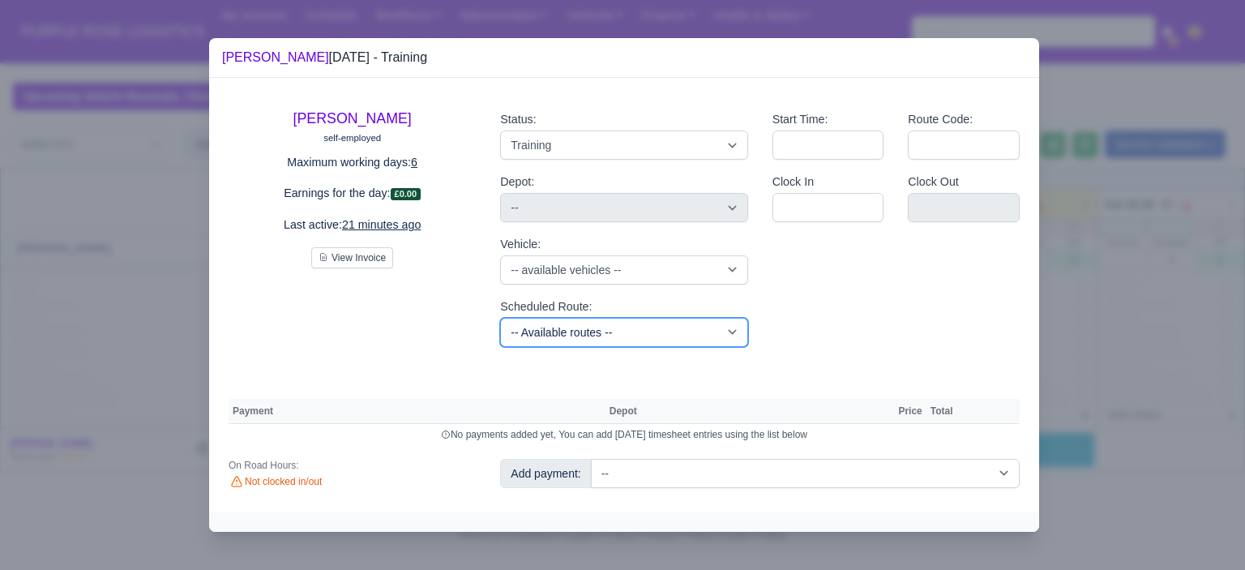
click at [608, 331] on select "-- Available routes -- Standard Parcel - Block of 6 Hours - (SD6) AmFlex RTS Ve…" at bounding box center [623, 332] width 247 height 29
select select "6"
click at [500, 318] on select "-- Available routes -- Standard Parcel - Block of 6 Hours - (SD6) AmFlex RTS Ve…" at bounding box center [623, 332] width 247 height 29
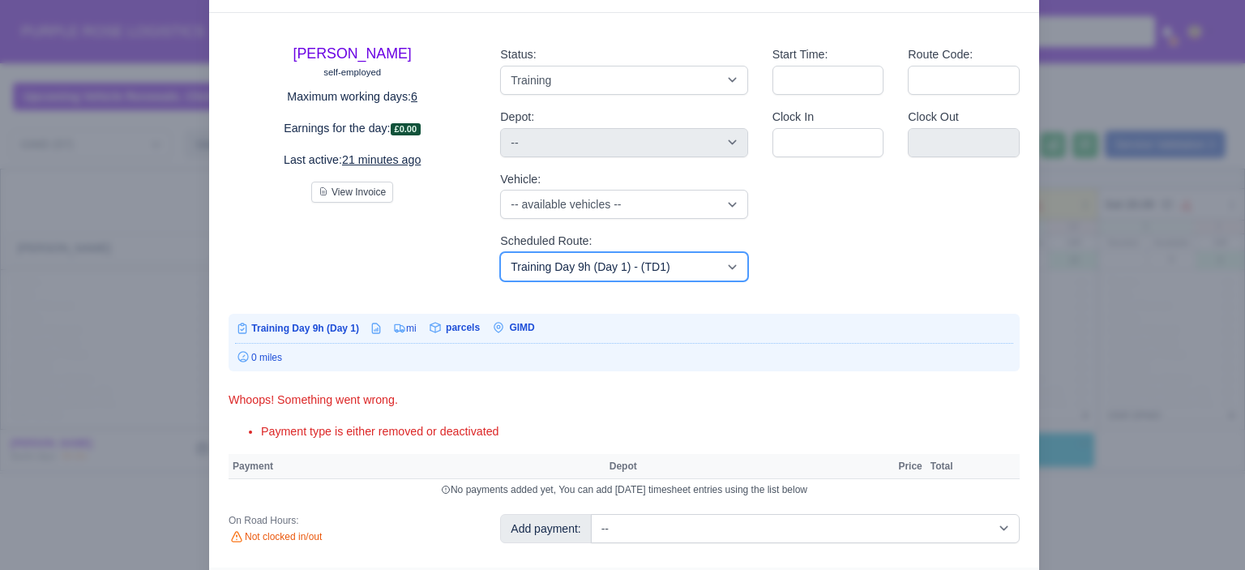
scroll to position [96, 0]
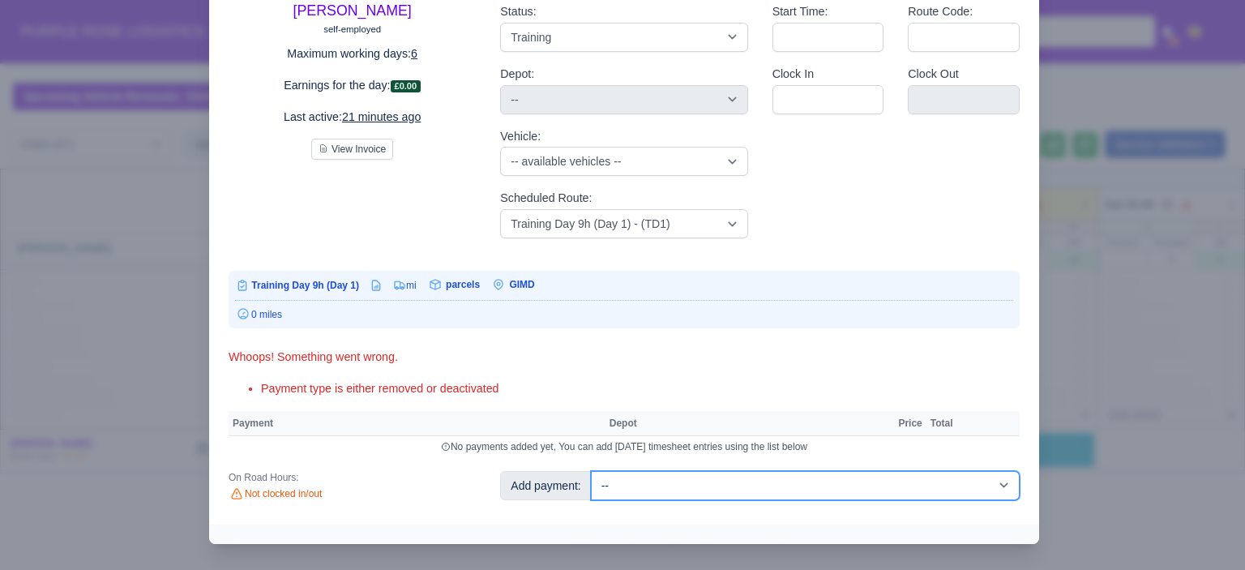
drag, startPoint x: 775, startPoint y: 483, endPoint x: 773, endPoint y: 474, distance: 10.0
click at [775, 483] on select "-- Additional Hour Support (£14.50) Additional Hour Support (Walkers) (£13.50) …" at bounding box center [805, 485] width 429 height 29
select select "104"
click at [591, 471] on select "-- Additional Hour Support (£14.50) Additional Hour Support (Walkers) (£13.50) …" at bounding box center [805, 485] width 429 height 29
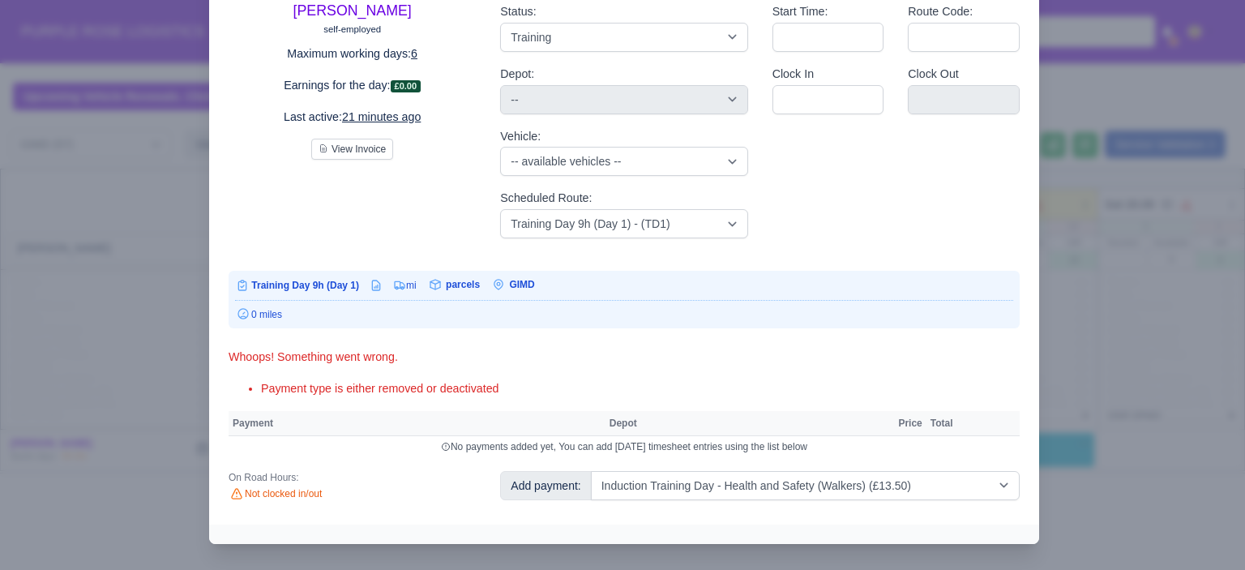
select select "5"
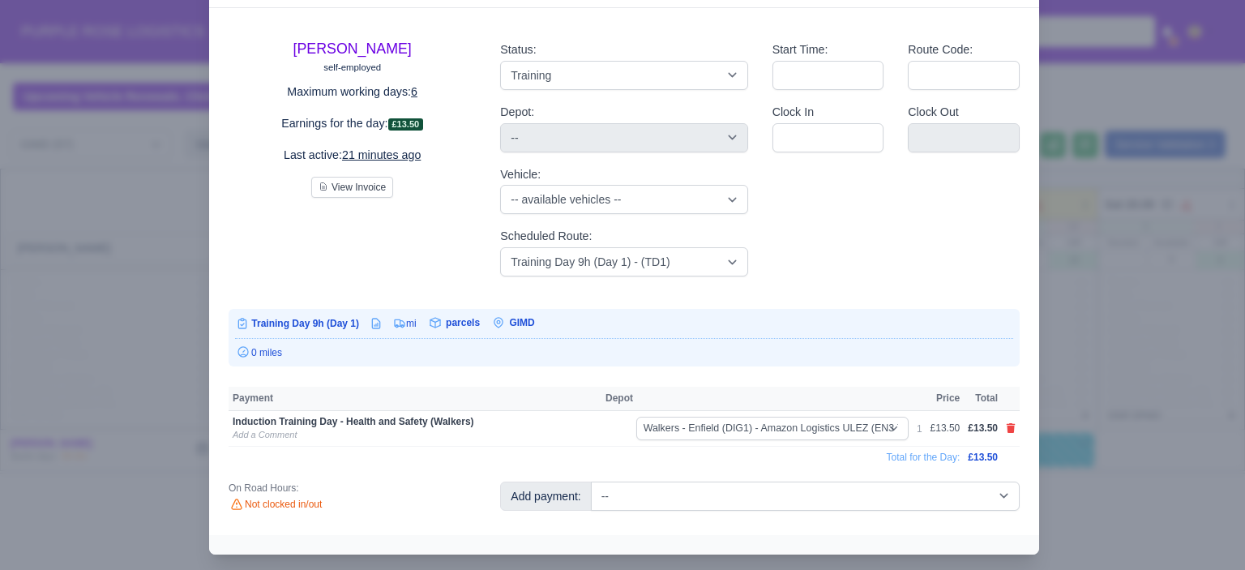
scroll to position [68, 0]
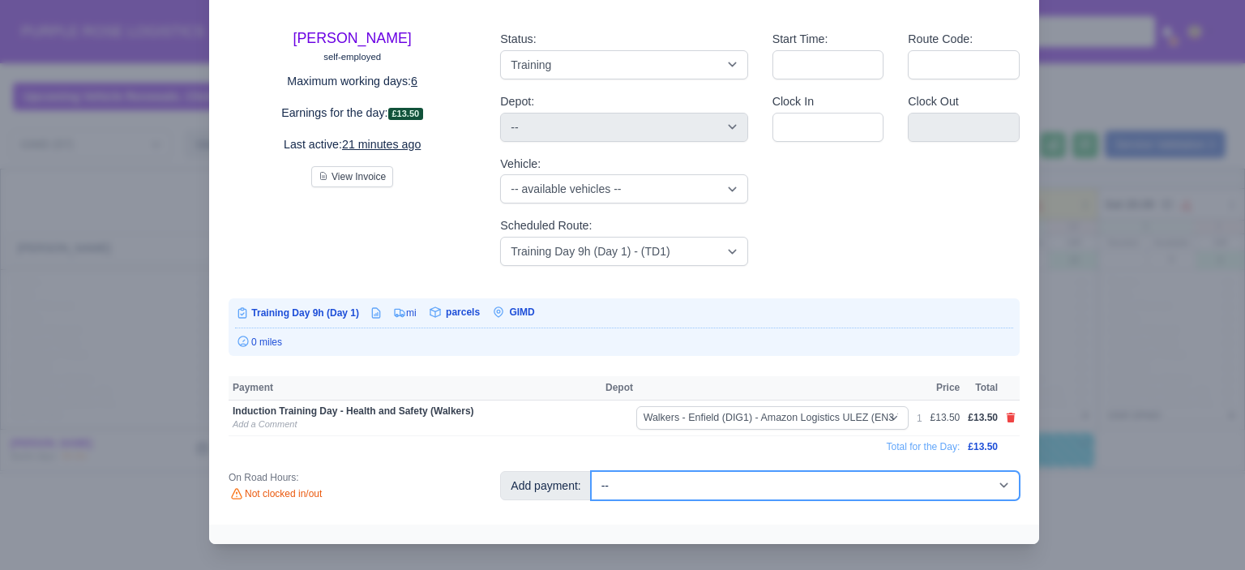
click at [793, 488] on select "-- Additional Hour Support (£14.50) Additional Hour Support (Walkers) (£13.50) …" at bounding box center [805, 485] width 429 height 29
click at [785, 479] on select "-- Additional Hour Support (£14.50) Additional Hour Support (Walkers) (£13.50) …" at bounding box center [805, 485] width 429 height 29
select select "85"
click at [591, 471] on select "-- Additional Hour Support (£14.50) Additional Hour Support (Walkers) (£13.50) …" at bounding box center [805, 485] width 429 height 29
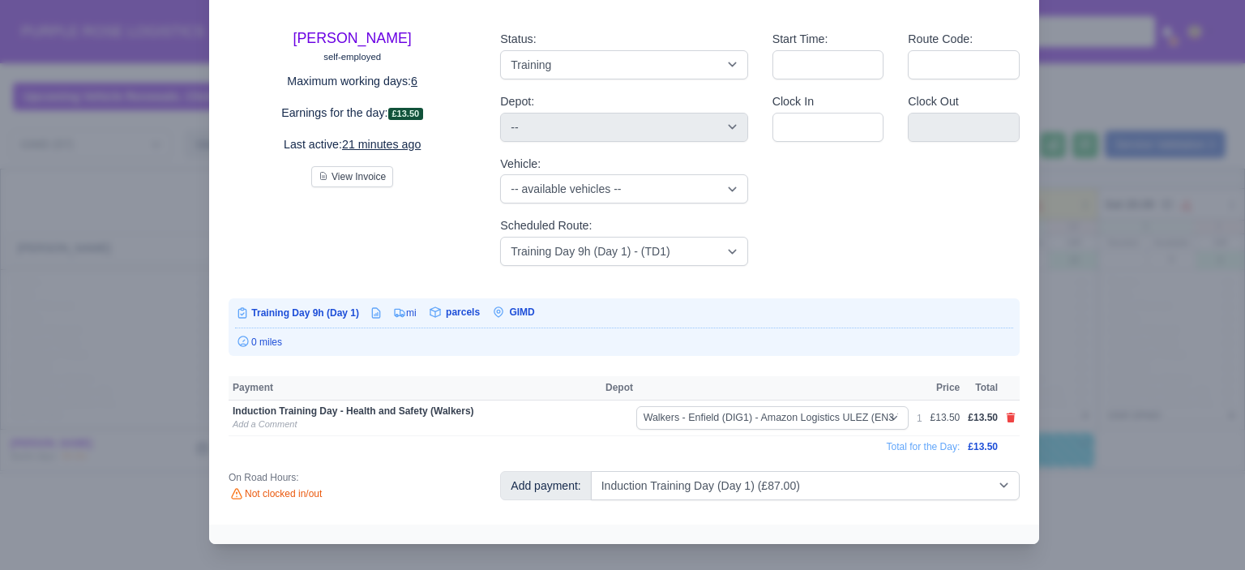
select select "5"
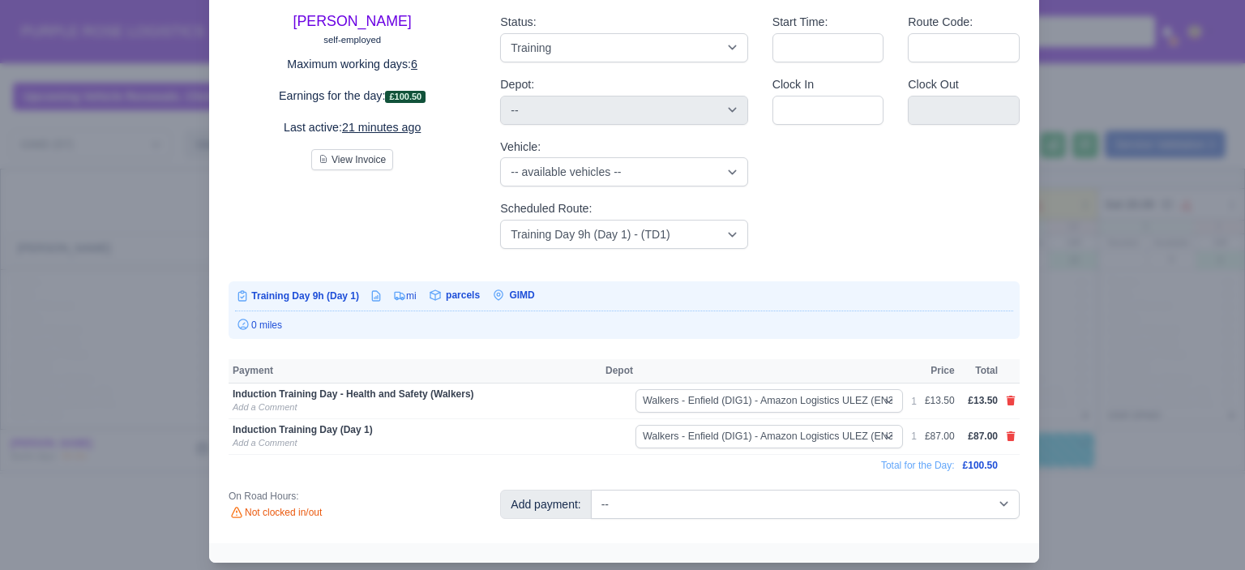
click at [1112, 424] on div at bounding box center [622, 285] width 1245 height 570
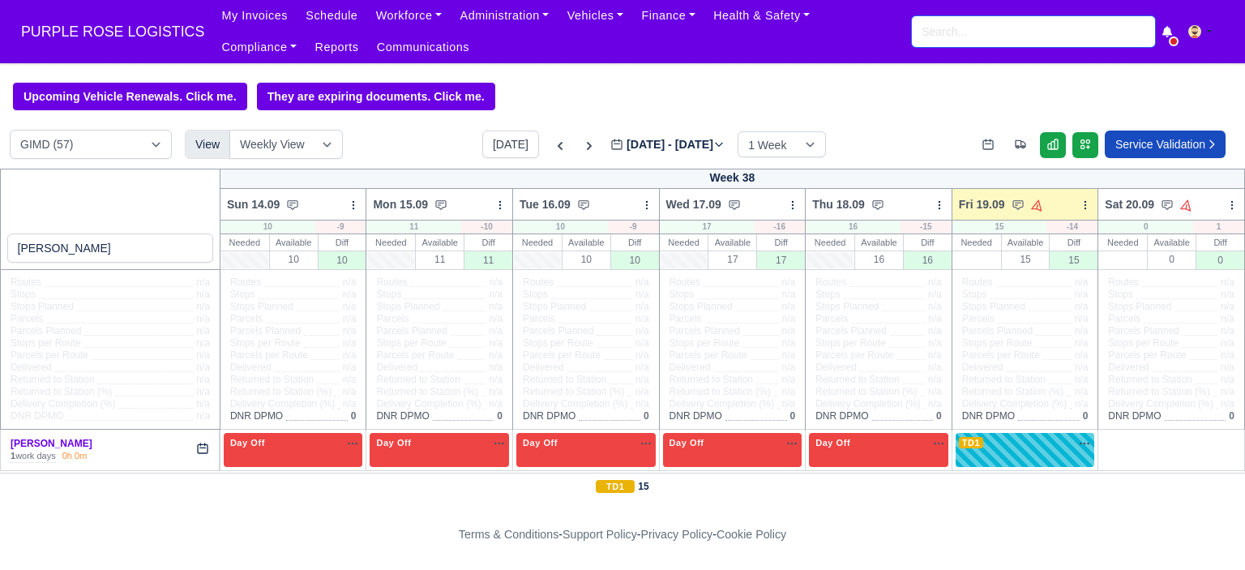
click at [944, 24] on input "search" at bounding box center [1033, 31] width 243 height 31
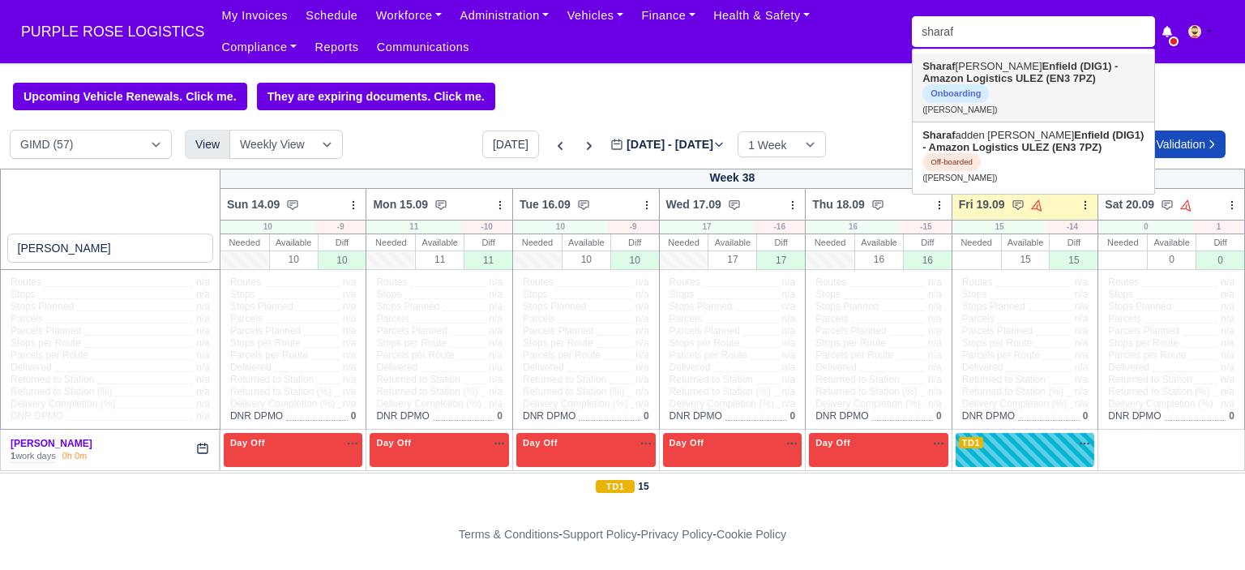
click at [989, 81] on strong "Enfield (DIG1) - Amazon Logistics ULEZ (EN3 7PZ)" at bounding box center [1020, 72] width 195 height 24
type input "[PERSON_NAME]"
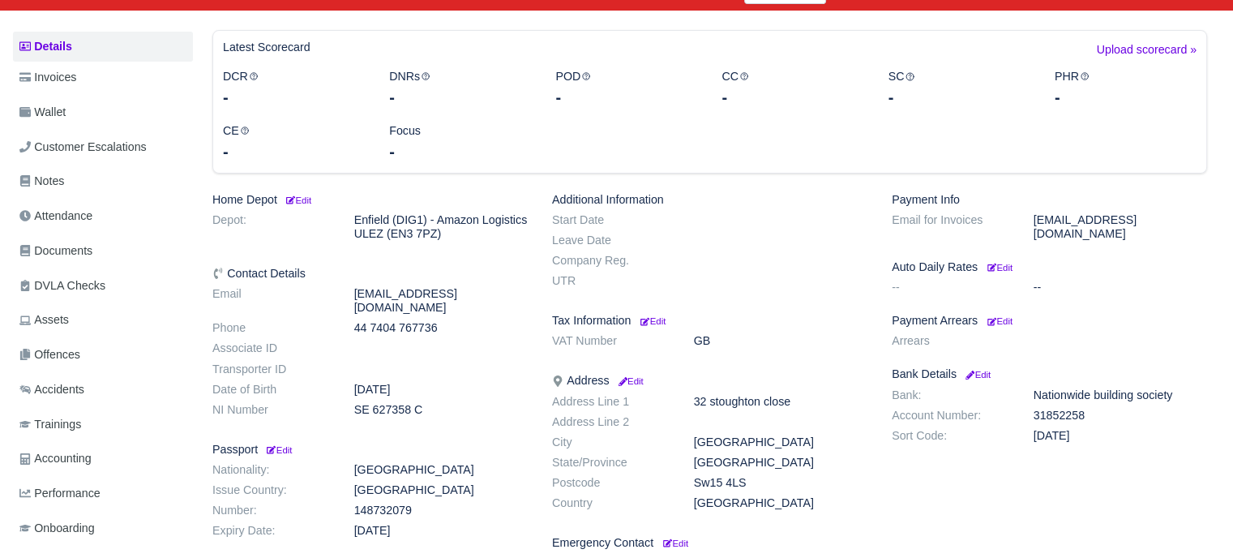
scroll to position [324, 0]
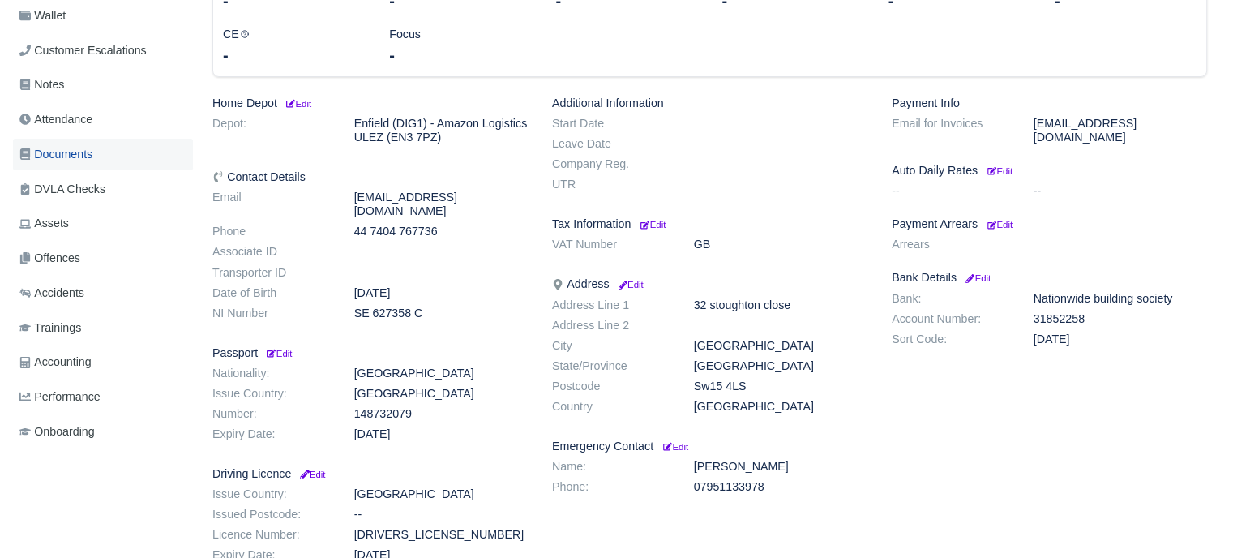
click at [81, 145] on span "Documents" at bounding box center [55, 154] width 73 height 19
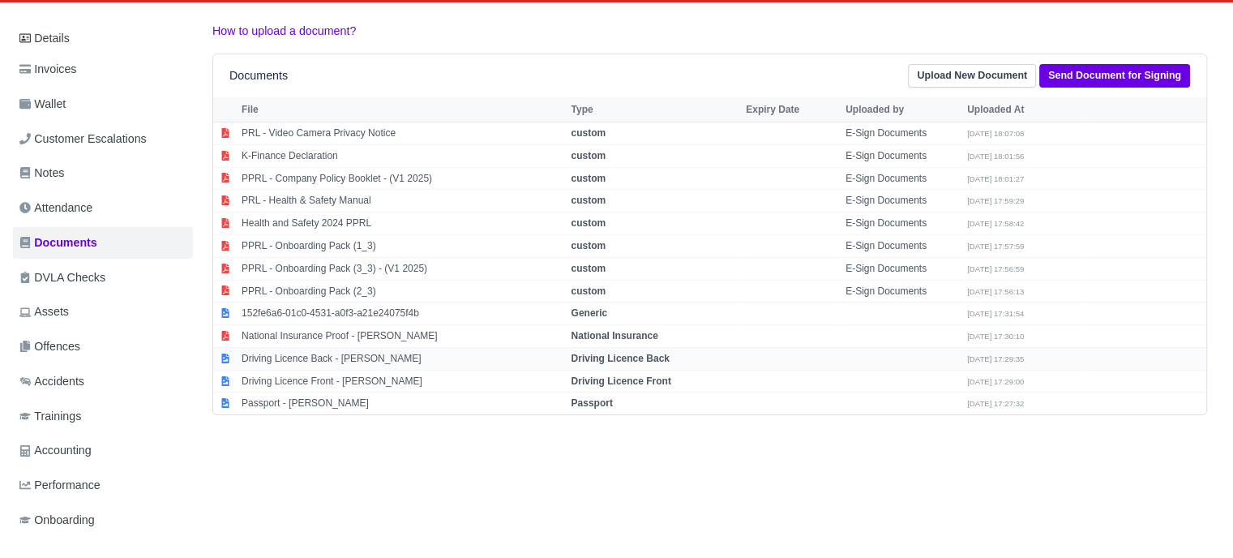
scroll to position [243, 0]
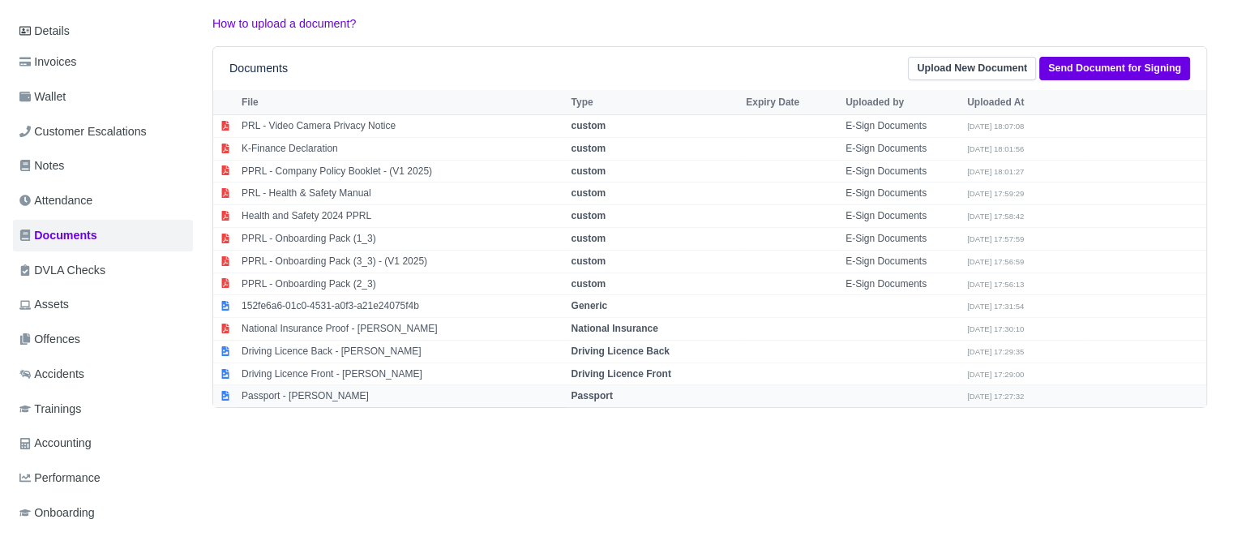
click at [621, 385] on td "Passport" at bounding box center [654, 396] width 175 height 22
select select "passport"
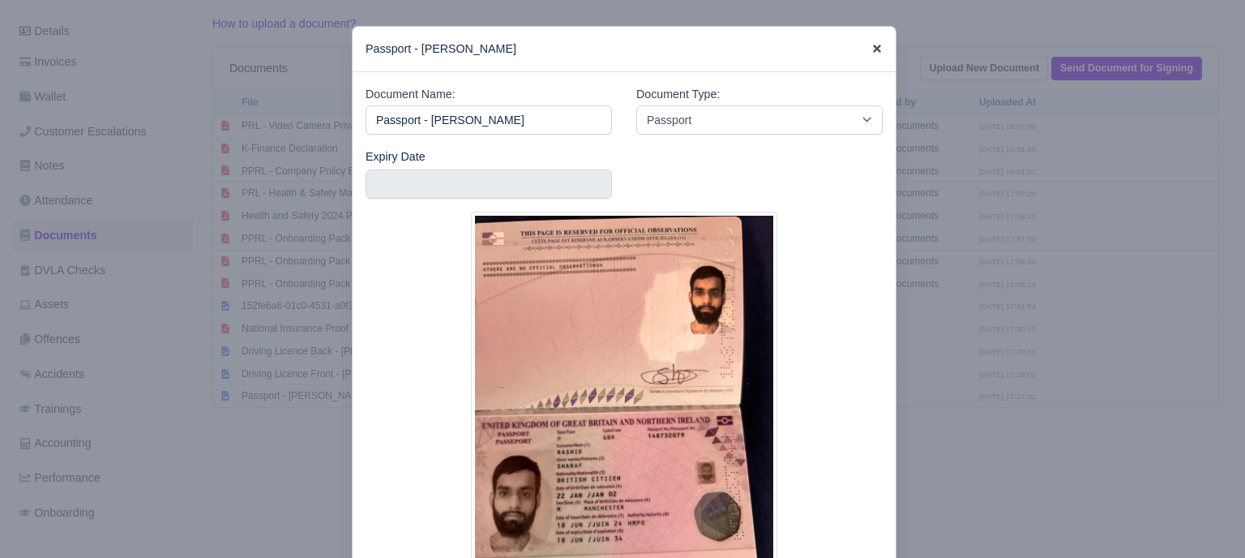
click at [873, 51] on icon at bounding box center [877, 49] width 8 height 8
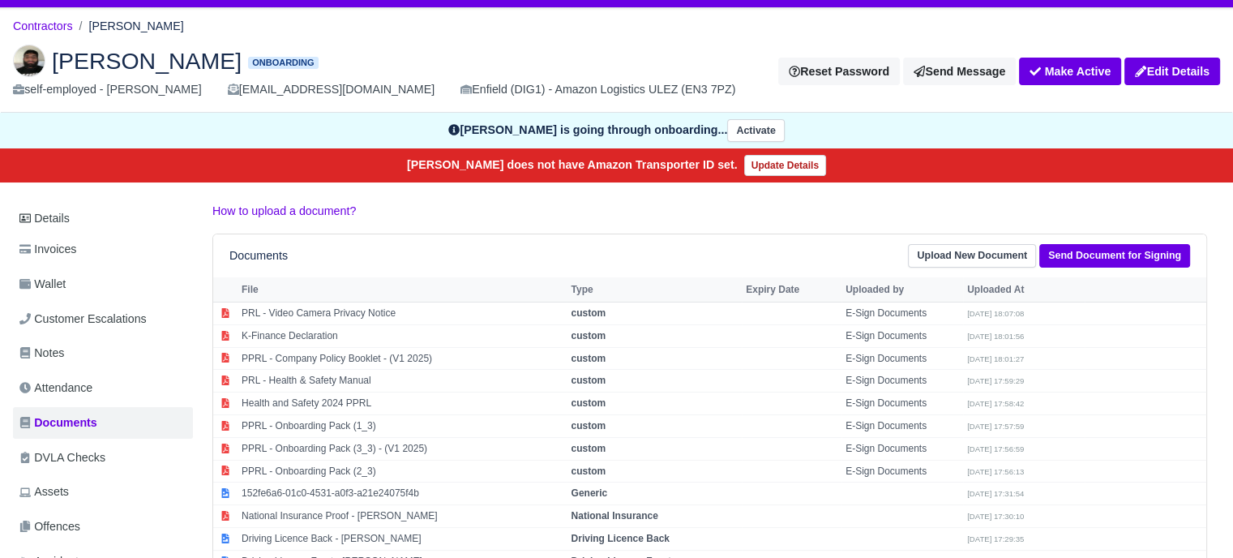
scroll to position [0, 0]
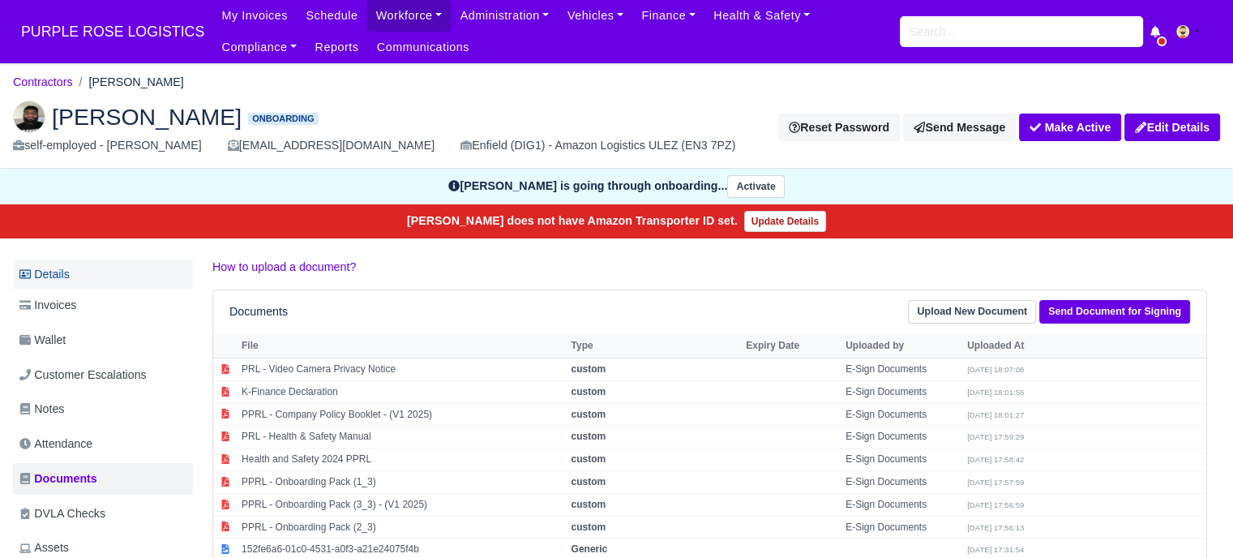
click at [69, 281] on link "Details" at bounding box center [103, 274] width 180 height 30
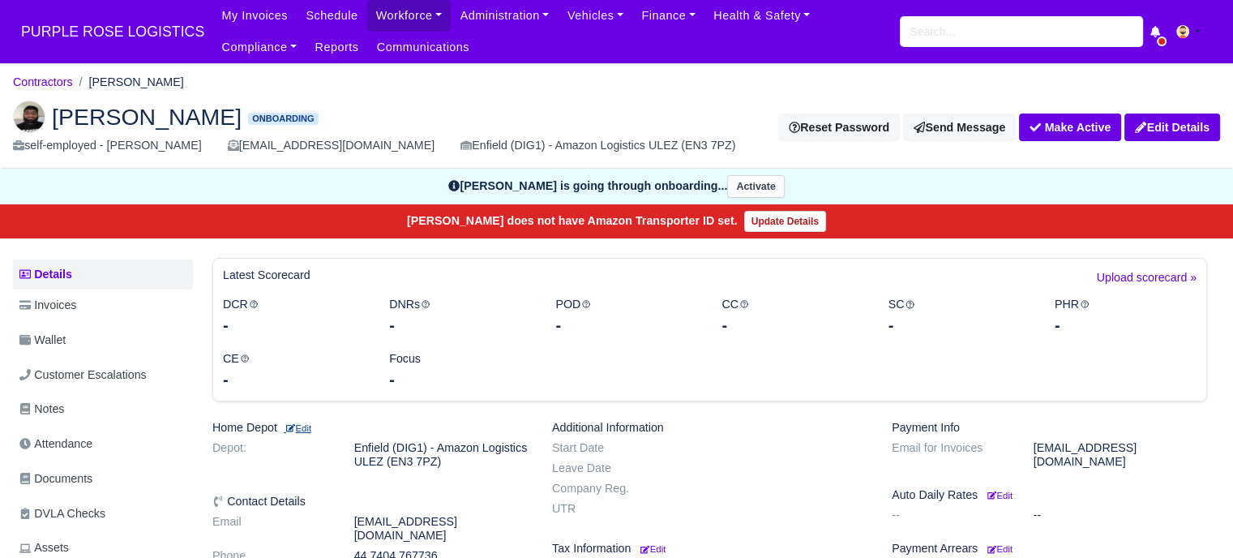
click at [304, 427] on small "Edit" at bounding box center [298, 428] width 28 height 10
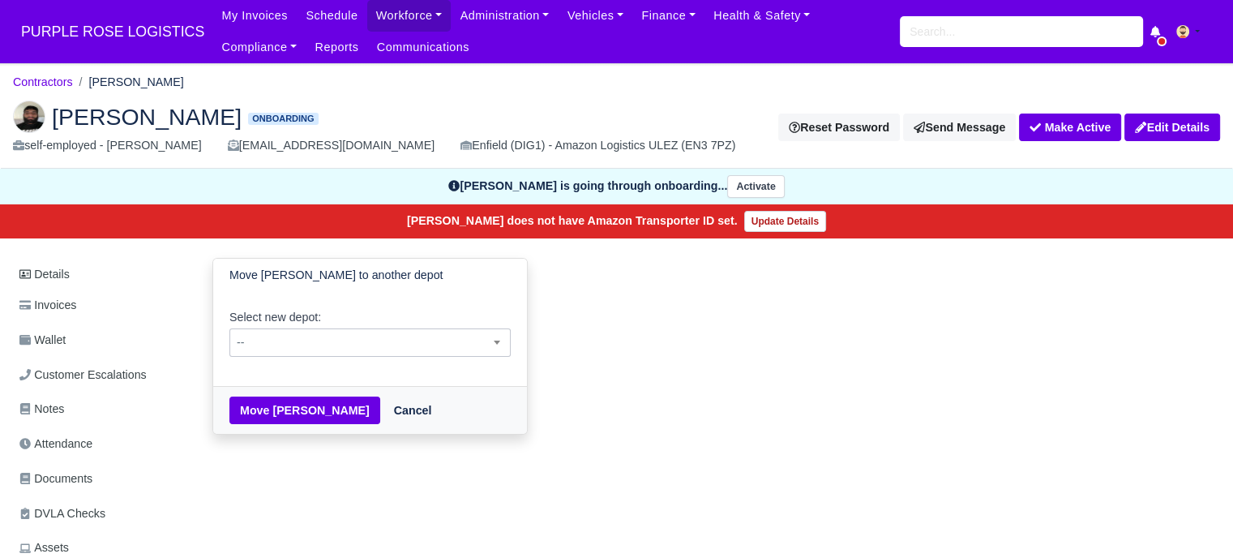
click at [369, 341] on span "--" at bounding box center [370, 342] width 280 height 20
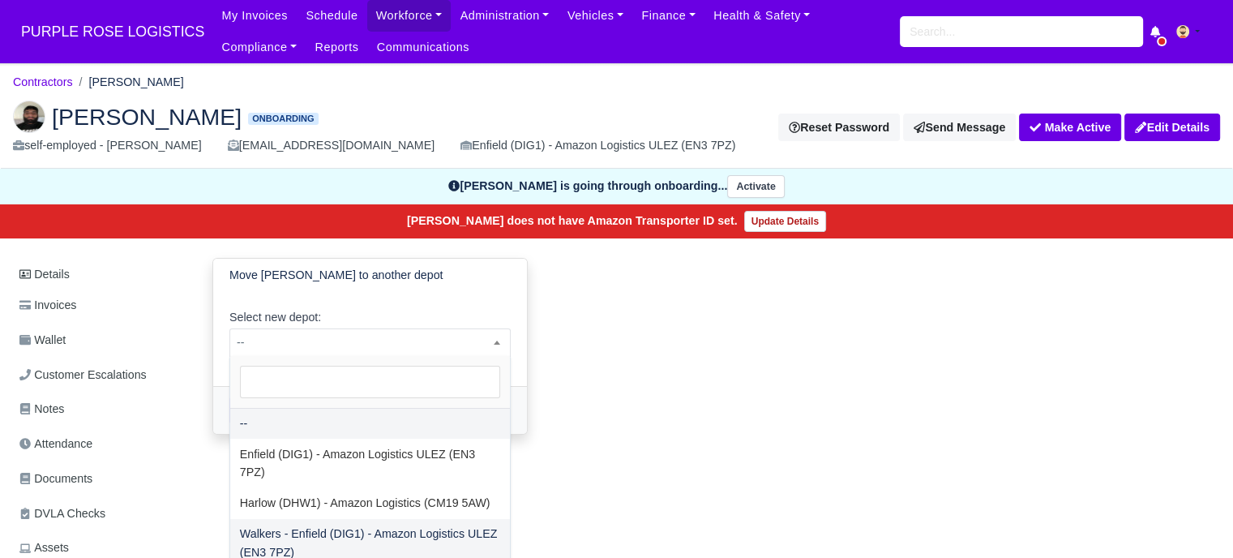
select select "5"
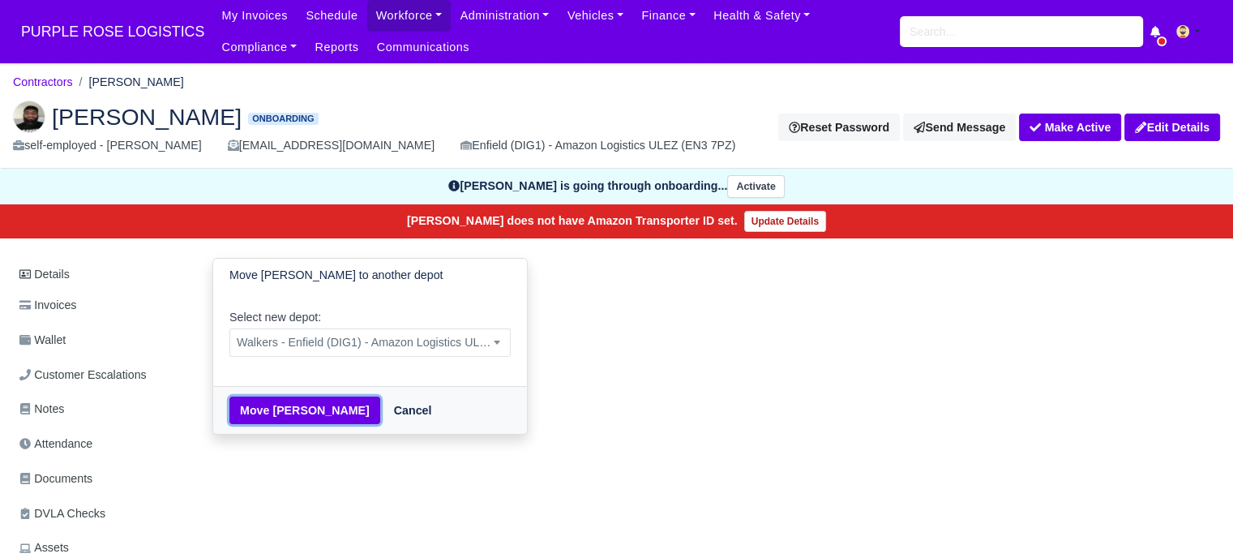
click at [281, 411] on button "Move [PERSON_NAME]" at bounding box center [304, 410] width 151 height 28
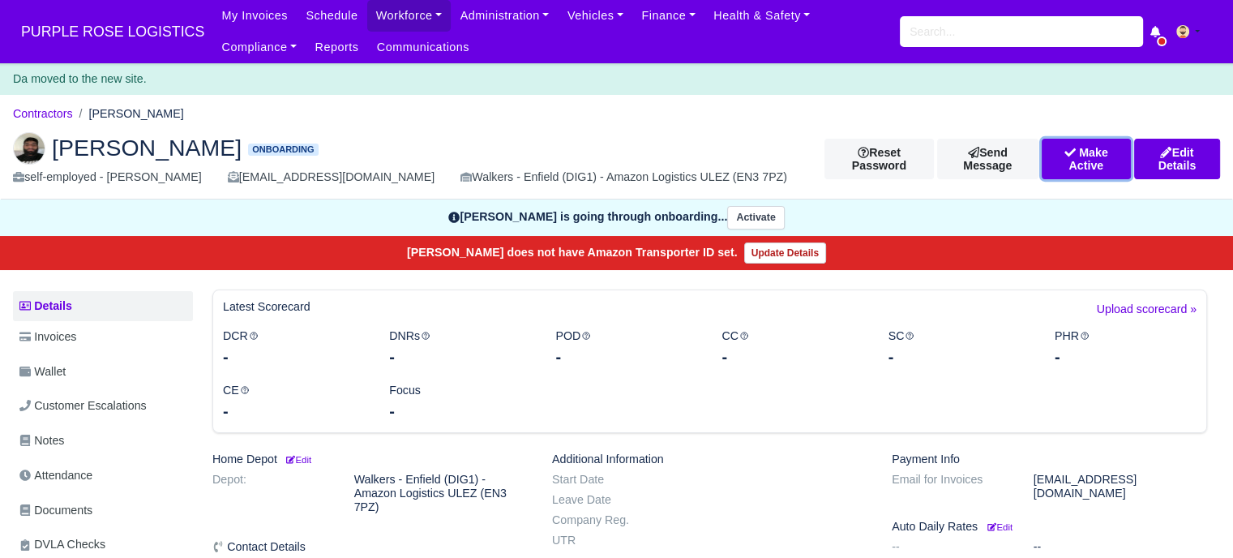
click at [1064, 155] on button "Make Active" at bounding box center [1086, 159] width 89 height 41
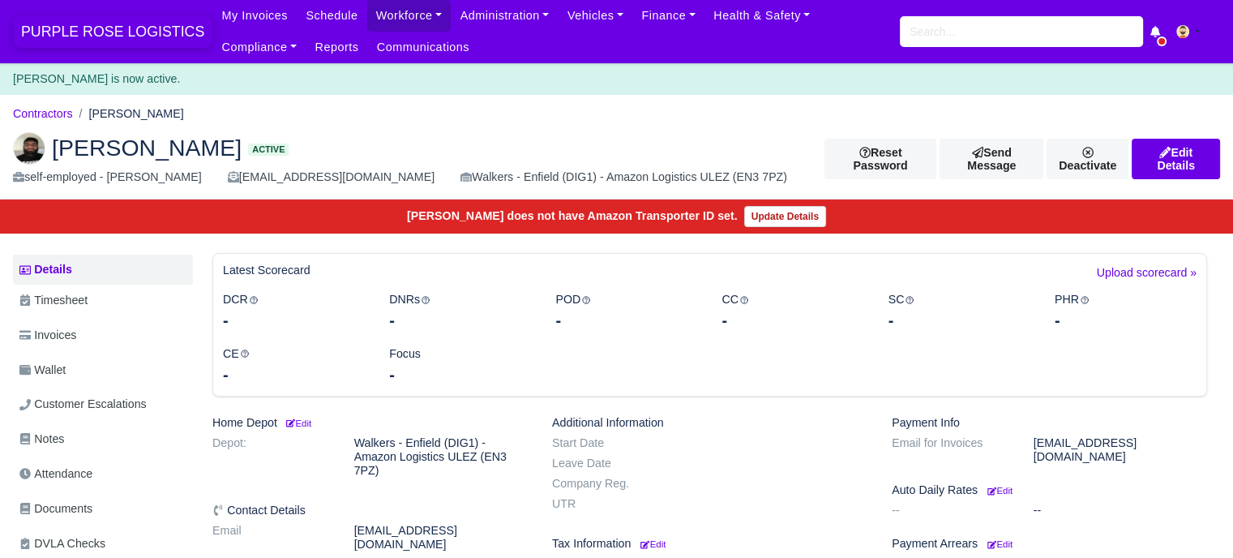
click at [112, 32] on span "PURPLE ROSE LOGISTICS" at bounding box center [112, 31] width 199 height 32
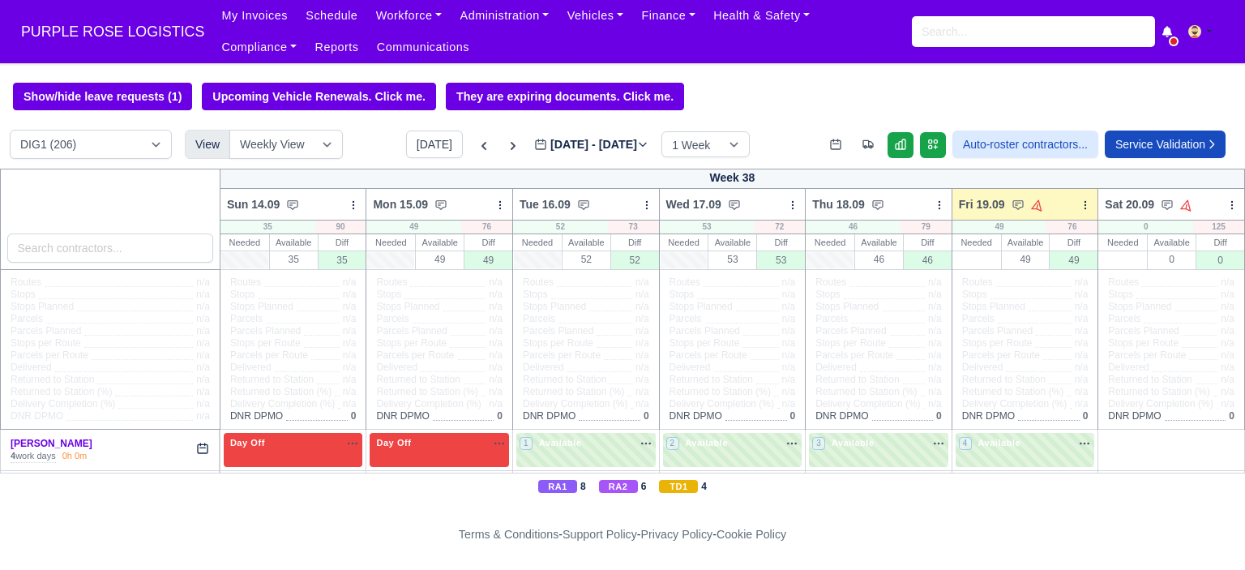
select select "5"
click at [10, 131] on select "DIG1 (206) DAK1 (1) GIMD (58)" at bounding box center [91, 144] width 162 height 29
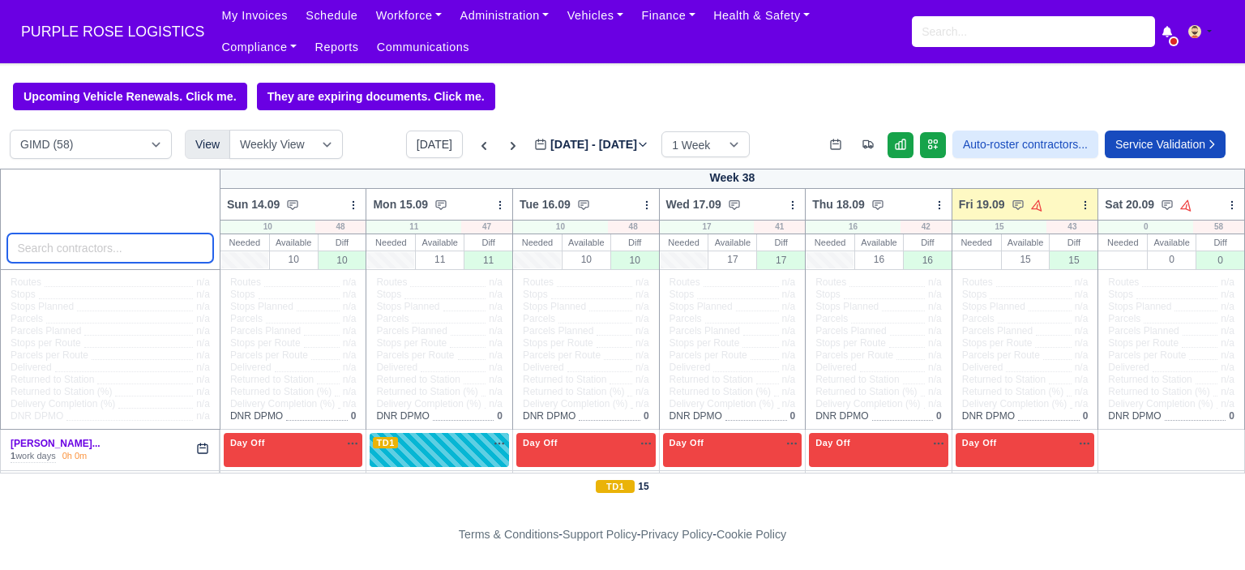
click at [93, 252] on input "search" at bounding box center [110, 248] width 206 height 29
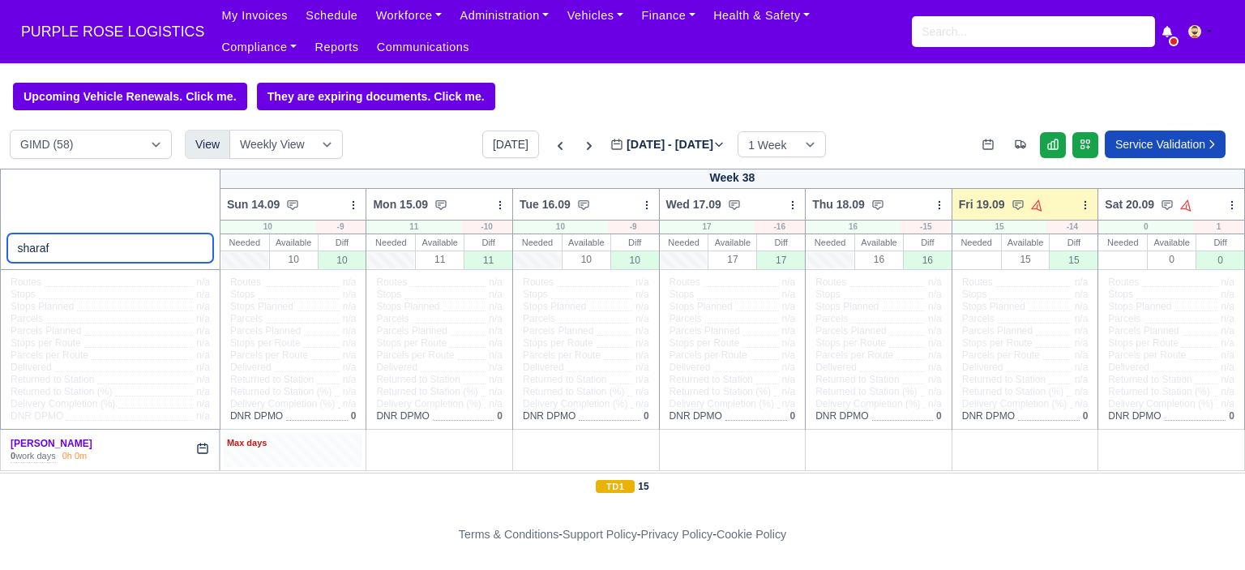
type input "sharaf"
click at [280, 451] on div "Max days" at bounding box center [293, 449] width 139 height 33
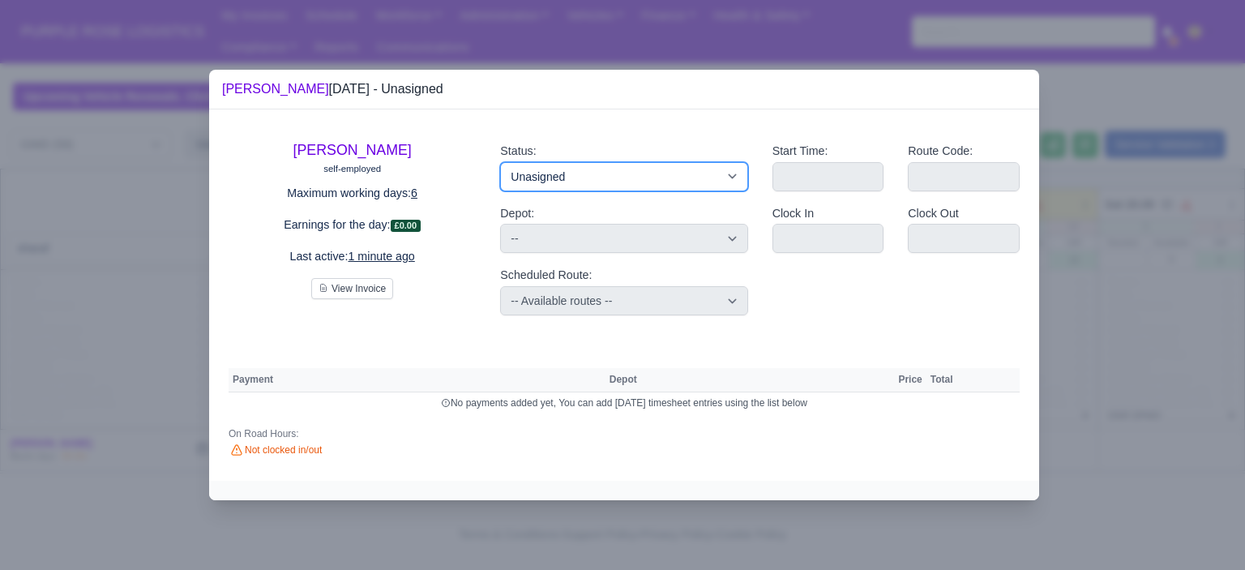
drag, startPoint x: 590, startPoint y: 182, endPoint x: 600, endPoint y: 178, distance: 10.9
click at [590, 181] on select "Available Day Off Stand By Holiday Other Depot In Office OSM Ridealong Nursery …" at bounding box center [623, 176] width 247 height 29
select select "Day Off"
click at [500, 162] on select "Available Day Off Stand By Holiday Other Depot In Office OSM Ridealong Nursery …" at bounding box center [623, 176] width 247 height 29
select select
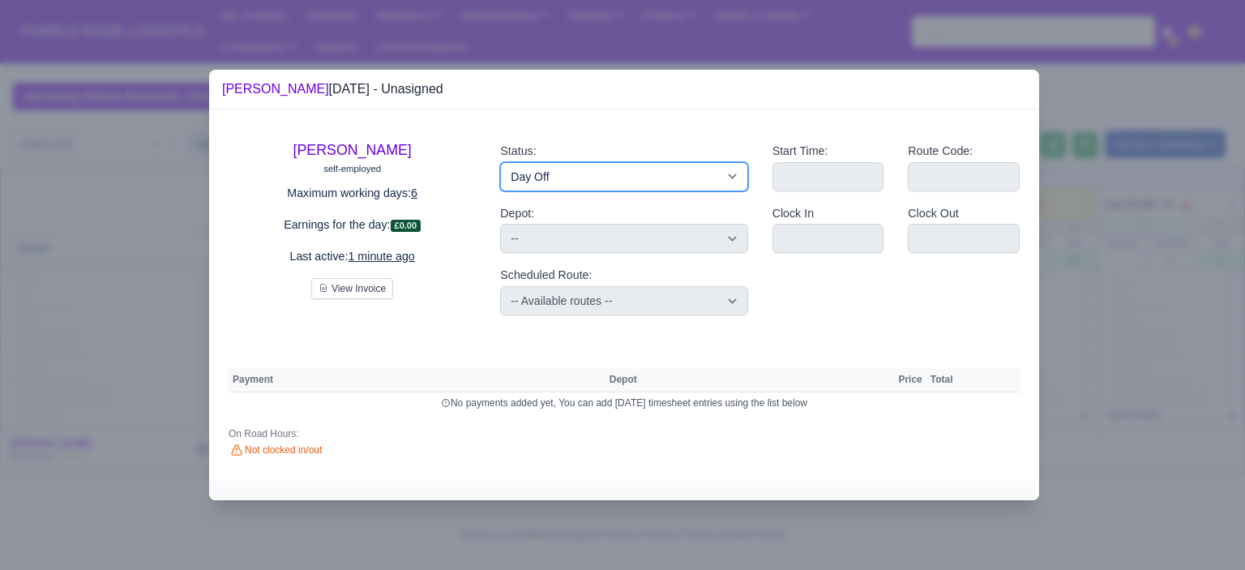
select select "na"
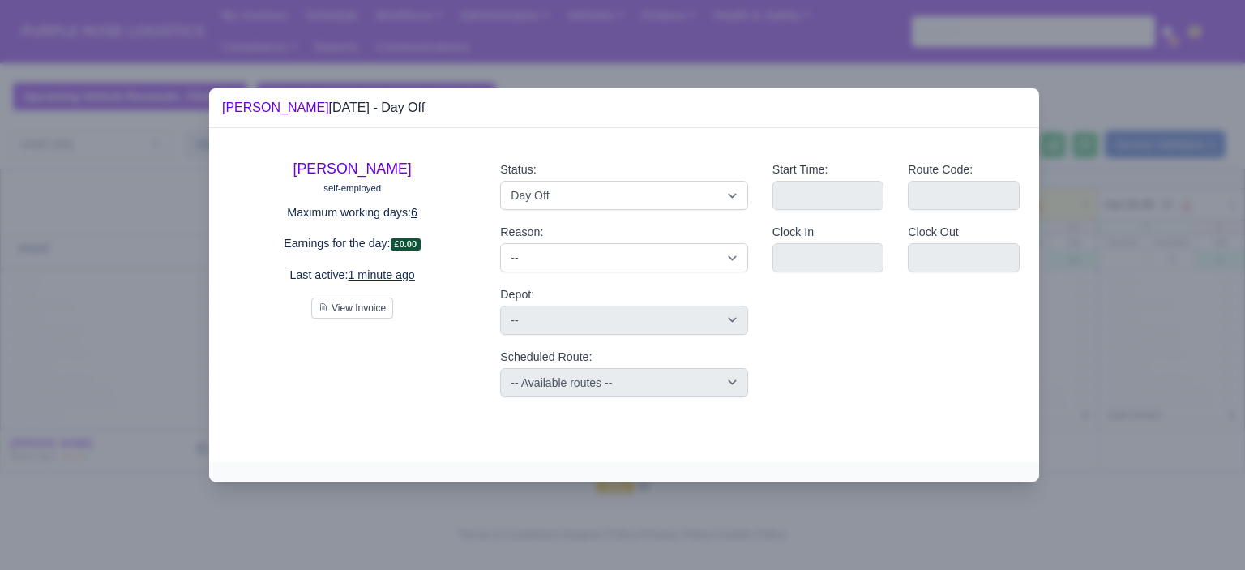
click at [1030, 275] on div "Clock Out" at bounding box center [964, 254] width 136 height 62
click at [1084, 281] on div at bounding box center [622, 285] width 1245 height 570
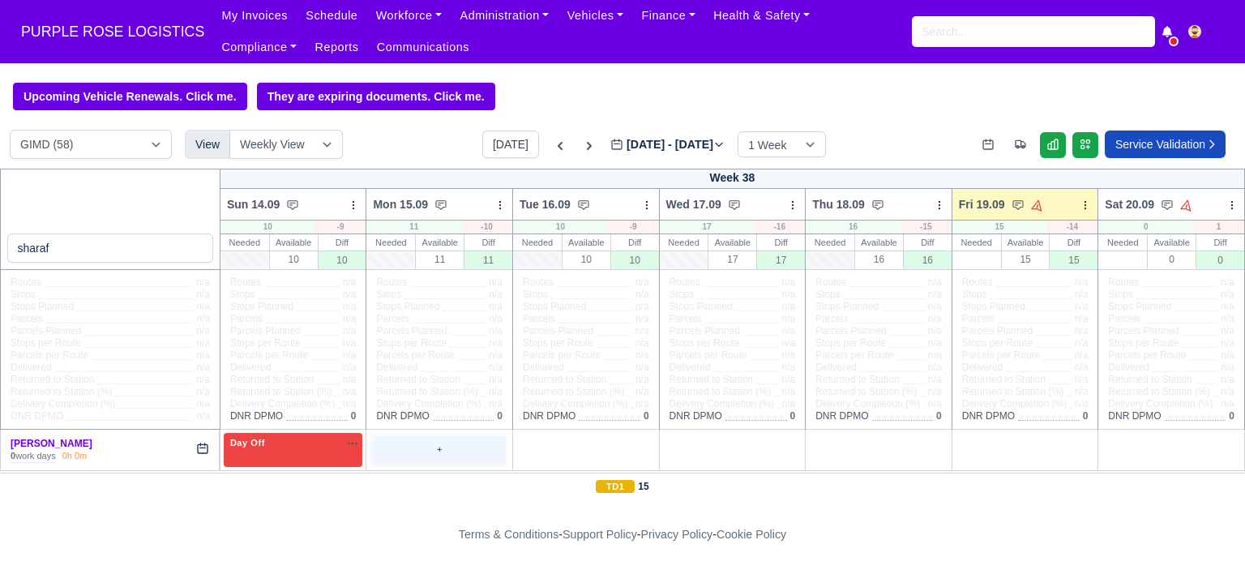
click at [443, 440] on div "+" at bounding box center [439, 449] width 133 height 27
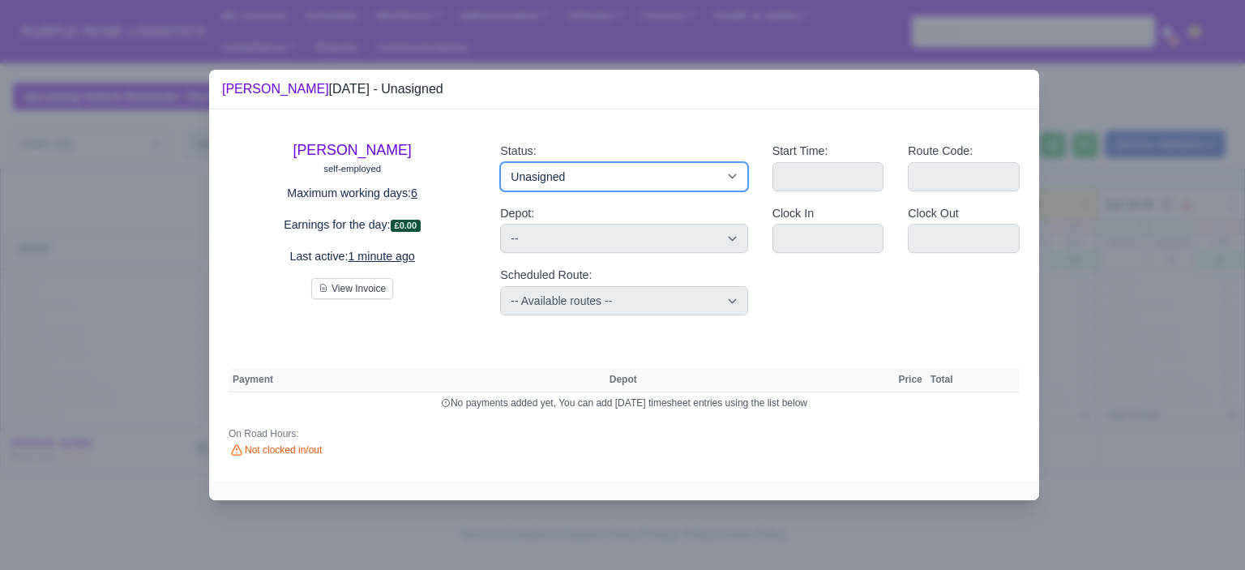
drag, startPoint x: 554, startPoint y: 179, endPoint x: 574, endPoint y: 186, distance: 21.5
click at [555, 179] on select "Available Day Off Stand By Holiday Other Depot In Office OSM Ridealong Nursery …" at bounding box center [623, 176] width 247 height 29
select select "Day Off"
click at [500, 162] on select "Available Day Off Stand By Holiday Other Depot In Office OSM Ridealong Nursery …" at bounding box center [623, 176] width 247 height 29
select select
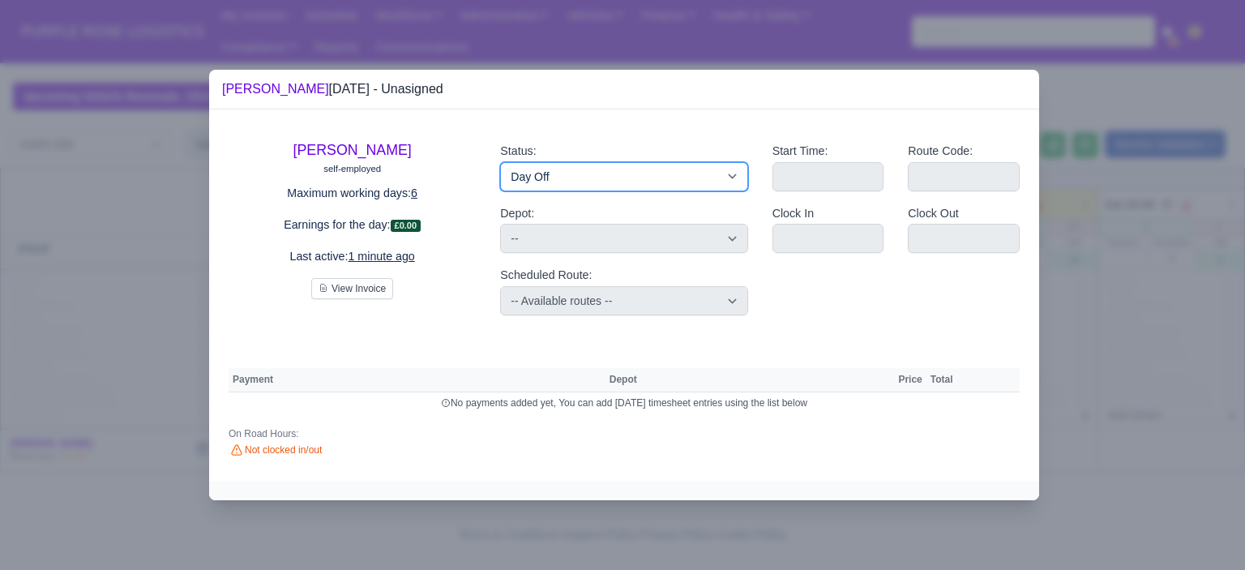
select select "na"
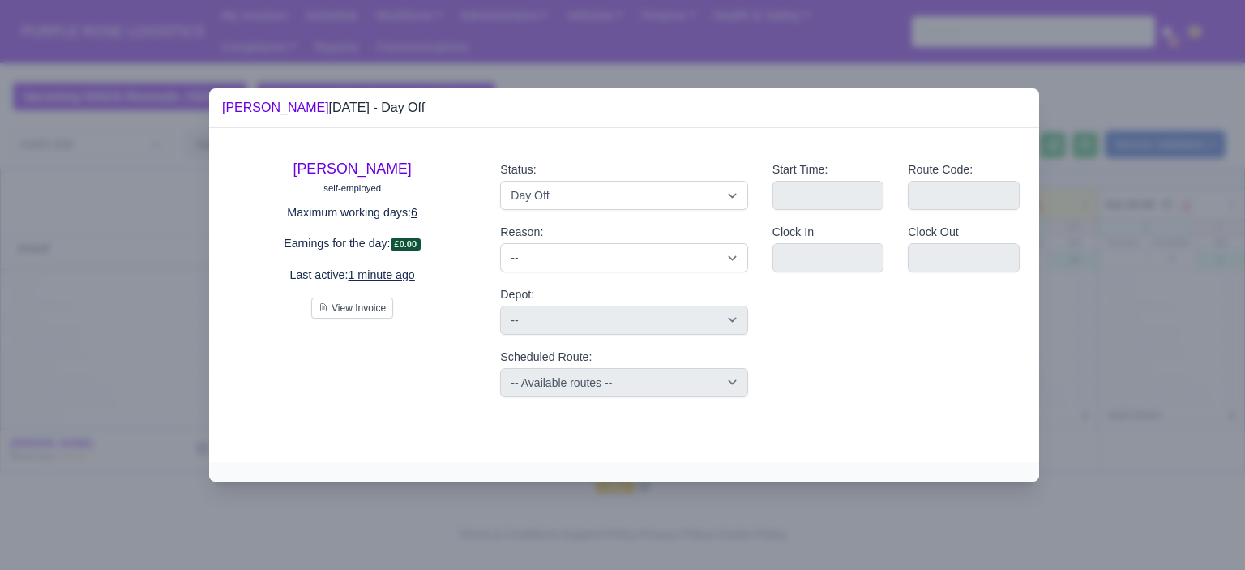
click at [1091, 324] on div at bounding box center [622, 285] width 1245 height 570
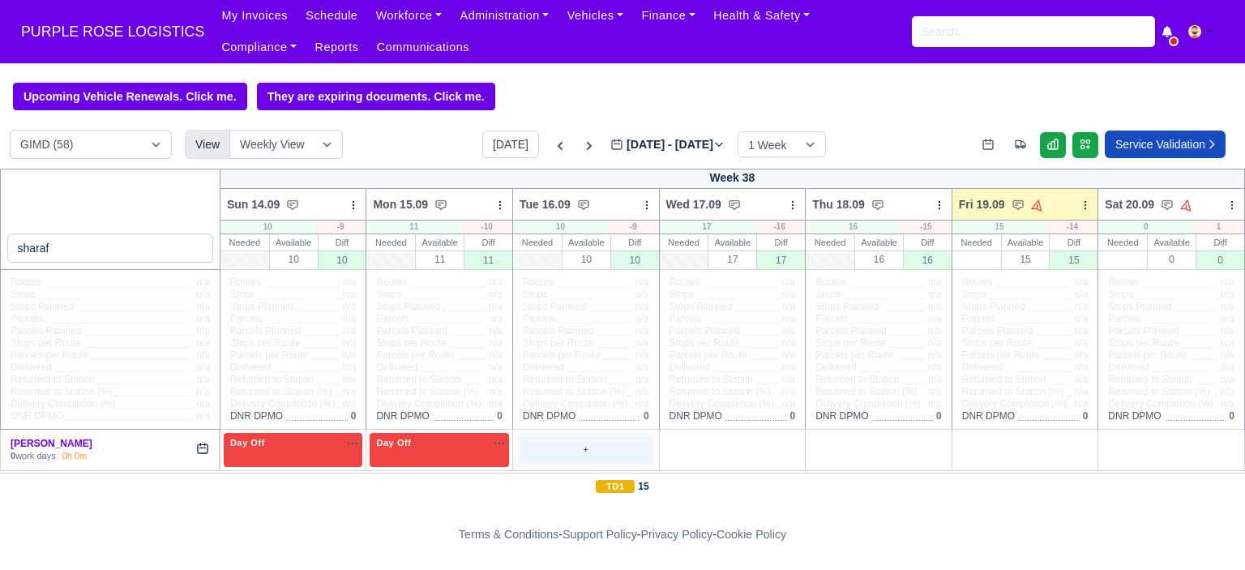
click at [611, 451] on div "+" at bounding box center [586, 449] width 133 height 27
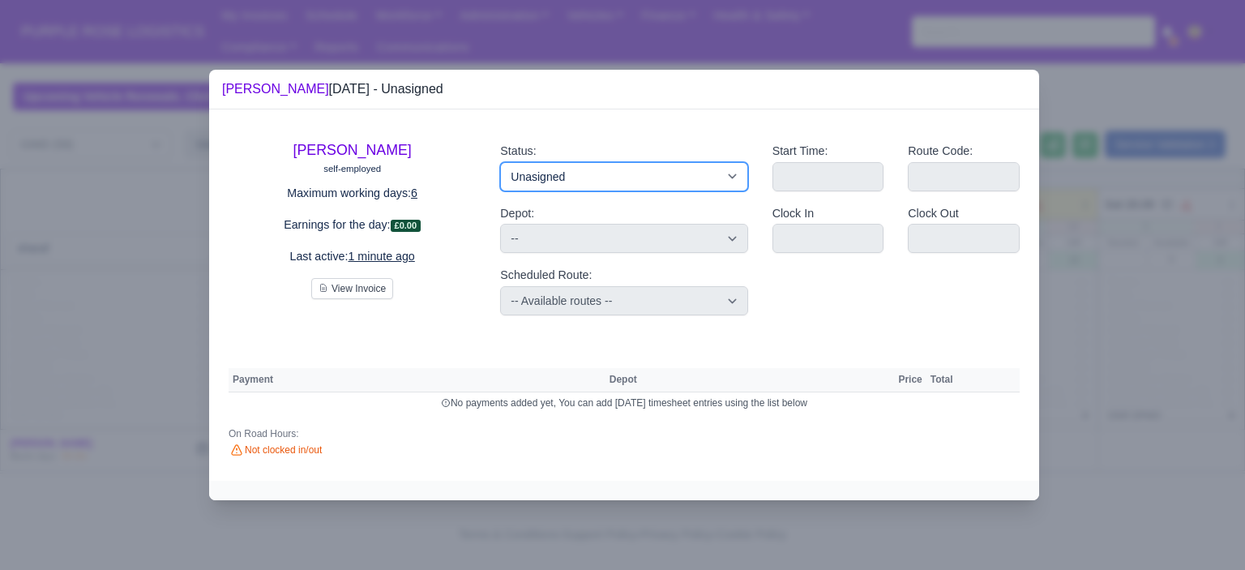
click at [598, 186] on select "Available Day Off Stand By Holiday Other Depot In Office OSM Ridealong Nursery …" at bounding box center [623, 176] width 247 height 29
select select "Day Off"
click at [500, 162] on select "Available Day Off Stand By Holiday Other Depot In Office OSM Ridealong Nursery …" at bounding box center [623, 176] width 247 height 29
select select
select select "na"
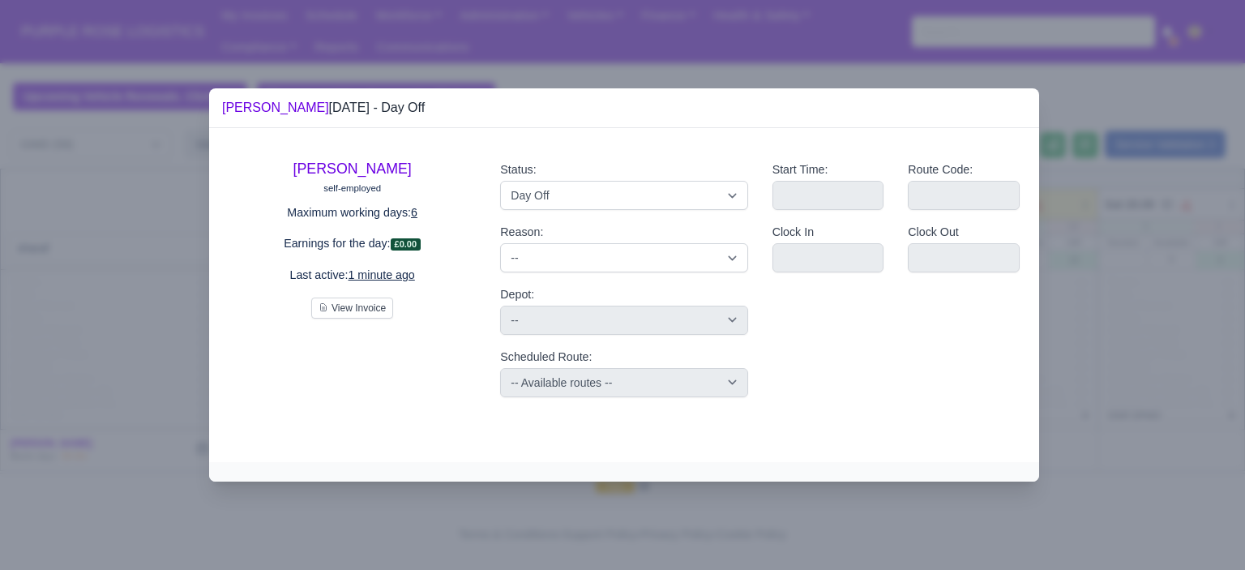
click at [1138, 272] on div at bounding box center [622, 285] width 1245 height 570
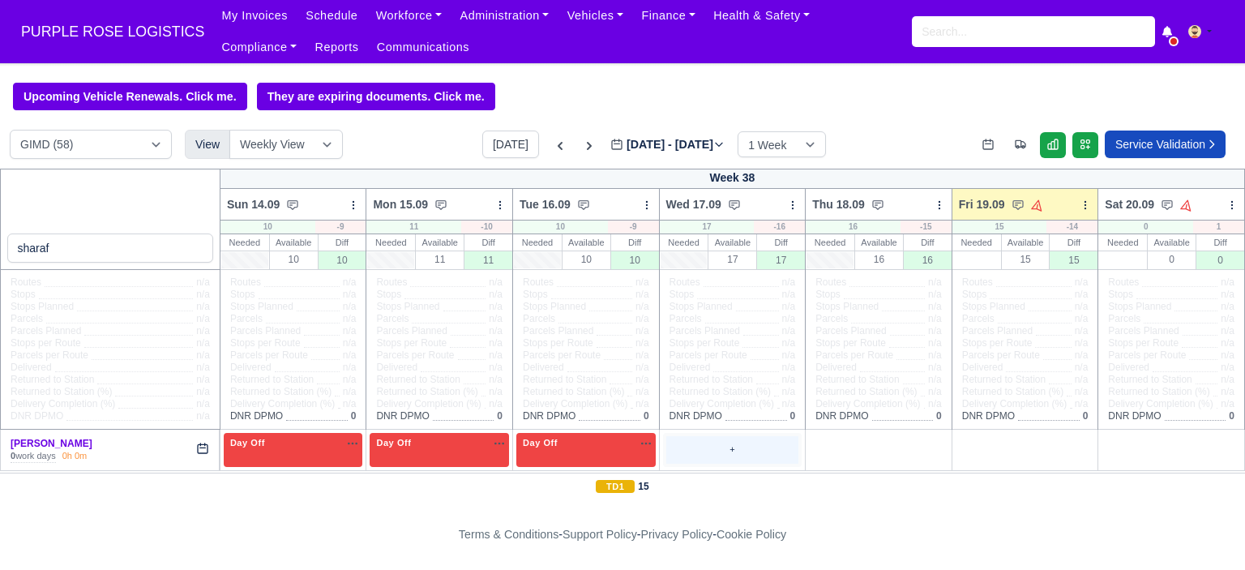
click at [739, 456] on div "+" at bounding box center [732, 449] width 133 height 27
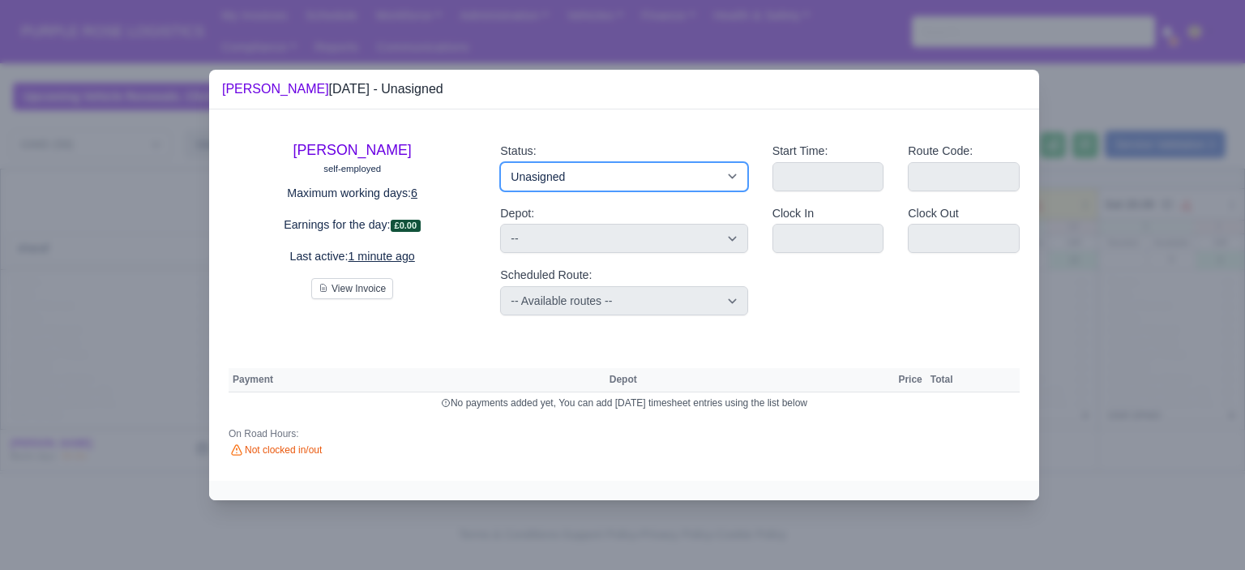
drag, startPoint x: 647, startPoint y: 171, endPoint x: 645, endPoint y: 187, distance: 16.3
click at [645, 171] on select "Available Day Off Stand By Holiday Other Depot In Office OSM Ridealong Nursery …" at bounding box center [623, 176] width 247 height 29
select select "Day Off"
click at [500, 162] on select "Available Day Off Stand By Holiday Other Depot In Office OSM Ridealong Nursery …" at bounding box center [623, 176] width 247 height 29
select select
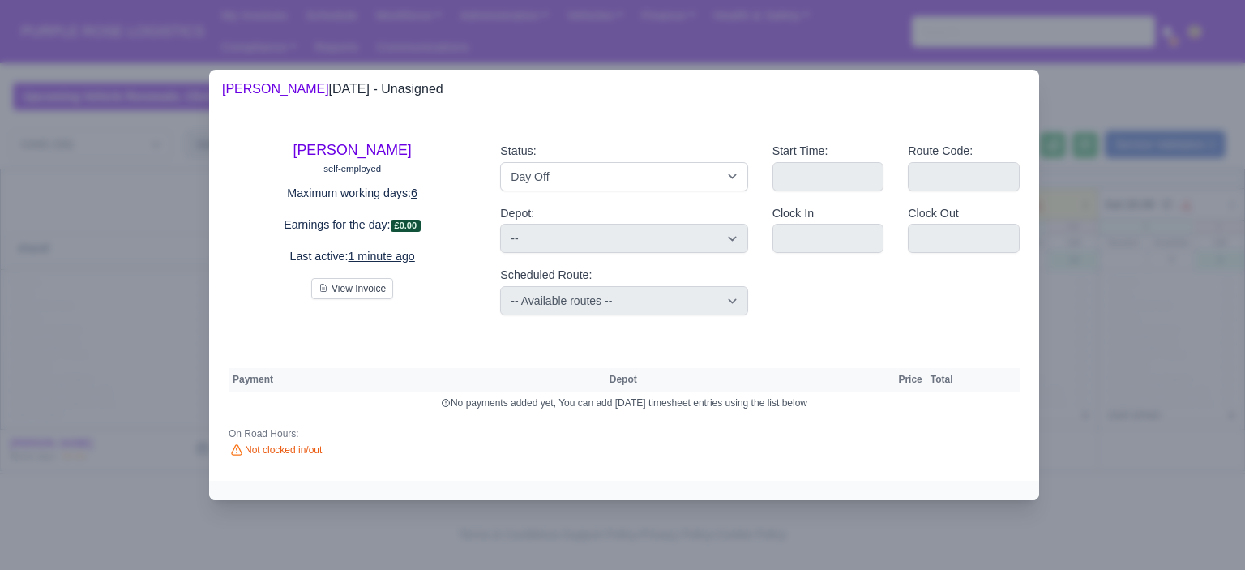
select select "na"
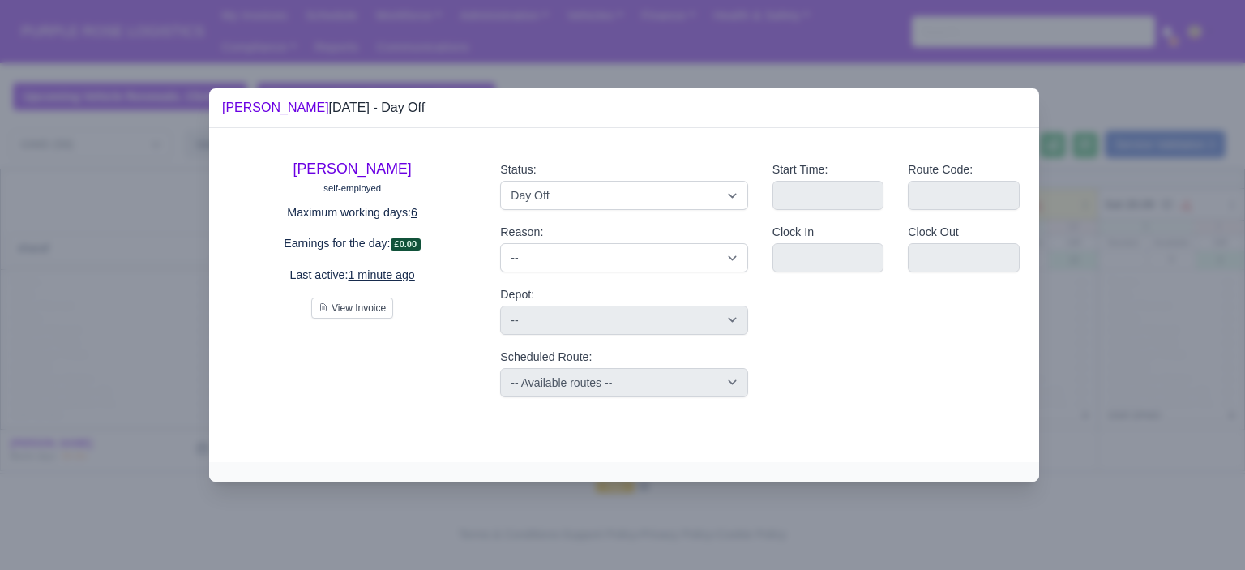
click at [1155, 255] on div at bounding box center [622, 285] width 1245 height 570
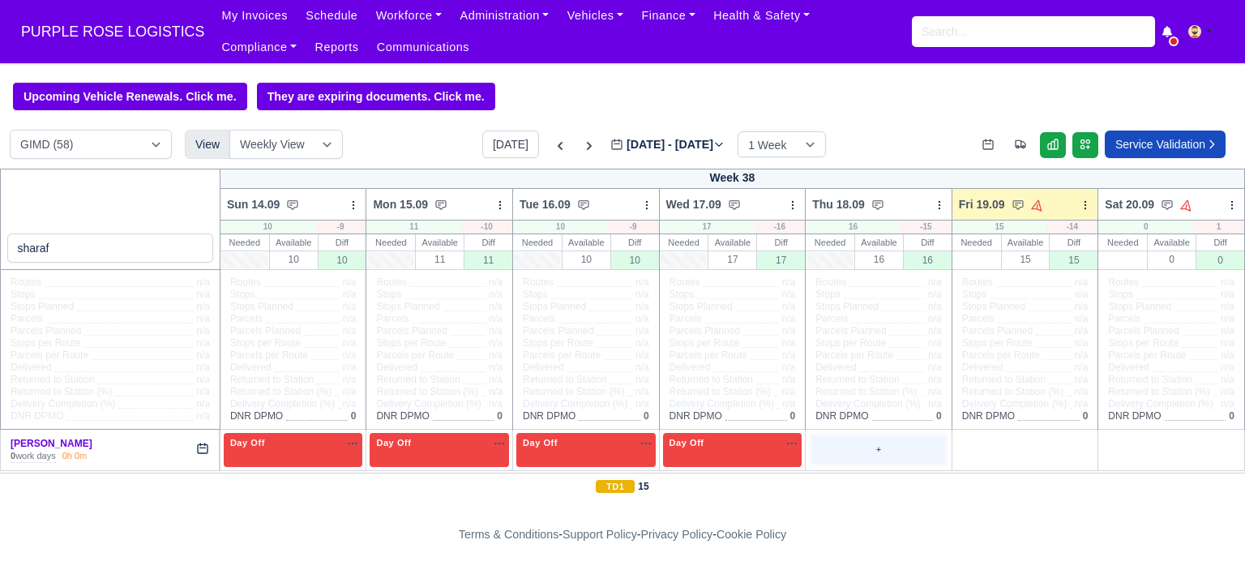
click at [862, 458] on div "+" at bounding box center [878, 449] width 133 height 27
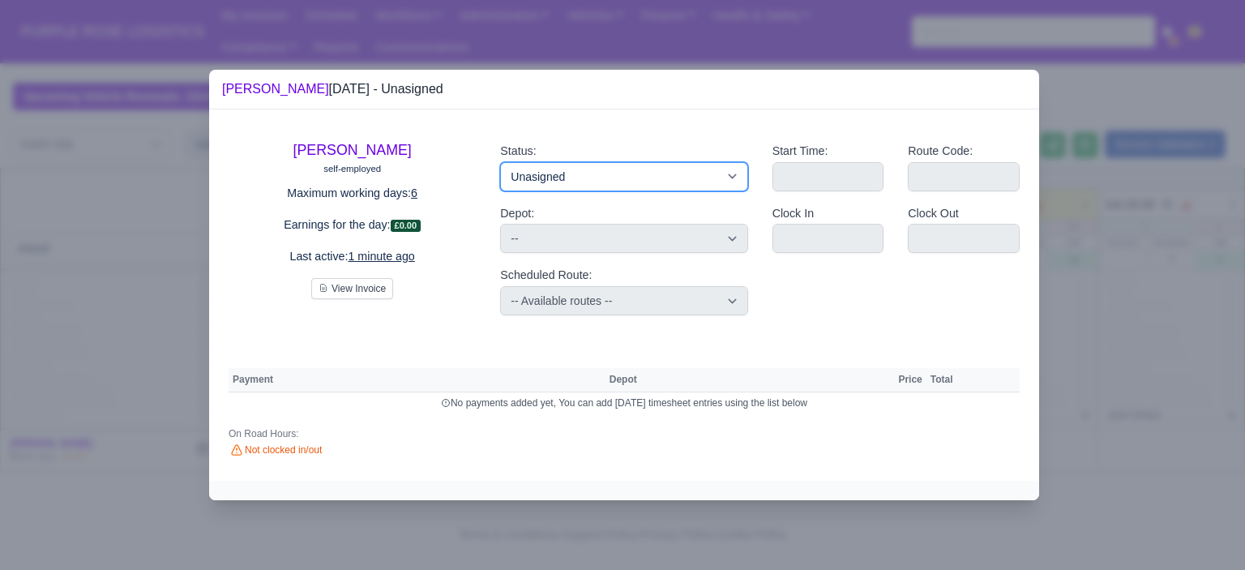
click at [710, 185] on select "Available Day Off Stand By Holiday Other Depot In Office OSM Ridealong Nursery …" at bounding box center [623, 176] width 247 height 29
select select "Day Off"
click at [500, 162] on select "Available Day Off Stand By Holiday Other Depot In Office OSM Ridealong Nursery …" at bounding box center [623, 176] width 247 height 29
select select
select select "na"
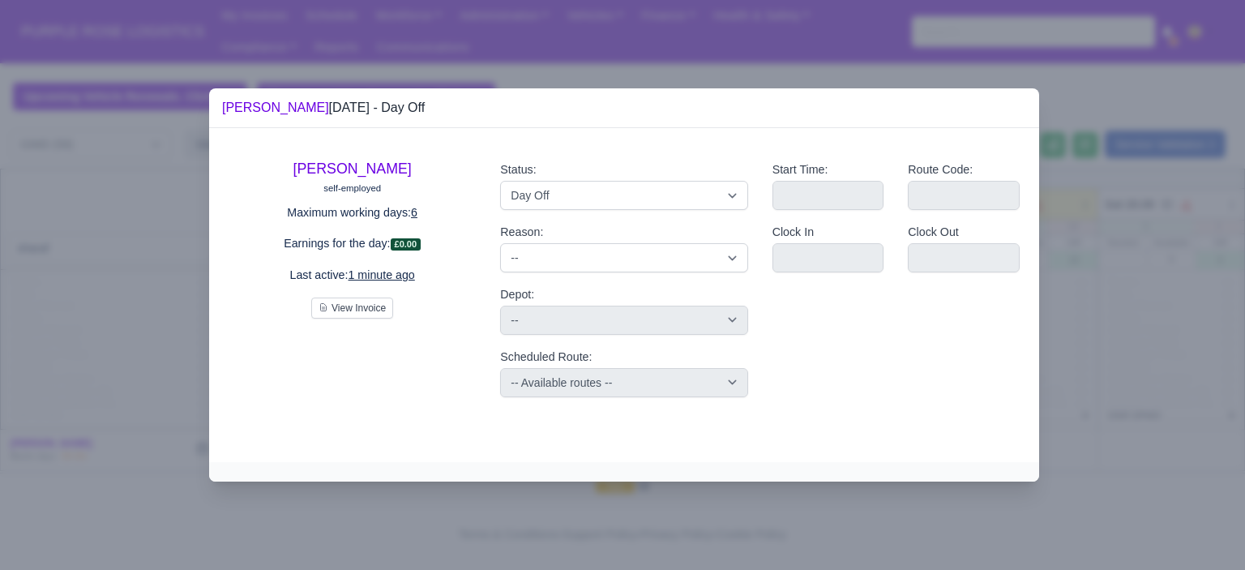
click at [1236, 277] on div at bounding box center [622, 285] width 1245 height 570
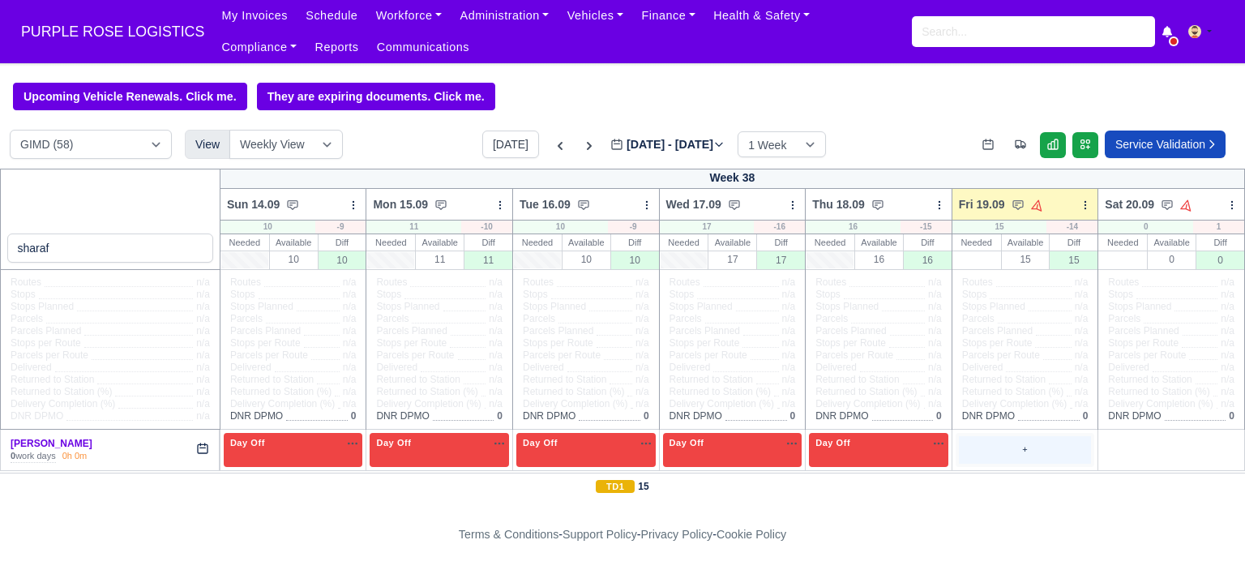
click at [999, 452] on div "+" at bounding box center [1025, 449] width 133 height 27
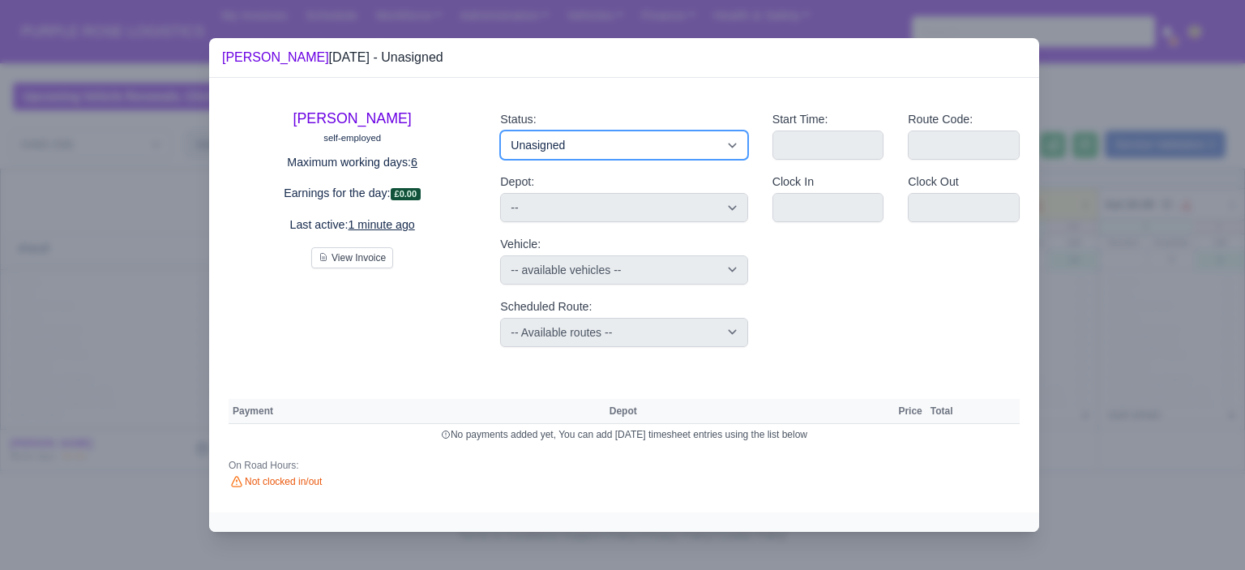
click at [551, 137] on select "Available Day Off Stand By Holiday Other Depot In Office OSM Ridealong Nursery …" at bounding box center [623, 145] width 247 height 29
select select "Debrief Route"
click at [500, 131] on select "Available Day Off Stand By Holiday Other Depot In Office OSM Ridealong Nursery …" at bounding box center [623, 145] width 247 height 29
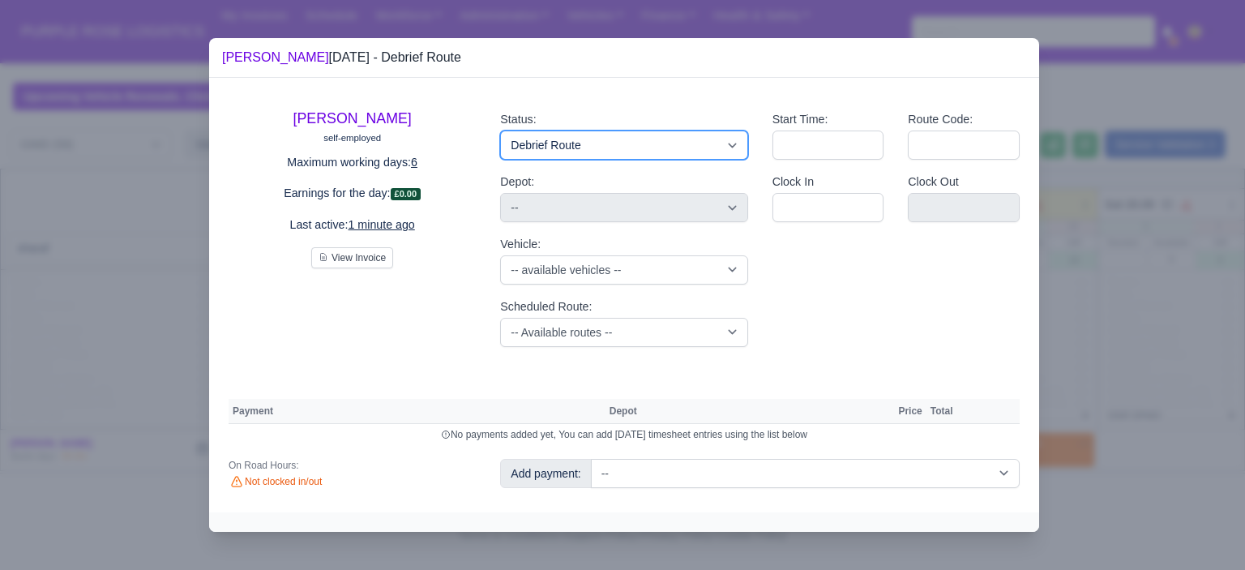
drag, startPoint x: 590, startPoint y: 148, endPoint x: 585, endPoint y: 155, distance: 9.2
click at [590, 148] on select "Available Day Off Stand By Holiday Other Depot In Office OSM Ridealong Nursery …" at bounding box center [623, 145] width 247 height 29
select select "Training"
click at [500, 131] on select "Available Day Off Stand By Holiday Other Depot In Office OSM Ridealong Nursery …" at bounding box center [623, 145] width 247 height 29
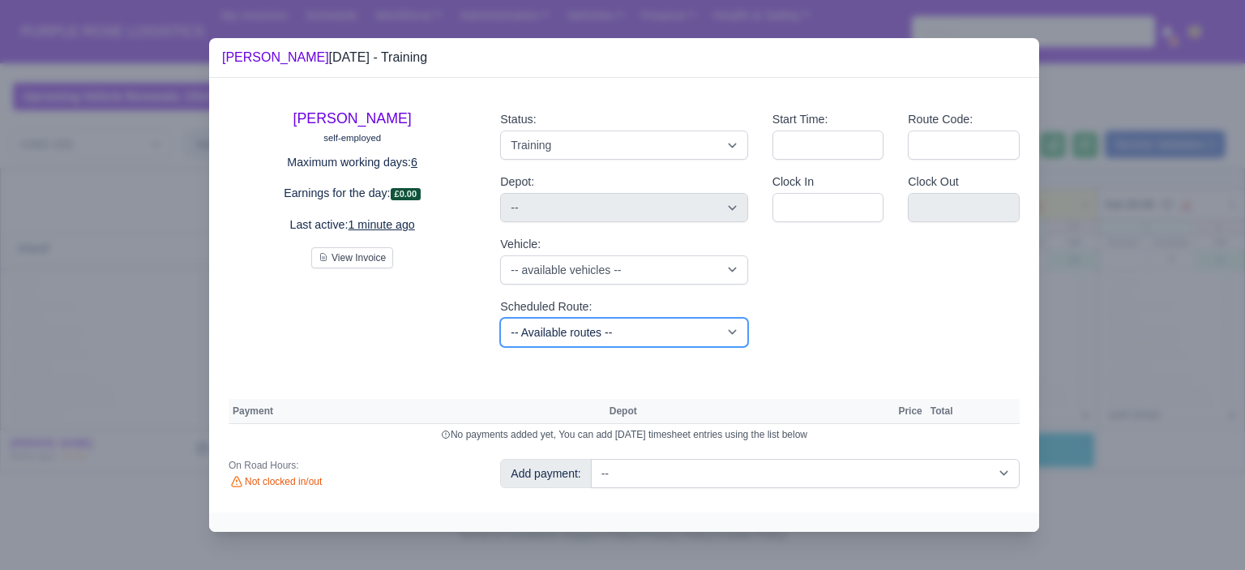
click at [646, 333] on select "-- Available routes -- Standard Parcel - Block of 6 Hours - (SD6) AmFlex RTS Ve…" at bounding box center [623, 332] width 247 height 29
select select "6"
click at [500, 318] on select "-- Available routes -- Standard Parcel - Block of 6 Hours - (SD6) AmFlex RTS Ve…" at bounding box center [623, 332] width 247 height 29
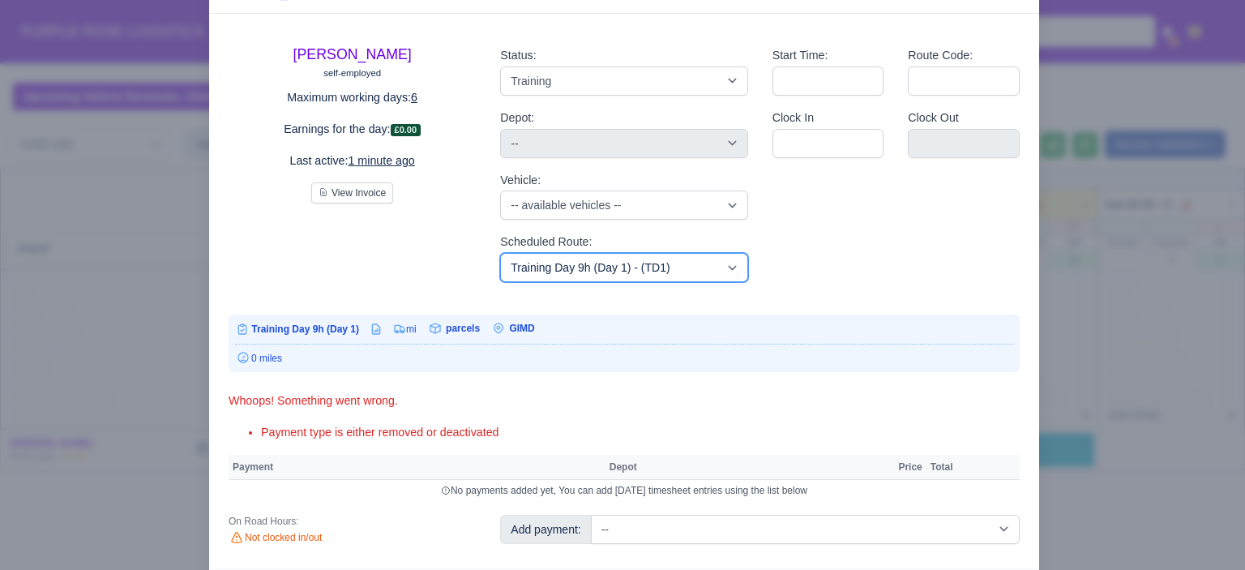
scroll to position [96, 0]
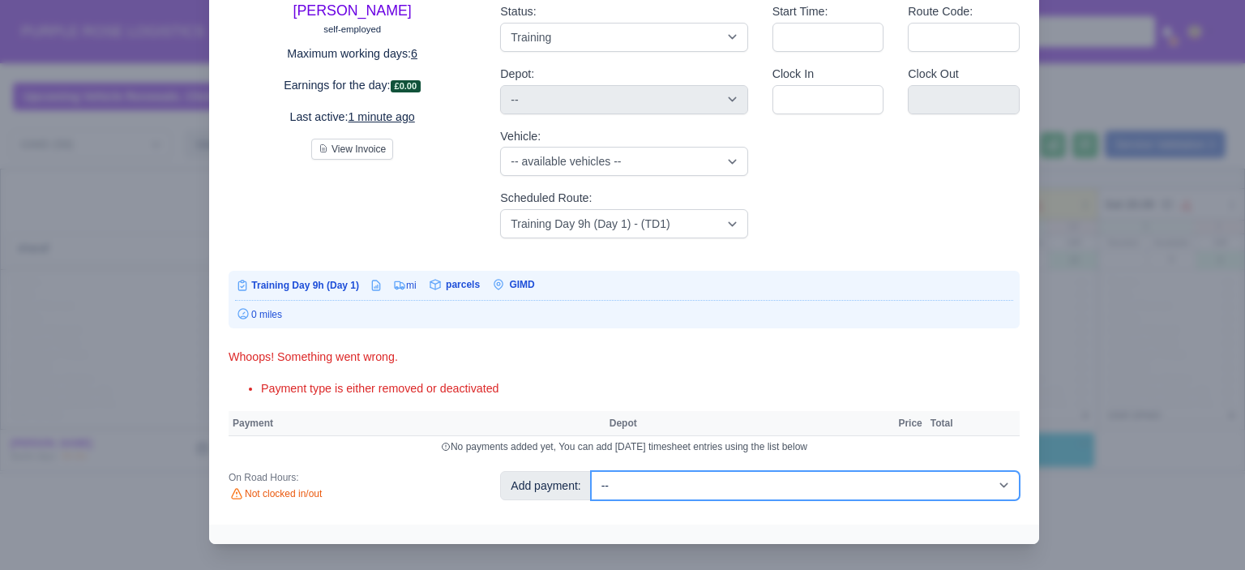
drag, startPoint x: 830, startPoint y: 487, endPoint x: 828, endPoint y: 477, distance: 10.8
click at [830, 488] on select "-- Additional Hour Support (£14.50) Additional Hour Support (Walkers) (£13.50) …" at bounding box center [805, 485] width 429 height 29
select select "104"
click at [591, 471] on select "-- Additional Hour Support (£14.50) Additional Hour Support (Walkers) (£13.50) …" at bounding box center [805, 485] width 429 height 29
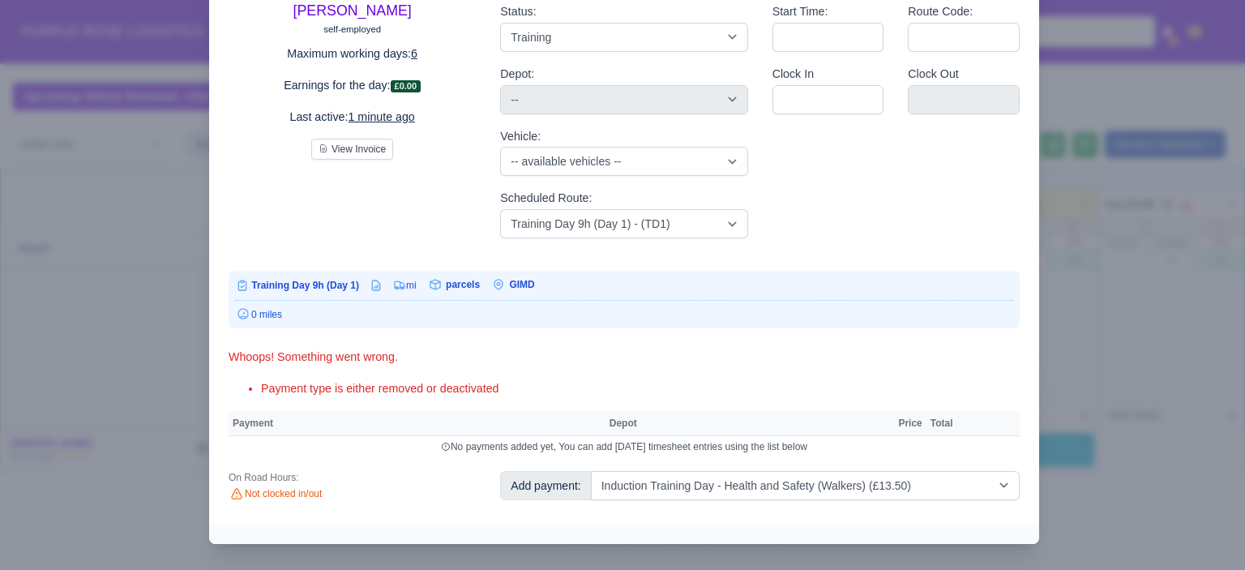
select select "5"
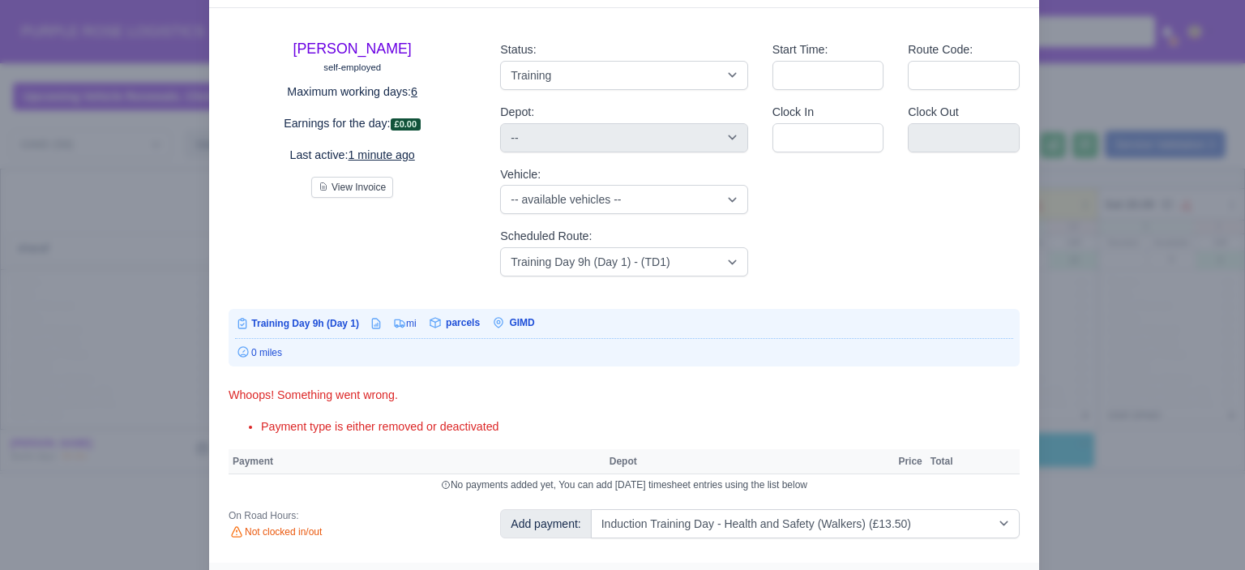
select select "5"
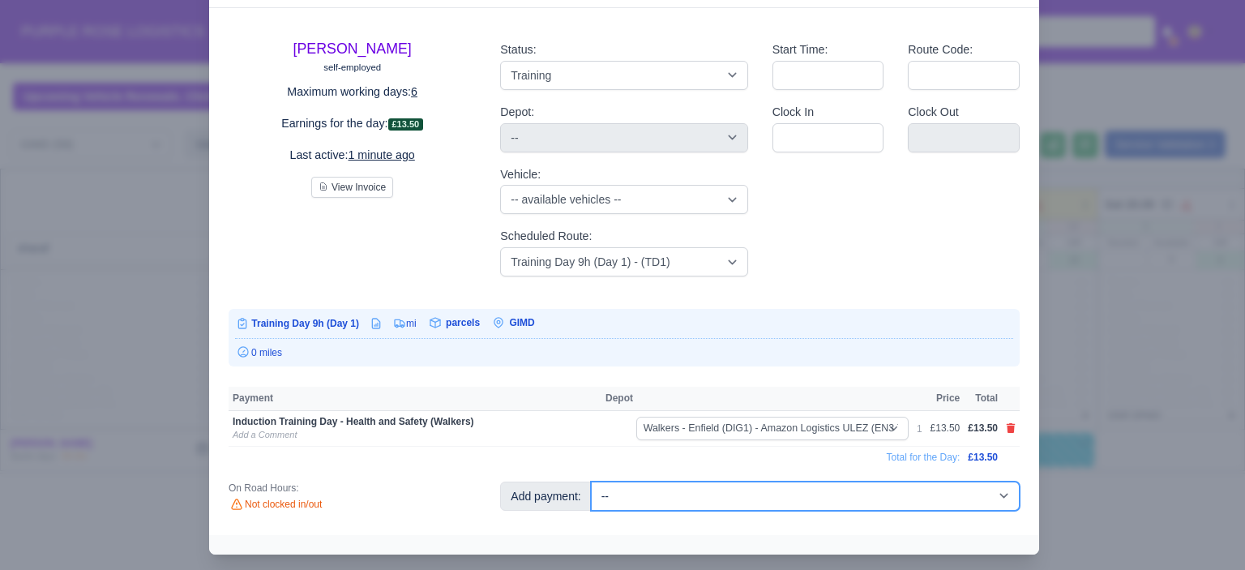
click at [830, 492] on select "-- Additional Hour Support (£14.50) Additional Hour Support (Walkers) (£13.50) …" at bounding box center [805, 496] width 429 height 29
select select "85"
click at [591, 482] on select "-- Additional Hour Support (£14.50) Additional Hour Support (Walkers) (£13.50) …" at bounding box center [805, 496] width 429 height 29
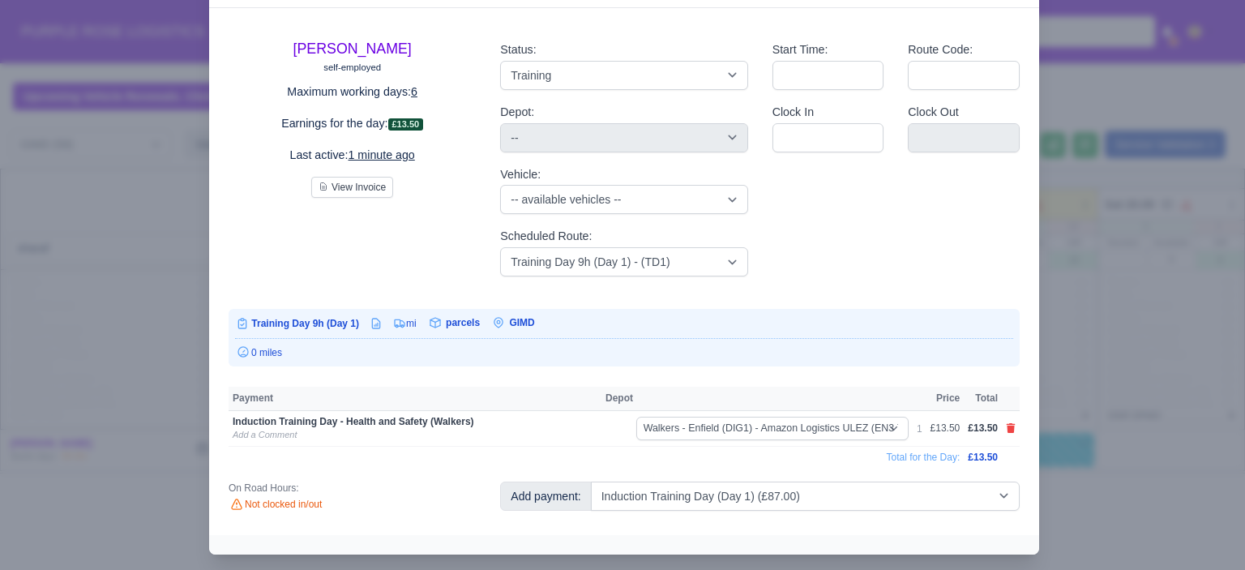
select select "5"
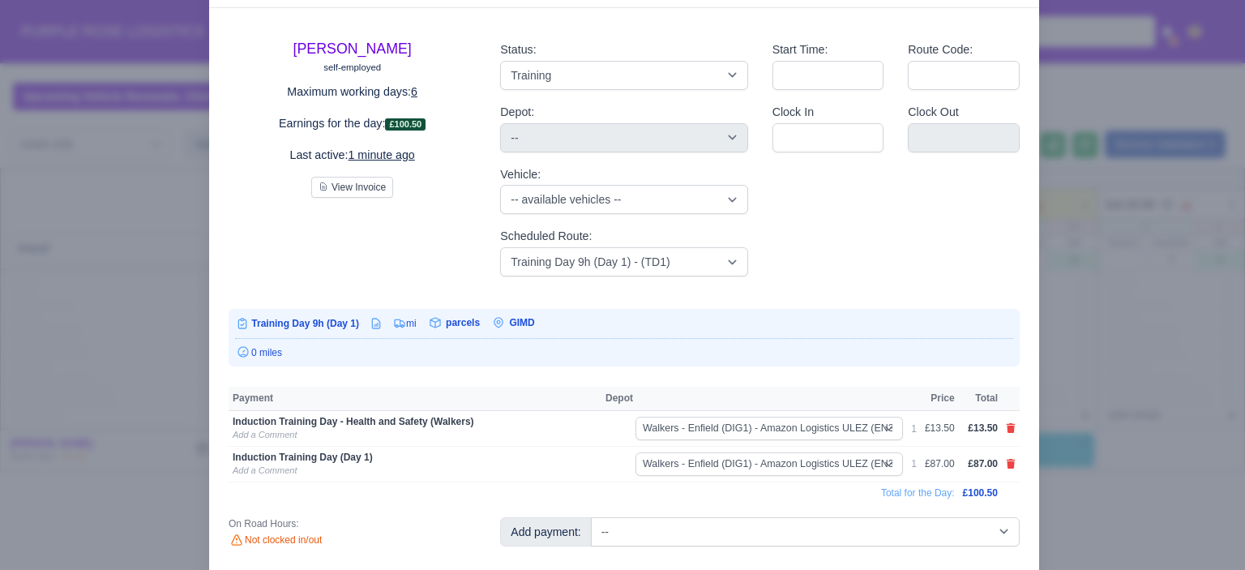
scroll to position [75, 0]
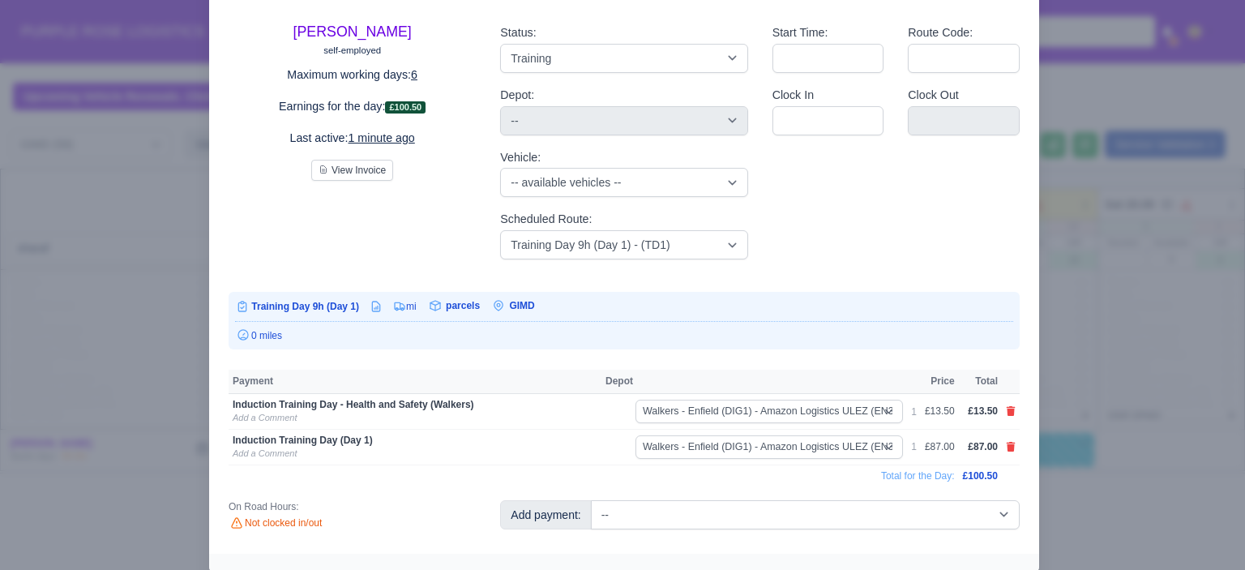
click at [1104, 434] on div at bounding box center [622, 285] width 1245 height 570
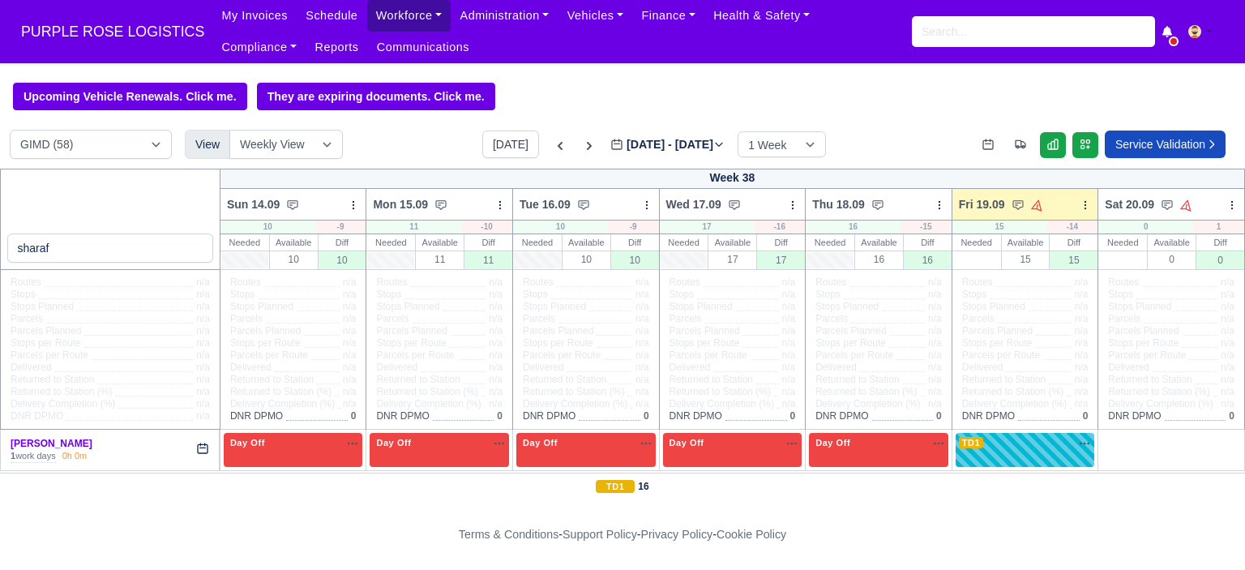
click at [383, 15] on link "Workforce" at bounding box center [409, 16] width 84 height 32
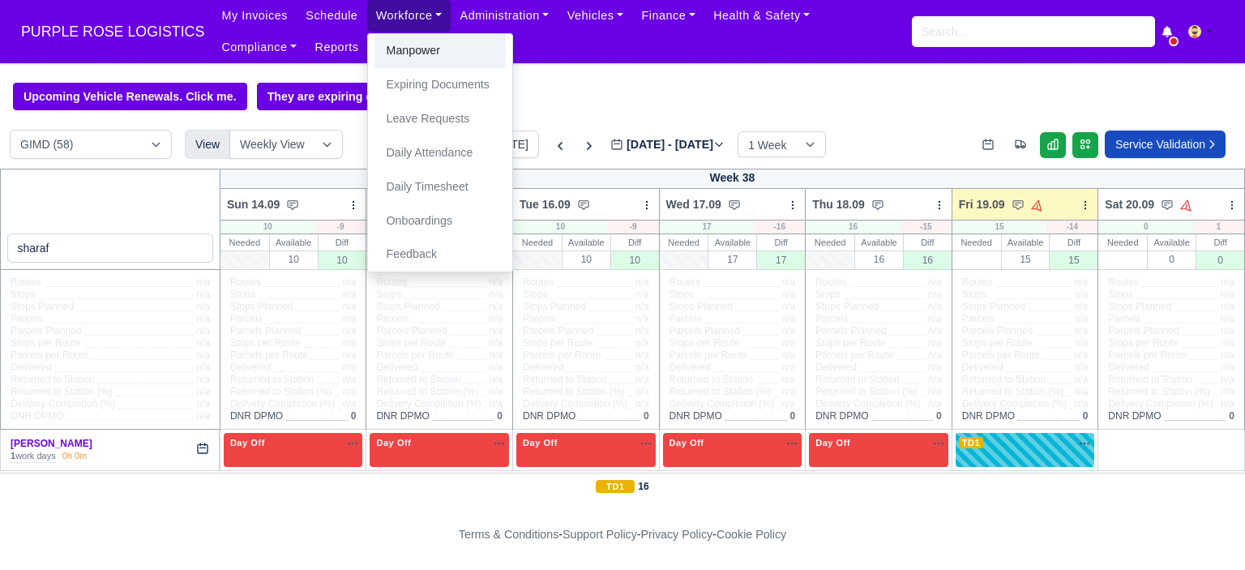
click at [396, 49] on link "Manpower" at bounding box center [440, 51] width 131 height 34
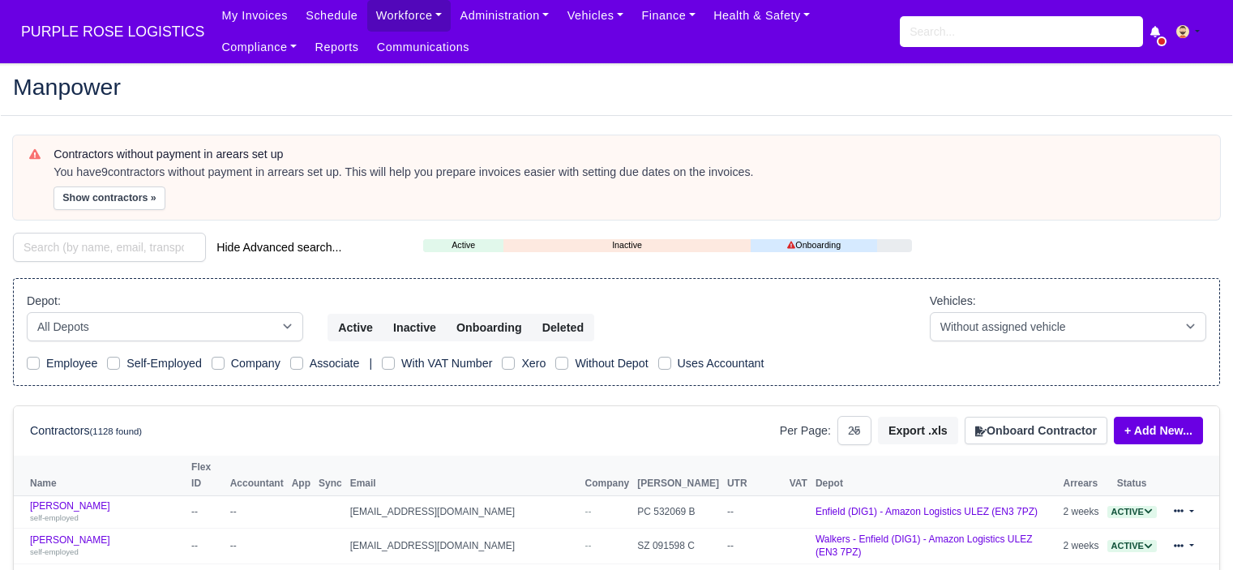
select select "25"
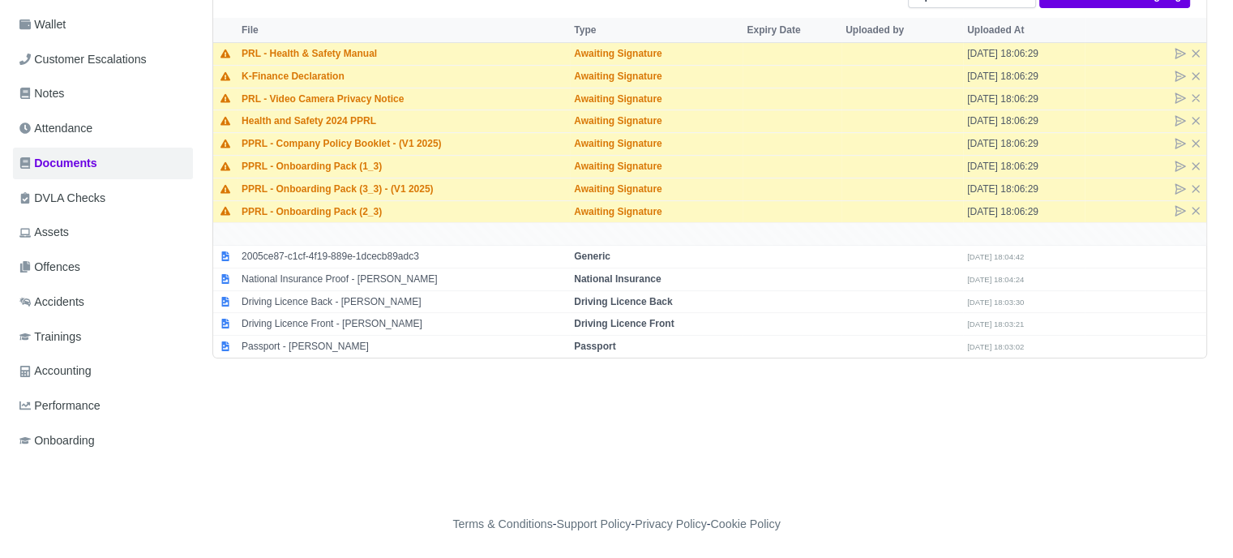
scroll to position [72, 0]
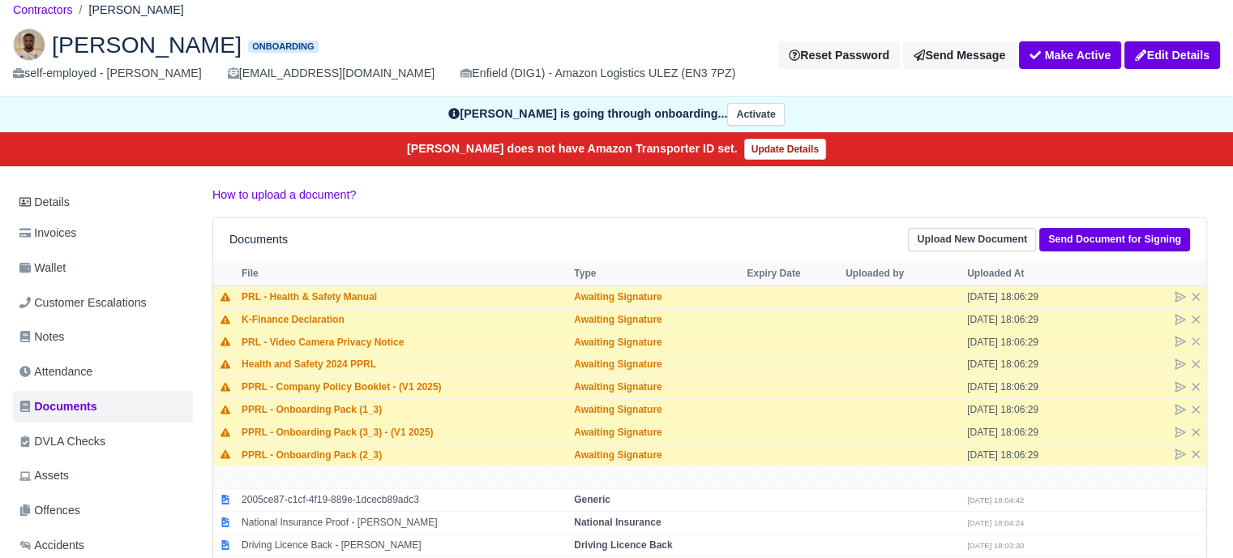
scroll to position [72, 0]
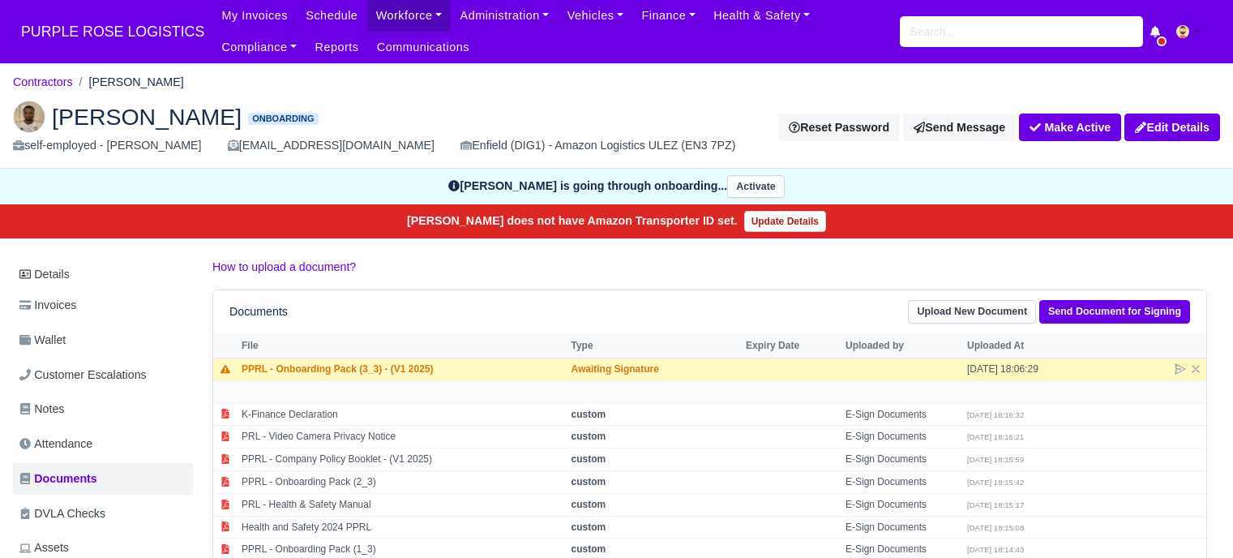
scroll to position [72, 0]
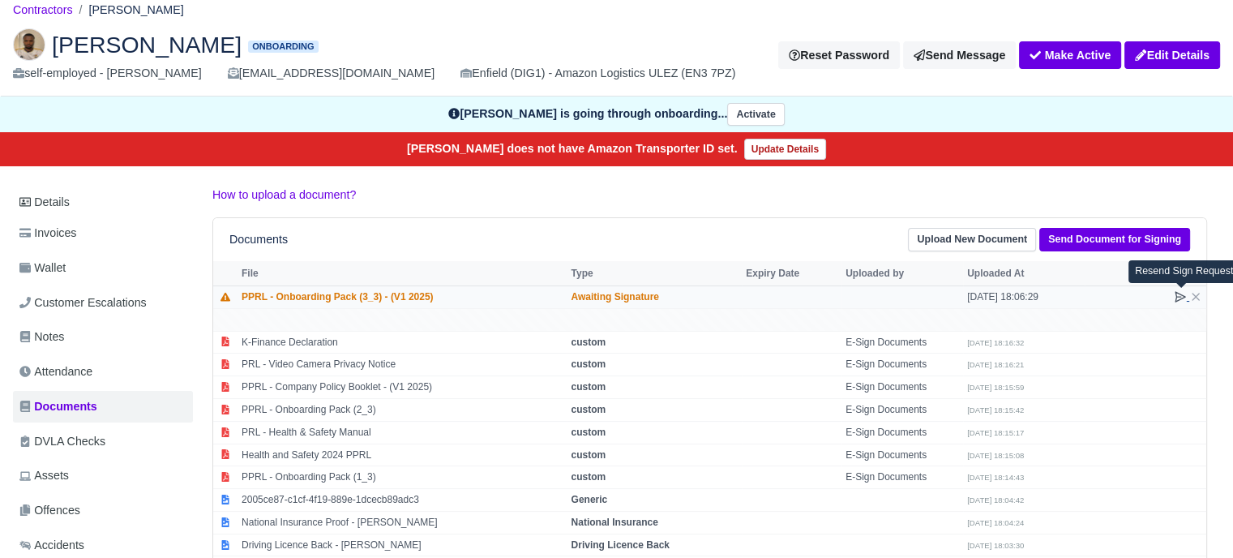
click at [1181, 292] on icon at bounding box center [1180, 296] width 13 height 13
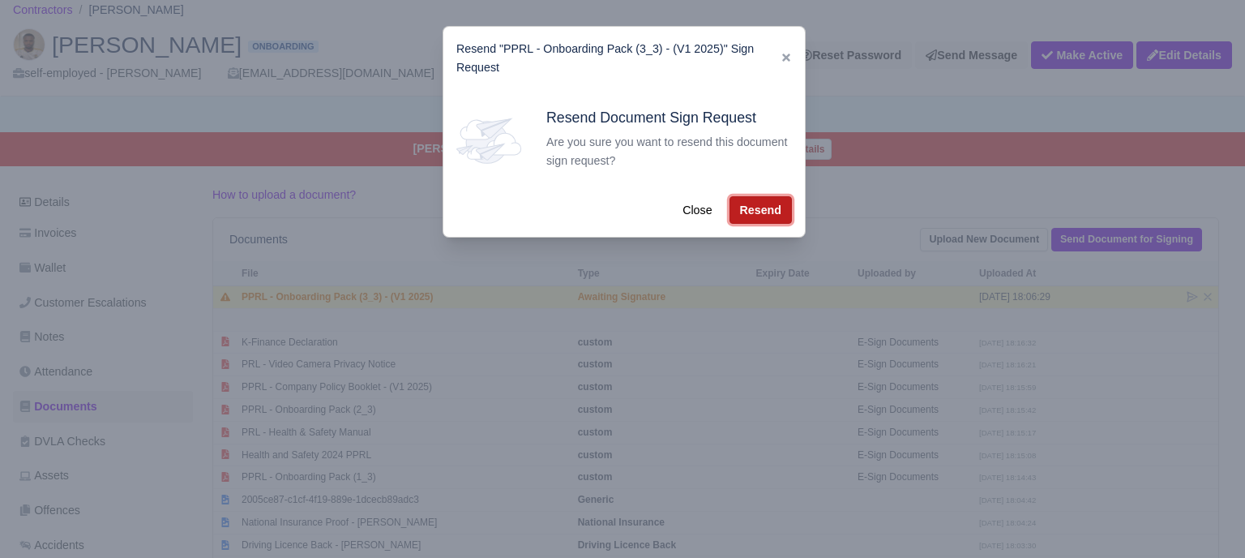
click at [741, 205] on button "Resend" at bounding box center [761, 210] width 62 height 28
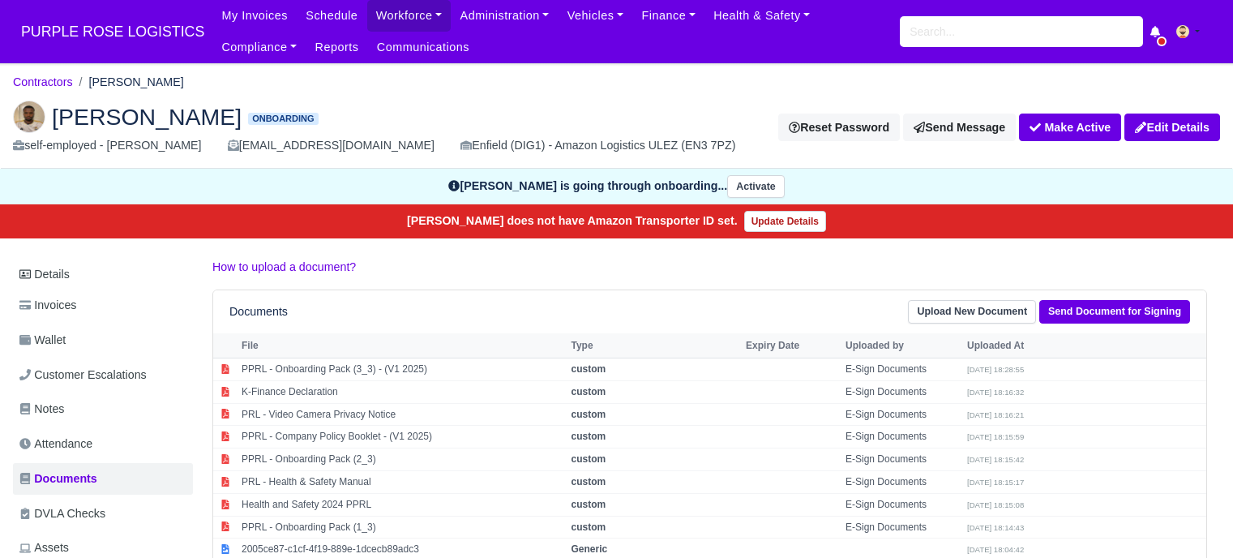
scroll to position [72, 0]
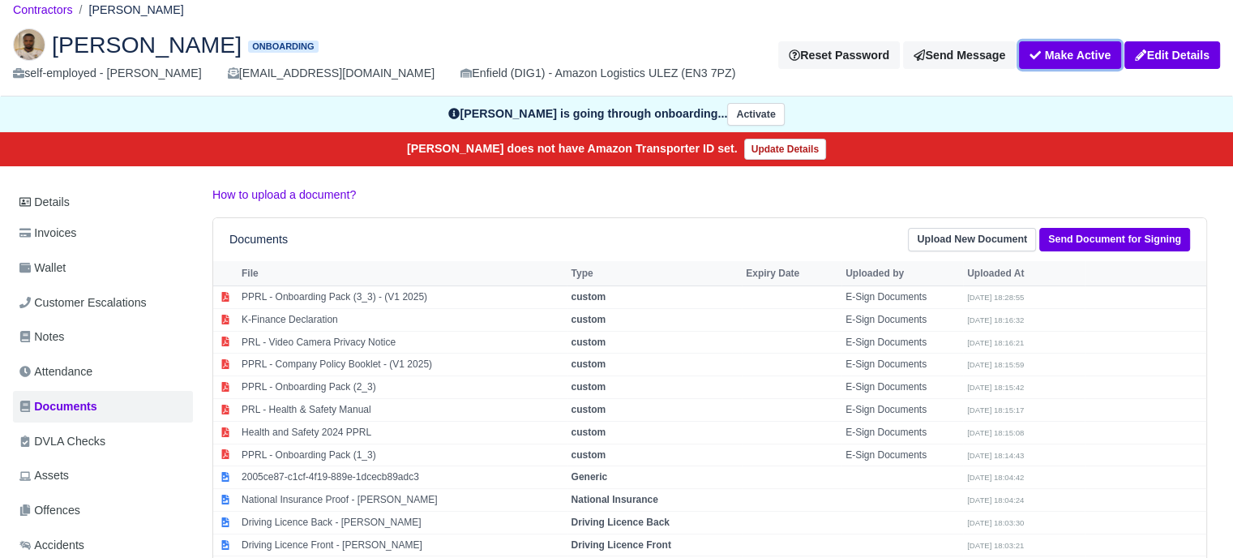
click at [1061, 54] on button "Make Active" at bounding box center [1070, 55] width 102 height 28
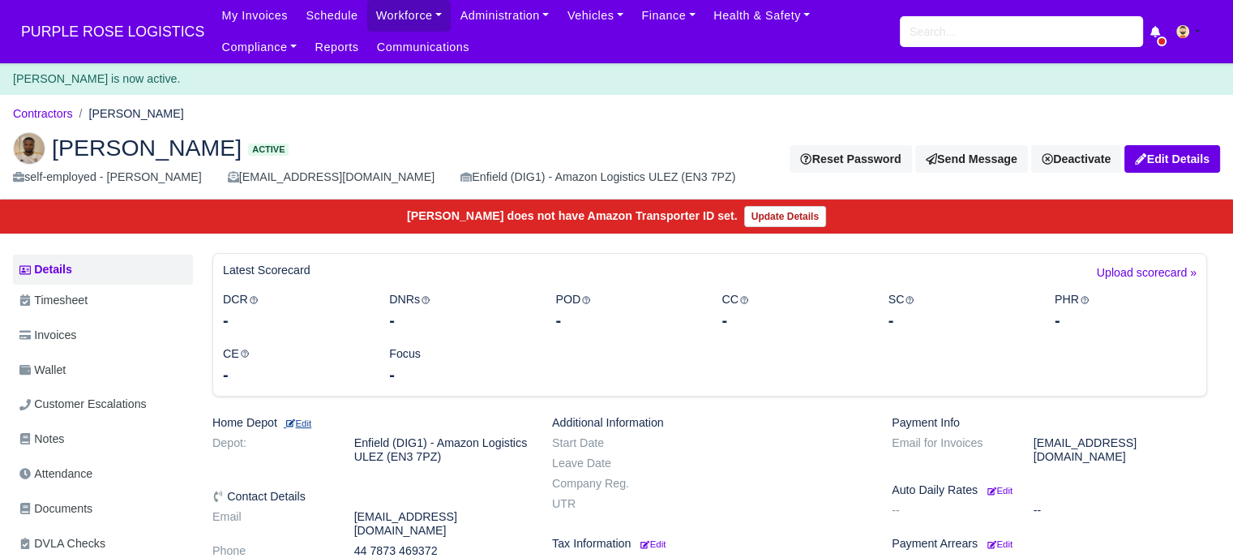
click at [304, 421] on small "Edit" at bounding box center [298, 423] width 28 height 10
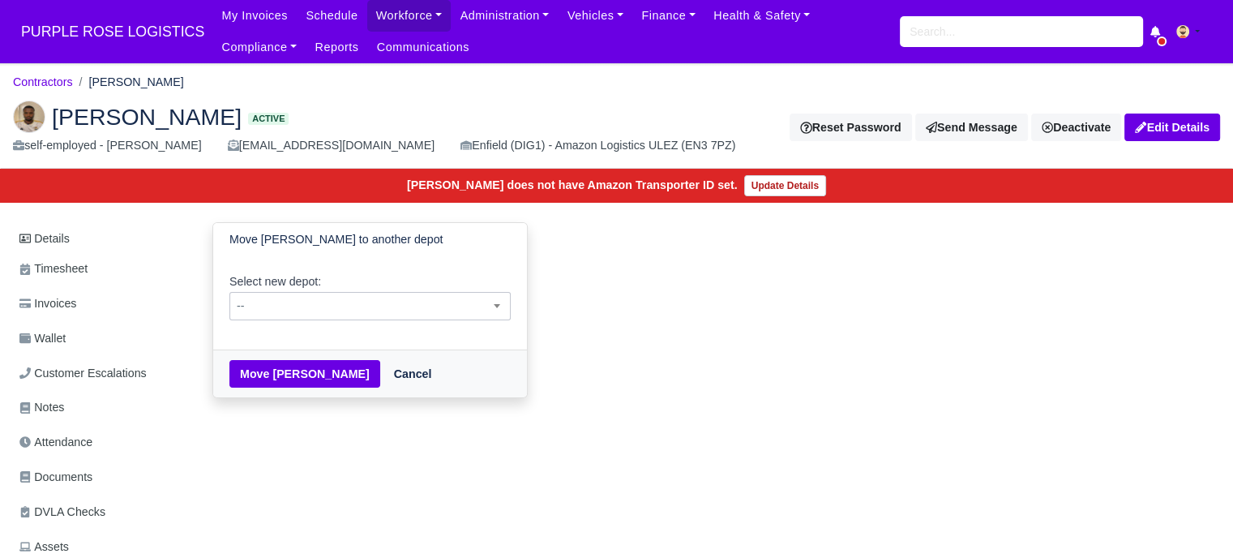
click at [349, 303] on span "--" at bounding box center [370, 306] width 280 height 20
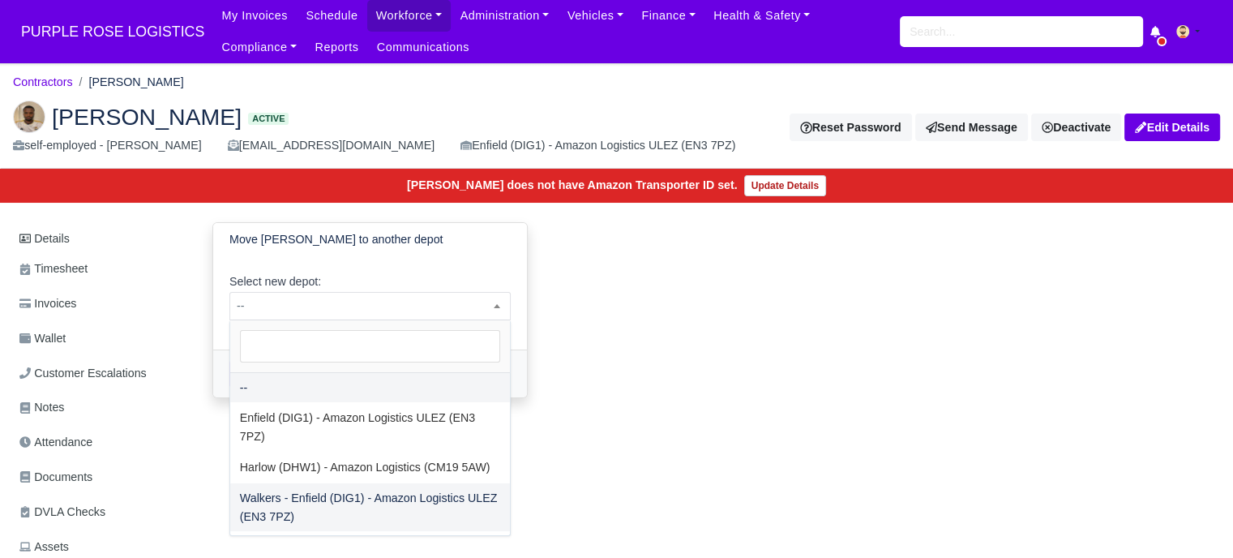
drag, startPoint x: 314, startPoint y: 489, endPoint x: 290, endPoint y: 427, distance: 66.0
select select "5"
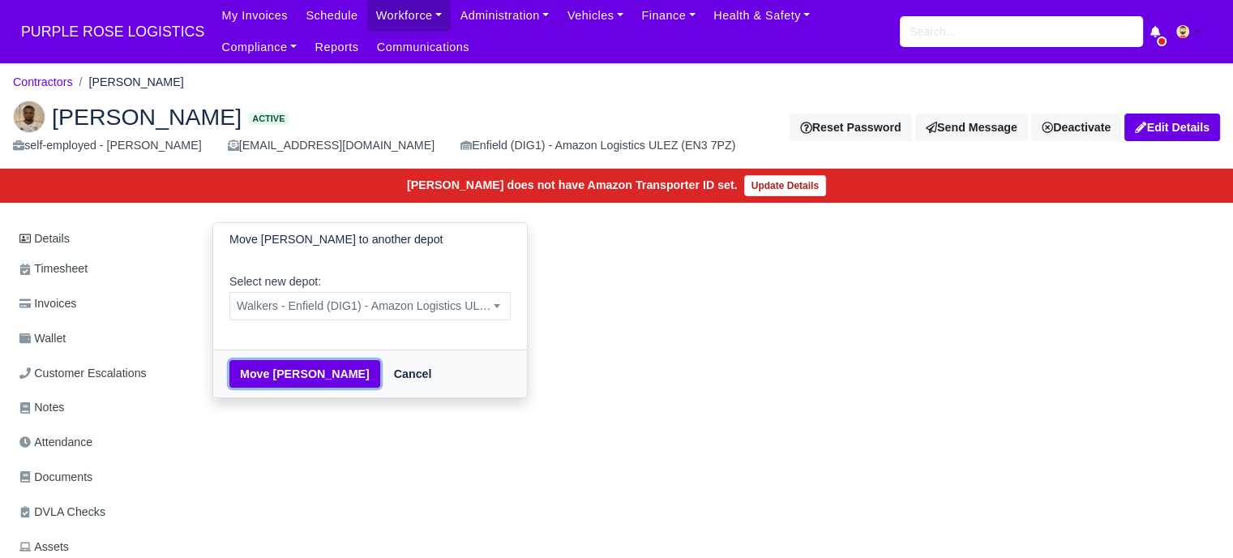
click at [294, 372] on button "Move [PERSON_NAME]" at bounding box center [304, 374] width 151 height 28
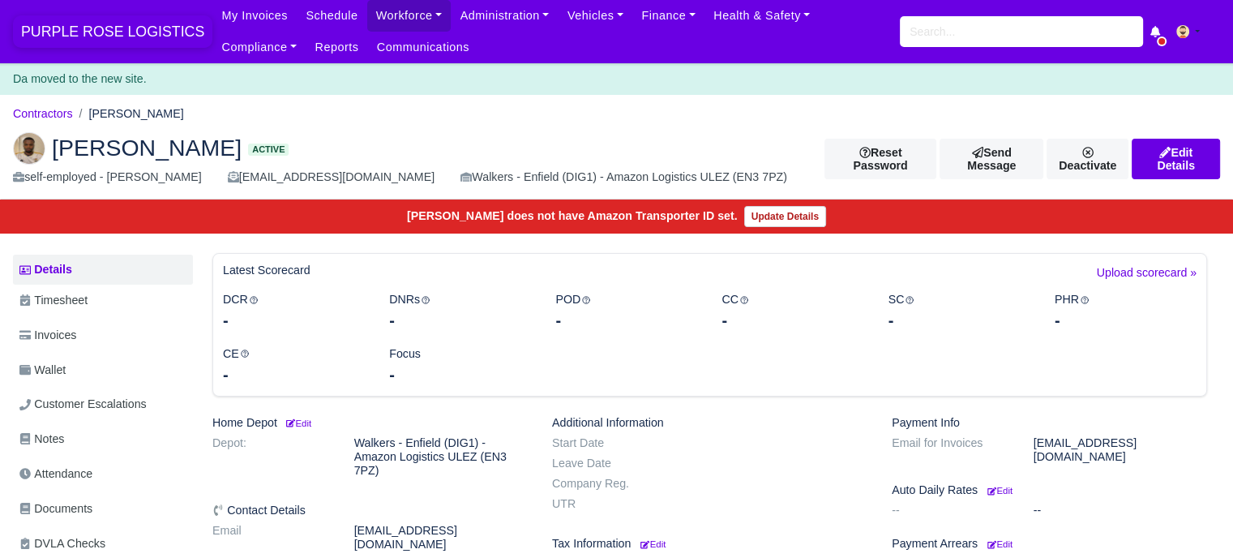
click at [97, 24] on span "PURPLE ROSE LOGISTICS" at bounding box center [112, 31] width 199 height 32
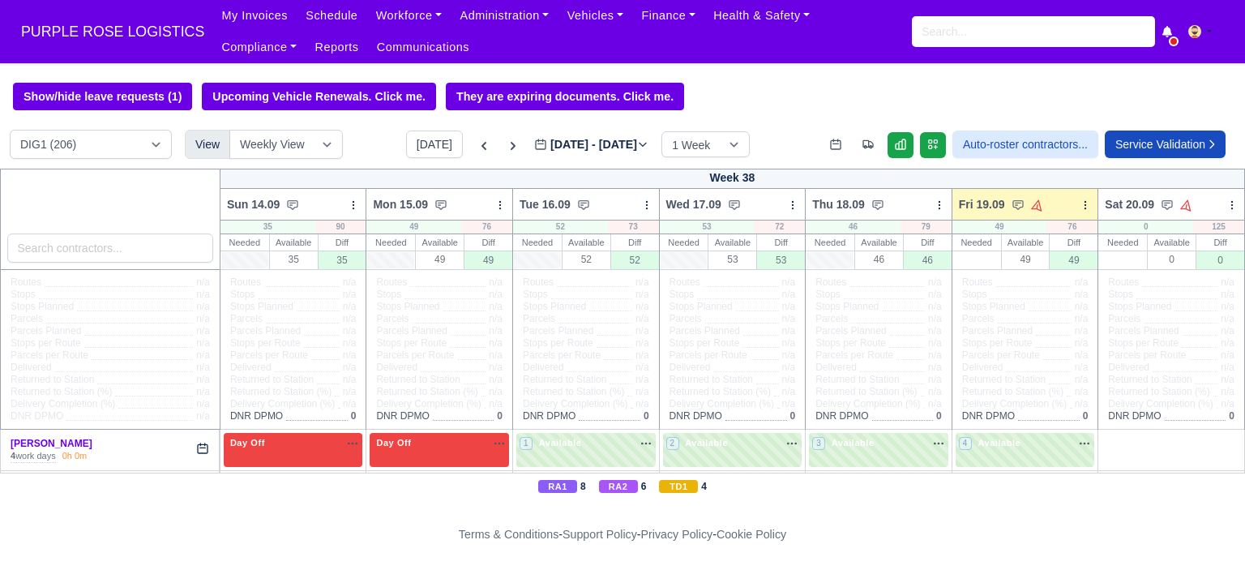
select select "5"
click at [10, 131] on select "DIG1 (206) DAK1 (1) GIMD (59)" at bounding box center [91, 144] width 162 height 29
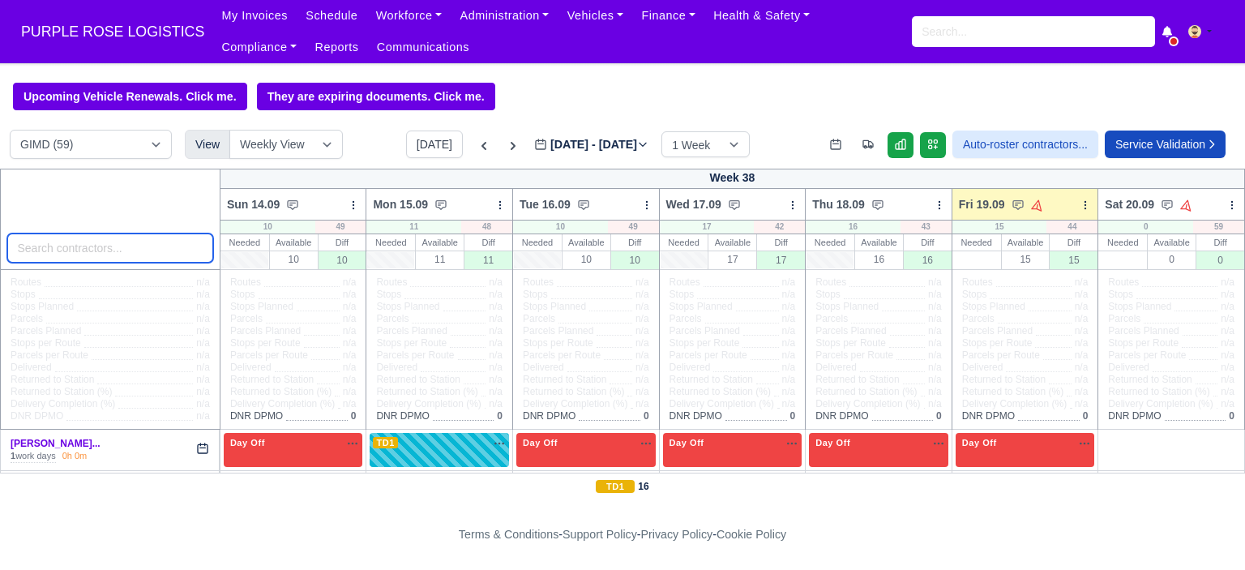
click at [122, 254] on input "search" at bounding box center [110, 248] width 206 height 29
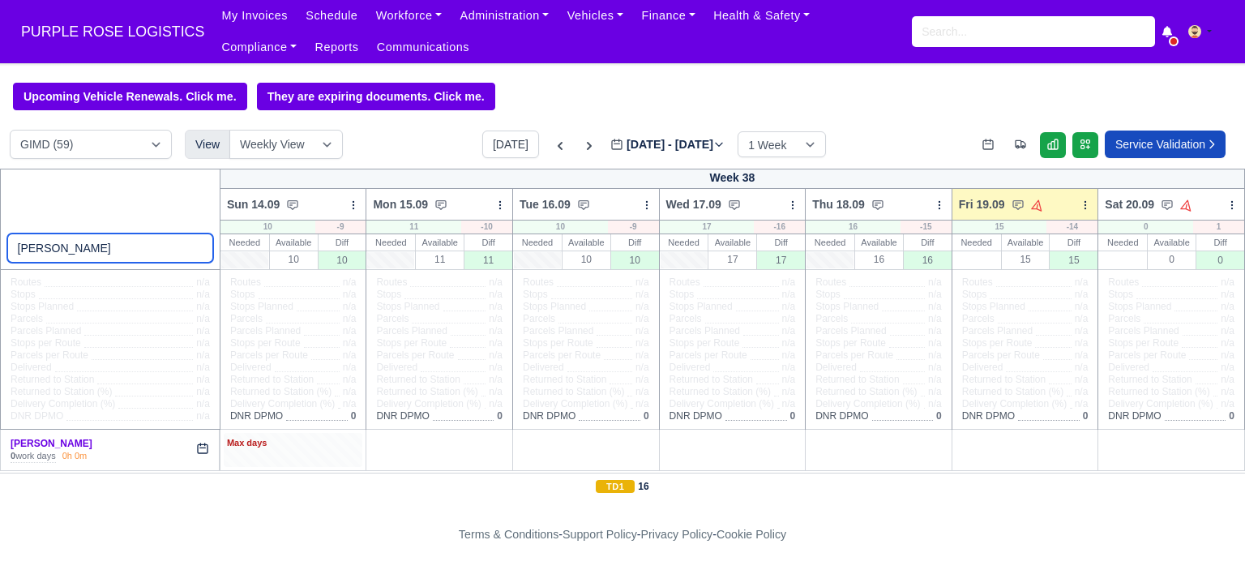
type input "[PERSON_NAME]"
click at [282, 453] on div "Max days" at bounding box center [293, 449] width 139 height 33
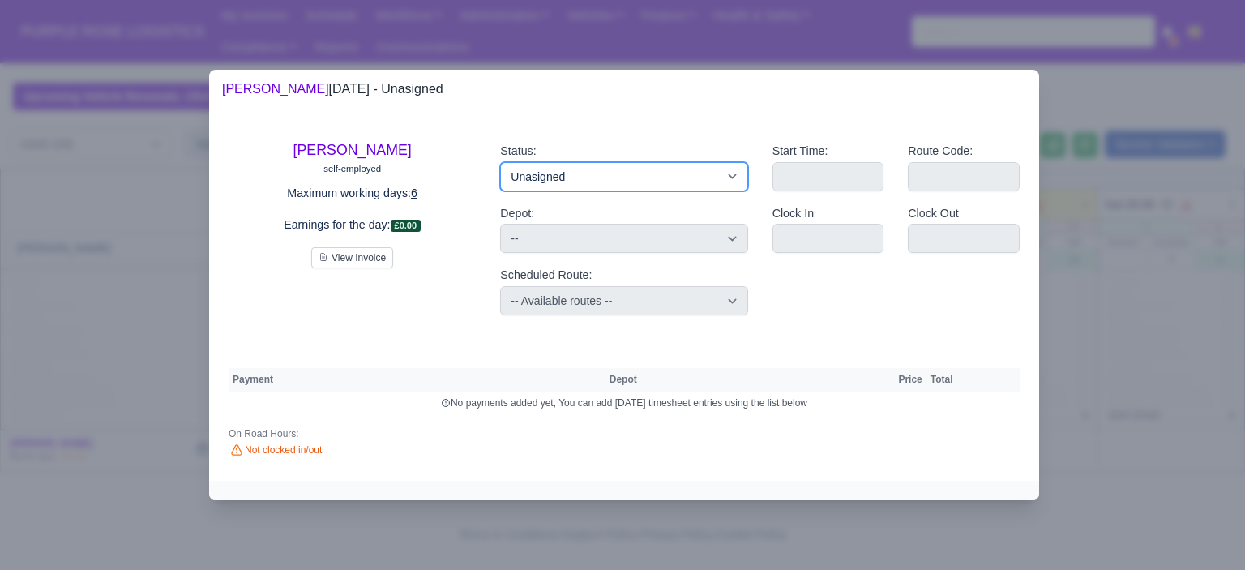
click at [590, 182] on select "Available Day Off Stand By Holiday Other Depot In Office OSM Ridealong Nursery …" at bounding box center [623, 176] width 247 height 29
select select "Day Off"
click at [500, 162] on select "Available Day Off Stand By Holiday Other Depot In Office OSM Ridealong Nursery …" at bounding box center [623, 176] width 247 height 29
select select
select select "na"
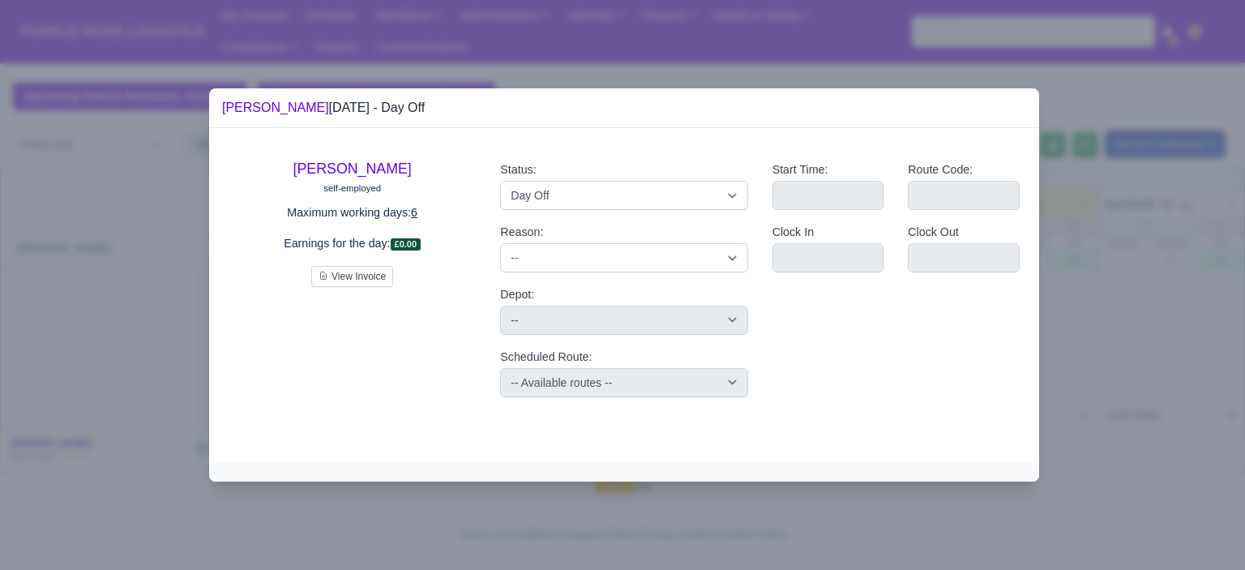
click at [1104, 287] on div at bounding box center [622, 285] width 1245 height 570
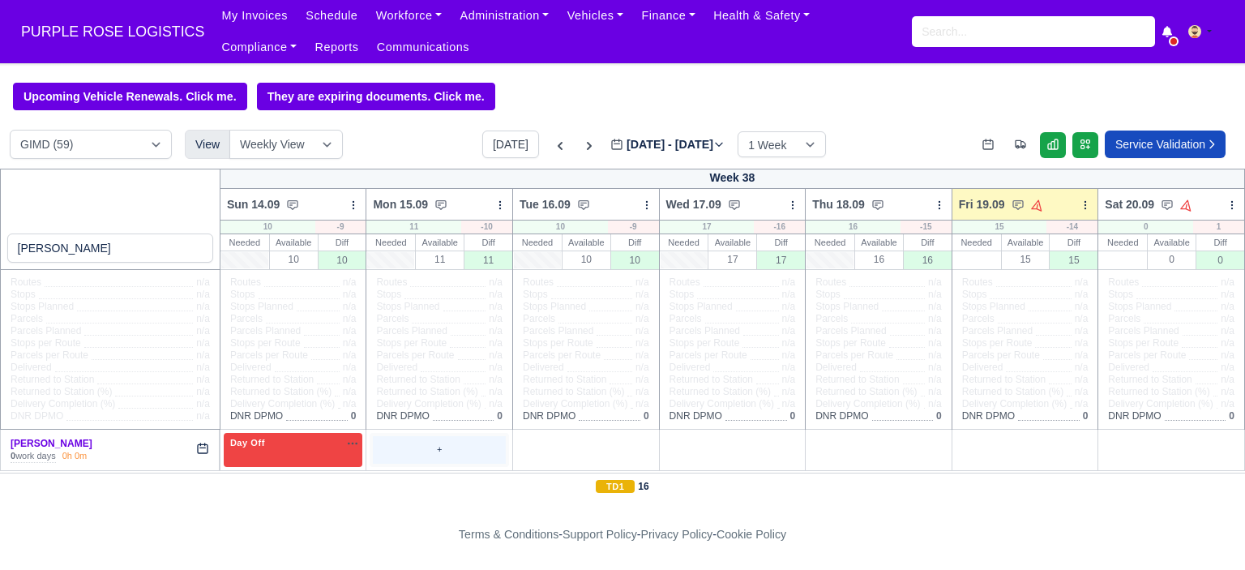
click at [469, 450] on div "+" at bounding box center [439, 449] width 133 height 27
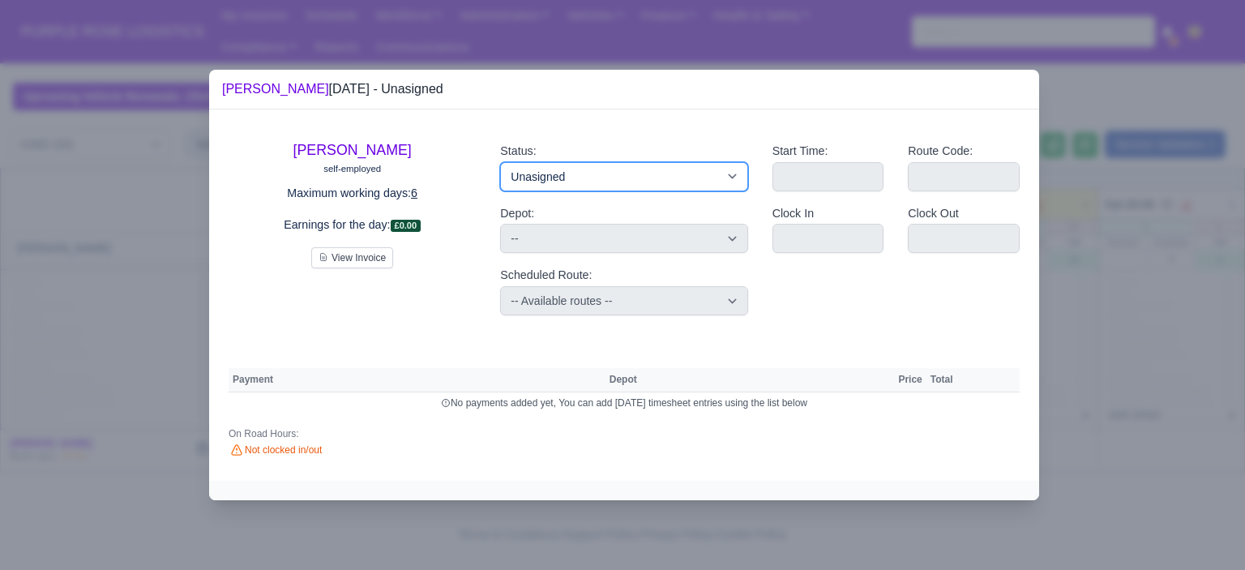
drag, startPoint x: 538, startPoint y: 175, endPoint x: 559, endPoint y: 186, distance: 23.9
click at [539, 175] on select "Available Day Off Stand By Holiday Other Depot In Office OSM Ridealong Nursery …" at bounding box center [623, 176] width 247 height 29
select select "Day Off"
click at [500, 162] on select "Available Day Off Stand By Holiday Other Depot In Office OSM Ridealong Nursery …" at bounding box center [623, 176] width 247 height 29
select select
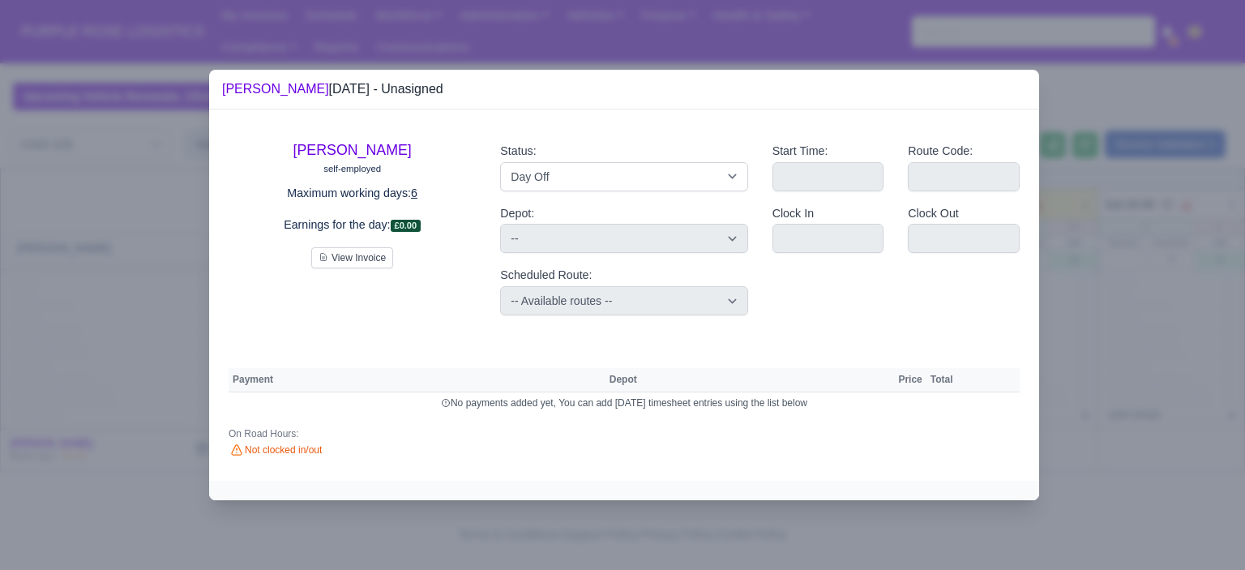
select select "na"
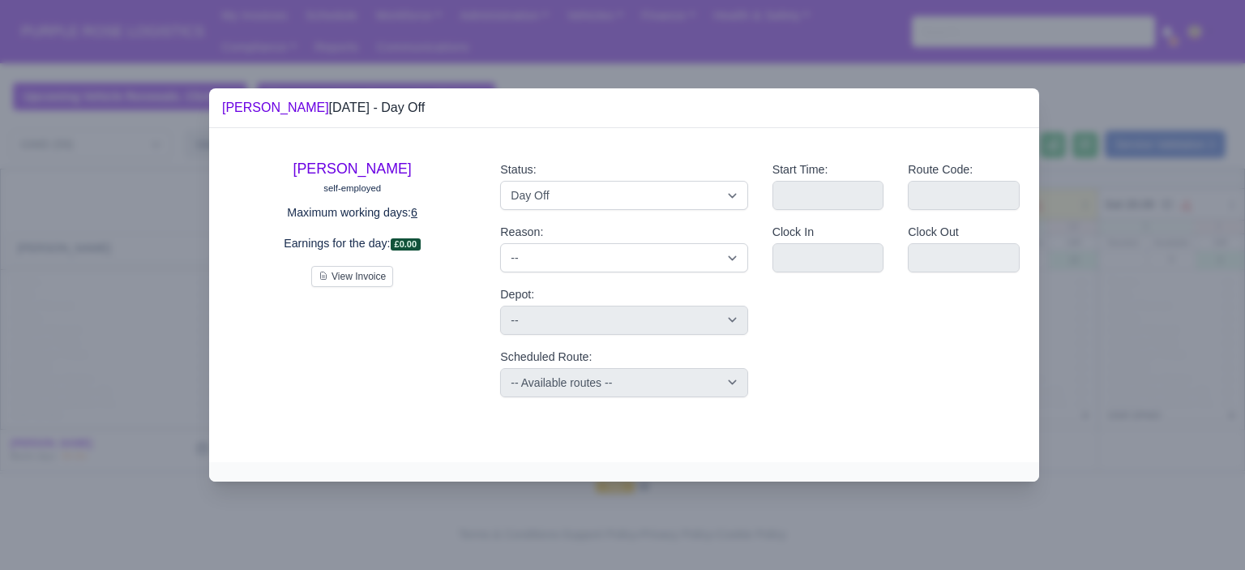
click at [1166, 272] on div at bounding box center [622, 285] width 1245 height 570
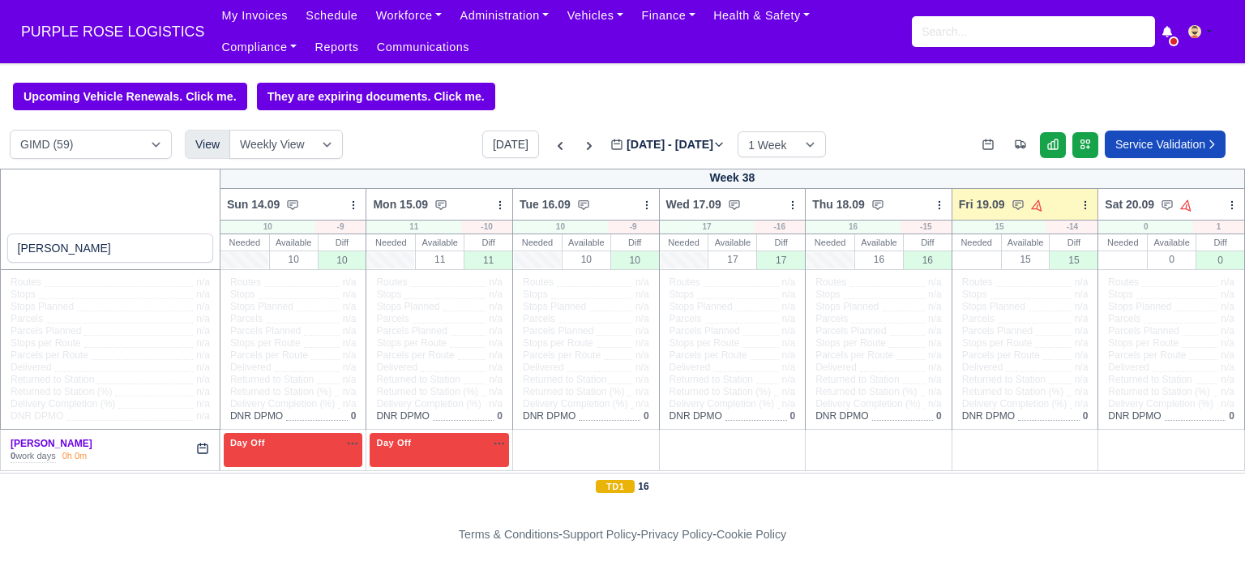
drag, startPoint x: 546, startPoint y: 445, endPoint x: 581, endPoint y: 418, distance: 43.8
click at [547, 445] on div "+" at bounding box center [586, 449] width 133 height 27
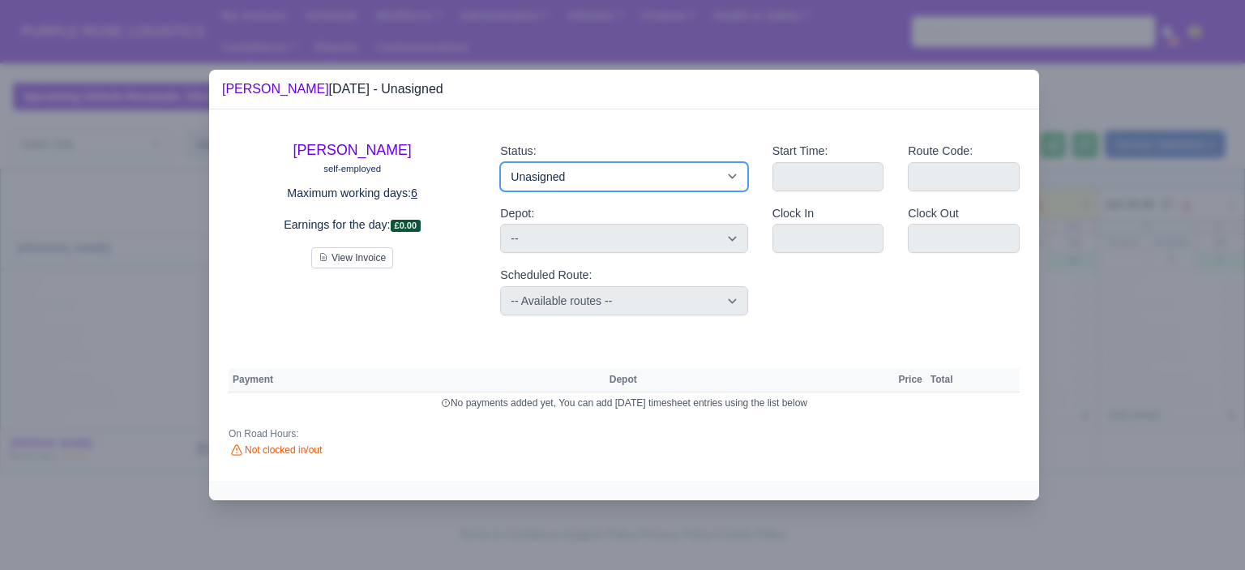
drag, startPoint x: 585, startPoint y: 179, endPoint x: 588, endPoint y: 187, distance: 8.5
click at [585, 178] on select "Available Day Off Stand By Holiday Other Depot In Office OSM Ridealong Nursery …" at bounding box center [623, 176] width 247 height 29
select select "Day Off"
click at [500, 162] on select "Available Day Off Stand By Holiday Other Depot In Office OSM Ridealong Nursery …" at bounding box center [623, 176] width 247 height 29
select select
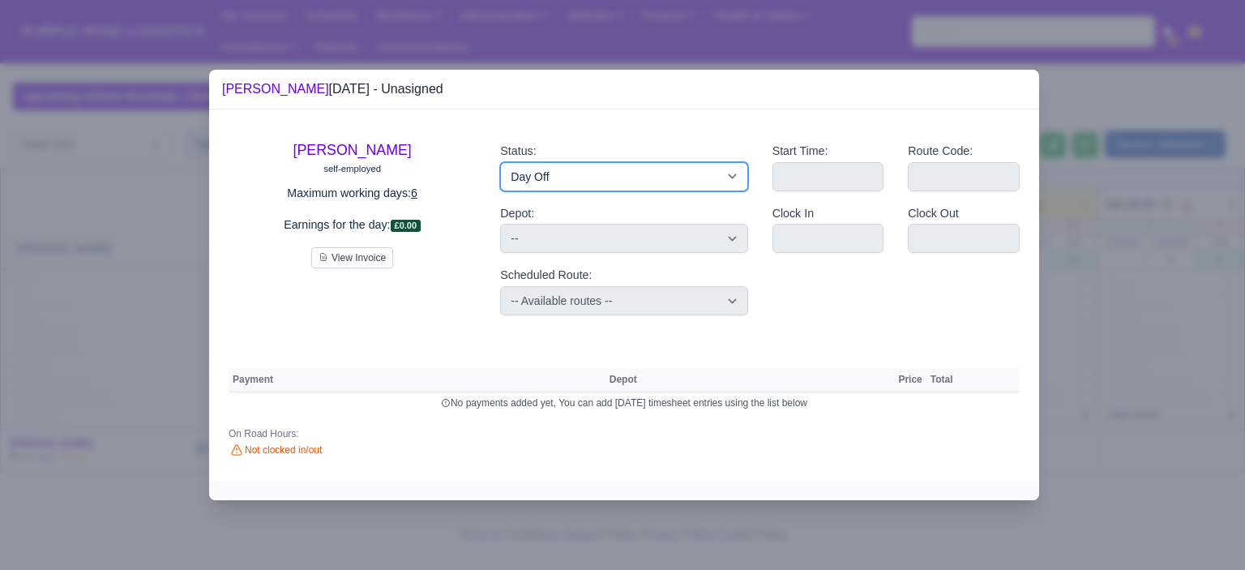
select select "na"
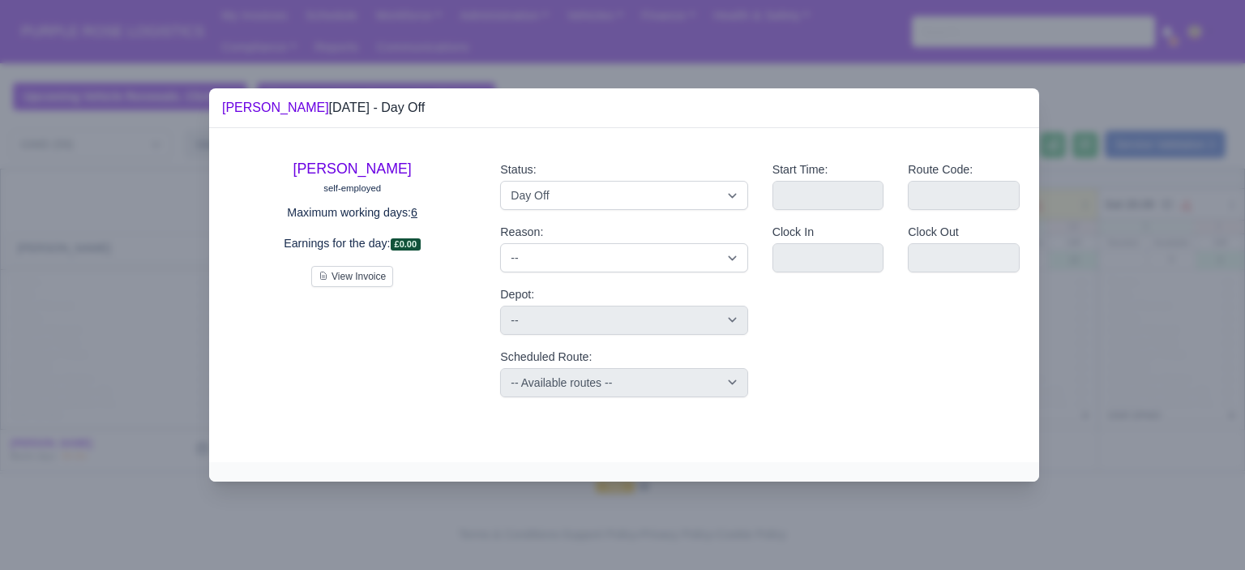
drag, startPoint x: 1166, startPoint y: 304, endPoint x: 1101, endPoint y: 319, distance: 66.7
click at [1165, 304] on div at bounding box center [622, 285] width 1245 height 570
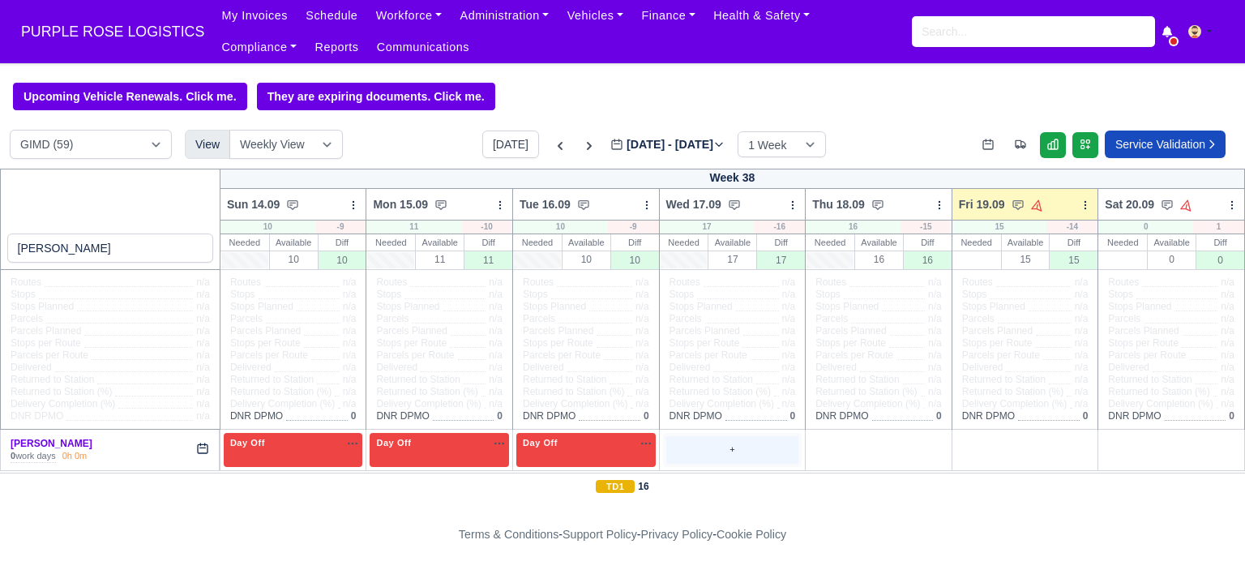
click at [721, 448] on div "+" at bounding box center [732, 449] width 133 height 27
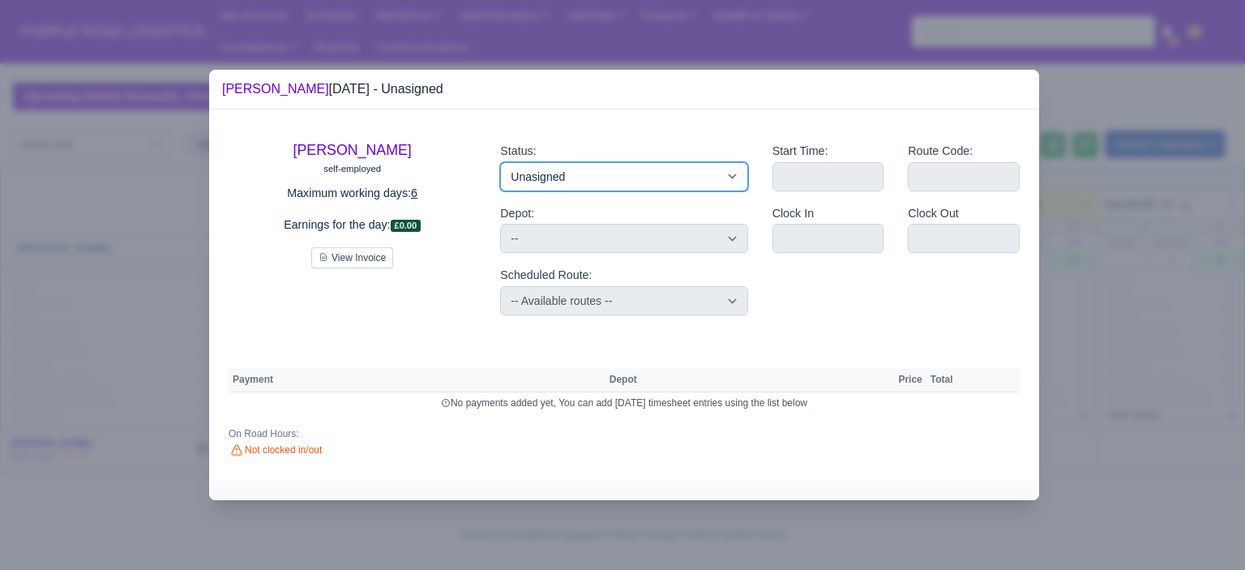
click at [684, 181] on select "Available Day Off Stand By Holiday Other Depot In Office OSM Ridealong Nursery …" at bounding box center [623, 176] width 247 height 29
select select "Day Off"
click at [500, 162] on select "Available Day Off Stand By Holiday Other Depot In Office OSM Ridealong Nursery …" at bounding box center [623, 176] width 247 height 29
select select
select select "na"
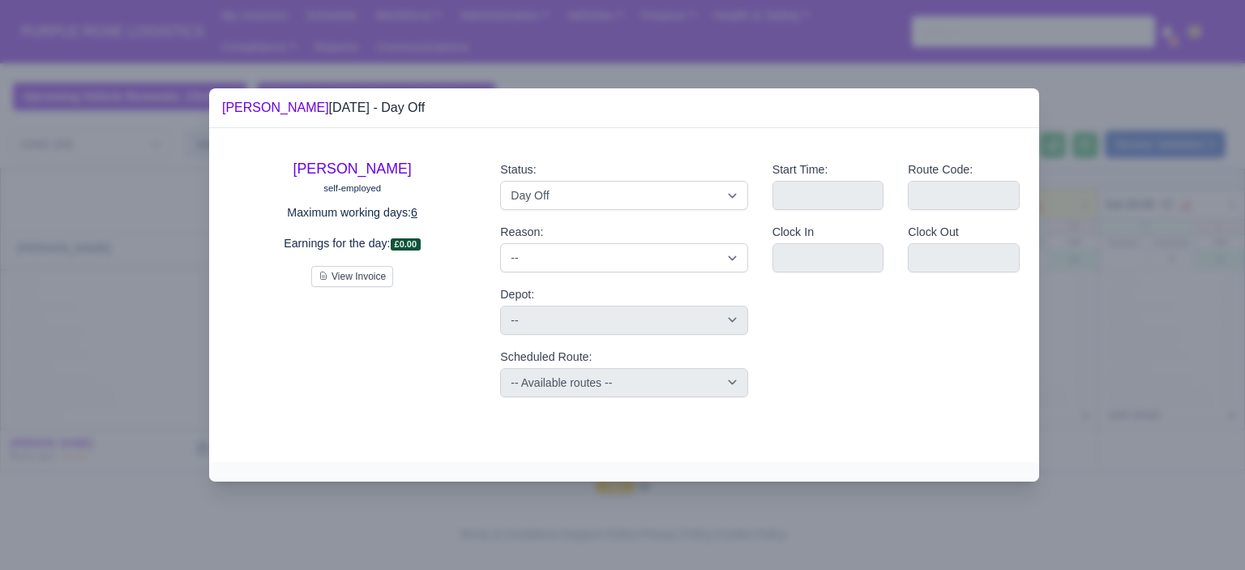
click at [1168, 295] on div at bounding box center [622, 285] width 1245 height 570
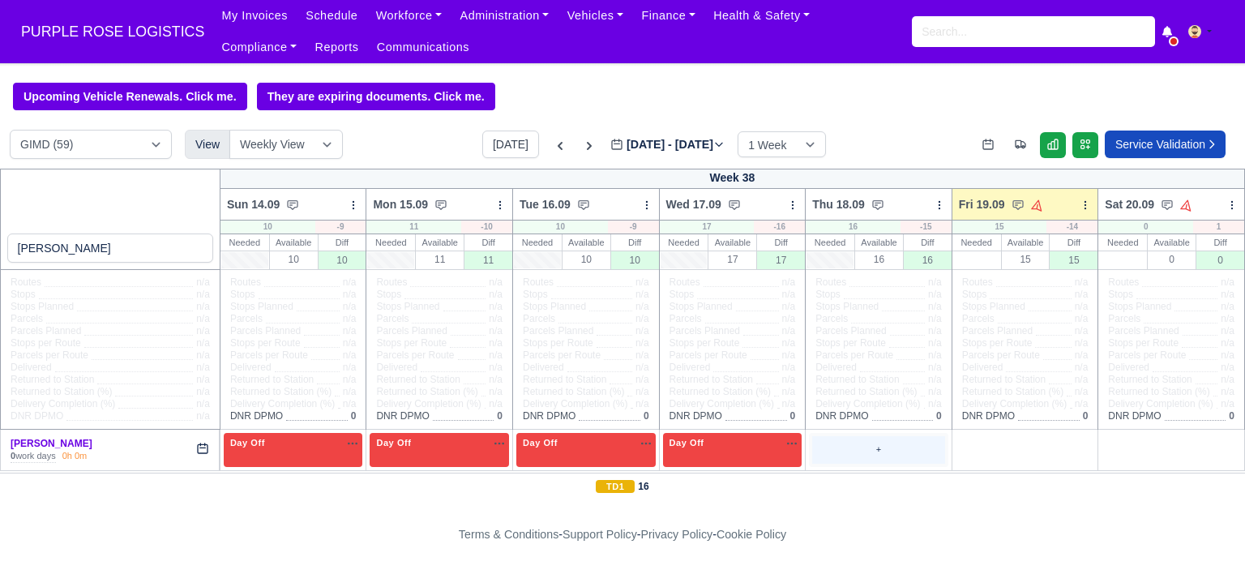
click at [873, 456] on div "+" at bounding box center [878, 449] width 133 height 27
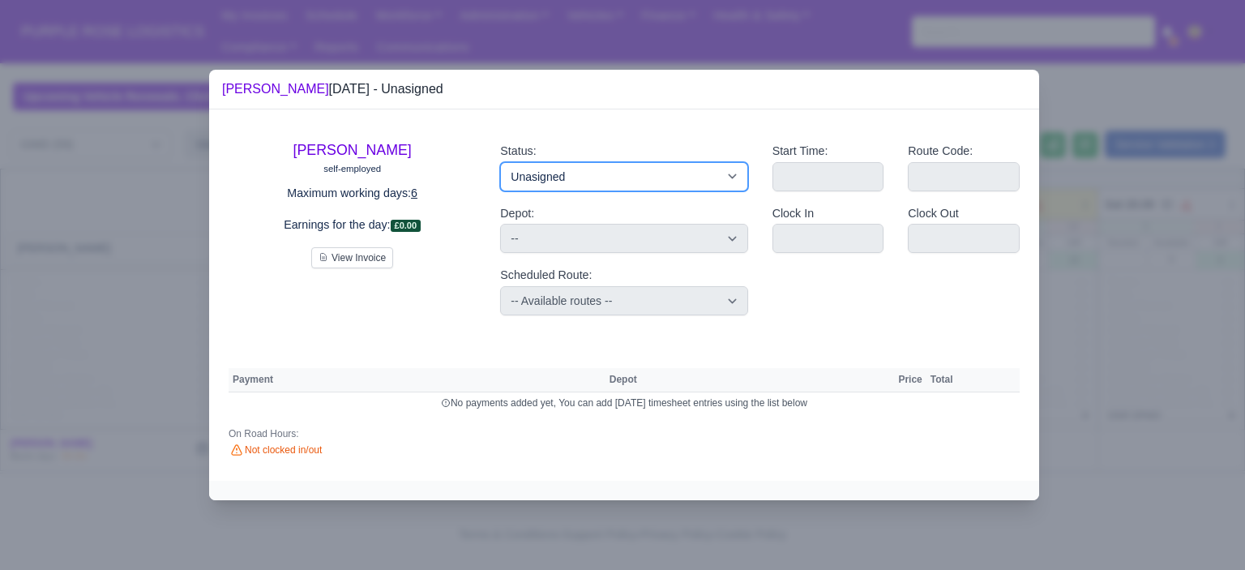
click at [714, 174] on select "Available Day Off Stand By Holiday Other Depot In Office OSM Ridealong Nursery …" at bounding box center [623, 176] width 247 height 29
select select "Day Off"
click at [500, 162] on select "Available Day Off Stand By Holiday Other Depot In Office OSM Ridealong Nursery …" at bounding box center [623, 176] width 247 height 29
select select
select select "na"
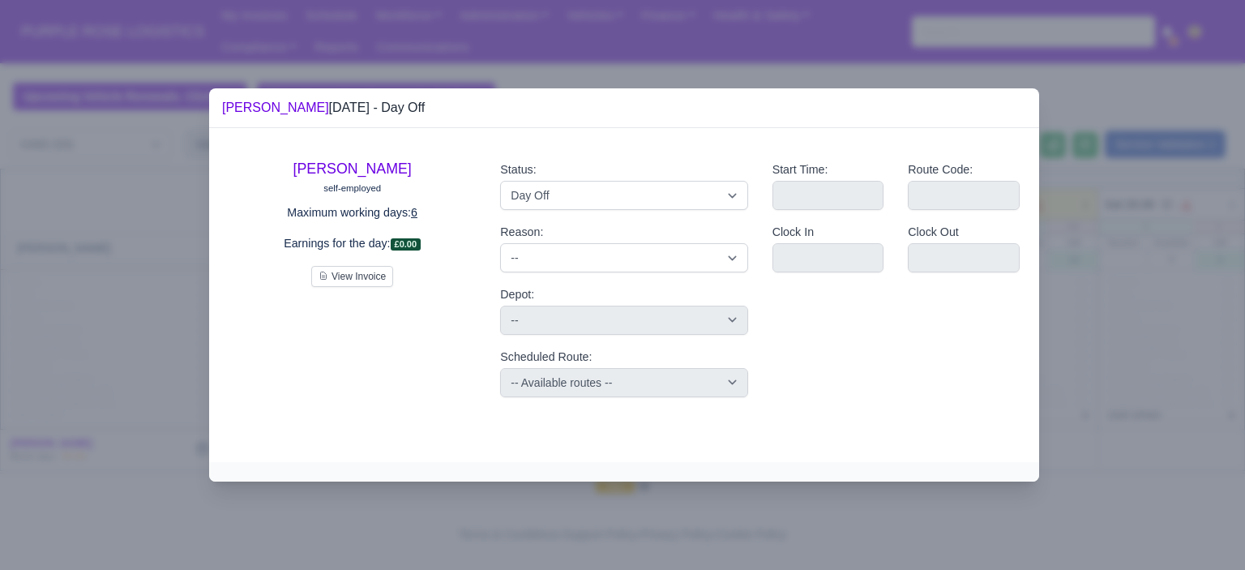
click at [1091, 240] on div at bounding box center [622, 285] width 1245 height 570
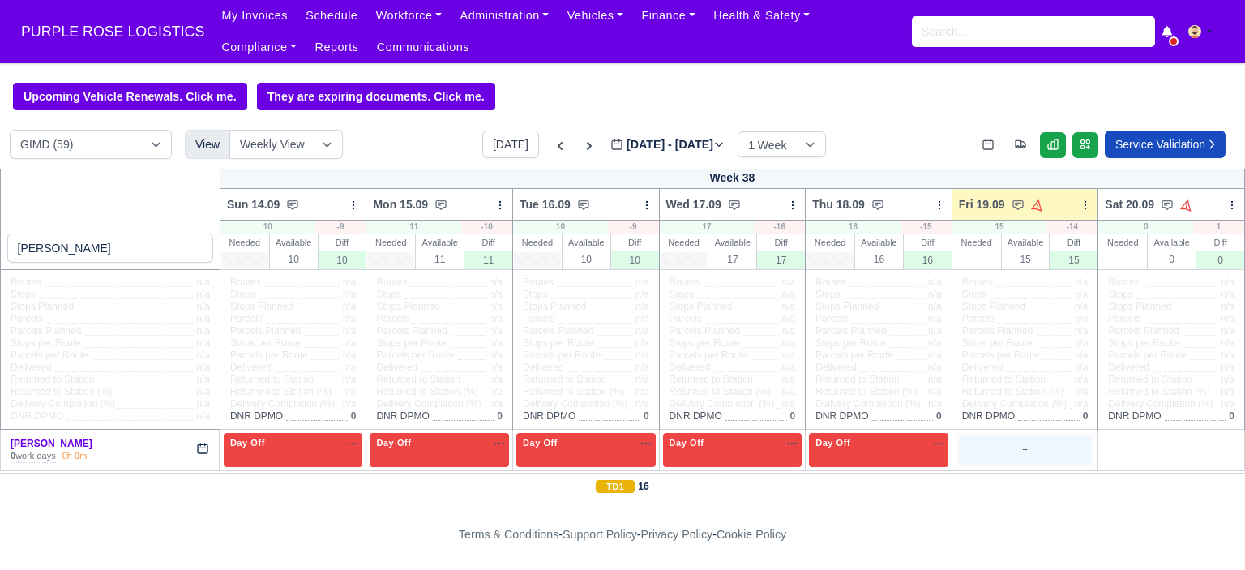
click at [973, 450] on div "+" at bounding box center [1025, 449] width 133 height 27
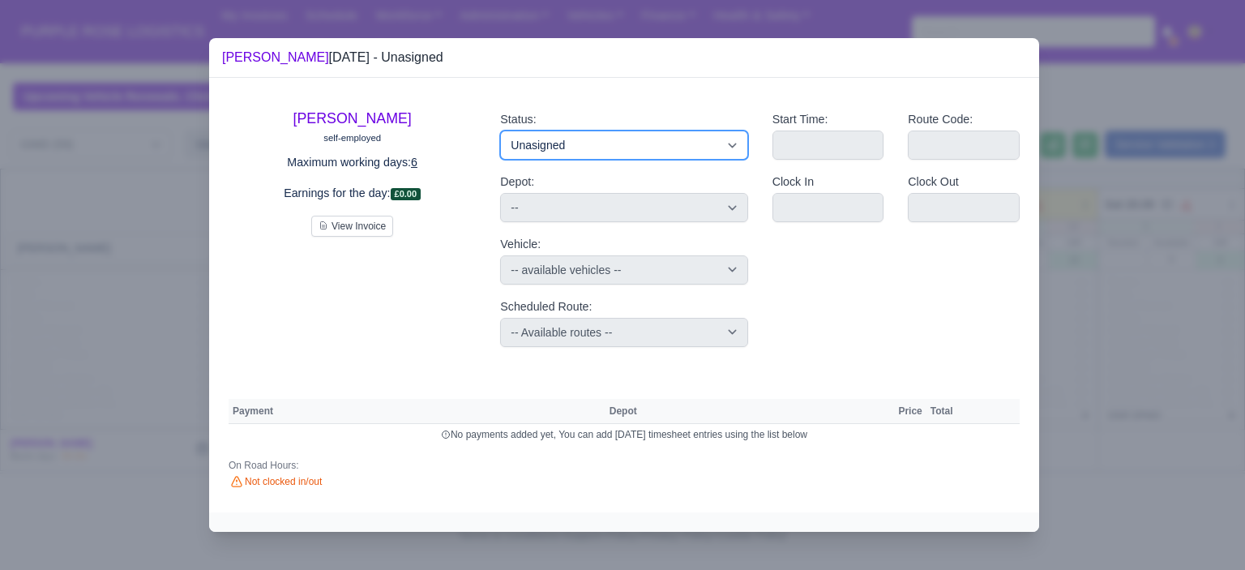
drag, startPoint x: 624, startPoint y: 133, endPoint x: 623, endPoint y: 150, distance: 17.1
click at [623, 133] on select "Available Day Off Stand By Holiday Other Depot In Office OSM Ridealong Nursery …" at bounding box center [623, 145] width 247 height 29
select select "Training"
click at [500, 131] on select "Available Day Off Stand By Holiday Other Depot In Office OSM Ridealong Nursery …" at bounding box center [623, 145] width 247 height 29
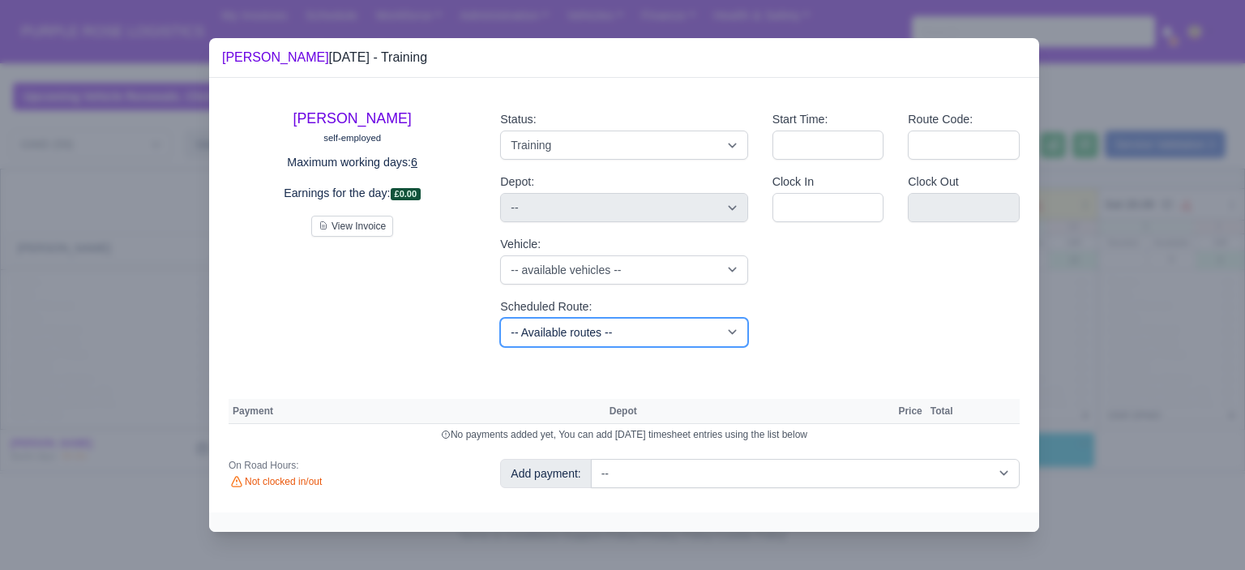
click at [628, 328] on select "-- Available routes -- Standard Parcel - Block of 6 Hours - (SD6) AmFlex RTS Ve…" at bounding box center [623, 332] width 247 height 29
select select "6"
click at [500, 318] on select "-- Available routes -- Standard Parcel - Block of 6 Hours - (SD6) AmFlex RTS Ve…" at bounding box center [623, 332] width 247 height 29
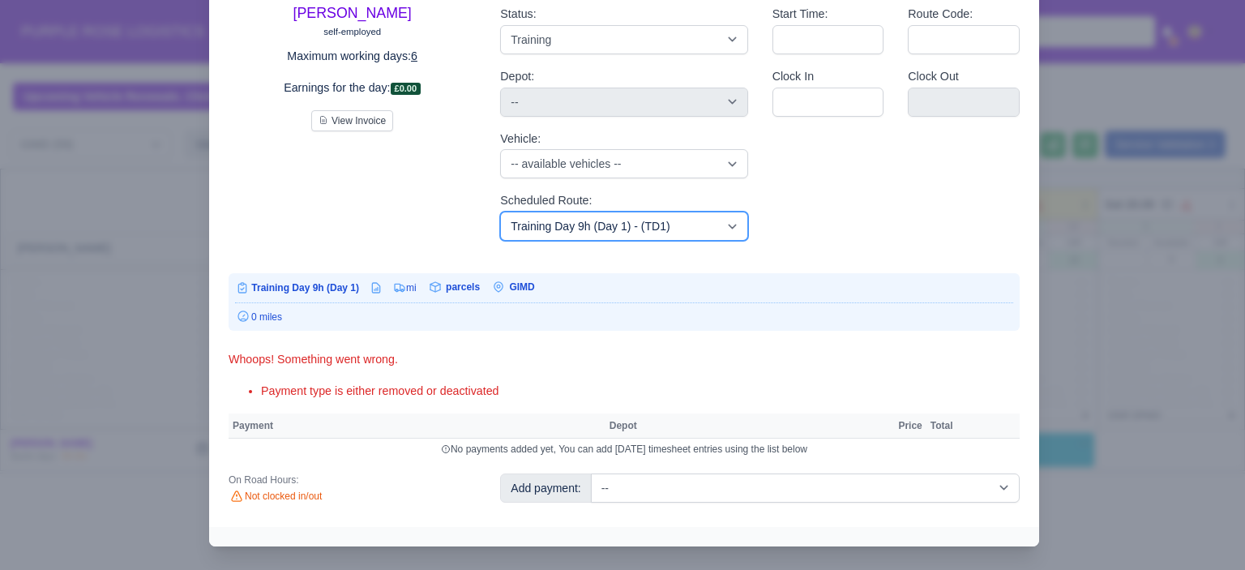
scroll to position [96, 0]
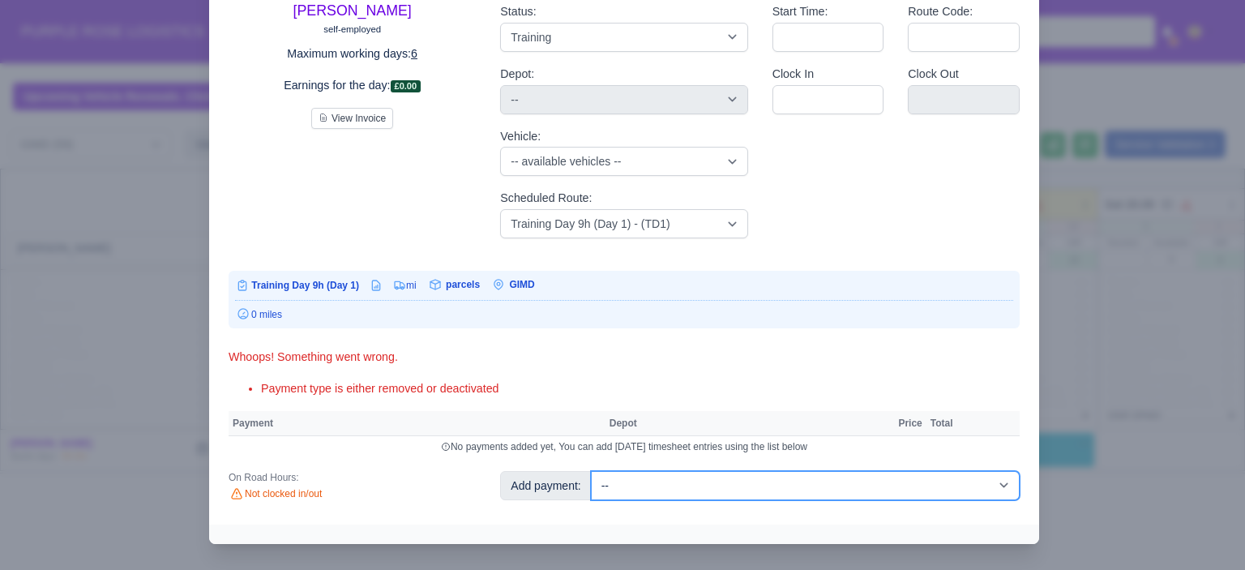
click at [847, 480] on select "-- Additional Hour Support (£14.50) Additional Hour Support (Walkers) (£13.50) …" at bounding box center [805, 485] width 429 height 29
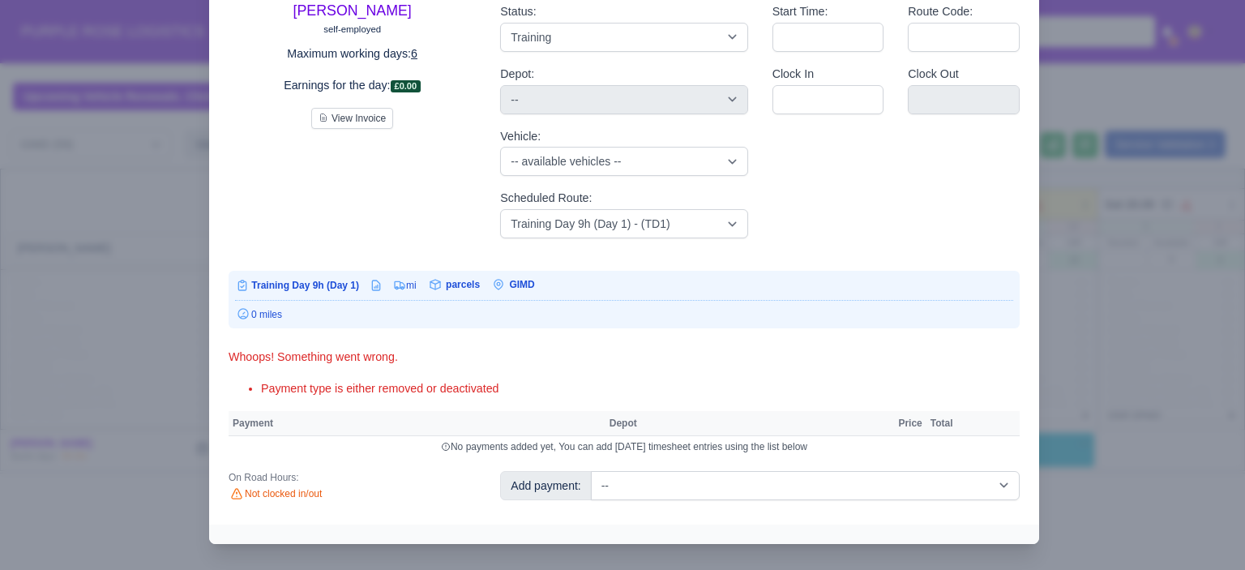
drag, startPoint x: 680, startPoint y: 468, endPoint x: 683, endPoint y: 478, distance: 10.0
click at [681, 469] on div "[PERSON_NAME] self-employed Maximum working days: 6 Earnings for the day: £0.00…" at bounding box center [624, 247] width 830 height 555
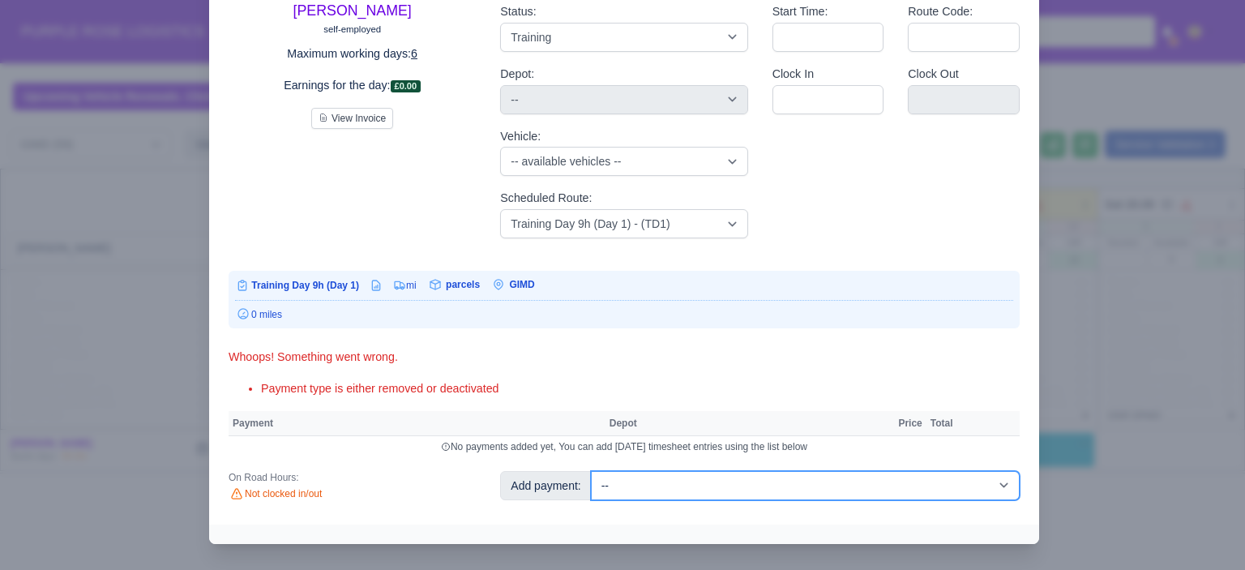
click at [684, 479] on select "-- Additional Hour Support (£14.50) Additional Hour Support (Walkers) (£13.50) …" at bounding box center [805, 485] width 429 height 29
select select "104"
click at [591, 471] on select "-- Additional Hour Support (£14.50) Additional Hour Support (Walkers) (£13.50) …" at bounding box center [805, 485] width 429 height 29
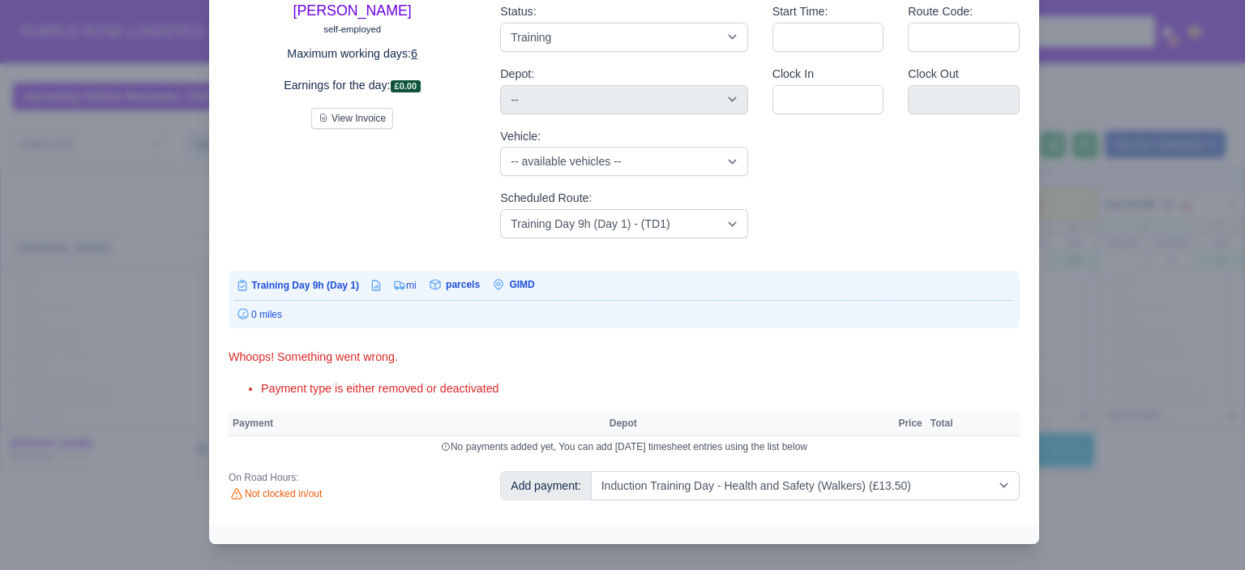
select select "5"
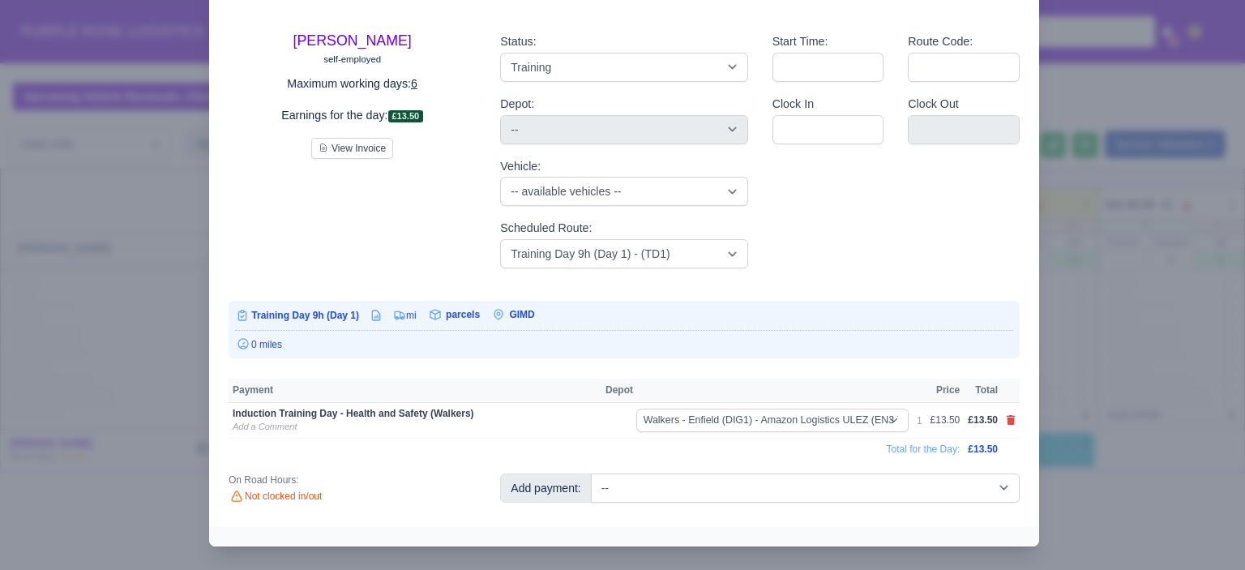
scroll to position [68, 0]
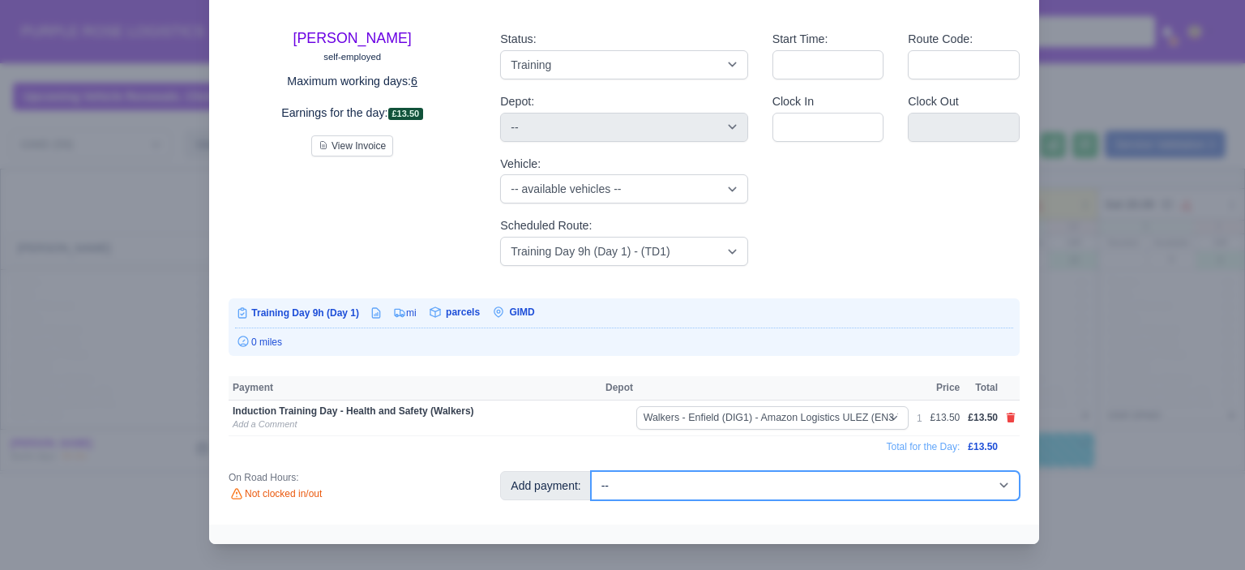
click at [796, 482] on select "-- Additional Hour Support (£14.50) Additional Hour Support (Walkers) (£13.50) …" at bounding box center [805, 485] width 429 height 29
click at [769, 486] on select "-- Additional Hour Support (£14.50) Additional Hour Support (Walkers) (£13.50) …" at bounding box center [805, 485] width 429 height 29
select select "85"
click at [591, 471] on select "-- Additional Hour Support (£14.50) Additional Hour Support (Walkers) (£13.50) …" at bounding box center [805, 485] width 429 height 29
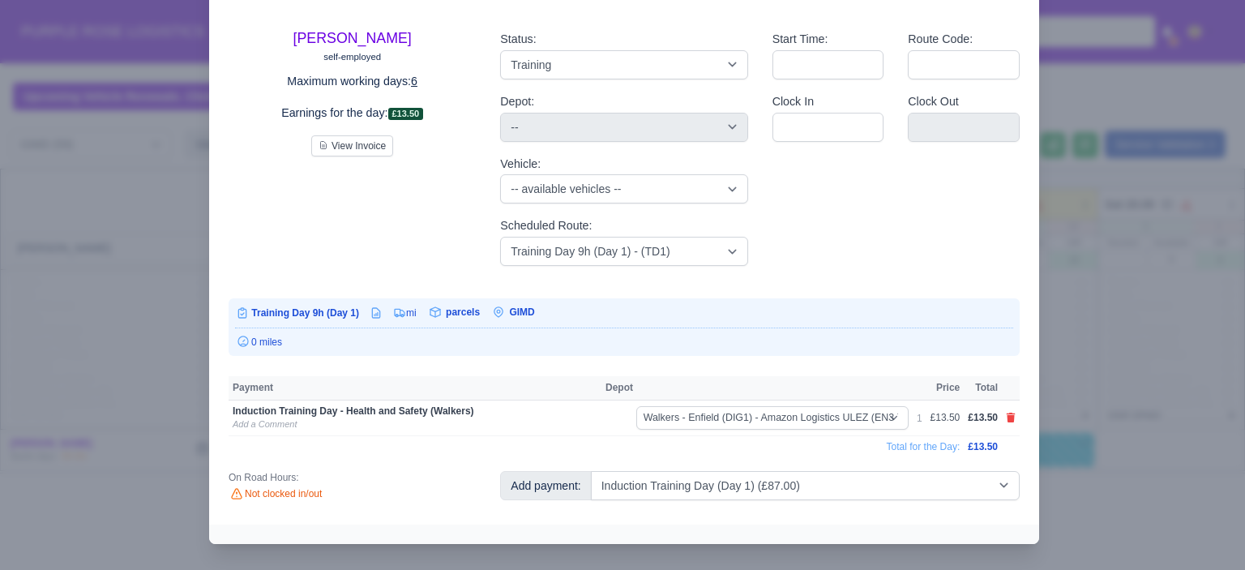
select select "5"
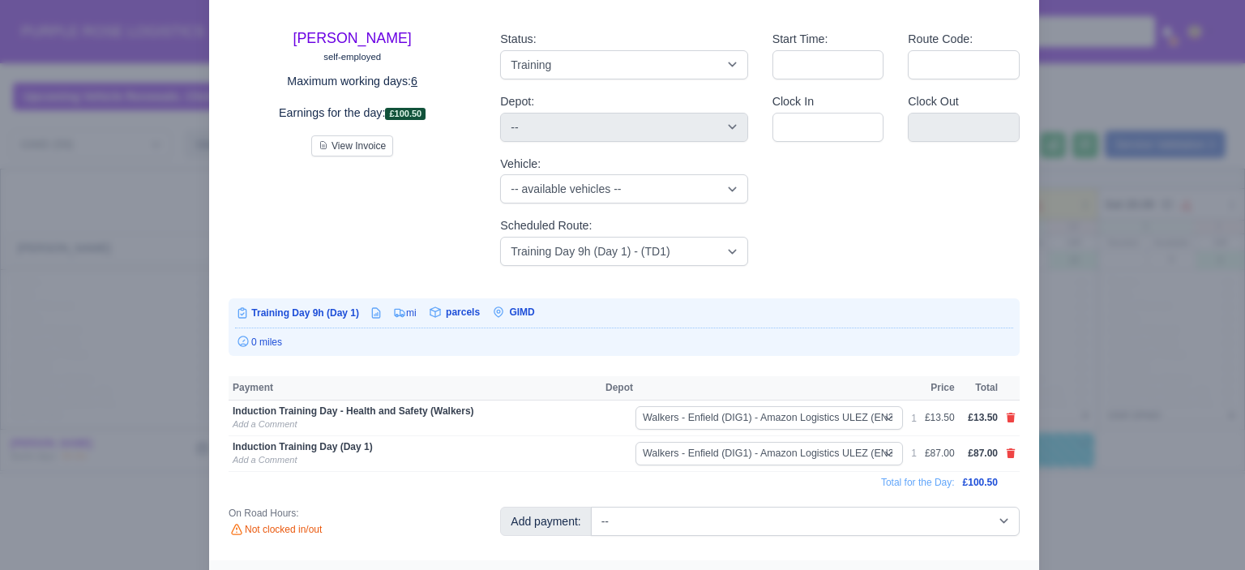
scroll to position [85, 0]
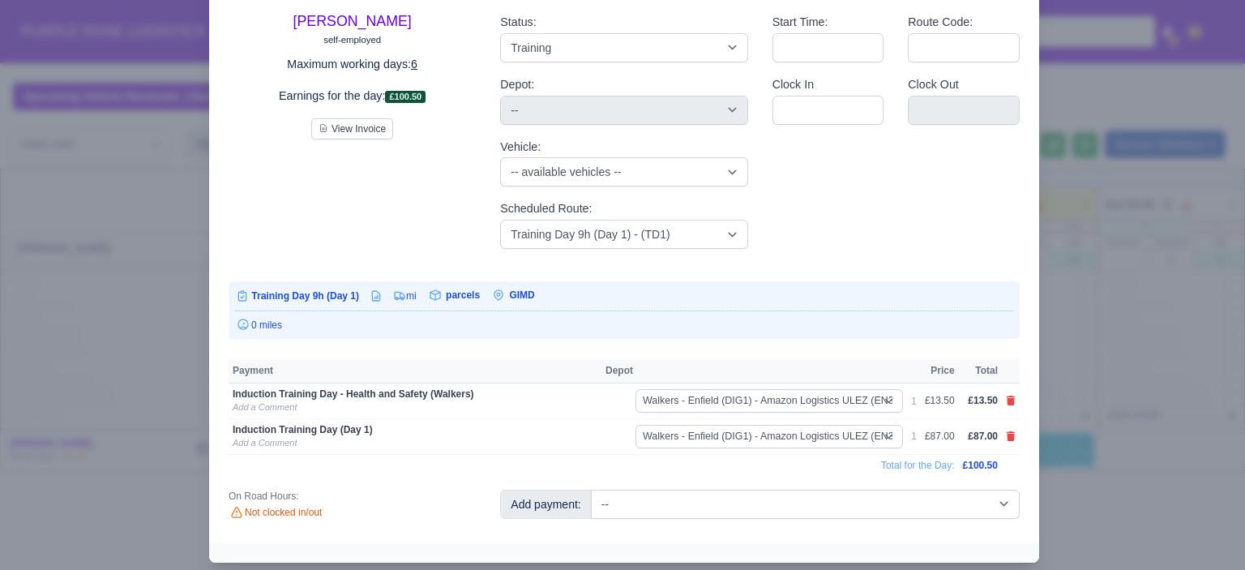
click at [1143, 362] on div at bounding box center [622, 285] width 1245 height 570
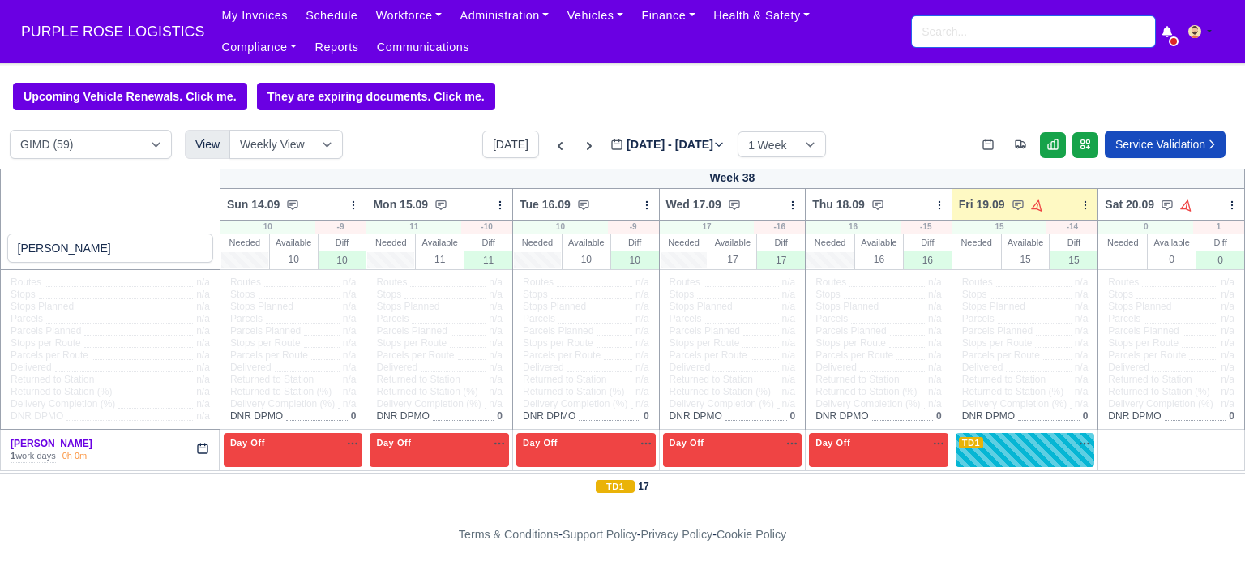
click at [1012, 36] on input "search" at bounding box center [1033, 31] width 243 height 31
drag, startPoint x: 1029, startPoint y: 19, endPoint x: 1018, endPoint y: 35, distance: 19.3
click at [1026, 25] on input "search" at bounding box center [1033, 31] width 243 height 31
click at [1018, 35] on input "search" at bounding box center [1033, 31] width 243 height 31
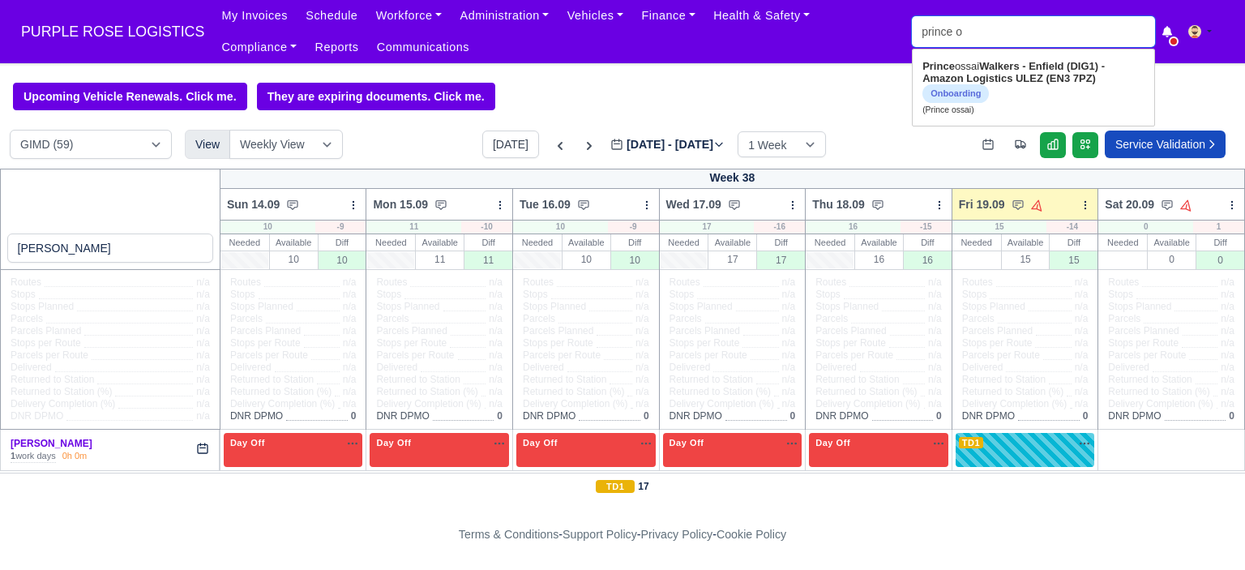
type input "prince os"
type input "prince [PERSON_NAME]"
drag, startPoint x: 1024, startPoint y: 77, endPoint x: 1018, endPoint y: 90, distance: 14.5
click at [1025, 77] on strong "Walkers - Enfield (DIG1) - Amazon Logistics ULEZ (EN3 7PZ)" at bounding box center [1016, 72] width 186 height 24
type input "Prince ossai"
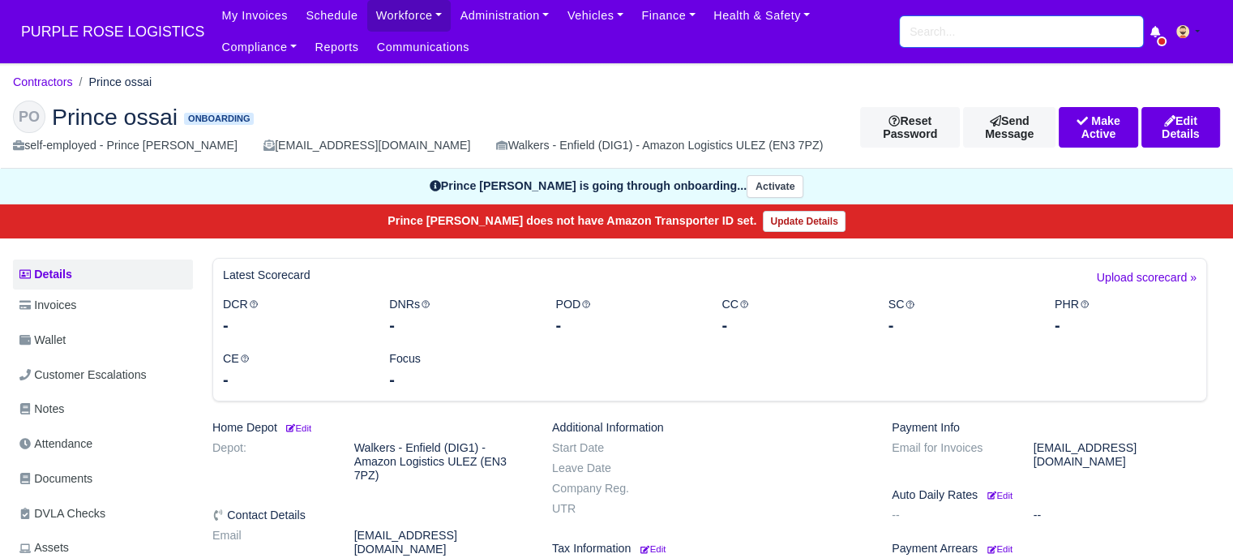
click at [928, 35] on input "search" at bounding box center [1021, 31] width 243 height 31
